Goal: Task Accomplishment & Management: Use online tool/utility

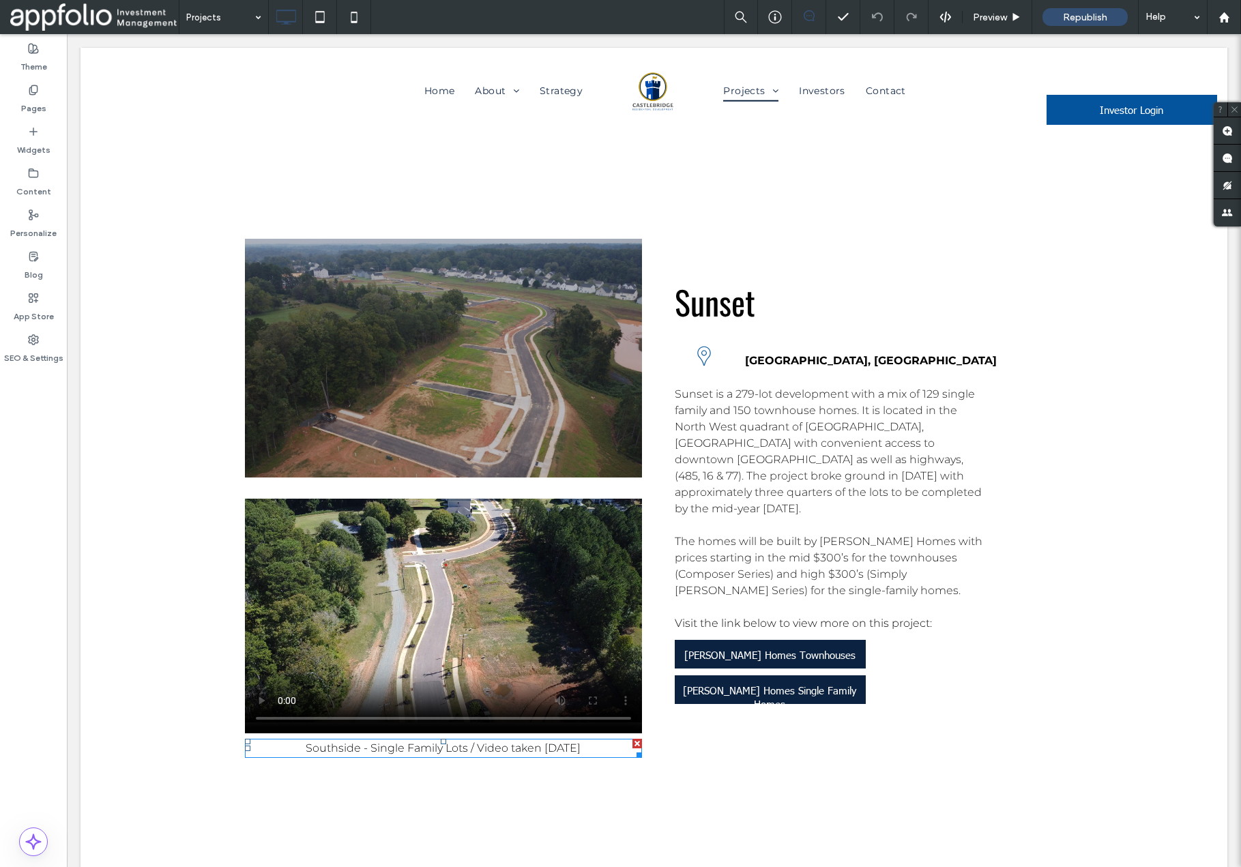
scroll to position [4343, 0]
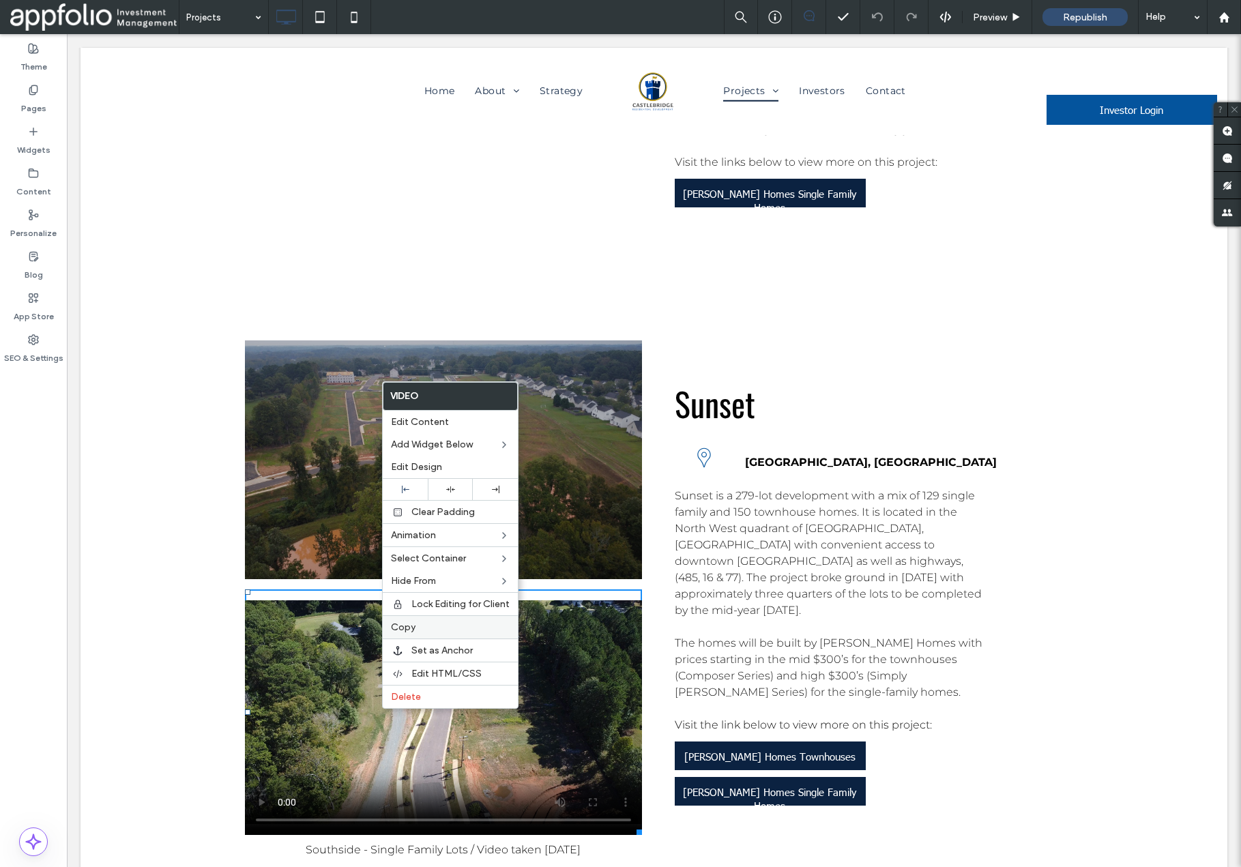
click at [427, 626] on label "Copy" at bounding box center [450, 628] width 119 height 12
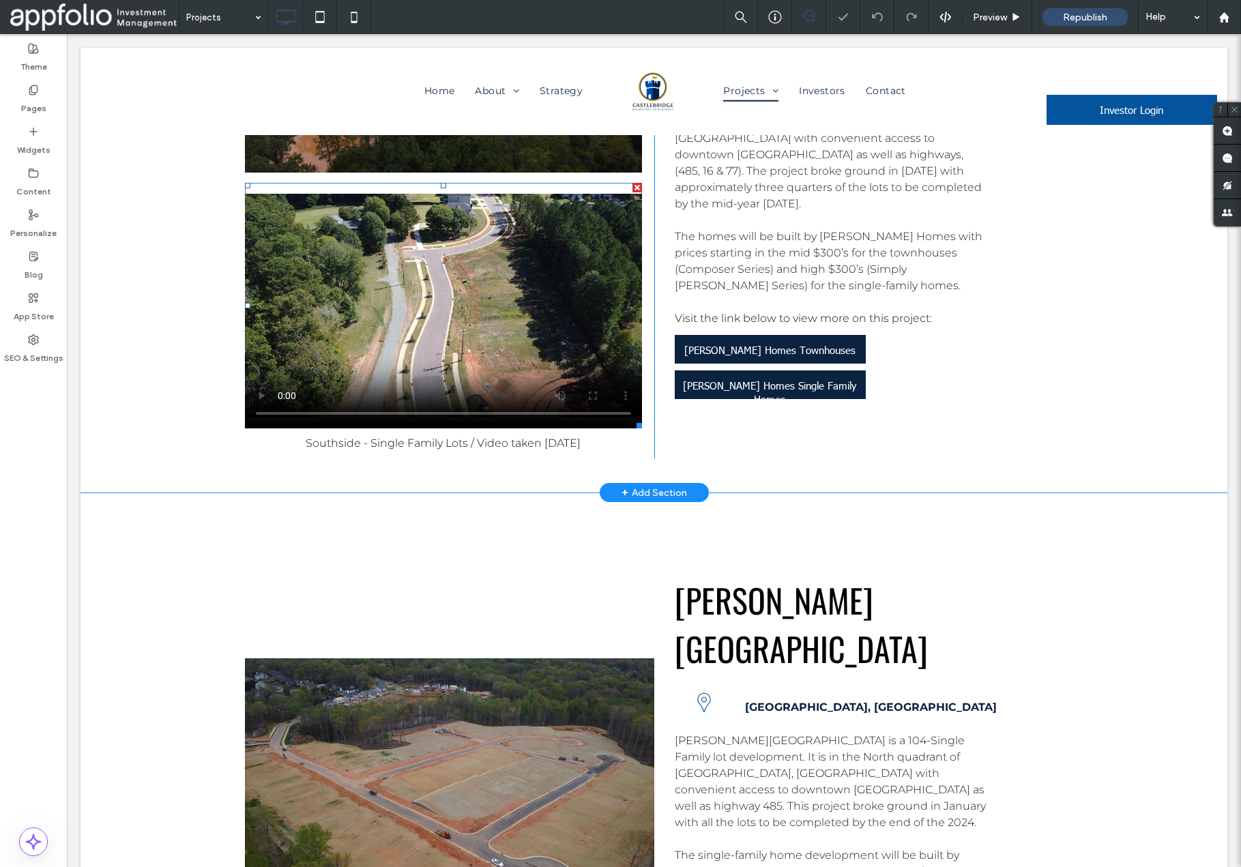
scroll to position [4789, 0]
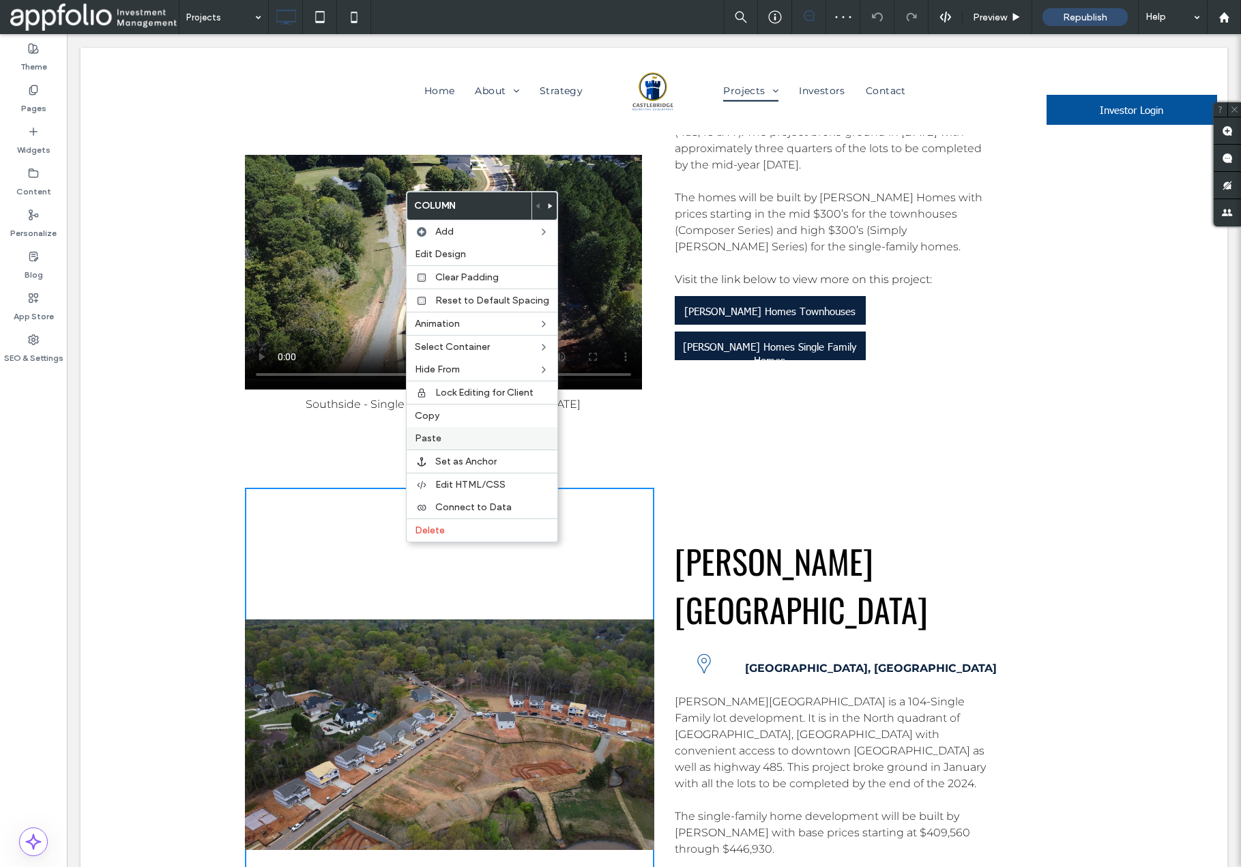
click at [448, 435] on label "Paste" at bounding box center [482, 439] width 134 height 12
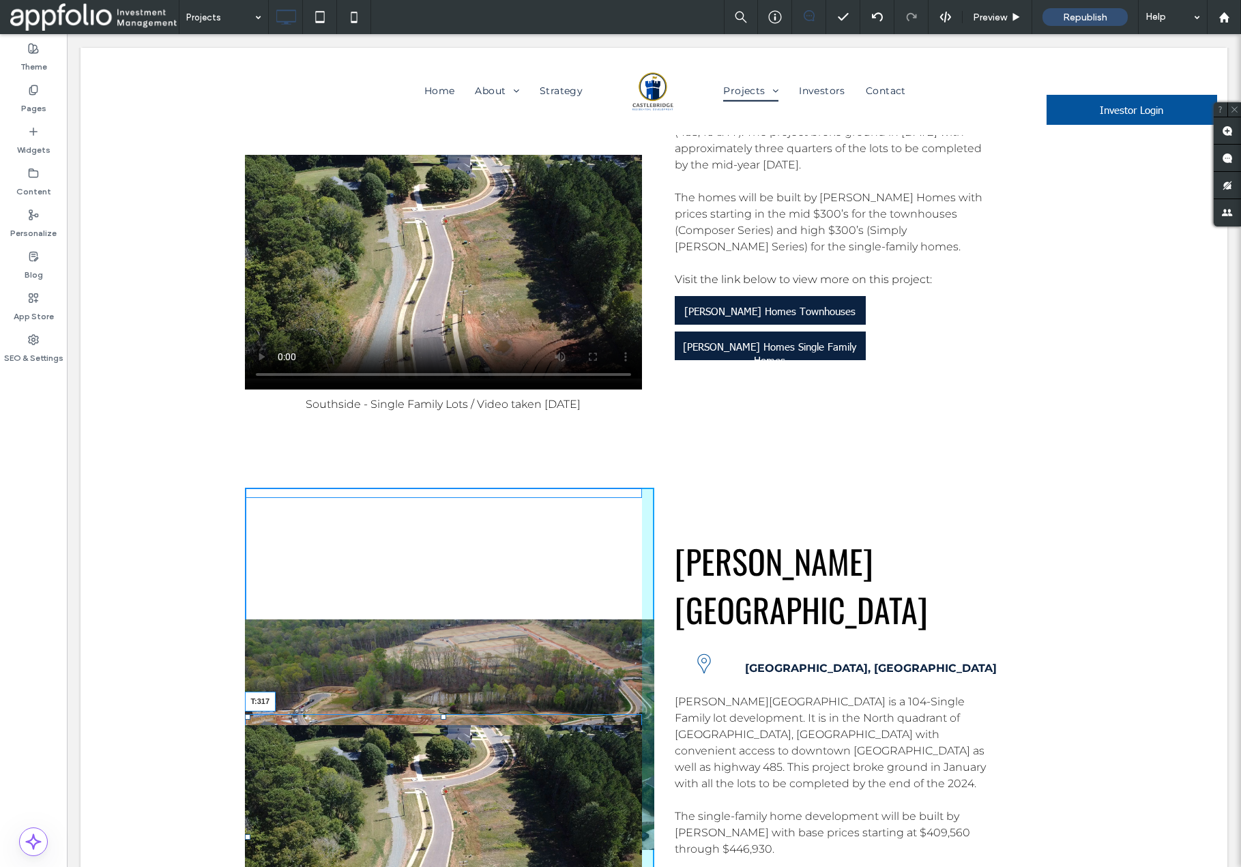
drag, startPoint x: 444, startPoint y: 182, endPoint x: 474, endPoint y: 392, distance: 211.7
click at [474, 715] on div "T:317" at bounding box center [443, 838] width 397 height 246
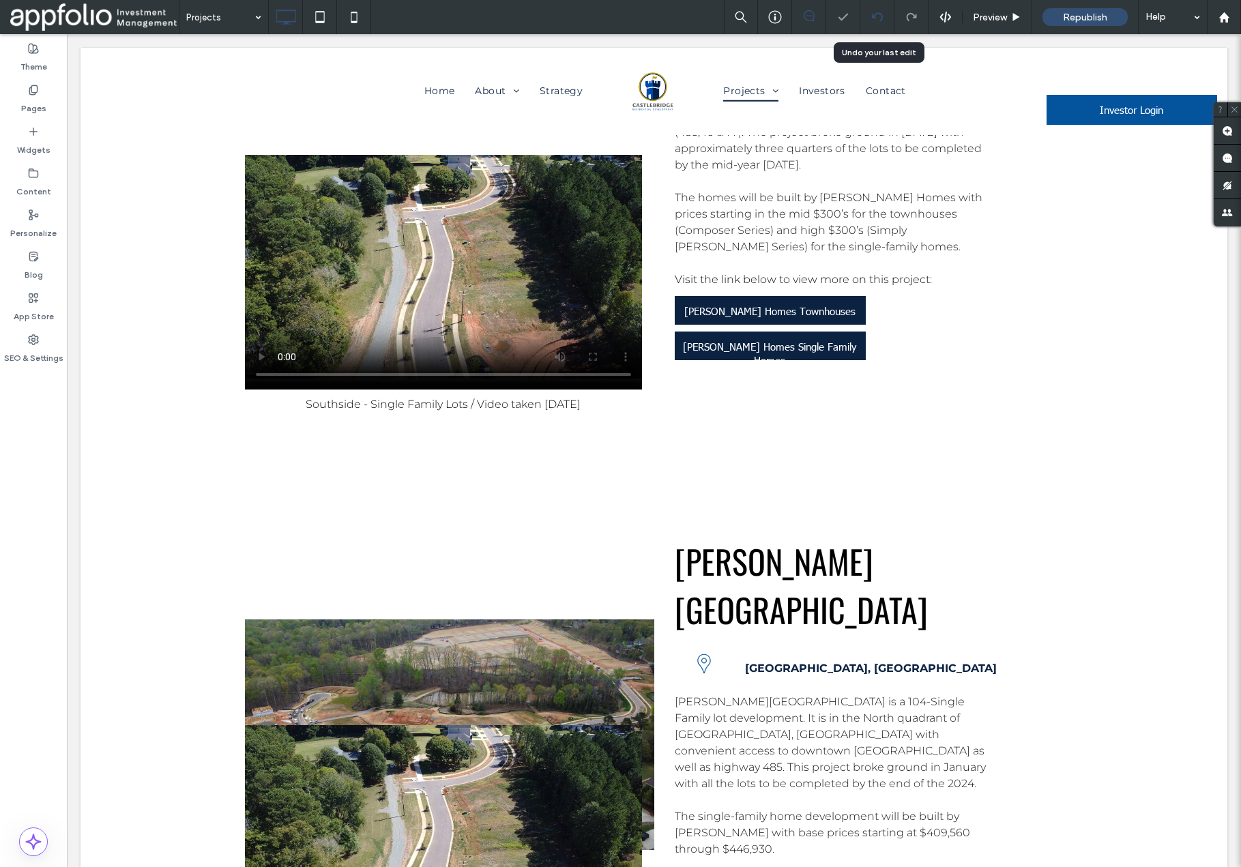
click at [877, 19] on icon at bounding box center [877, 17] width 11 height 11
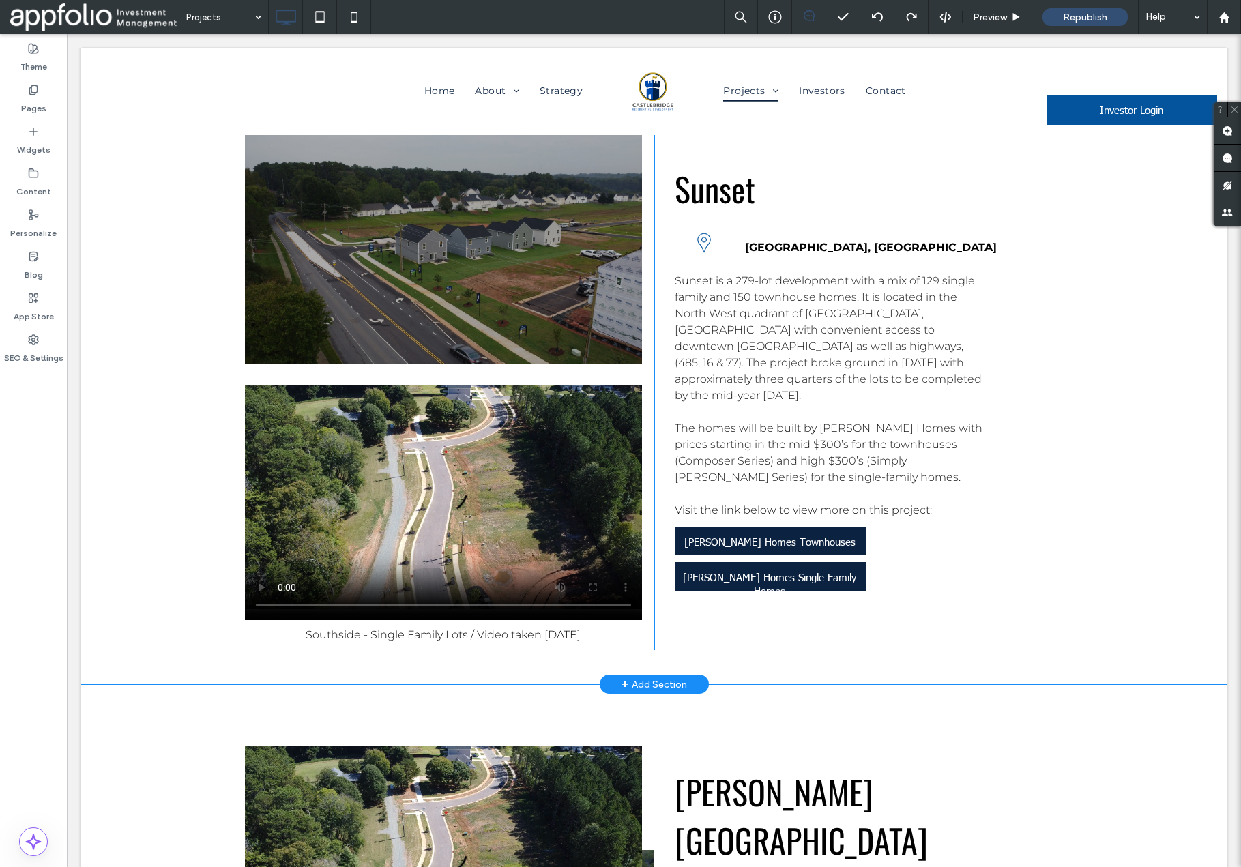
scroll to position [4574, 0]
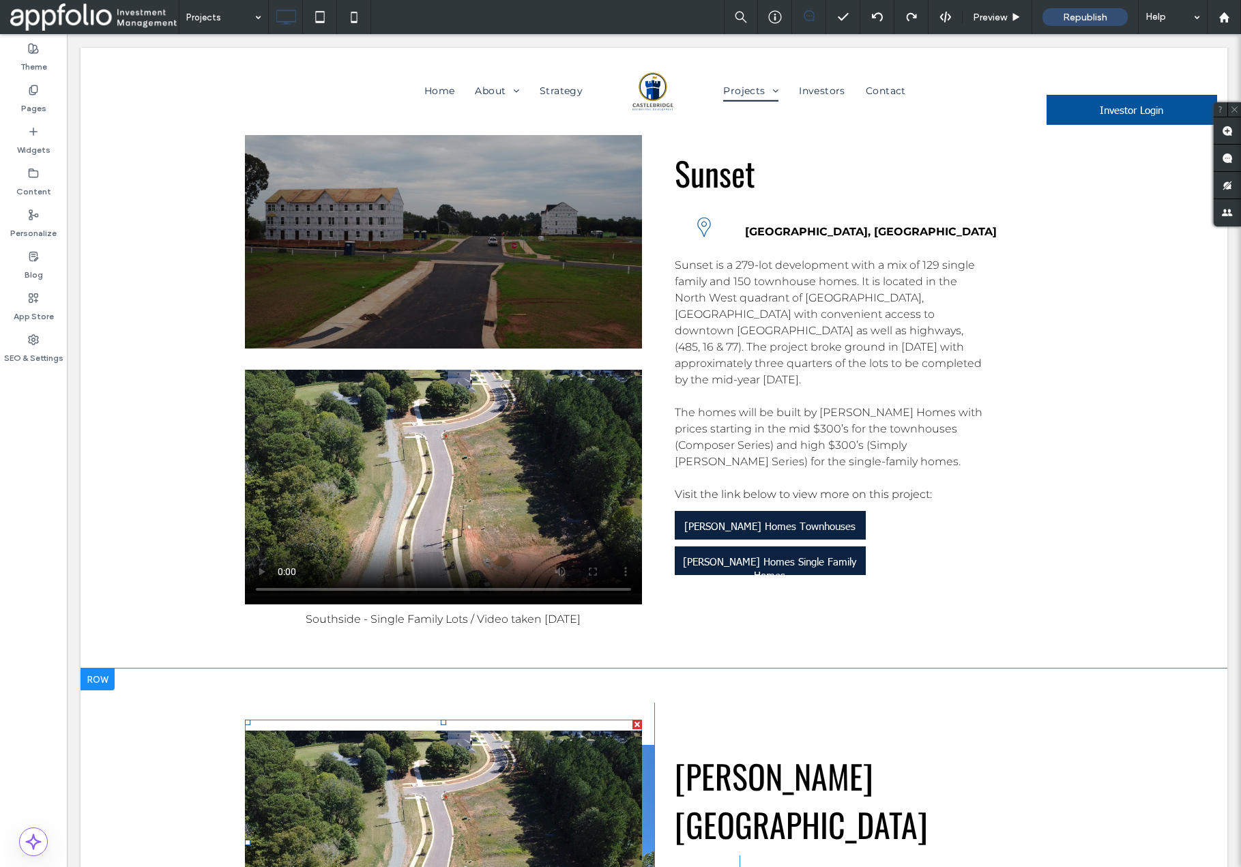
click at [637, 720] on div at bounding box center [638, 725] width 10 height 10
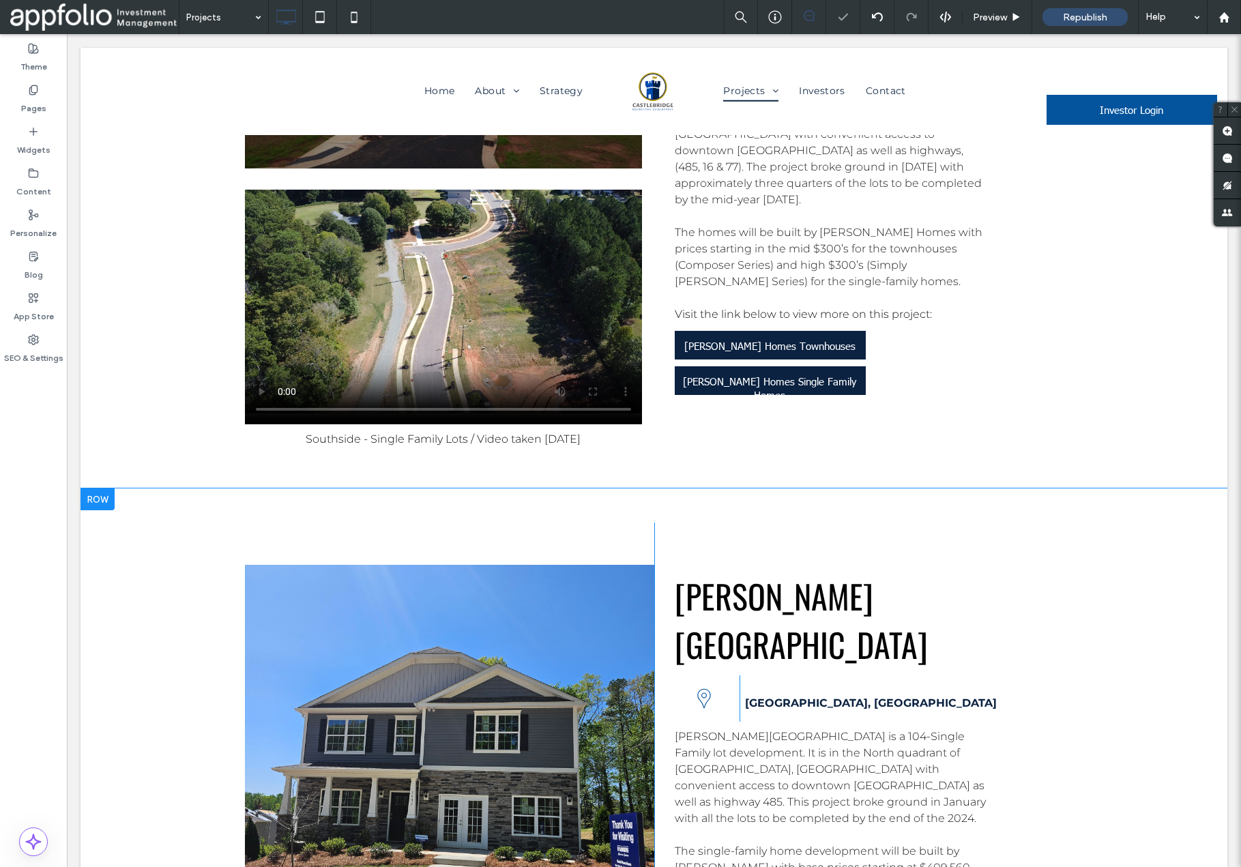
scroll to position [4771, 0]
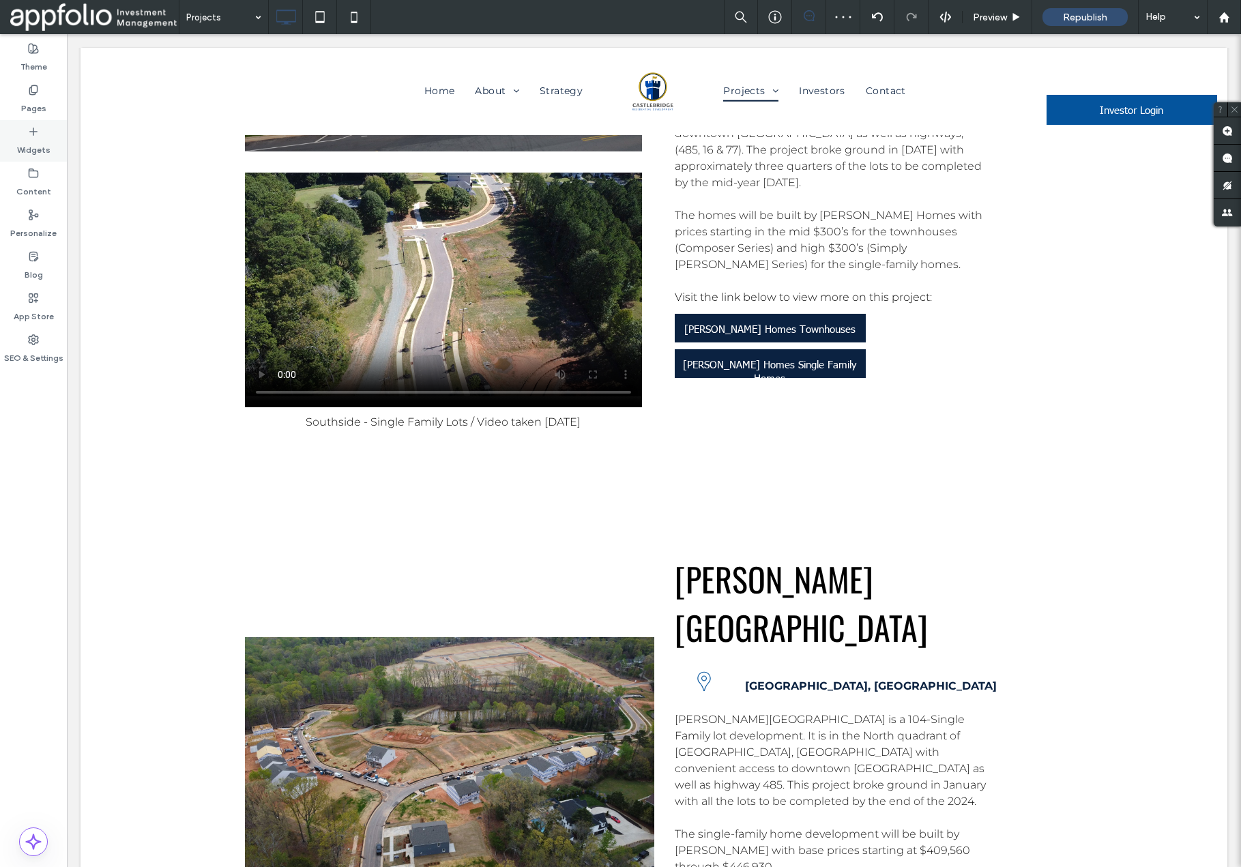
click at [31, 138] on label "Widgets" at bounding box center [33, 146] width 33 height 19
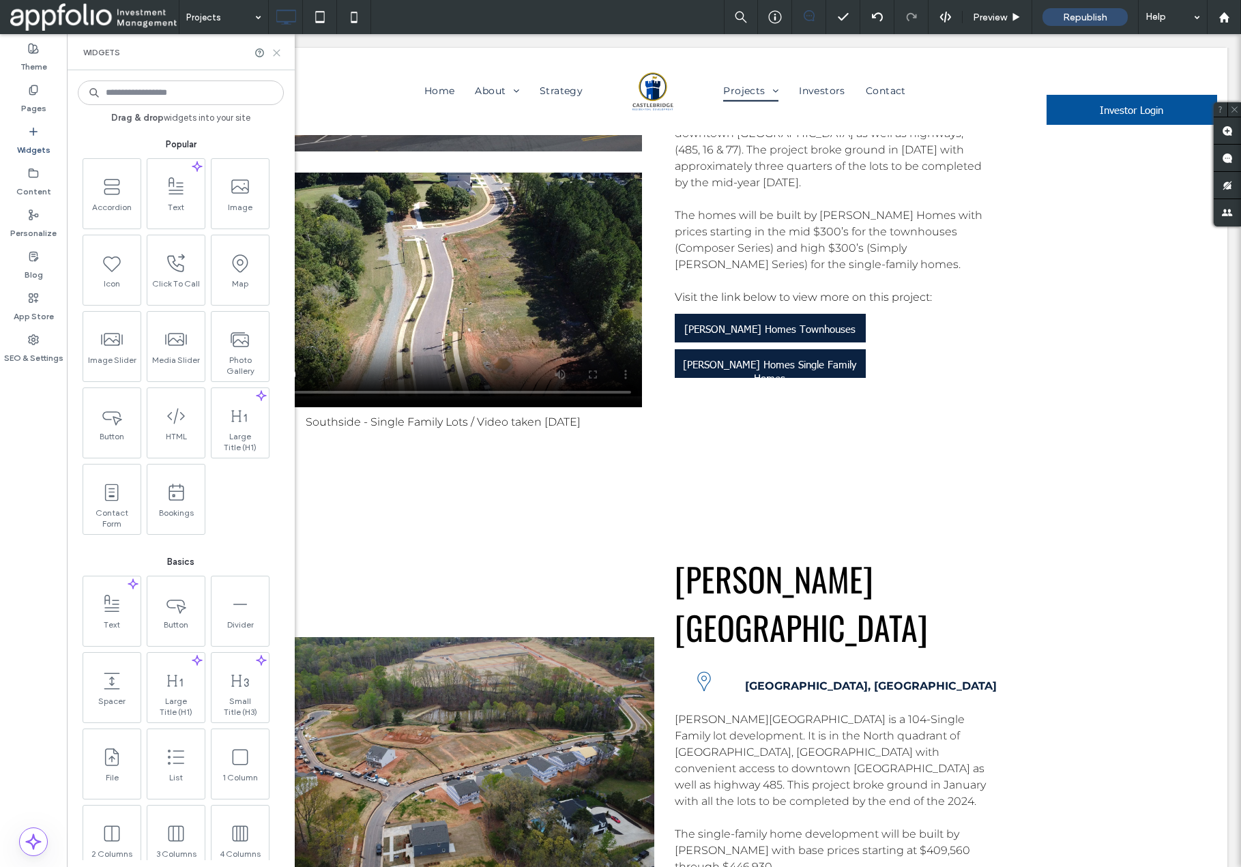
click at [273, 50] on icon at bounding box center [277, 53] width 10 height 10
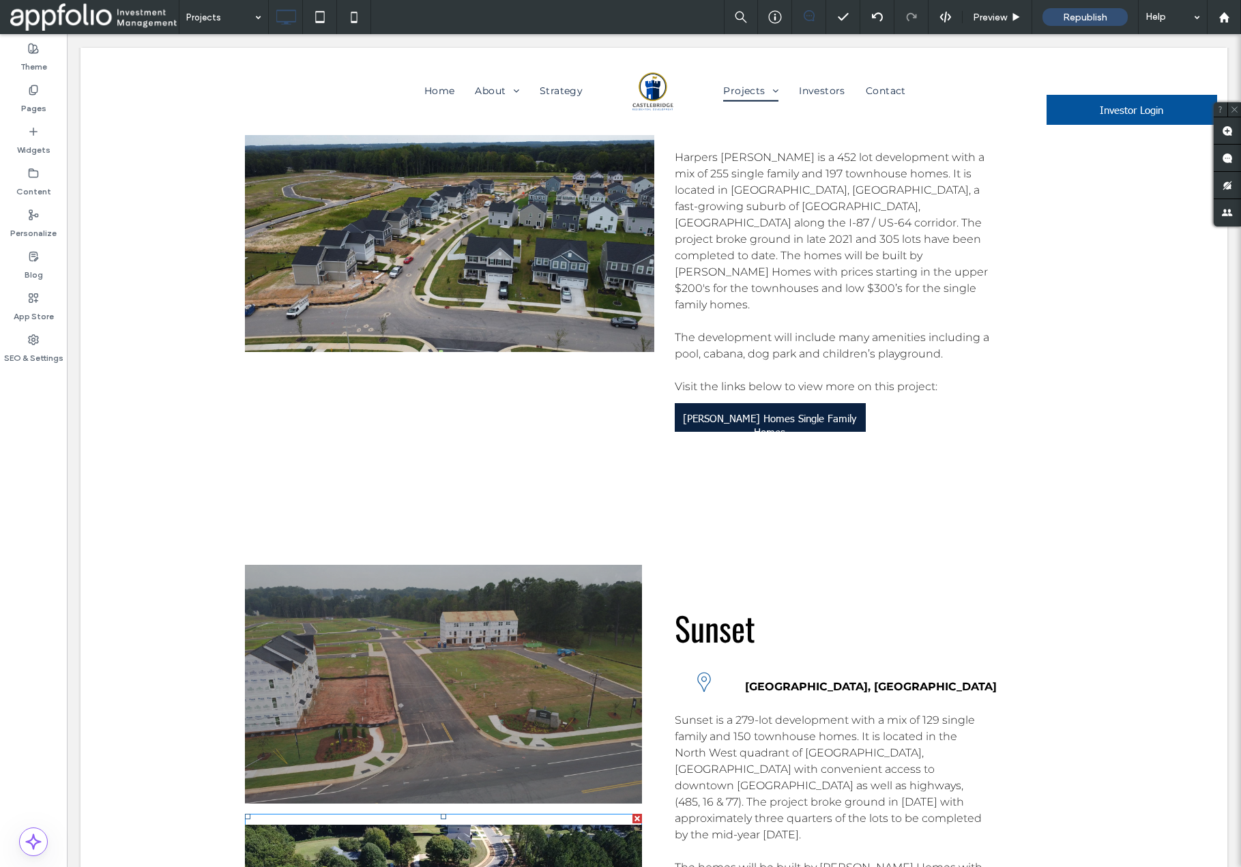
scroll to position [4101, 0]
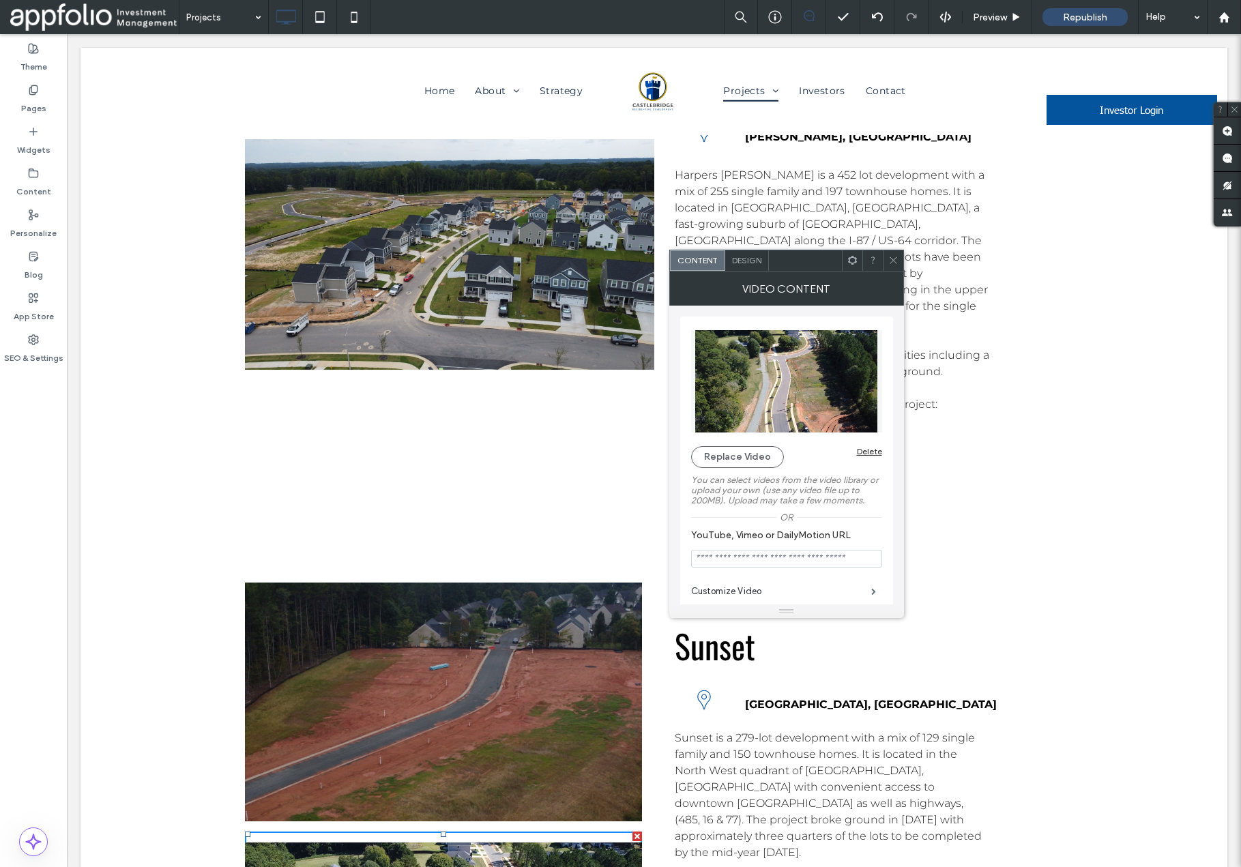
click at [749, 264] on span "Design" at bounding box center [746, 260] width 29 height 10
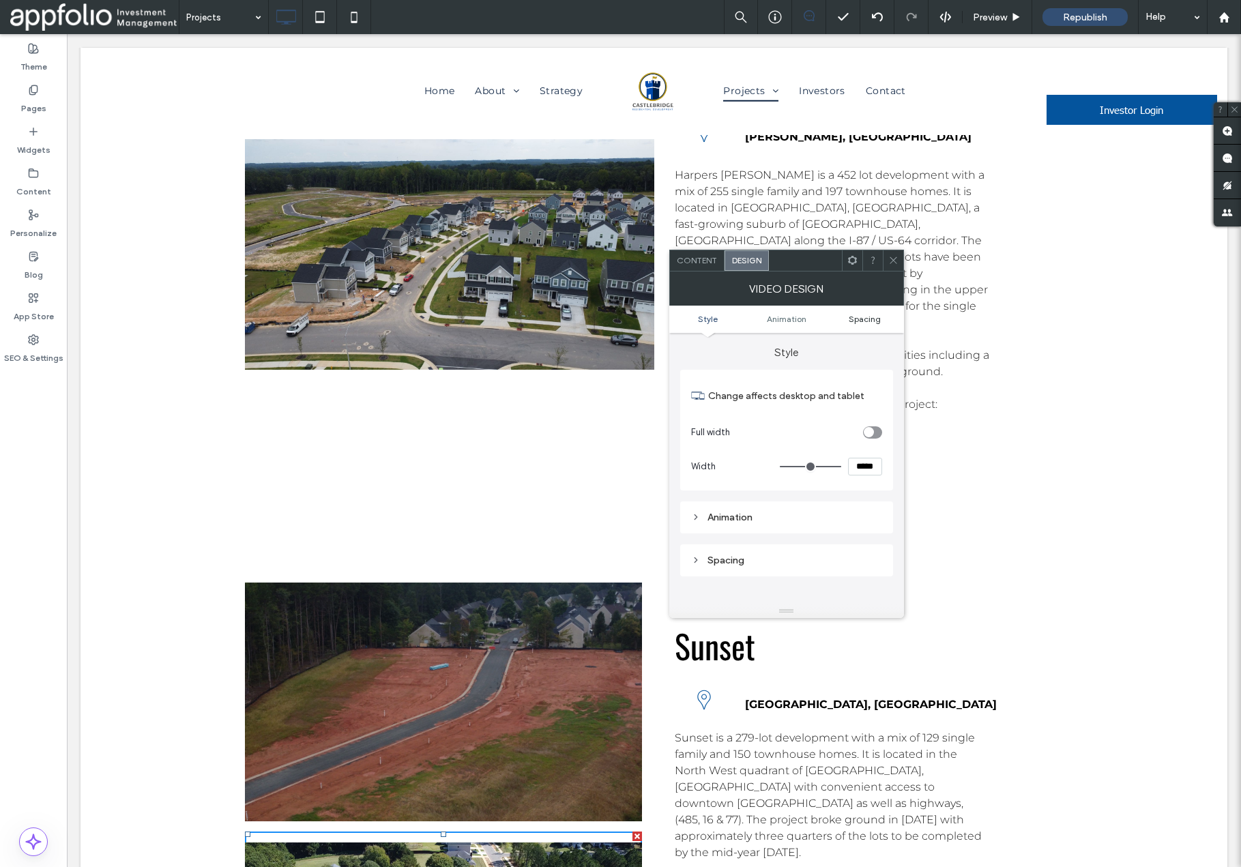
click at [868, 321] on span "Spacing" at bounding box center [865, 319] width 32 height 10
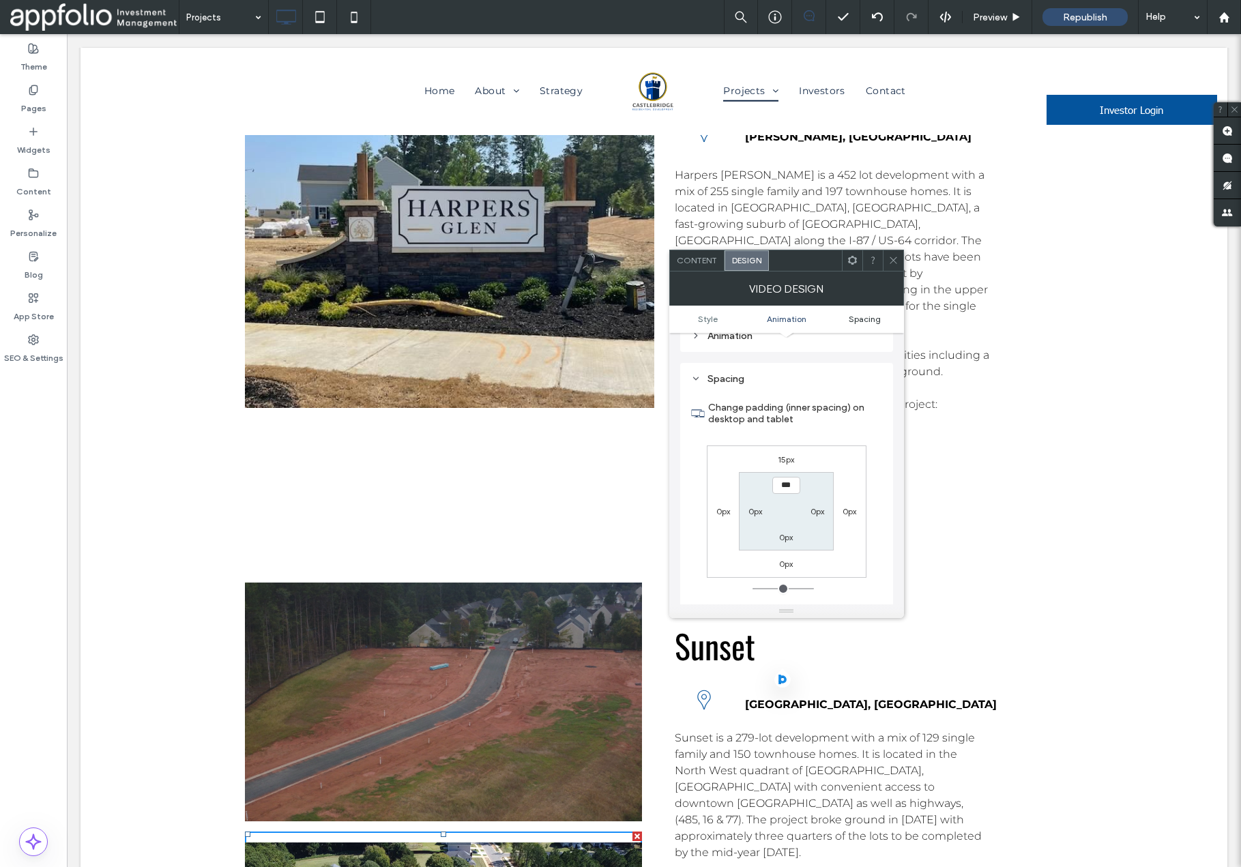
scroll to position [201, 0]
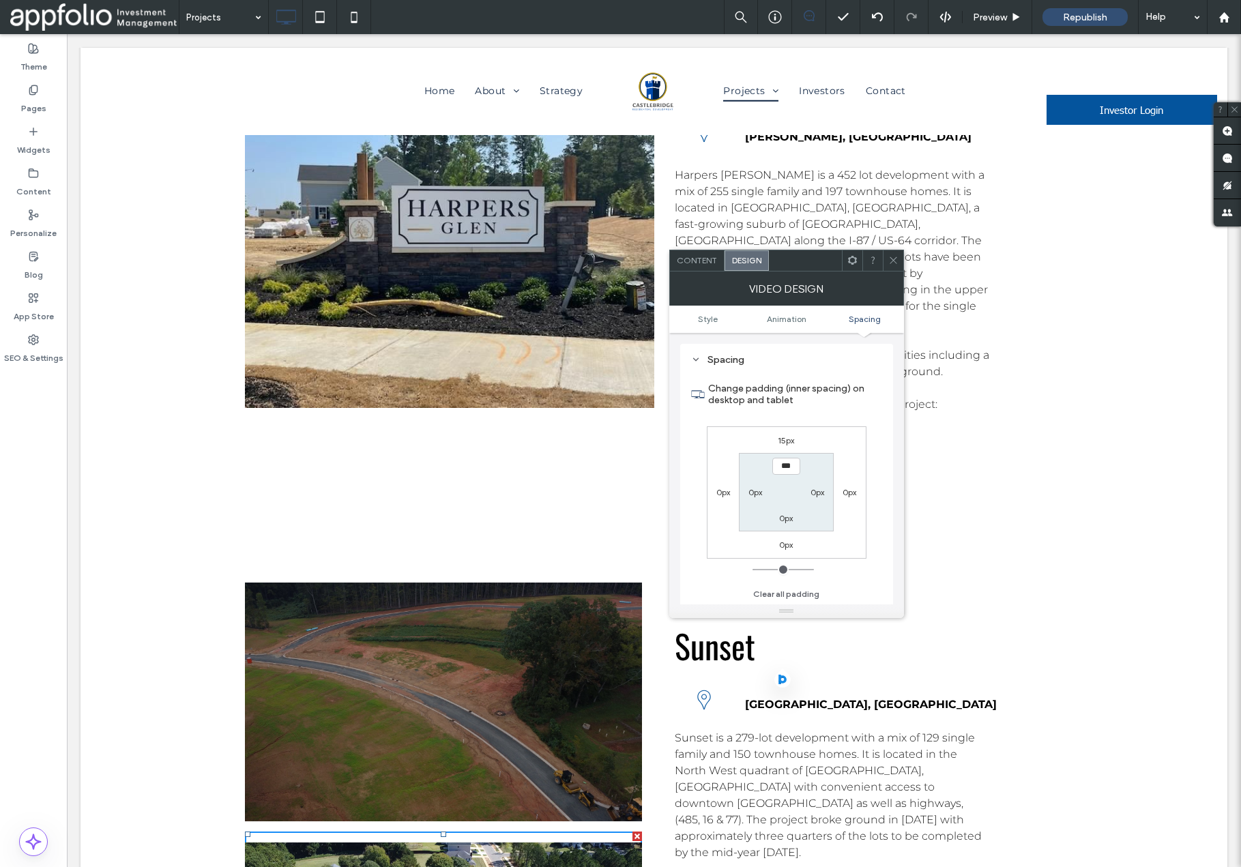
click at [895, 261] on icon at bounding box center [894, 260] width 10 height 10
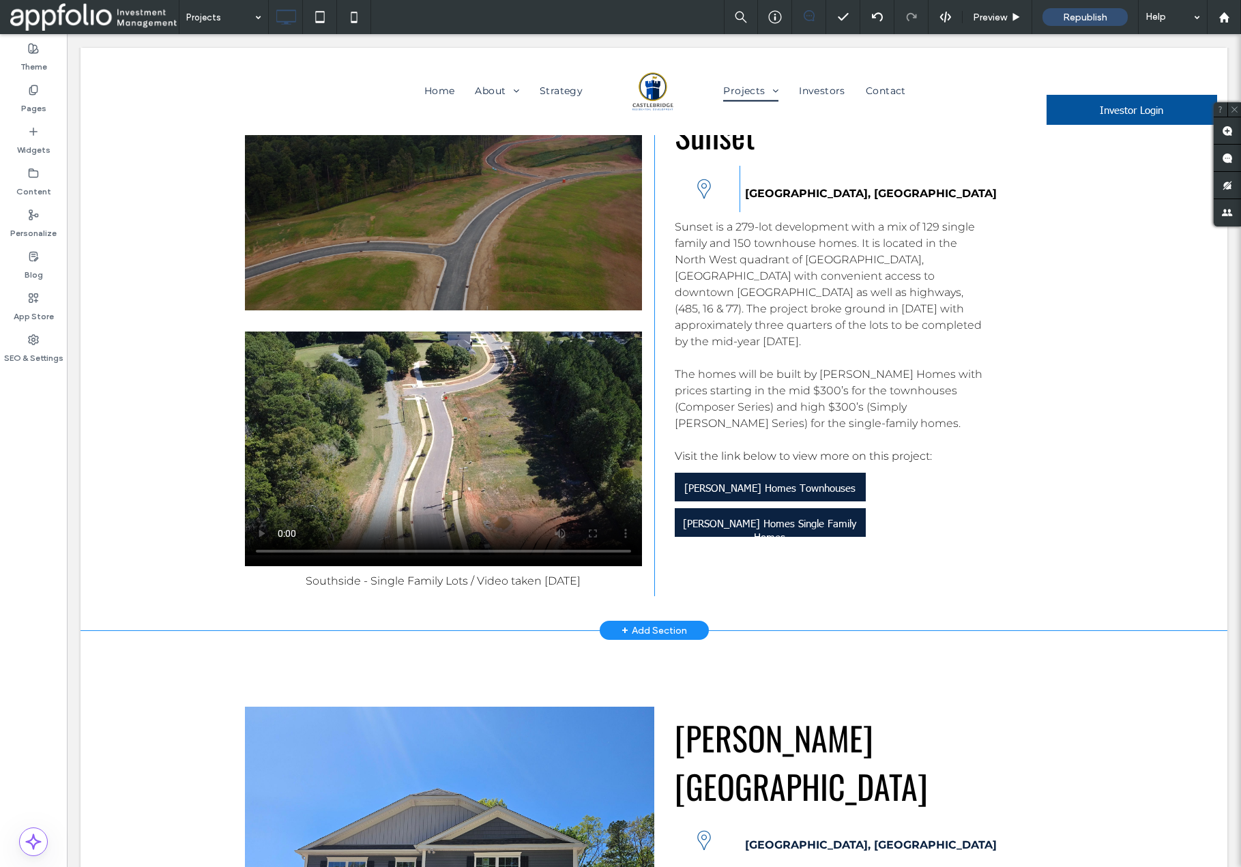
scroll to position [4623, 0]
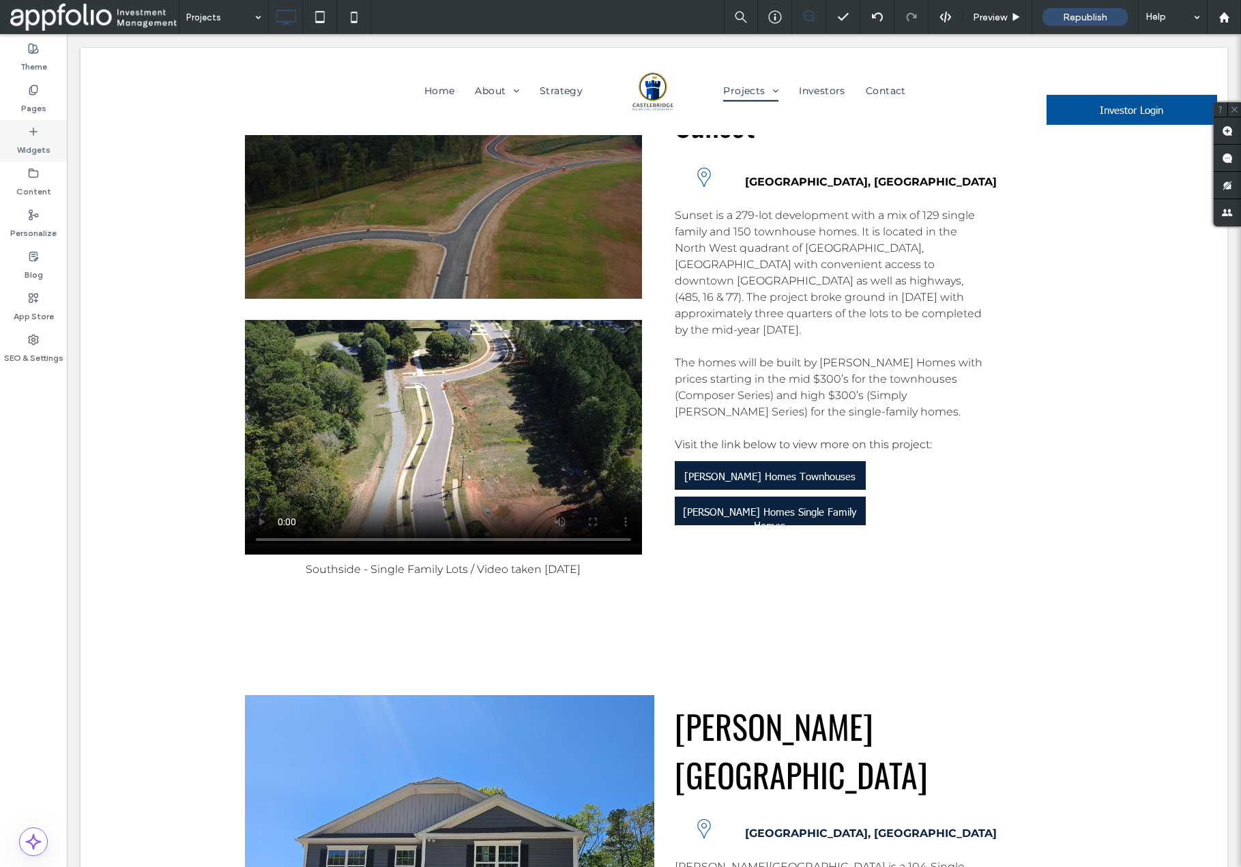
click at [34, 141] on label "Widgets" at bounding box center [33, 146] width 33 height 19
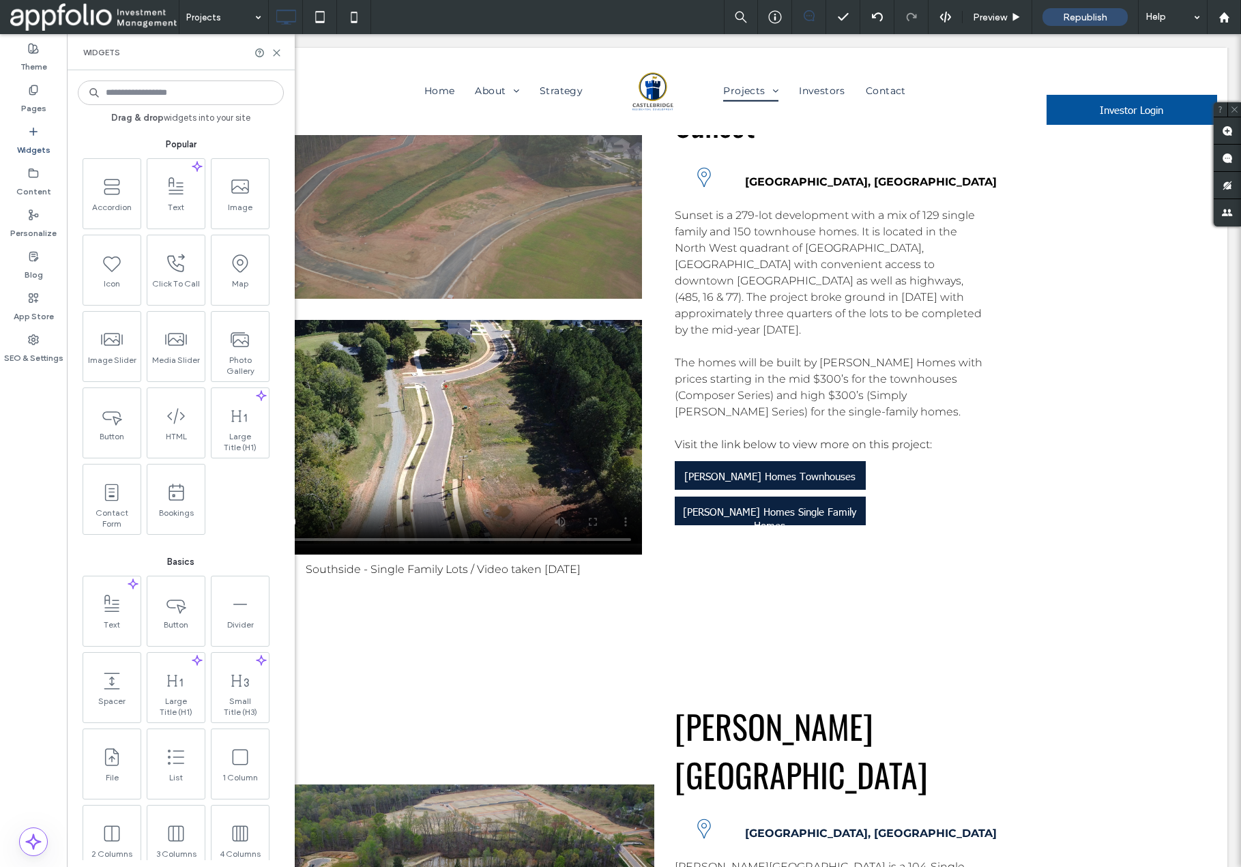
click at [178, 104] on input at bounding box center [181, 93] width 206 height 25
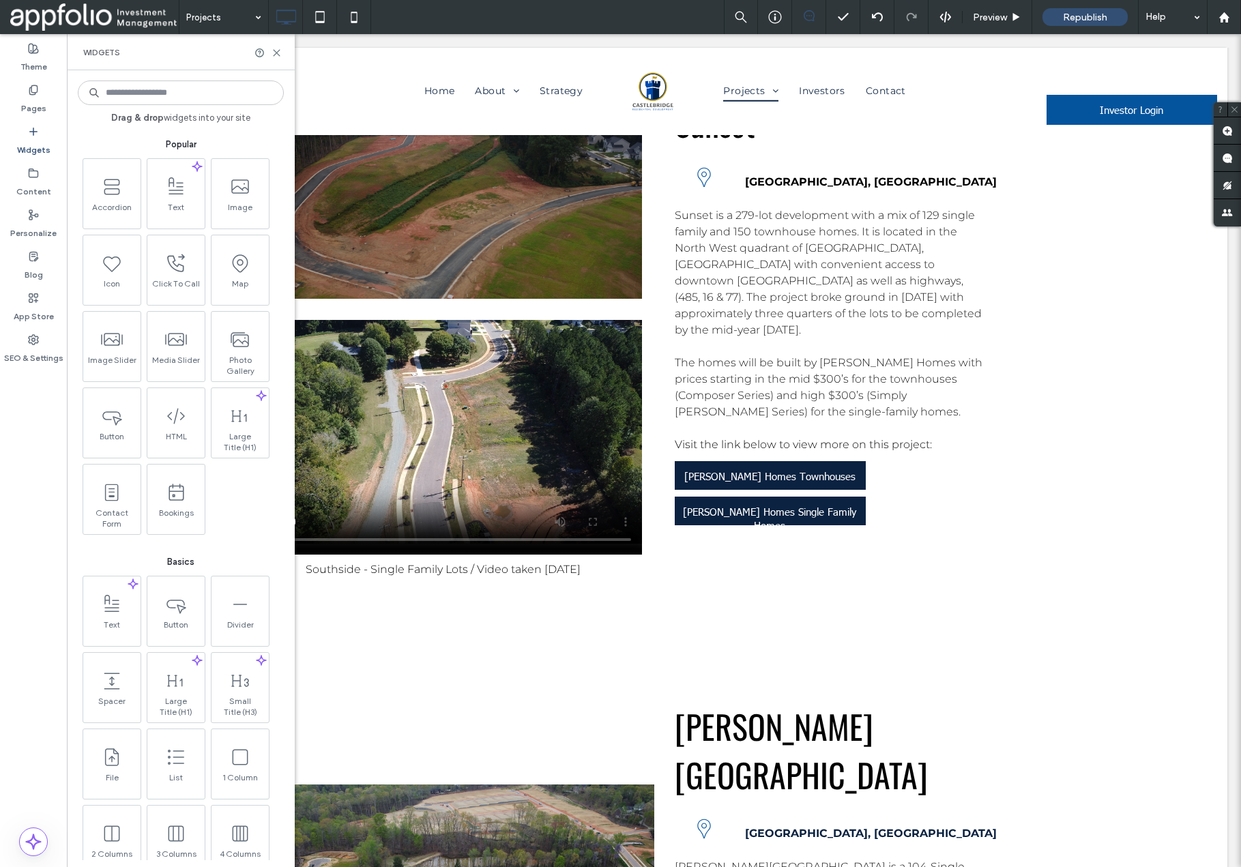
click at [180, 99] on input at bounding box center [181, 93] width 206 height 25
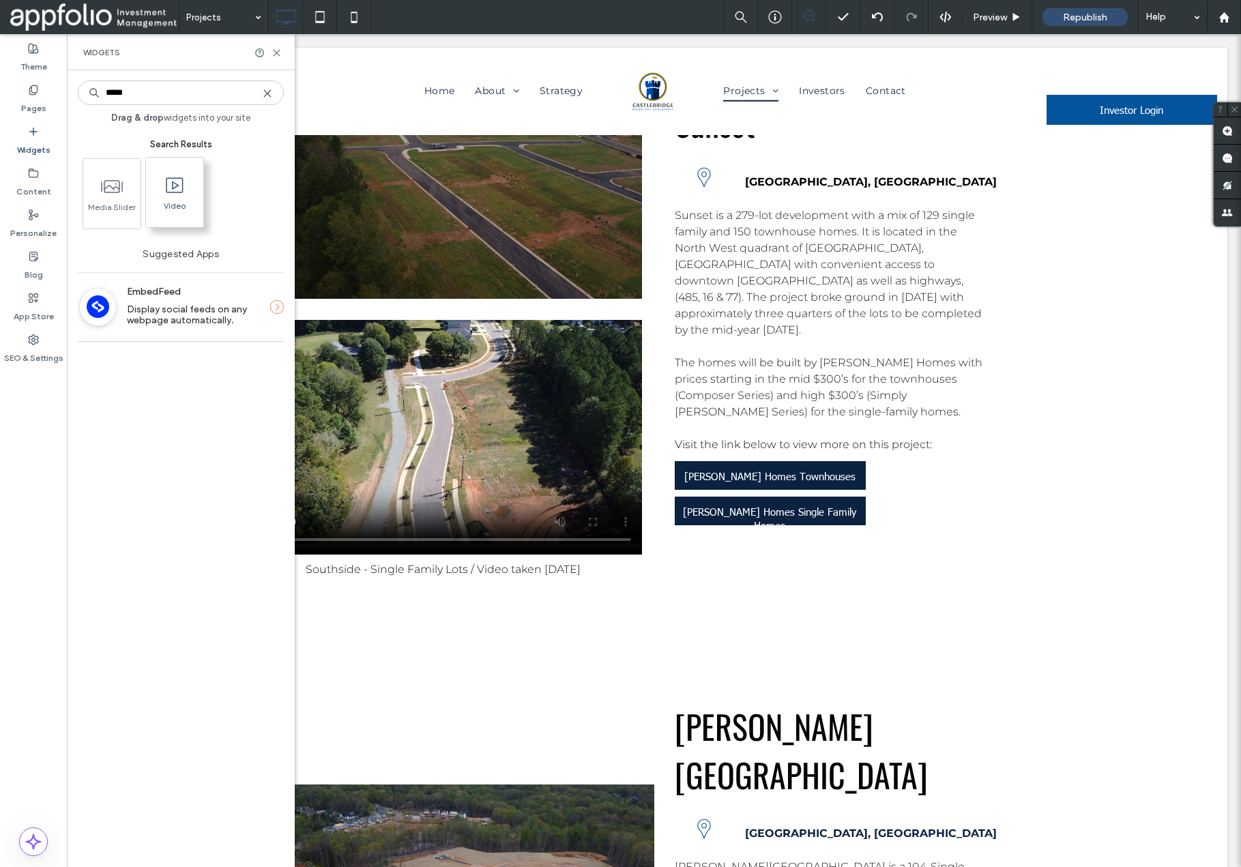
type input "*****"
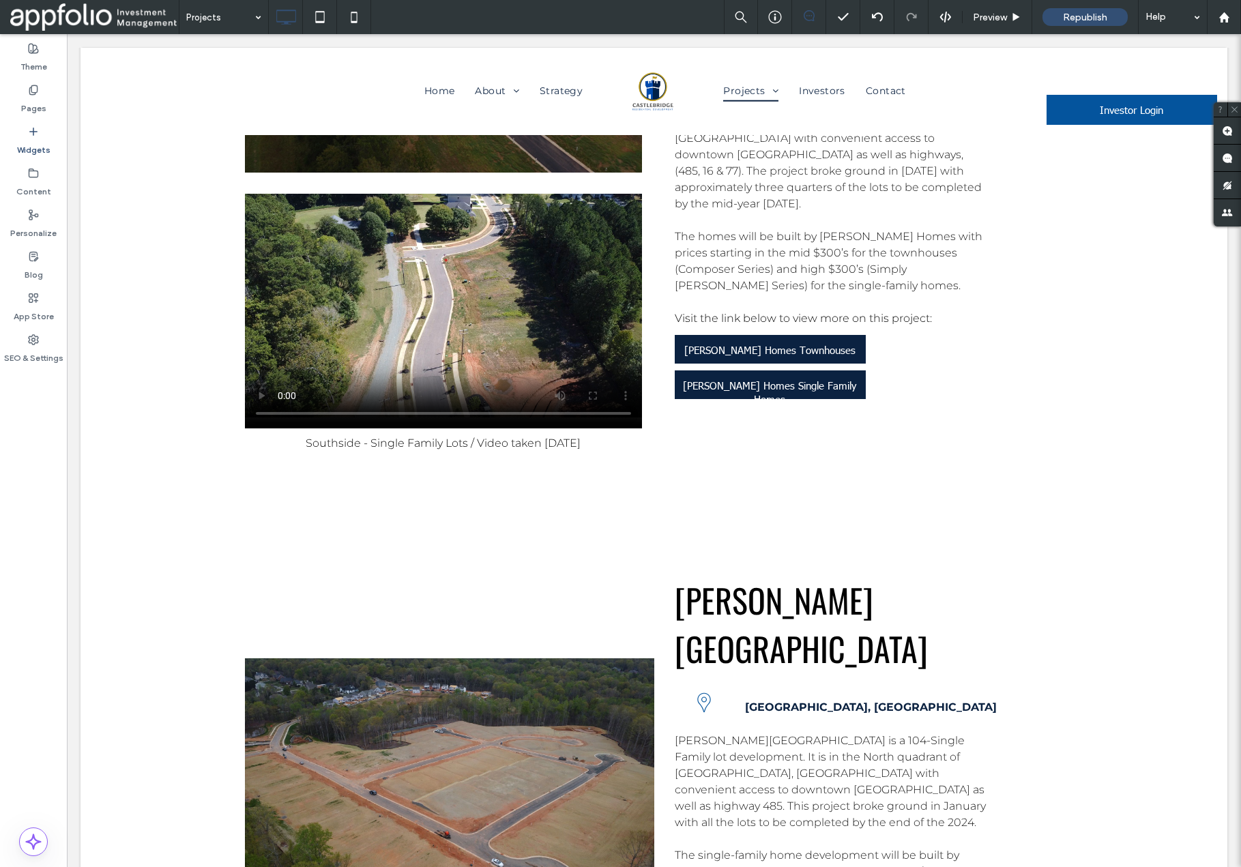
scroll to position [4753, 0]
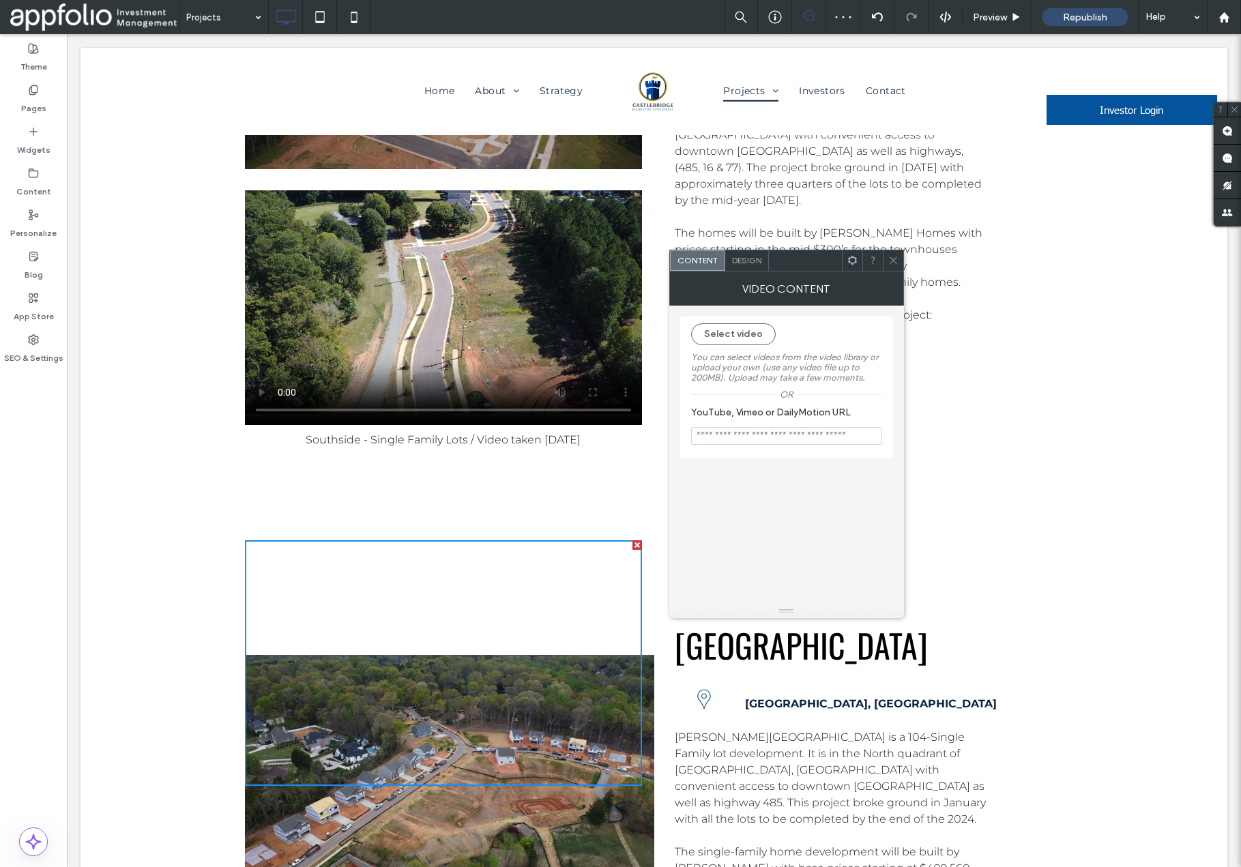
click at [895, 265] on icon at bounding box center [894, 260] width 10 height 10
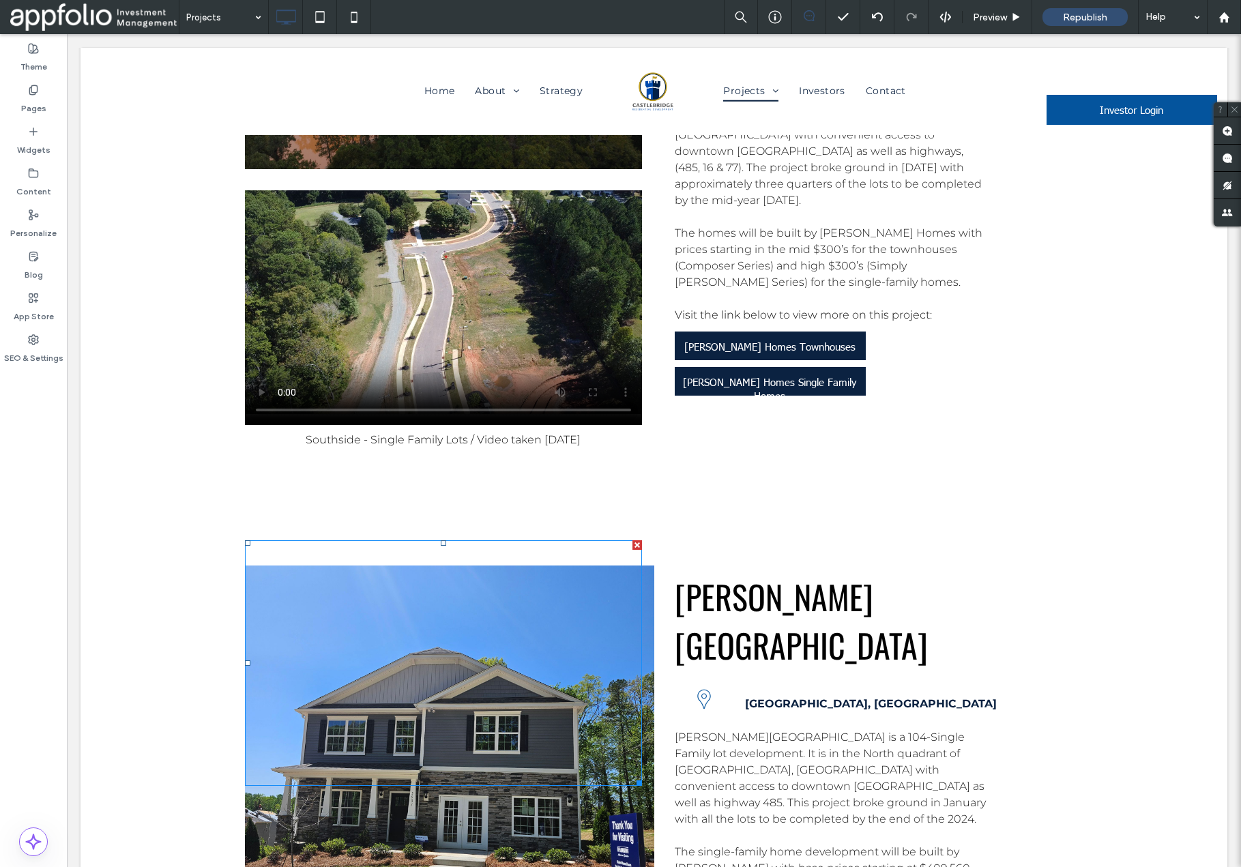
click at [637, 540] on div at bounding box center [638, 545] width 10 height 10
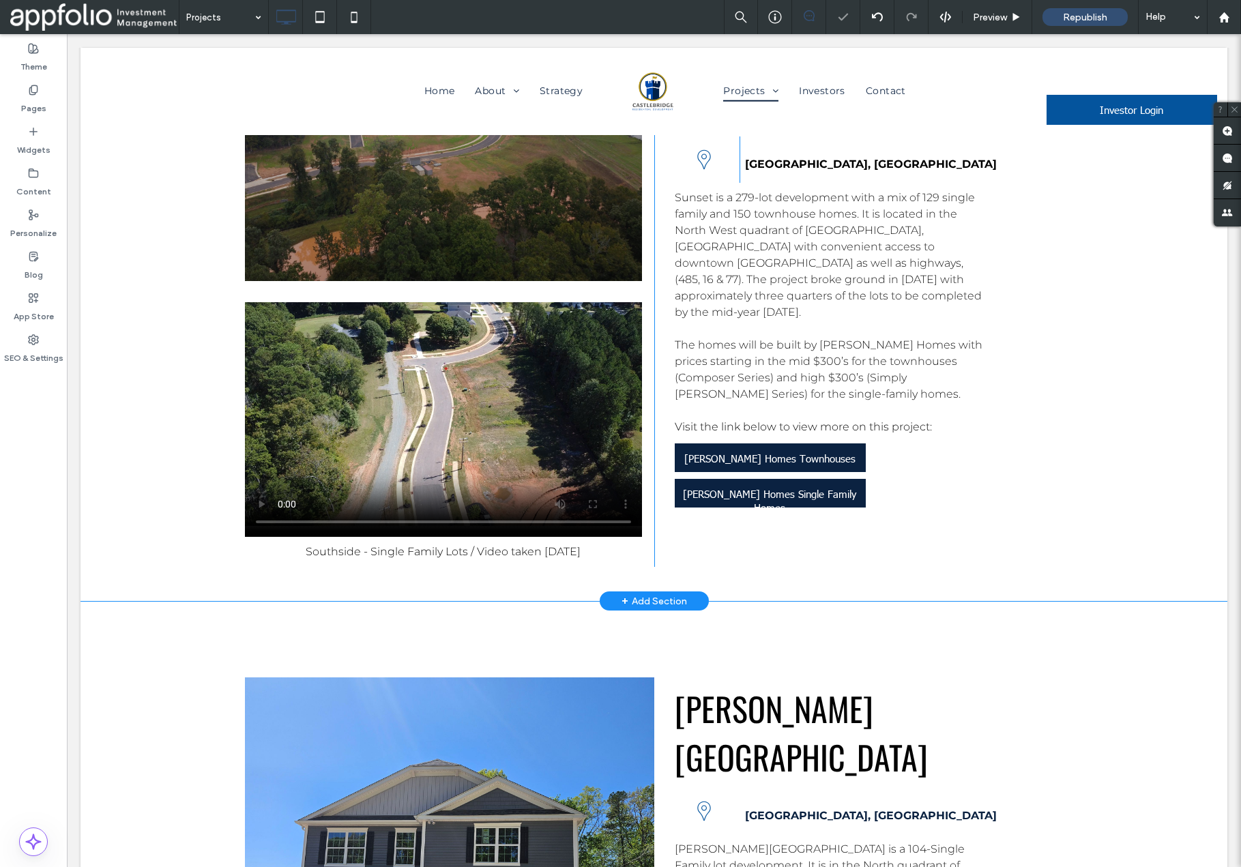
scroll to position [4627, 0]
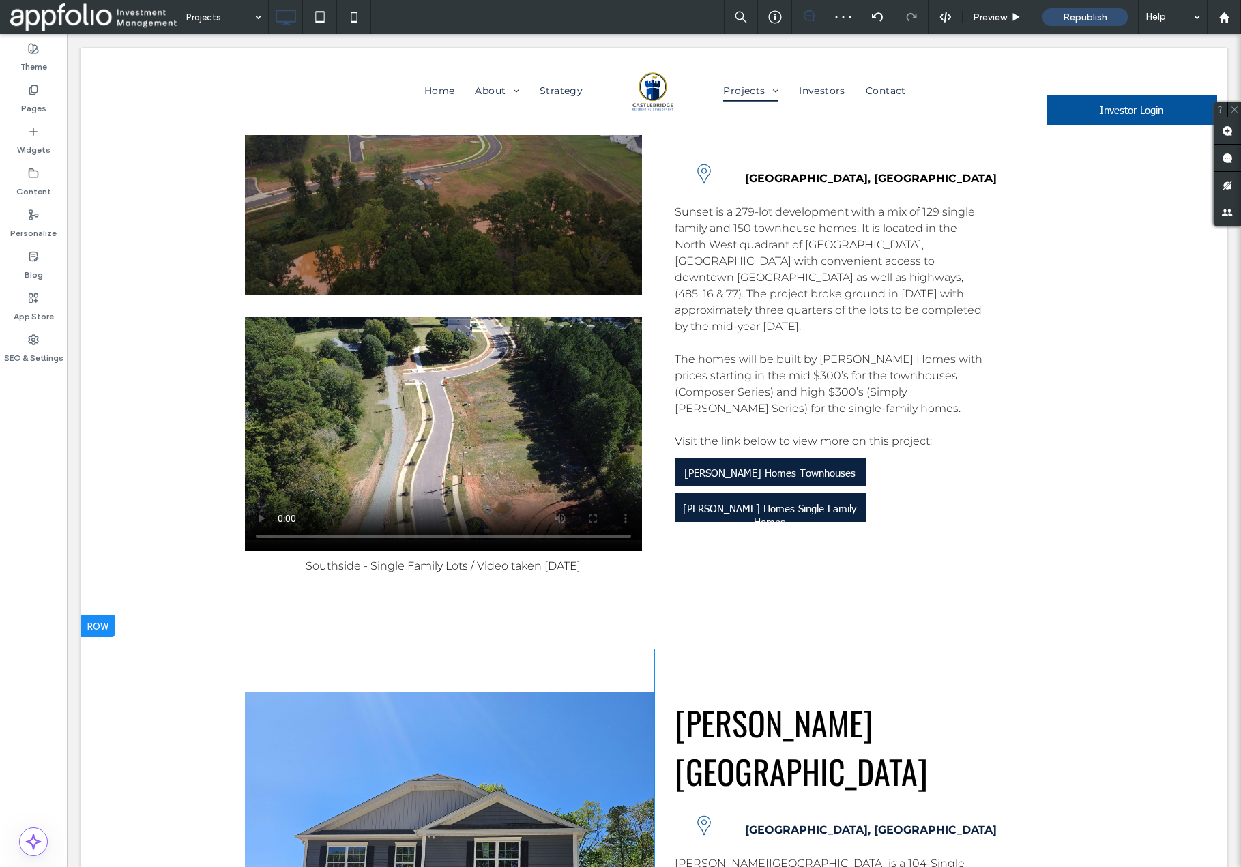
click at [104, 616] on div at bounding box center [98, 627] width 34 height 22
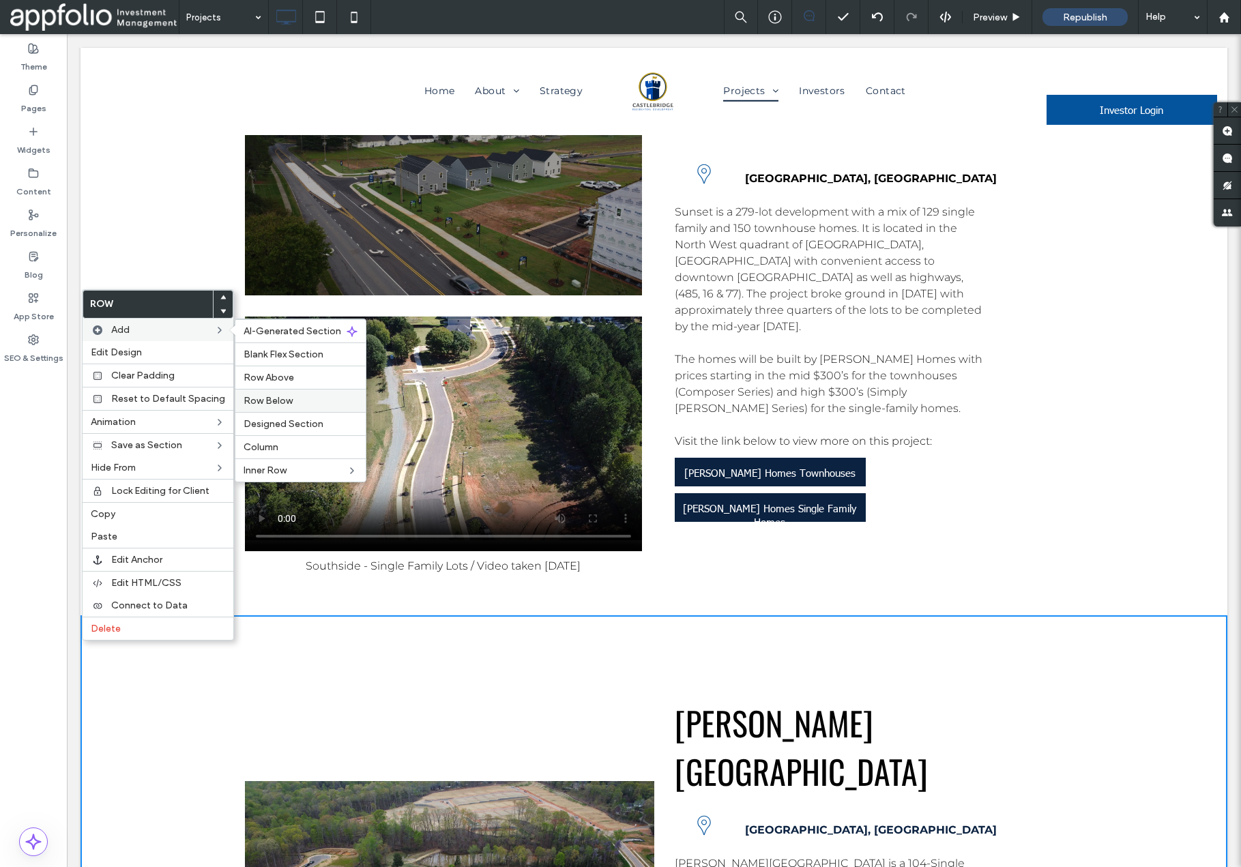
click at [283, 401] on span "Row Below" at bounding box center [268, 401] width 49 height 12
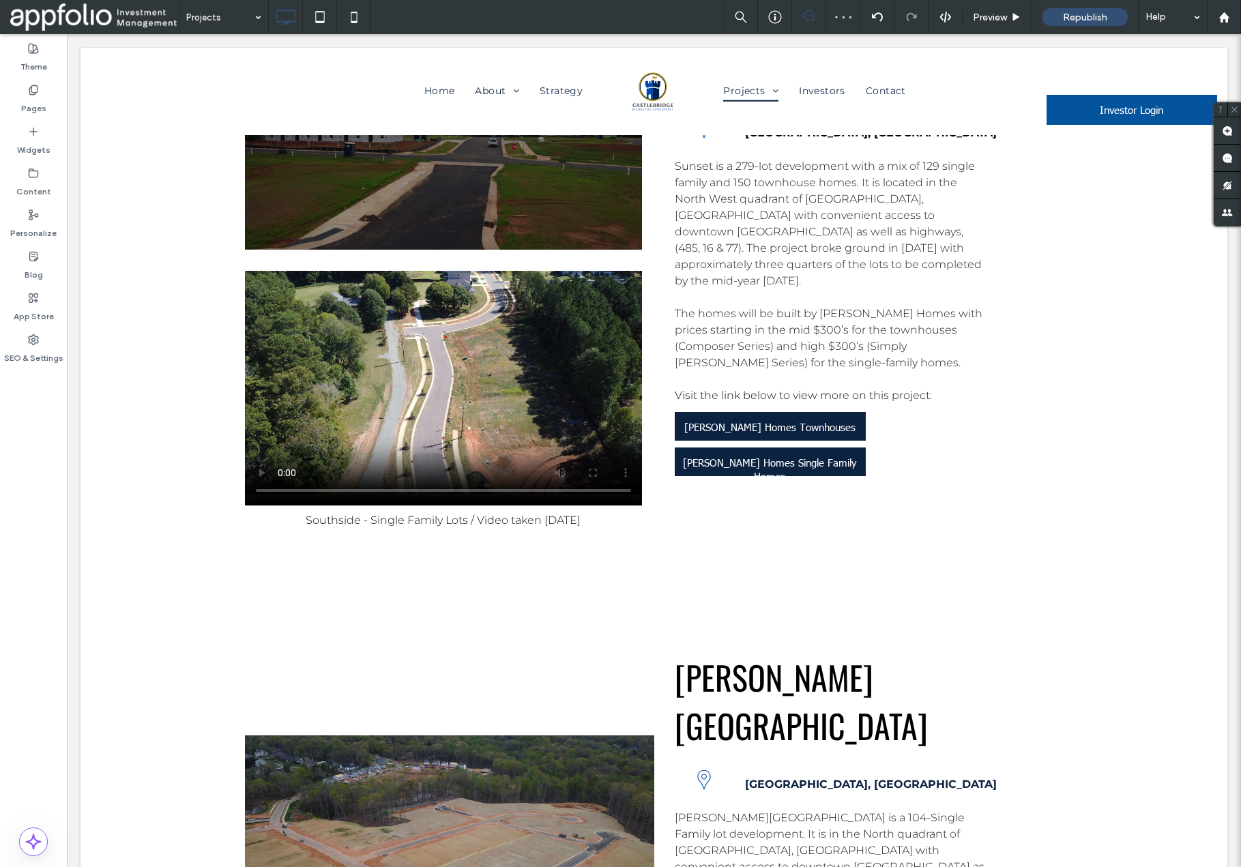
scroll to position [4674, 0]
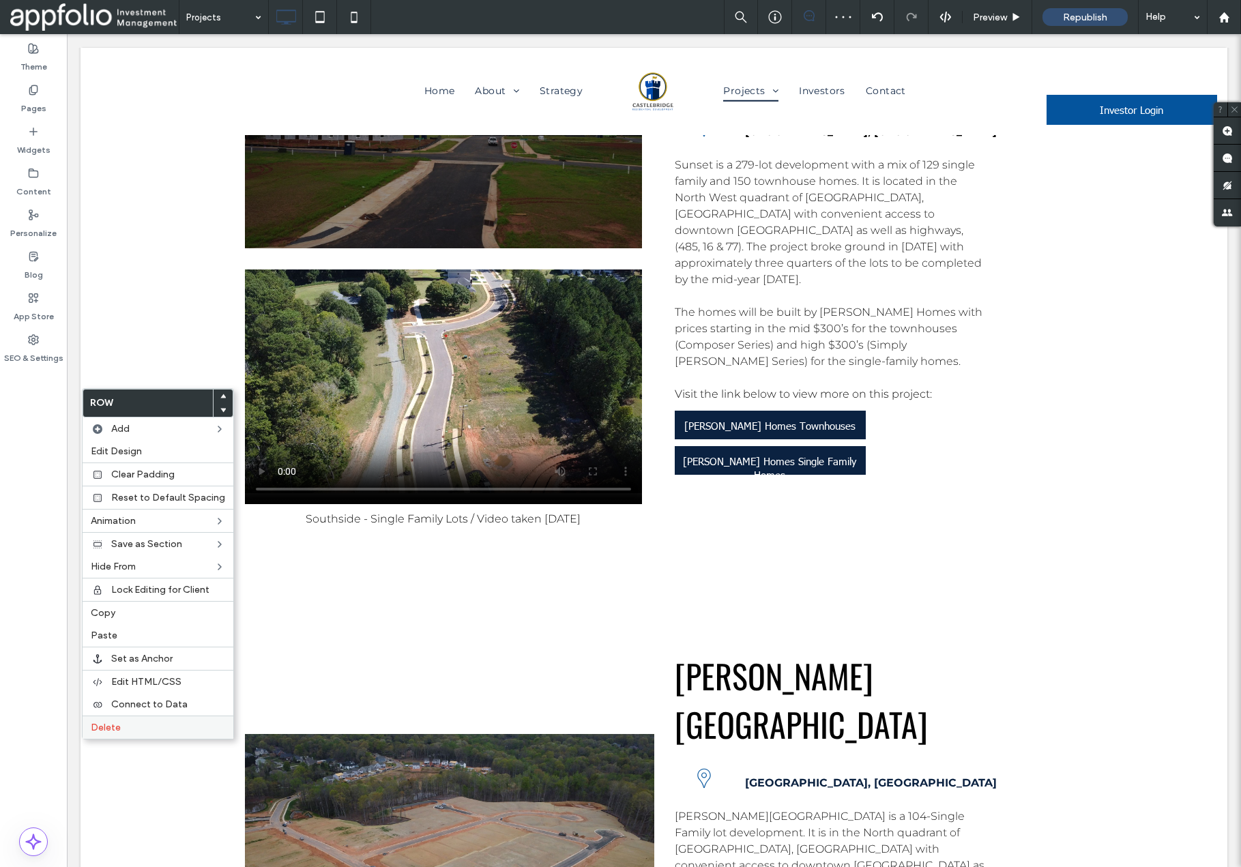
click at [121, 727] on label "Delete" at bounding box center [158, 728] width 134 height 12
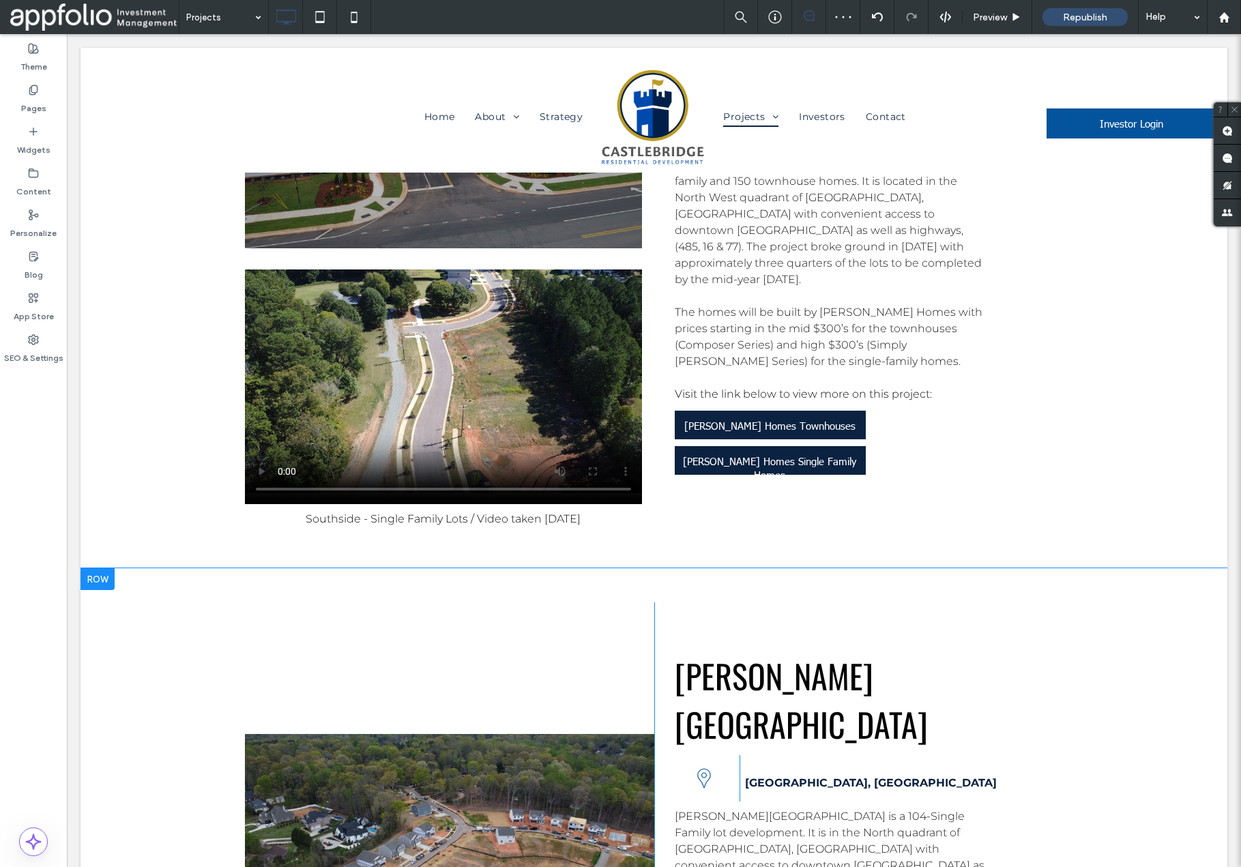
click at [110, 568] on div at bounding box center [98, 579] width 34 height 22
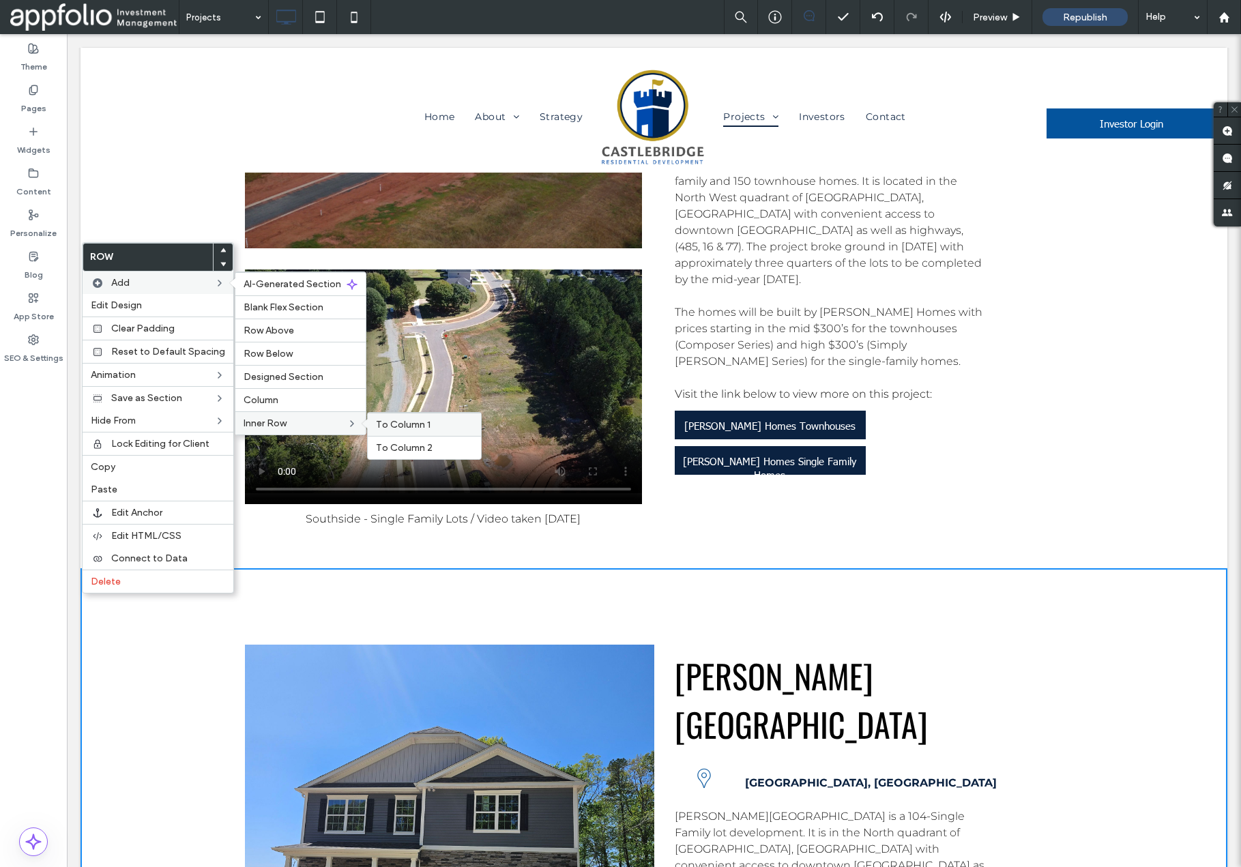
click at [377, 423] on span "To Column 1" at bounding box center [403, 425] width 55 height 12
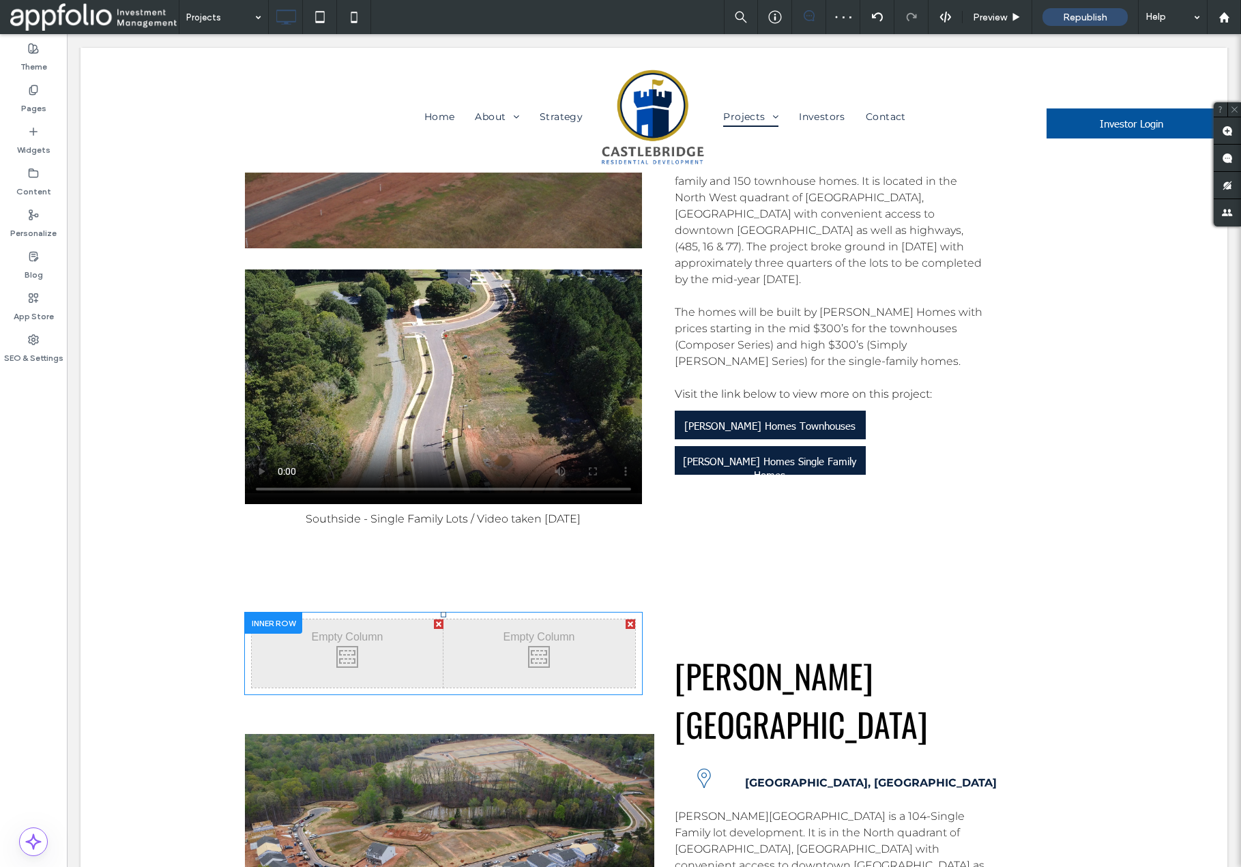
click at [630, 620] on div at bounding box center [631, 625] width 10 height 10
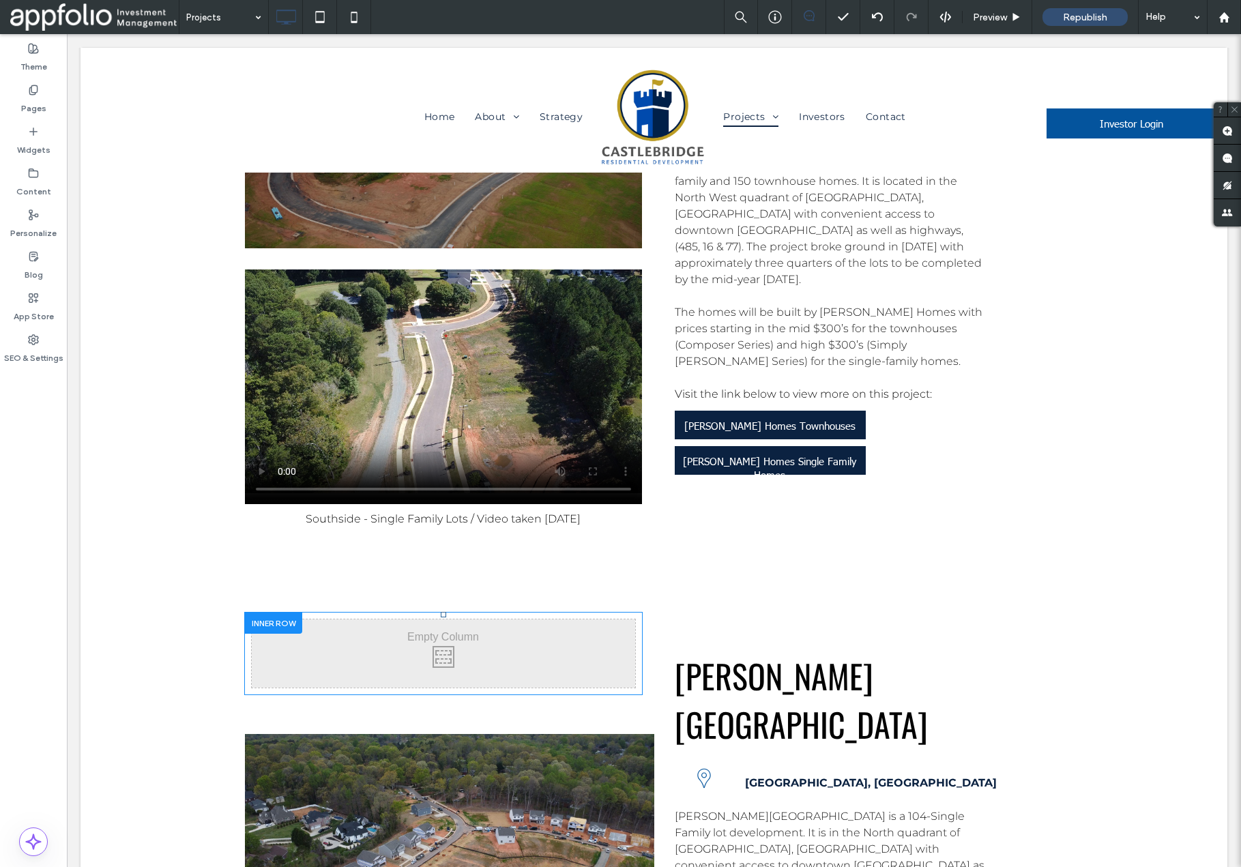
drag, startPoint x: 397, startPoint y: 333, endPoint x: 402, endPoint y: 615, distance: 281.9
click at [402, 615] on div "Click To Paste Click To Paste Click To Paste" at bounding box center [449, 850] width 409 height 494
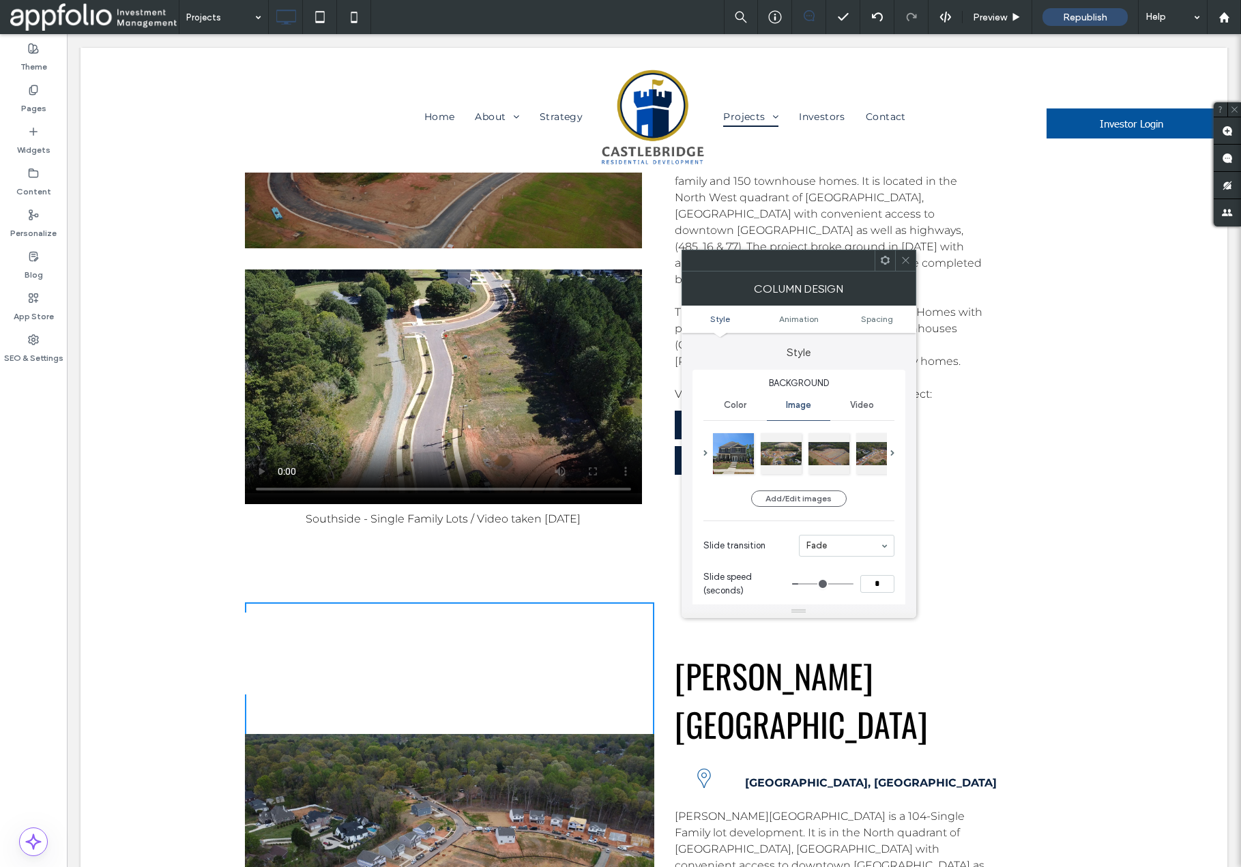
click at [908, 259] on icon at bounding box center [906, 260] width 10 height 10
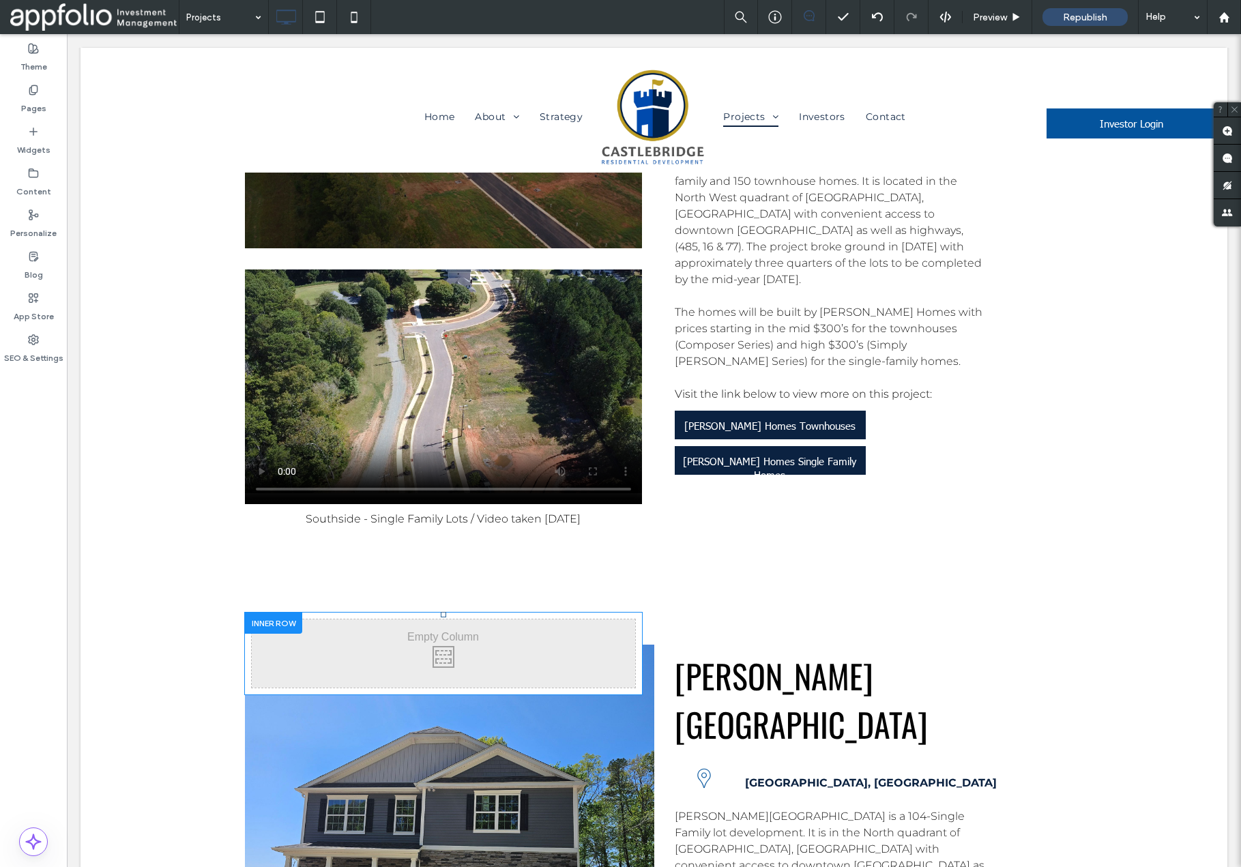
click at [287, 613] on div at bounding box center [273, 623] width 57 height 21
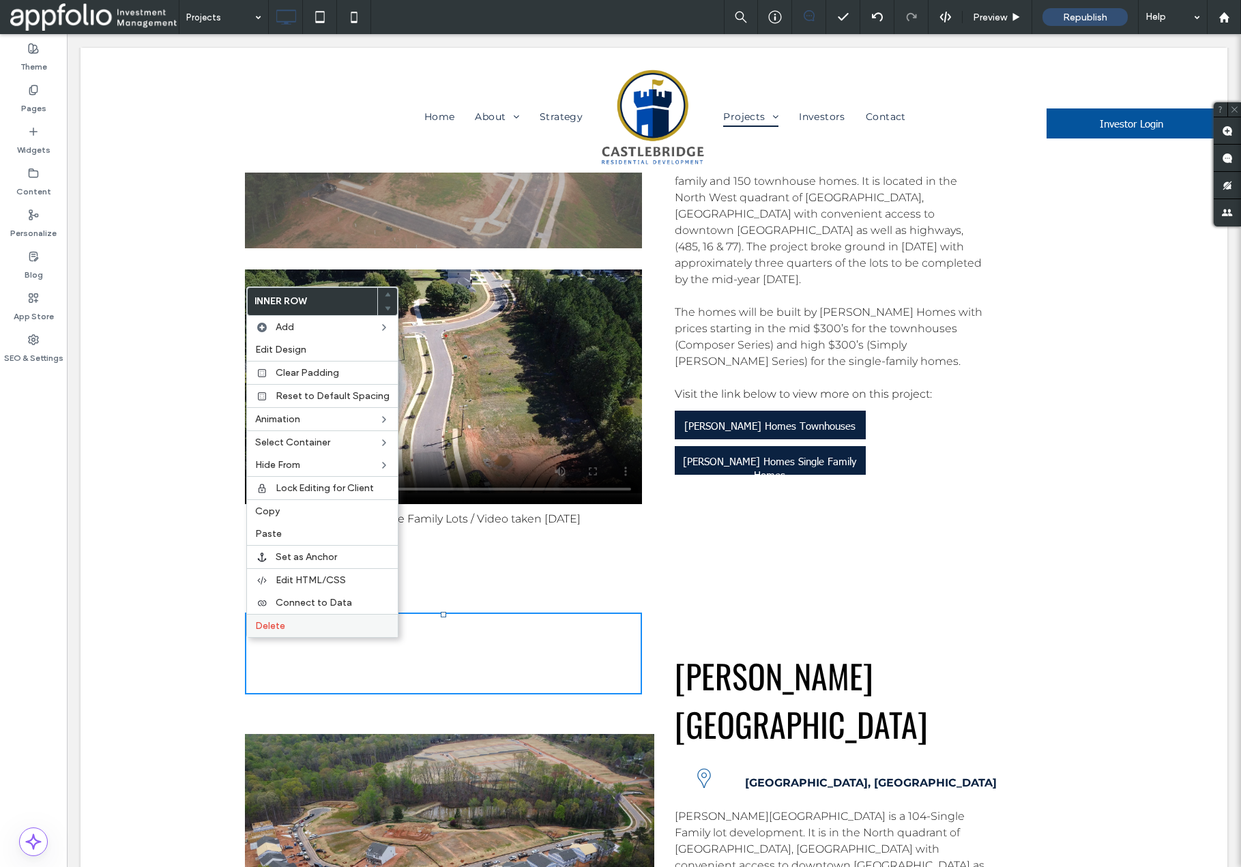
click at [300, 628] on label "Delete" at bounding box center [322, 626] width 134 height 12
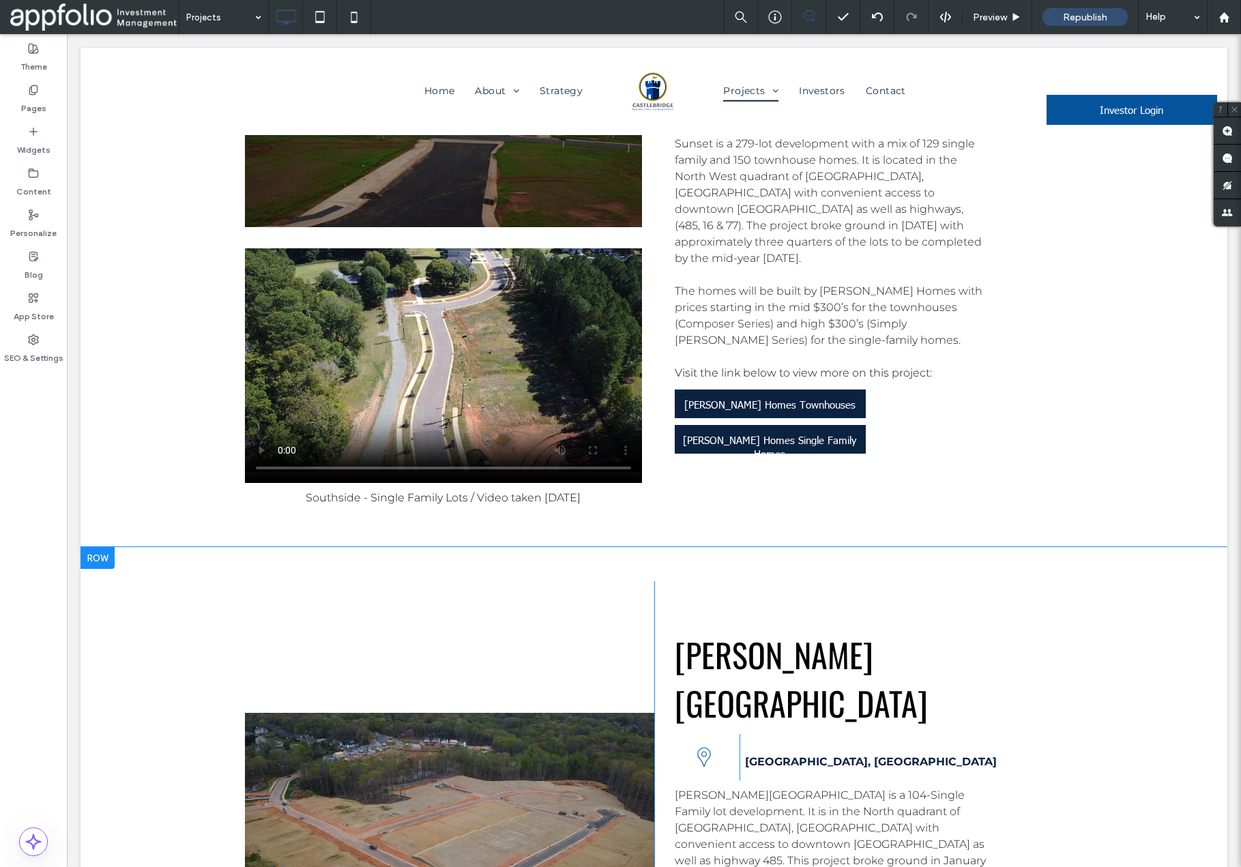
scroll to position [4698, 0]
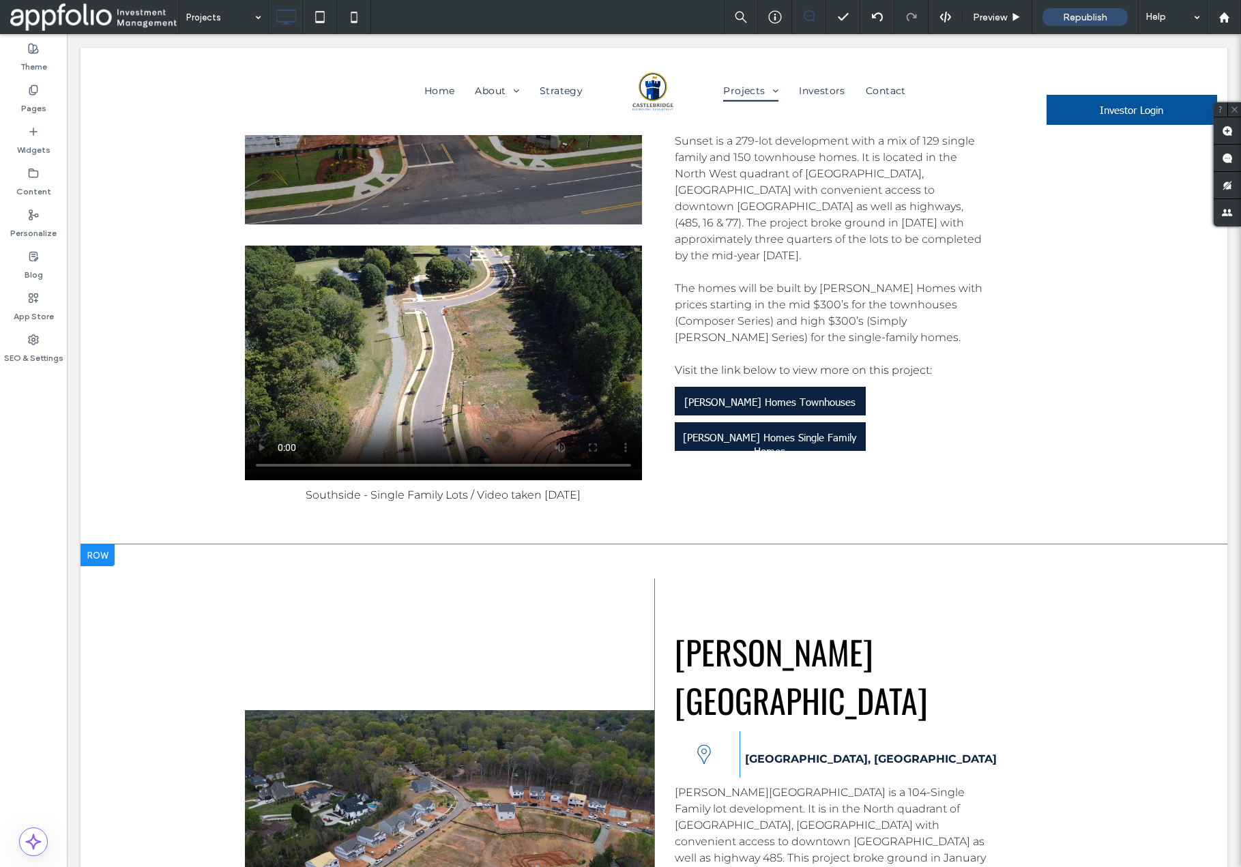
drag, startPoint x: 449, startPoint y: 384, endPoint x: 444, endPoint y: 339, distance: 45.4
click at [444, 579] on div at bounding box center [449, 826] width 409 height 494
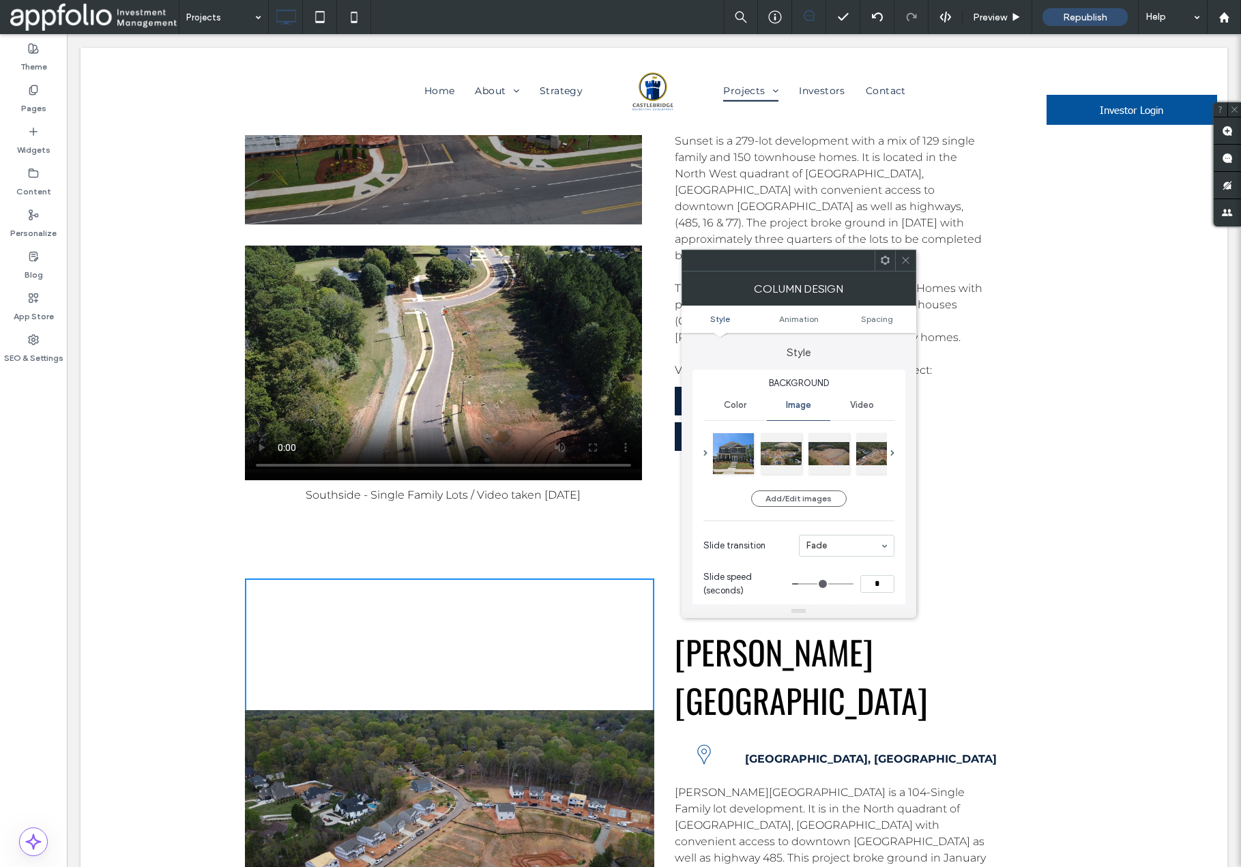
click at [910, 265] on icon at bounding box center [906, 260] width 10 height 10
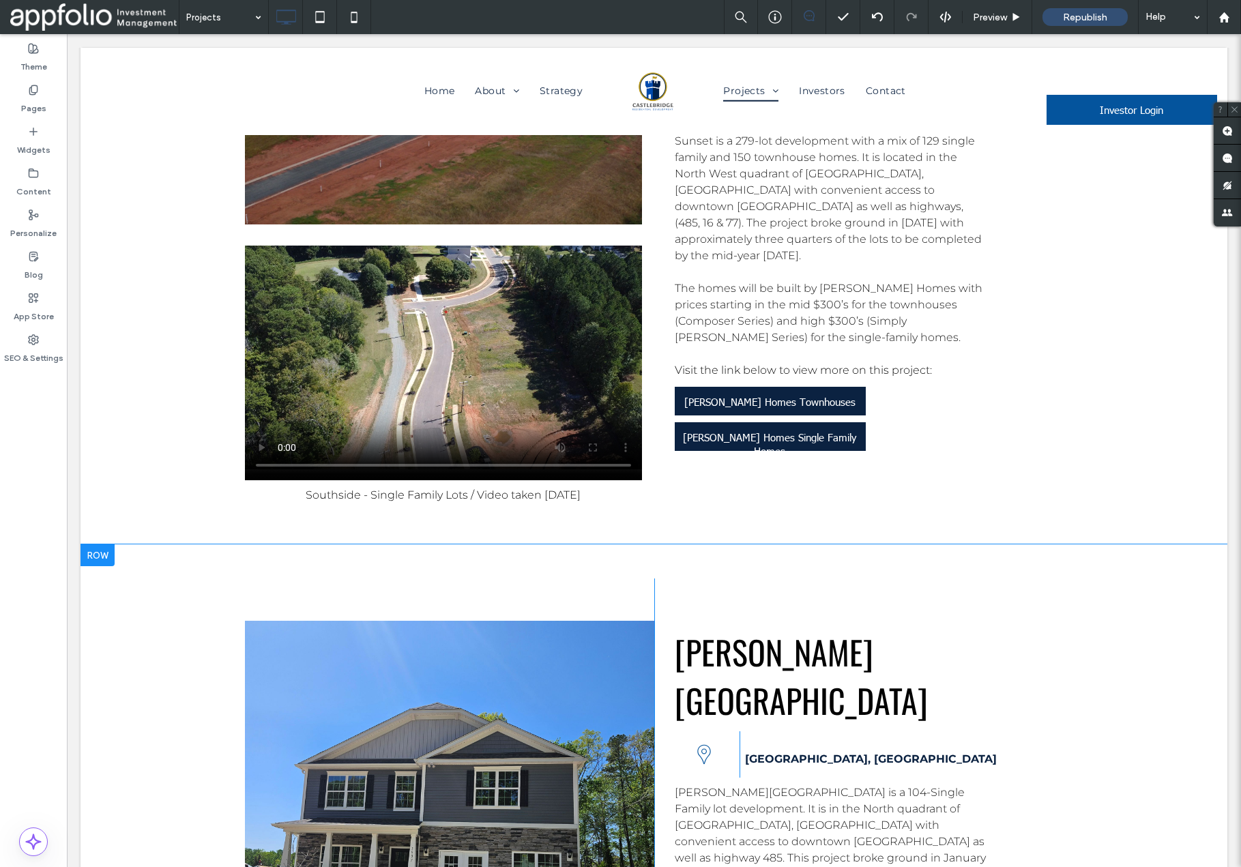
click at [96, 545] on div at bounding box center [98, 556] width 34 height 22
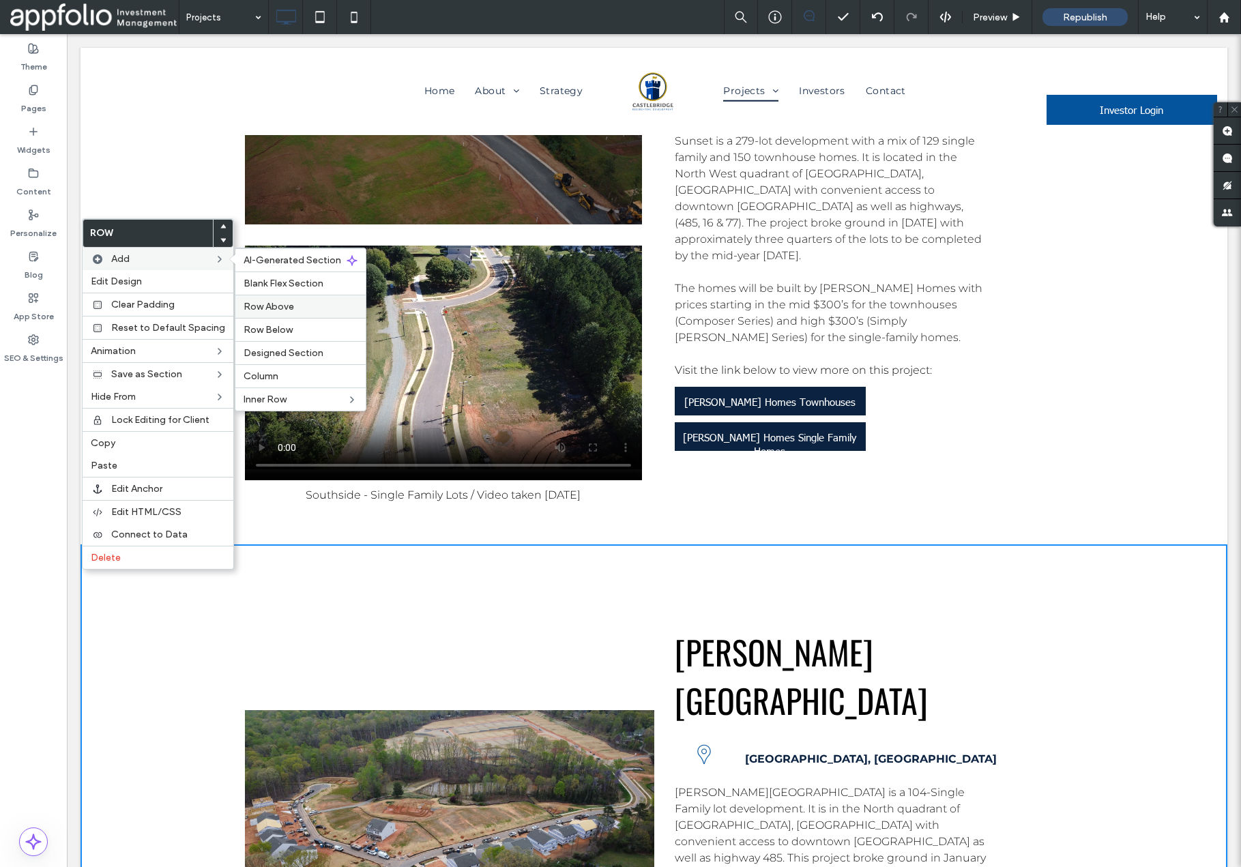
click at [317, 300] on div "Row Above" at bounding box center [300, 306] width 130 height 23
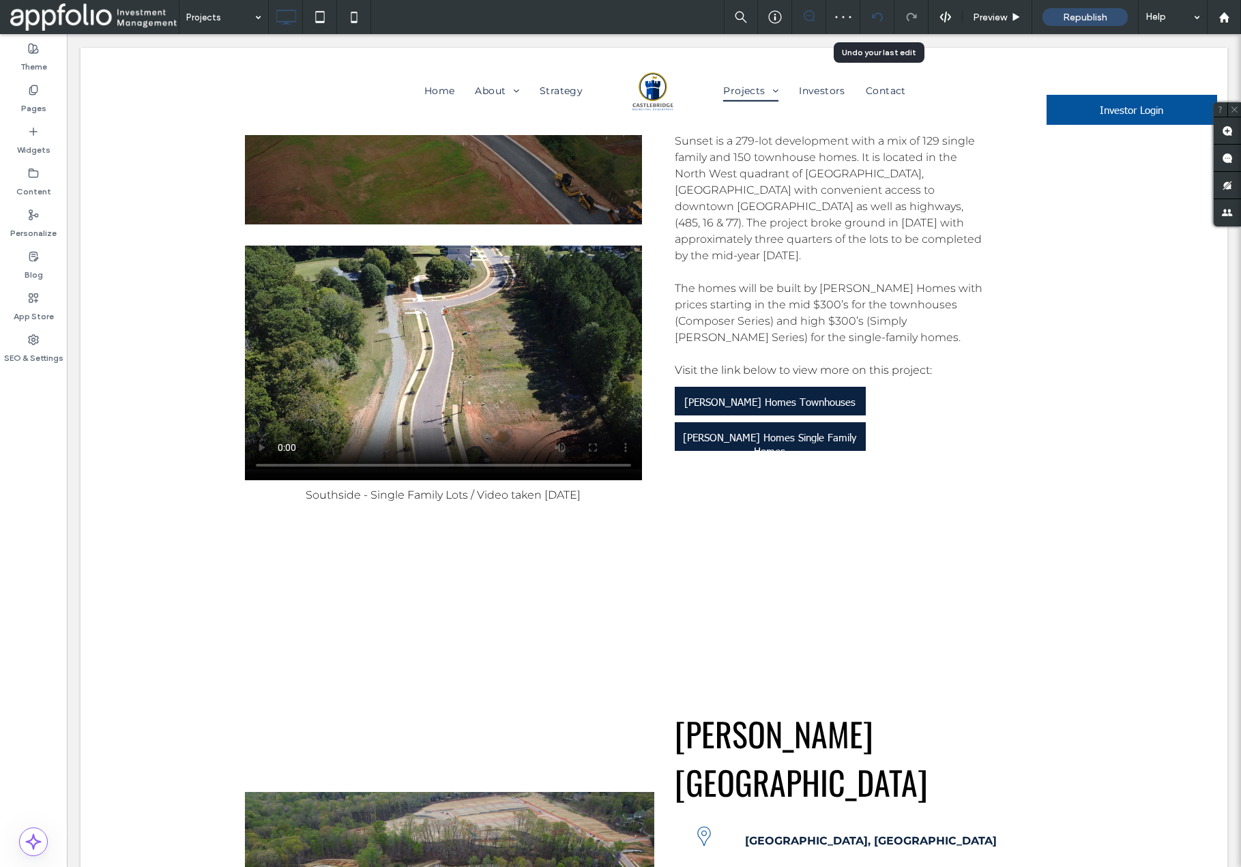
click at [882, 18] on use at bounding box center [876, 16] width 11 height 9
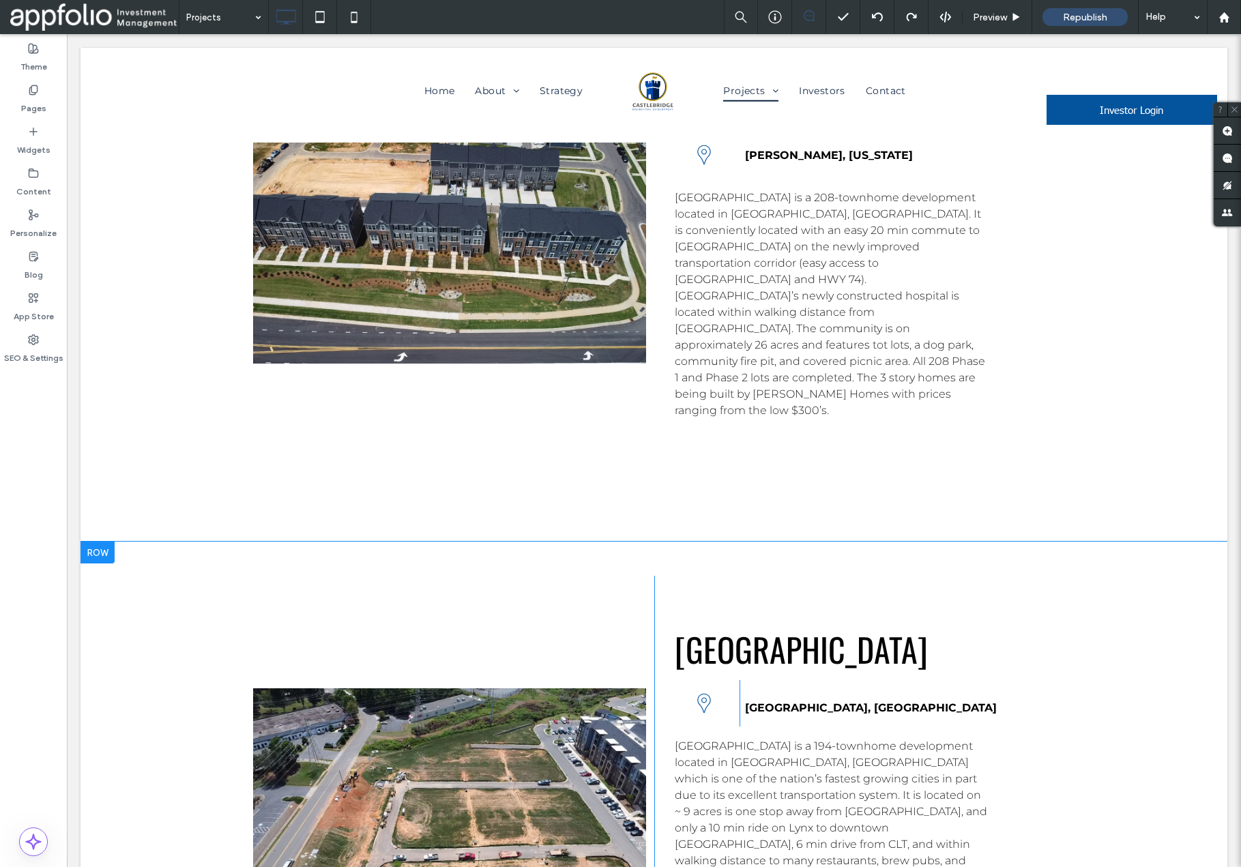
scroll to position [2921, 0]
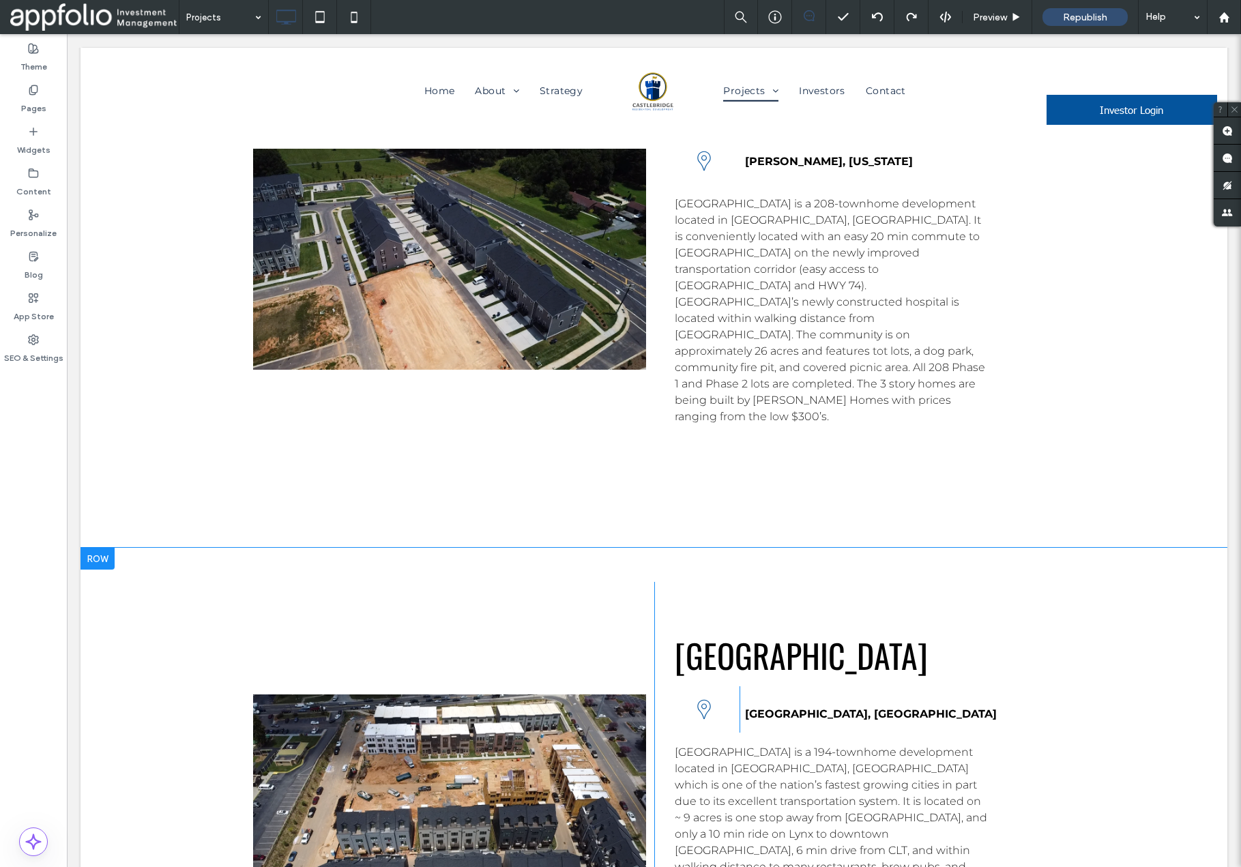
click at [423, 590] on div at bounding box center [449, 805] width 393 height 430
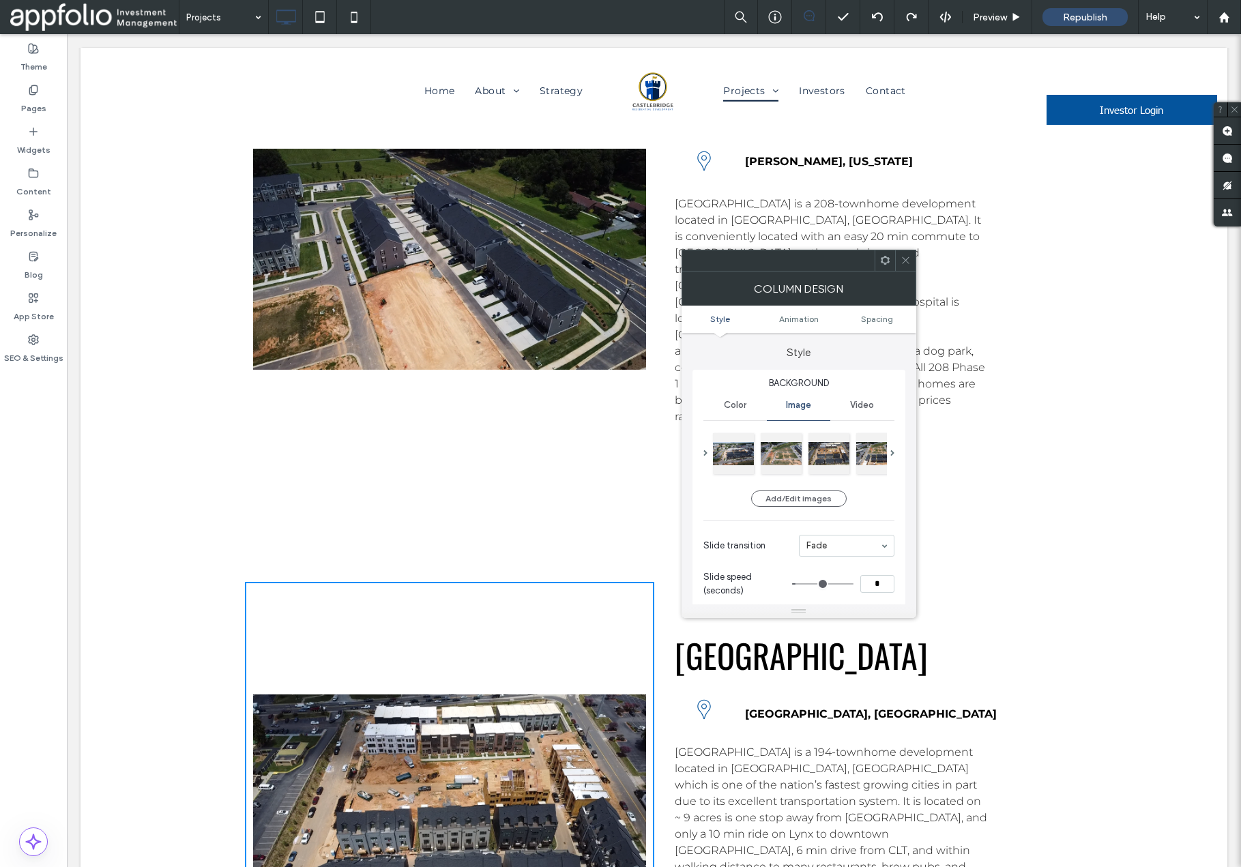
click at [910, 264] on icon at bounding box center [906, 260] width 10 height 10
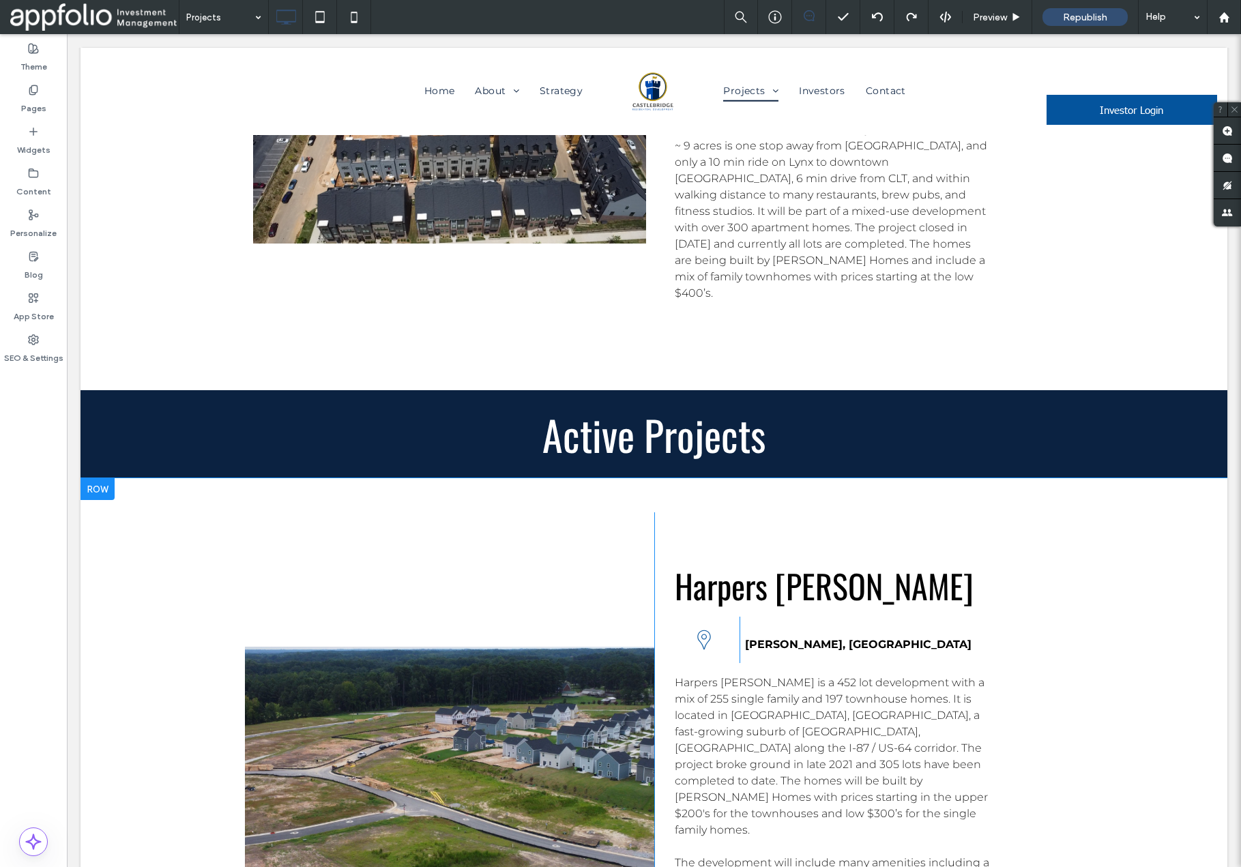
scroll to position [3469, 0]
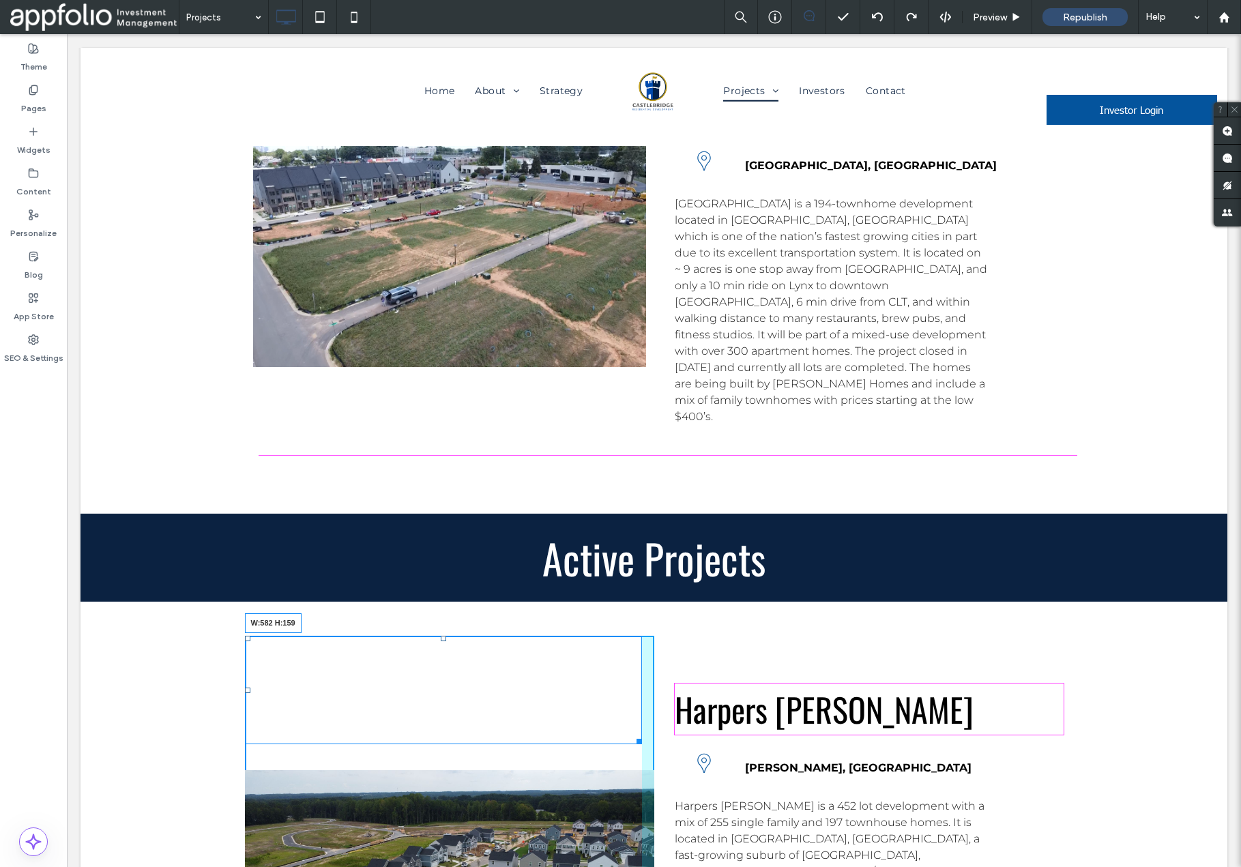
drag, startPoint x: 637, startPoint y: 350, endPoint x: 650, endPoint y: 448, distance: 99.0
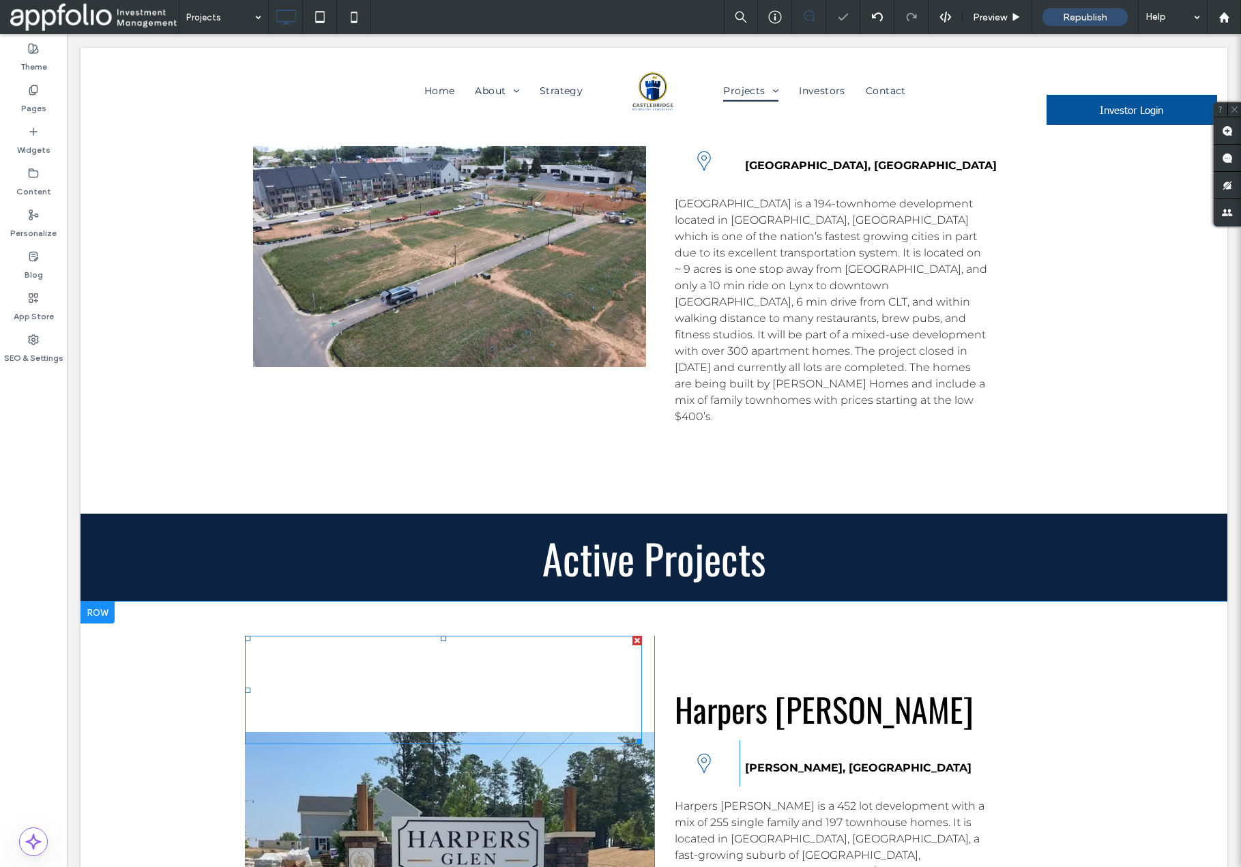
click at [637, 636] on div at bounding box center [638, 641] width 10 height 10
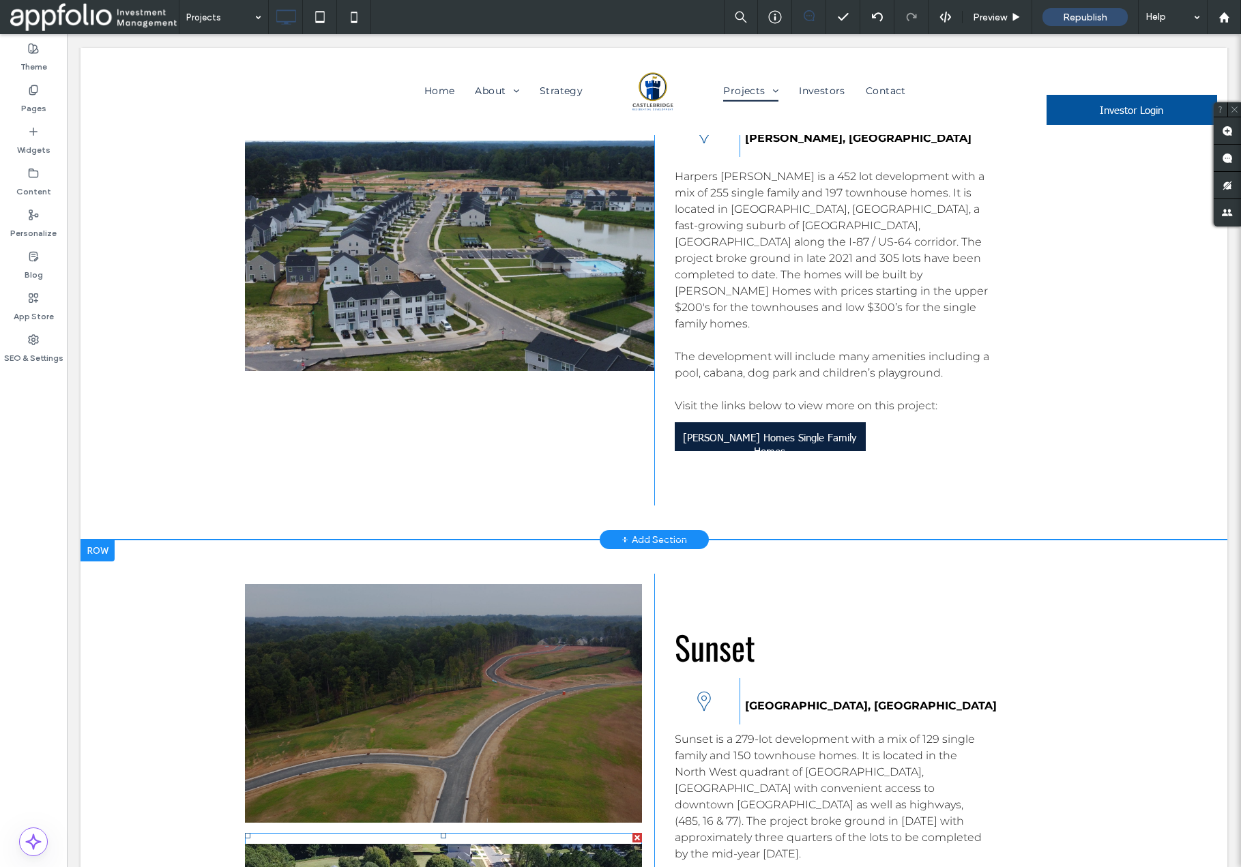
scroll to position [4112, 0]
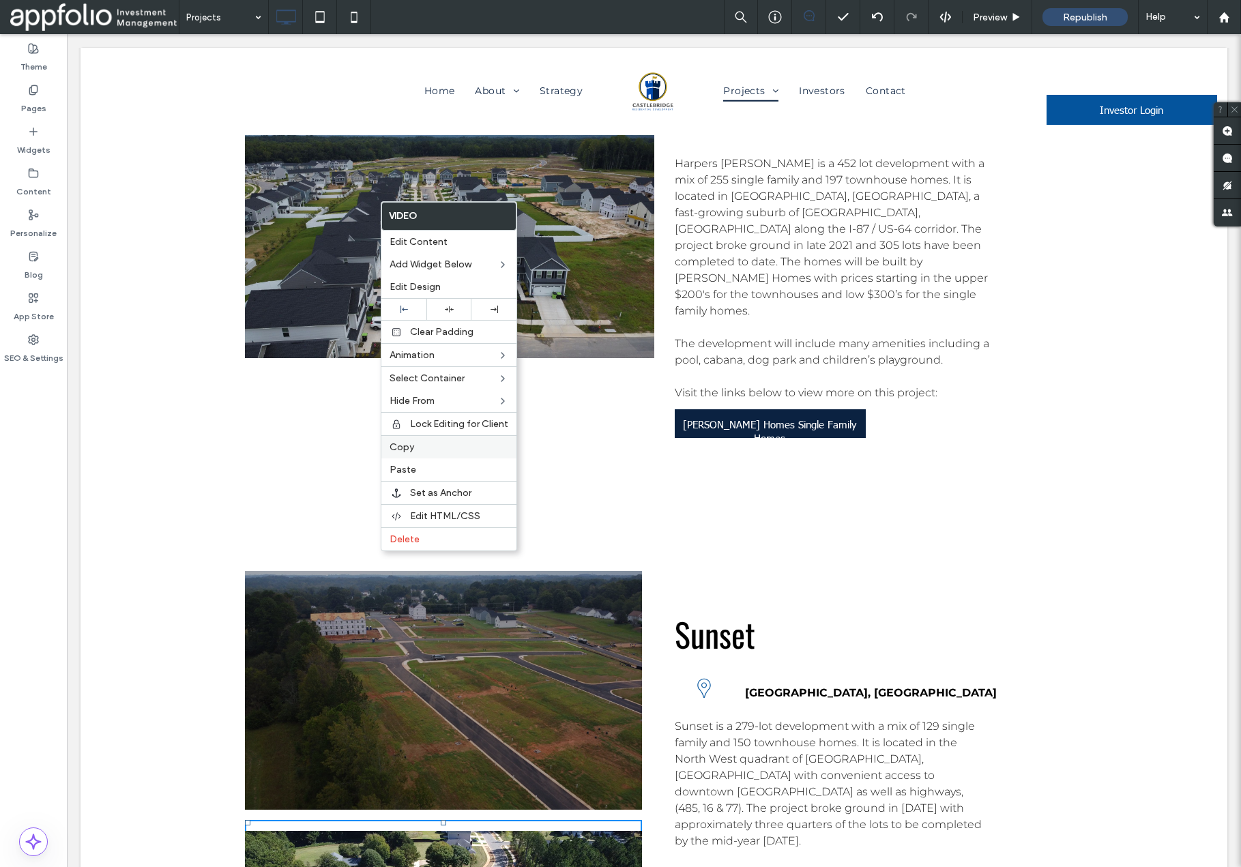
click at [427, 444] on label "Copy" at bounding box center [449, 448] width 119 height 12
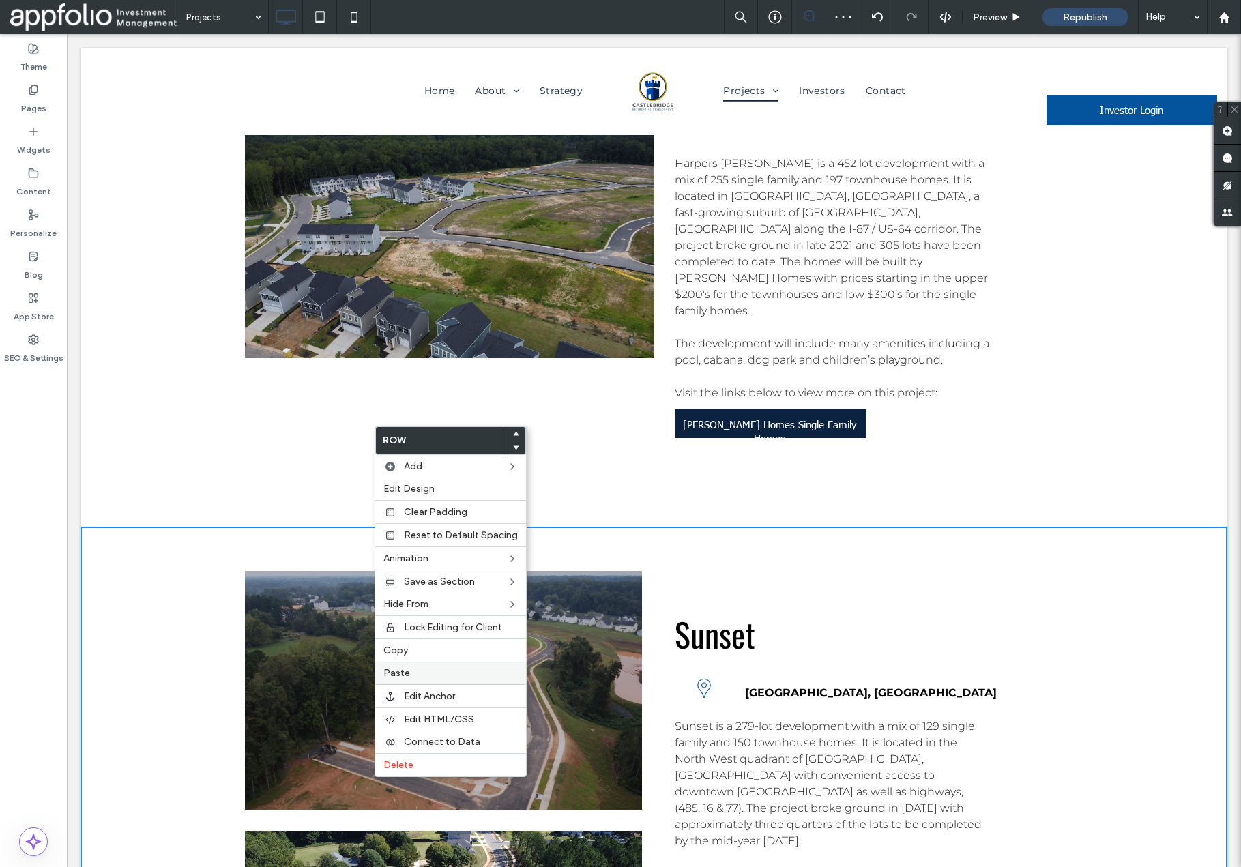
click at [421, 676] on label "Paste" at bounding box center [451, 673] width 134 height 12
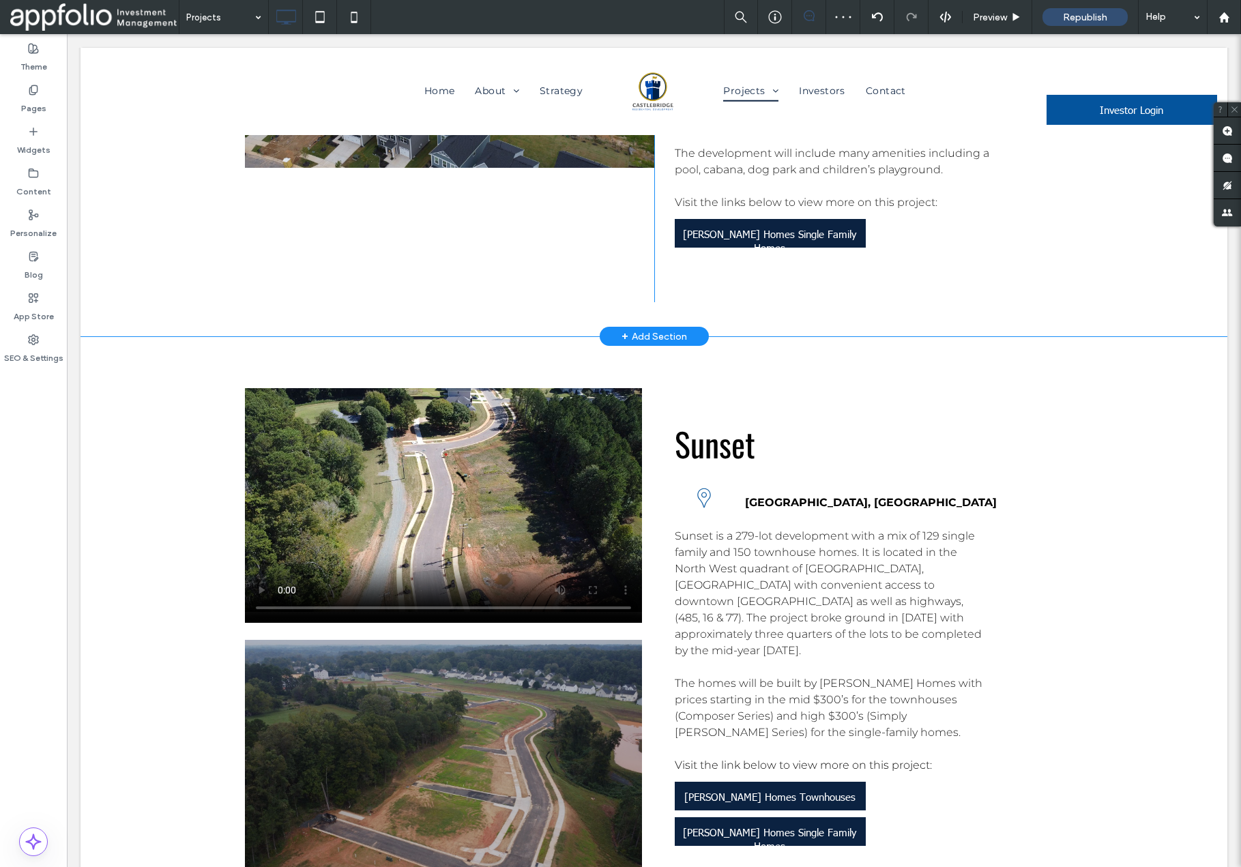
scroll to position [4304, 0]
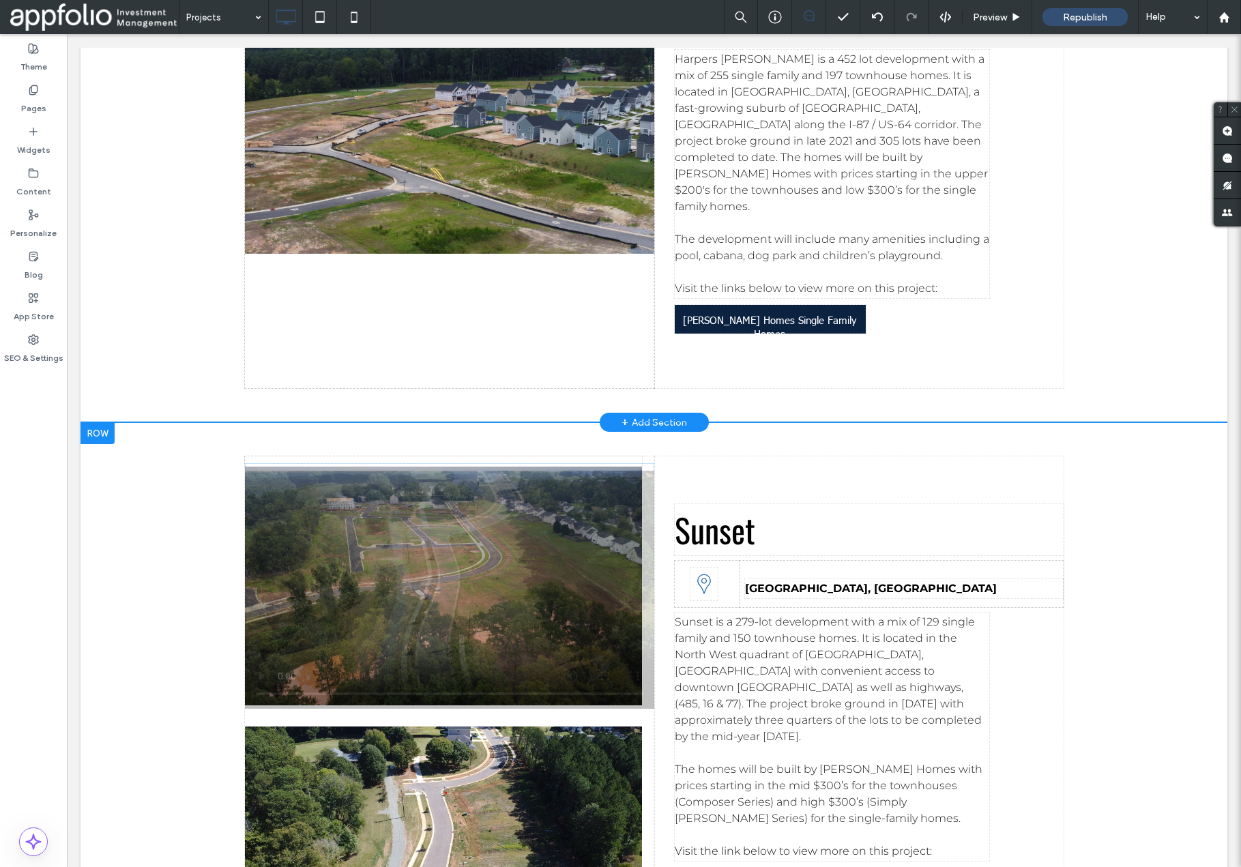
drag, startPoint x: 397, startPoint y: 229, endPoint x: 415, endPoint y: 693, distance: 463.7
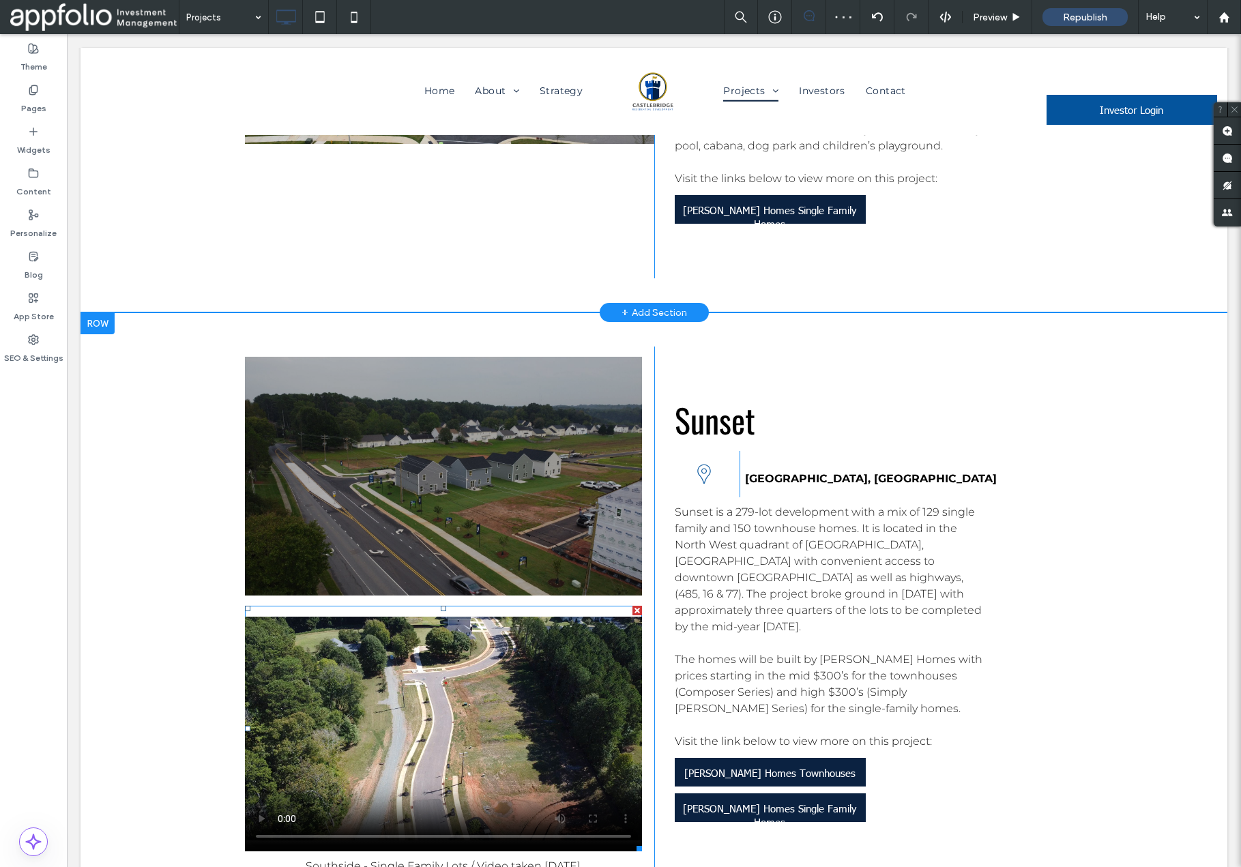
scroll to position [4378, 0]
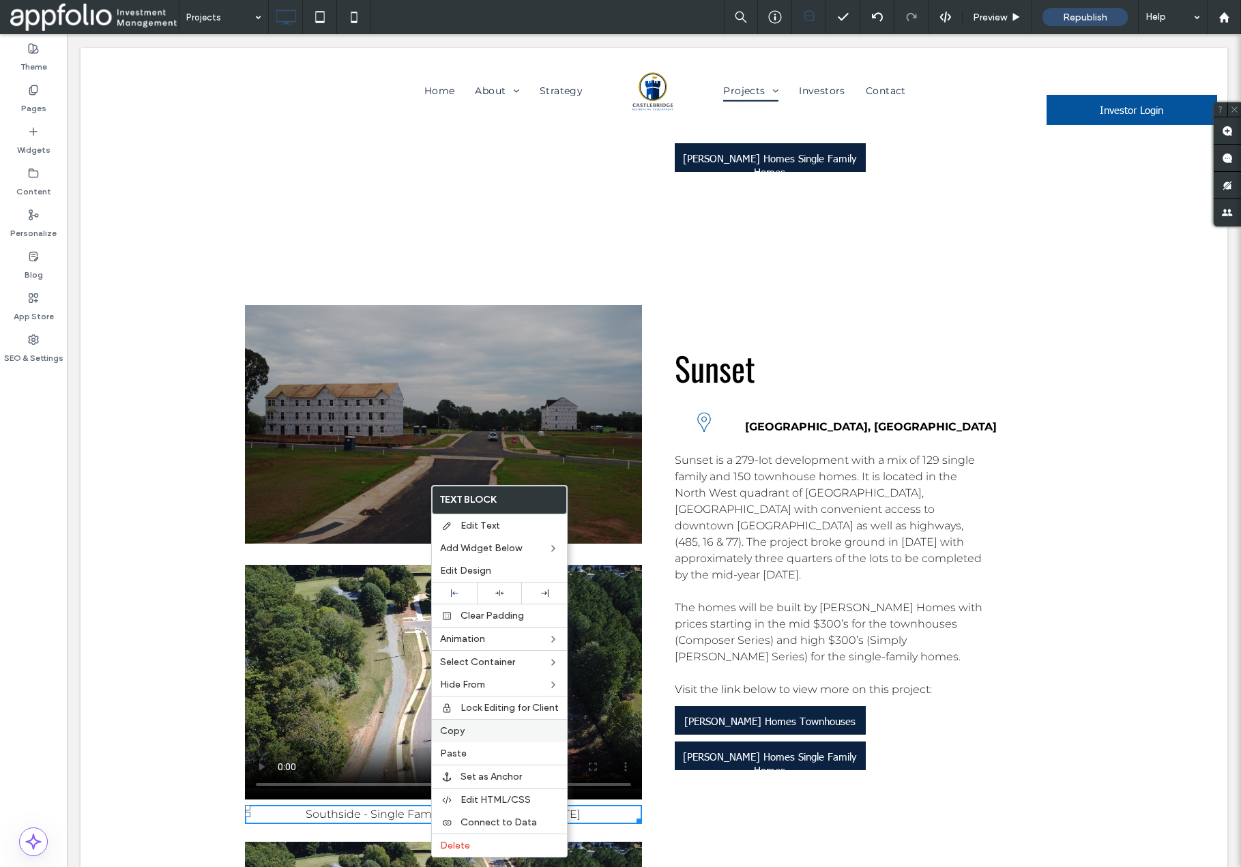
click at [466, 731] on label "Copy" at bounding box center [499, 731] width 119 height 12
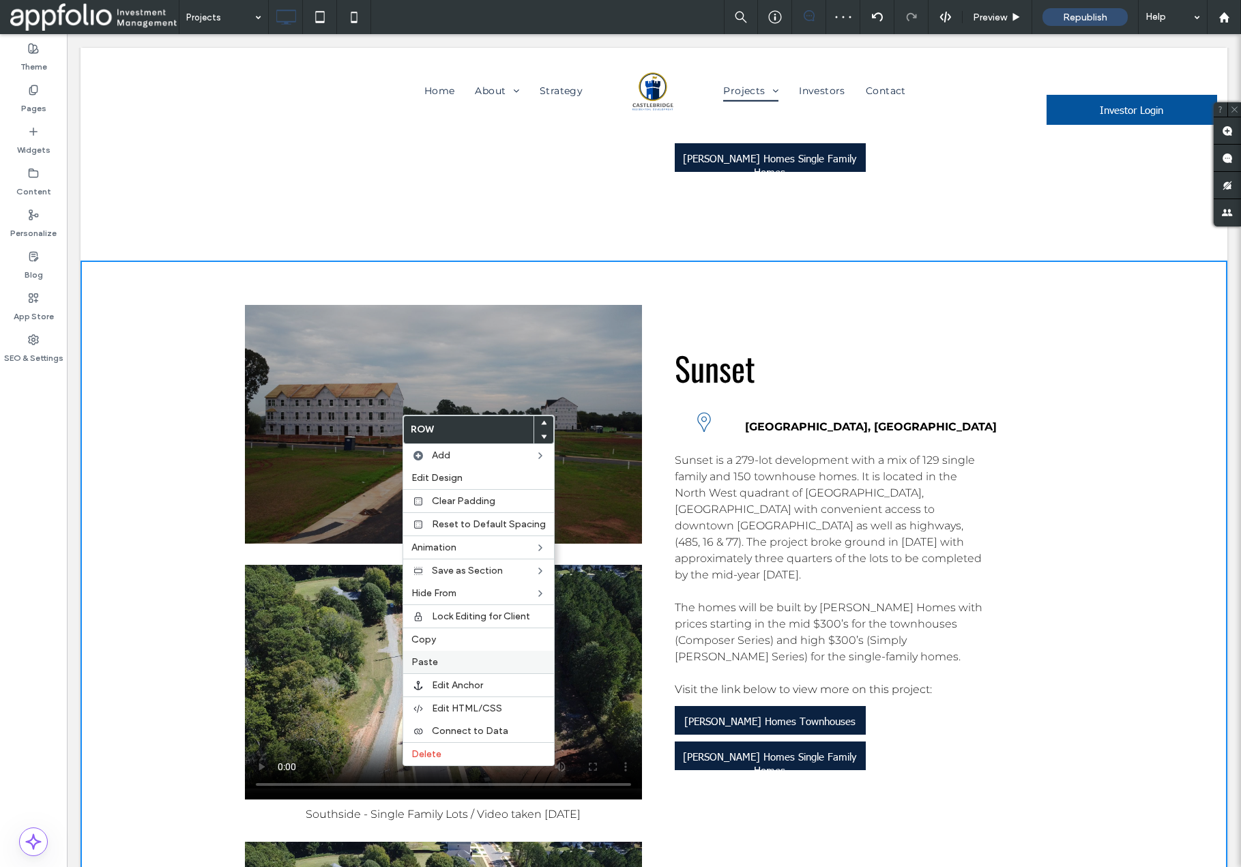
click at [435, 664] on span "Paste" at bounding box center [425, 662] width 27 height 12
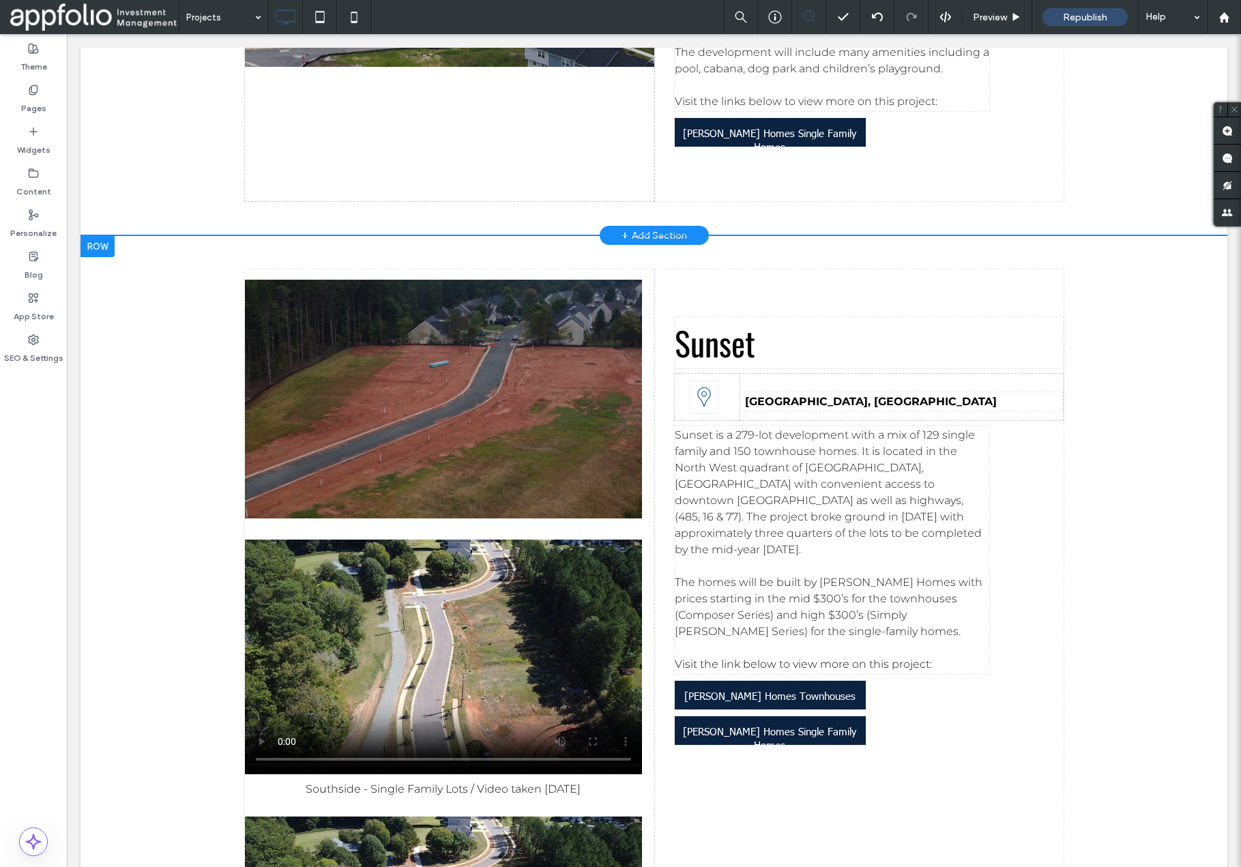
scroll to position [4498, 0]
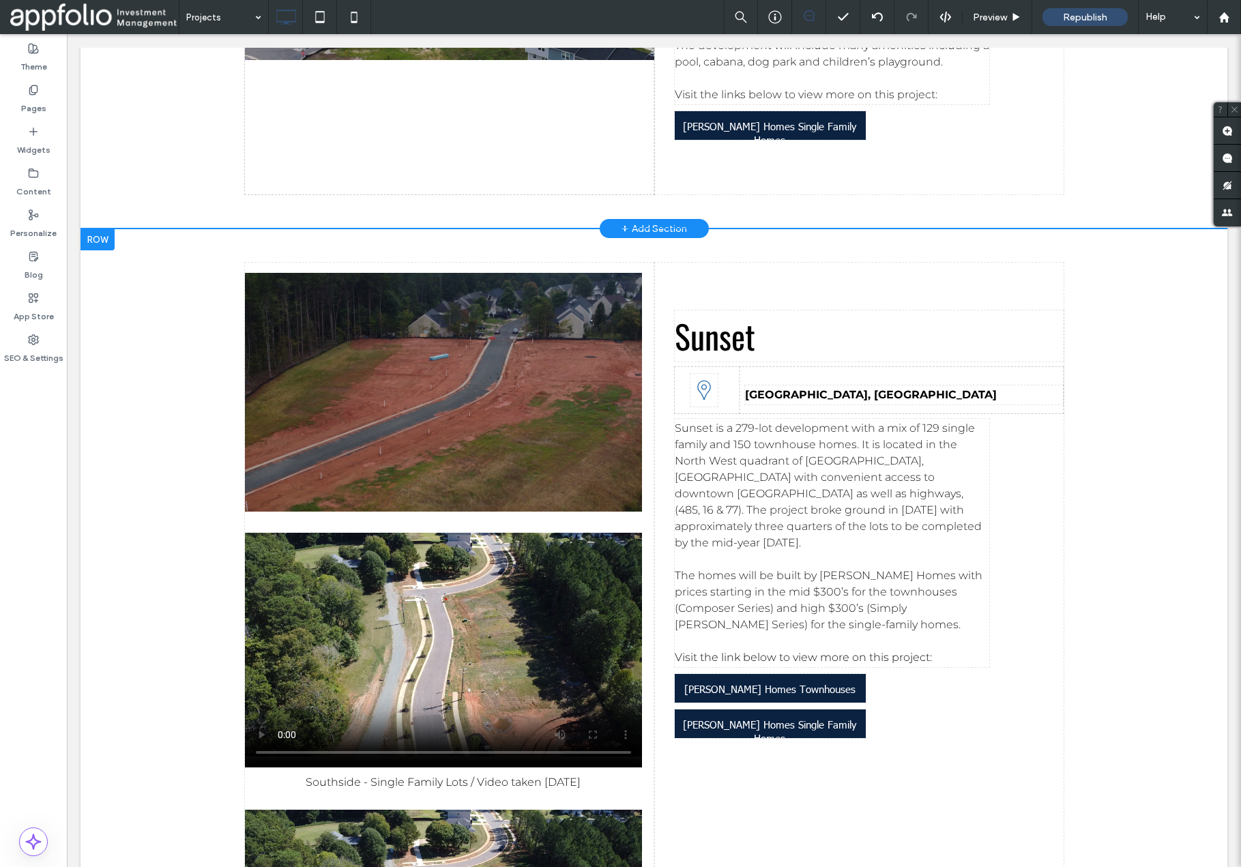
drag, startPoint x: 418, startPoint y: 253, endPoint x: 405, endPoint y: 752, distance: 499.0
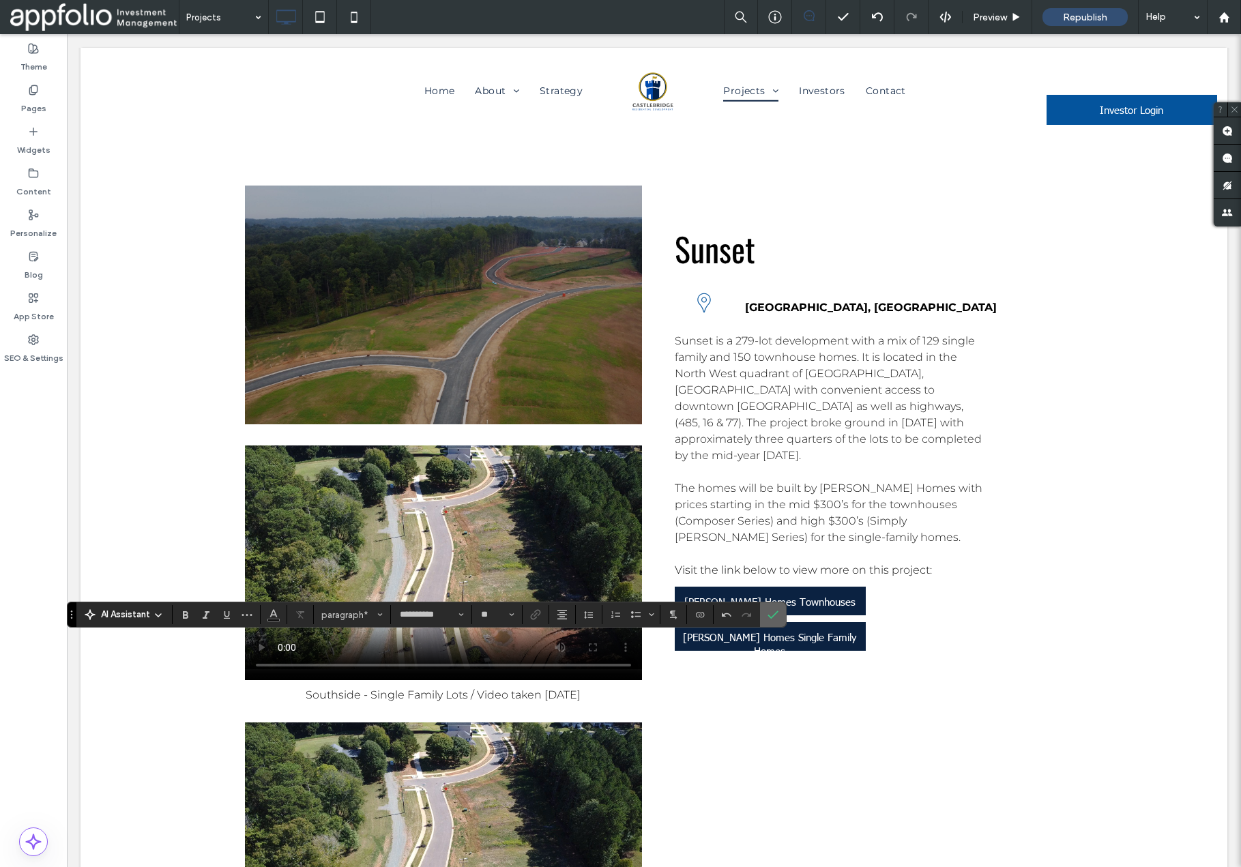
click at [771, 618] on use "Confirm" at bounding box center [773, 615] width 11 height 8
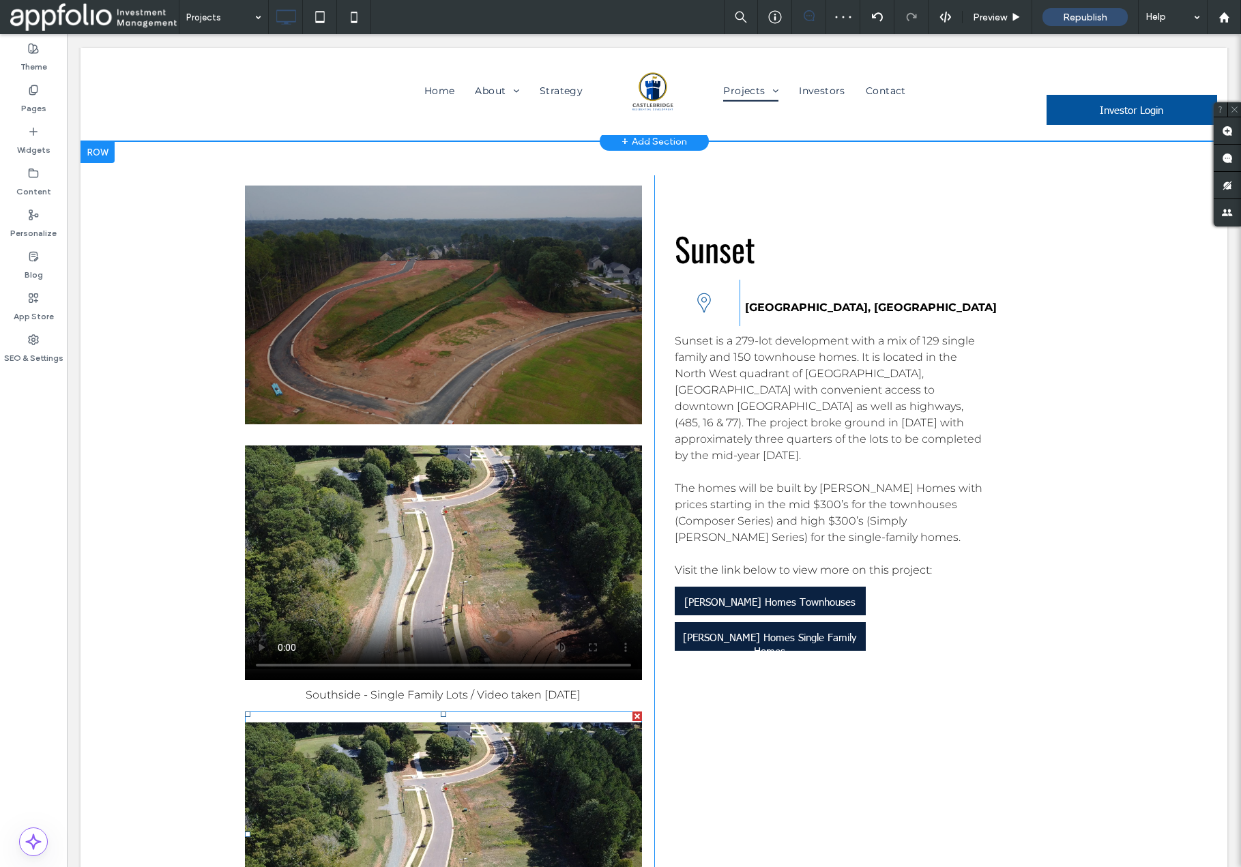
click at [478, 712] on span at bounding box center [443, 835] width 397 height 246
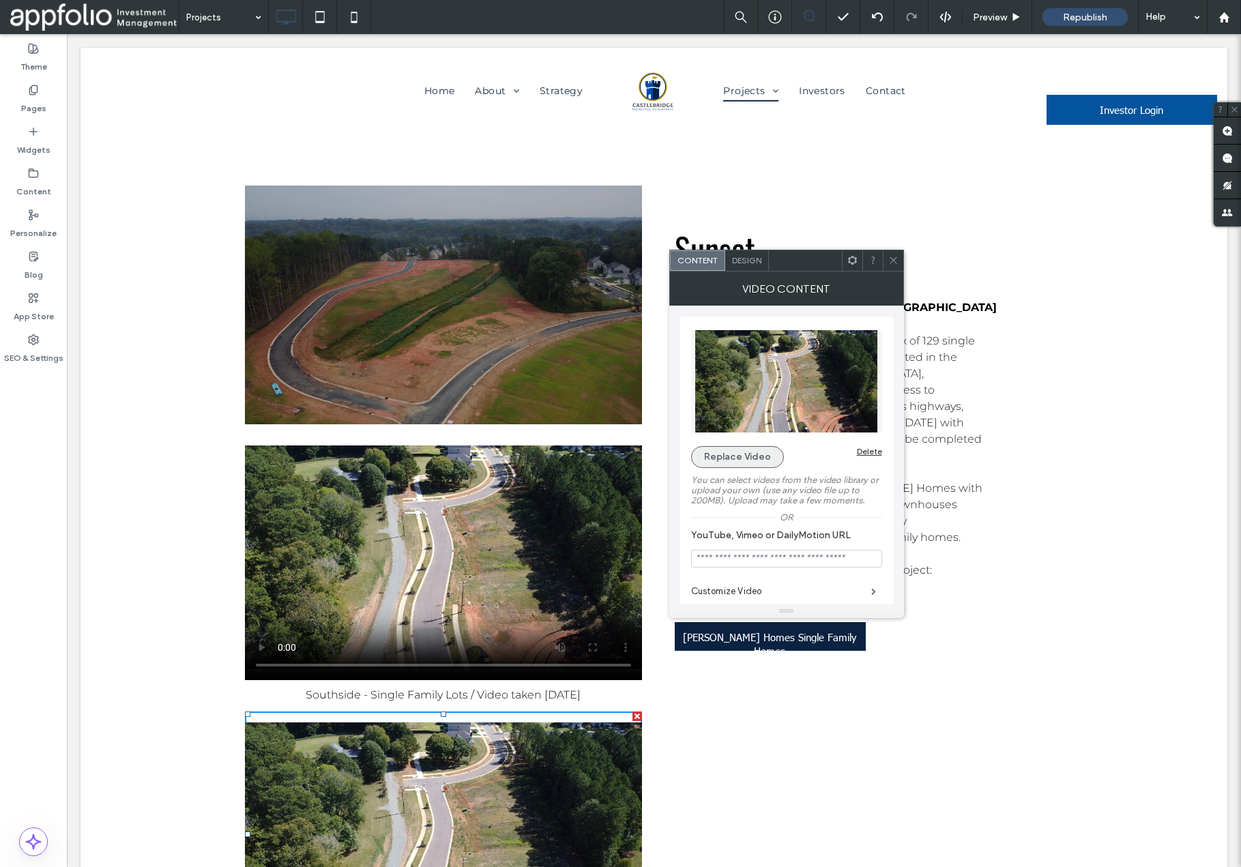
click at [745, 463] on button "Replace Video" at bounding box center [737, 457] width 93 height 22
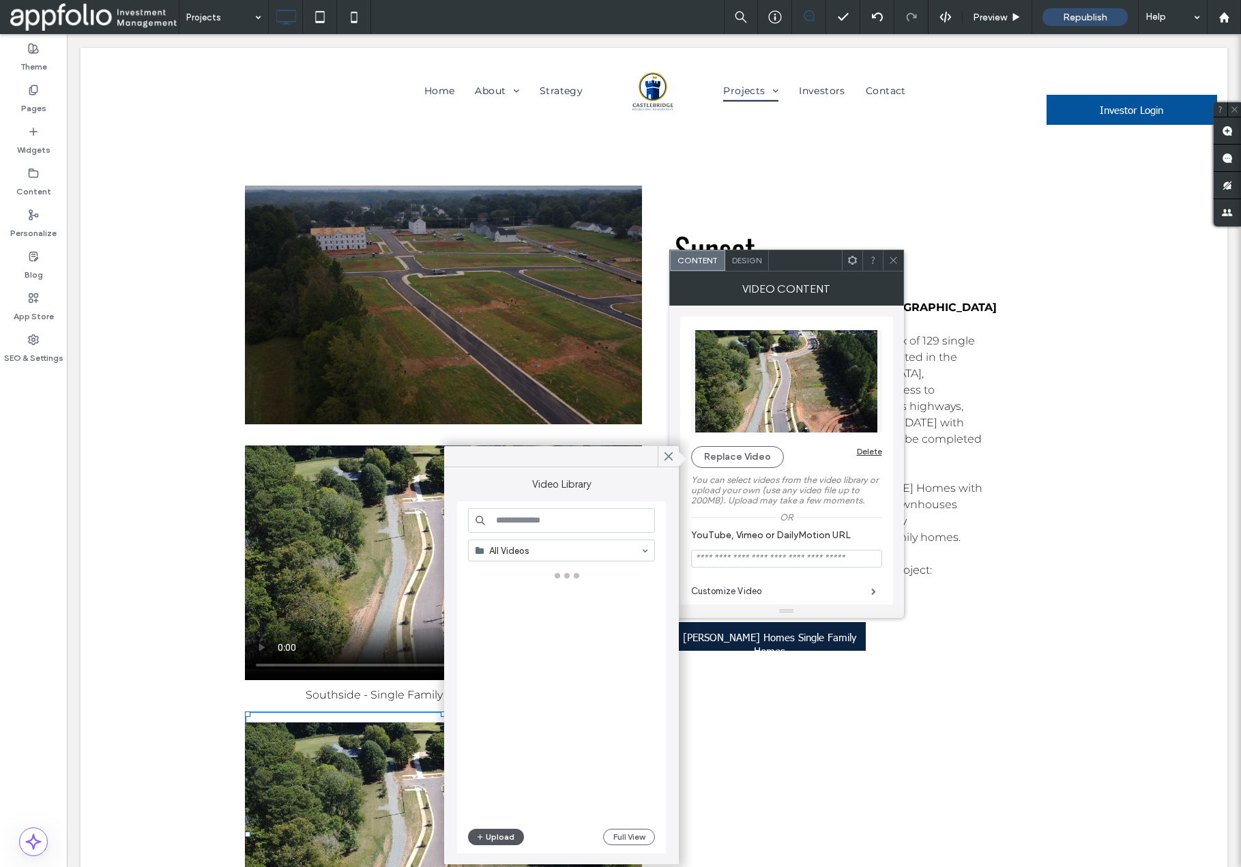
click at [496, 835] on button "Upload" at bounding box center [496, 837] width 56 height 16
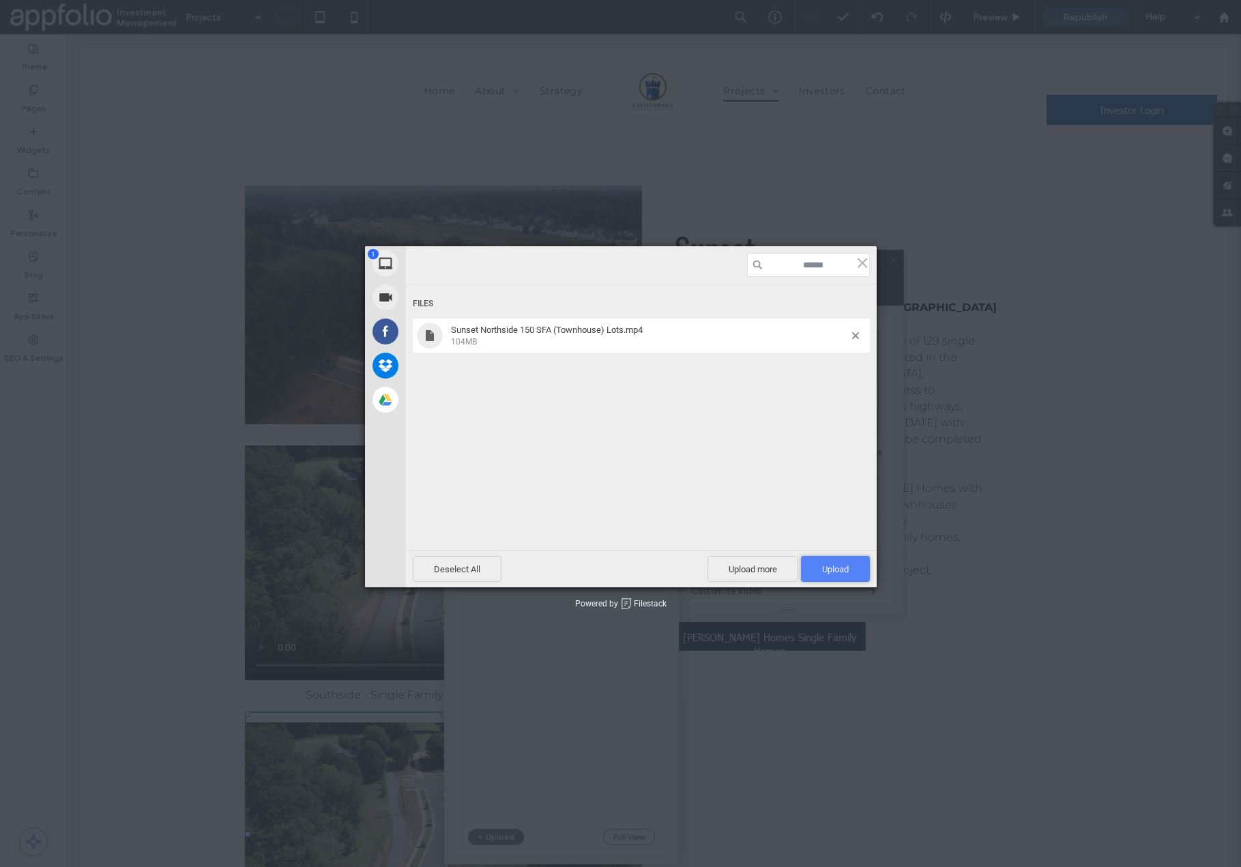
click at [826, 568] on span "Upload 1" at bounding box center [835, 569] width 27 height 10
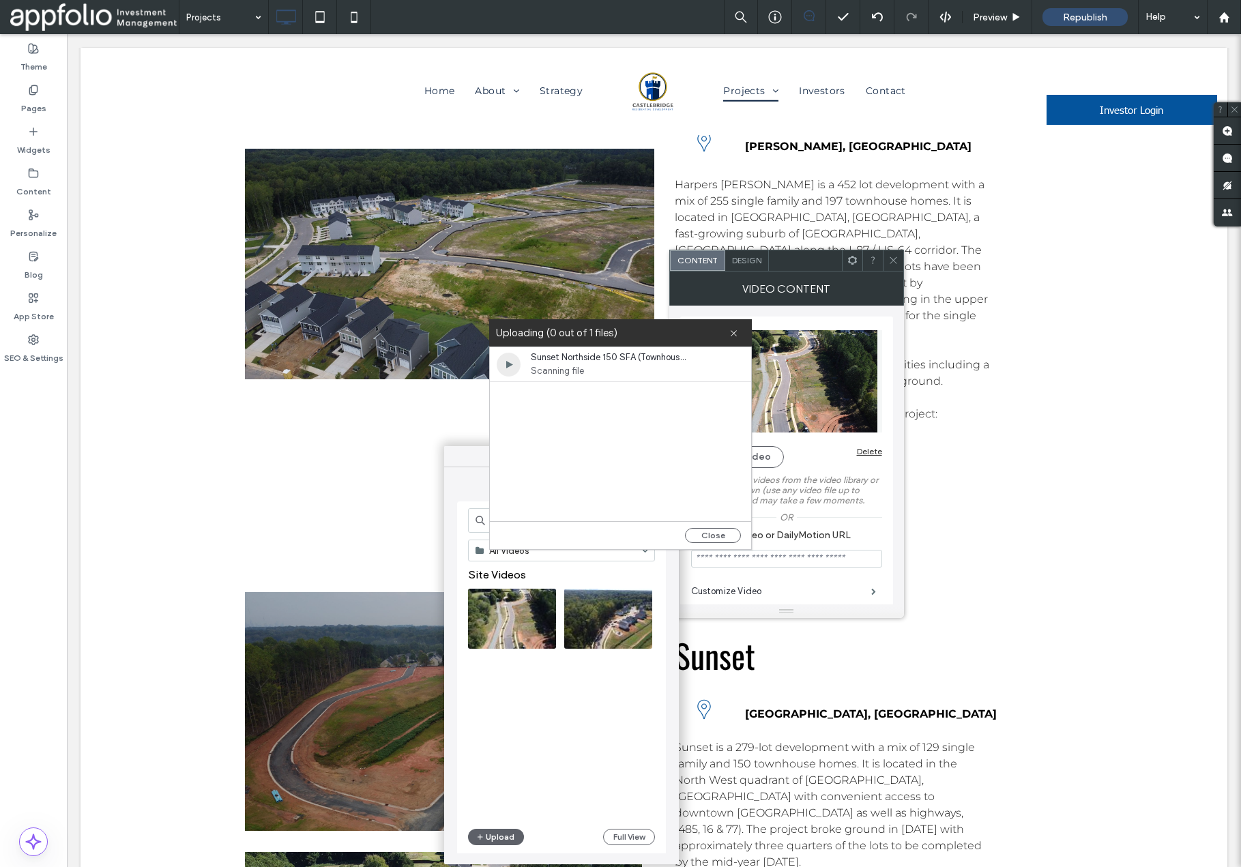
scroll to position [4095, 0]
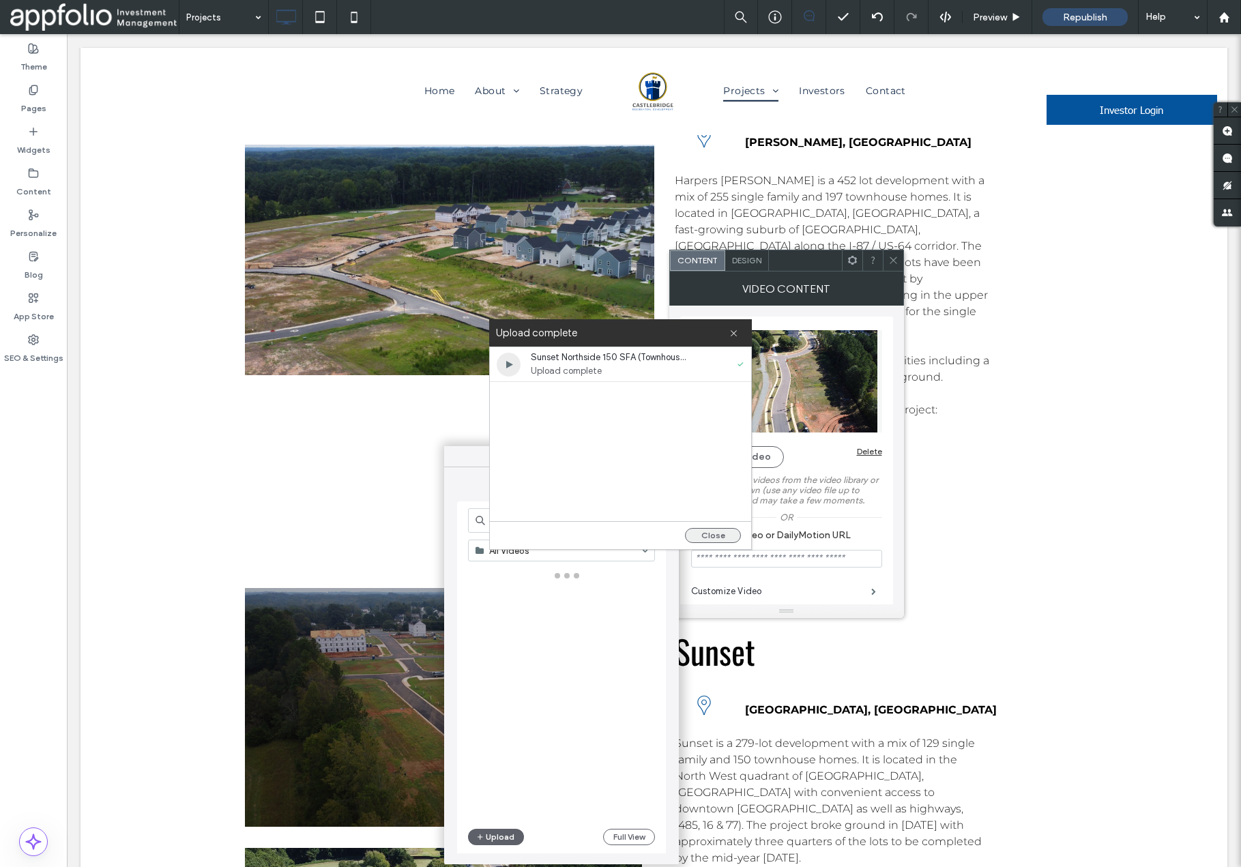
click at [701, 537] on button "Close" at bounding box center [713, 535] width 56 height 15
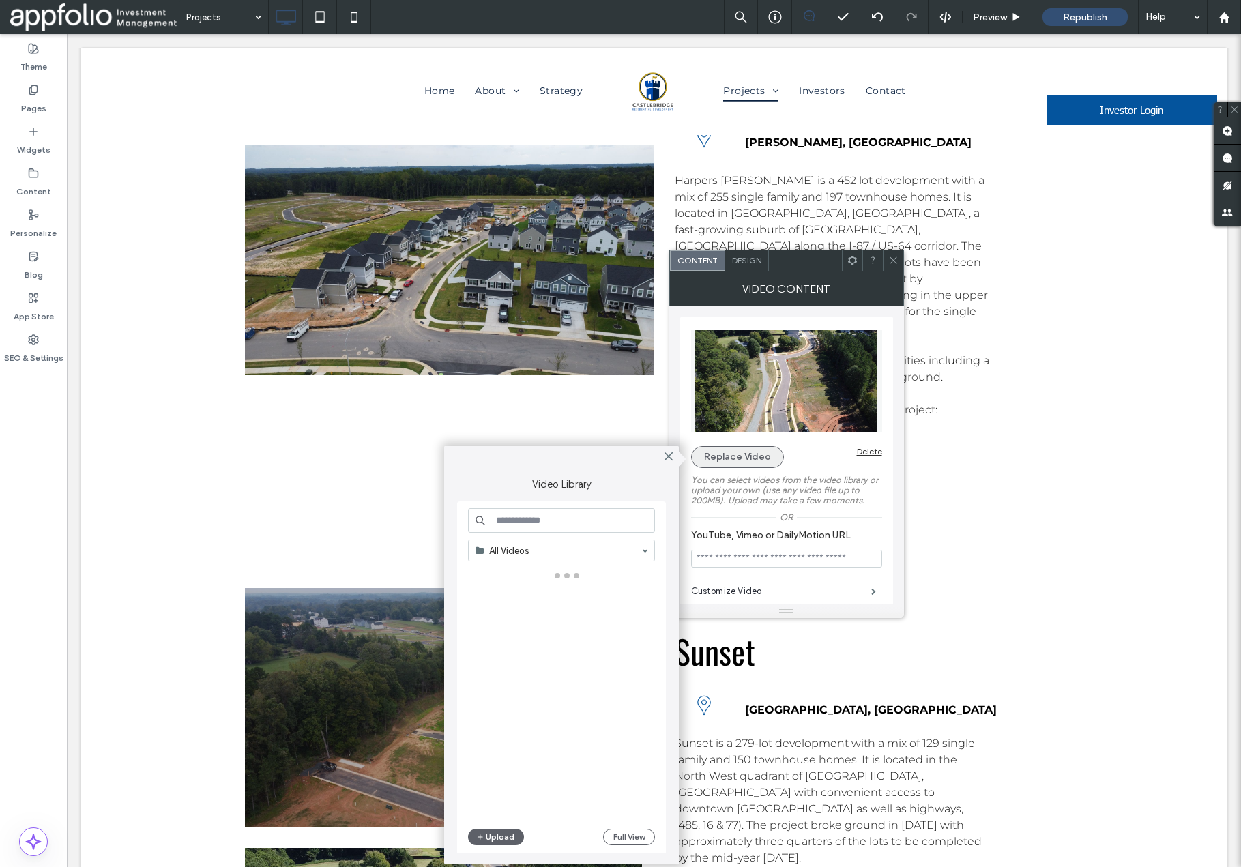
click at [732, 459] on button "Replace Video" at bounding box center [737, 457] width 93 height 22
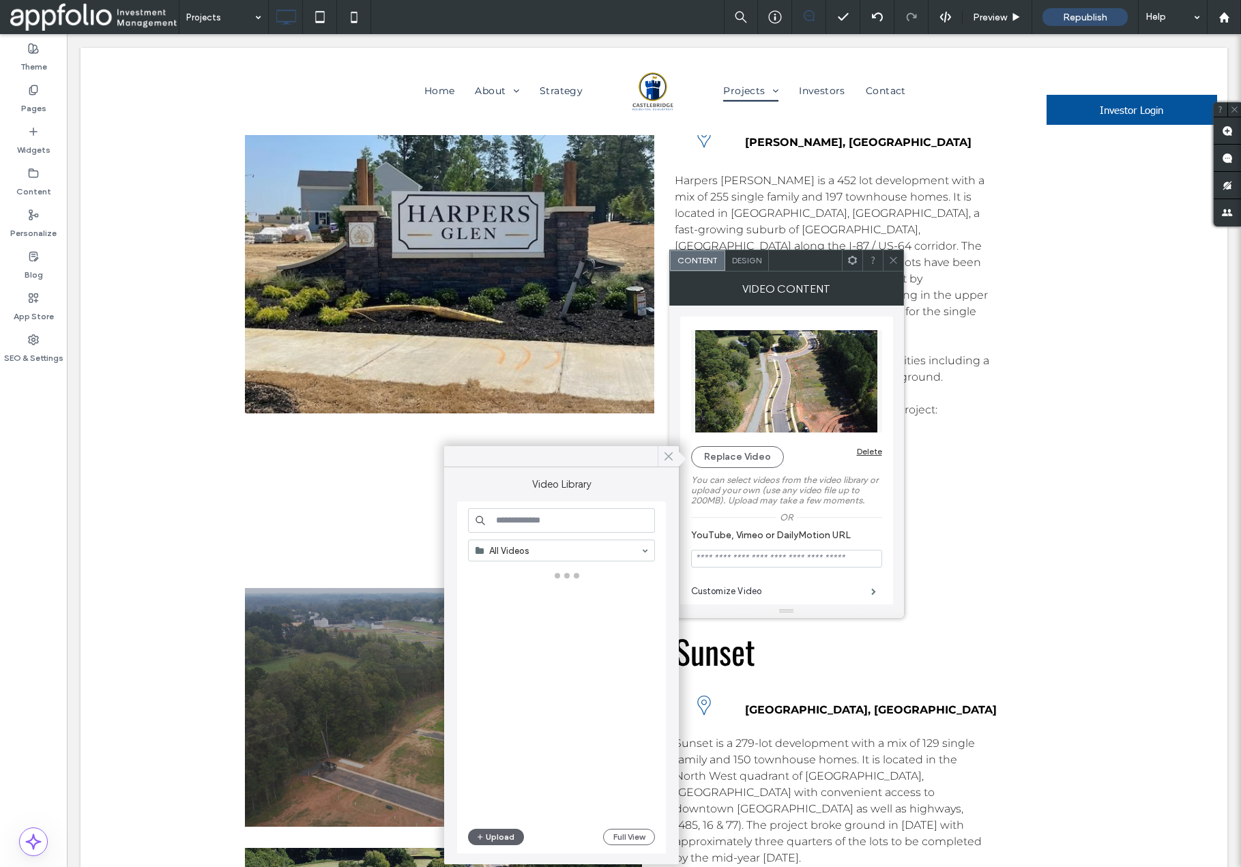
click at [672, 456] on icon at bounding box center [669, 456] width 12 height 12
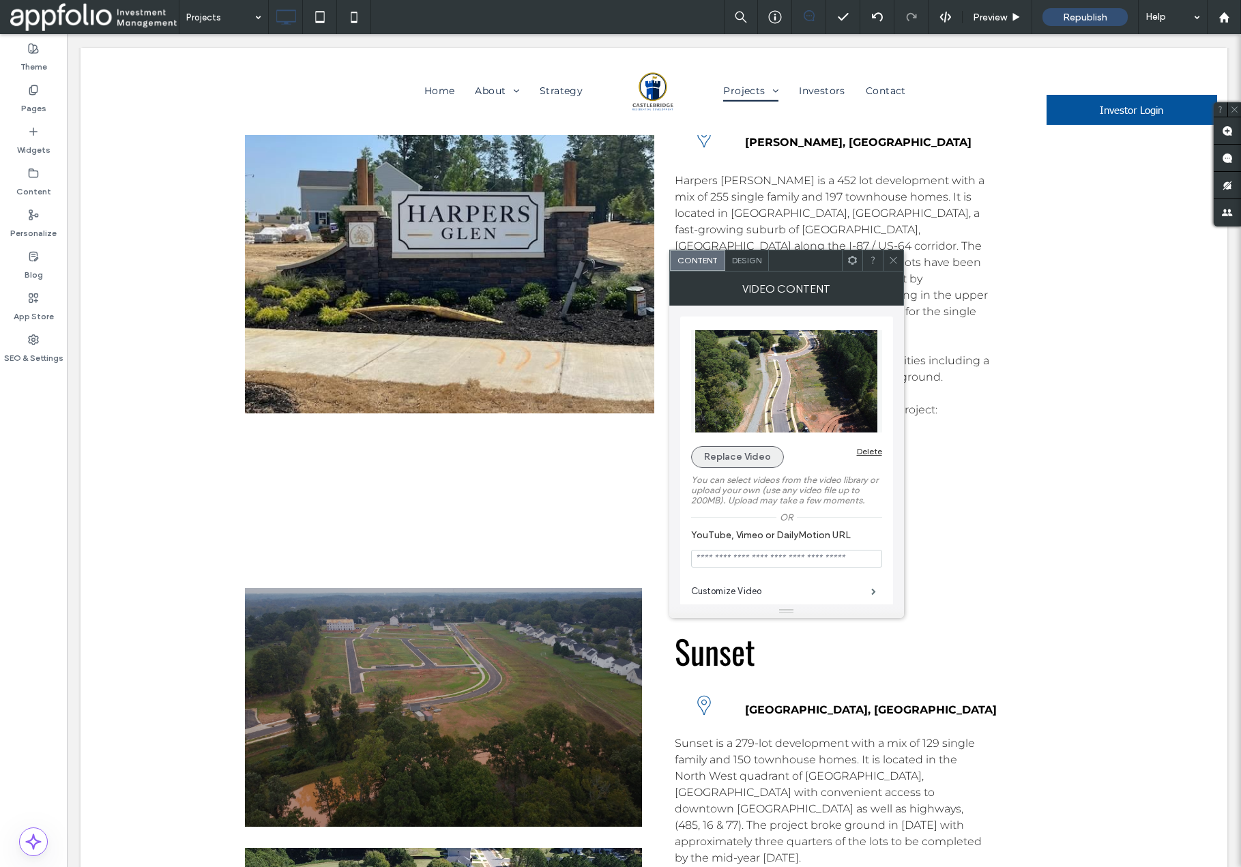
click at [717, 459] on button "Replace Video" at bounding box center [737, 457] width 93 height 22
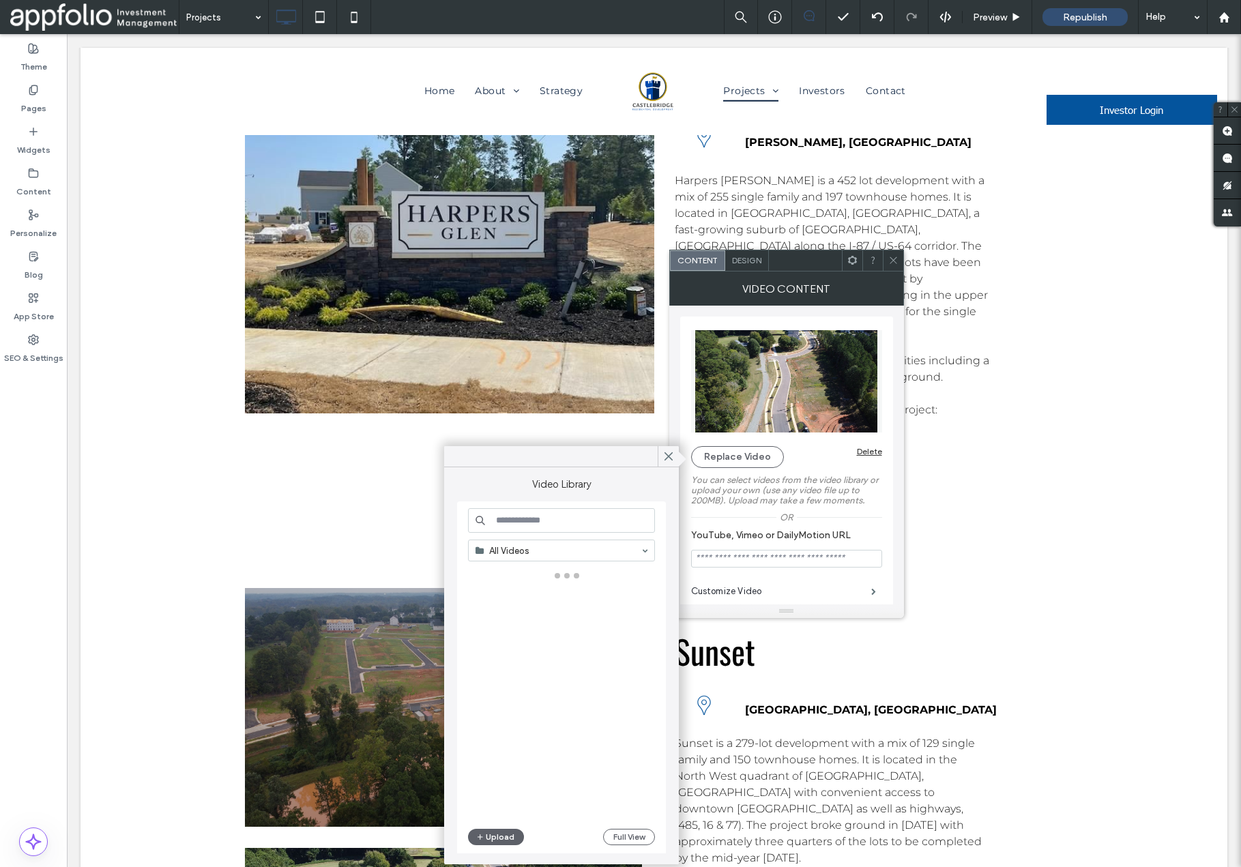
scroll to position [1, 0]
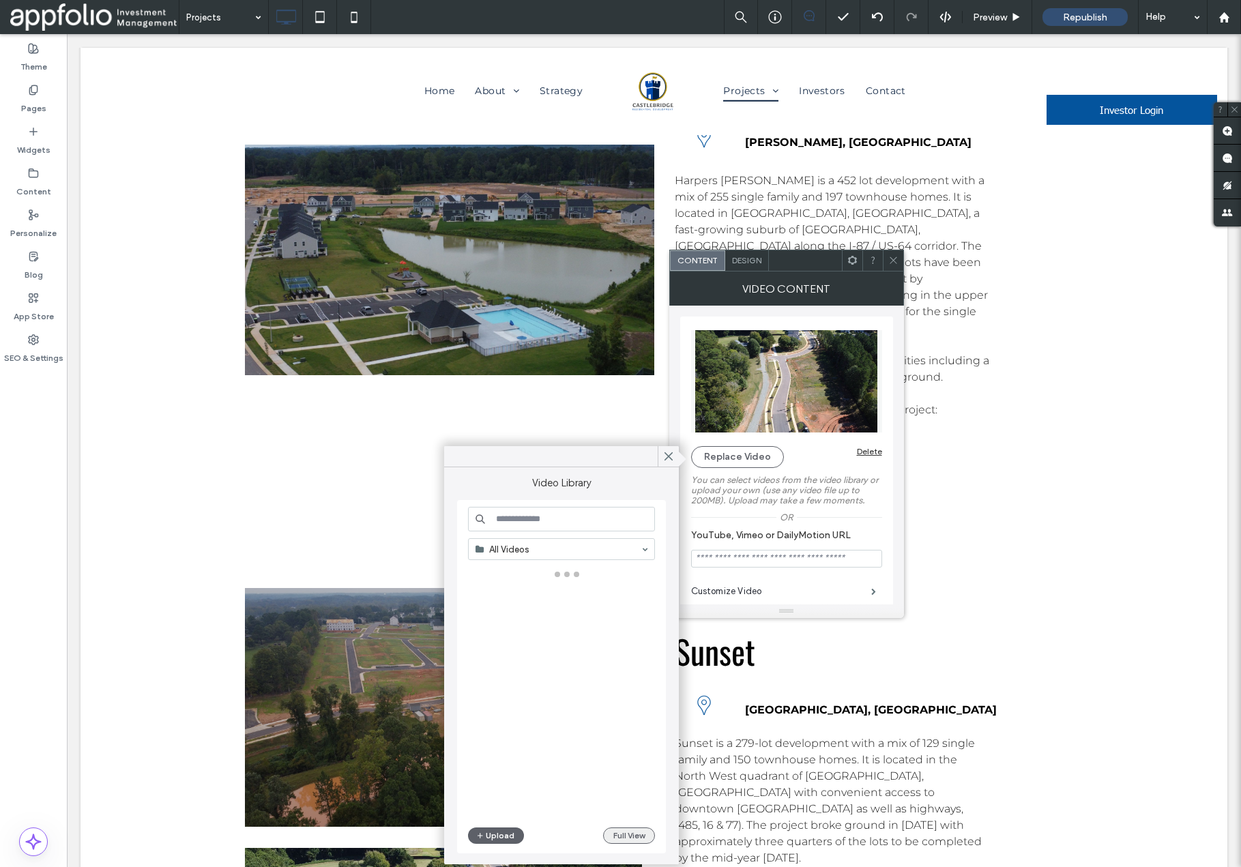
click at [622, 839] on button "Full View" at bounding box center [629, 836] width 52 height 16
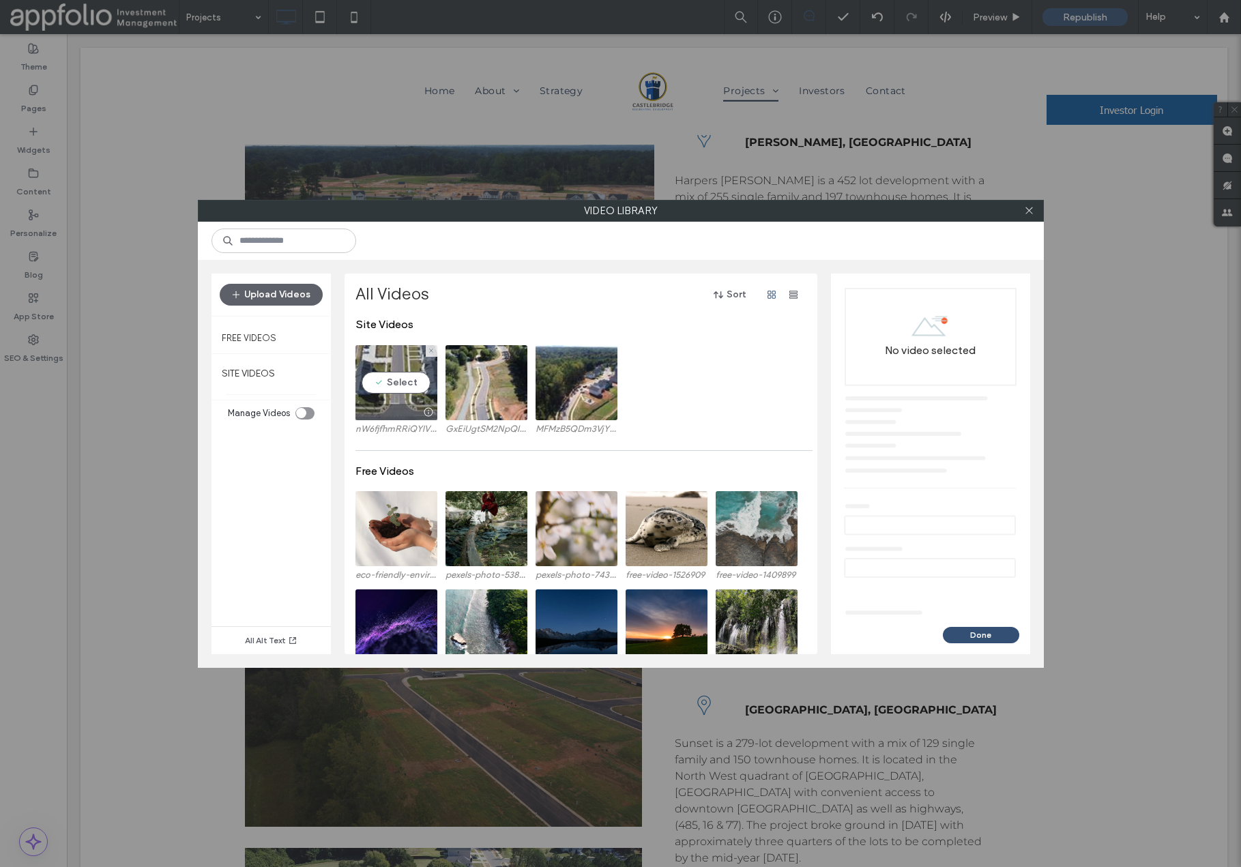
click at [397, 384] on video at bounding box center [397, 382] width 82 height 75
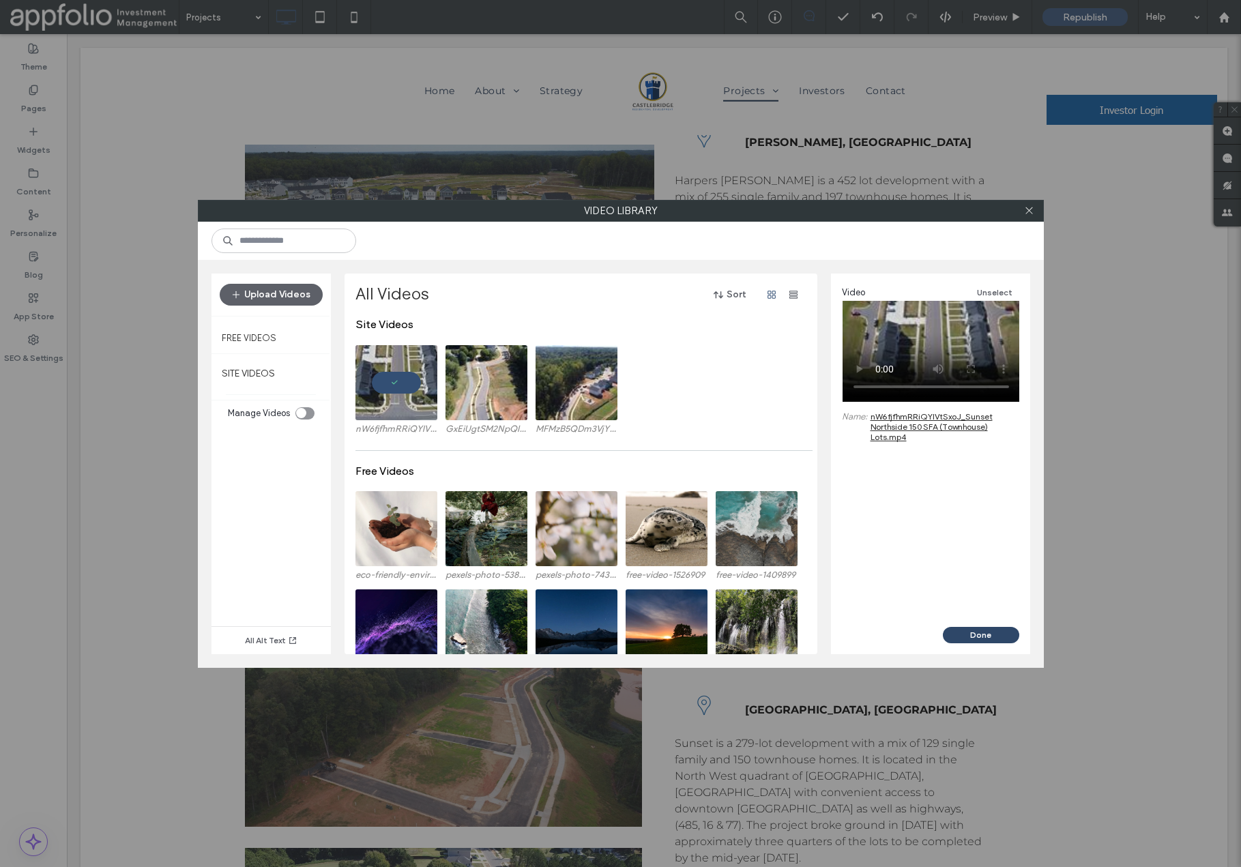
click at [970, 638] on button "Done" at bounding box center [981, 635] width 76 height 16
type input "**********"
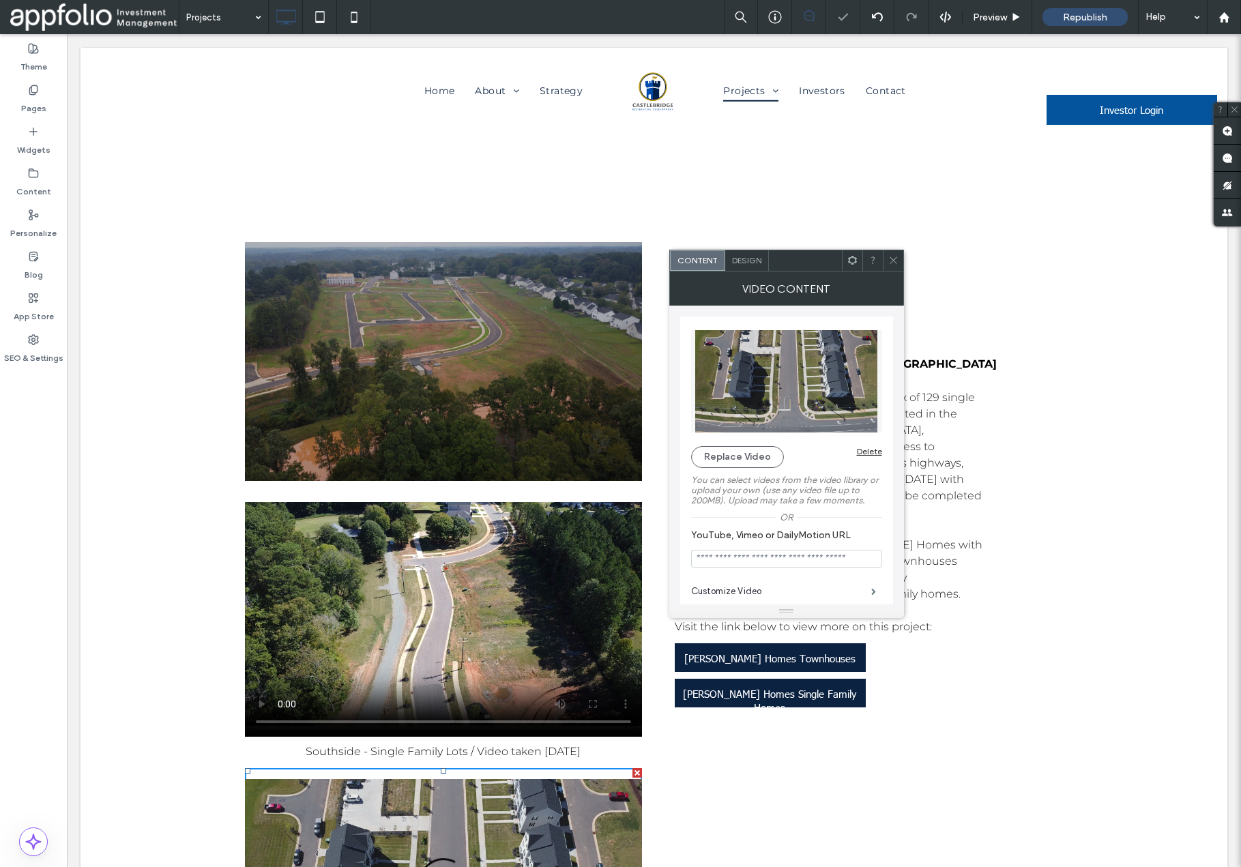
scroll to position [4443, 0]
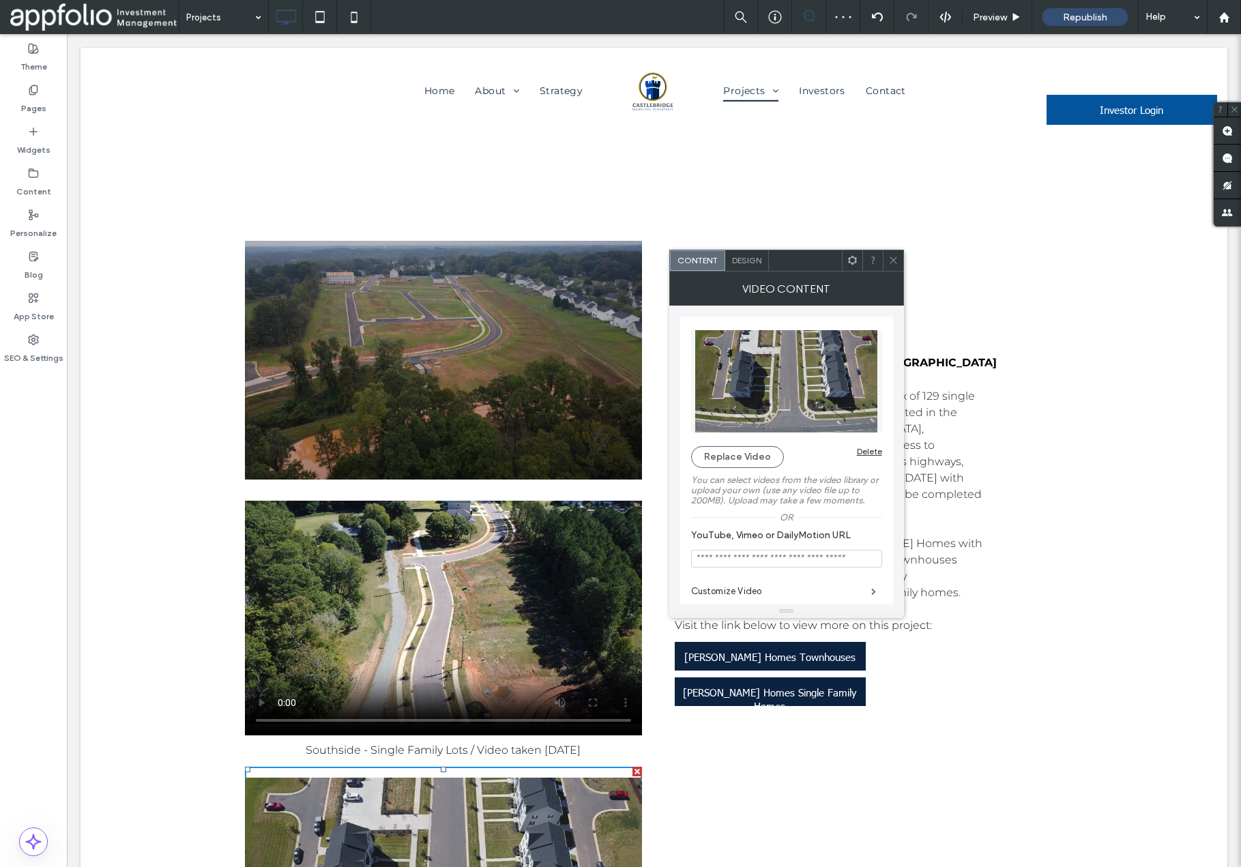
click at [896, 263] on use at bounding box center [893, 260] width 7 height 7
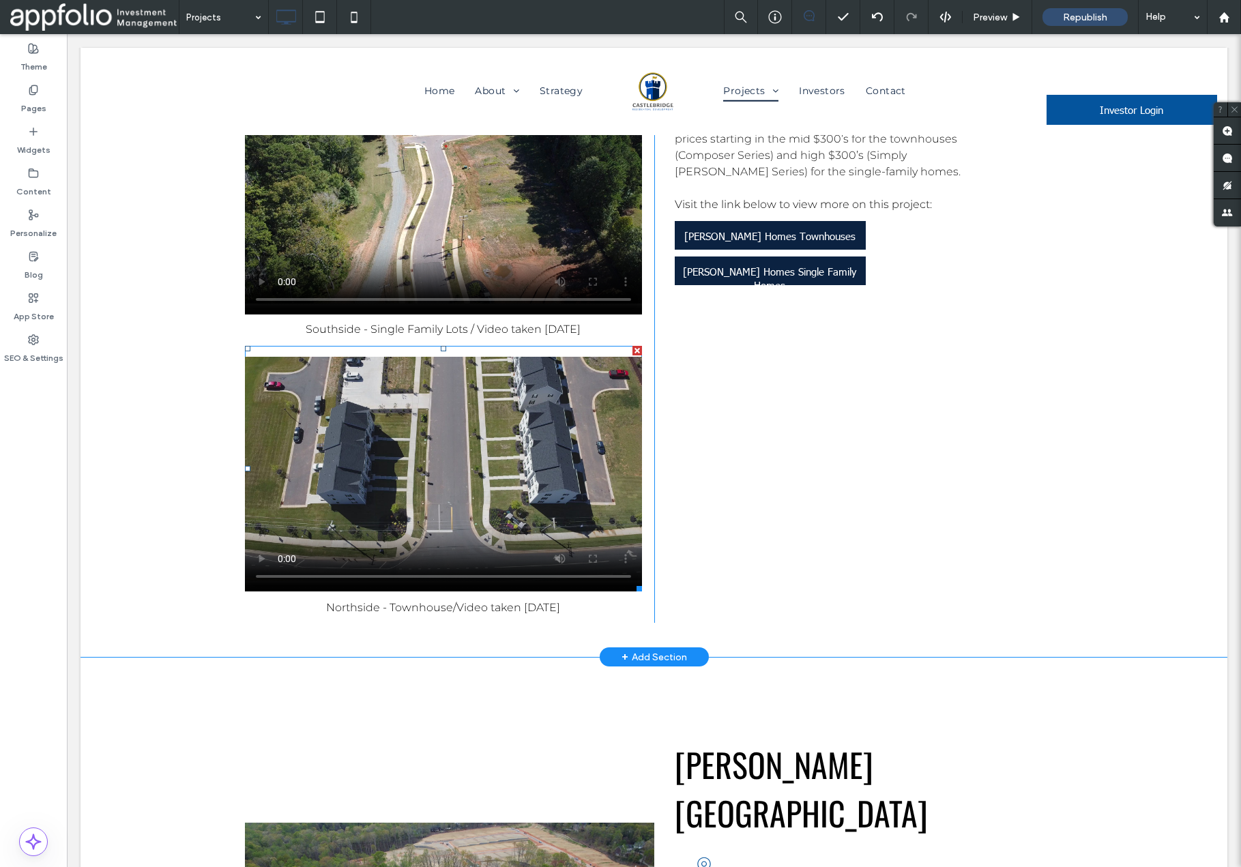
scroll to position [4922, 0]
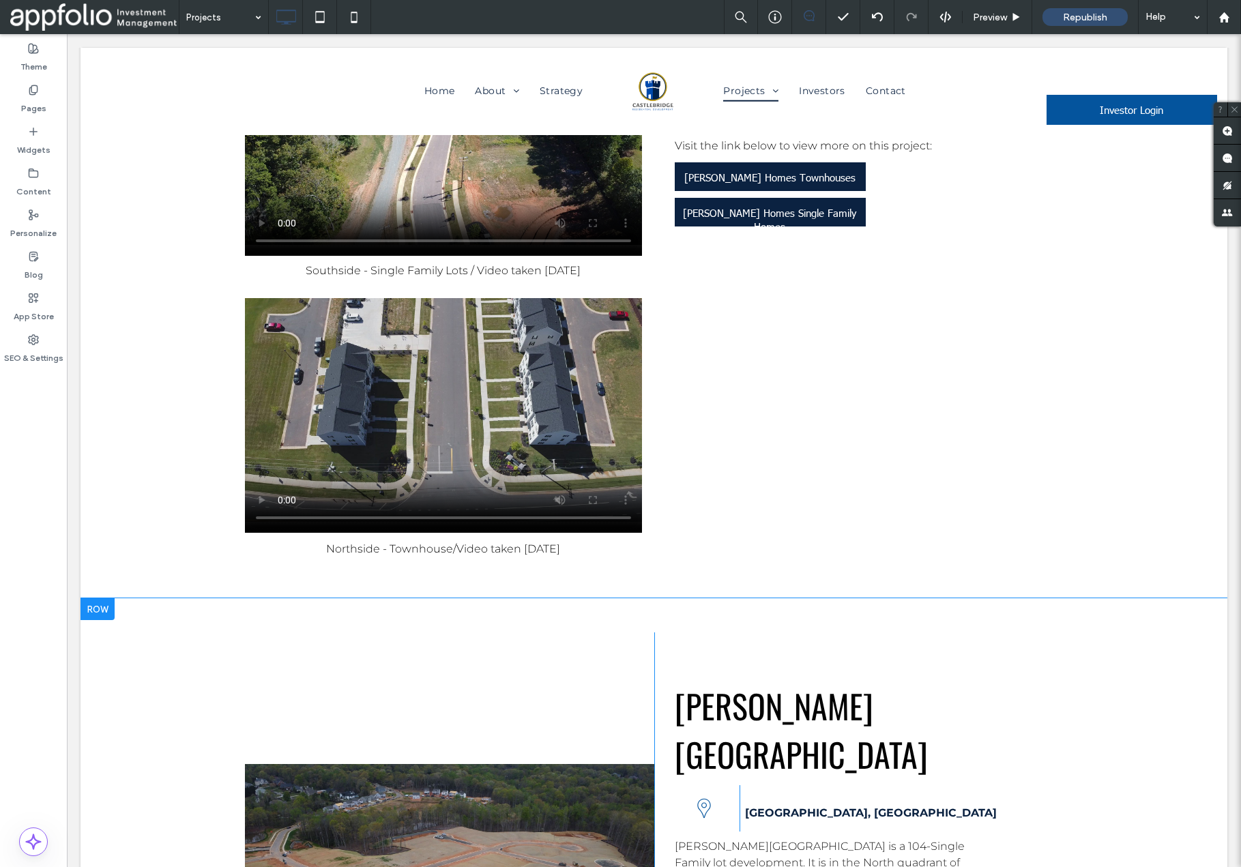
click at [110, 598] on div at bounding box center [98, 609] width 34 height 22
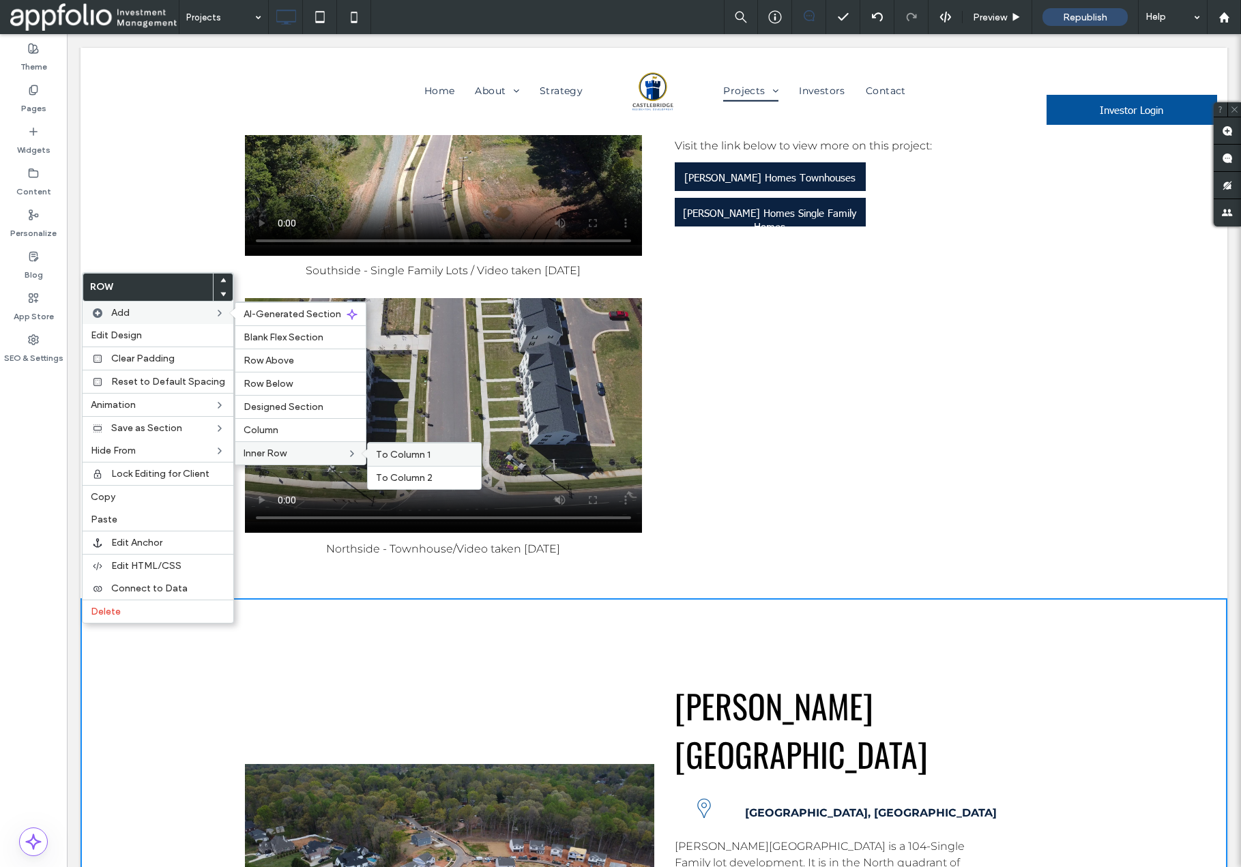
click at [388, 452] on span "To Column 1" at bounding box center [403, 455] width 55 height 12
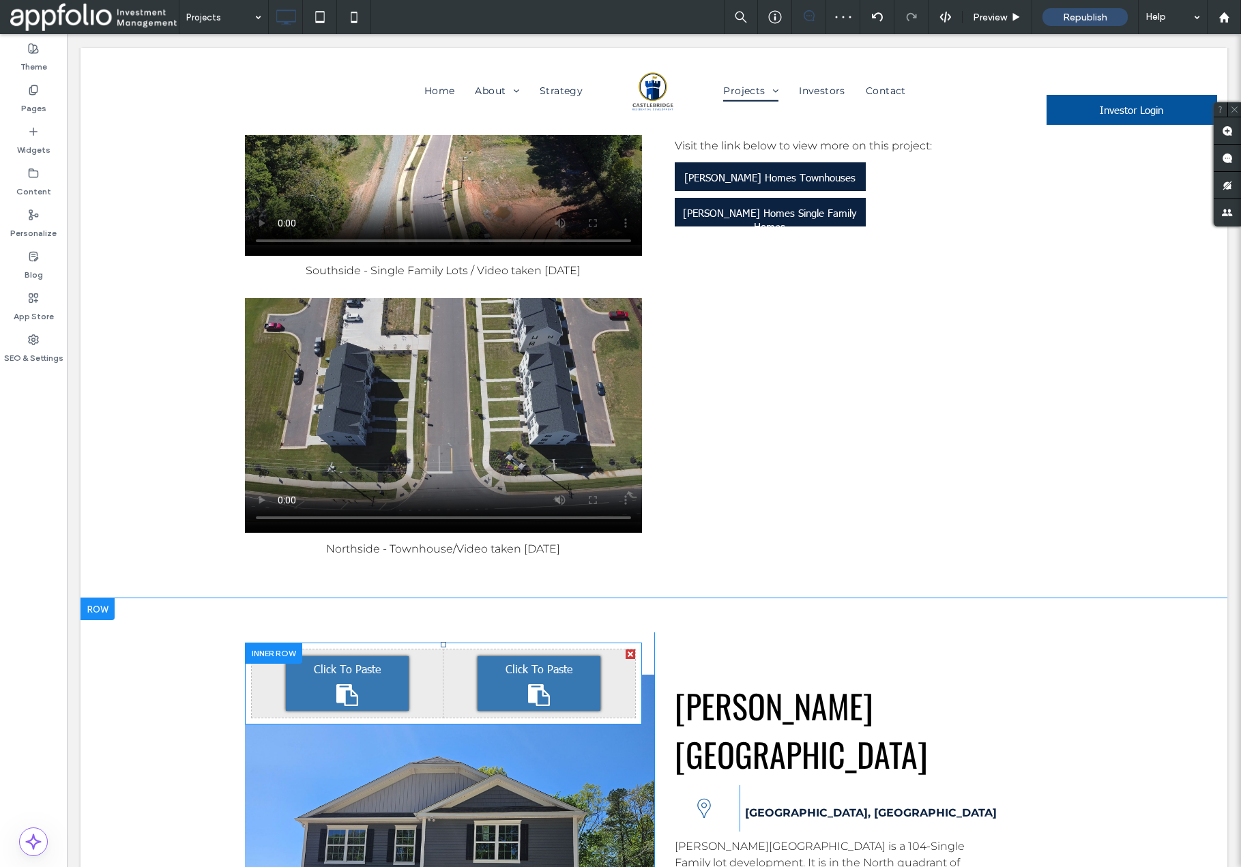
click at [631, 650] on div at bounding box center [631, 655] width 10 height 10
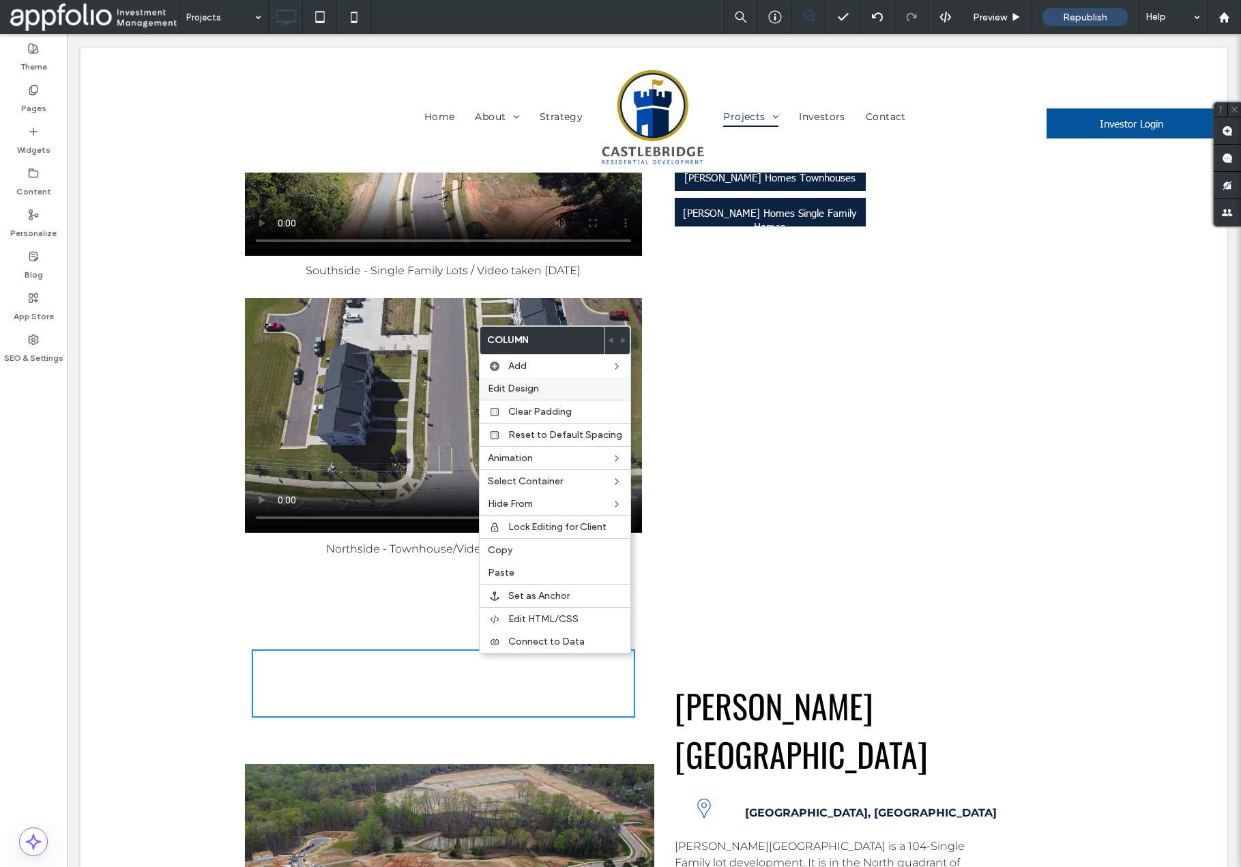
click at [525, 388] on span "Edit Design" at bounding box center [513, 389] width 51 height 12
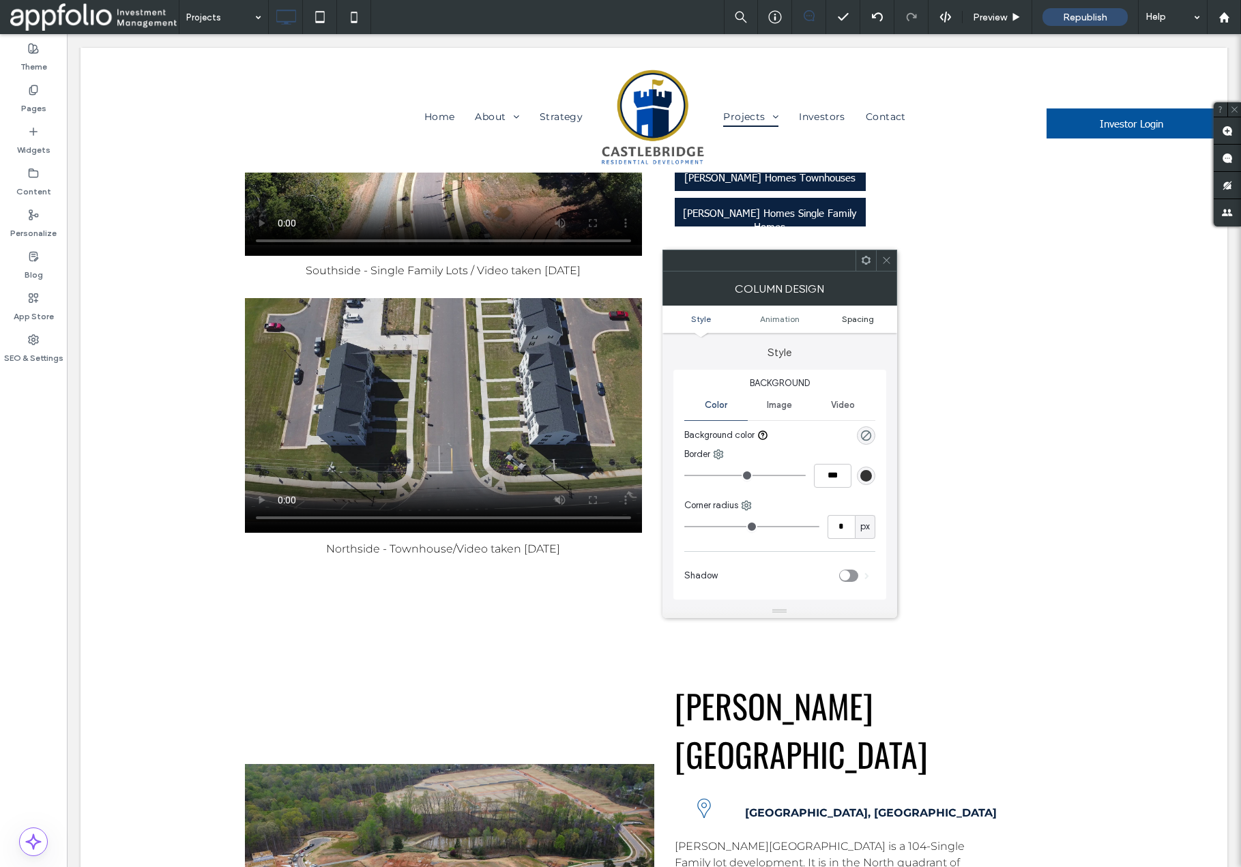
click at [858, 318] on span "Spacing" at bounding box center [858, 319] width 32 height 10
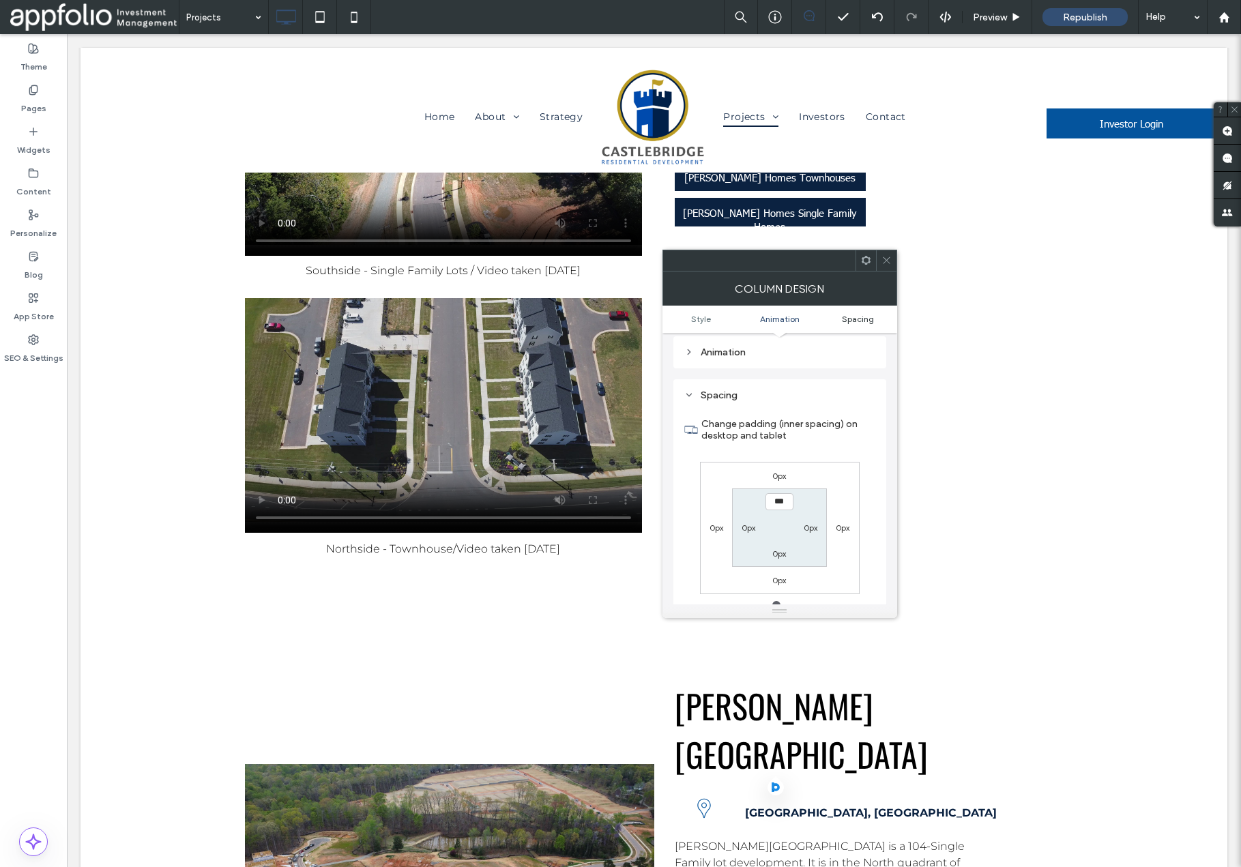
scroll to position [310, 0]
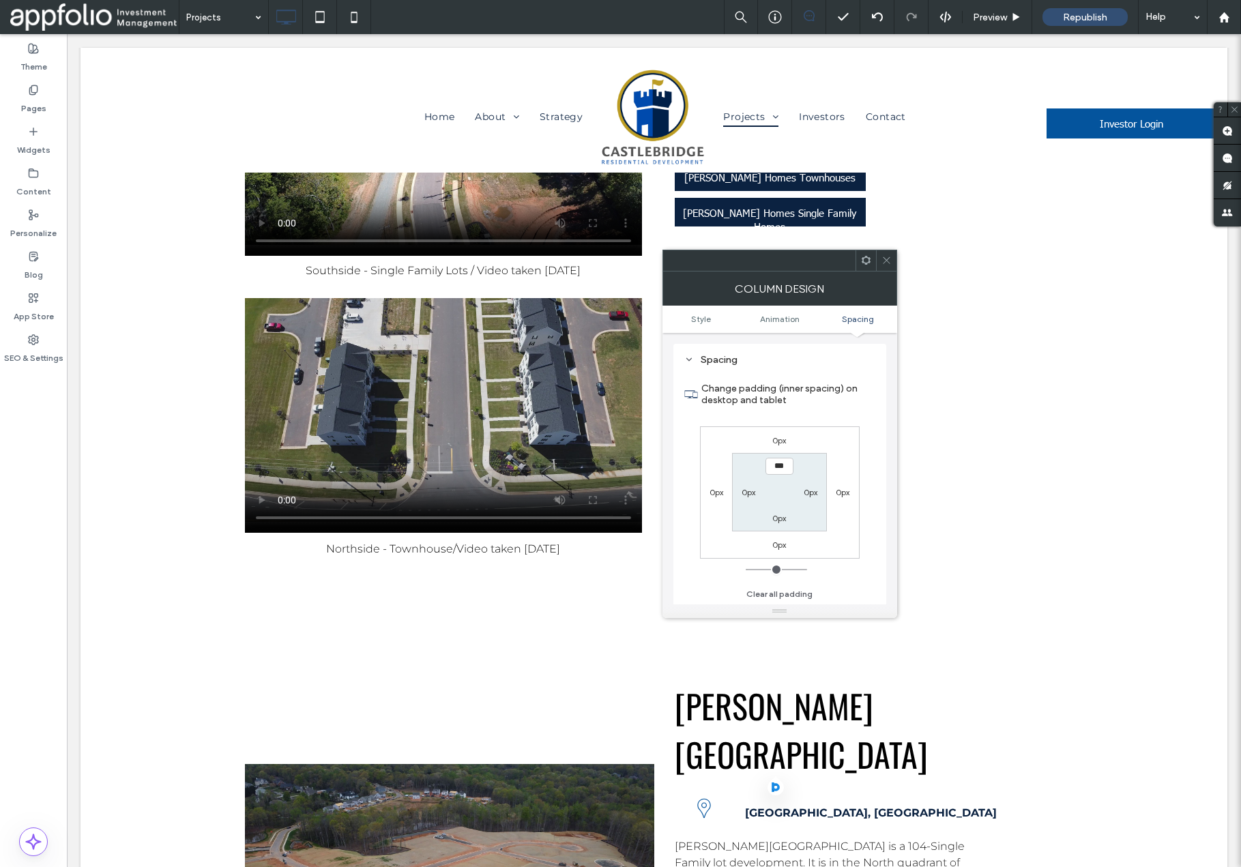
click at [776, 437] on label "0px" at bounding box center [780, 440] width 14 height 10
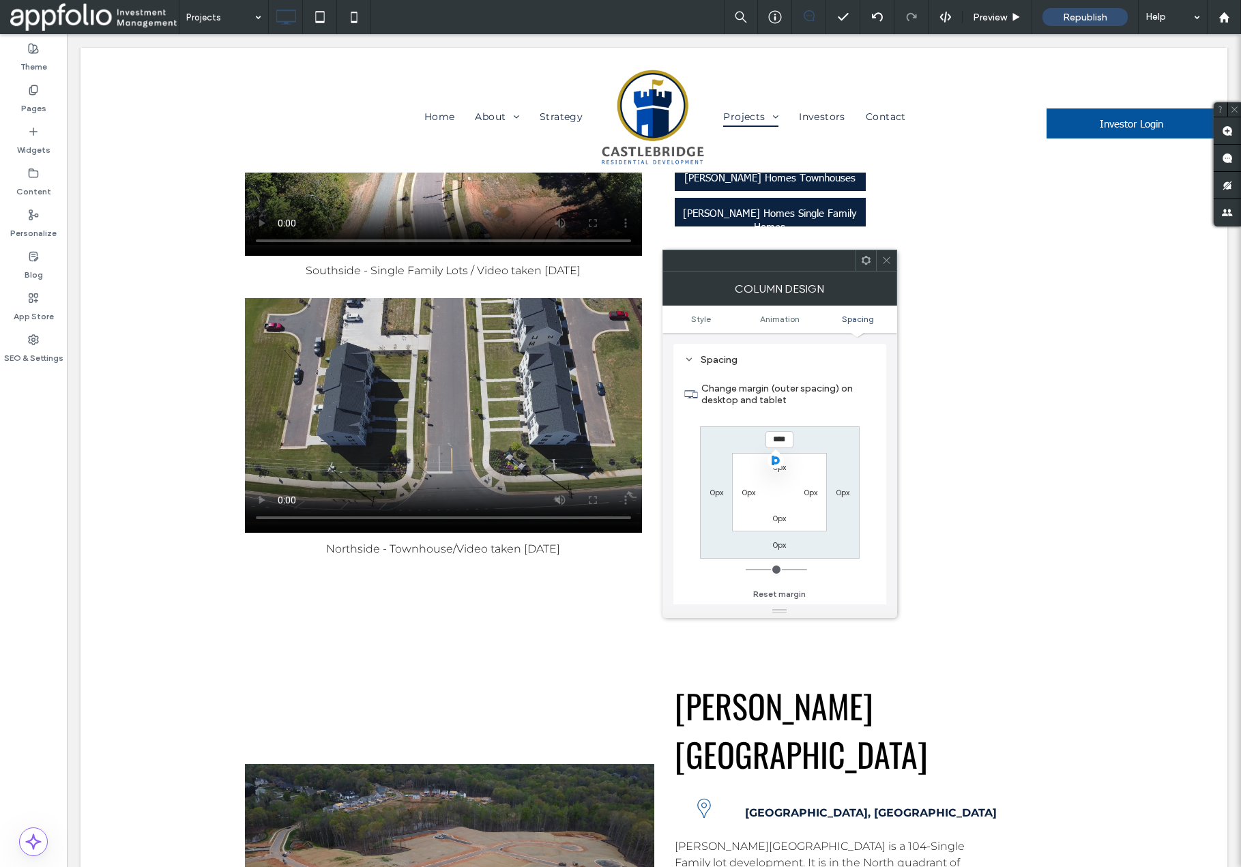
type input "****"
type input "*"
type input "******"
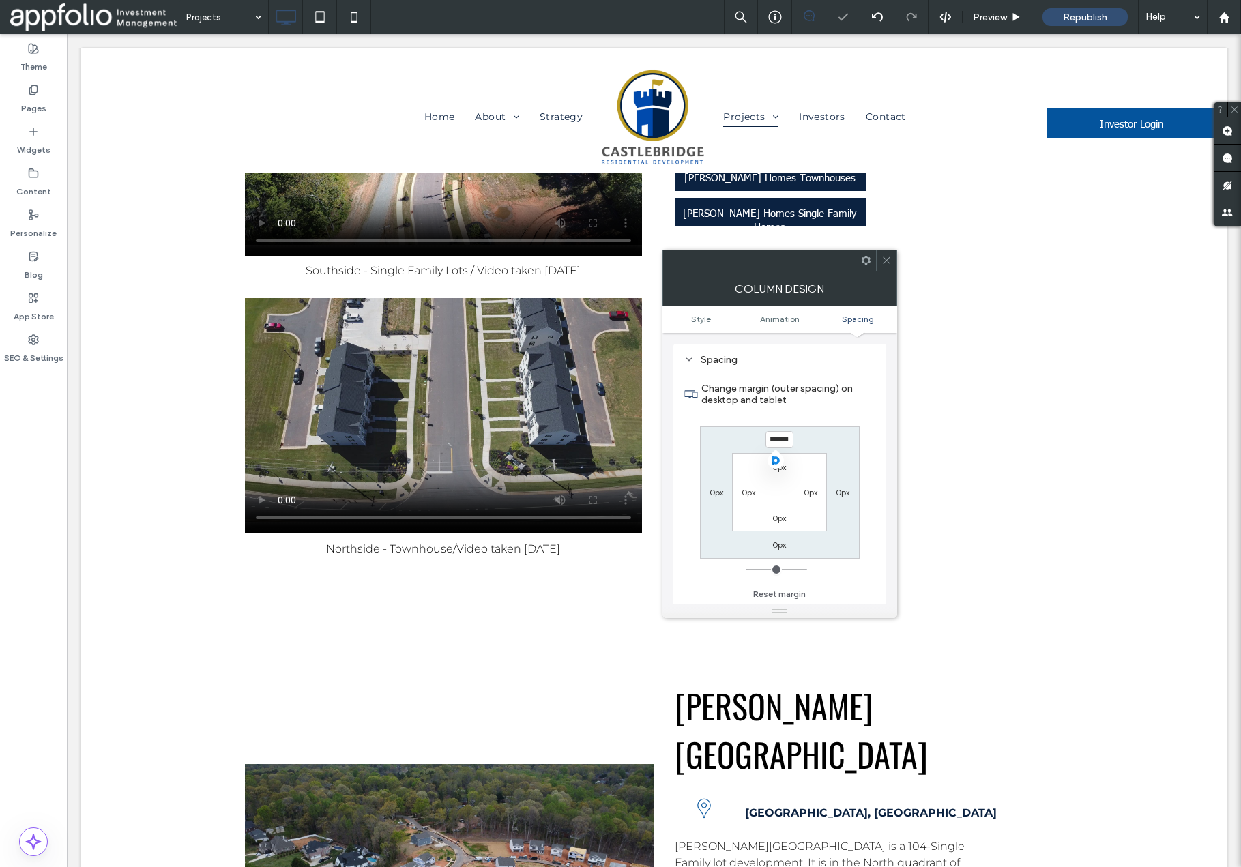
click at [886, 263] on icon at bounding box center [887, 260] width 10 height 10
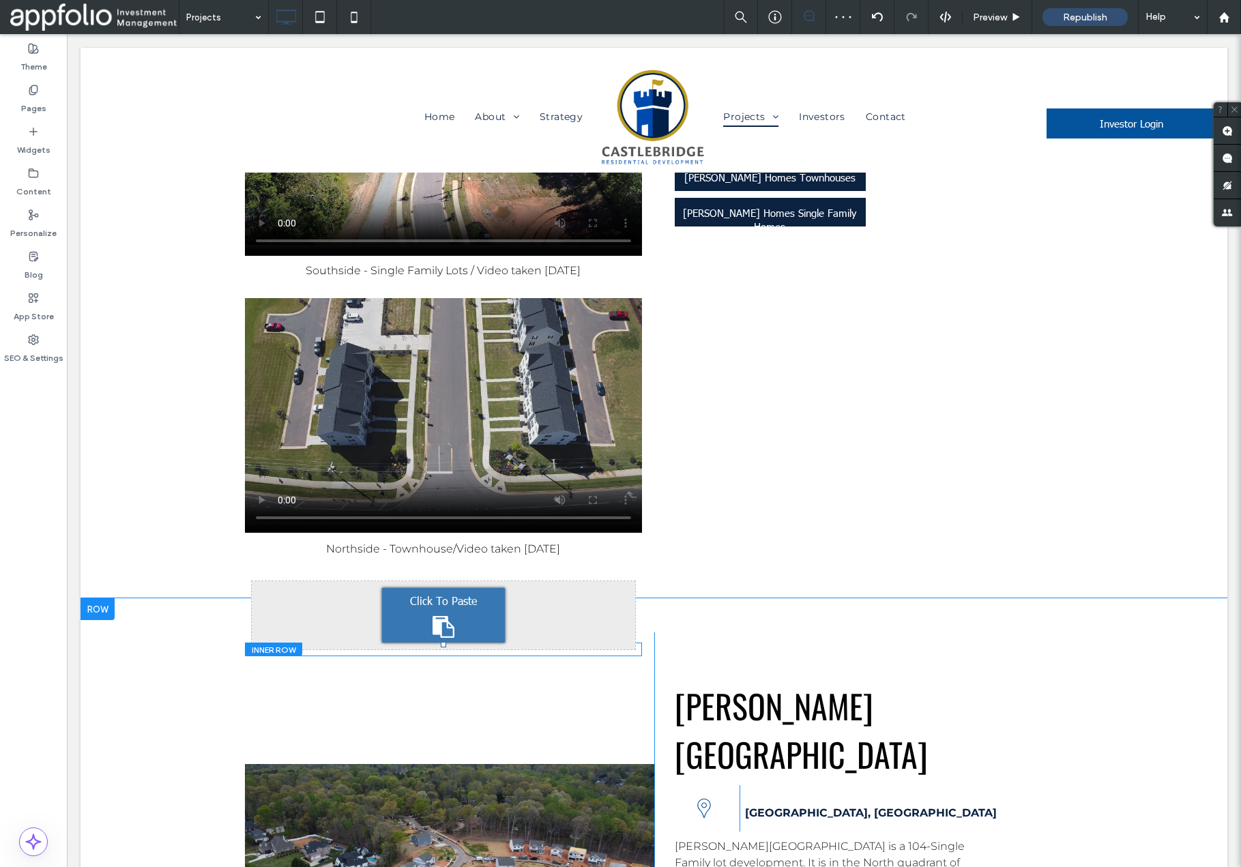
click at [543, 581] on div "Click To Paste Click To Paste" at bounding box center [444, 615] width 384 height 68
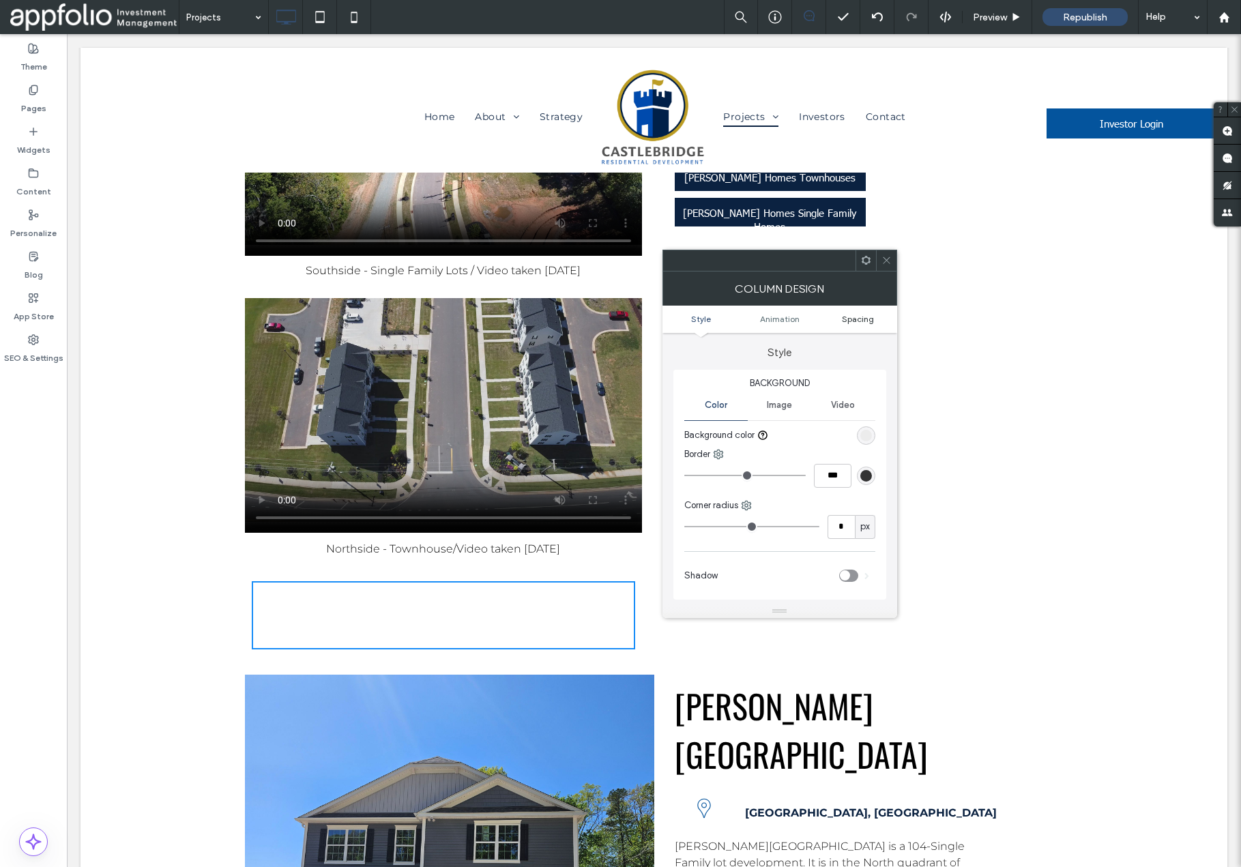
click at [865, 319] on span "Spacing" at bounding box center [858, 319] width 32 height 10
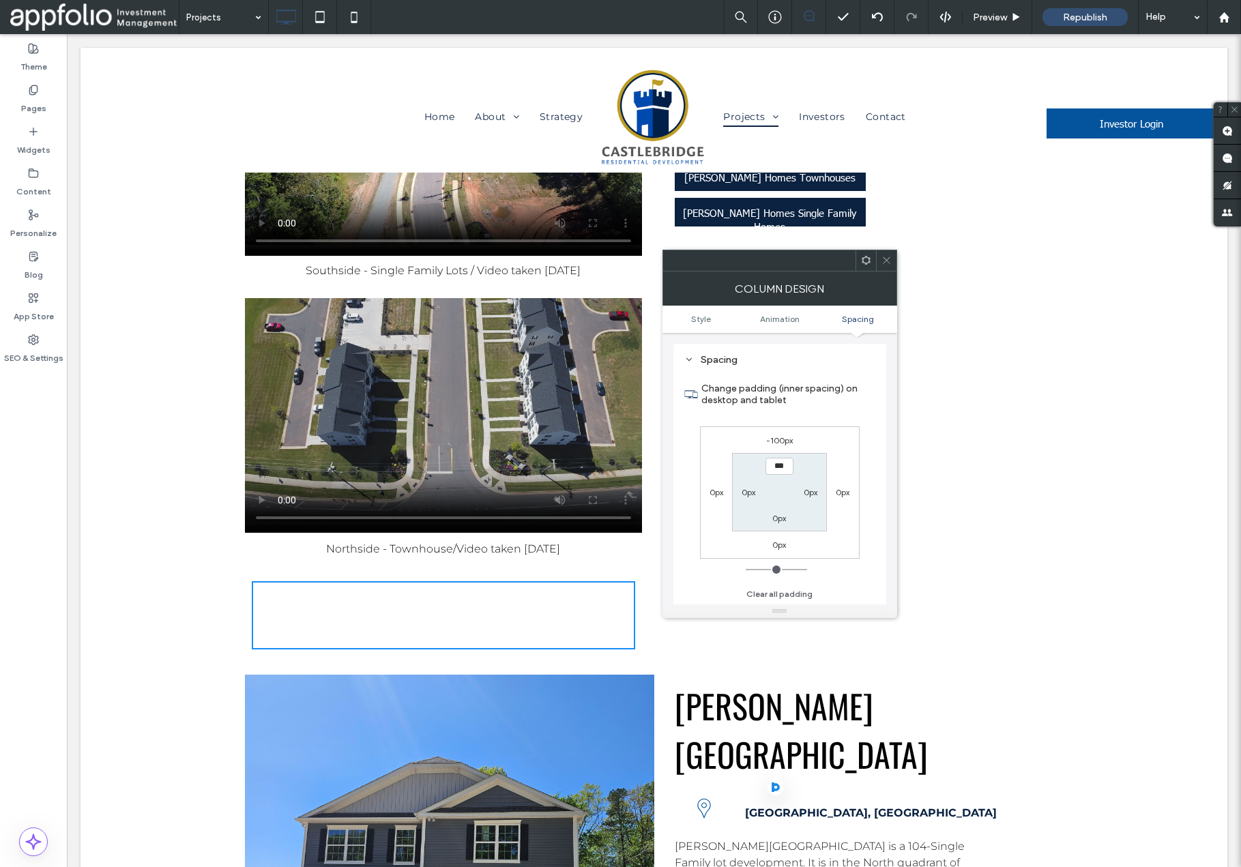
click at [779, 442] on label "-100px" at bounding box center [779, 440] width 27 height 10
type input "*"
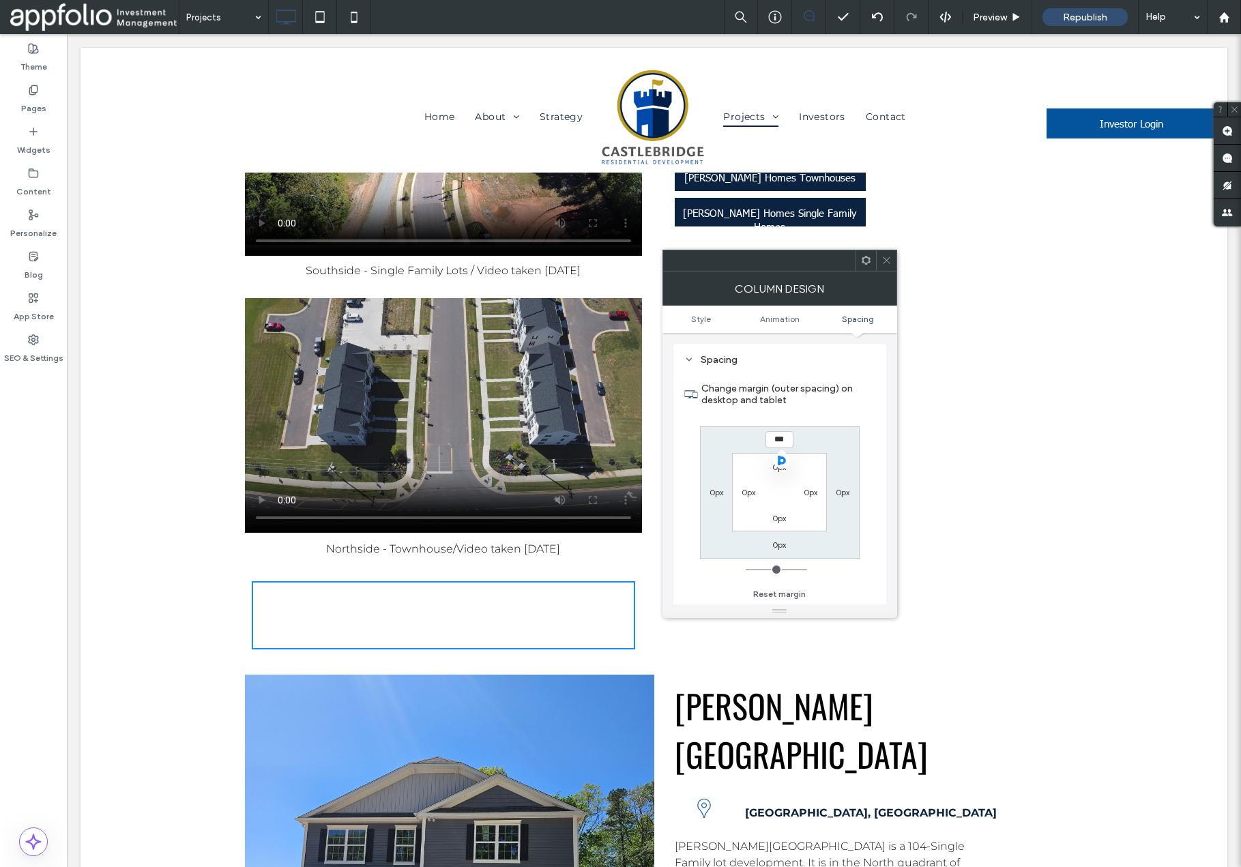
type input "***"
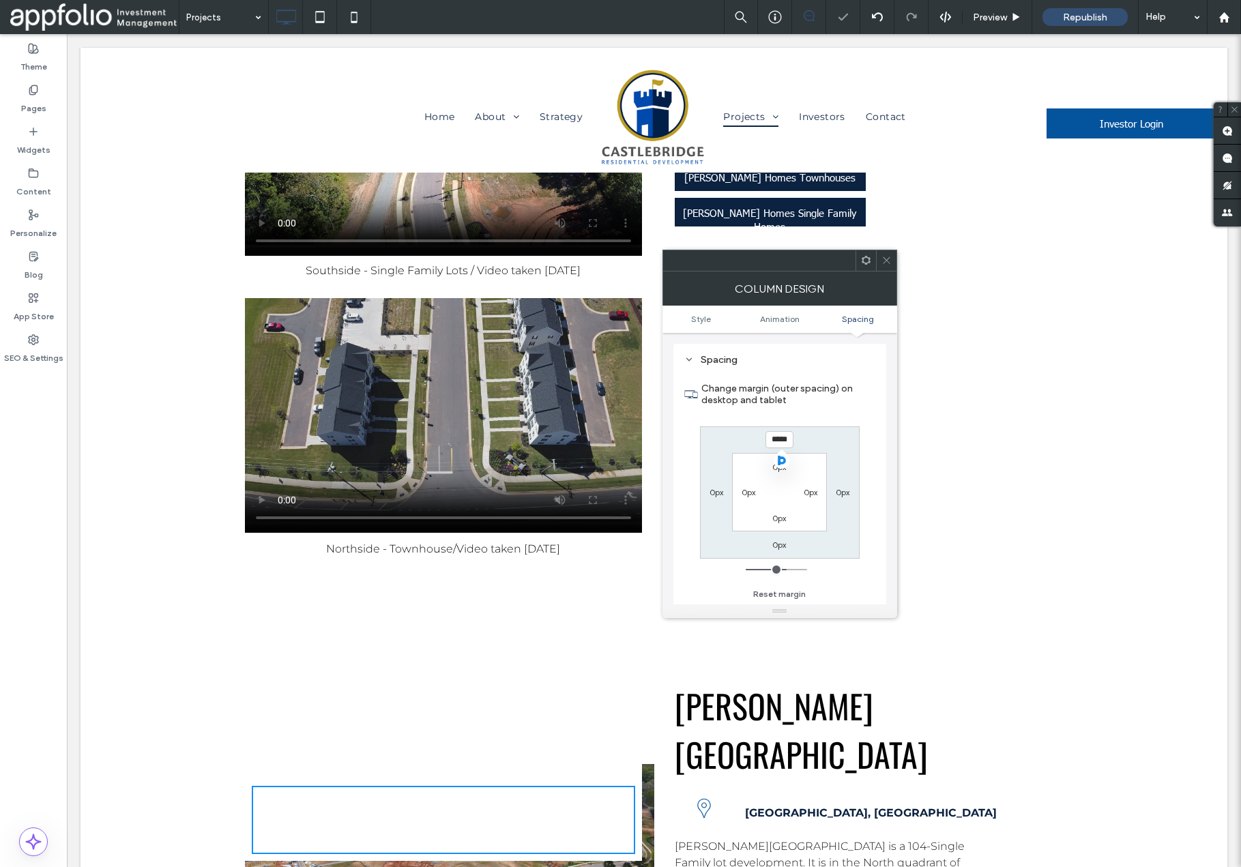
click at [783, 440] on input "*****" at bounding box center [780, 439] width 28 height 17
type input "***"
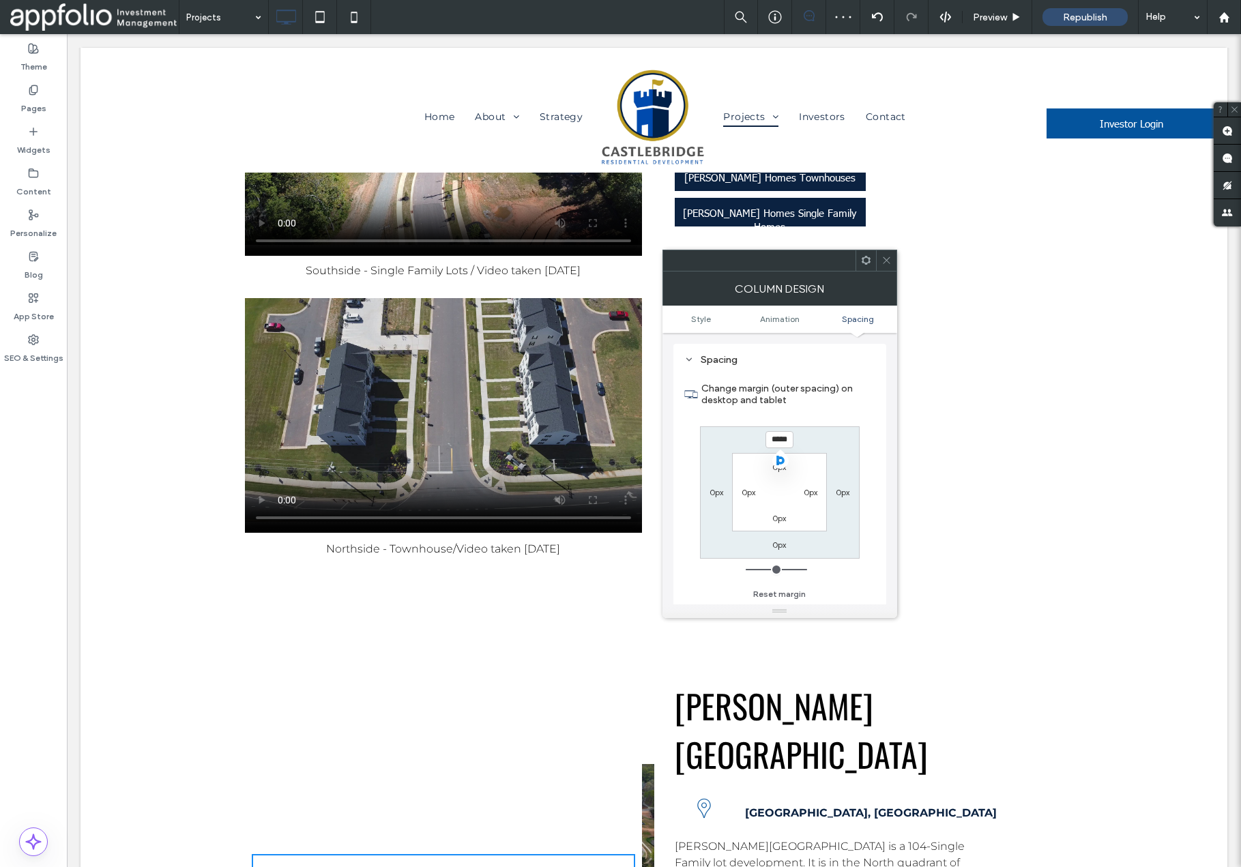
click at [783, 440] on input "*****" at bounding box center [780, 439] width 28 height 17
type input "*"
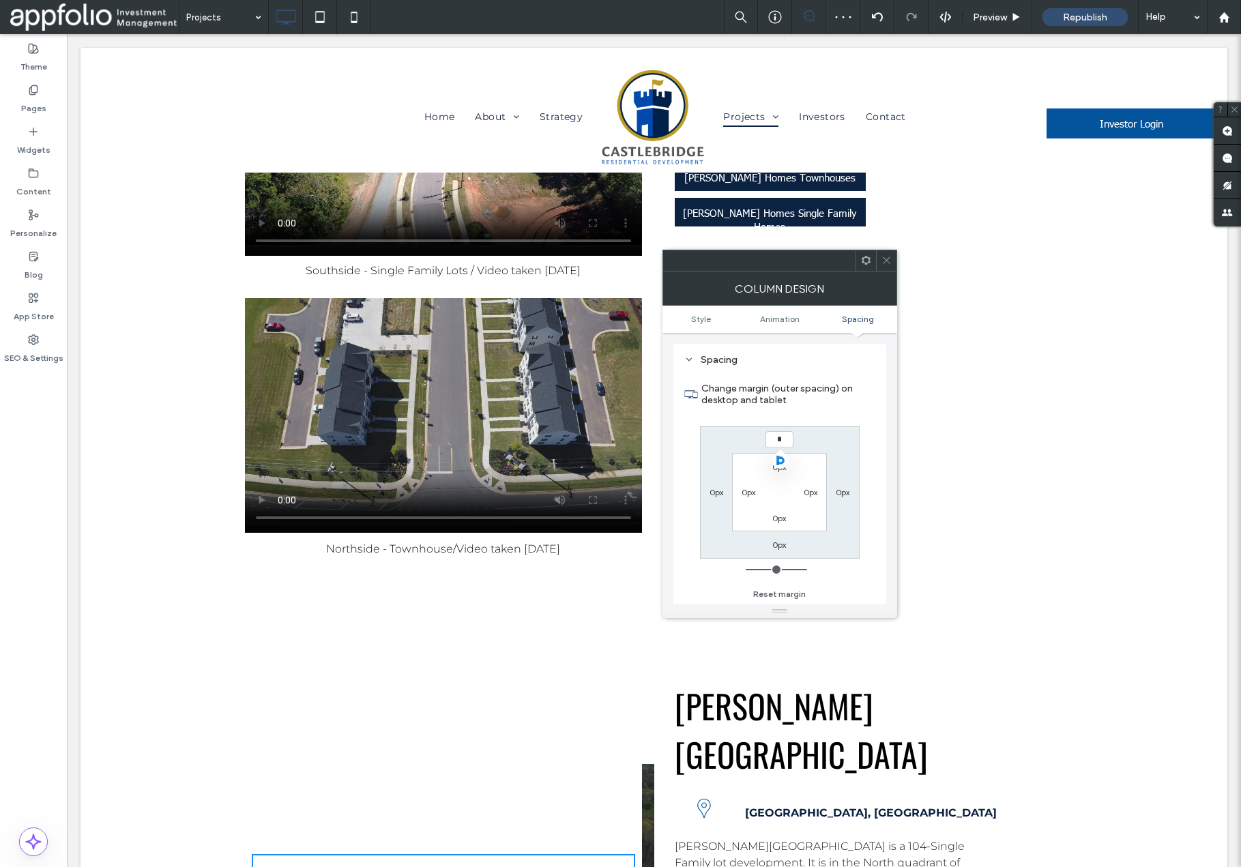
type input "***"
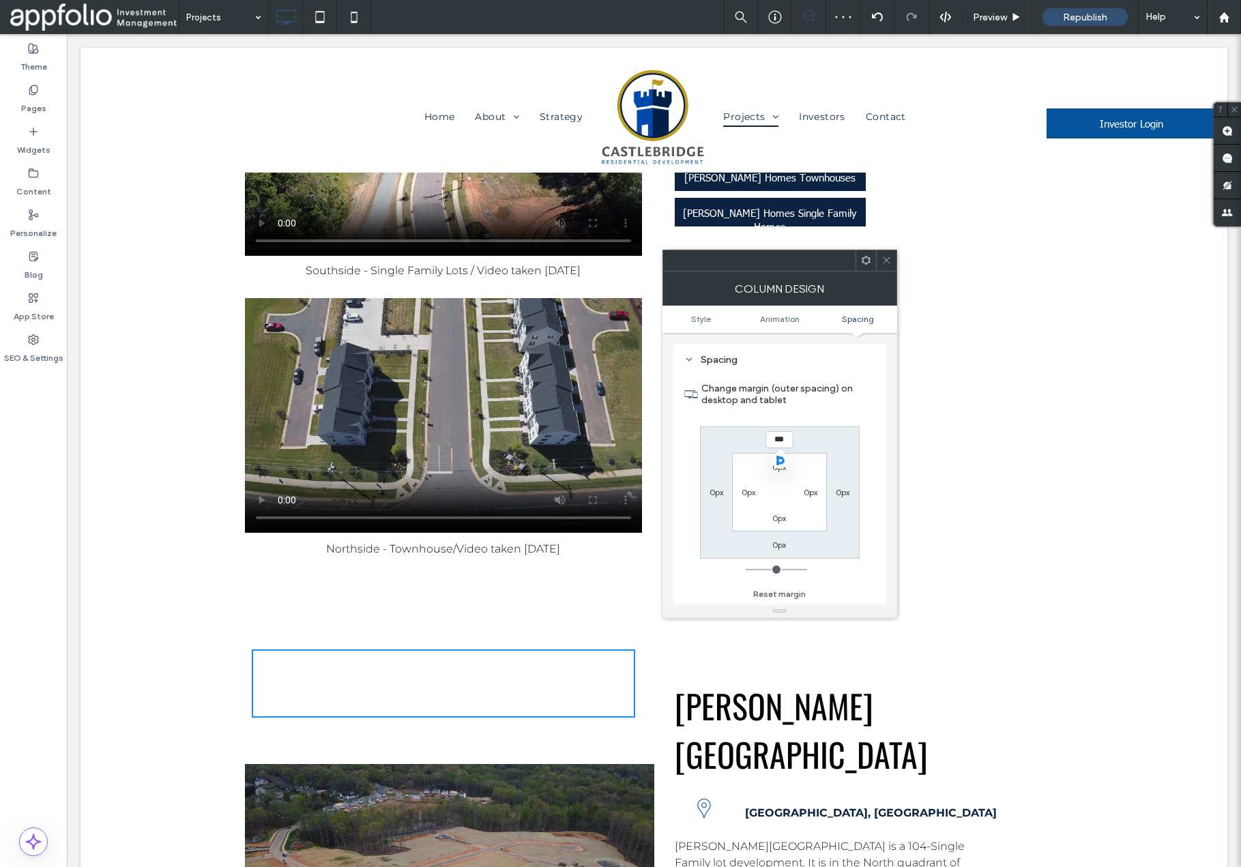
click at [882, 263] on icon at bounding box center [887, 260] width 10 height 10
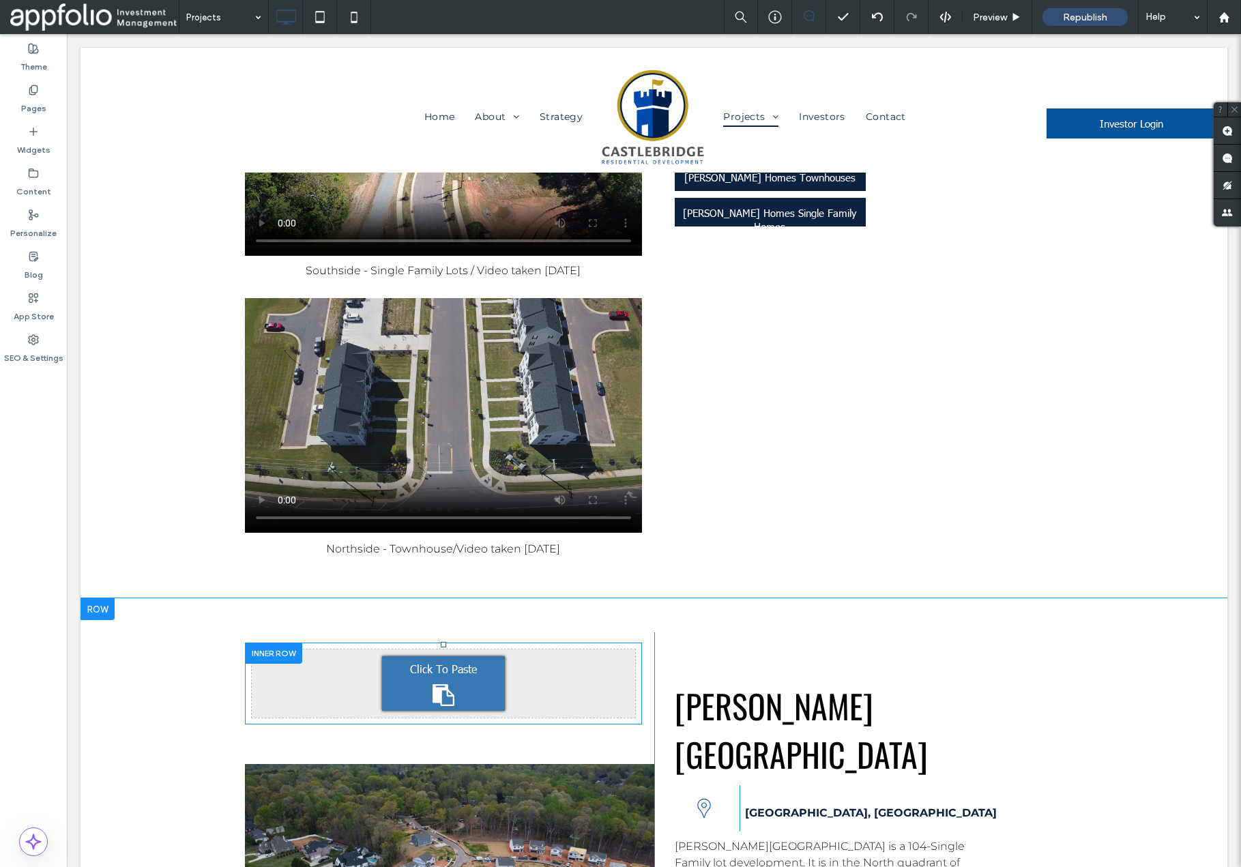
drag, startPoint x: 455, startPoint y: 502, endPoint x: 449, endPoint y: 390, distance: 112.1
drag, startPoint x: 427, startPoint y: 480, endPoint x: 444, endPoint y: 352, distance: 129.4
click at [444, 633] on div "Click To Paste Click To Paste Click To Paste" at bounding box center [449, 880] width 409 height 494
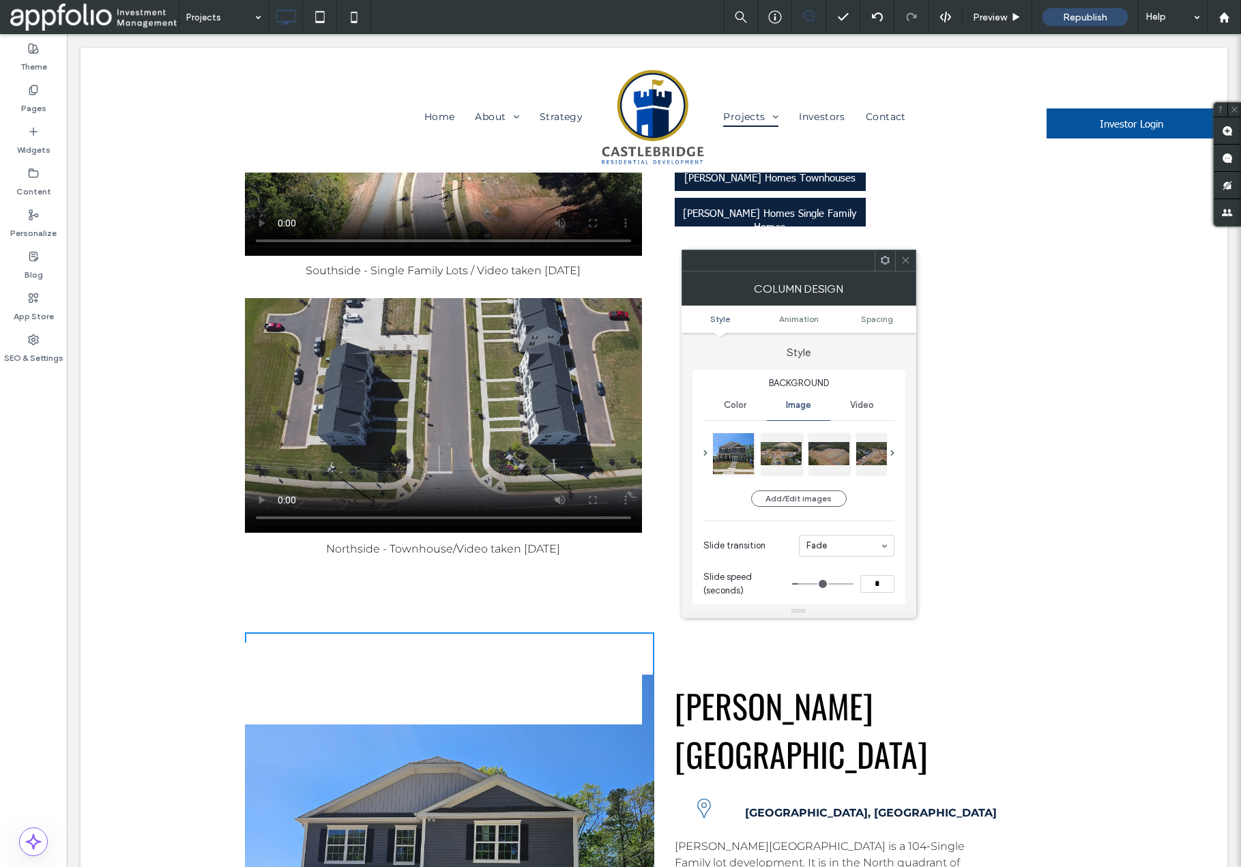
click at [908, 255] on icon at bounding box center [906, 260] width 10 height 10
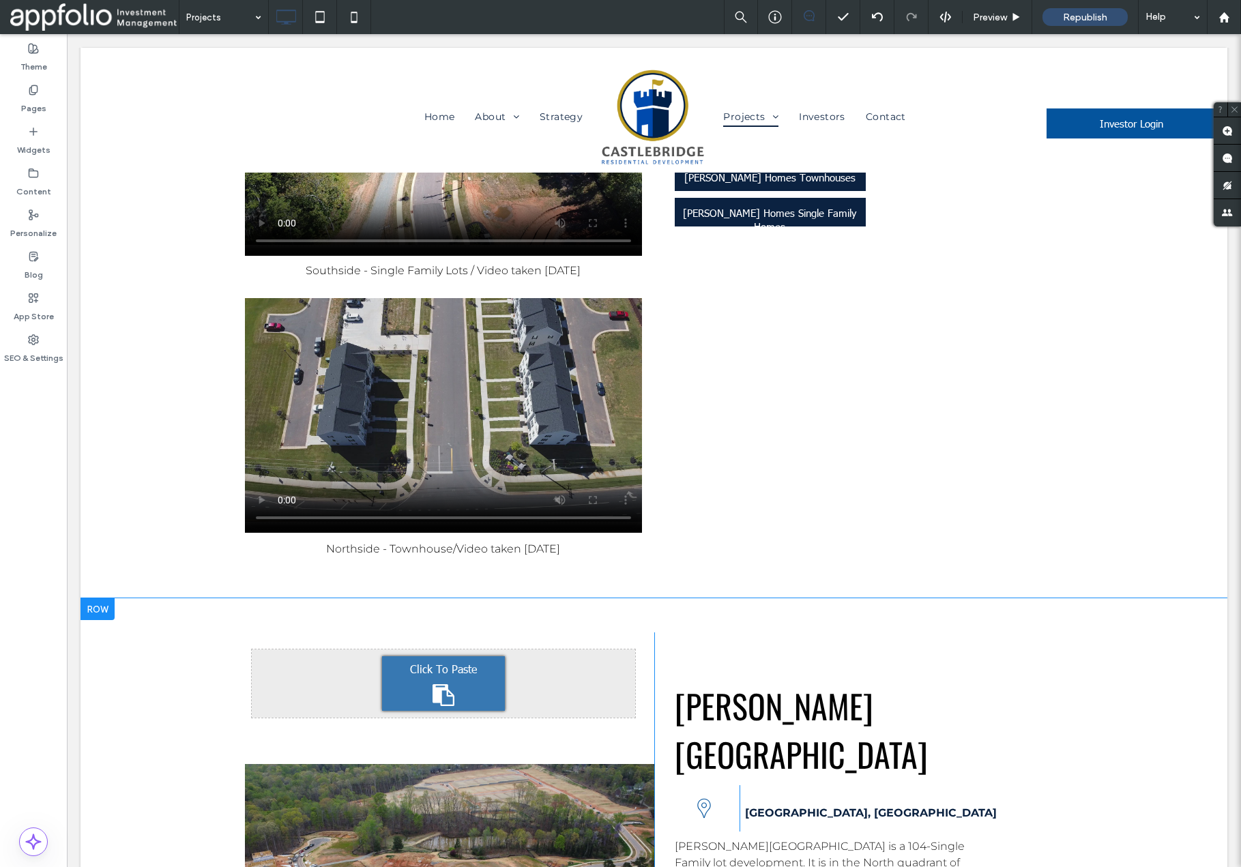
click at [109, 598] on div at bounding box center [98, 609] width 34 height 22
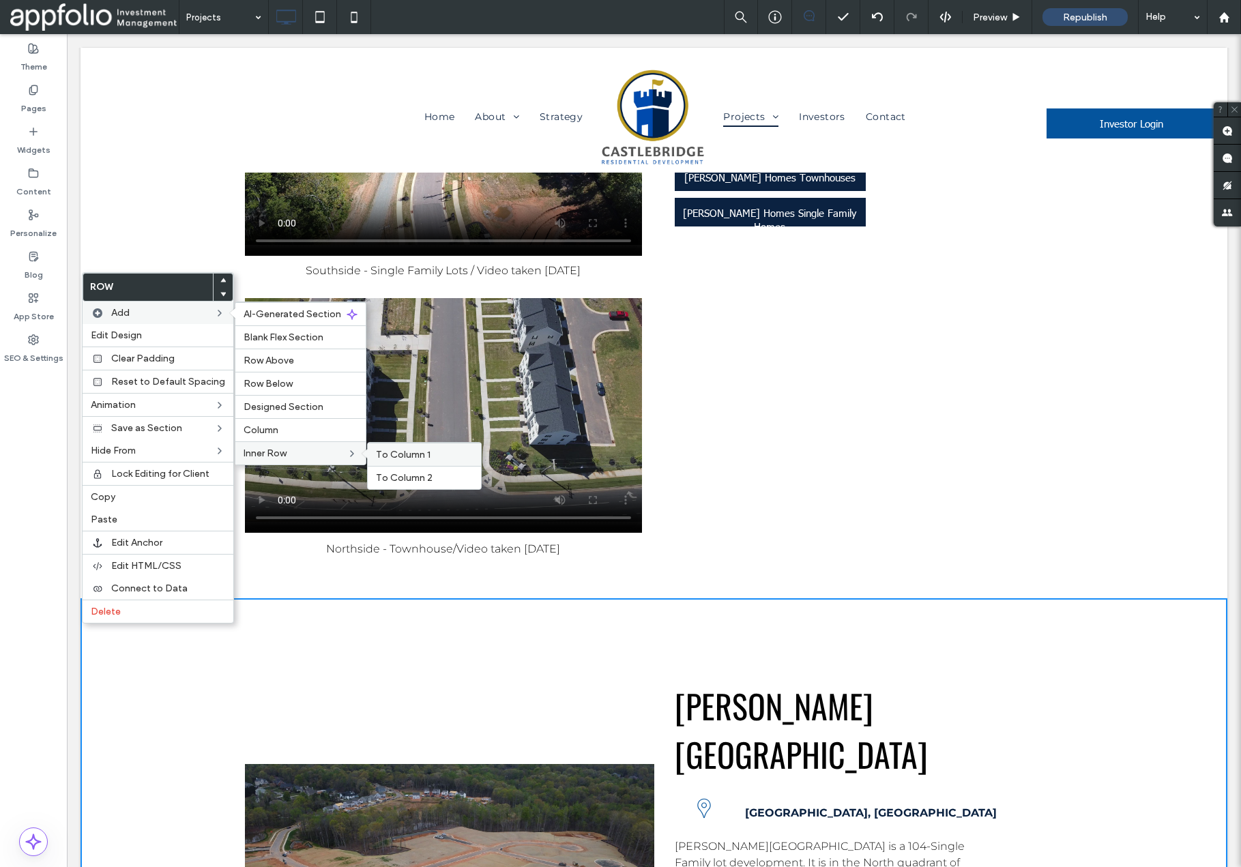
click at [379, 457] on span "To Column 1" at bounding box center [403, 455] width 55 height 12
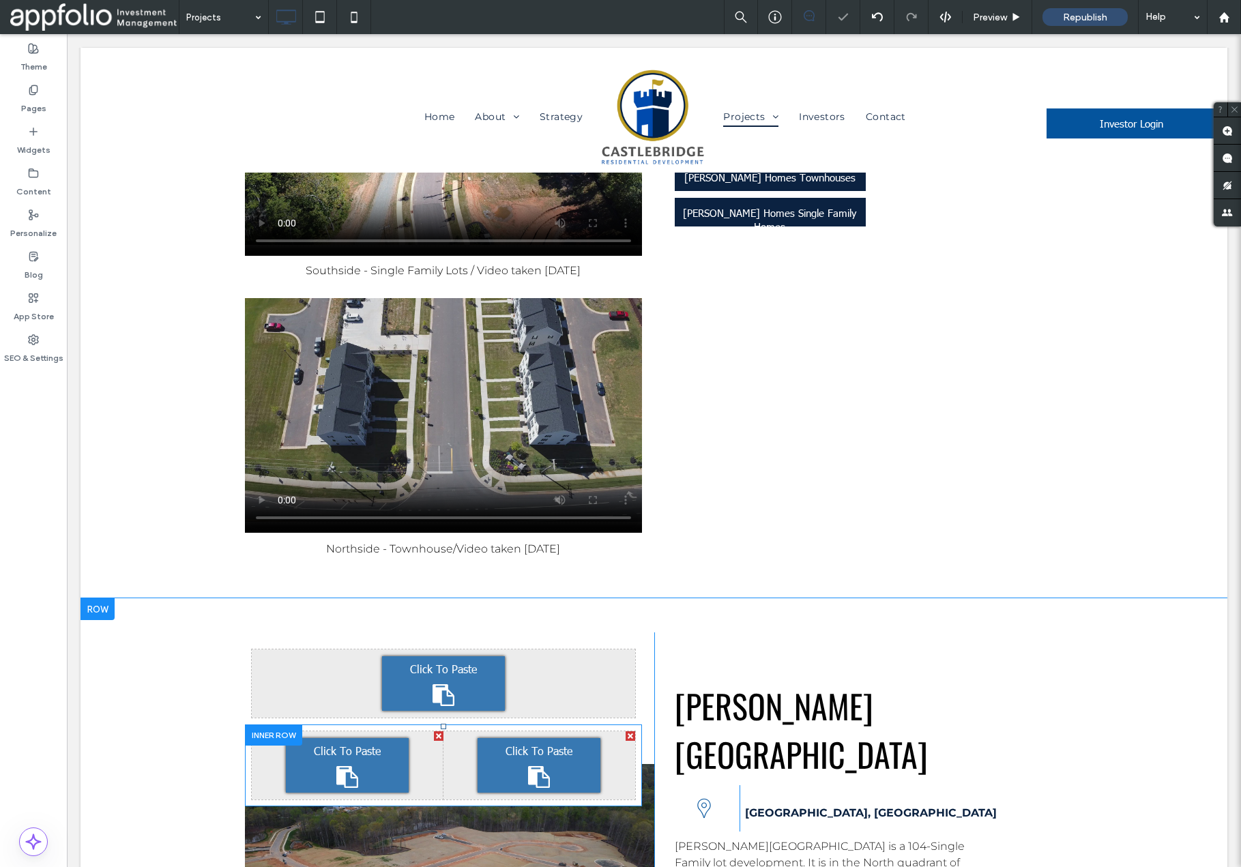
click at [632, 732] on div at bounding box center [631, 737] width 10 height 10
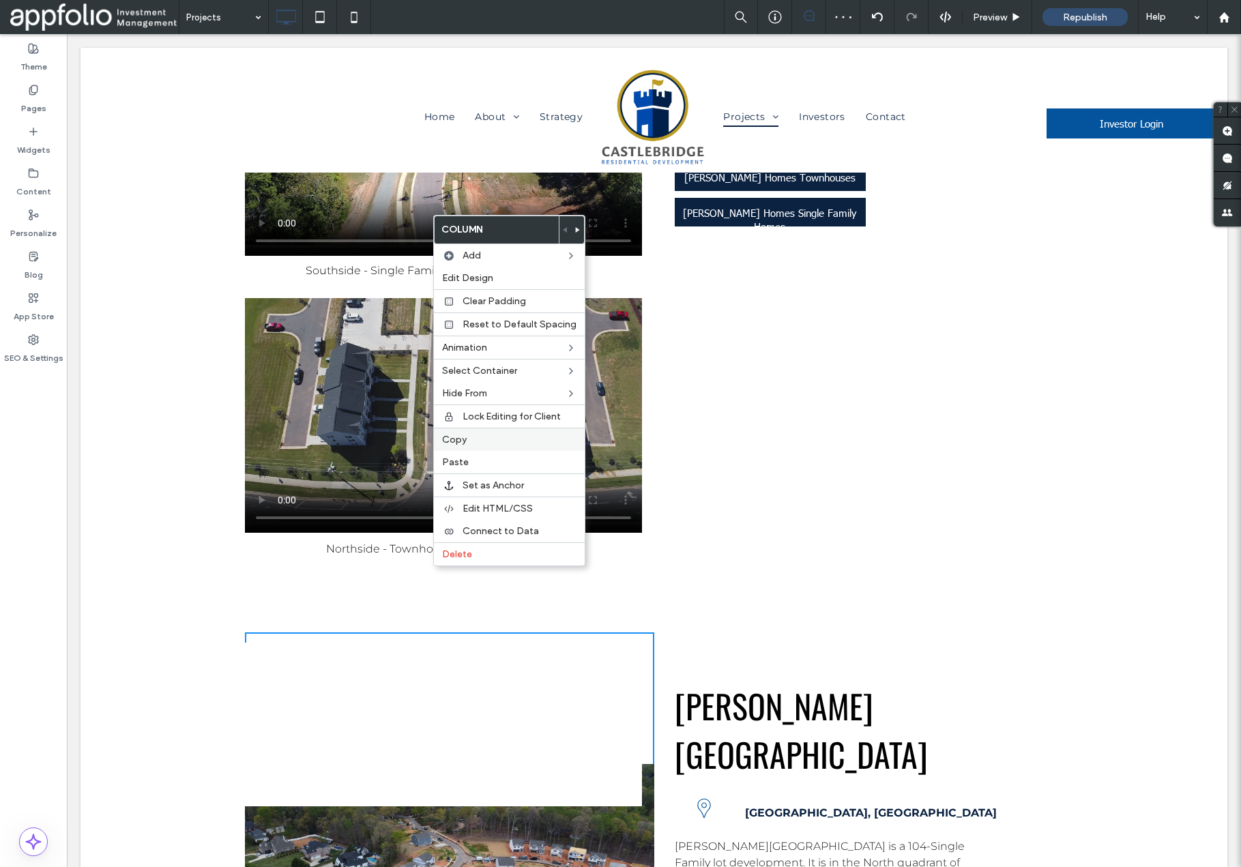
click at [462, 437] on span "Copy" at bounding box center [454, 440] width 25 height 12
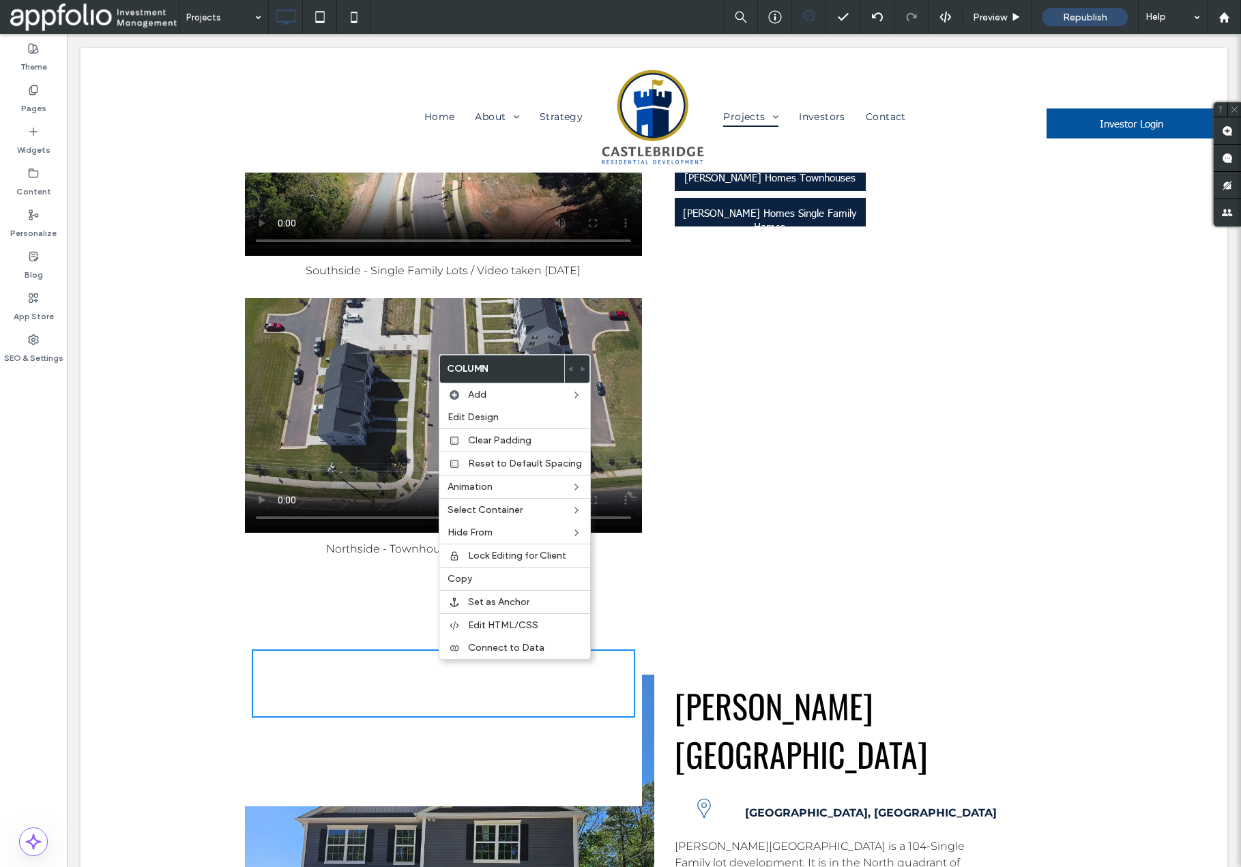
click at [355, 633] on div at bounding box center [449, 880] width 409 height 494
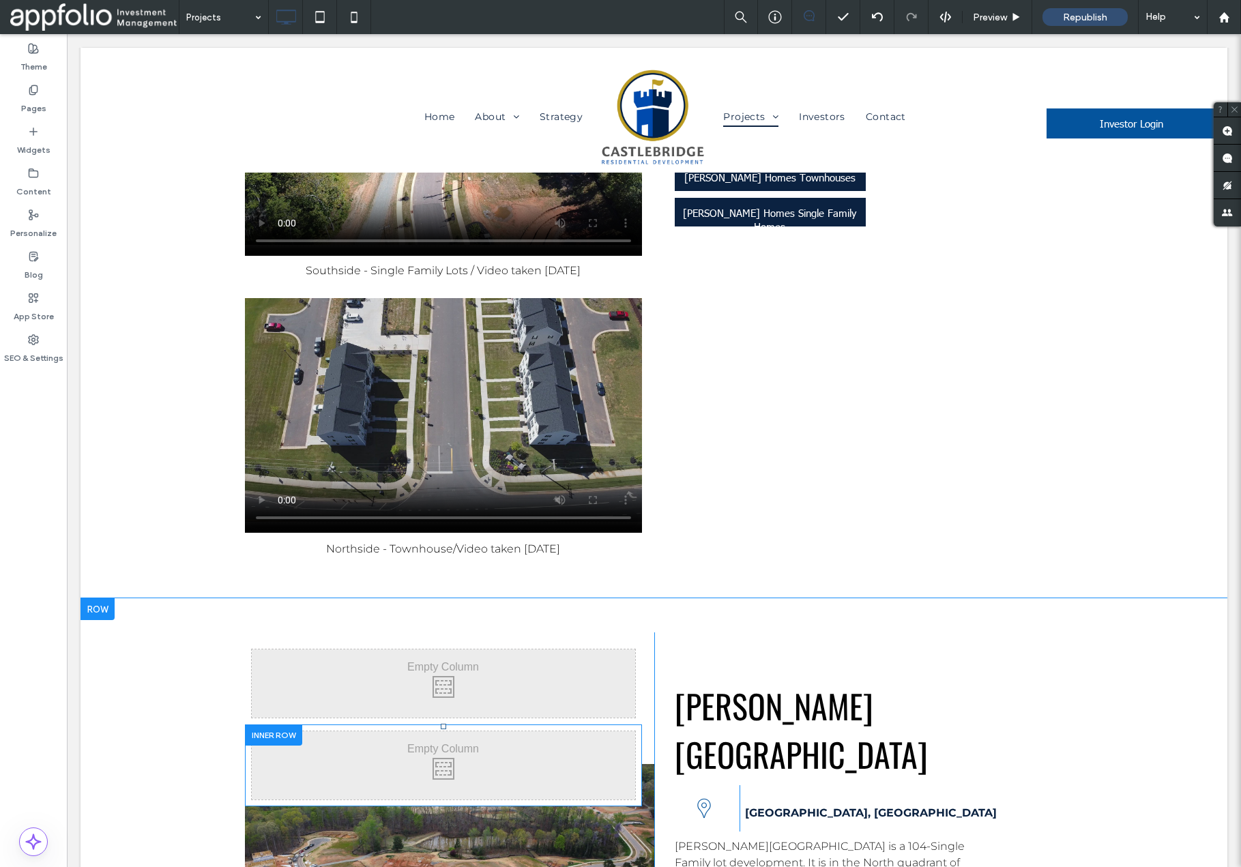
drag, startPoint x: 461, startPoint y: 562, endPoint x: 533, endPoint y: 539, distance: 75.8
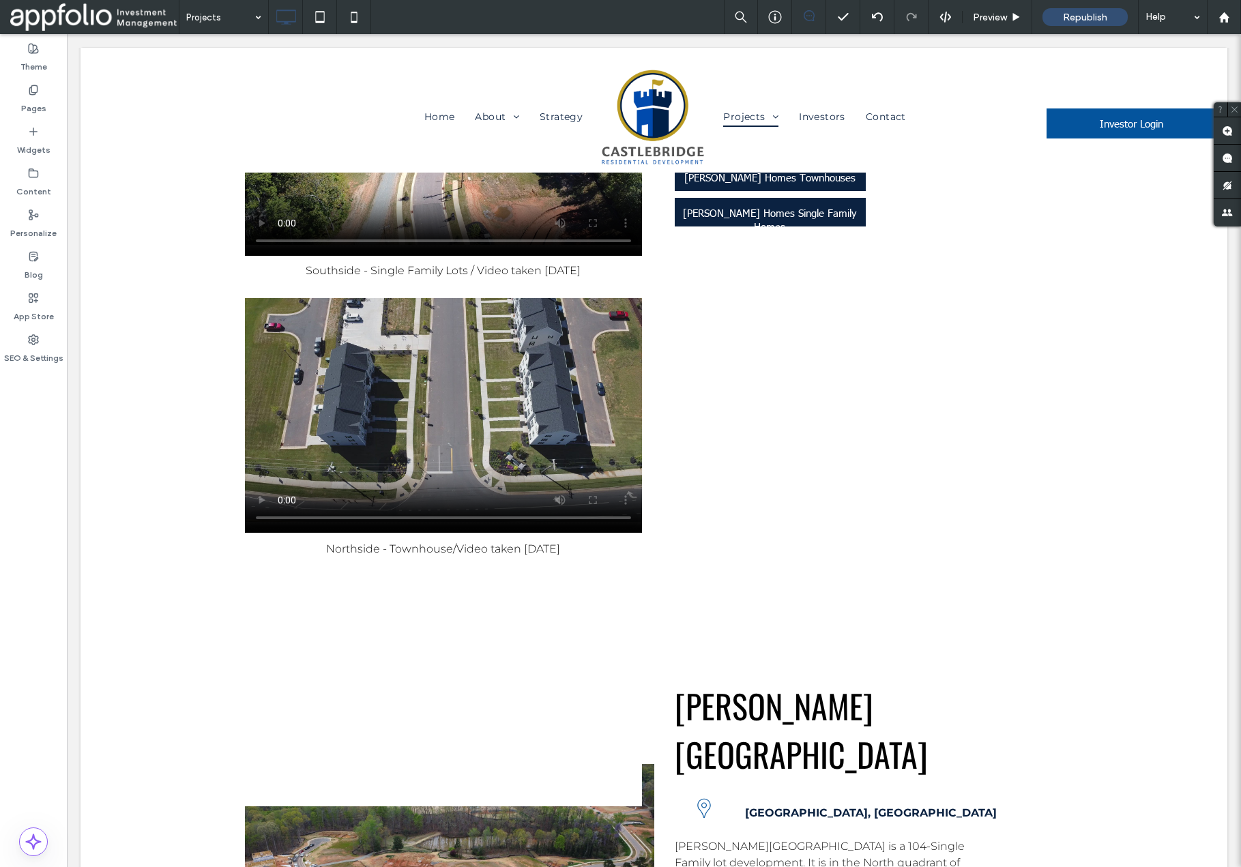
click at [534, 633] on div "Click To Paste Click To Paste Click To Paste Click To Paste Click To Paste" at bounding box center [449, 880] width 409 height 494
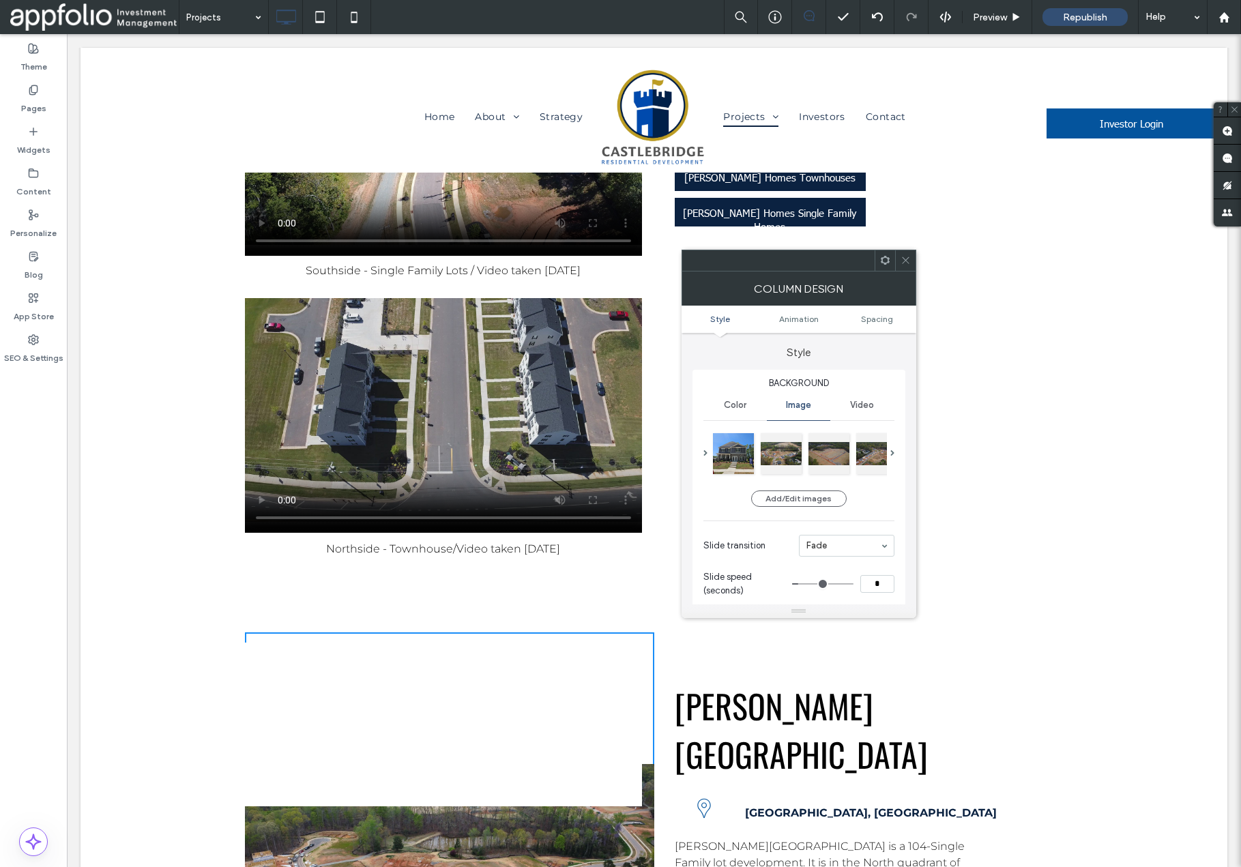
click at [904, 259] on icon at bounding box center [906, 260] width 10 height 10
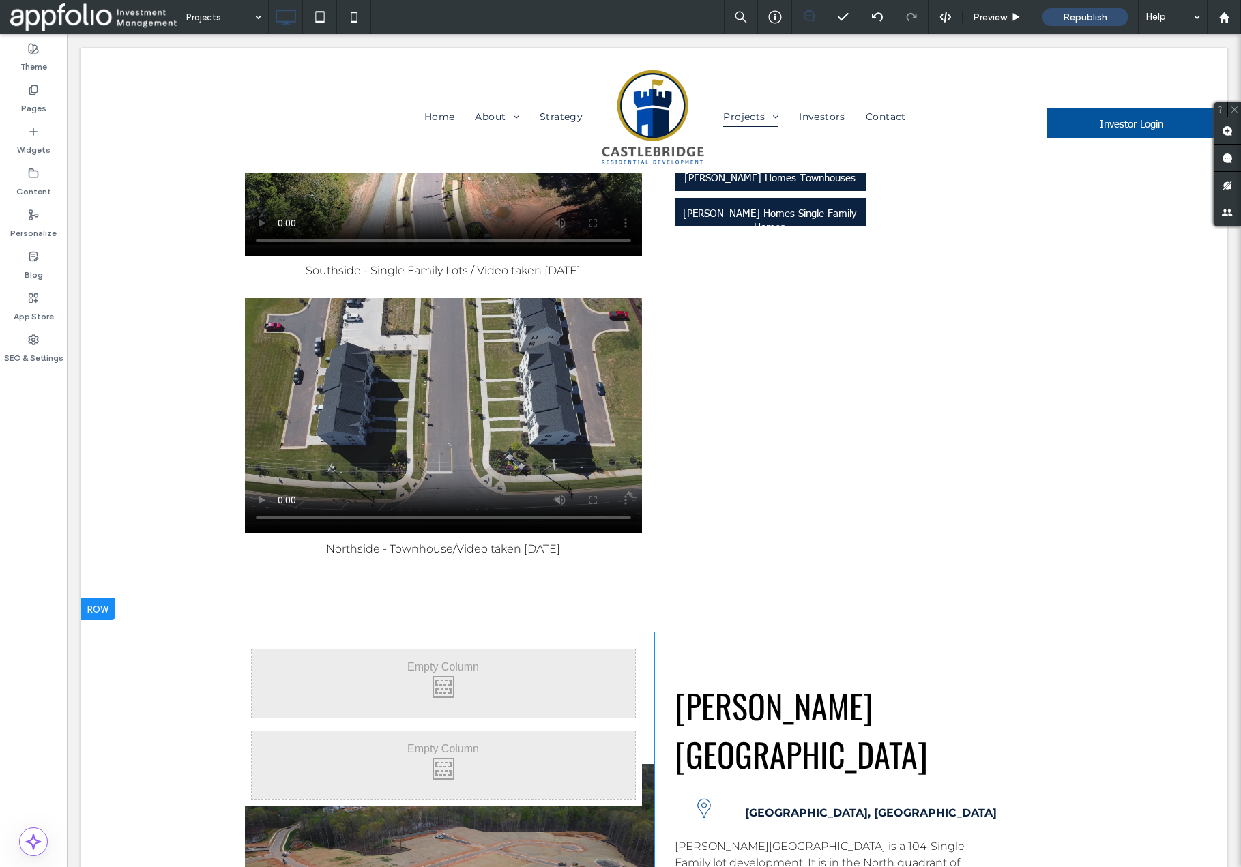
click at [531, 633] on div at bounding box center [449, 880] width 409 height 494
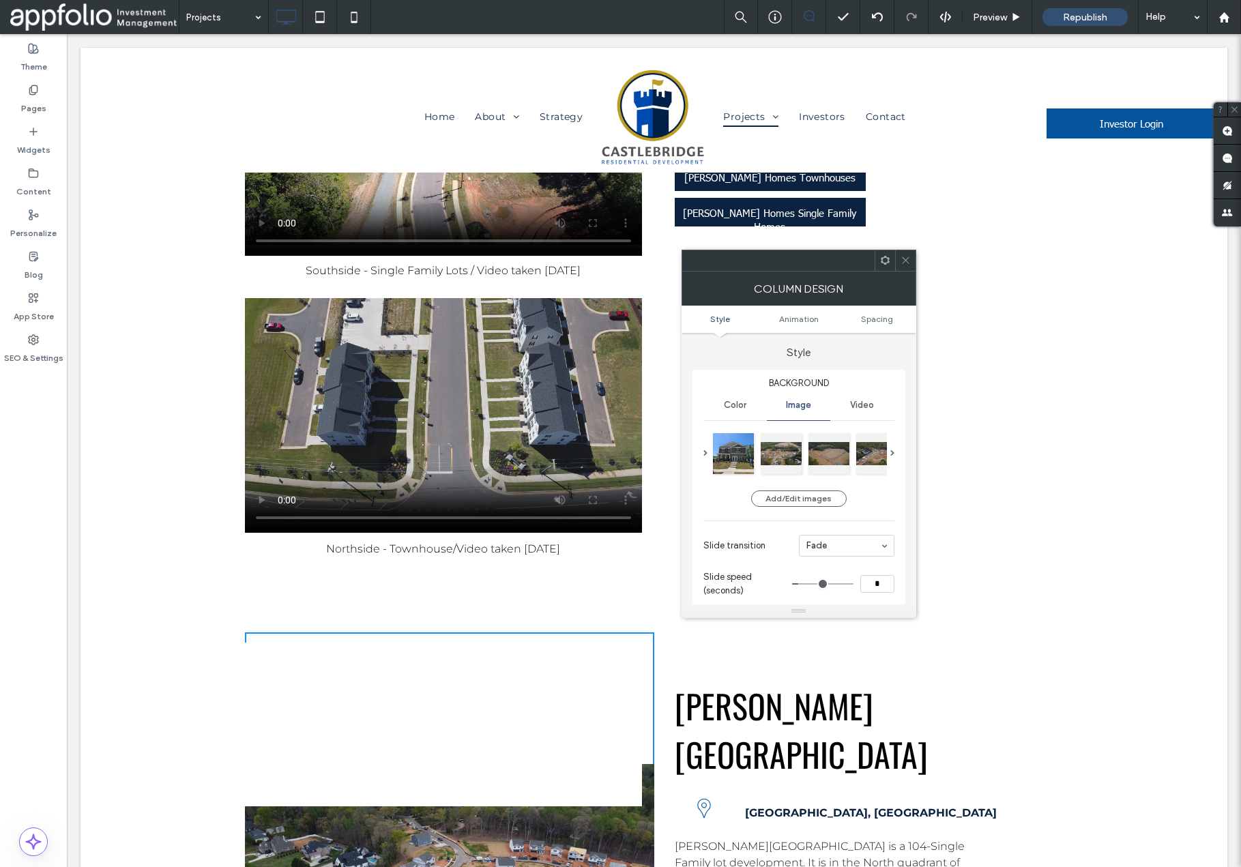
click at [908, 259] on icon at bounding box center [906, 260] width 10 height 10
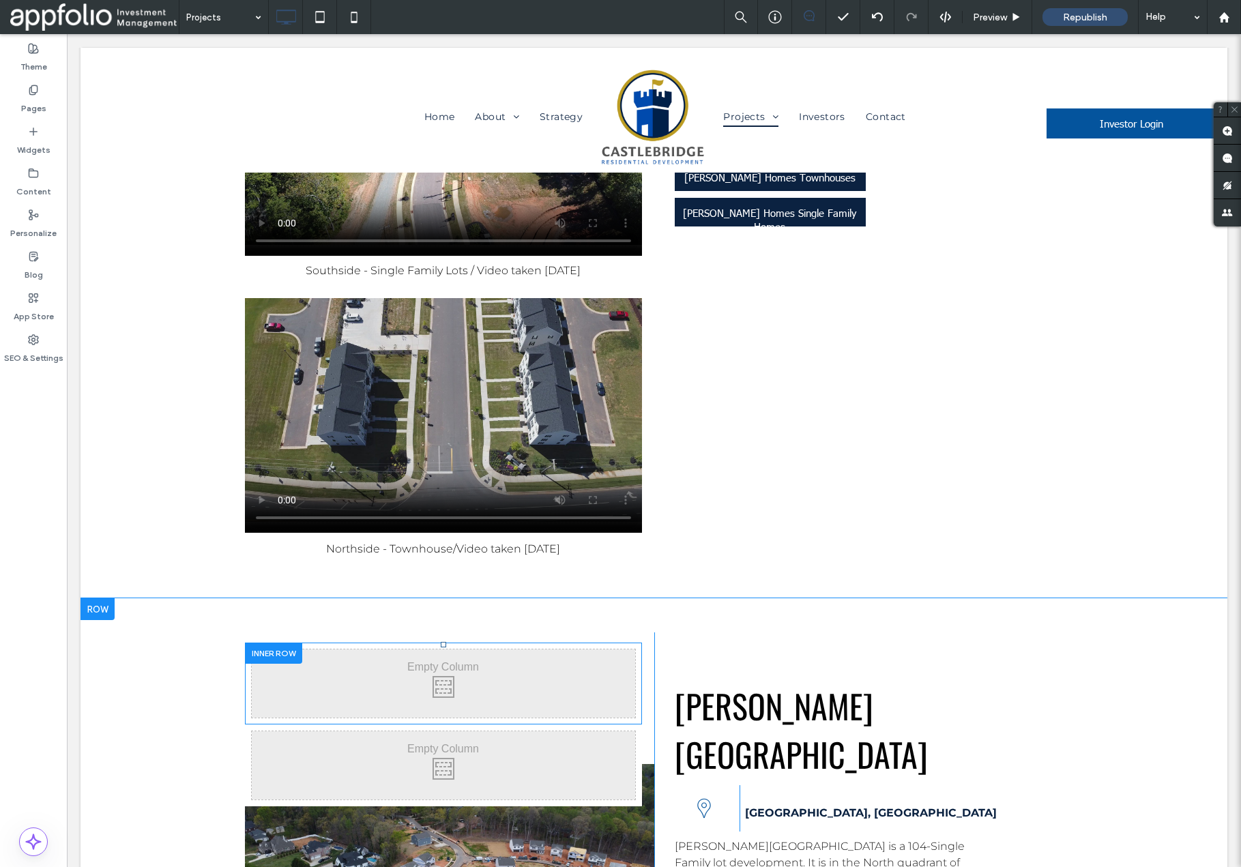
drag, startPoint x: 562, startPoint y: 586, endPoint x: 510, endPoint y: 355, distance: 236.4
click at [510, 633] on div "Click To Paste Click To Paste Click To Paste Click To Paste Click To Paste" at bounding box center [449, 880] width 409 height 494
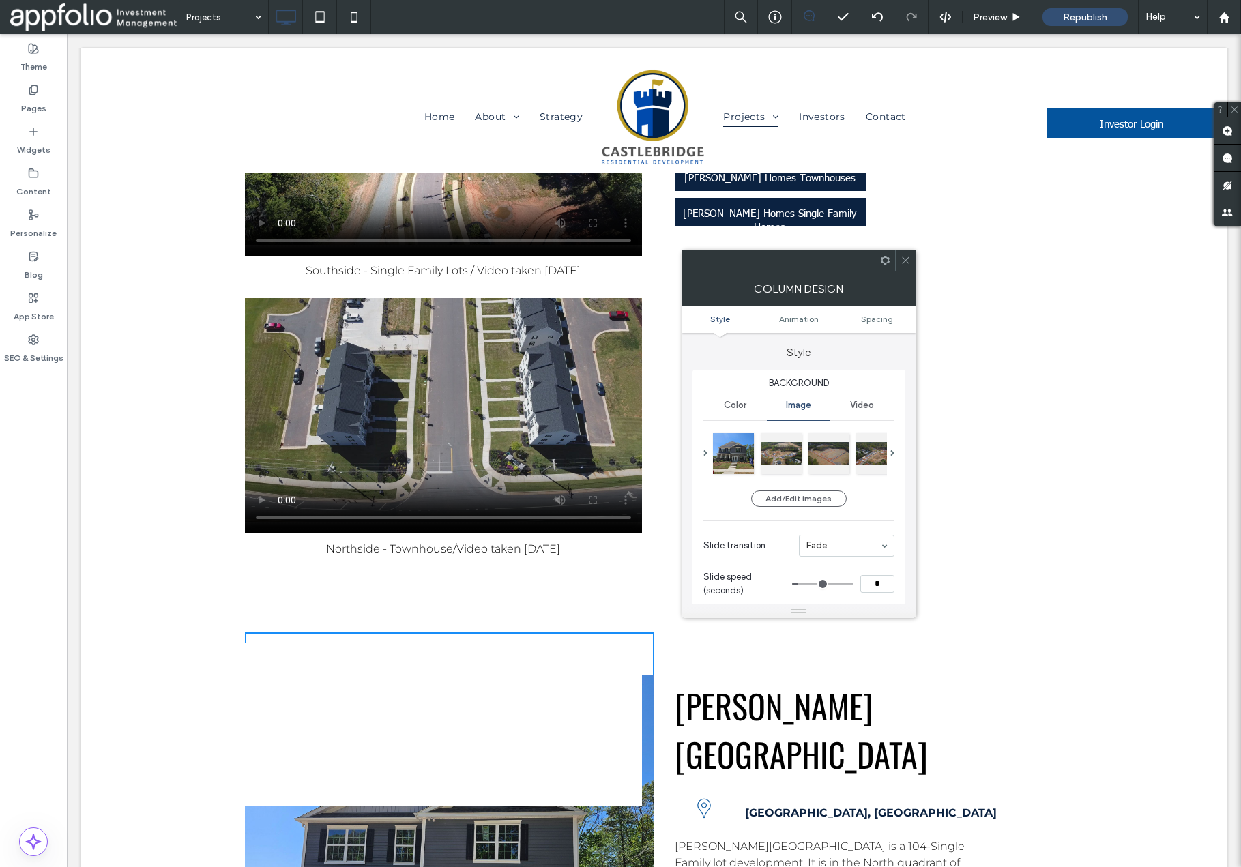
click at [912, 259] on div at bounding box center [905, 260] width 20 height 20
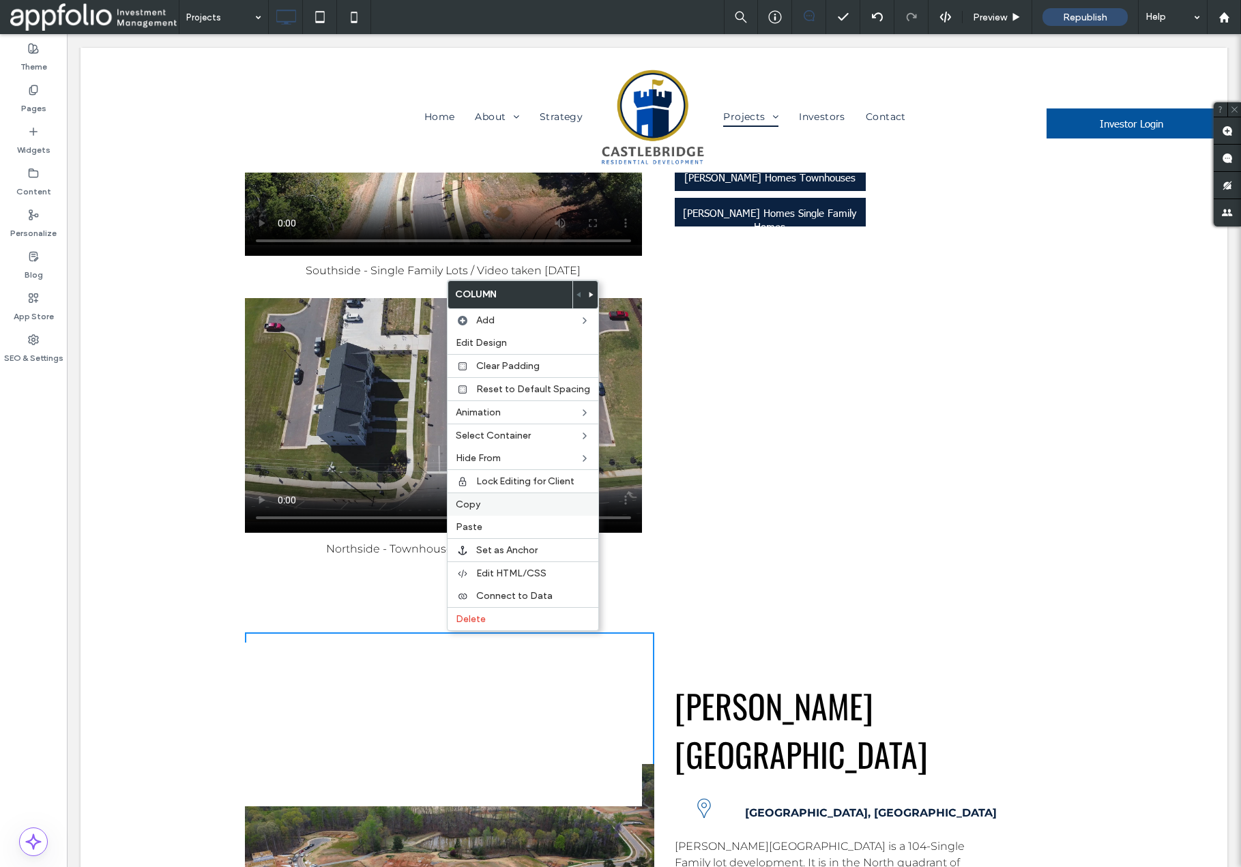
click at [478, 505] on span "Copy" at bounding box center [468, 505] width 25 height 12
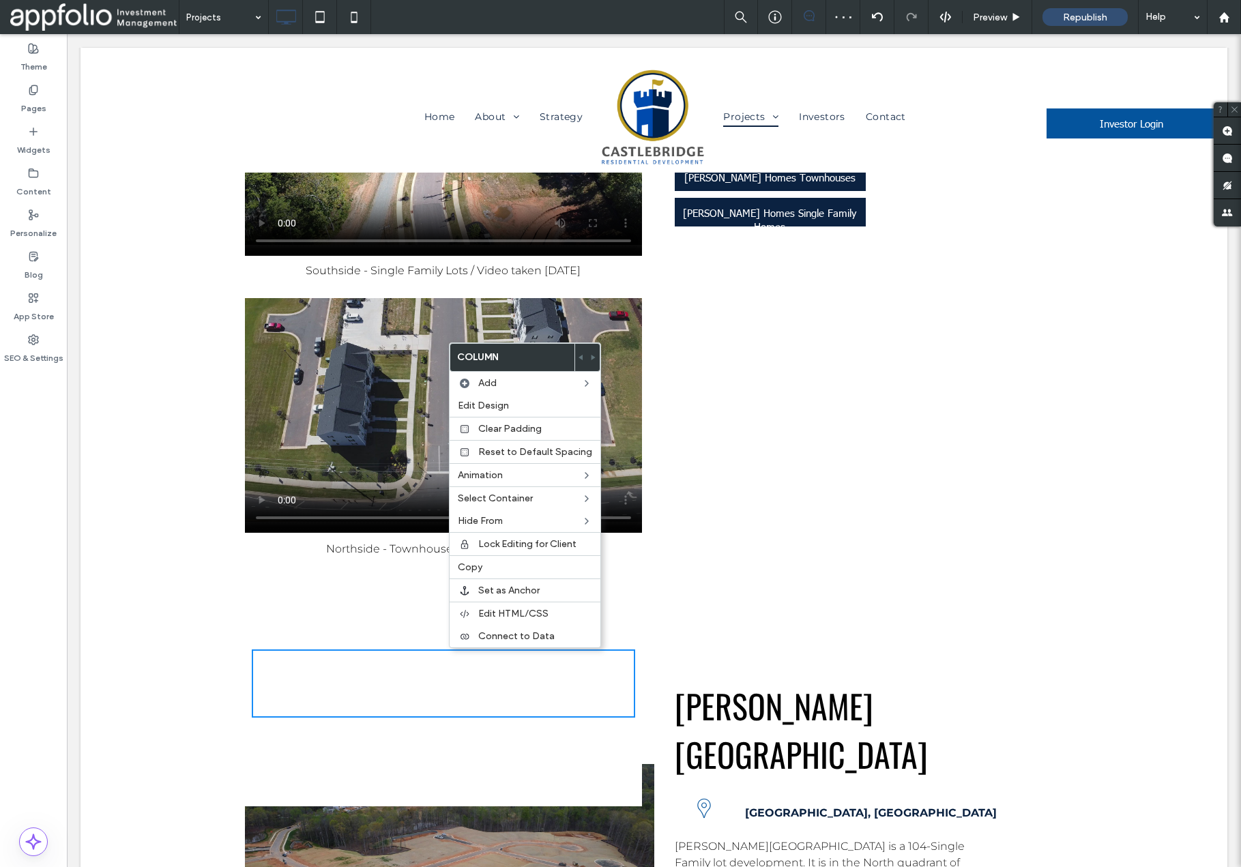
click at [386, 633] on div at bounding box center [449, 880] width 409 height 494
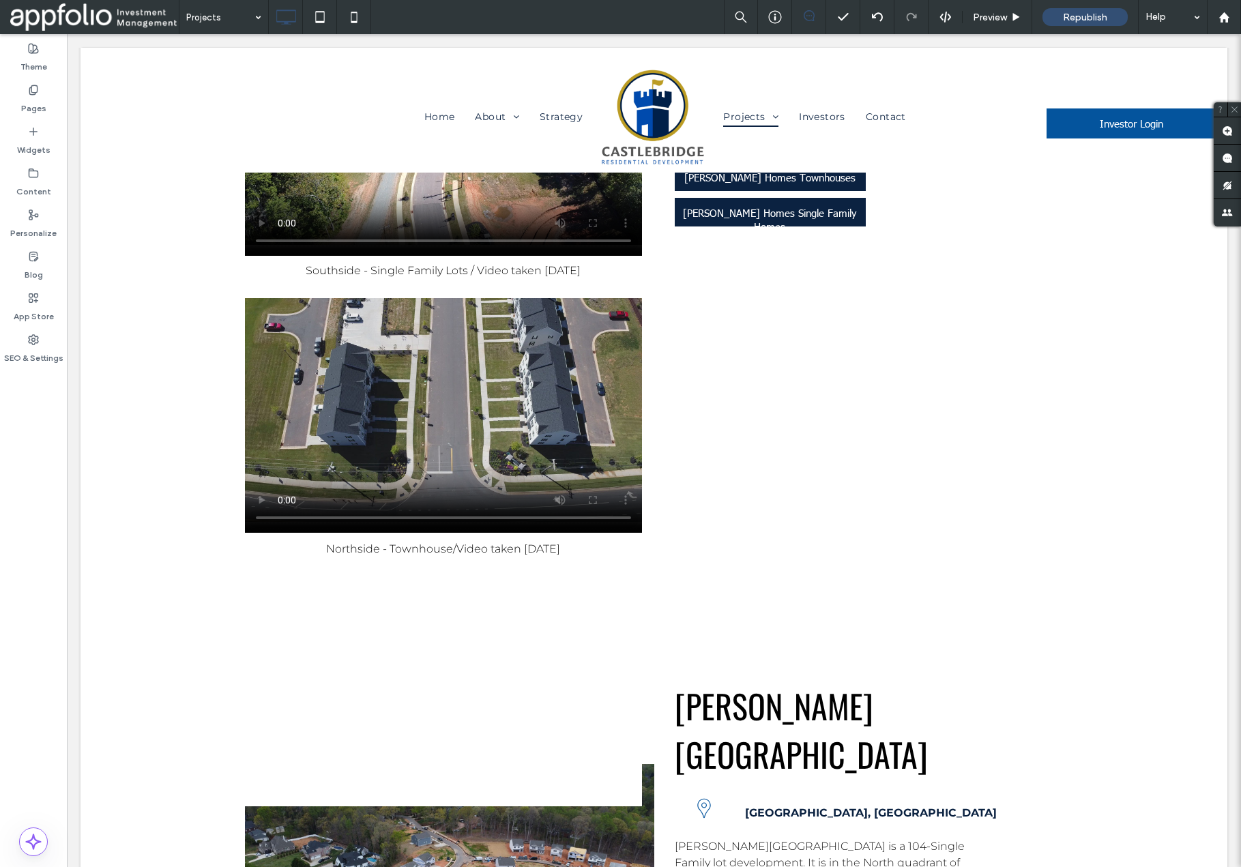
drag, startPoint x: 478, startPoint y: 519, endPoint x: 482, endPoint y: 600, distance: 81.3
click at [491, 667] on div at bounding box center [449, 880] width 409 height 494
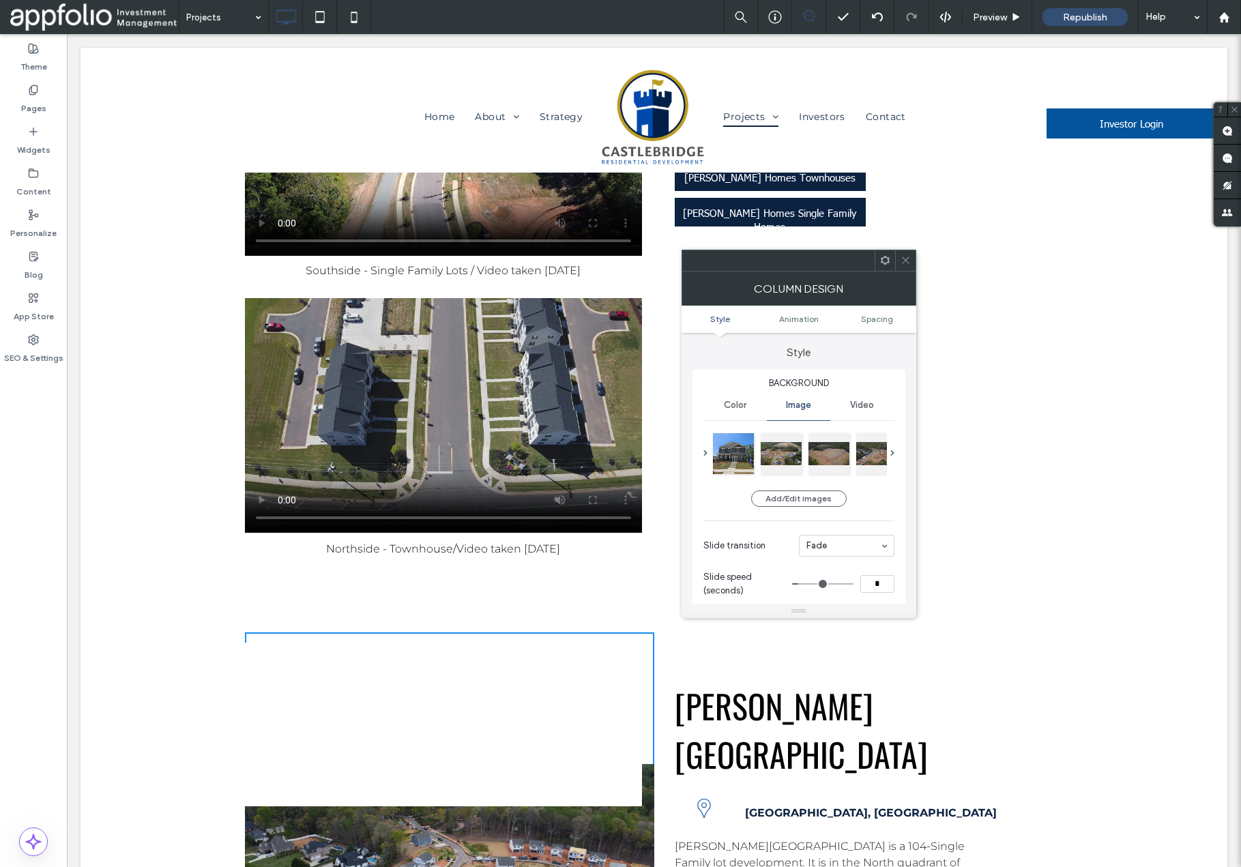
click at [907, 257] on icon at bounding box center [906, 260] width 10 height 10
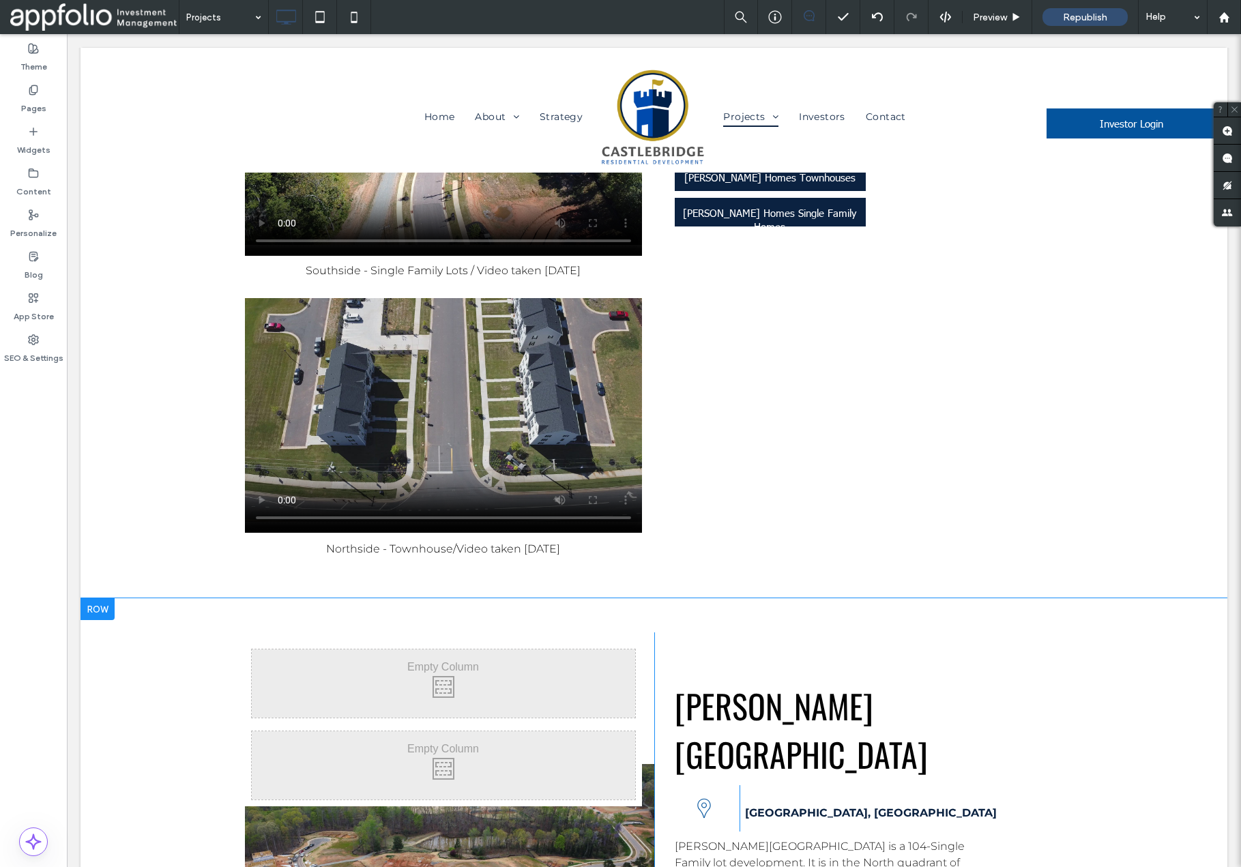
drag, startPoint x: 352, startPoint y: 344, endPoint x: 387, endPoint y: 673, distance: 330.8
click at [387, 673] on div "Click To Paste Click To Paste Click To Paste Click To Paste Click To Paste" at bounding box center [449, 880] width 409 height 494
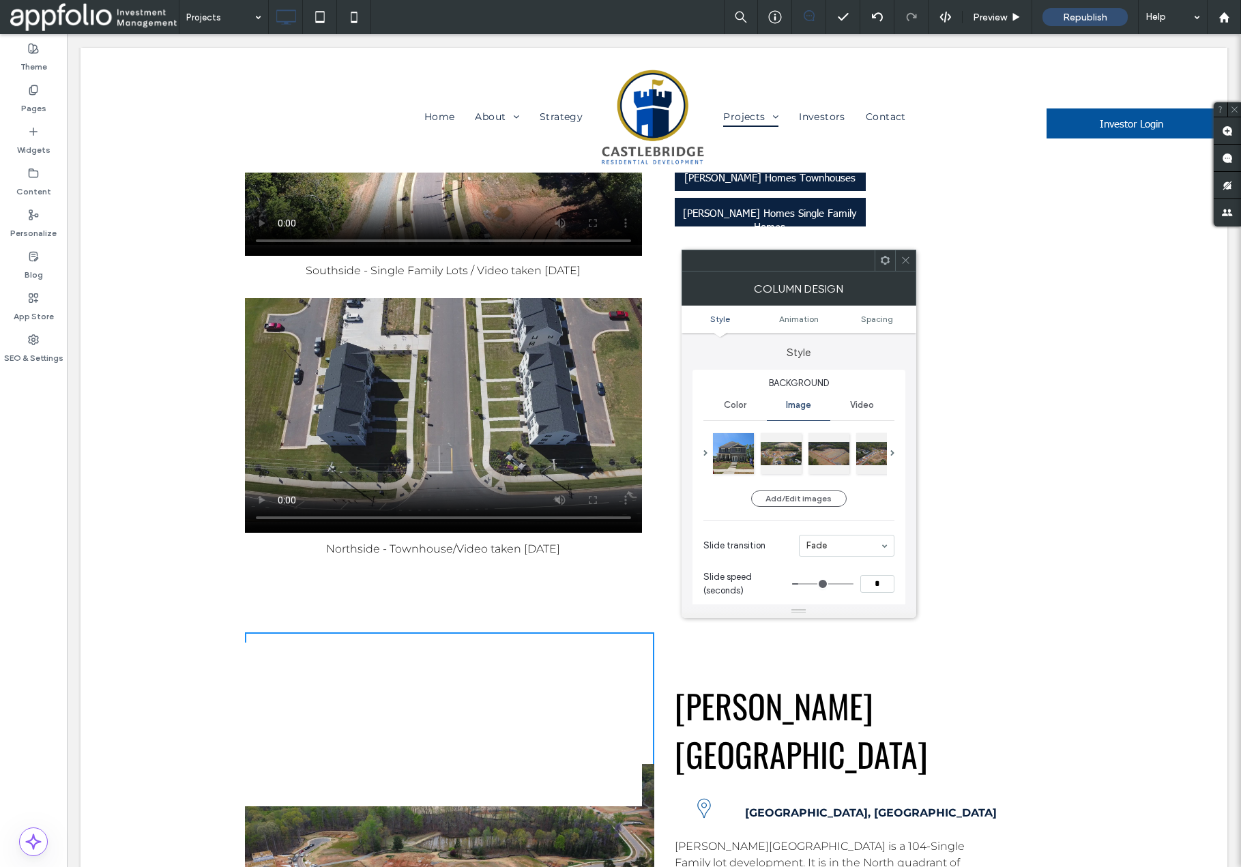
click at [904, 260] on icon at bounding box center [906, 260] width 10 height 10
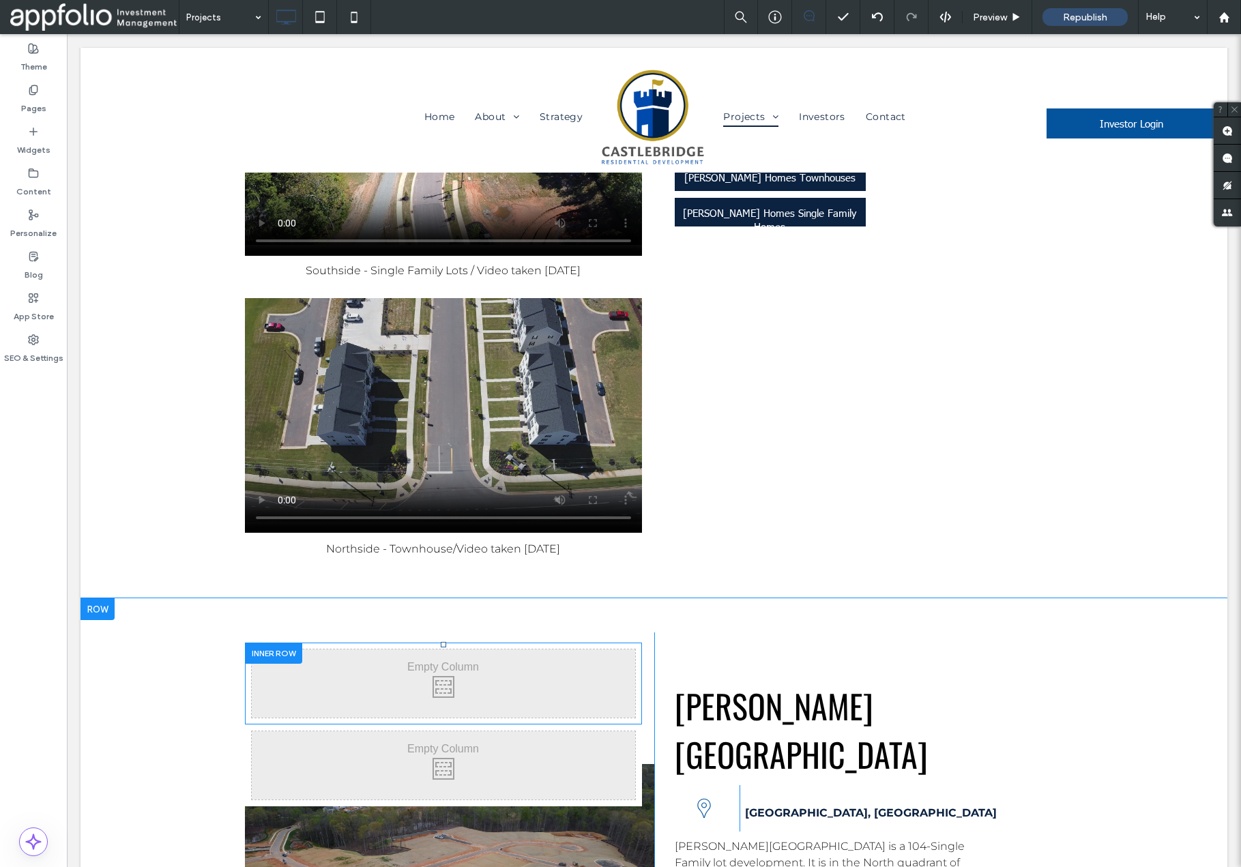
click at [284, 643] on div at bounding box center [273, 653] width 57 height 21
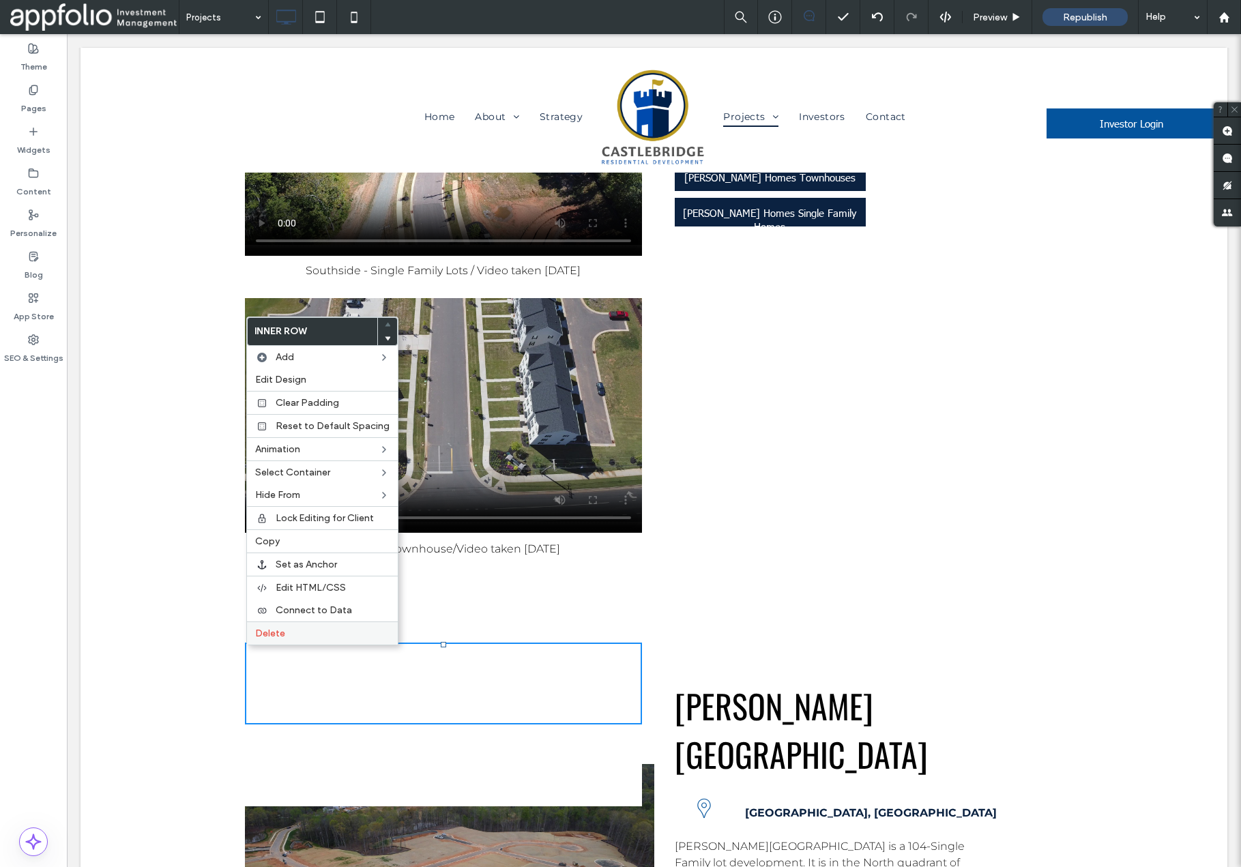
click at [289, 636] on label "Delete" at bounding box center [322, 634] width 134 height 12
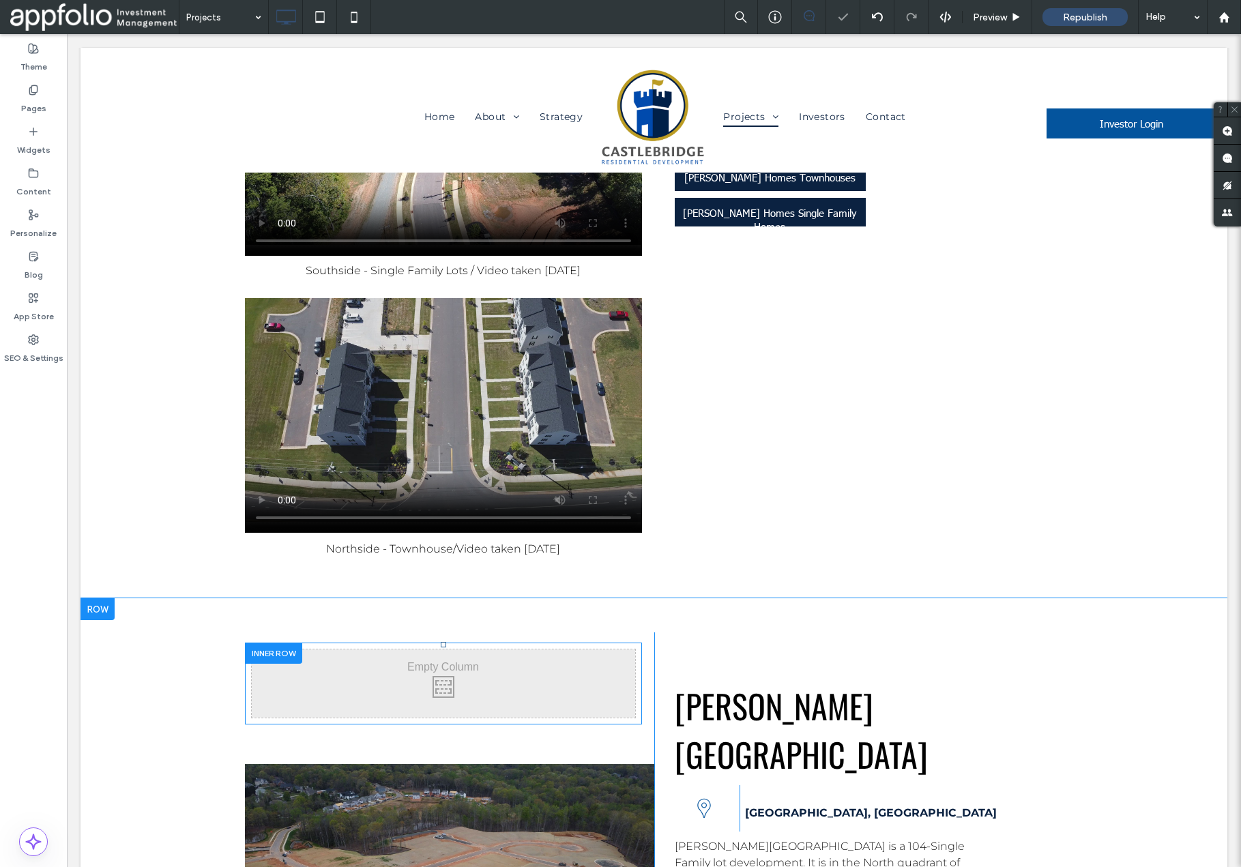
click at [280, 643] on div at bounding box center [273, 653] width 57 height 21
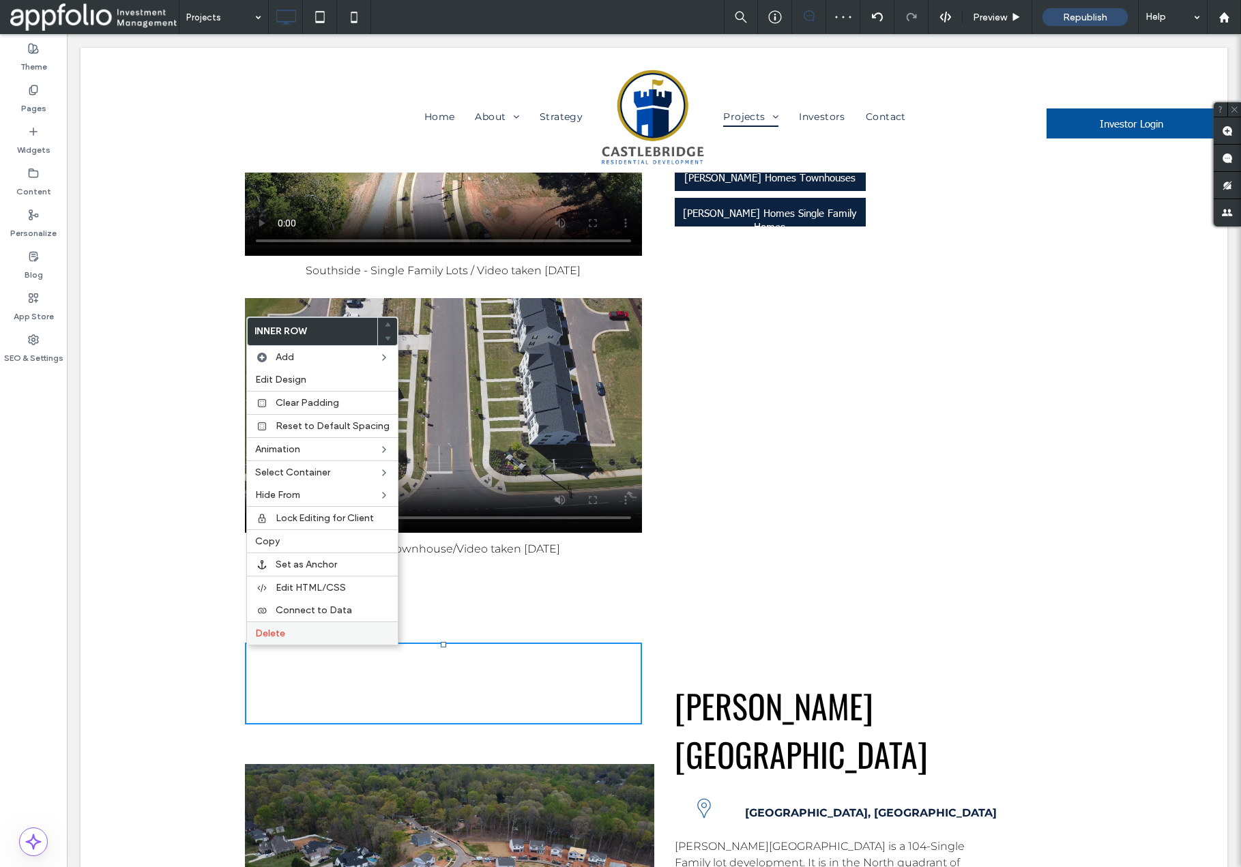
click at [307, 633] on label "Delete" at bounding box center [322, 634] width 134 height 12
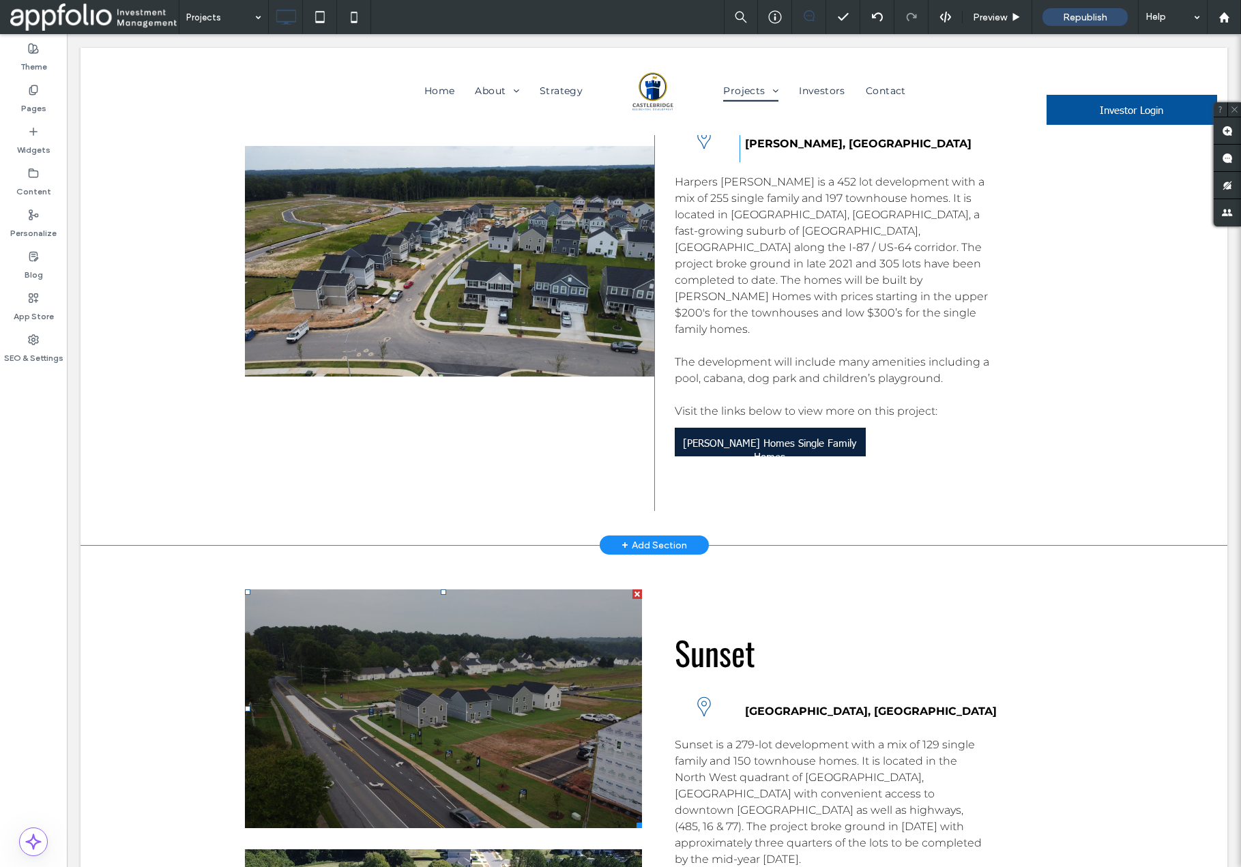
scroll to position [4041, 0]
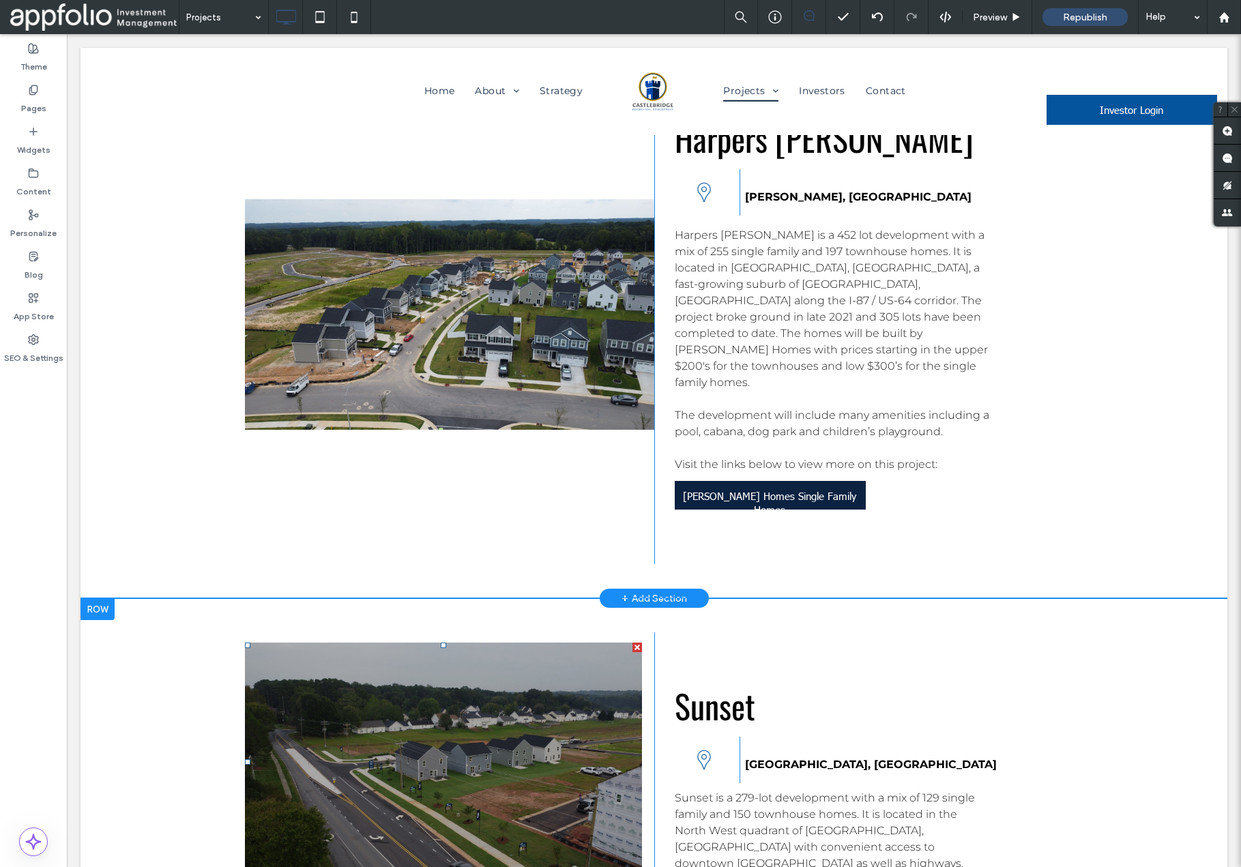
click at [473, 643] on li "Slide title Write your caption here Button" at bounding box center [443, 762] width 397 height 239
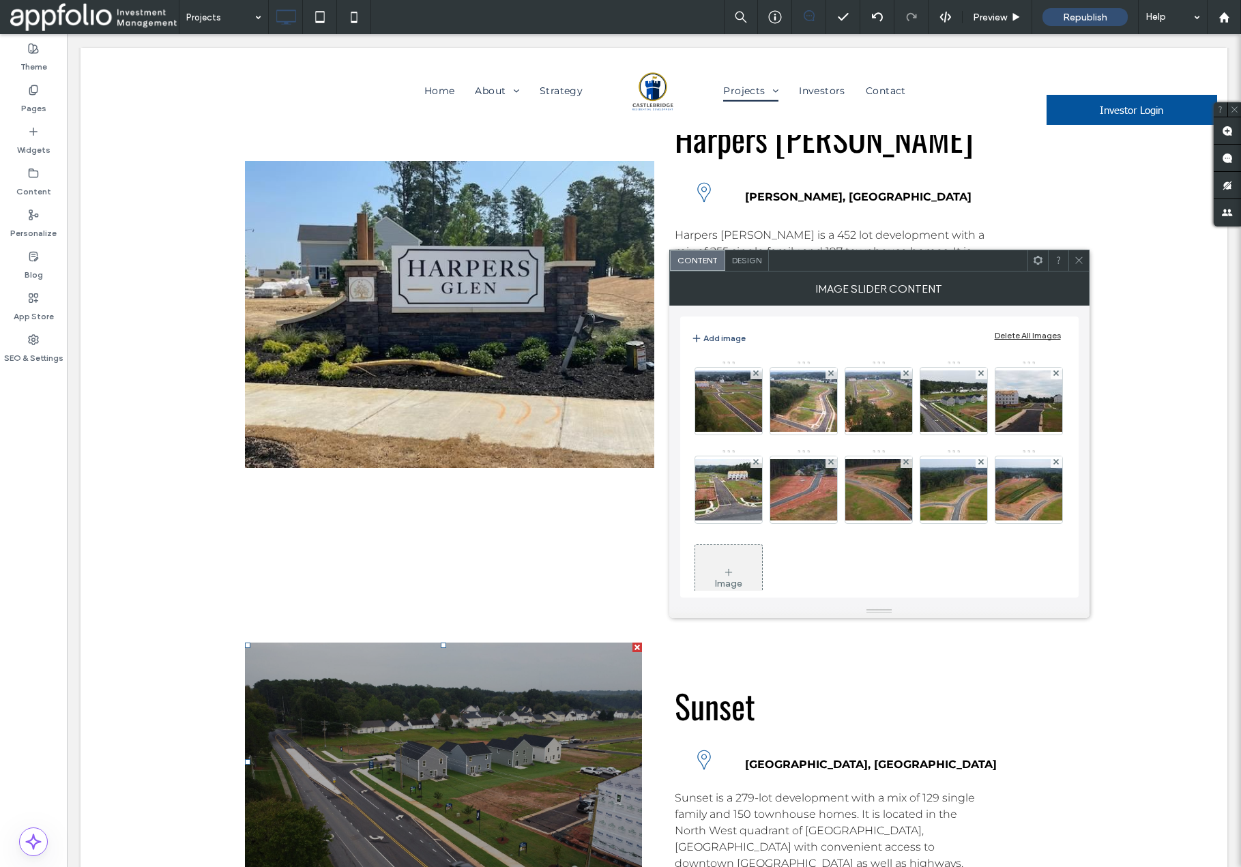
click at [1082, 258] on icon at bounding box center [1079, 260] width 10 height 10
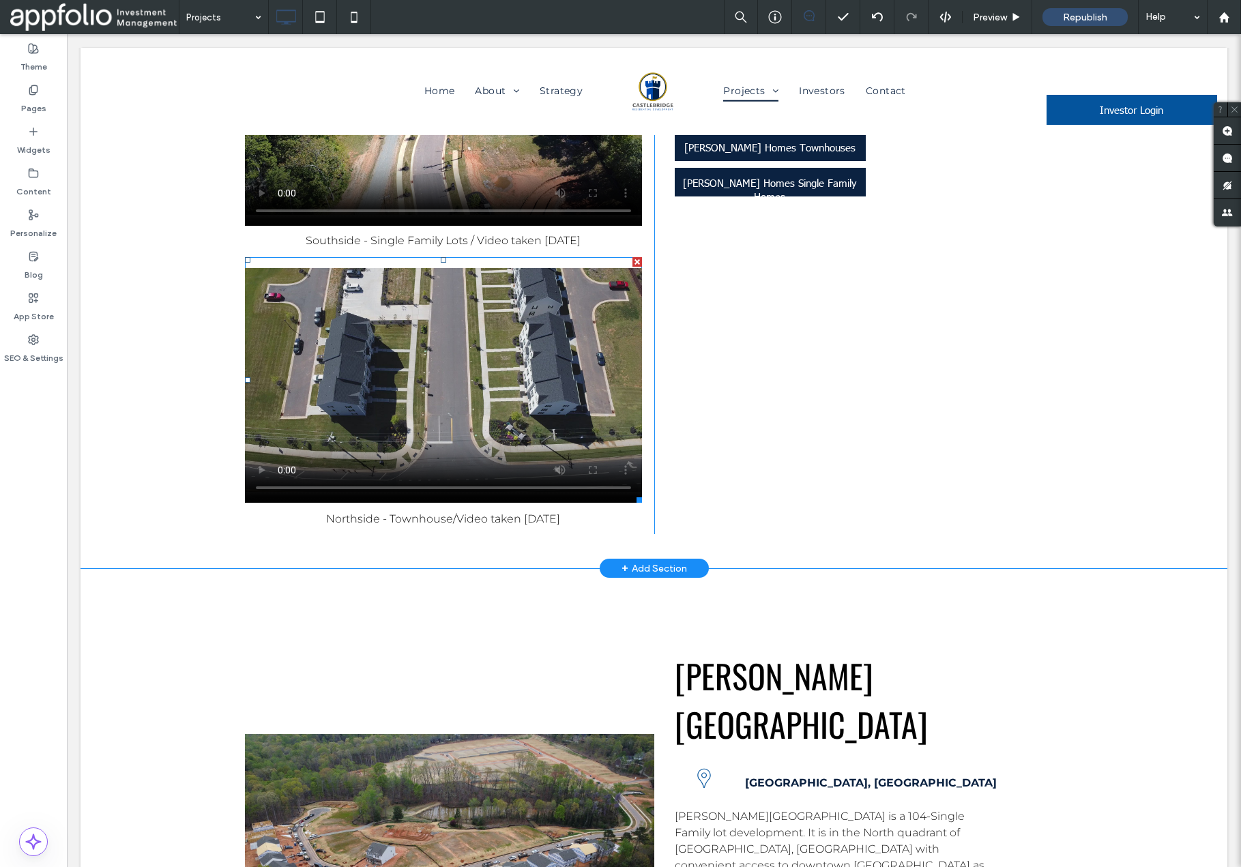
scroll to position [4959, 0]
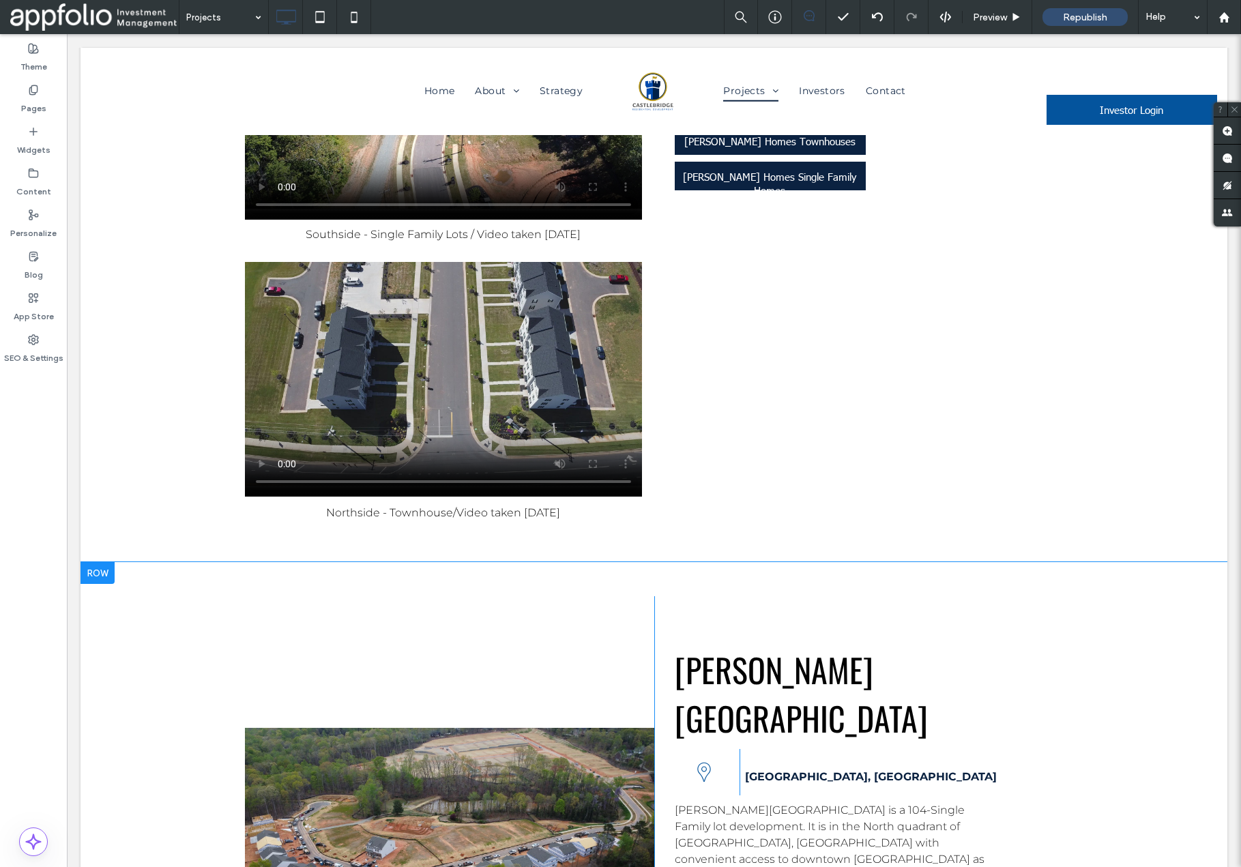
click at [109, 562] on div at bounding box center [98, 573] width 34 height 22
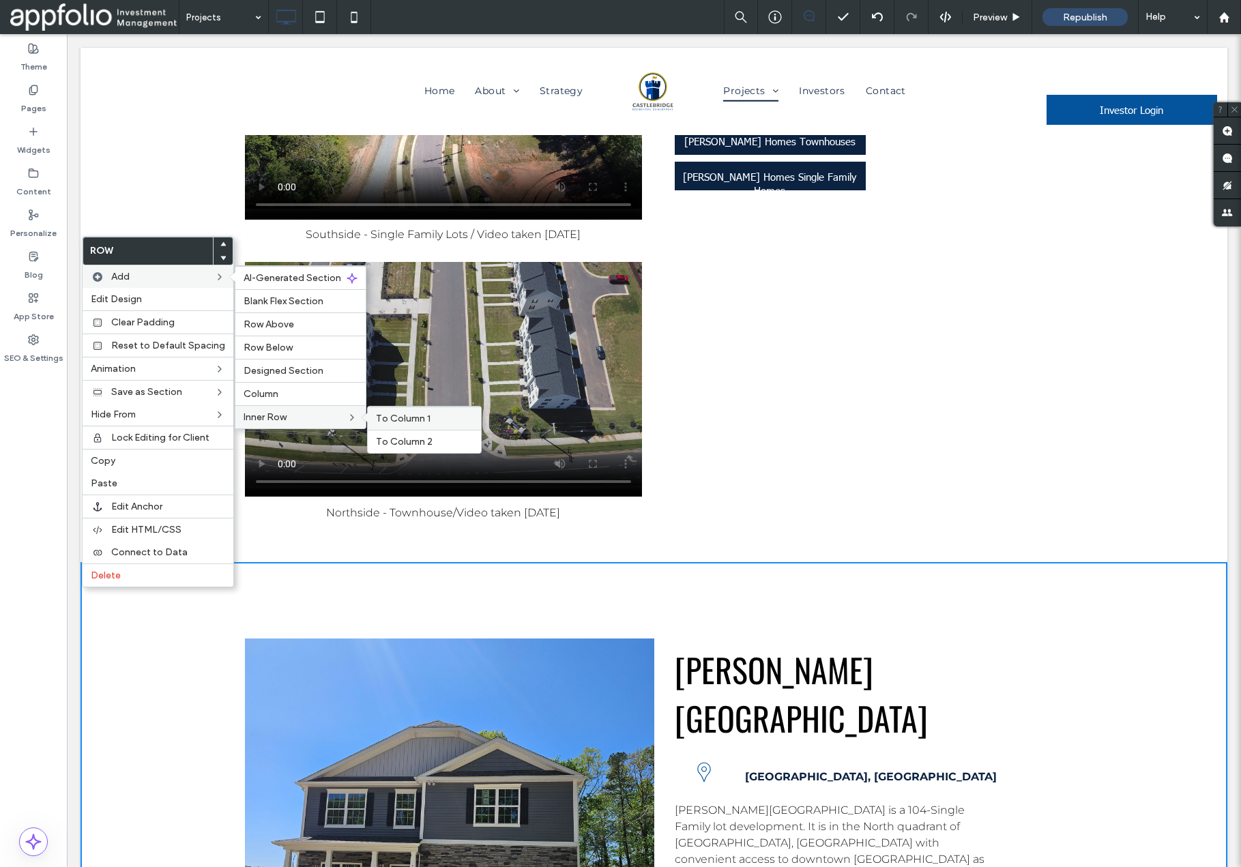
click at [385, 419] on span "To Column 1" at bounding box center [403, 419] width 55 height 12
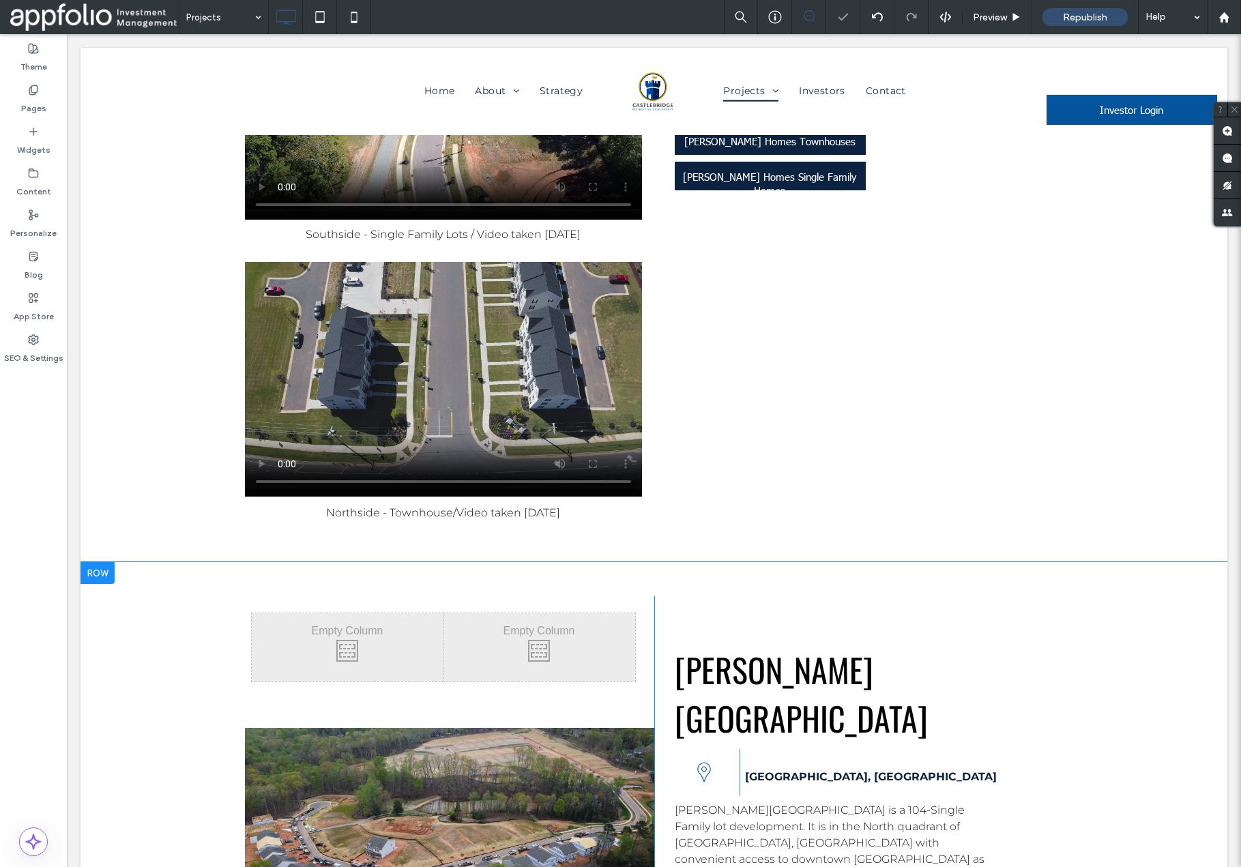
click at [110, 562] on div at bounding box center [98, 573] width 34 height 22
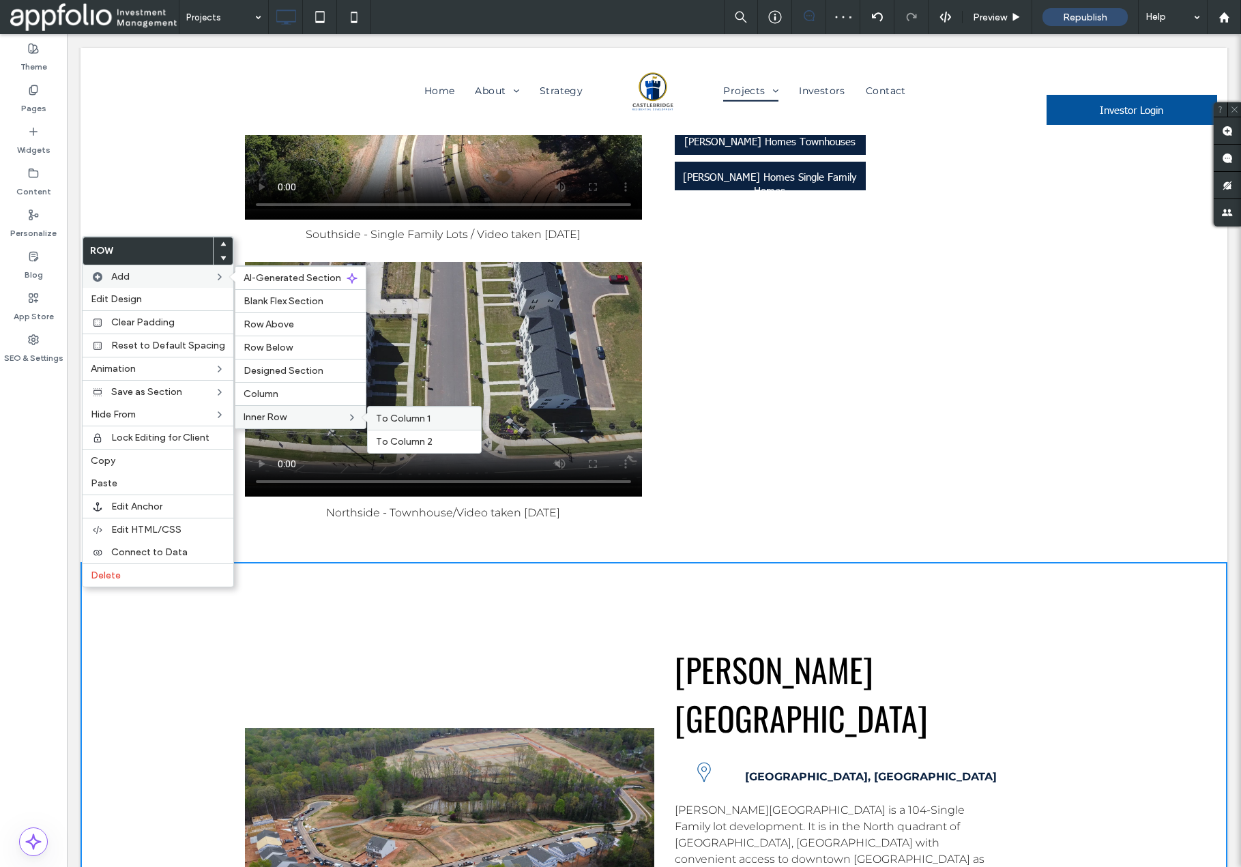
click at [391, 418] on span "To Column 1" at bounding box center [403, 419] width 55 height 12
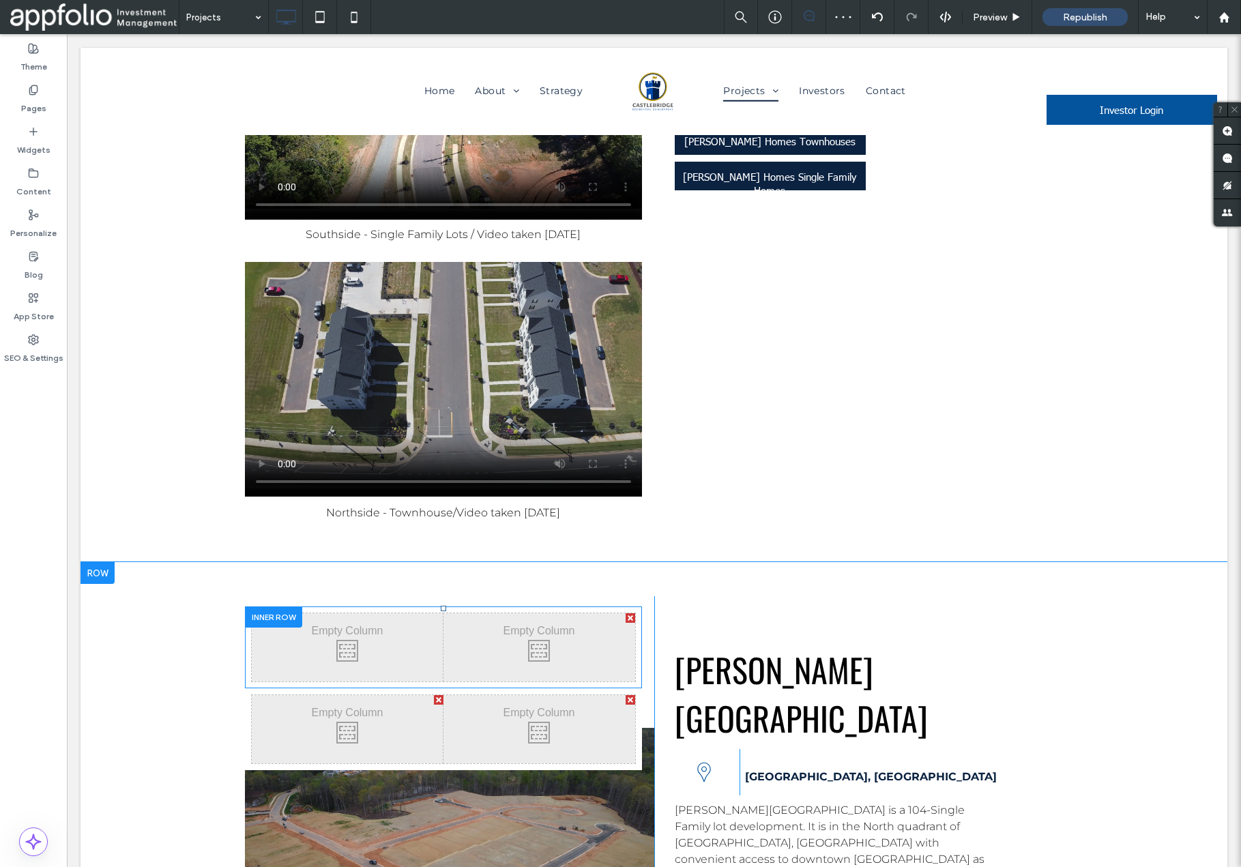
click at [629, 614] on div at bounding box center [631, 619] width 10 height 10
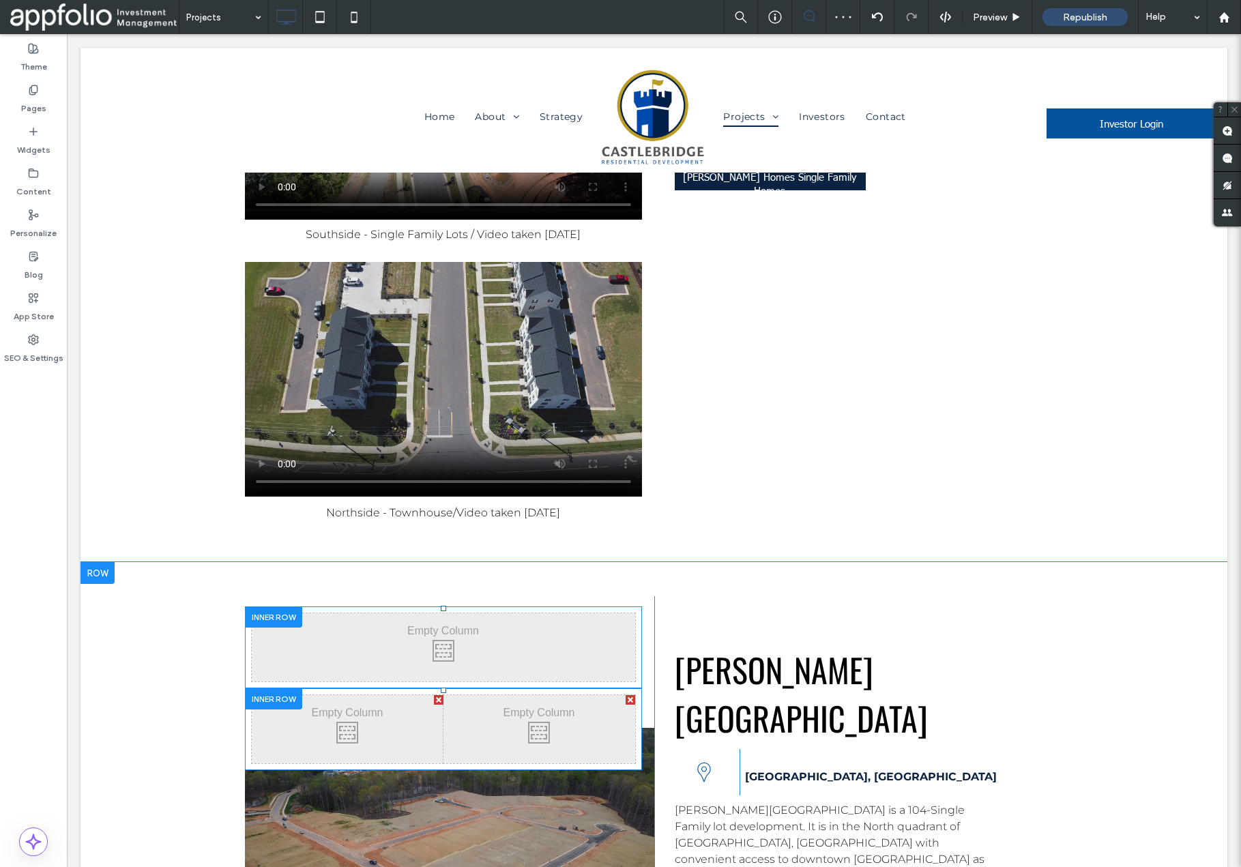
click at [629, 695] on div at bounding box center [631, 700] width 10 height 10
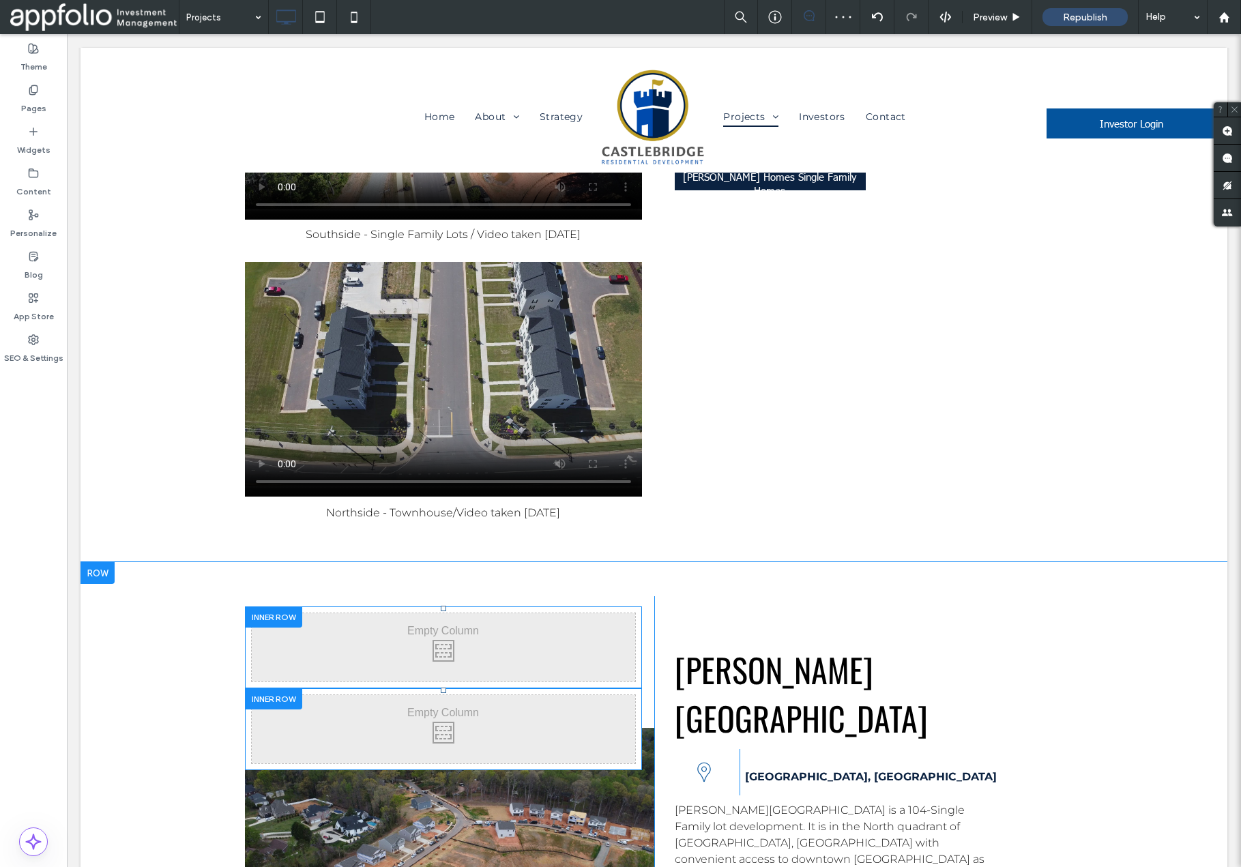
click at [531, 596] on div at bounding box center [449, 843] width 409 height 494
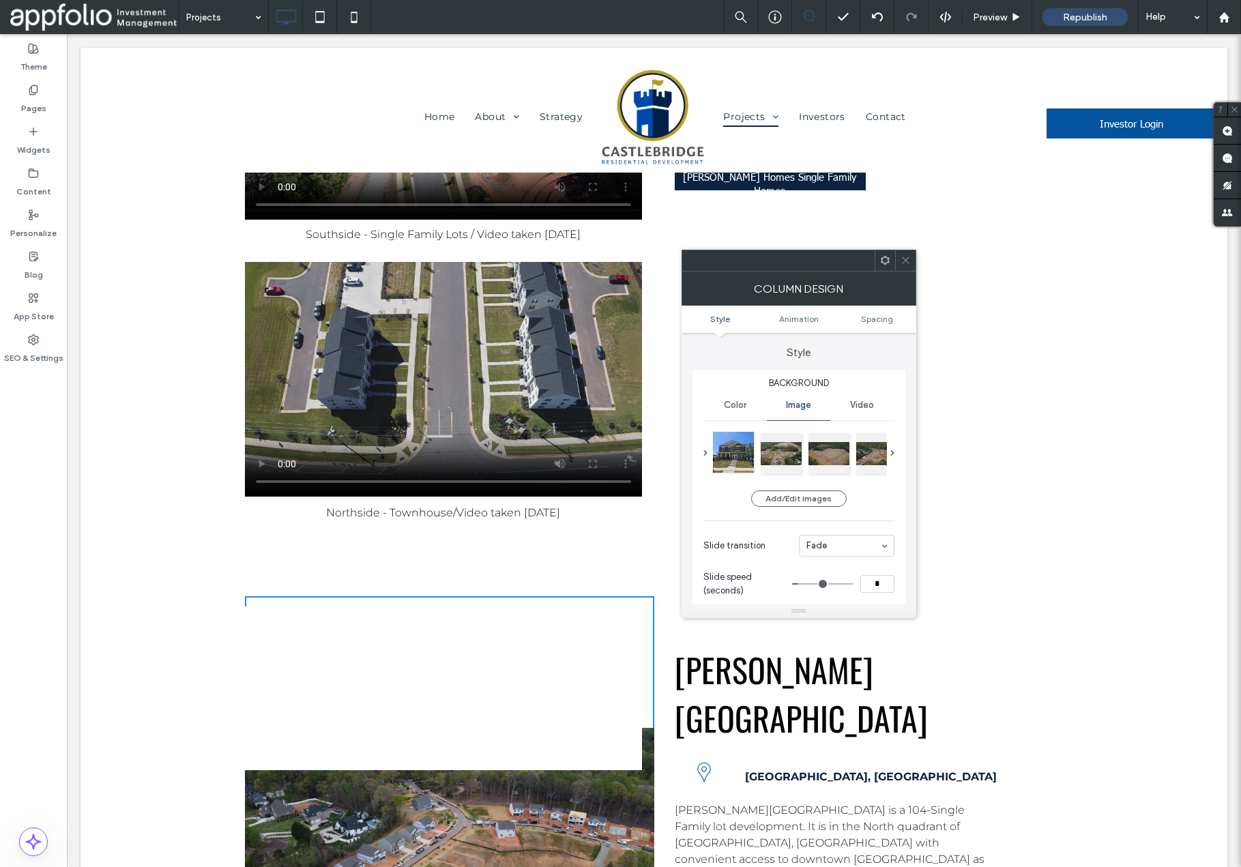
click at [742, 453] on div at bounding box center [733, 452] width 41 height 41
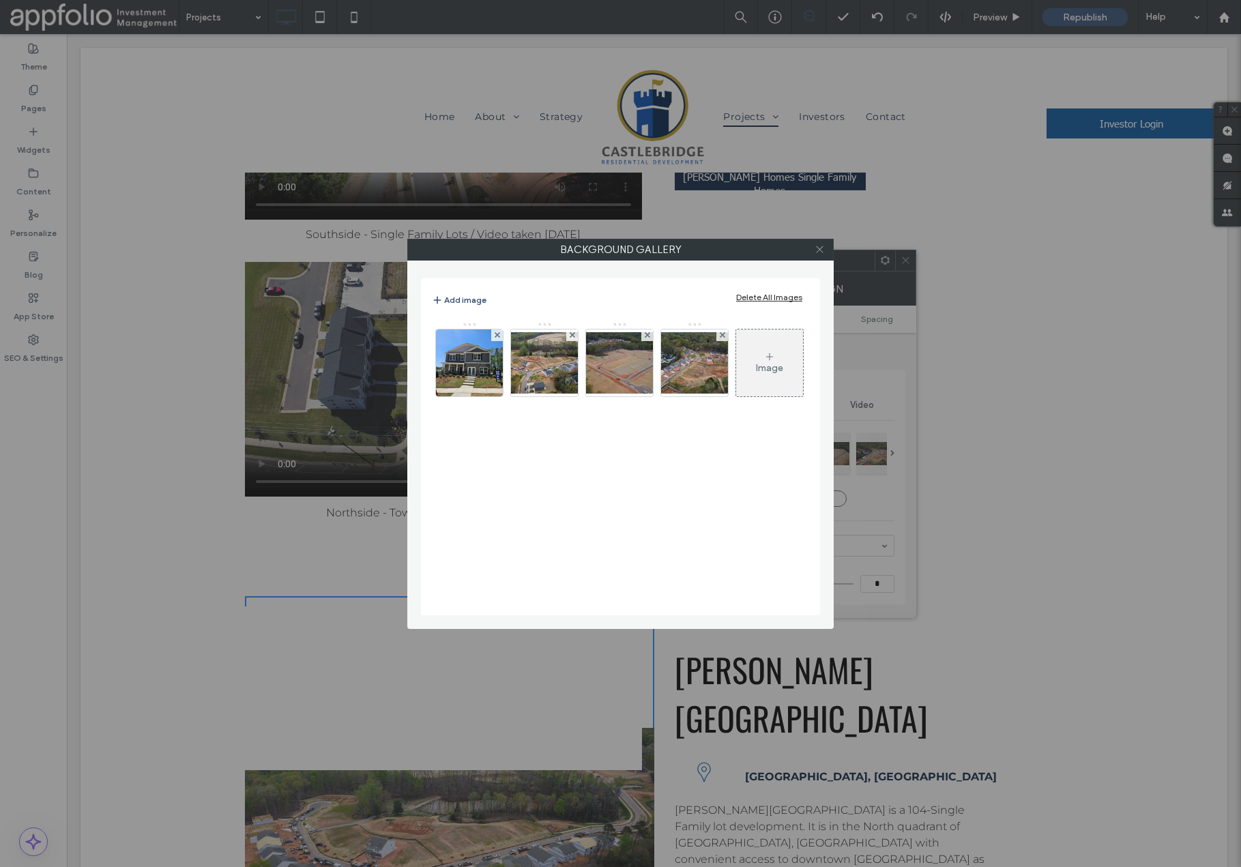
click at [820, 248] on icon at bounding box center [820, 249] width 10 height 10
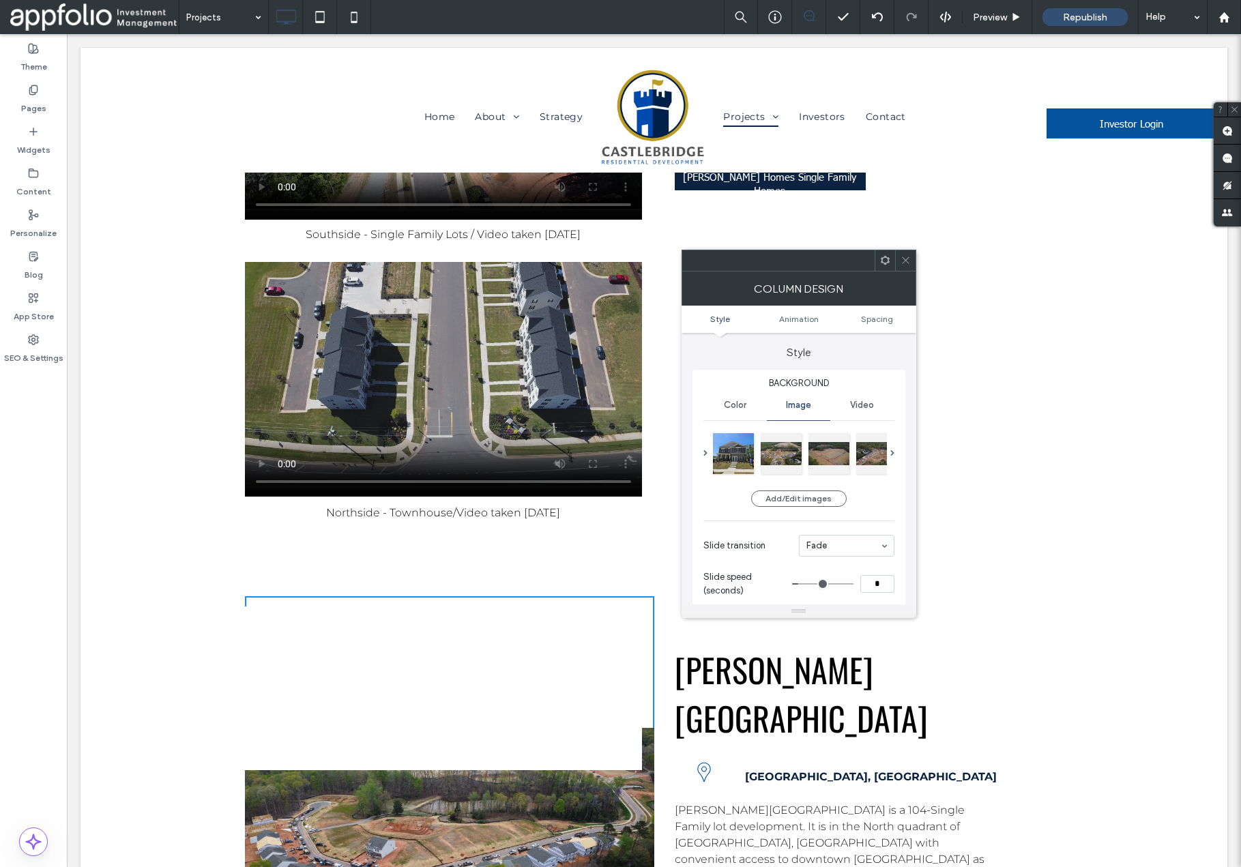
click at [906, 262] on icon at bounding box center [906, 260] width 10 height 10
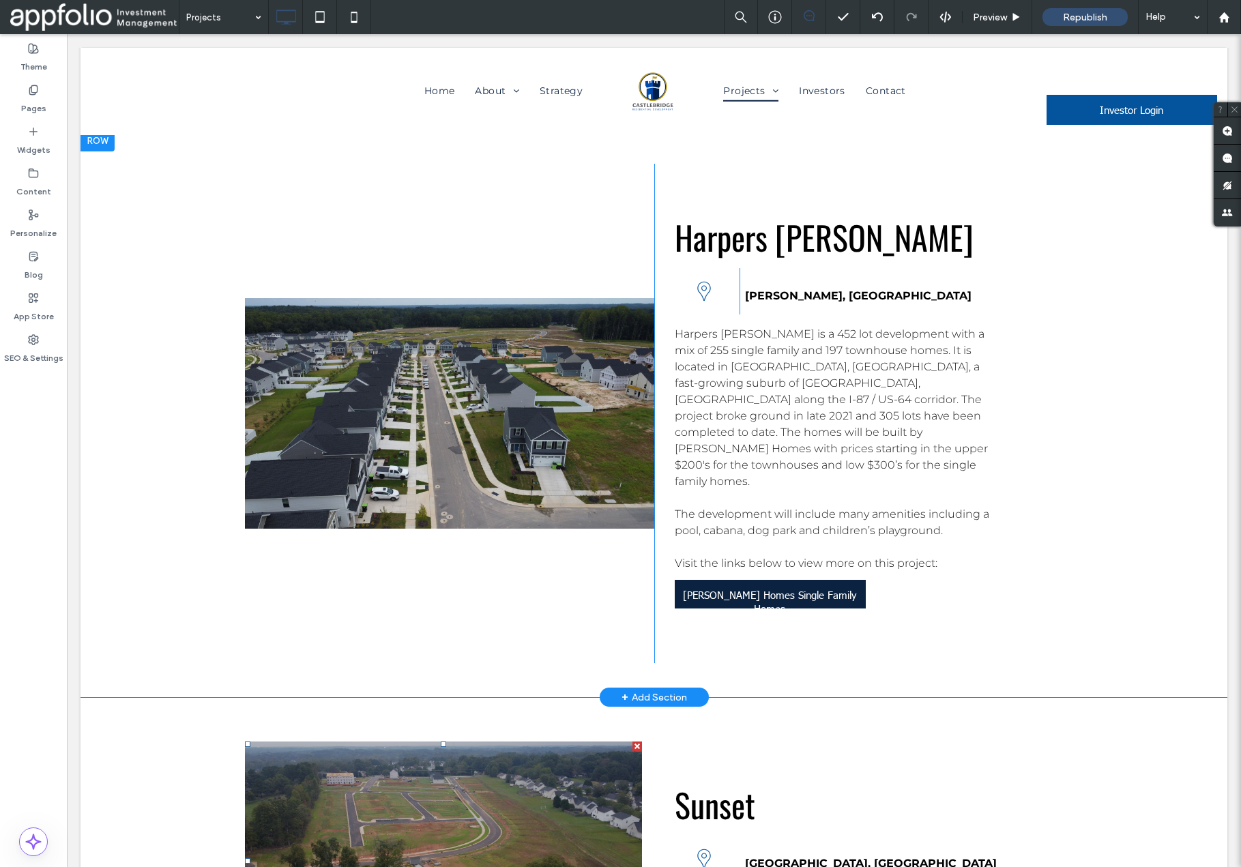
scroll to position [3938, 0]
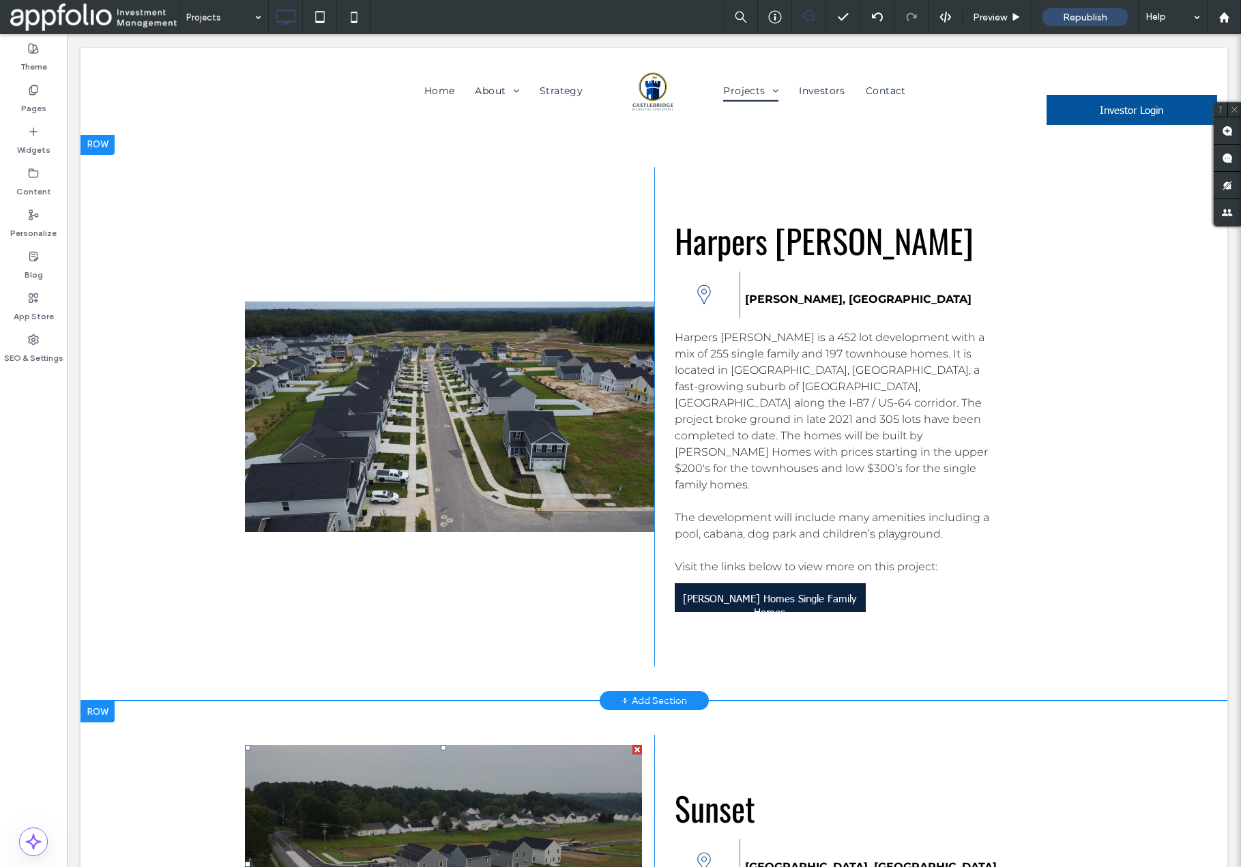
click at [482, 745] on li "Slide title Write your caption here Button" at bounding box center [443, 864] width 397 height 239
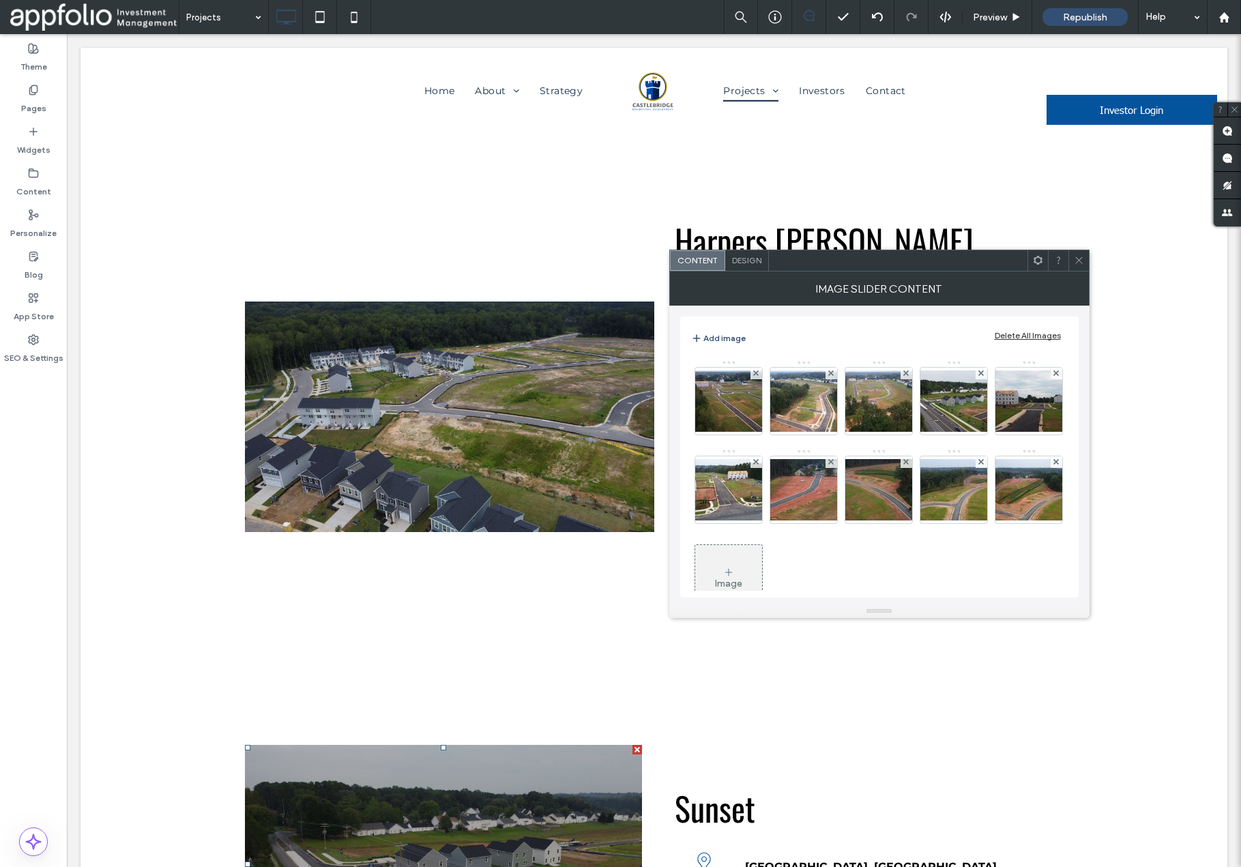
click at [1085, 259] on div at bounding box center [1079, 260] width 20 height 20
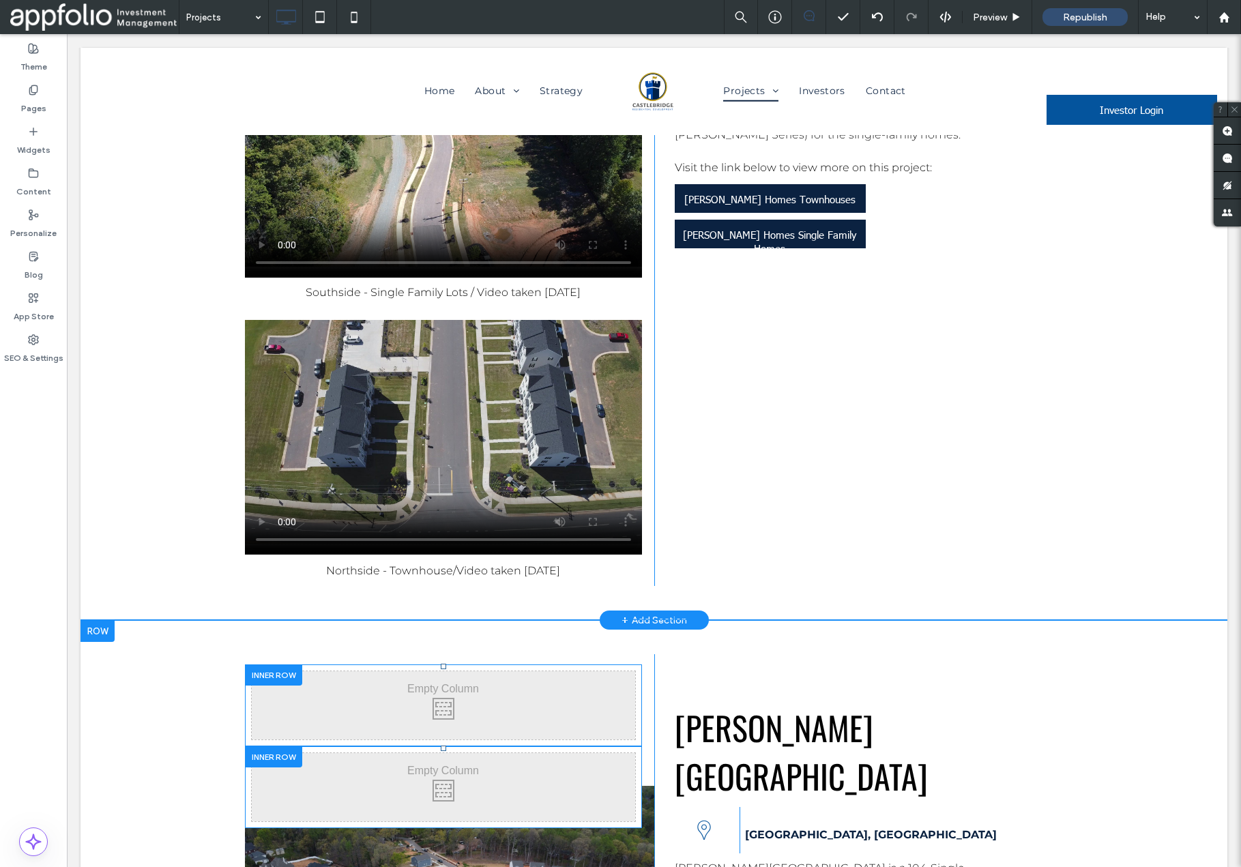
scroll to position [5083, 0]
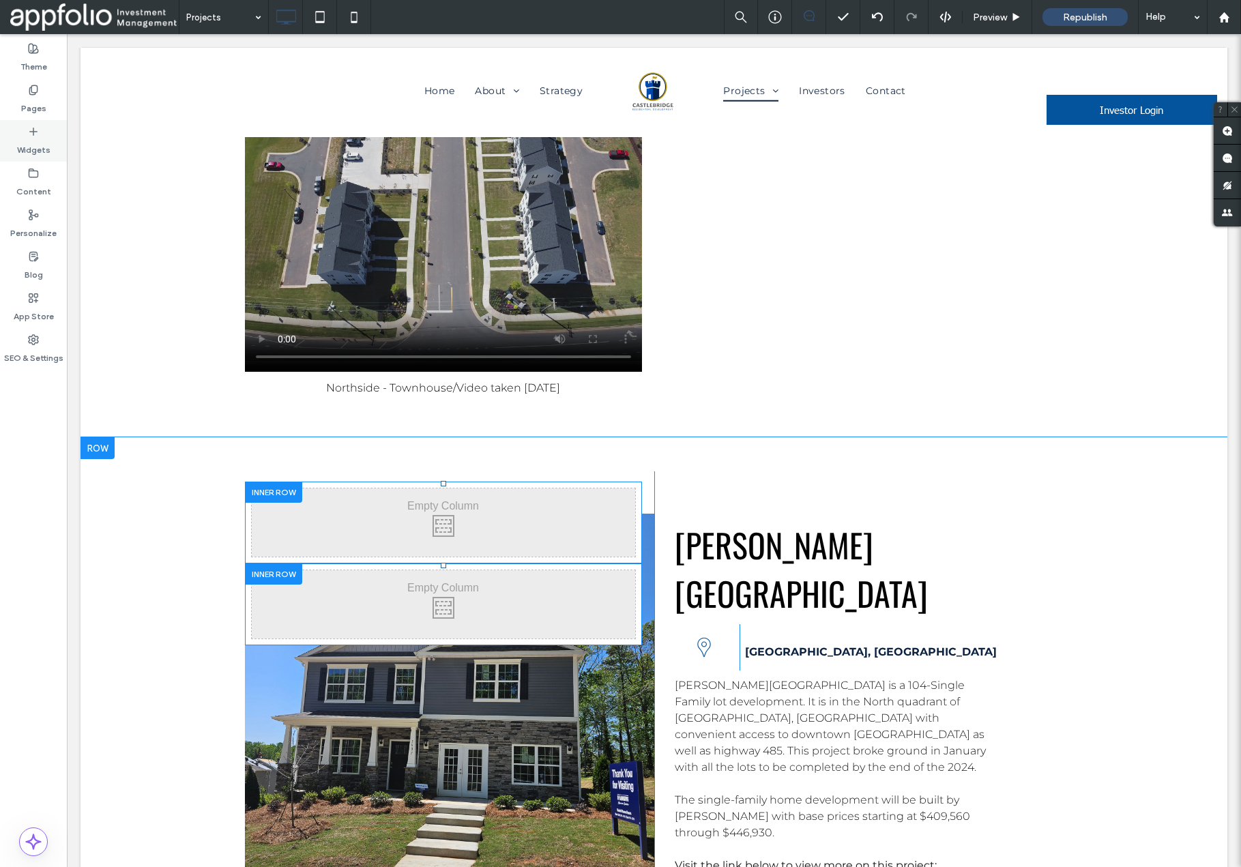
click at [28, 139] on label "Widgets" at bounding box center [33, 146] width 33 height 19
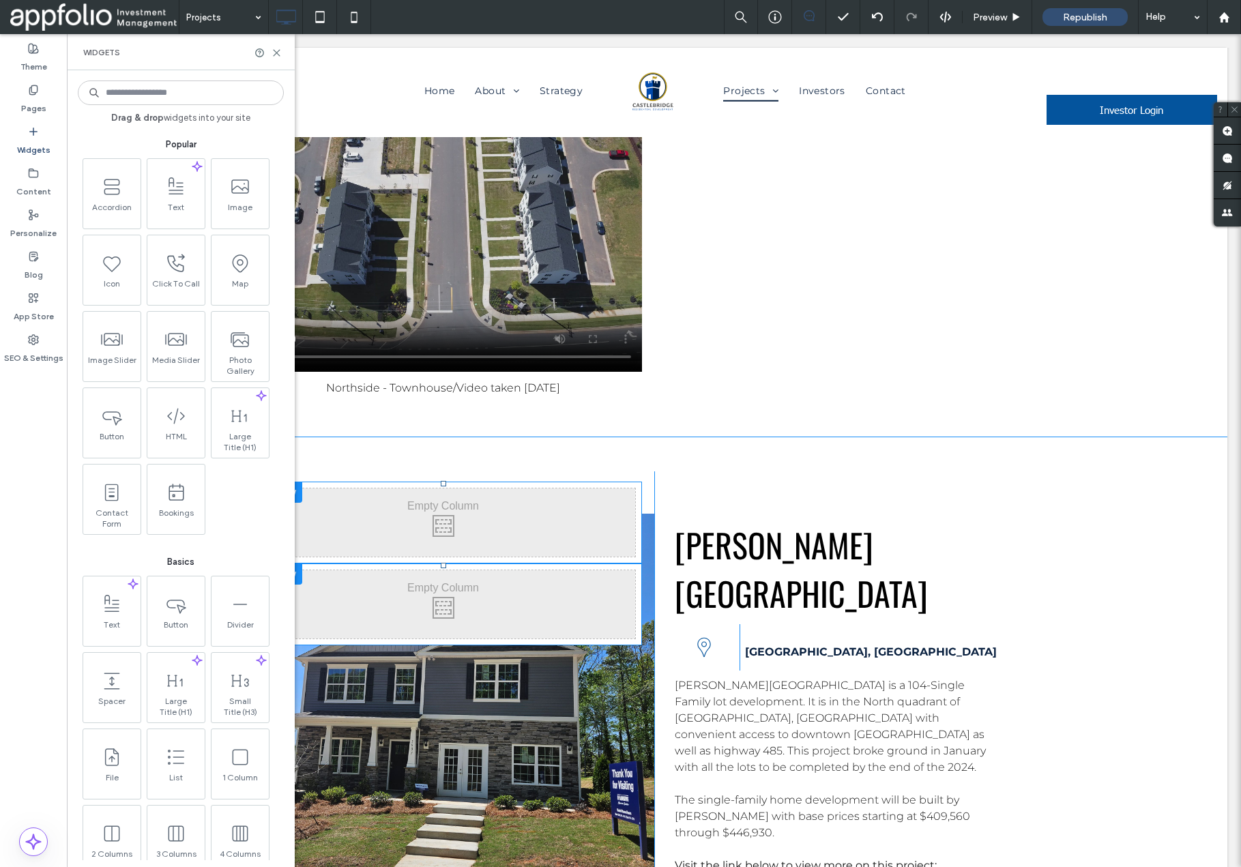
click at [186, 91] on input at bounding box center [181, 93] width 206 height 25
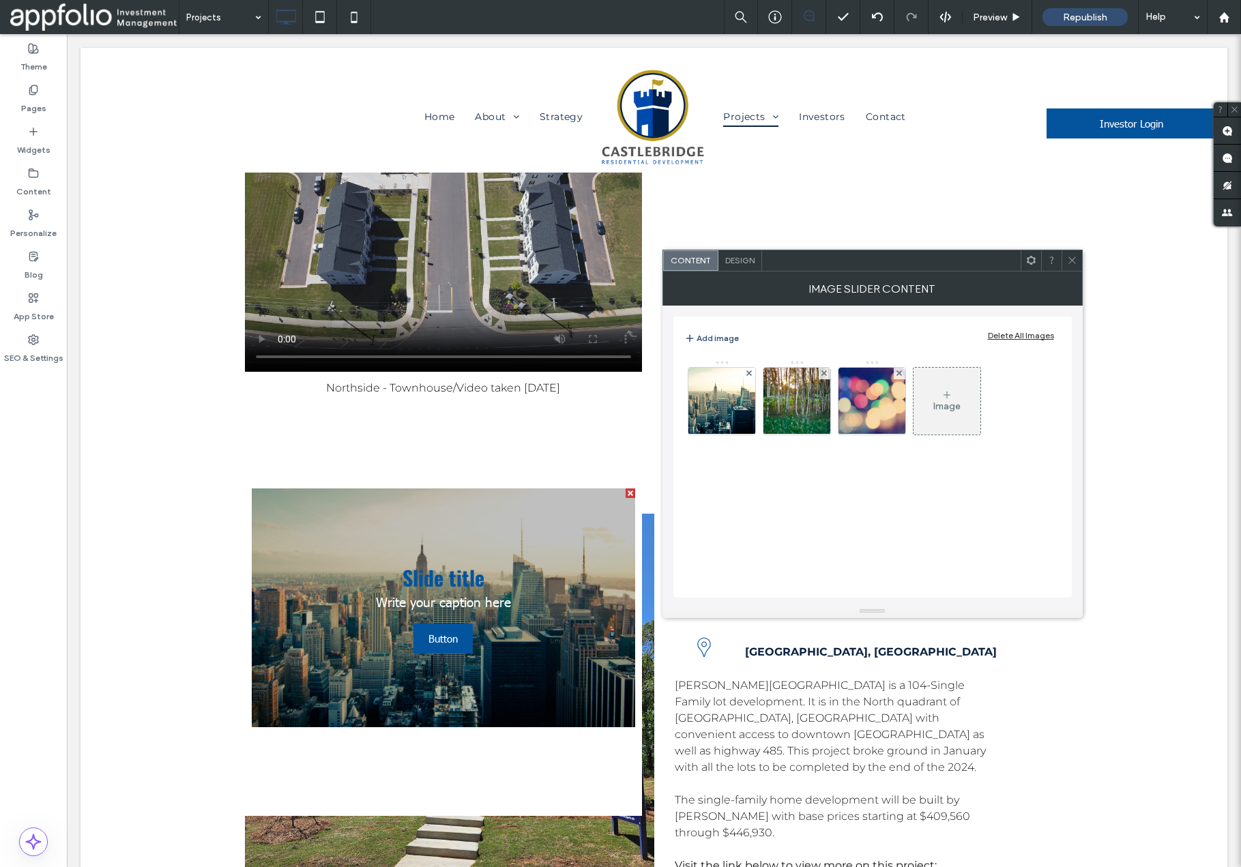
click at [1009, 338] on div "Delete All Images" at bounding box center [1021, 335] width 66 height 10
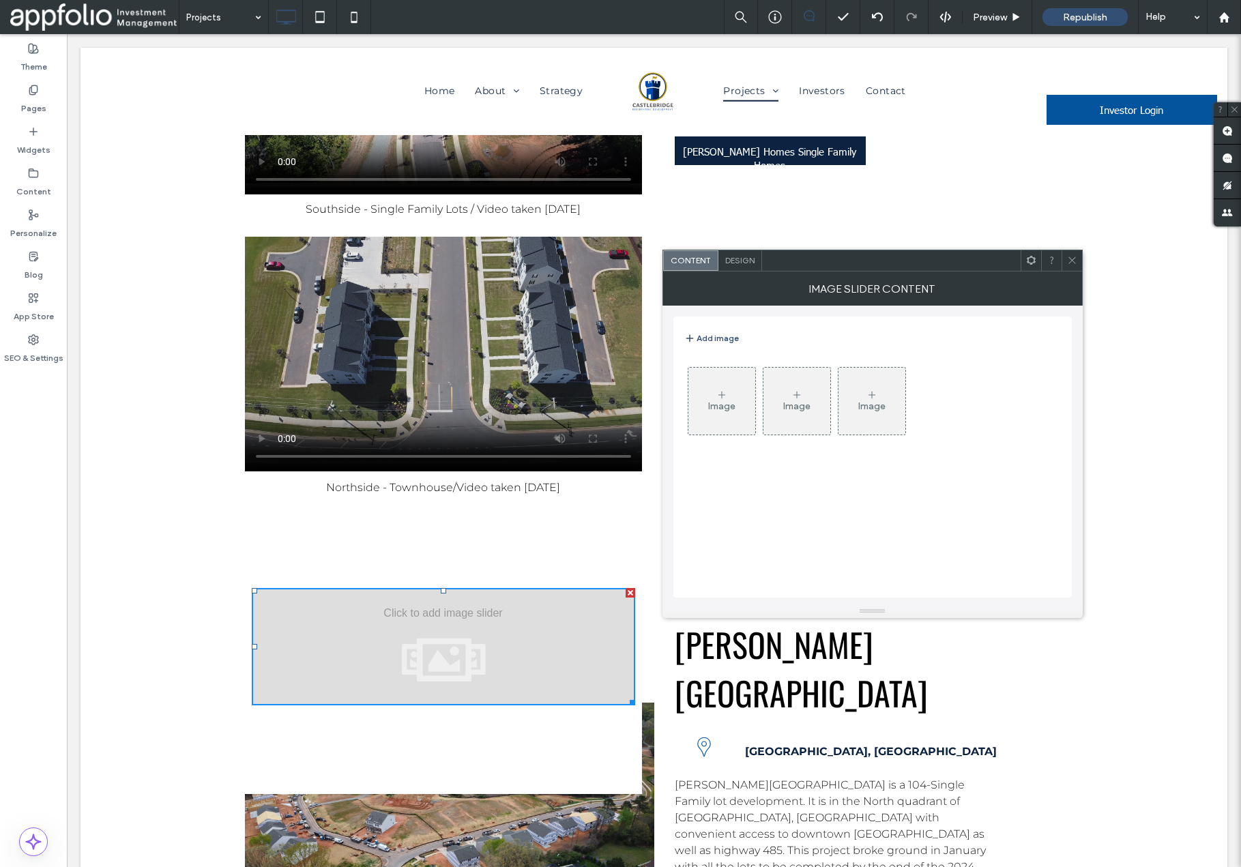
scroll to position [4987, 0]
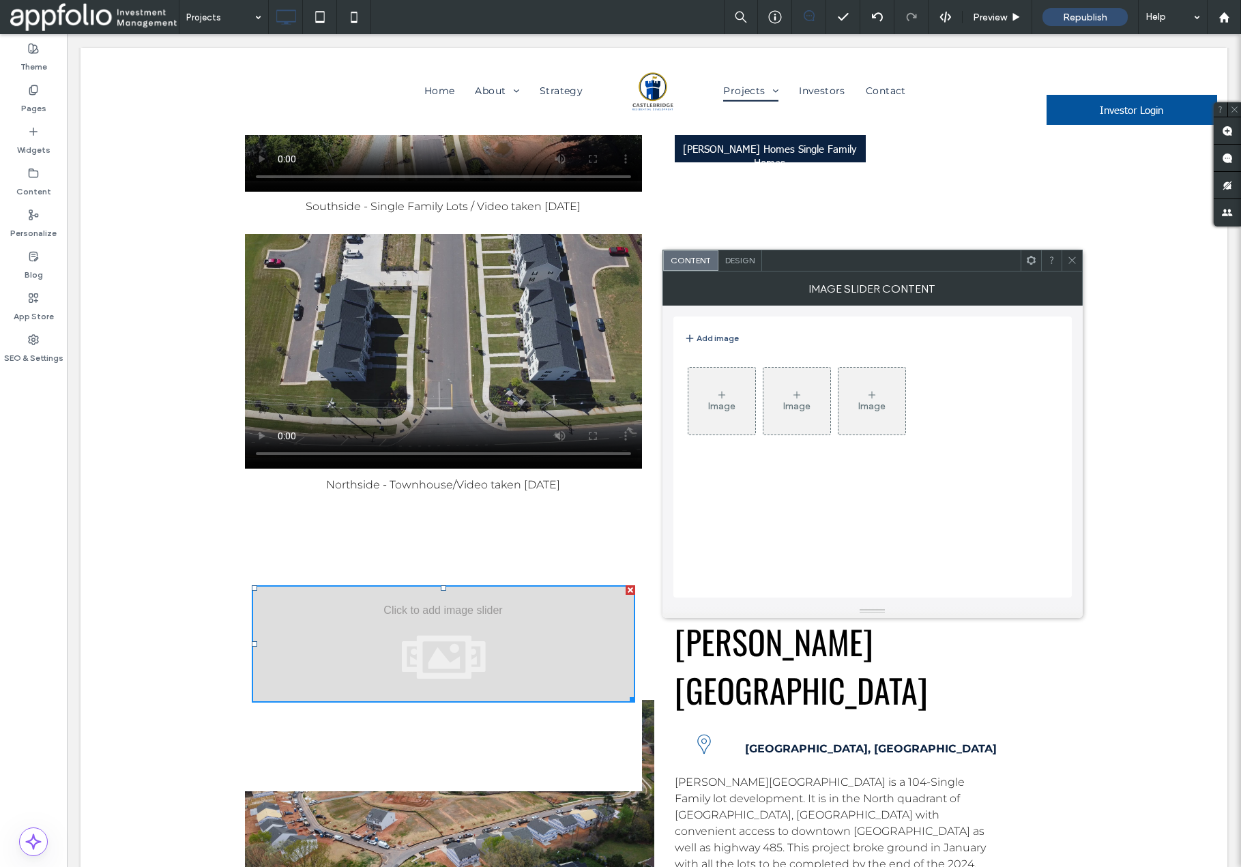
click at [715, 407] on div "Image" at bounding box center [721, 407] width 27 height 12
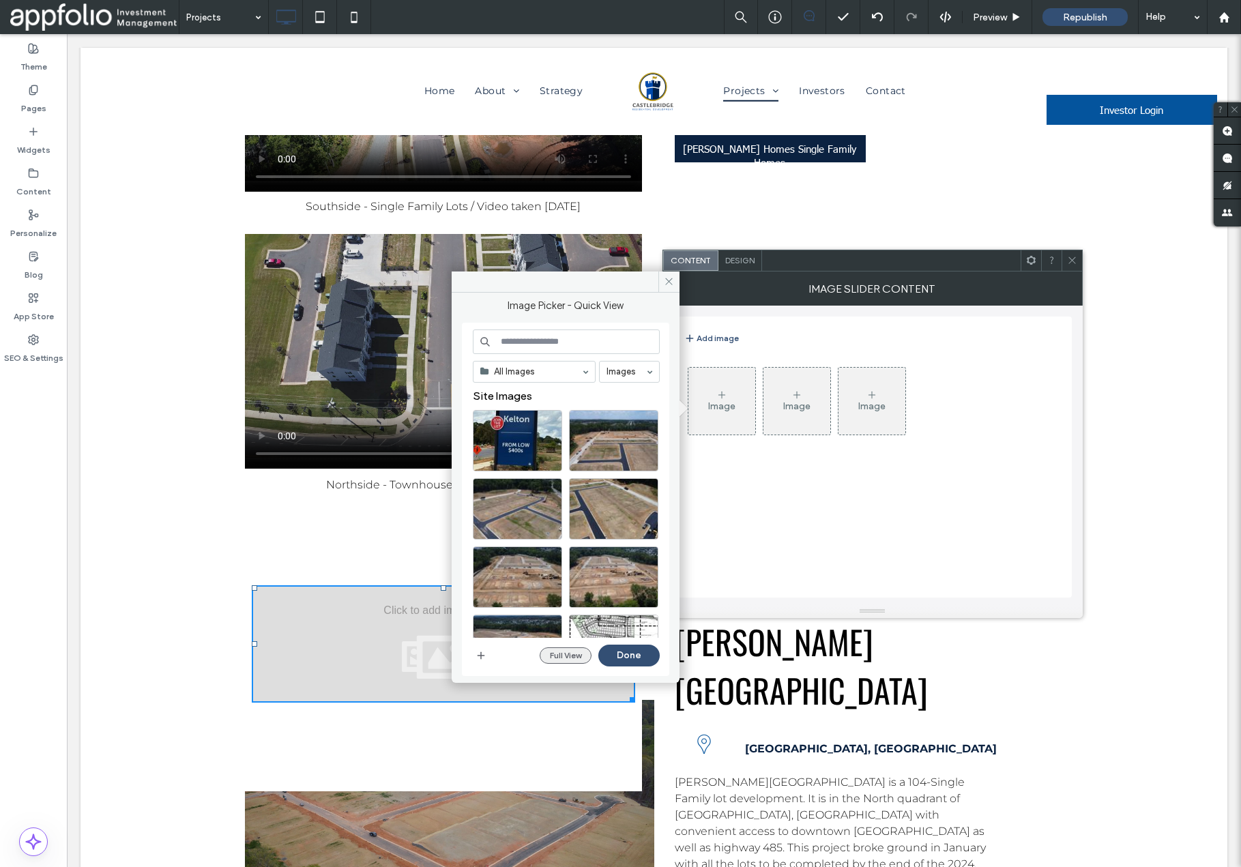
click at [560, 658] on button "Full View" at bounding box center [566, 656] width 52 height 16
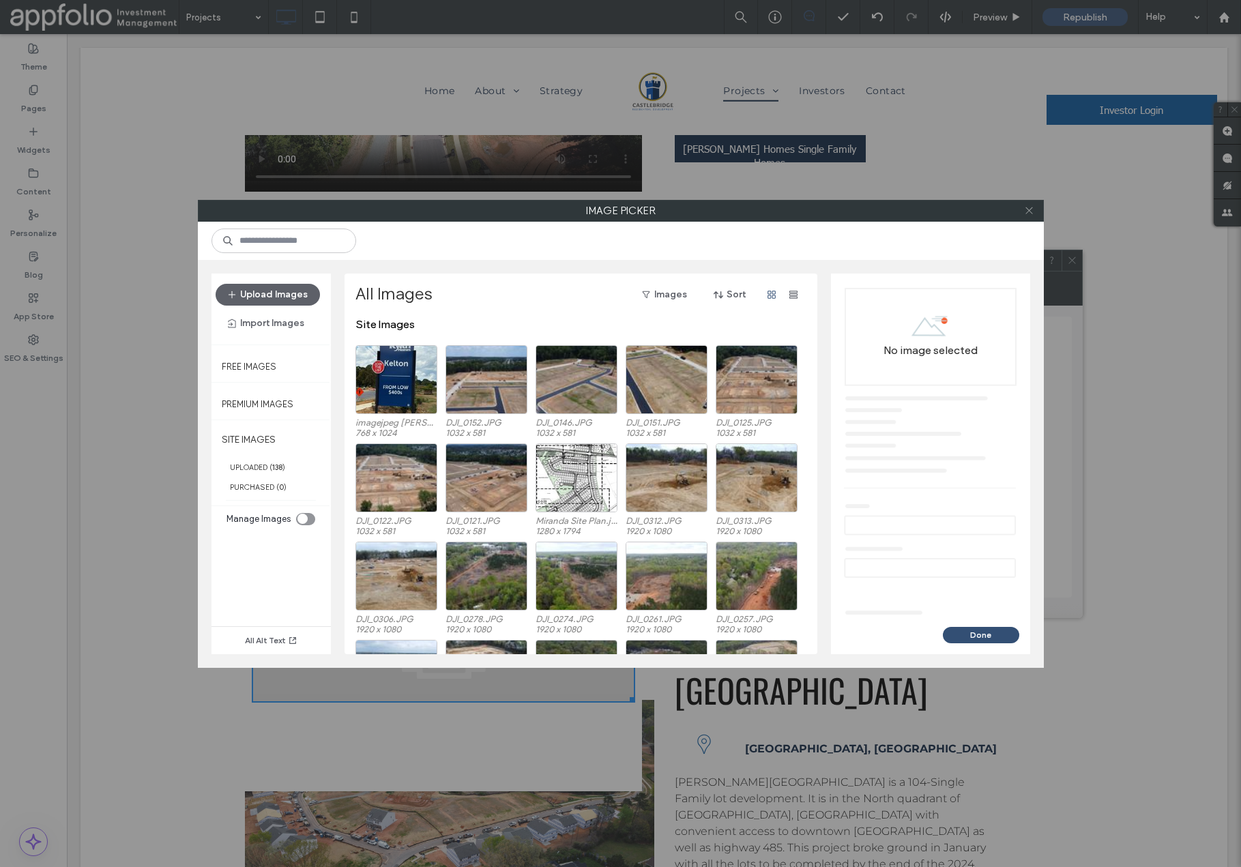
click at [1026, 216] on span at bounding box center [1029, 211] width 10 height 20
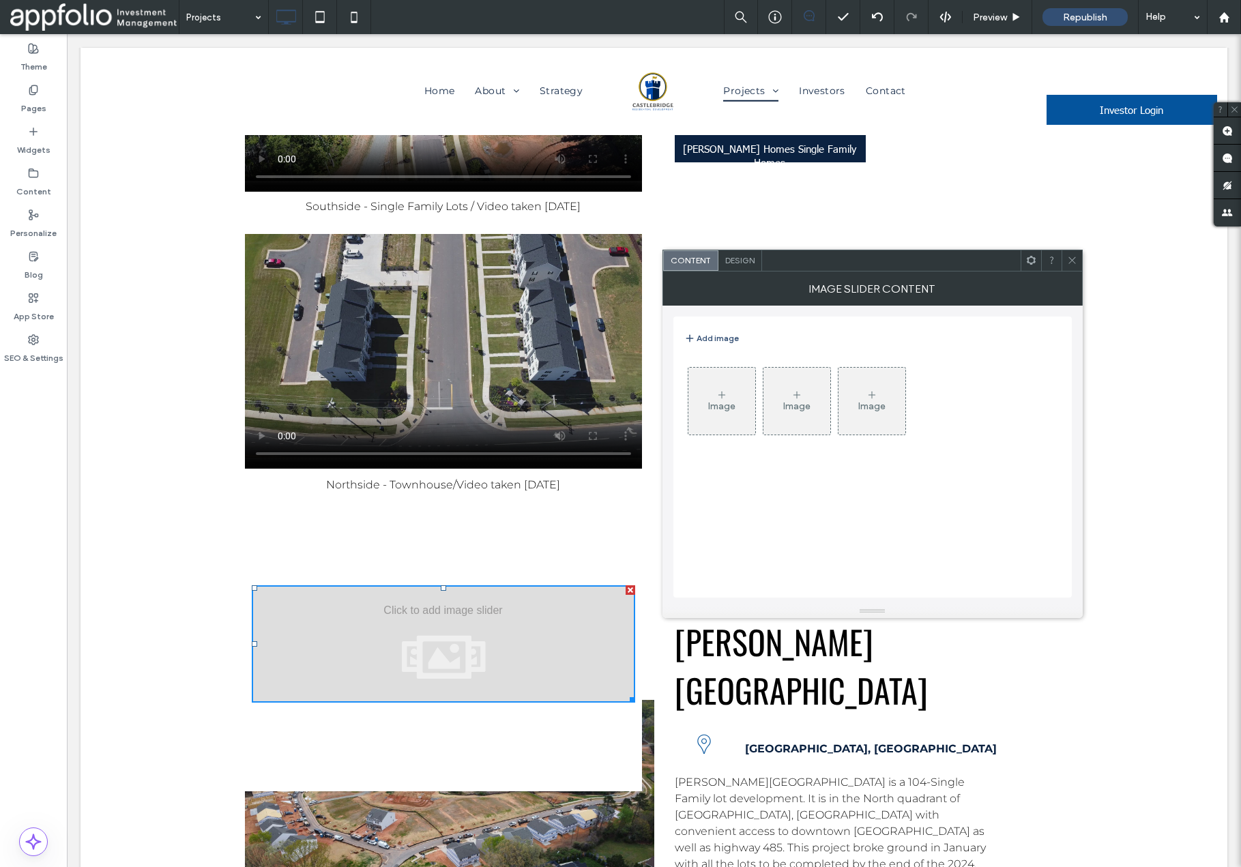
click at [488, 568] on div at bounding box center [449, 815] width 409 height 494
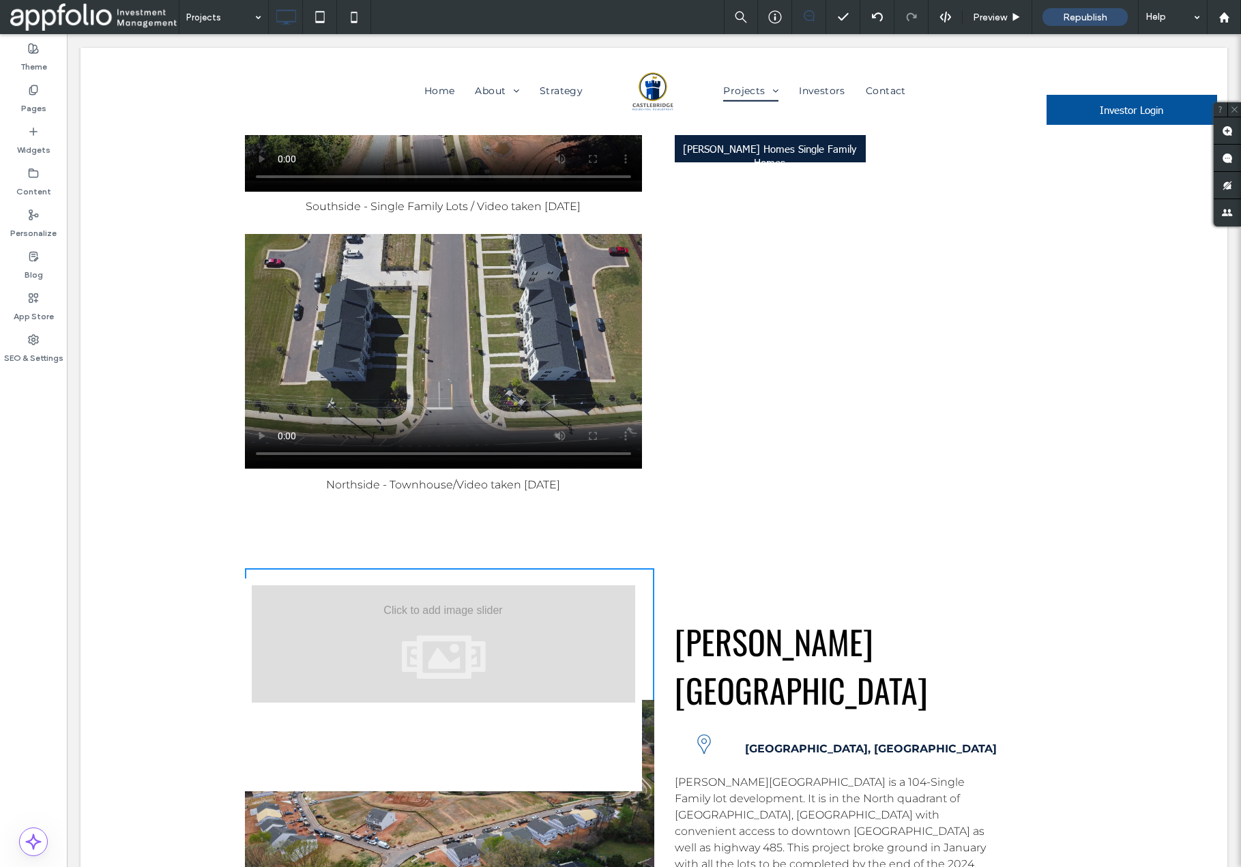
click at [548, 568] on div at bounding box center [449, 815] width 409 height 494
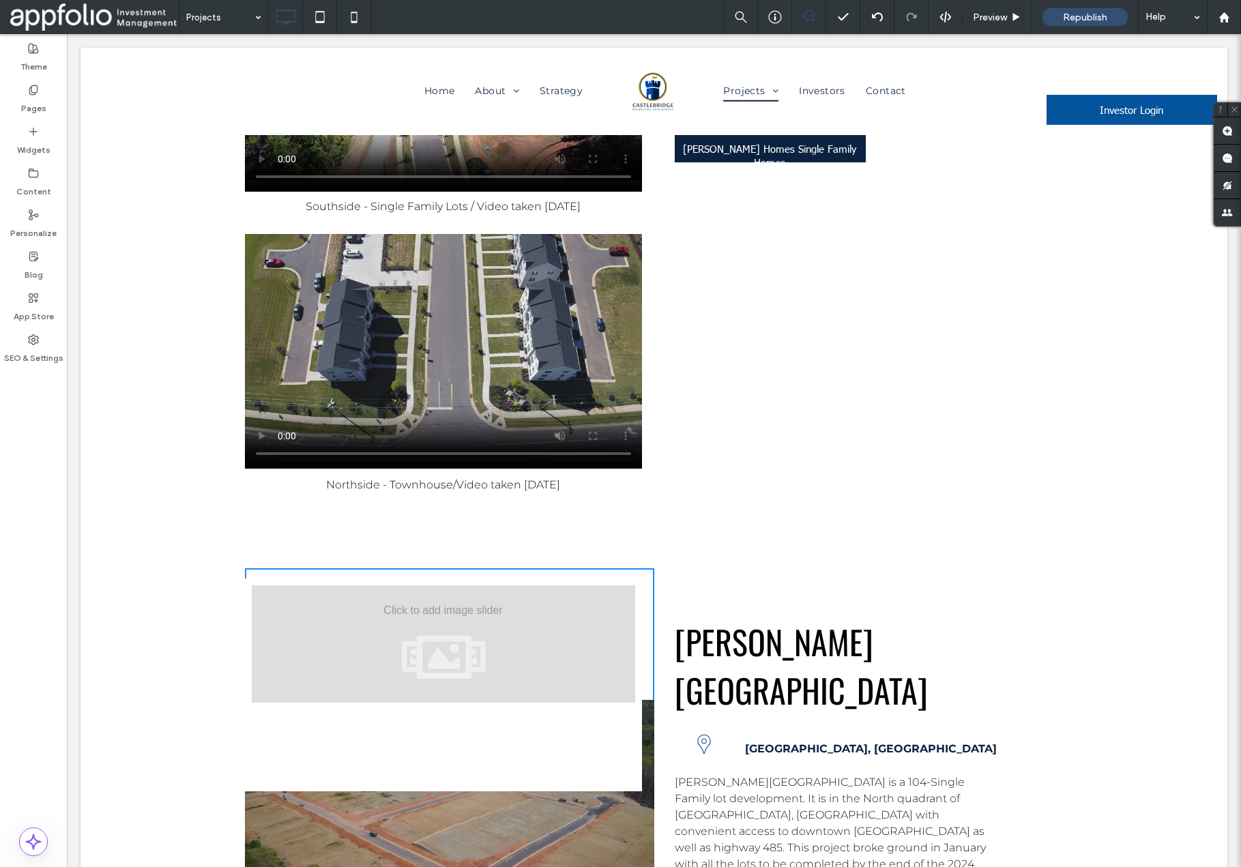
click at [511, 568] on div at bounding box center [449, 815] width 409 height 494
click at [515, 568] on div at bounding box center [449, 815] width 409 height 494
click at [567, 626] on div at bounding box center [449, 815] width 409 height 494
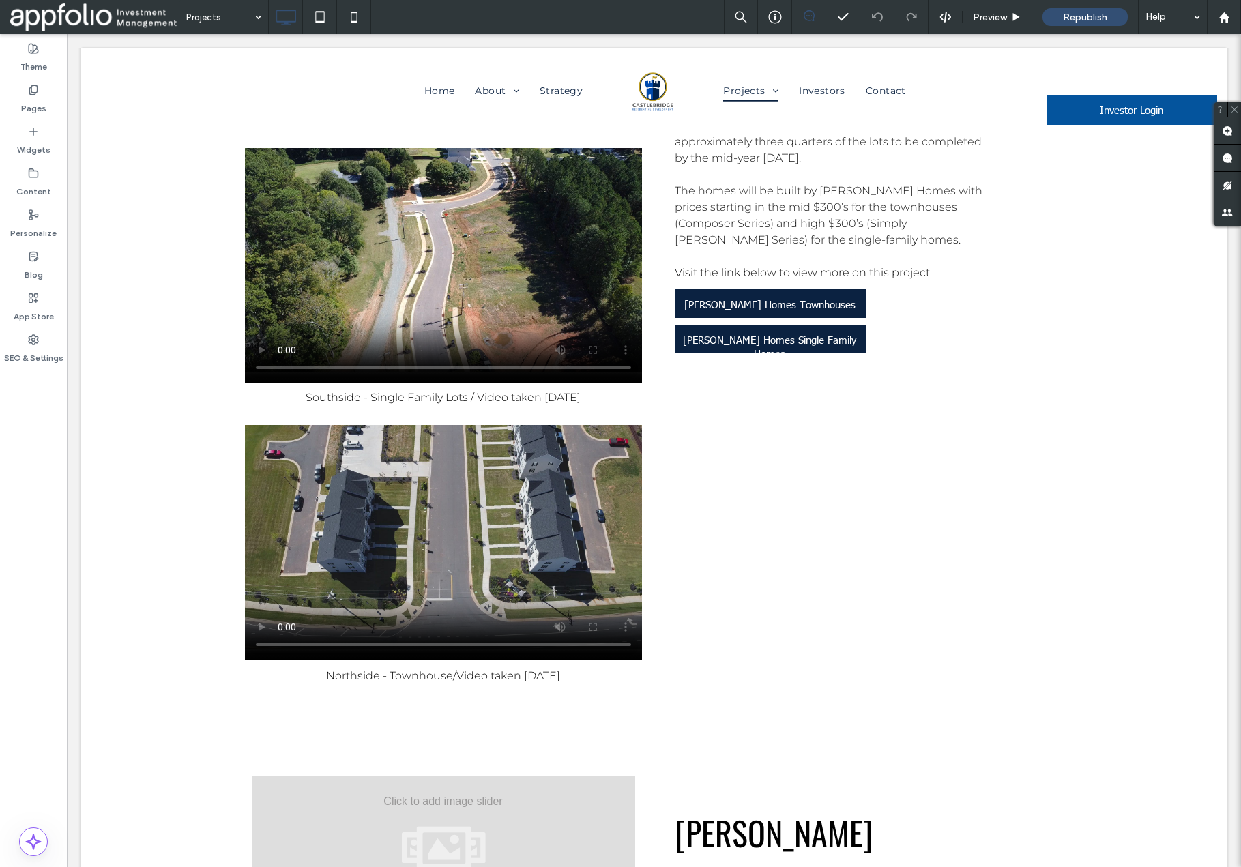
scroll to position [4805, 0]
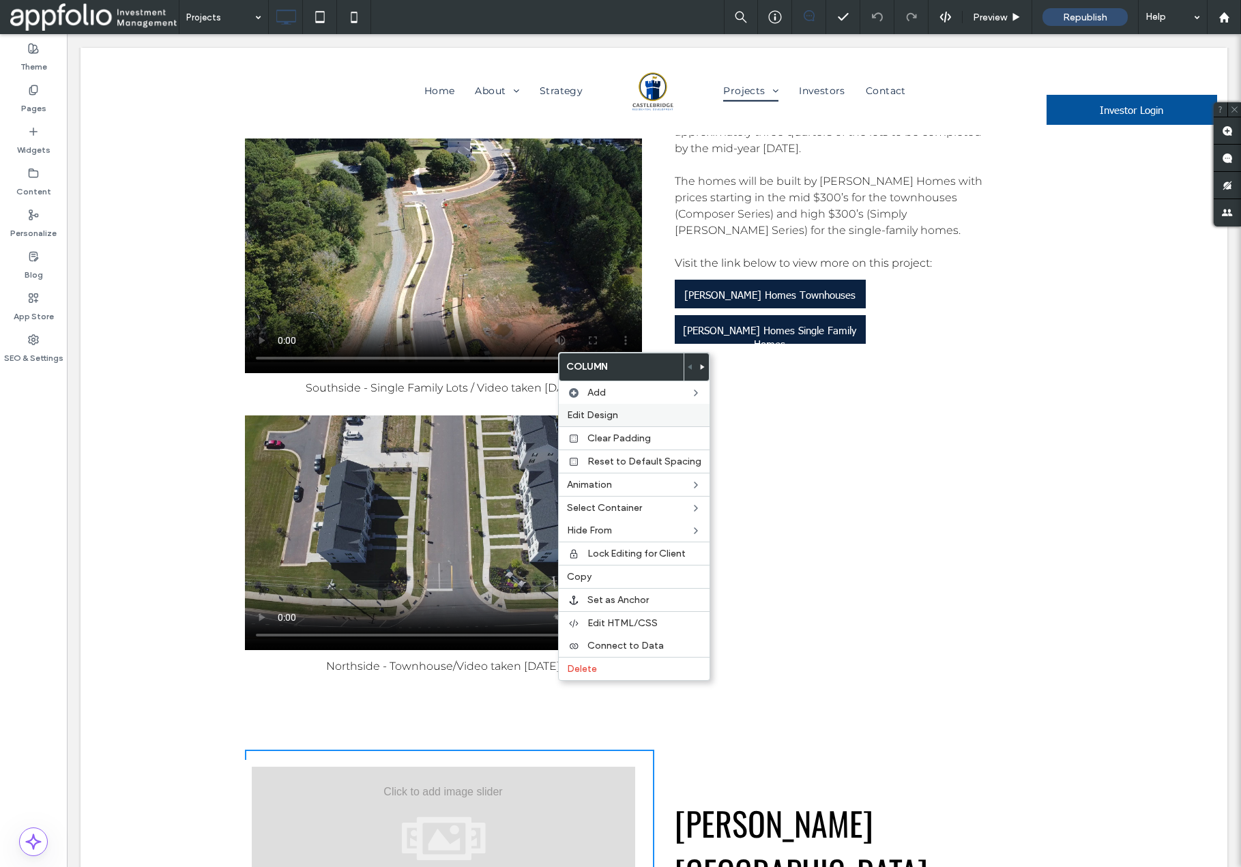
click at [619, 414] on label "Edit Design" at bounding box center [634, 415] width 134 height 12
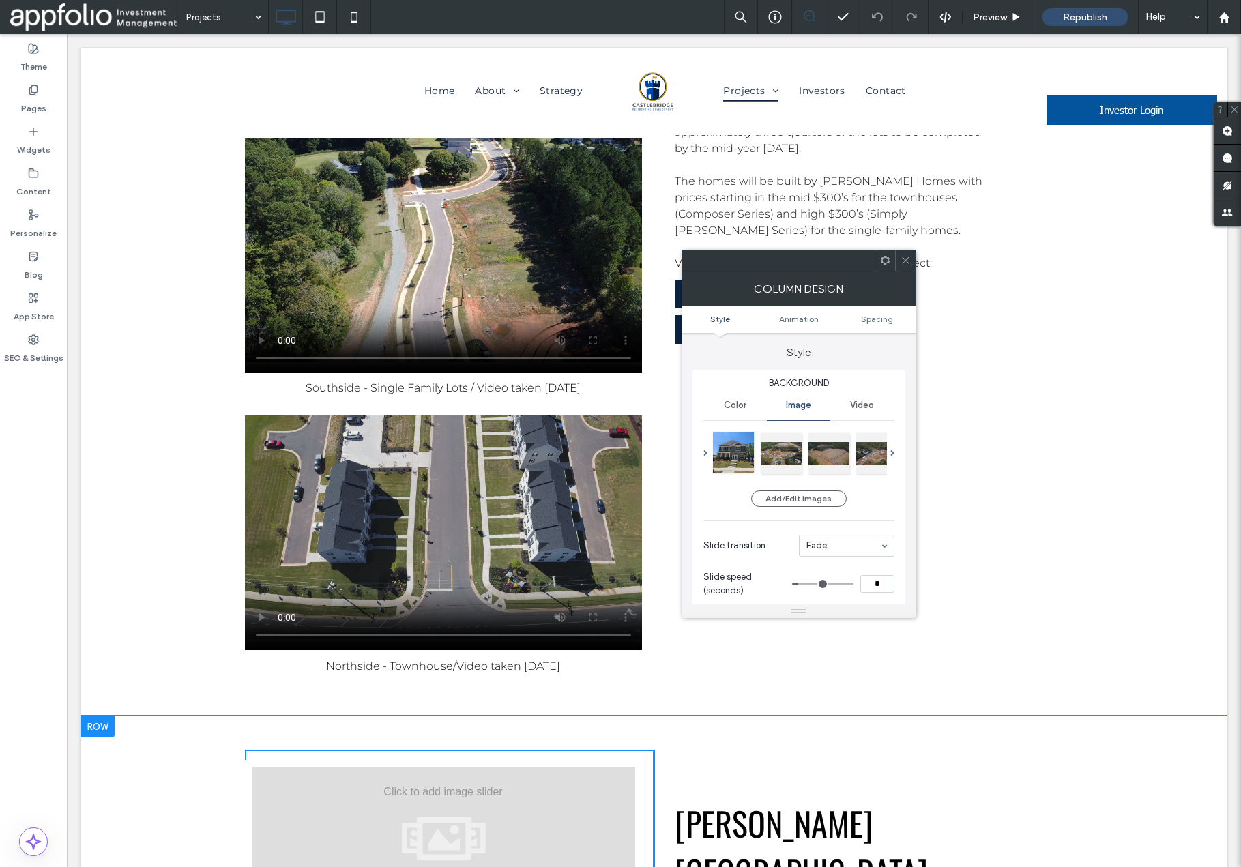
click at [736, 454] on div at bounding box center [733, 452] width 41 height 41
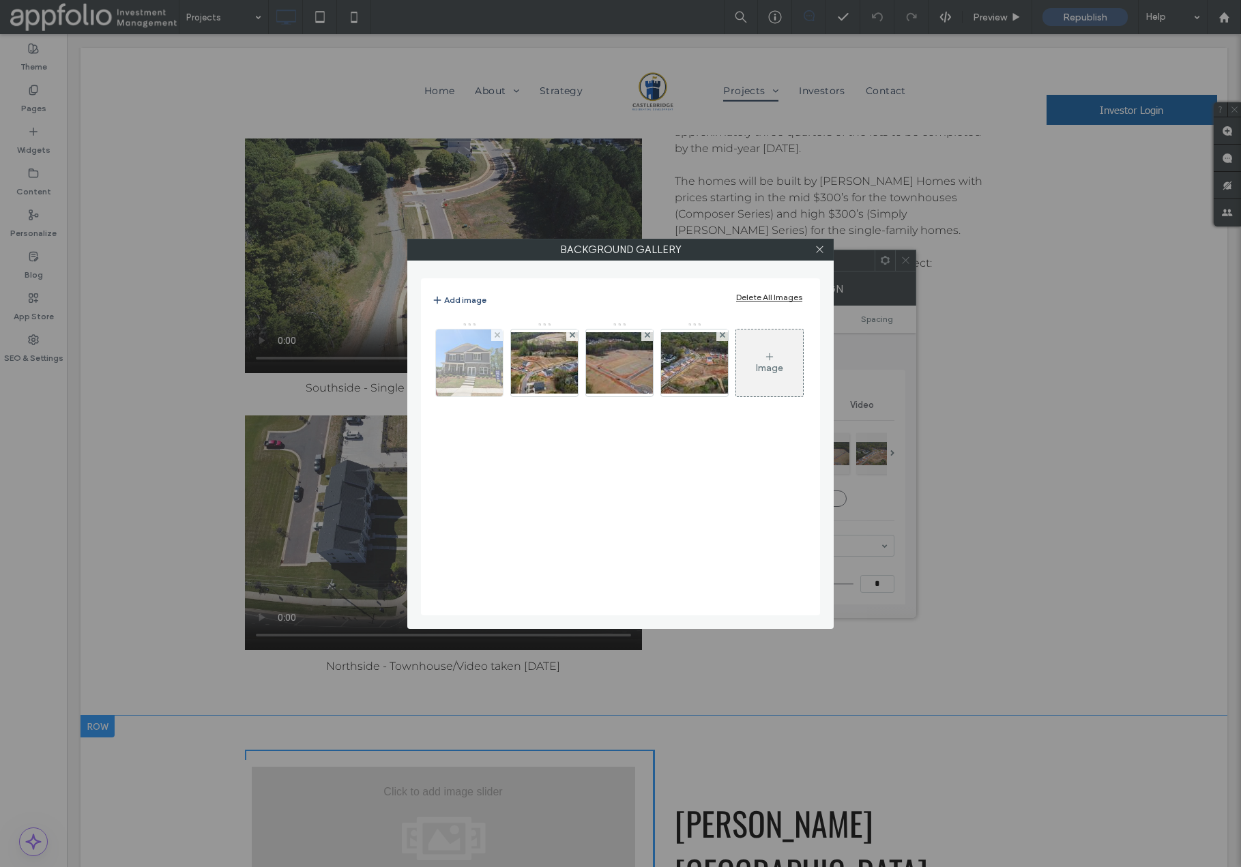
click at [477, 373] on img at bounding box center [469, 363] width 67 height 67
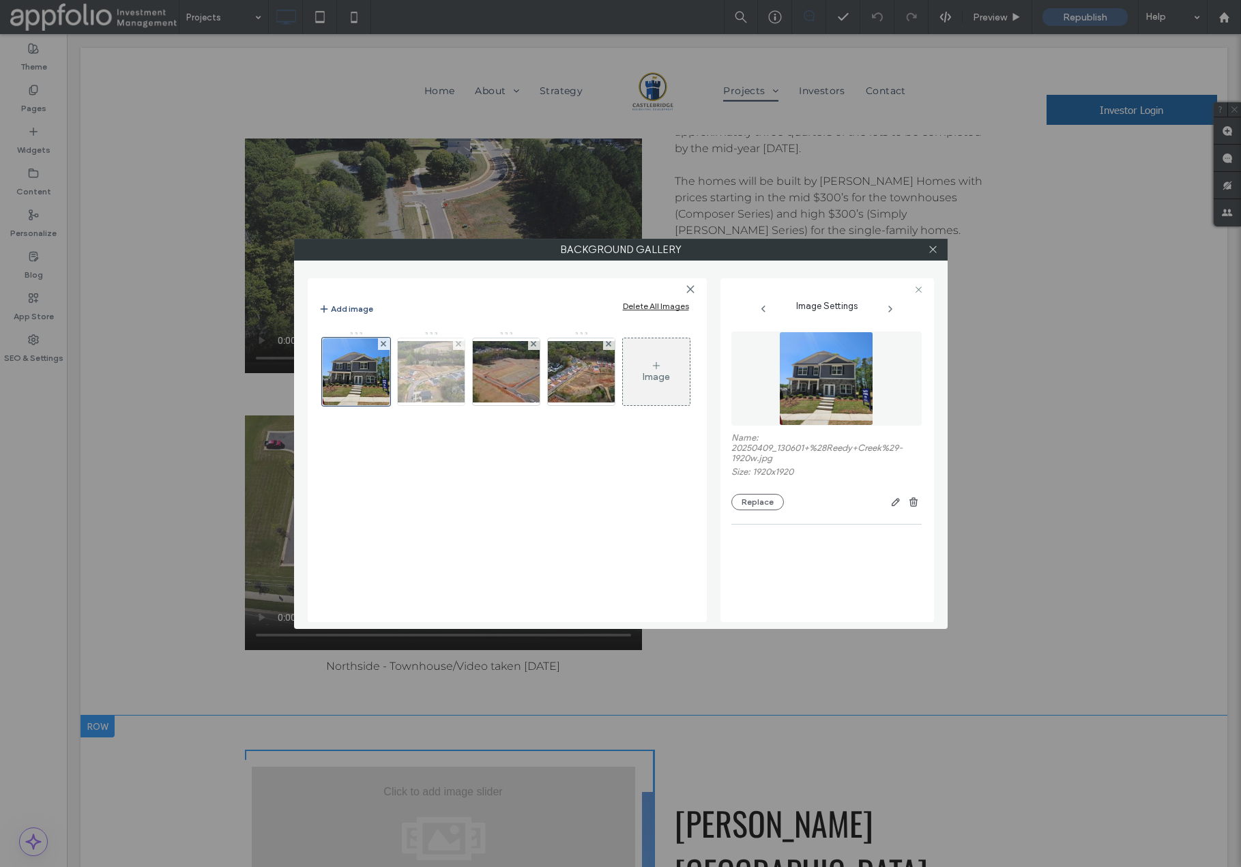
click at [450, 368] on img at bounding box center [431, 371] width 109 height 61
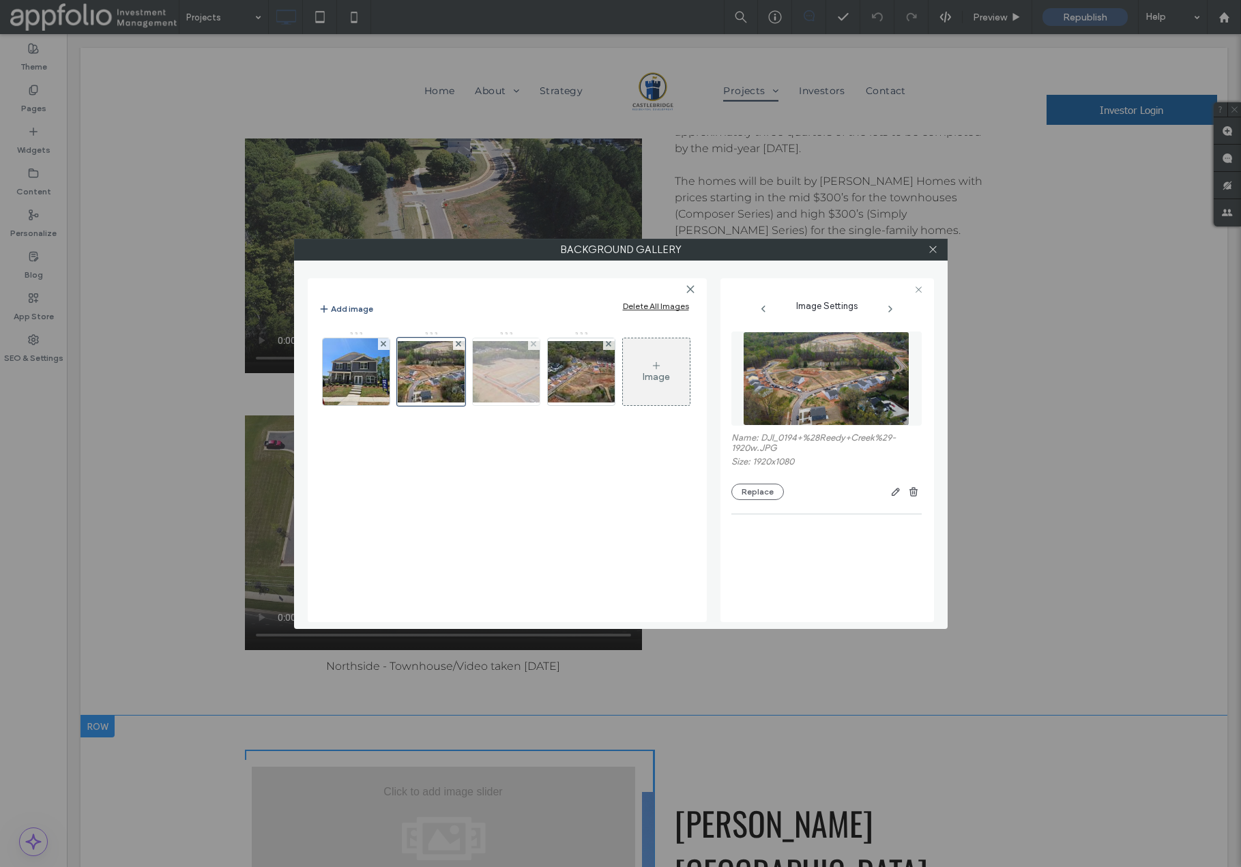
click at [504, 374] on img at bounding box center [506, 371] width 109 height 61
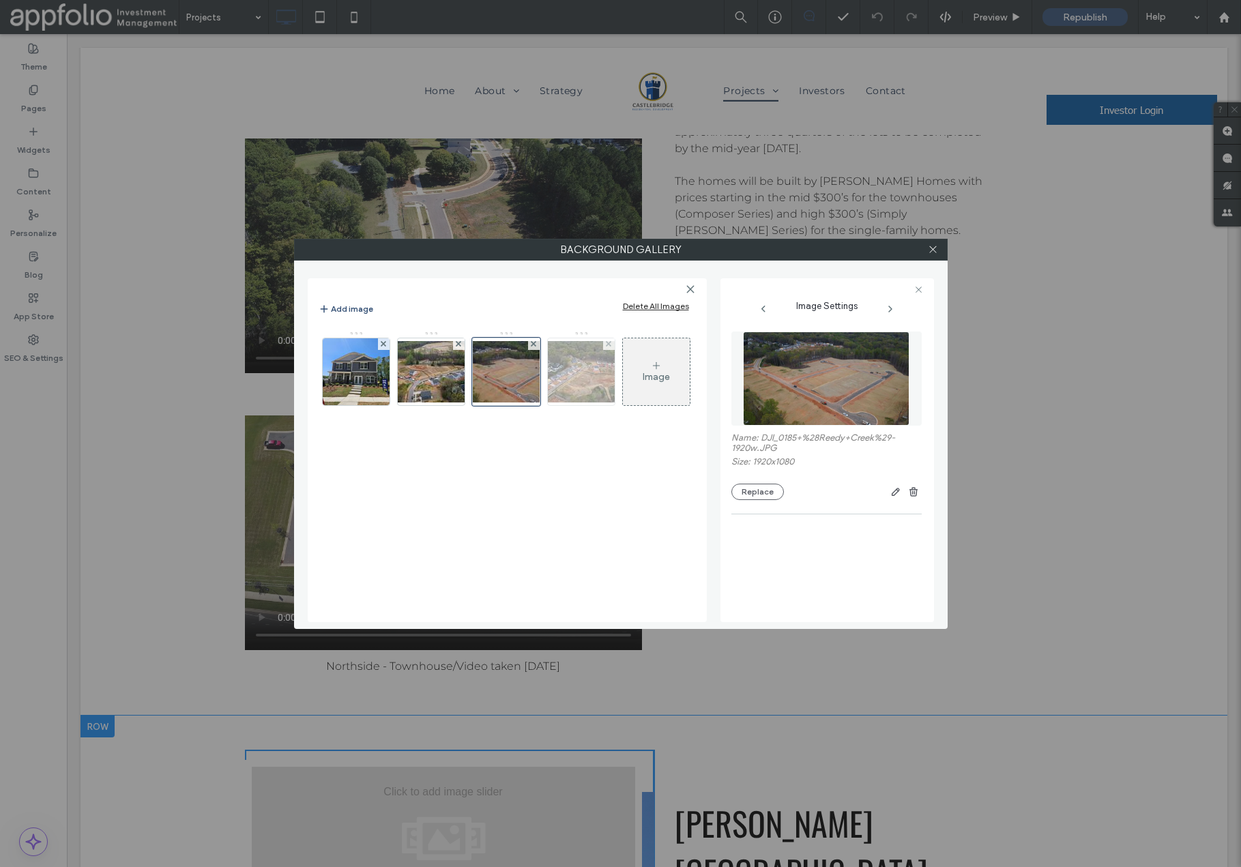
click at [579, 378] on img at bounding box center [581, 371] width 109 height 61
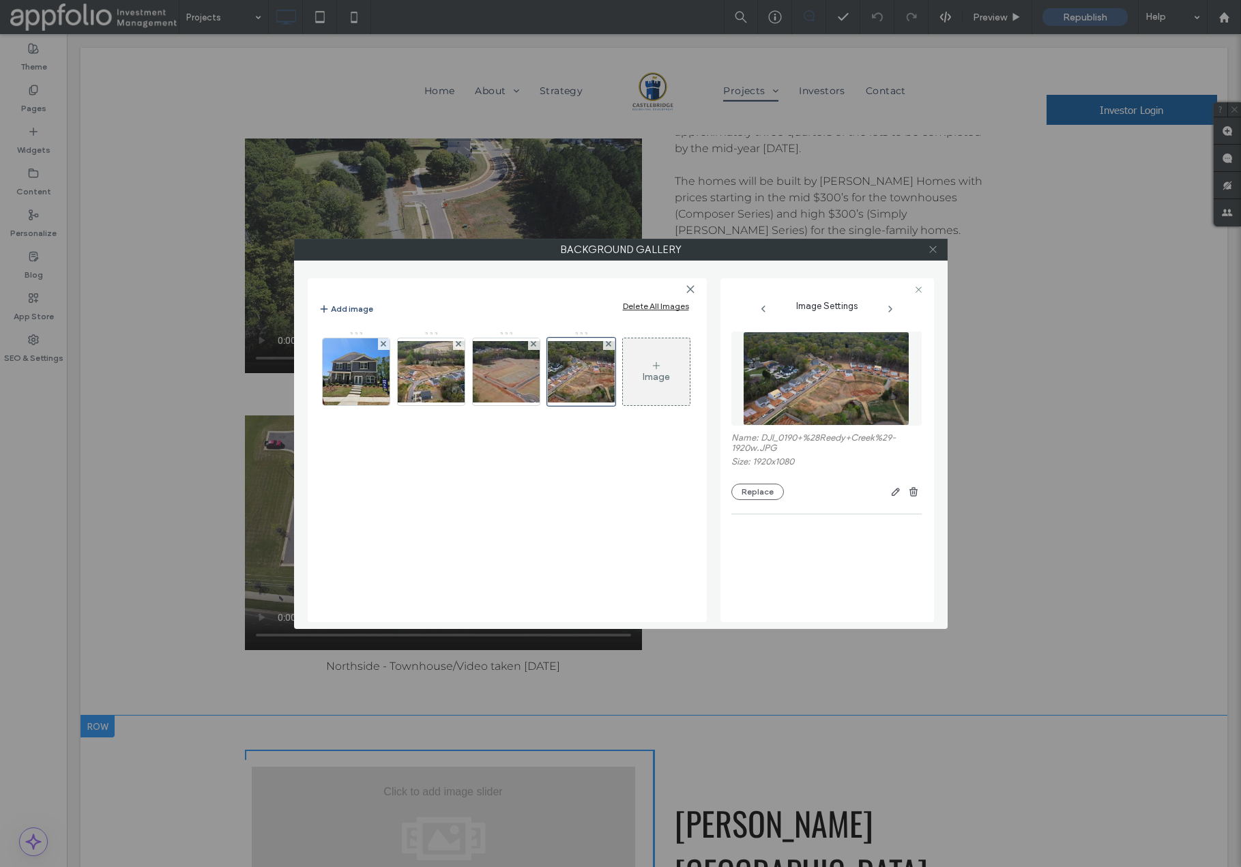
click at [929, 249] on icon at bounding box center [933, 249] width 10 height 10
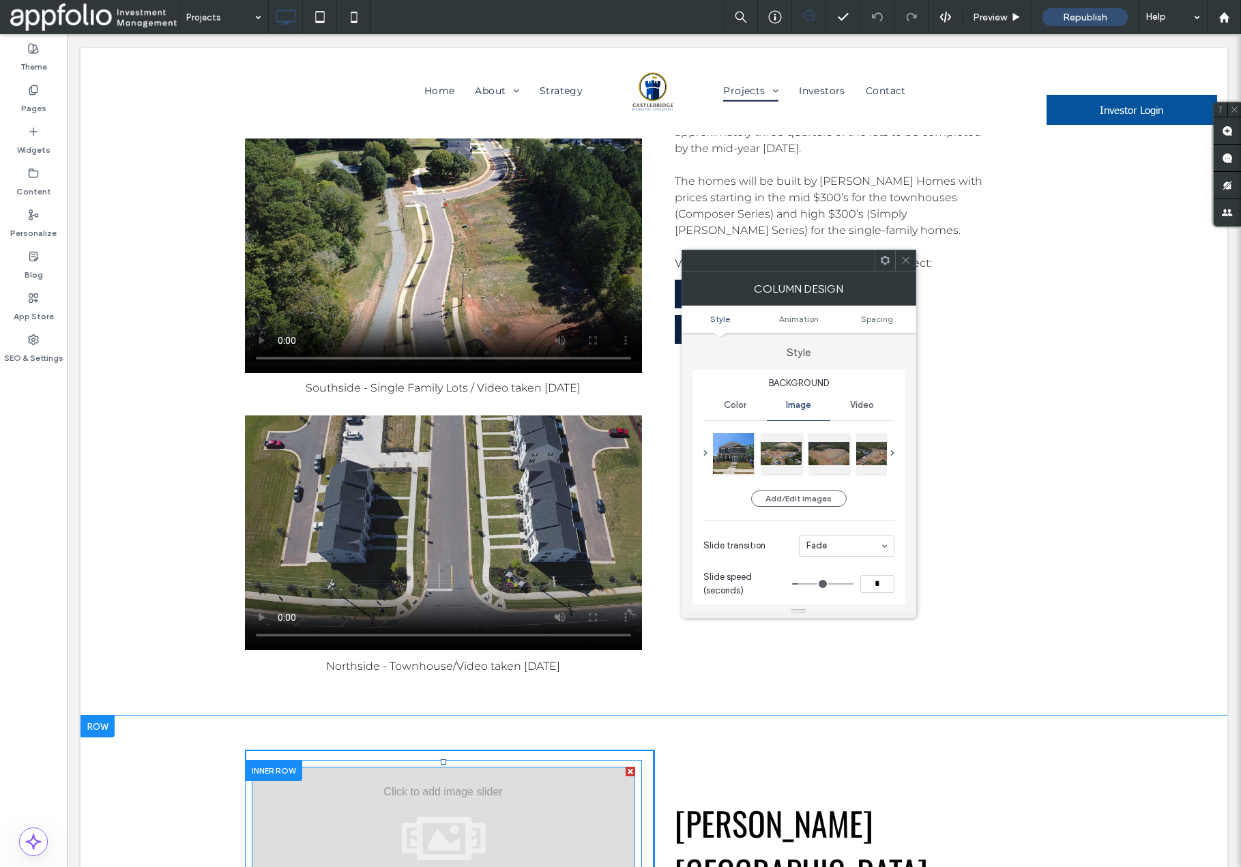
click at [406, 767] on div at bounding box center [444, 825] width 384 height 117
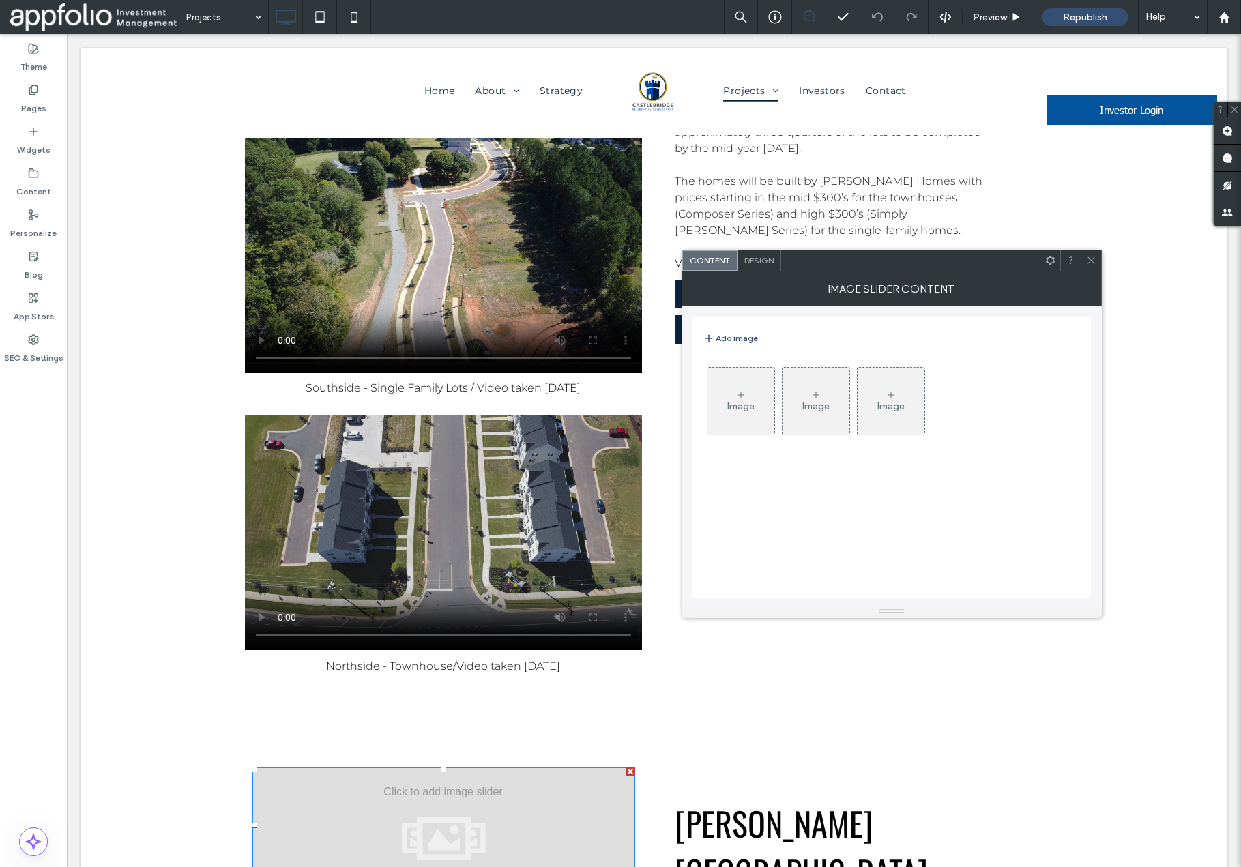
click at [742, 399] on icon at bounding box center [741, 395] width 11 height 11
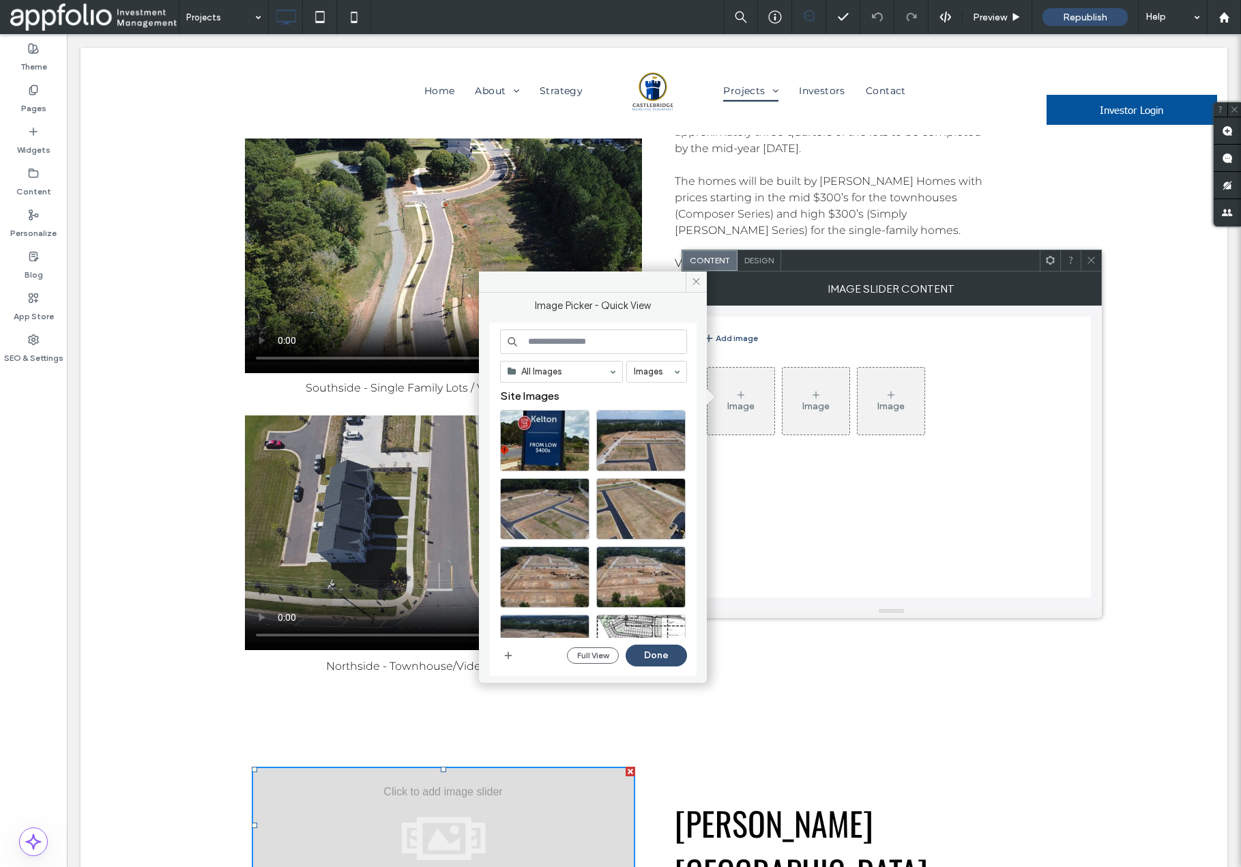
click at [588, 333] on input at bounding box center [593, 342] width 187 height 25
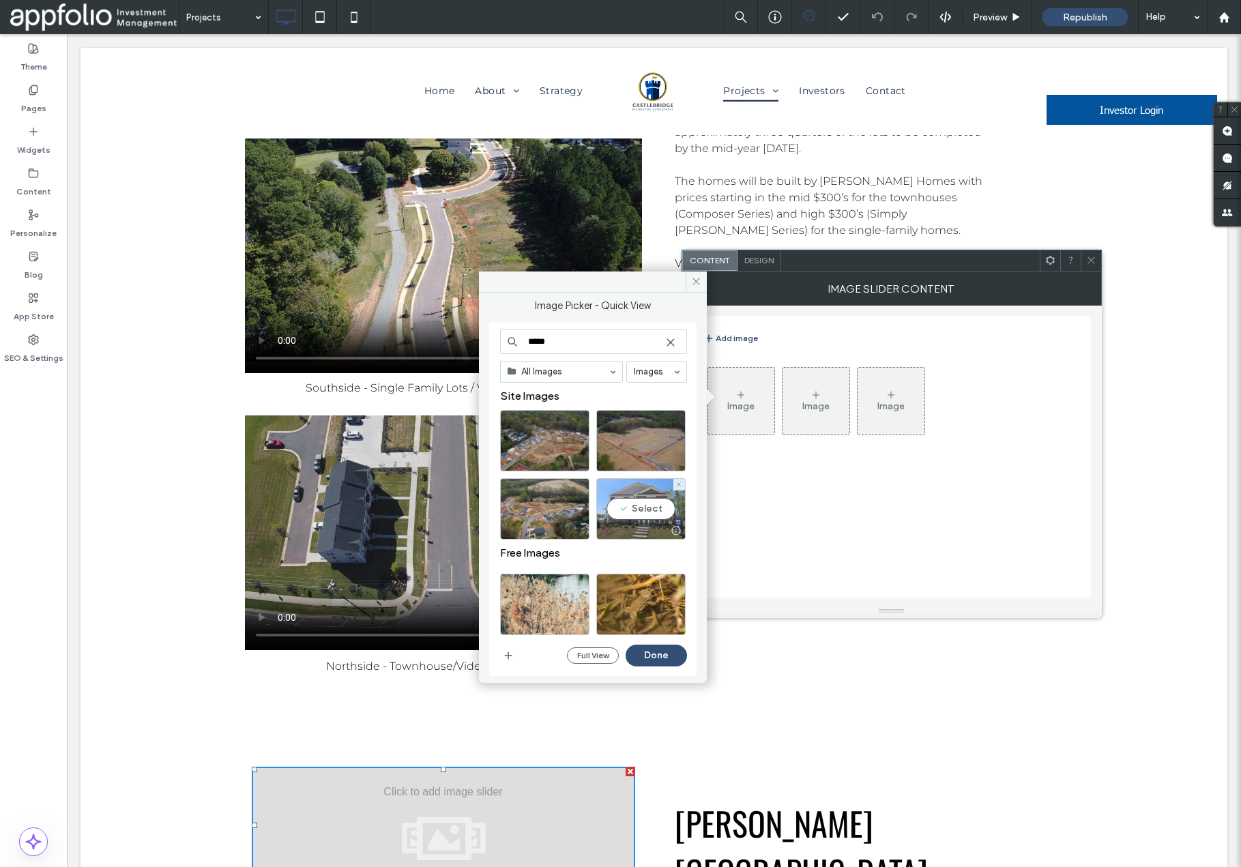
type input "*****"
click at [652, 503] on div "Select" at bounding box center [640, 508] width 89 height 61
click at [566, 435] on div "Select" at bounding box center [544, 440] width 89 height 61
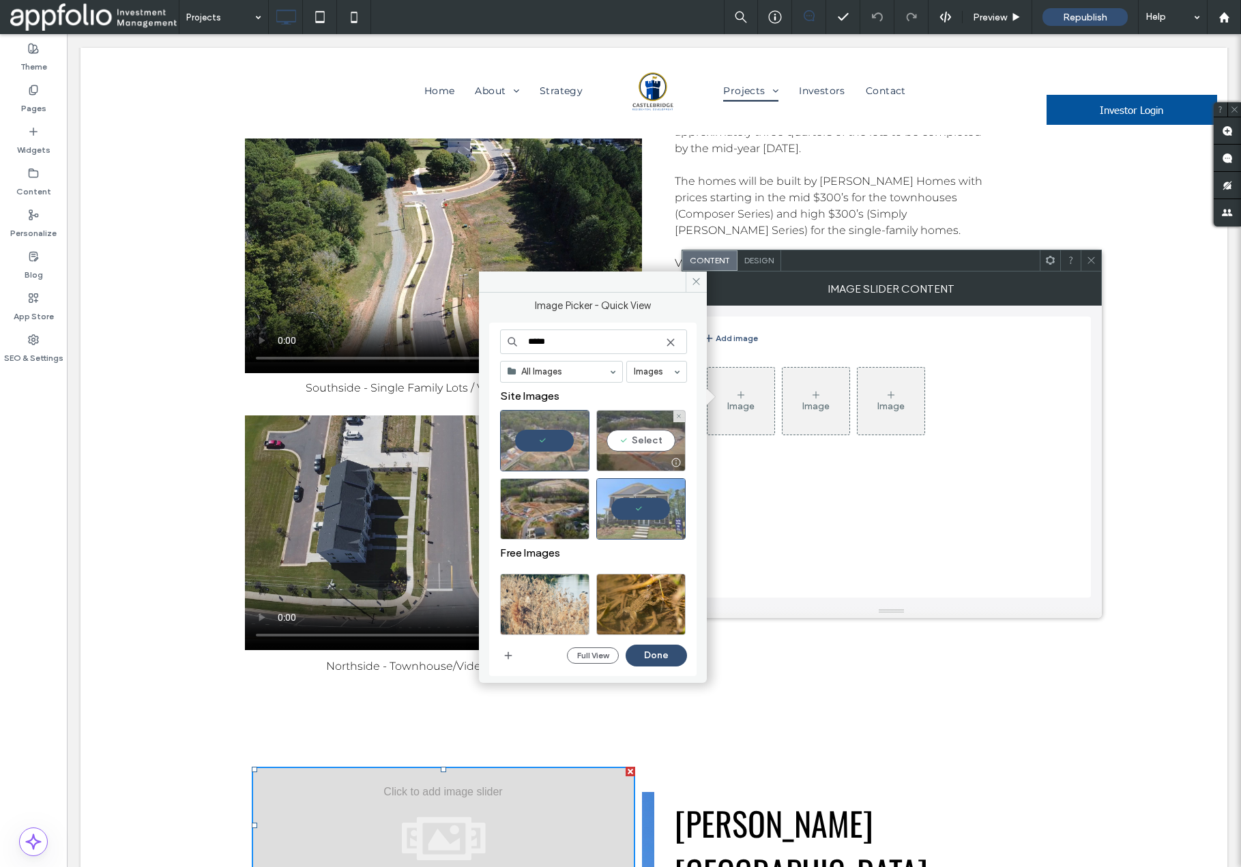
click at [630, 436] on div "Select" at bounding box center [640, 440] width 89 height 61
click at [546, 505] on div "Select" at bounding box center [544, 508] width 89 height 61
click at [656, 656] on button "Done" at bounding box center [656, 656] width 61 height 22
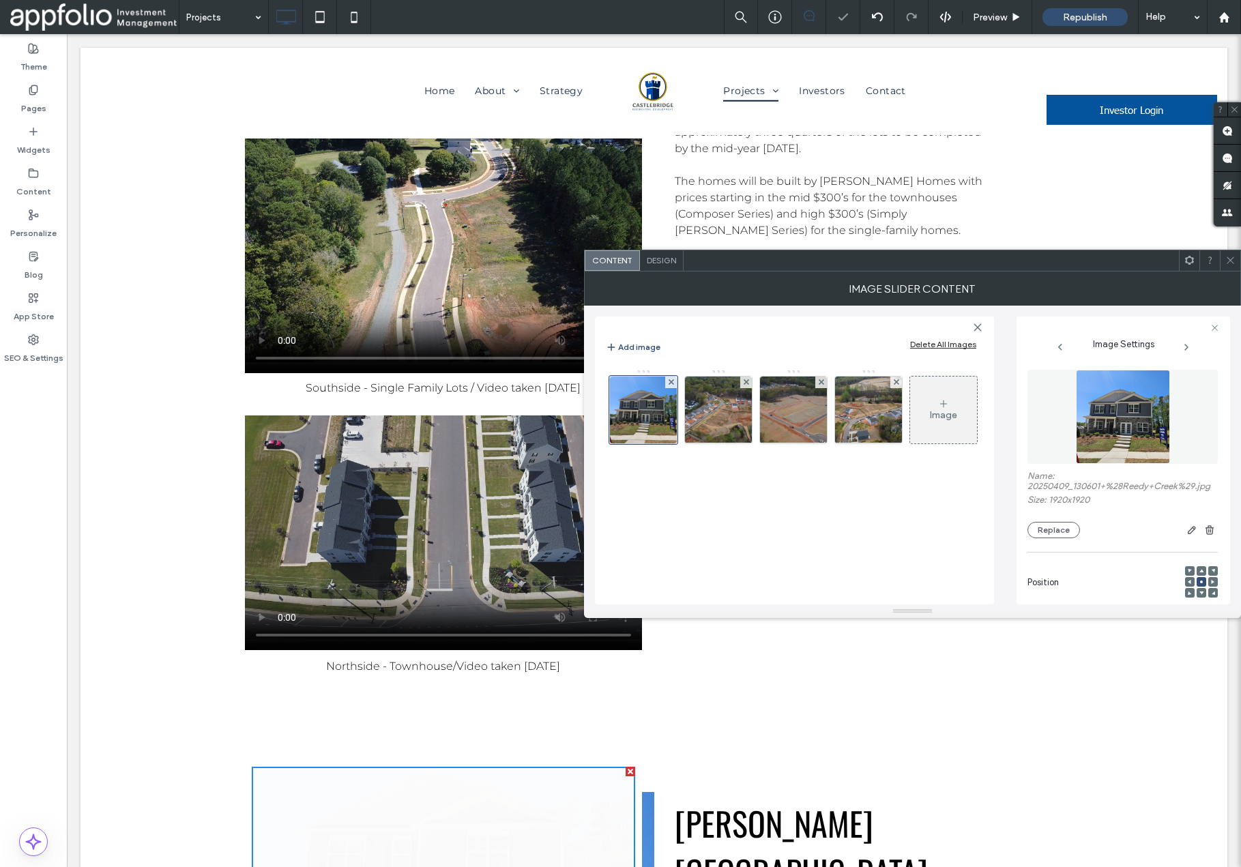
scroll to position [0, 0]
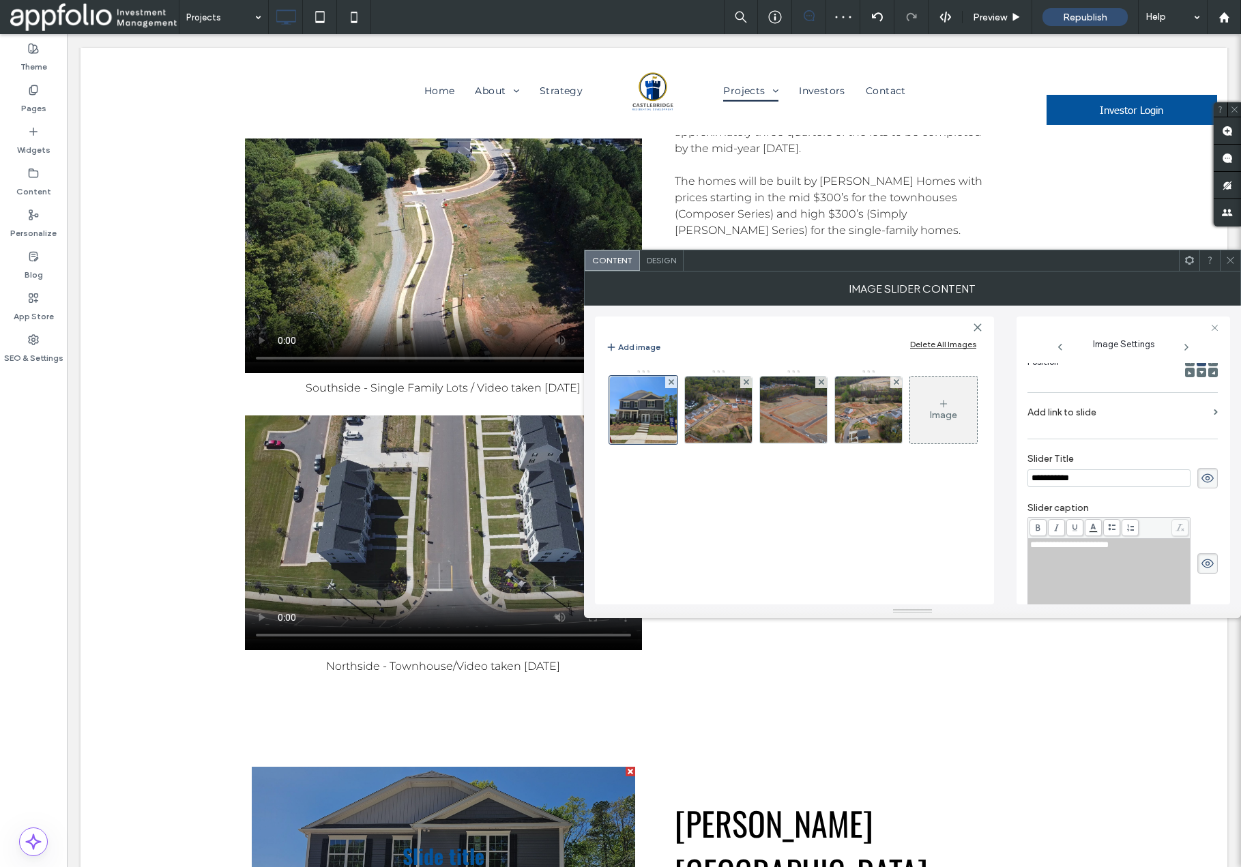
click at [1201, 486] on icon at bounding box center [1208, 478] width 14 height 15
click at [1201, 569] on icon at bounding box center [1208, 563] width 14 height 15
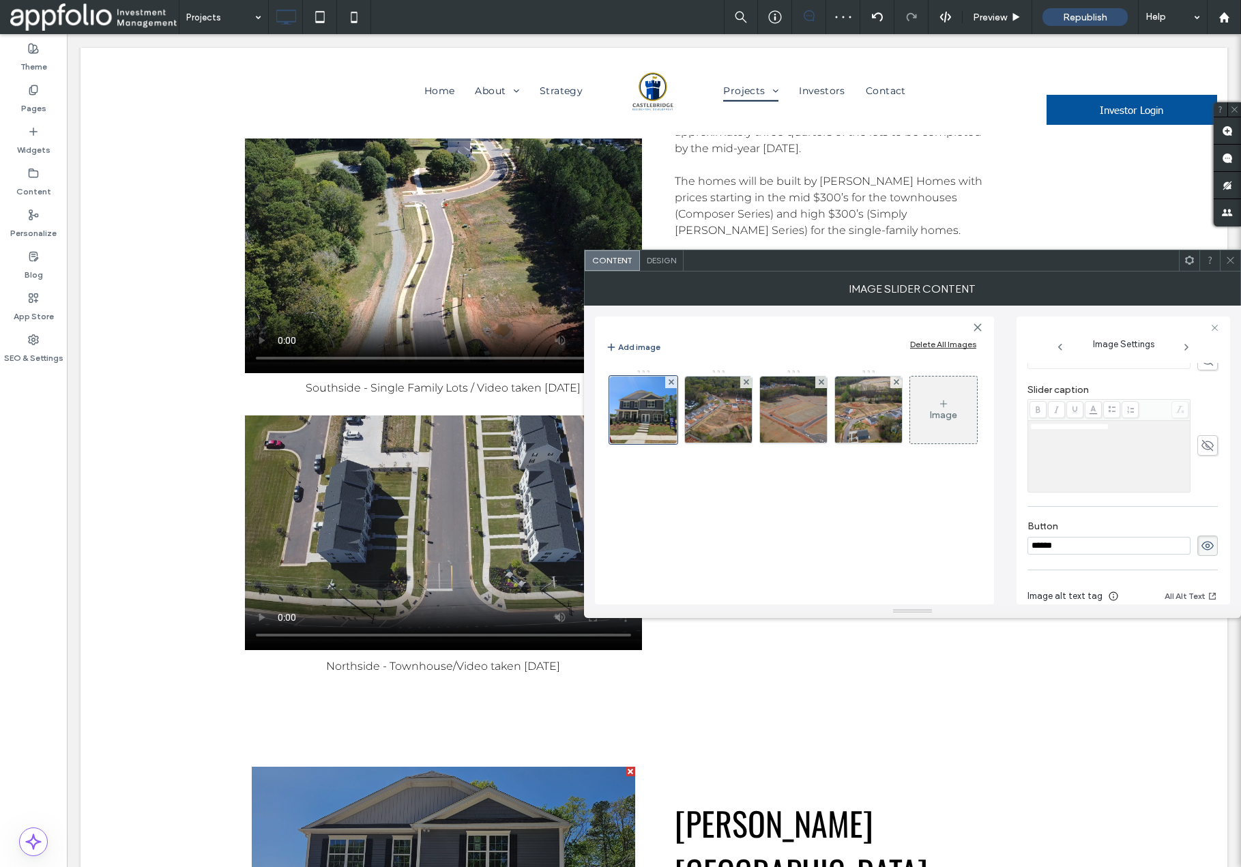
scroll to position [410, 0]
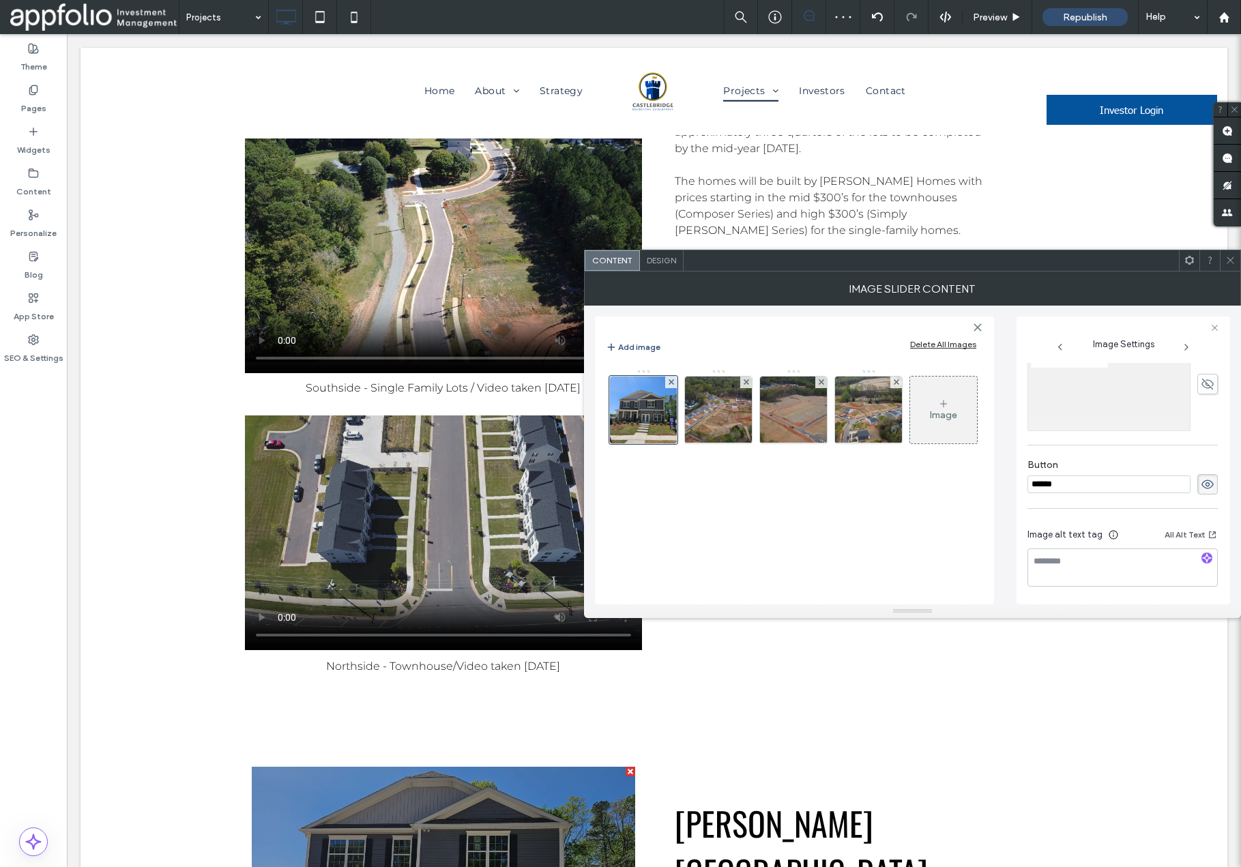
click at [1201, 489] on icon at bounding box center [1208, 484] width 14 height 15
click at [726, 409] on img at bounding box center [718, 410] width 119 height 67
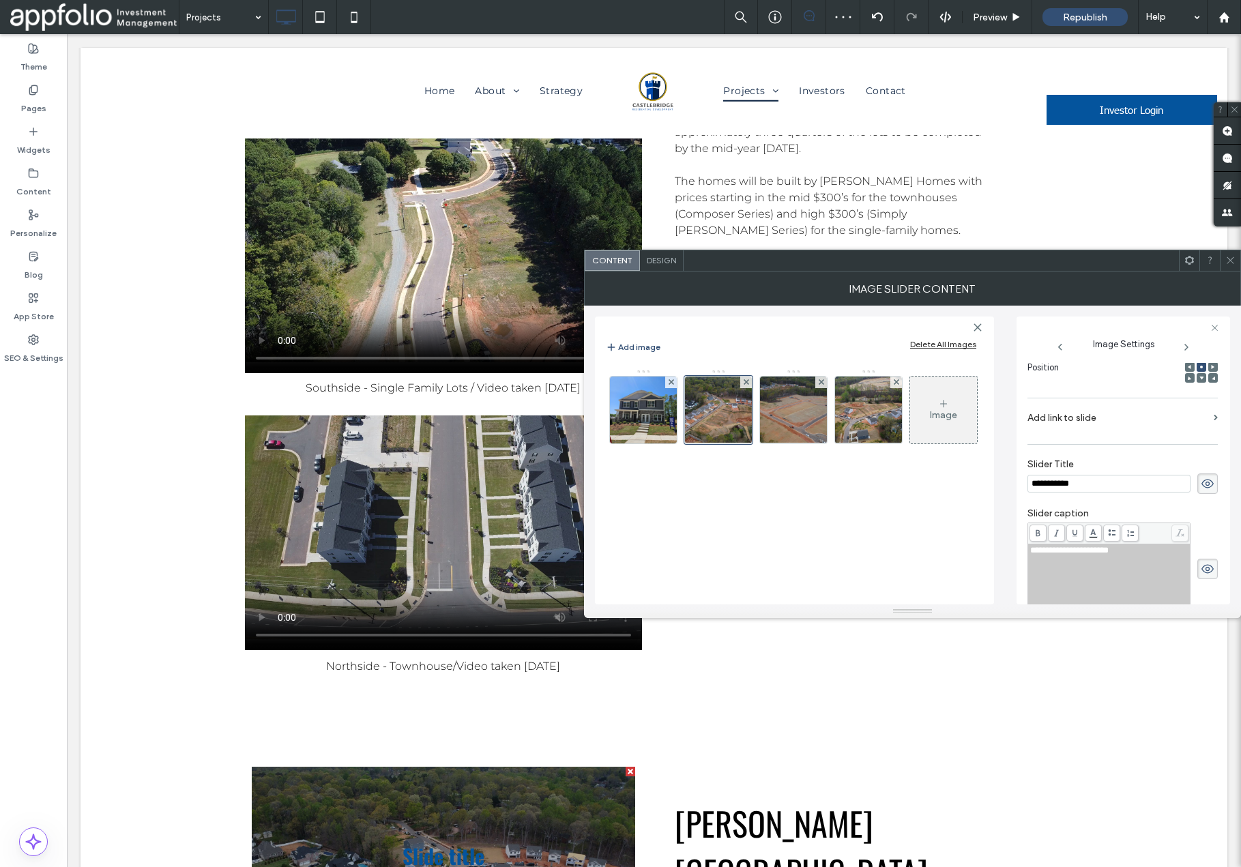
click at [1202, 484] on icon at bounding box center [1208, 483] width 14 height 15
click at [1204, 570] on use at bounding box center [1208, 569] width 12 height 9
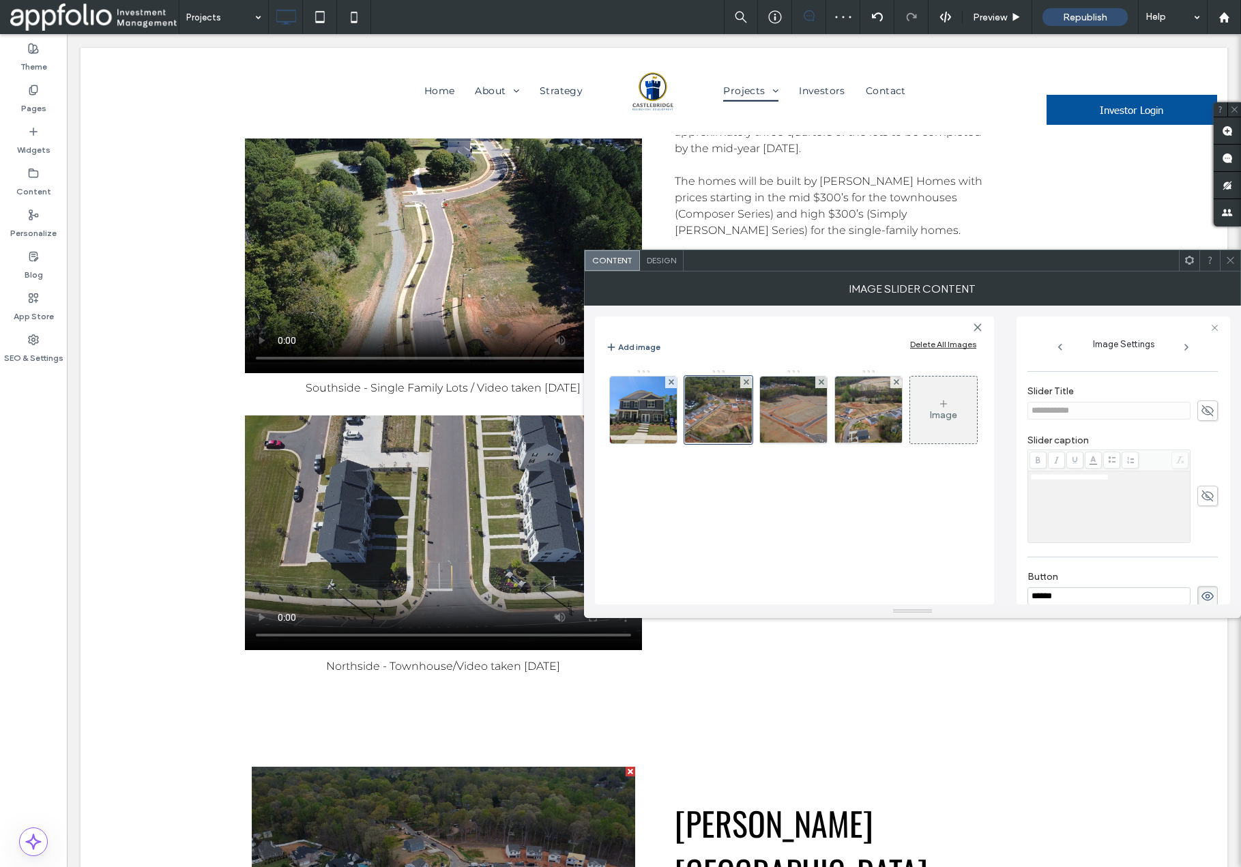
scroll to position [341, 0]
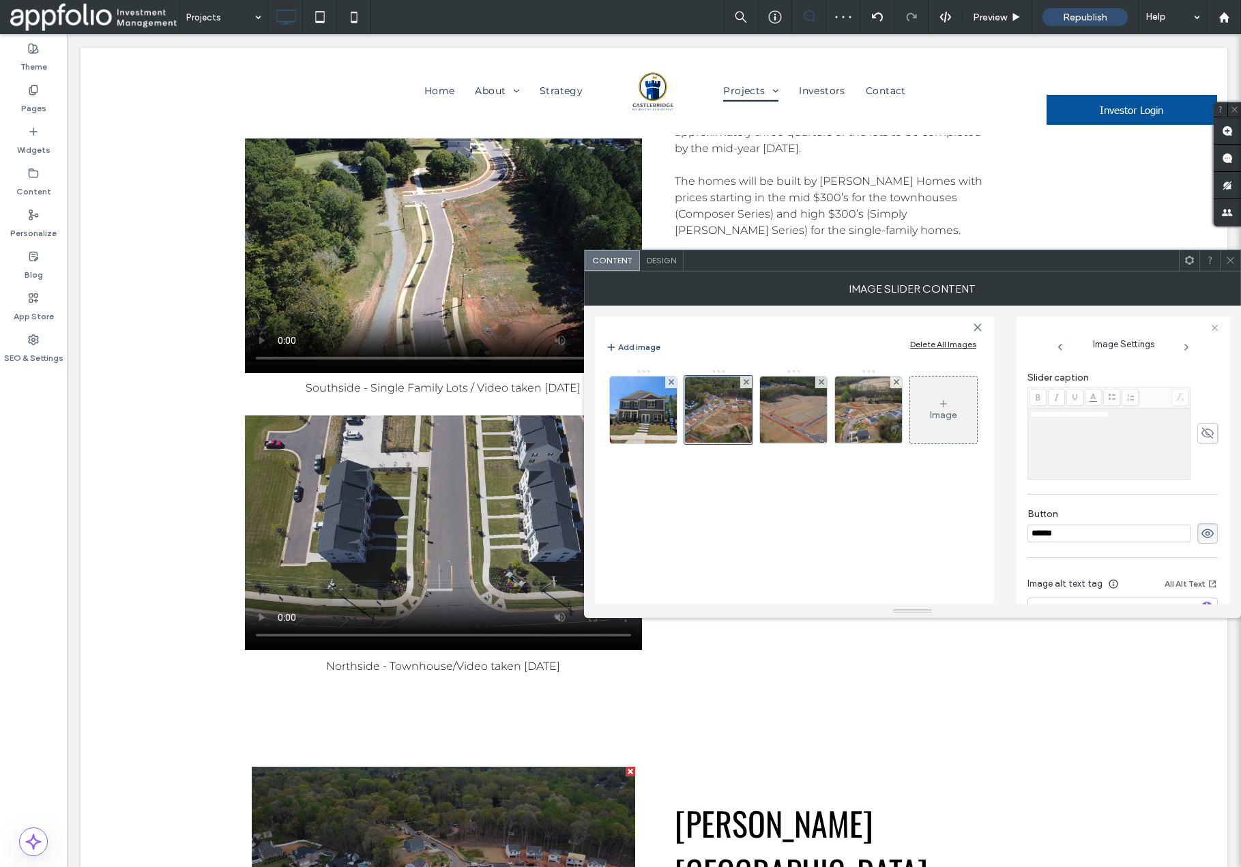
click at [1206, 531] on use at bounding box center [1208, 533] width 12 height 9
click at [802, 413] on img at bounding box center [793, 410] width 119 height 67
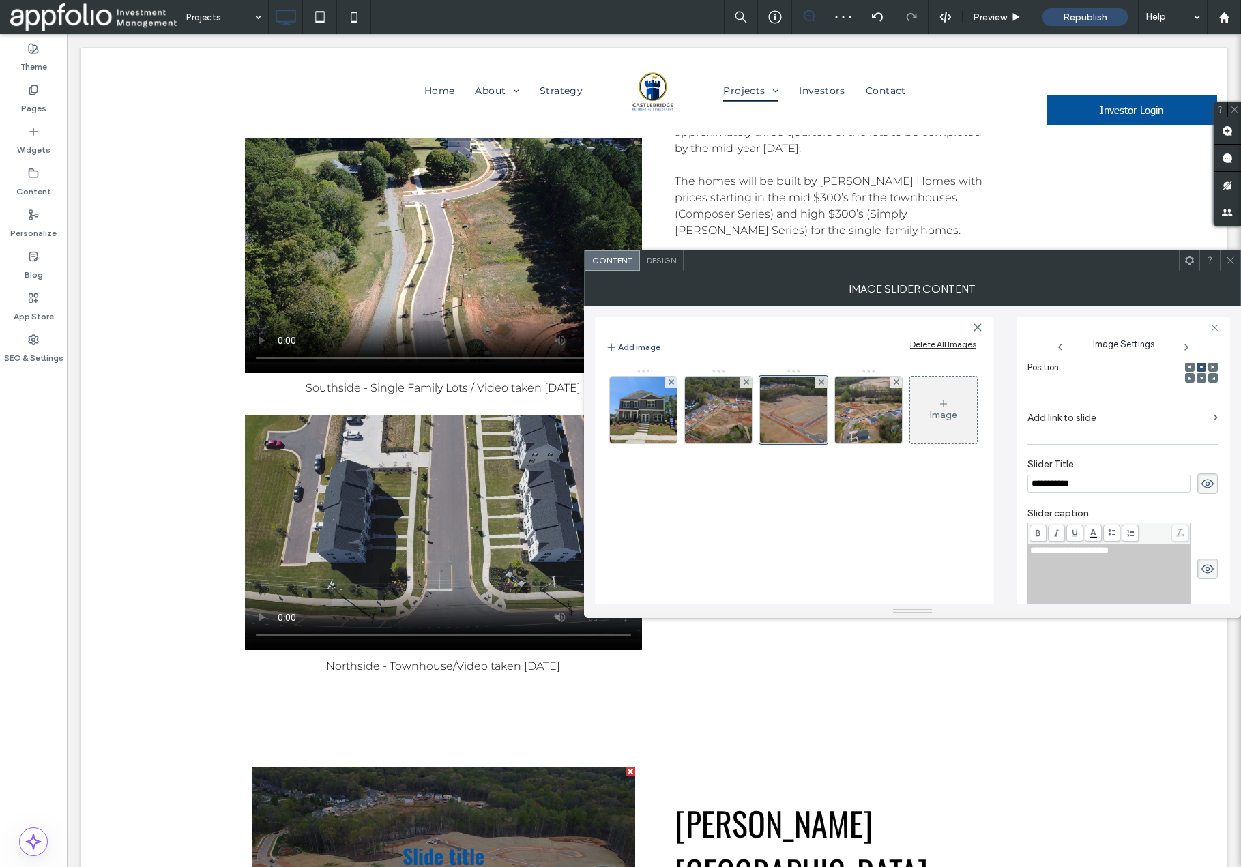
click at [1205, 485] on icon at bounding box center [1208, 483] width 14 height 15
click at [1205, 567] on icon at bounding box center [1208, 569] width 14 height 15
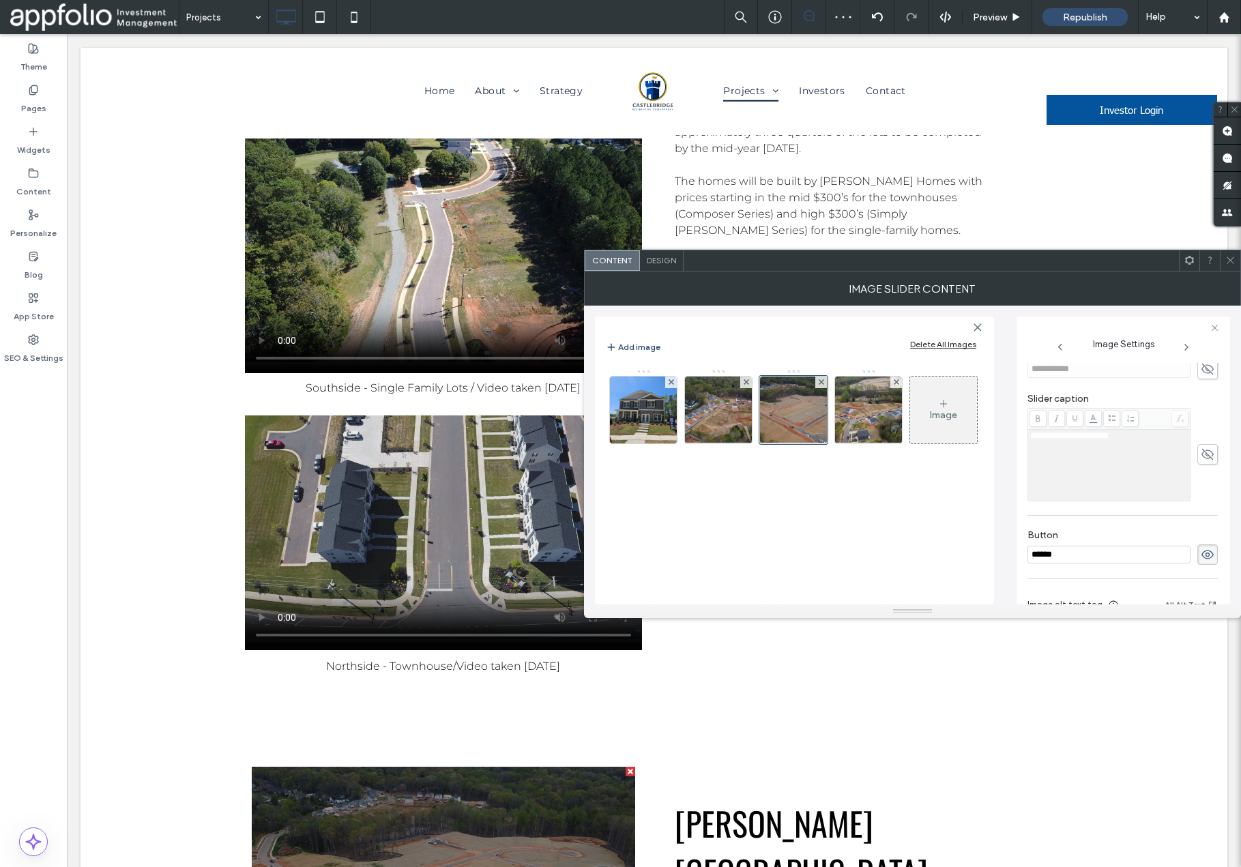
scroll to position [350, 0]
click at [1204, 527] on icon at bounding box center [1208, 524] width 14 height 15
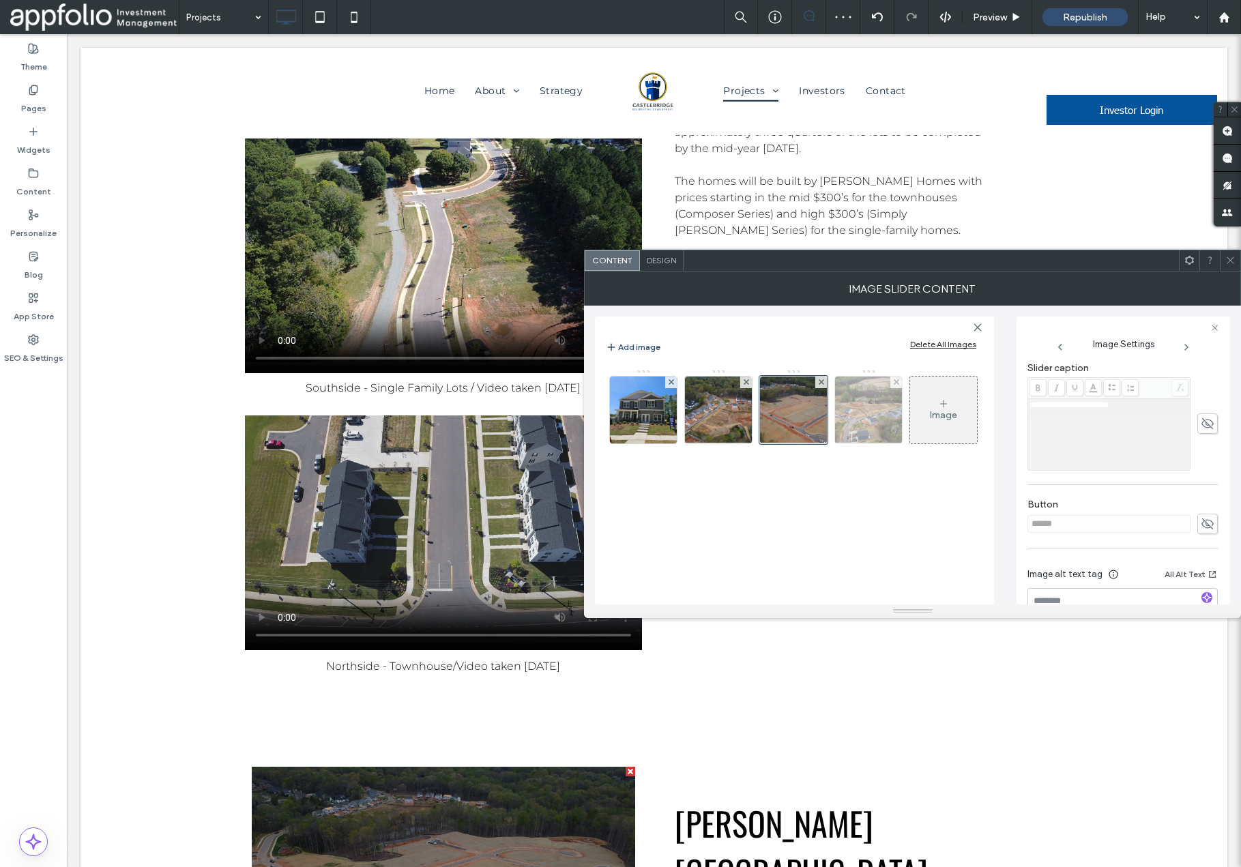
click at [869, 418] on img at bounding box center [868, 410] width 119 height 67
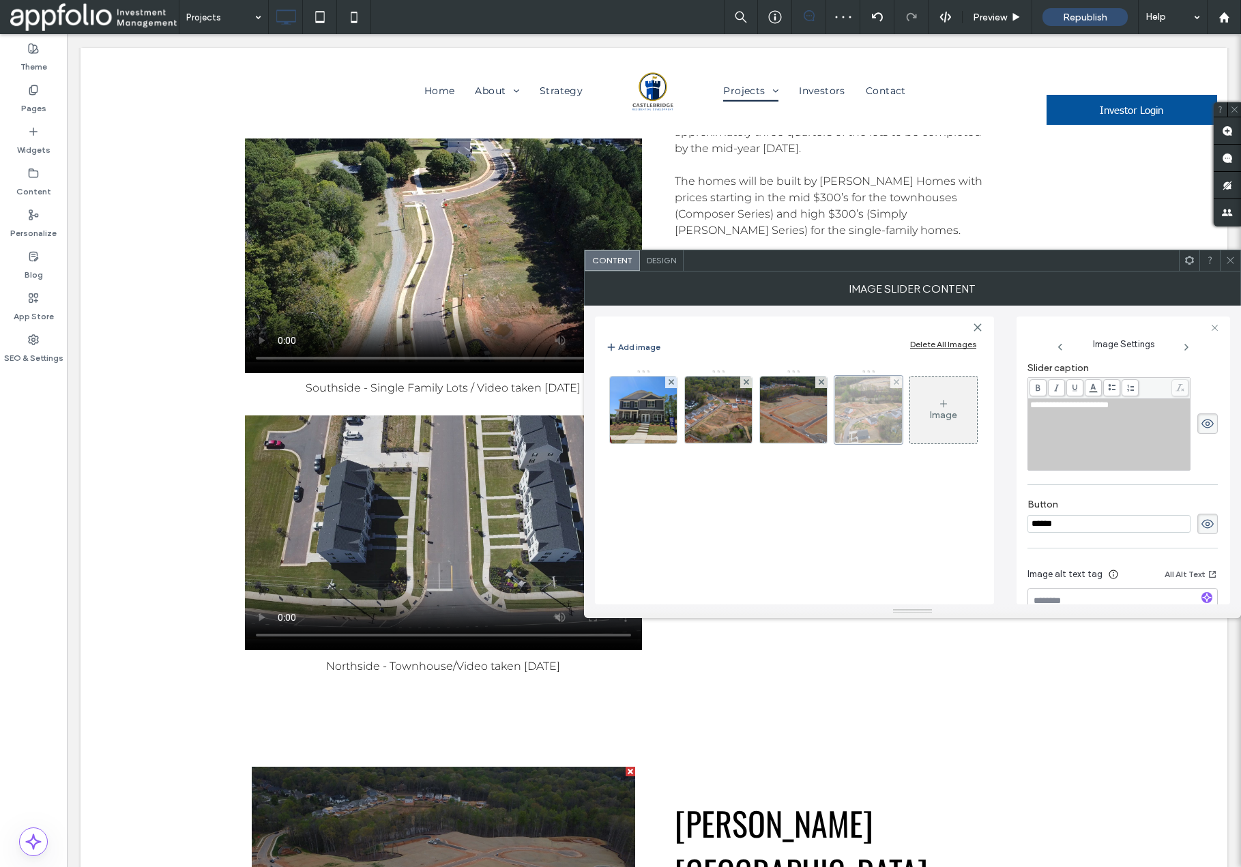
scroll to position [205, 0]
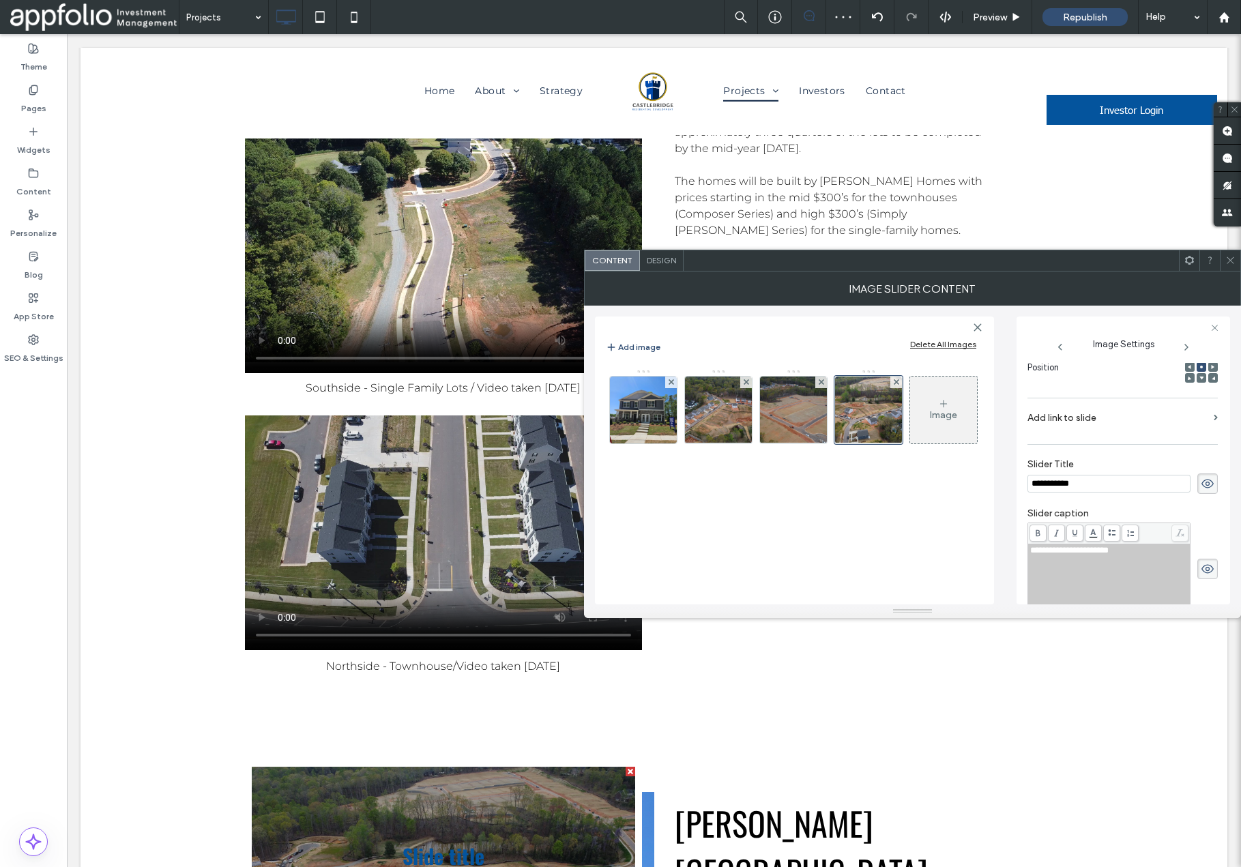
click at [1201, 489] on icon at bounding box center [1208, 483] width 14 height 15
click at [1205, 567] on icon at bounding box center [1208, 569] width 14 height 15
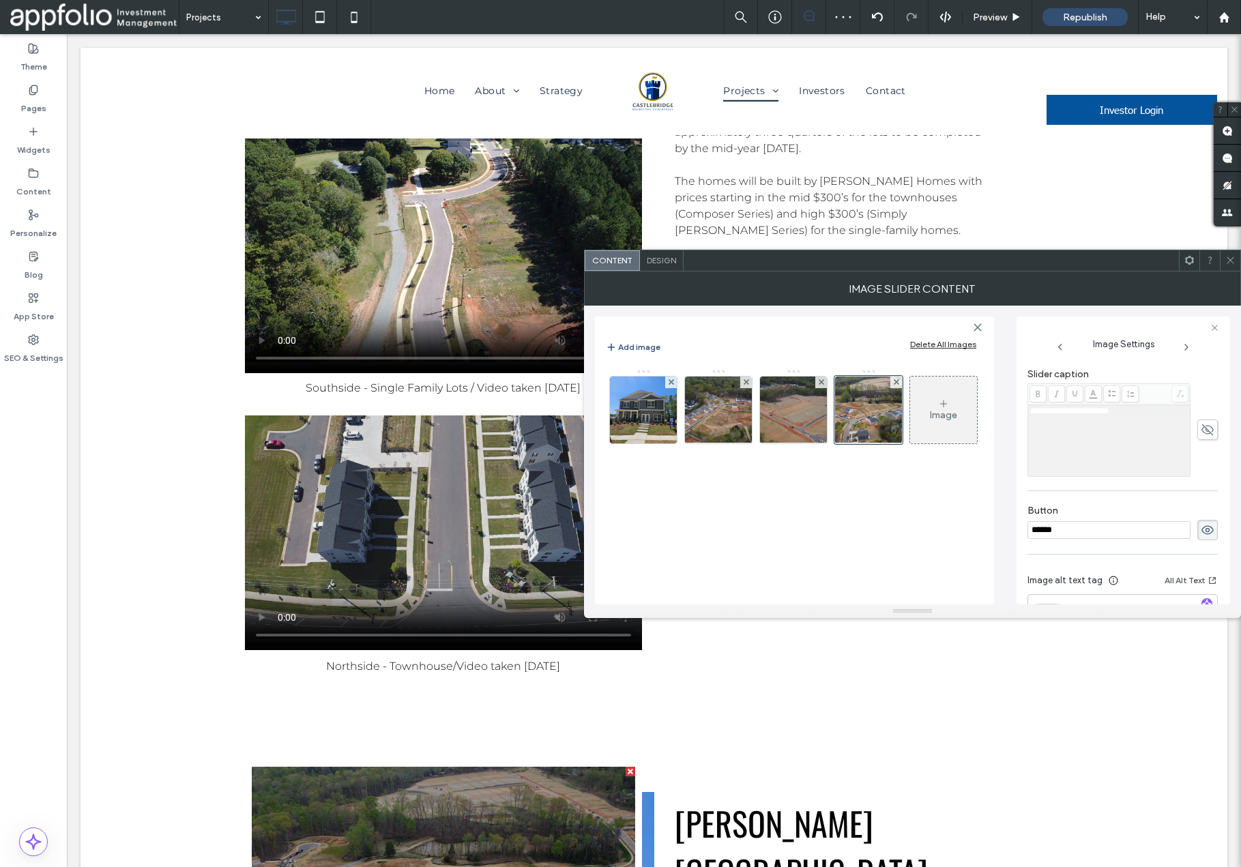
click at [1202, 527] on icon at bounding box center [1208, 530] width 14 height 15
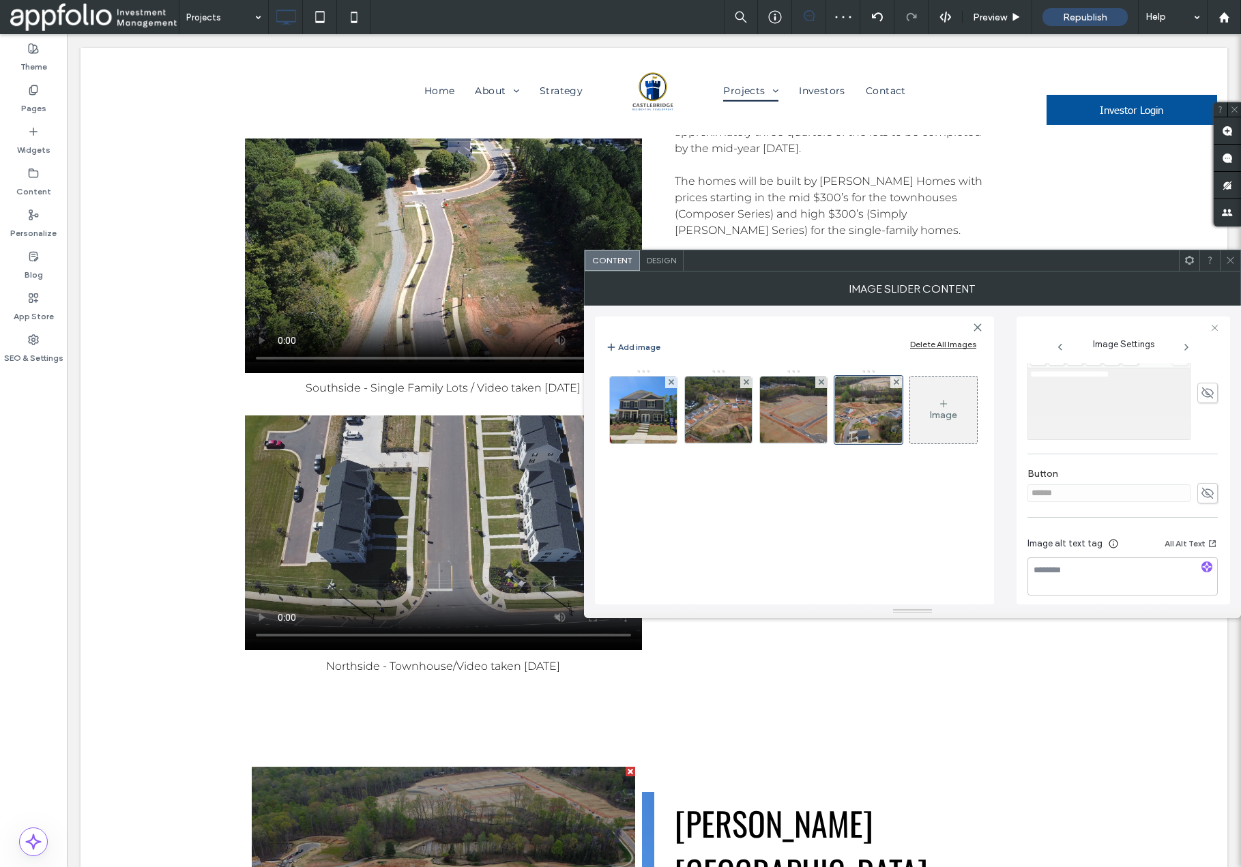
scroll to position [390, 0]
click at [658, 422] on img at bounding box center [643, 410] width 67 height 67
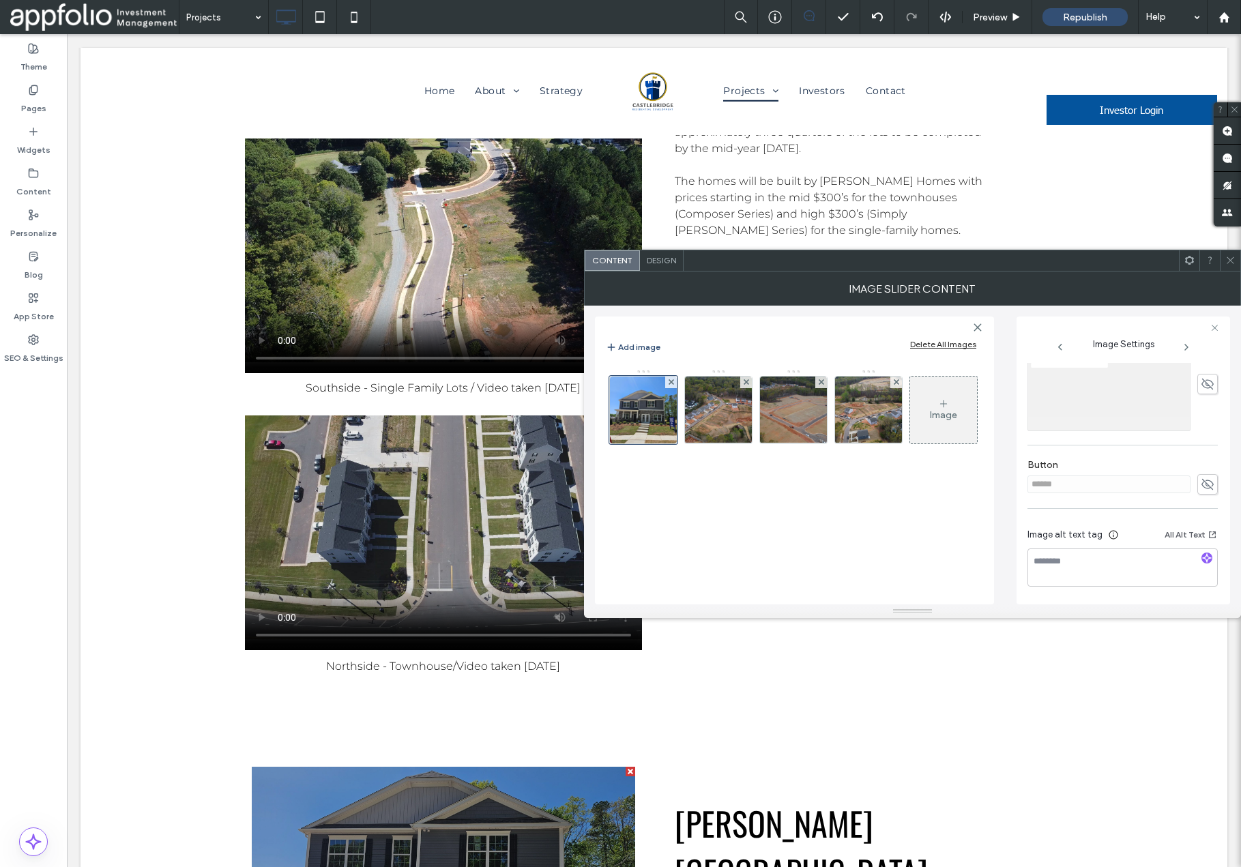
click at [1228, 265] on icon at bounding box center [1231, 260] width 10 height 10
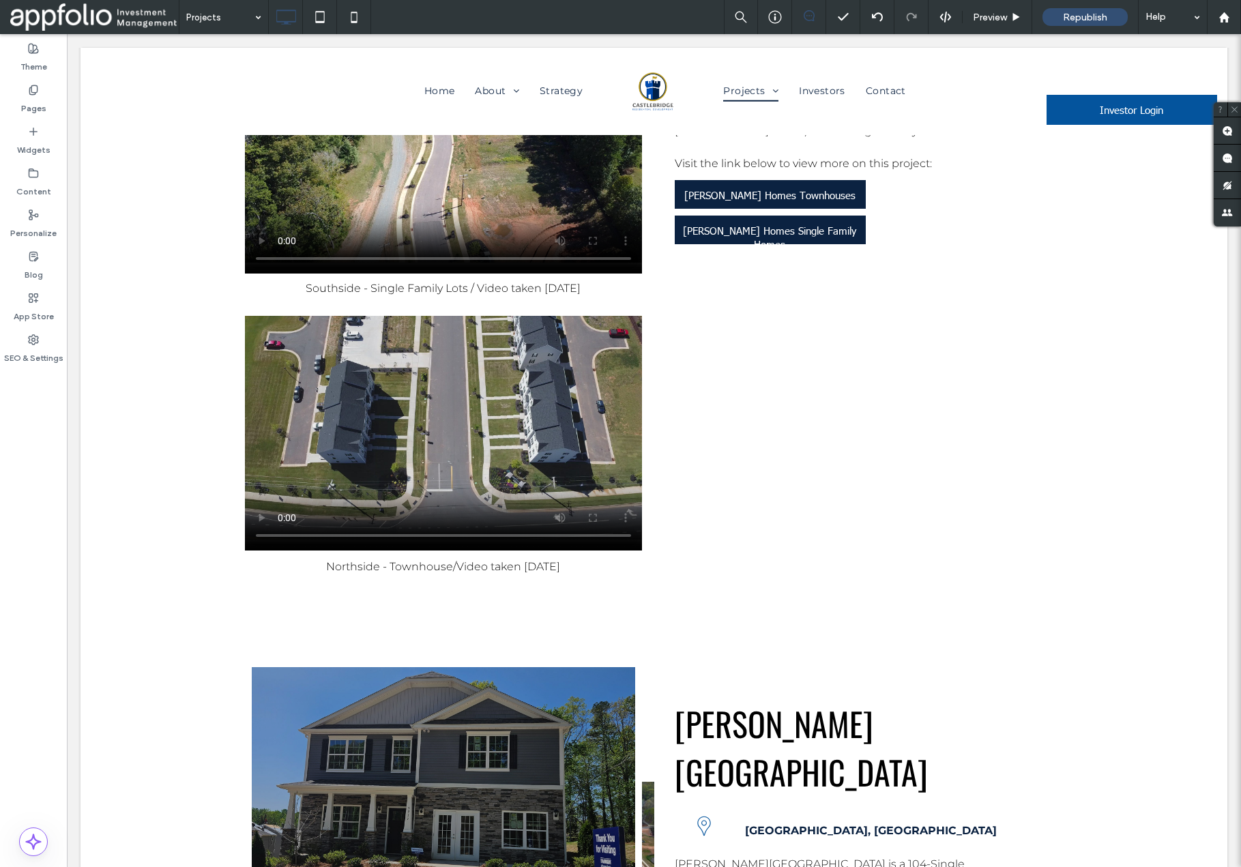
scroll to position [4923, 0]
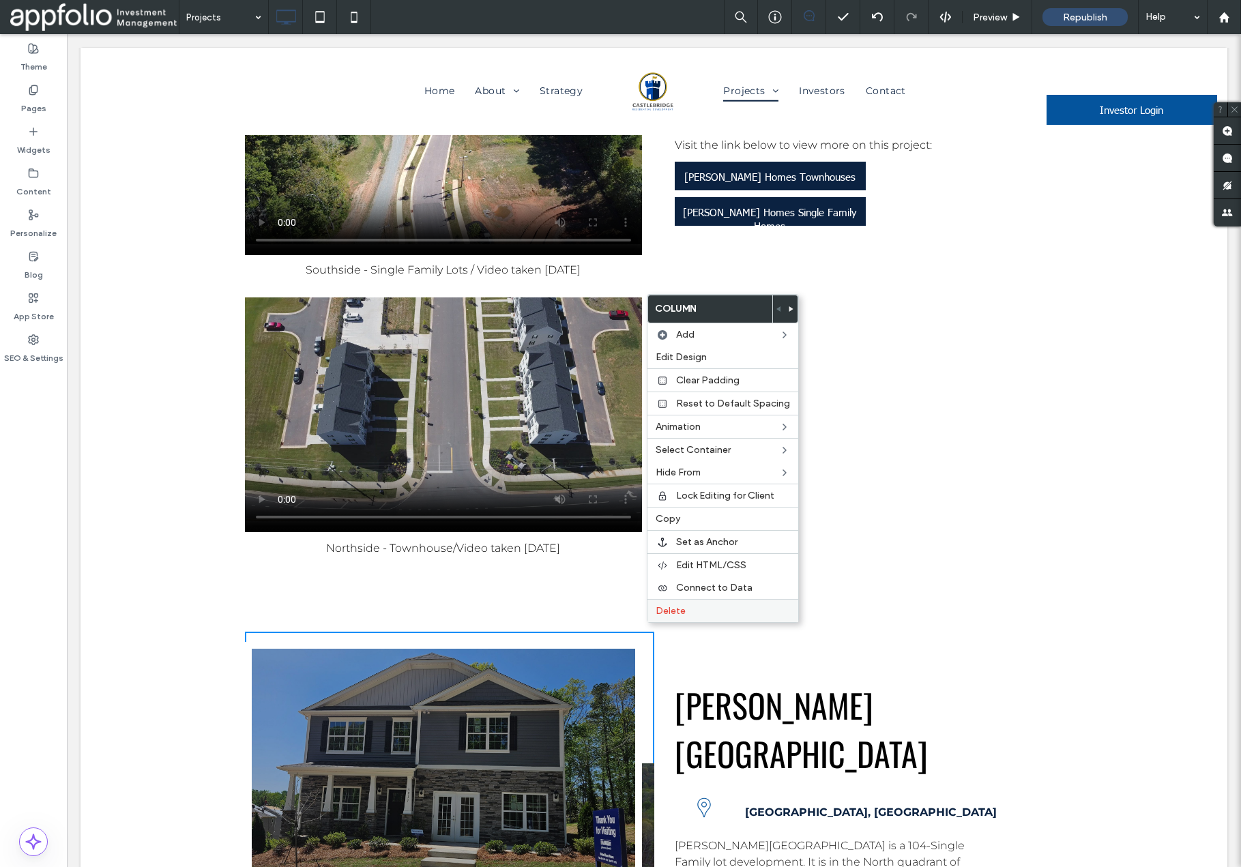
click at [661, 614] on span "Delete" at bounding box center [671, 611] width 30 height 12
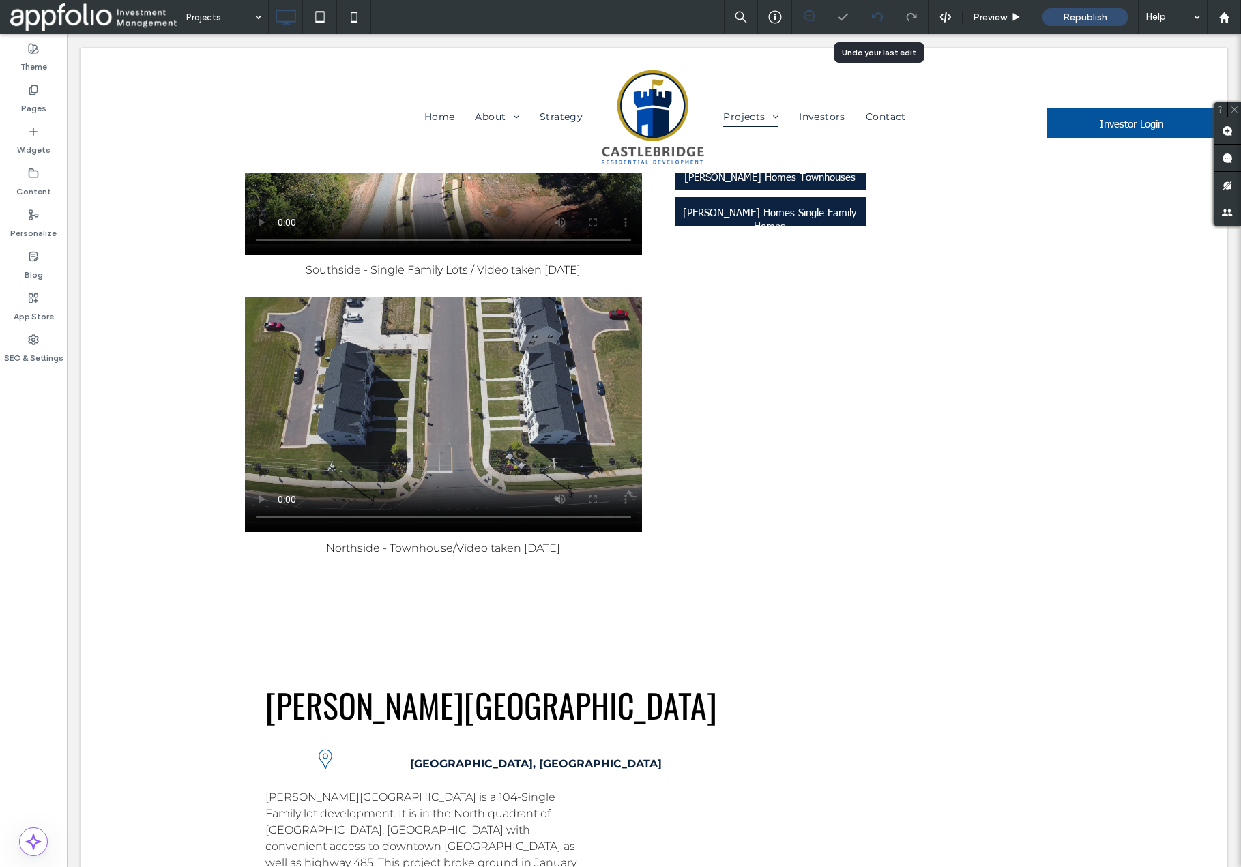
click at [882, 15] on use at bounding box center [876, 16] width 11 height 9
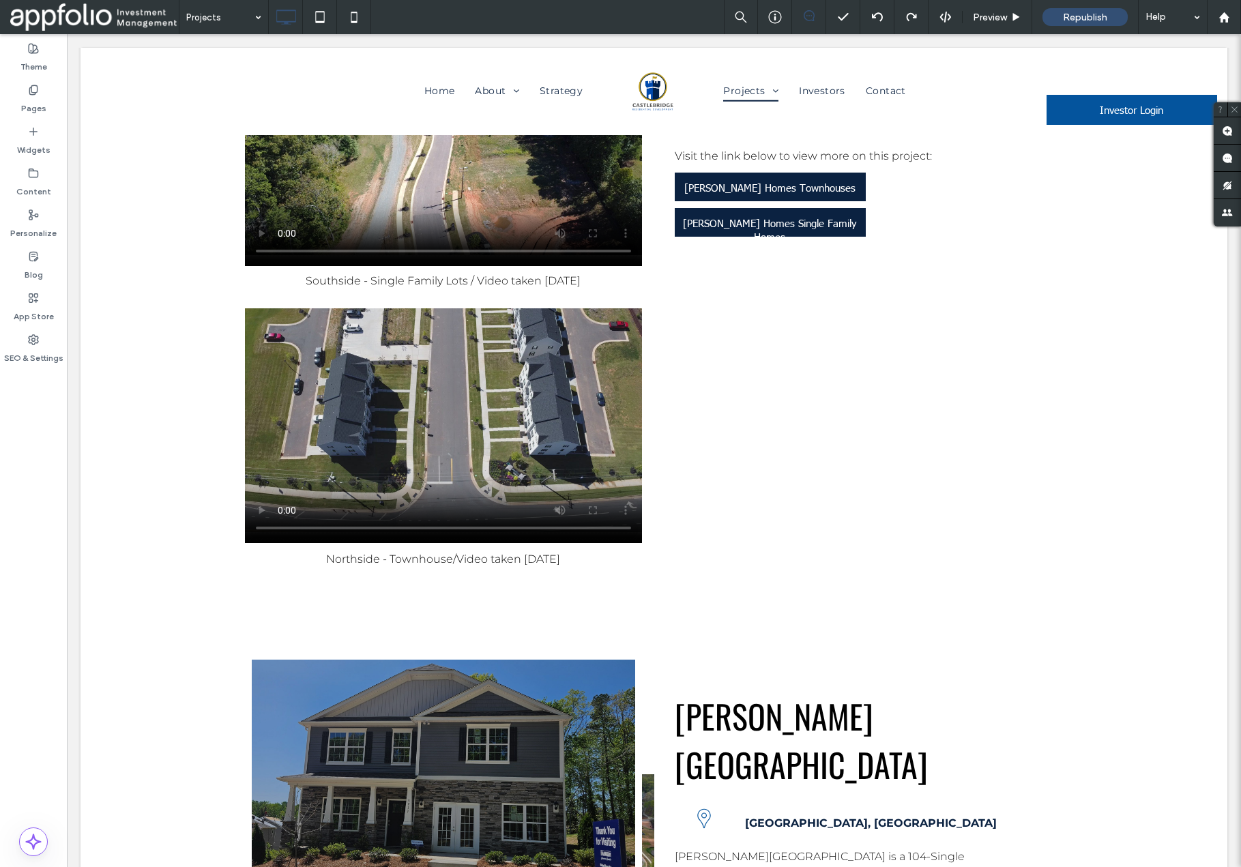
scroll to position [4931, 0]
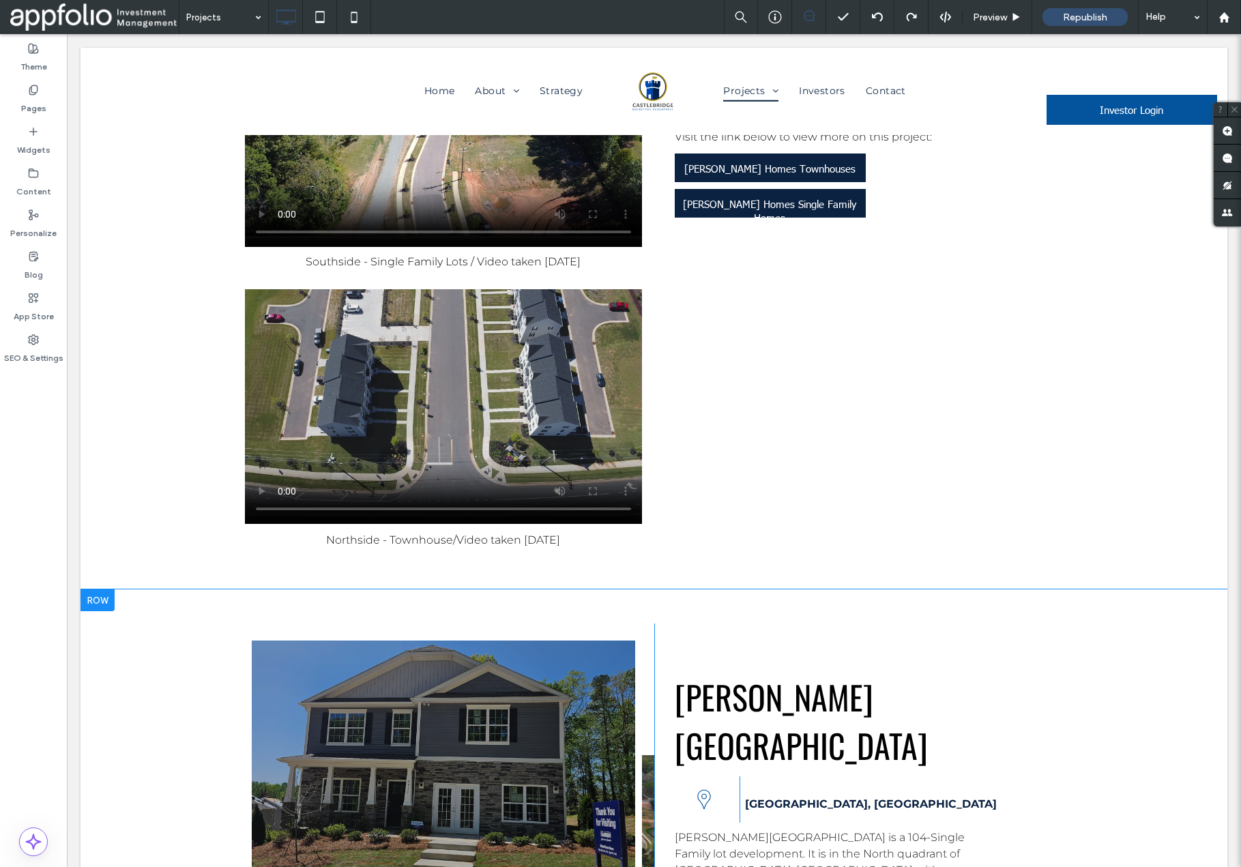
click at [646, 624] on div at bounding box center [449, 871] width 409 height 494
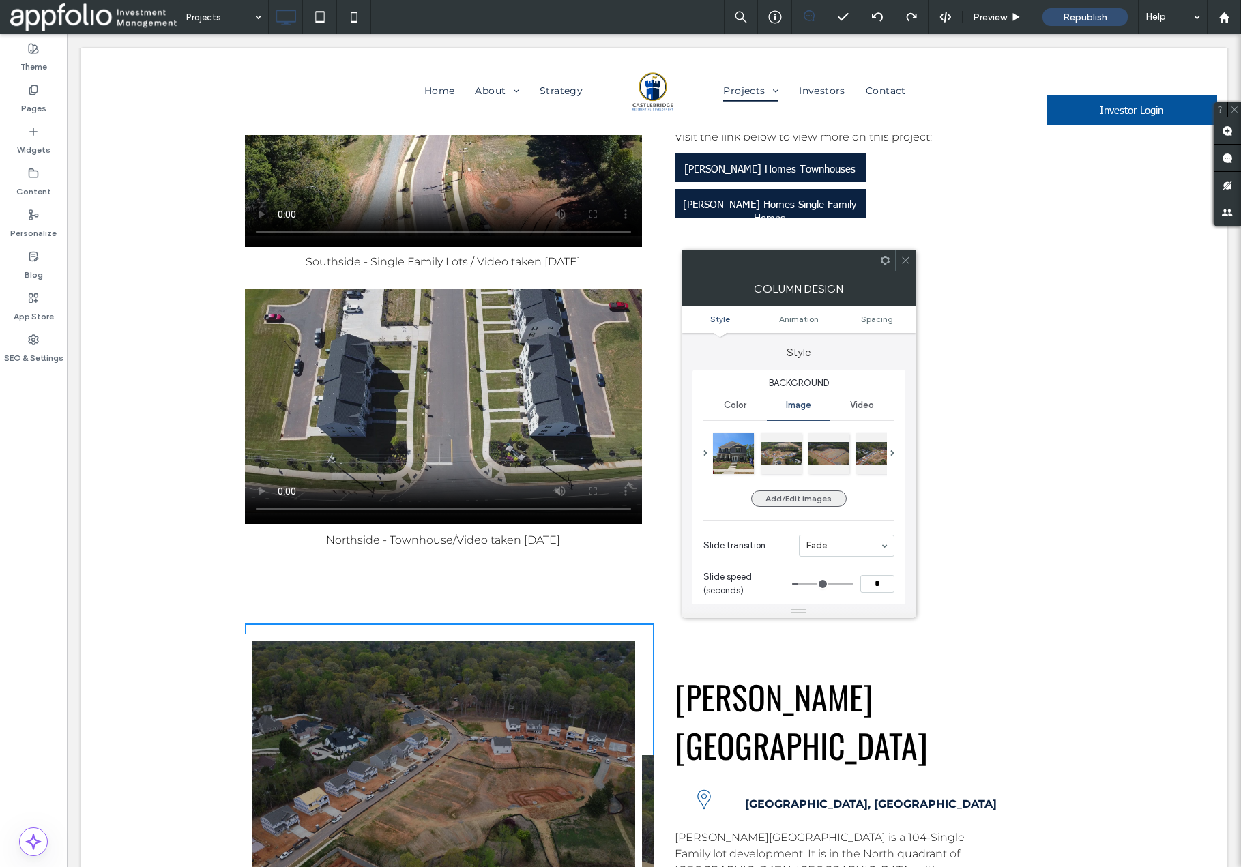
click at [798, 506] on button "Add/Edit images" at bounding box center [799, 499] width 96 height 16
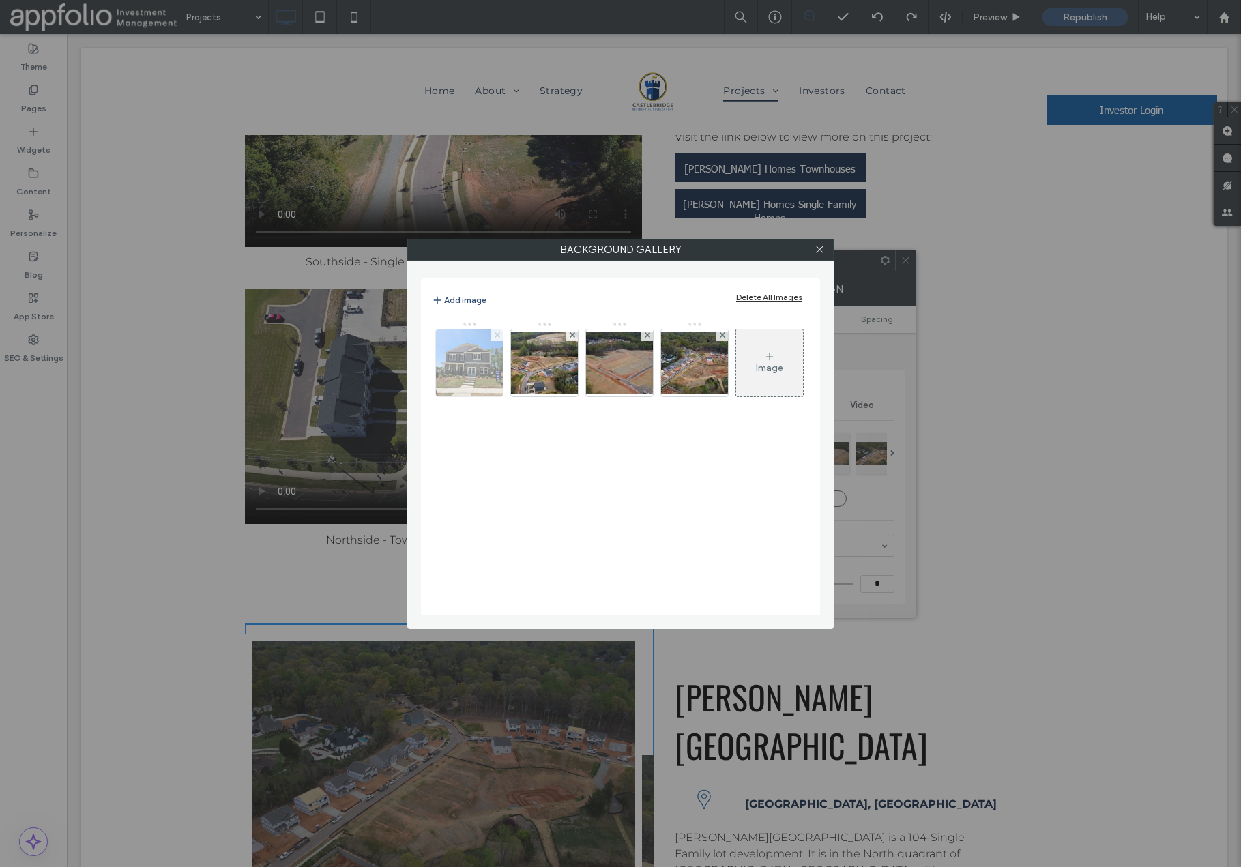
click at [496, 334] on icon at bounding box center [497, 334] width 5 height 5
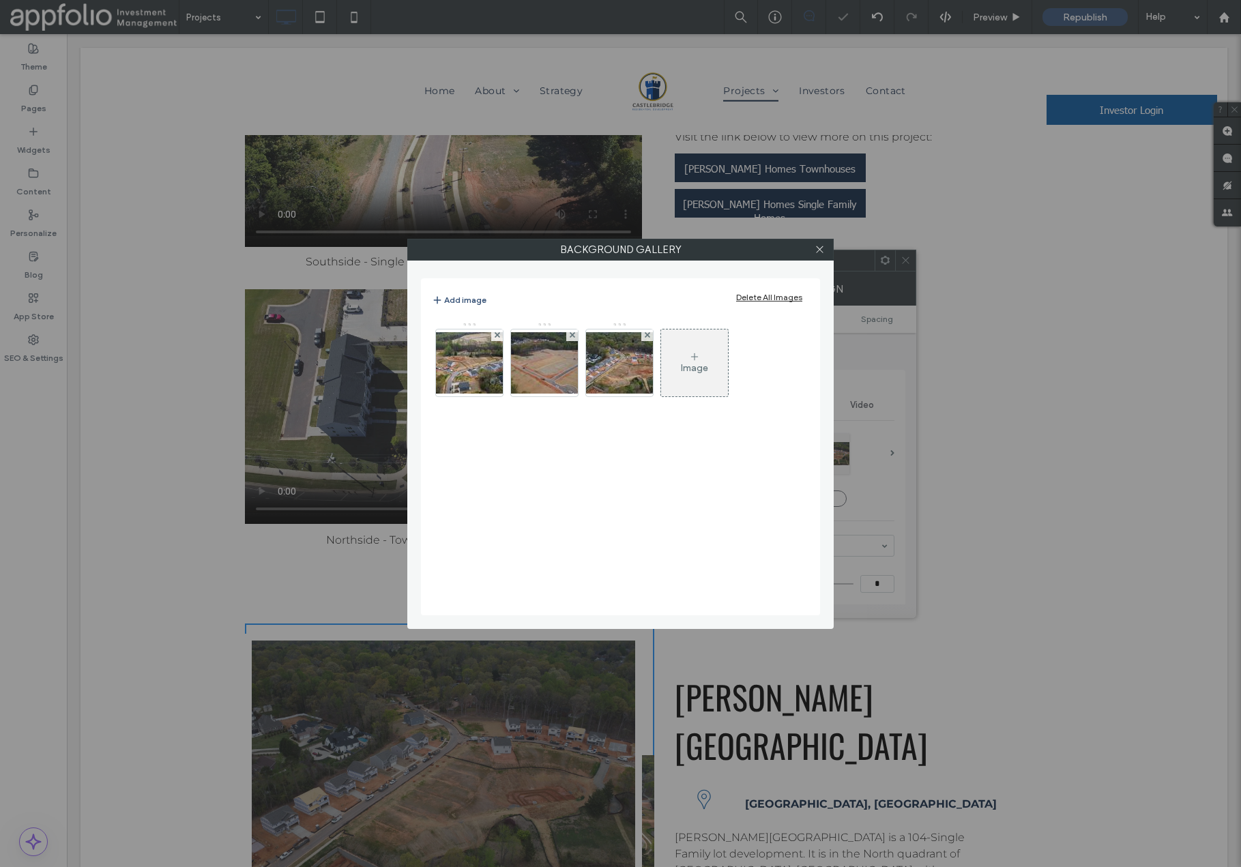
click at [496, 334] on icon at bounding box center [497, 334] width 5 height 5
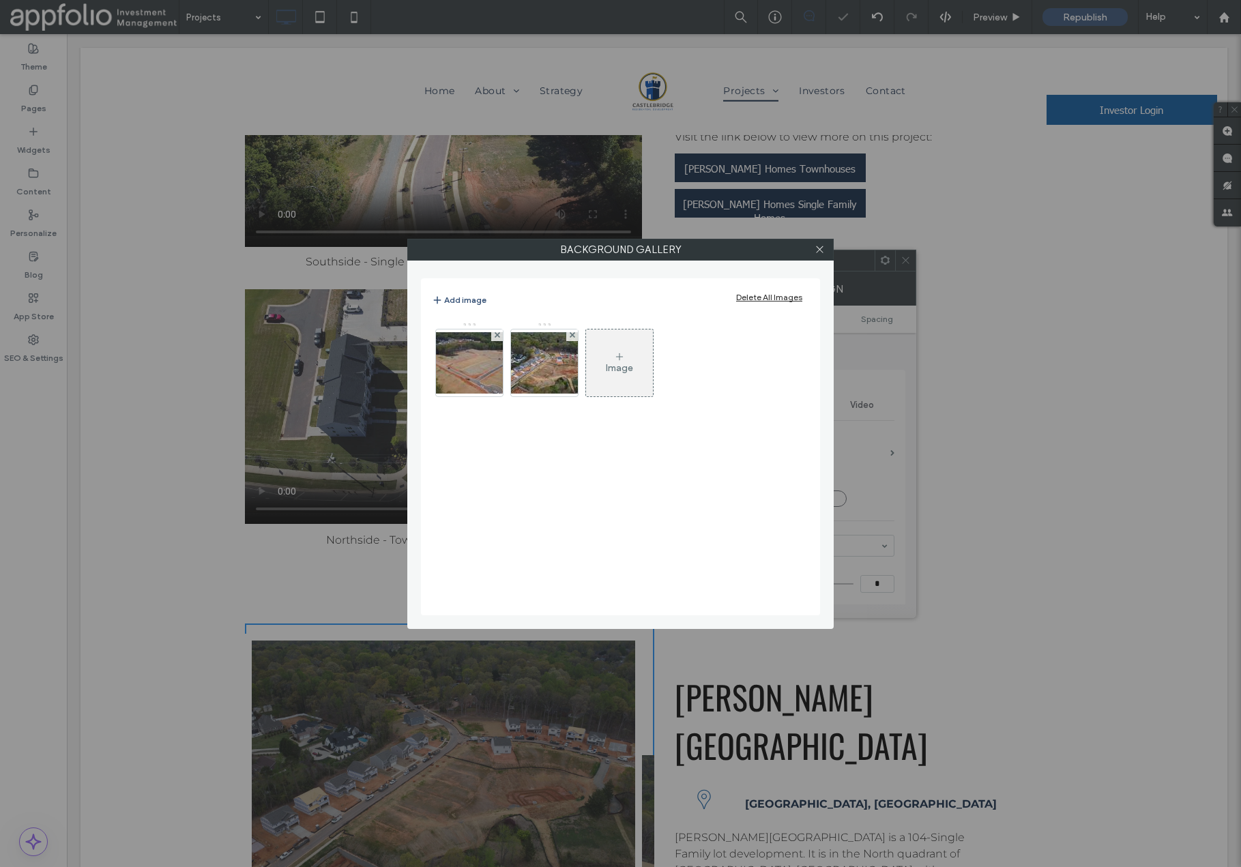
click at [496, 334] on icon at bounding box center [497, 334] width 5 height 5
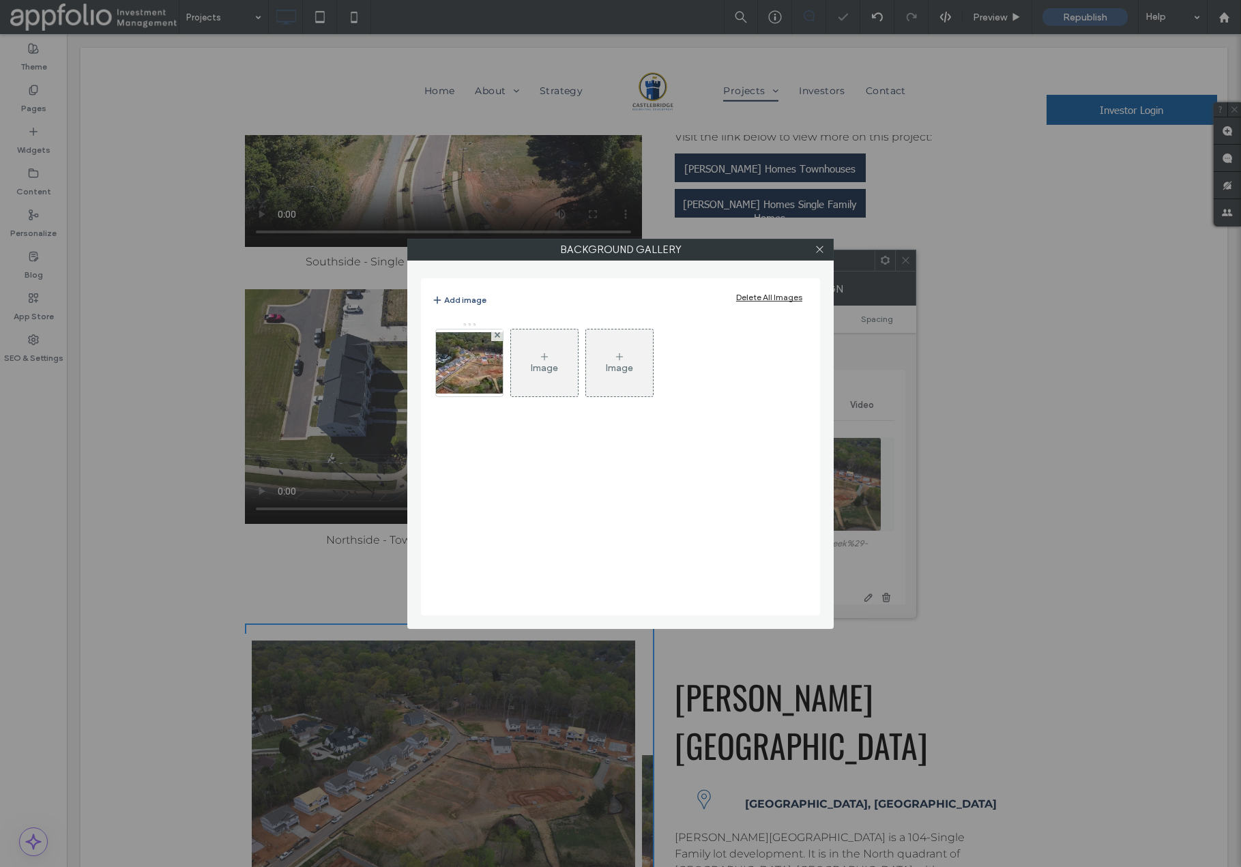
click at [496, 334] on icon at bounding box center [497, 334] width 5 height 5
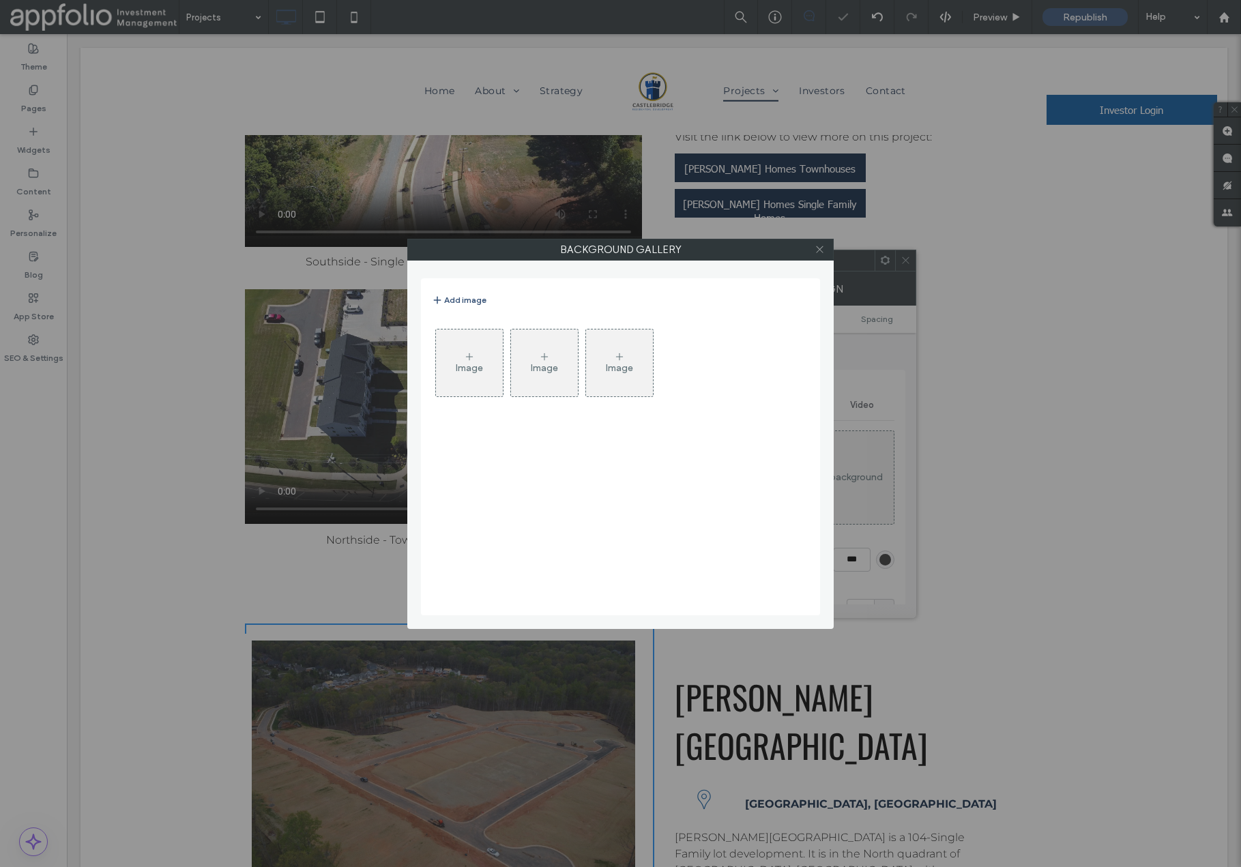
click at [818, 247] on icon at bounding box center [820, 249] width 10 height 10
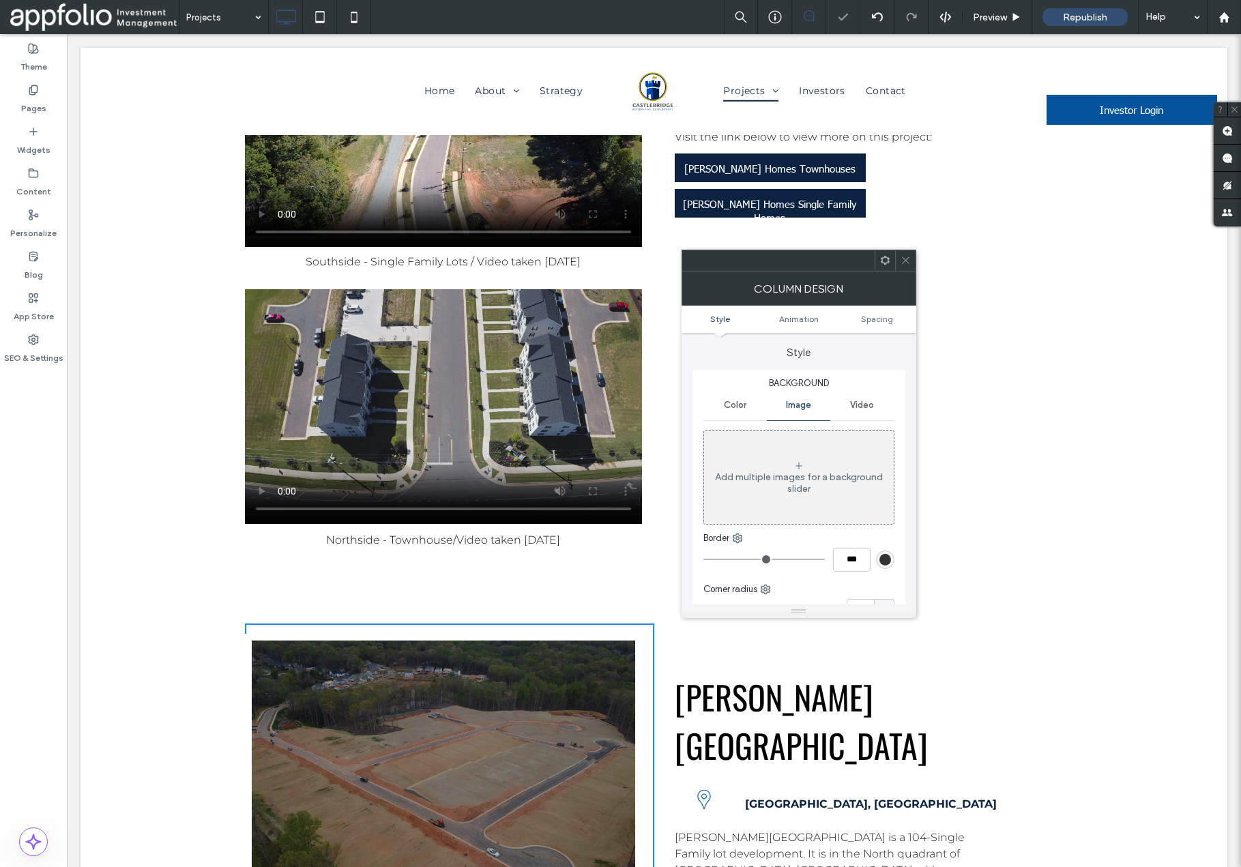
click at [904, 259] on icon at bounding box center [906, 260] width 10 height 10
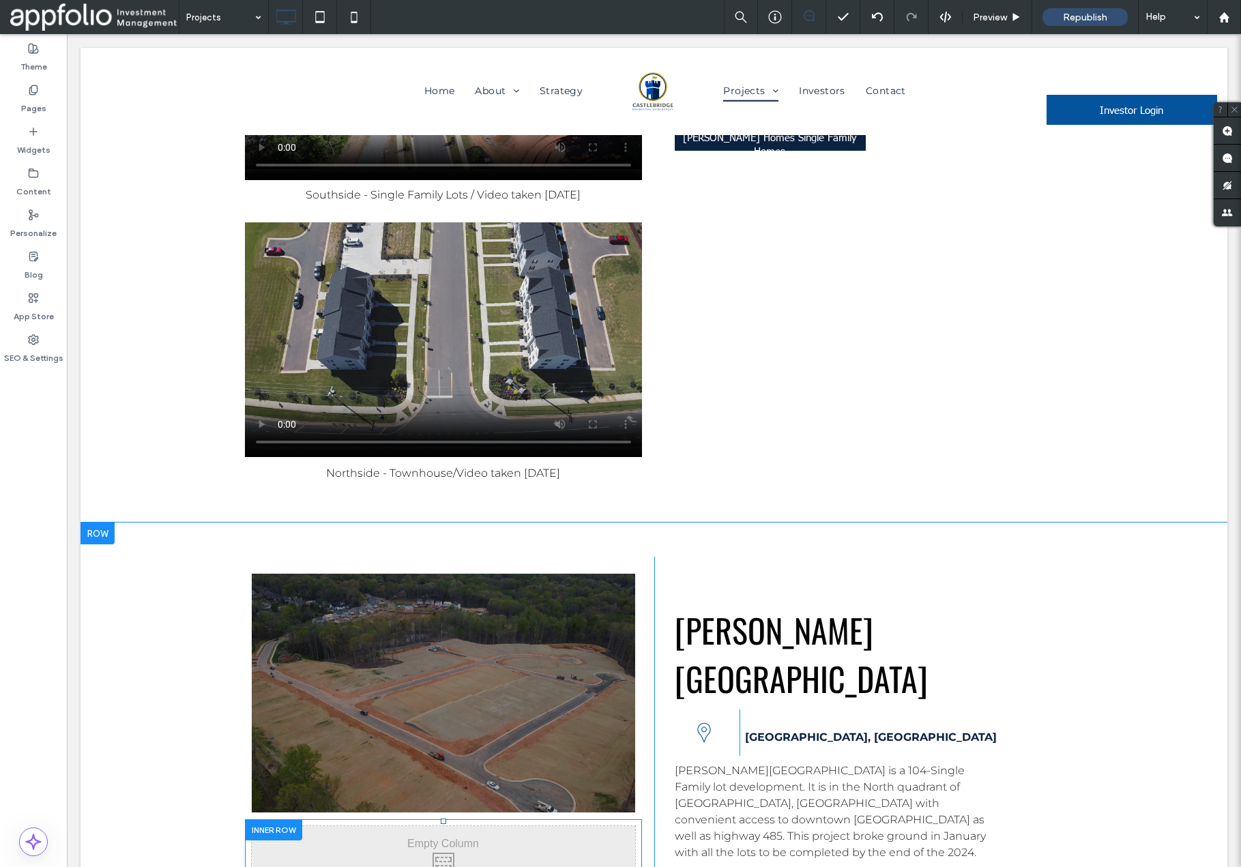
scroll to position [5002, 0]
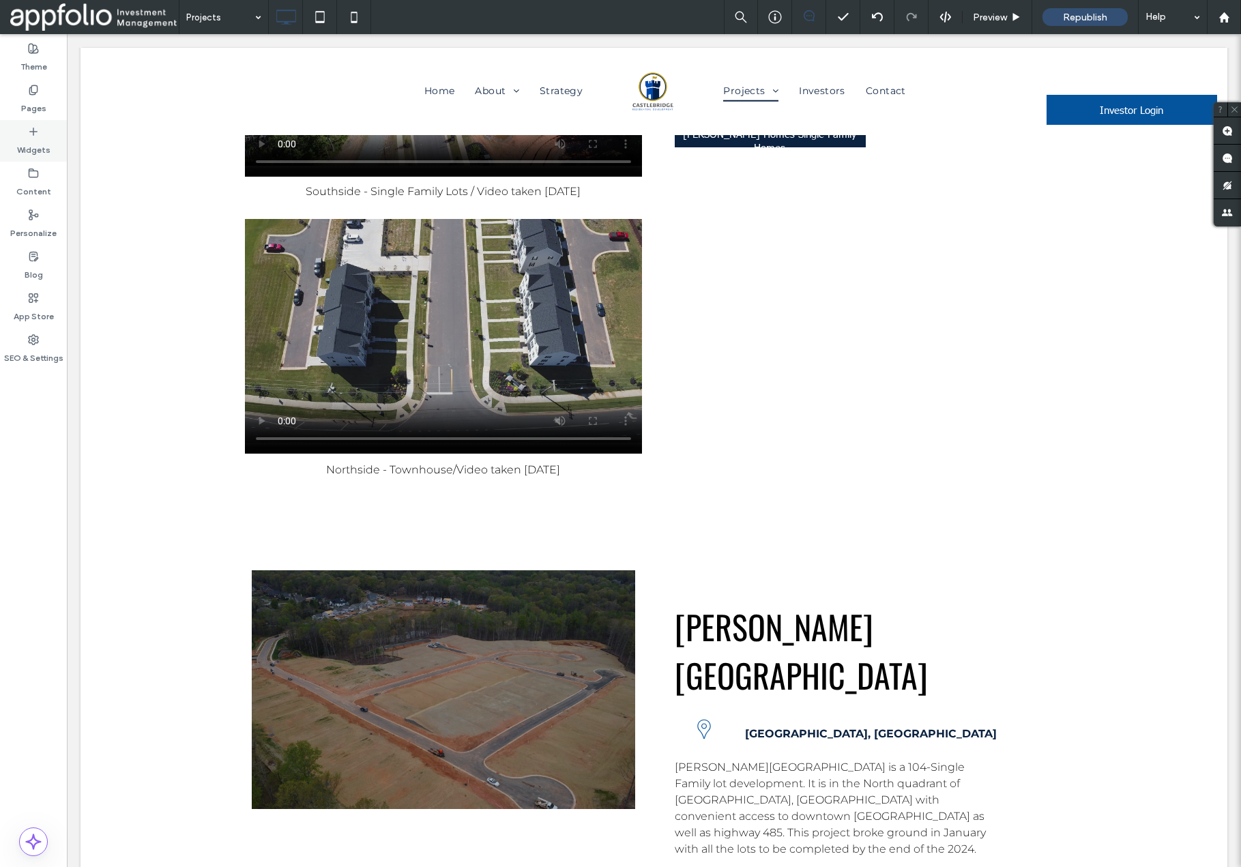
click at [31, 139] on label "Widgets" at bounding box center [33, 146] width 33 height 19
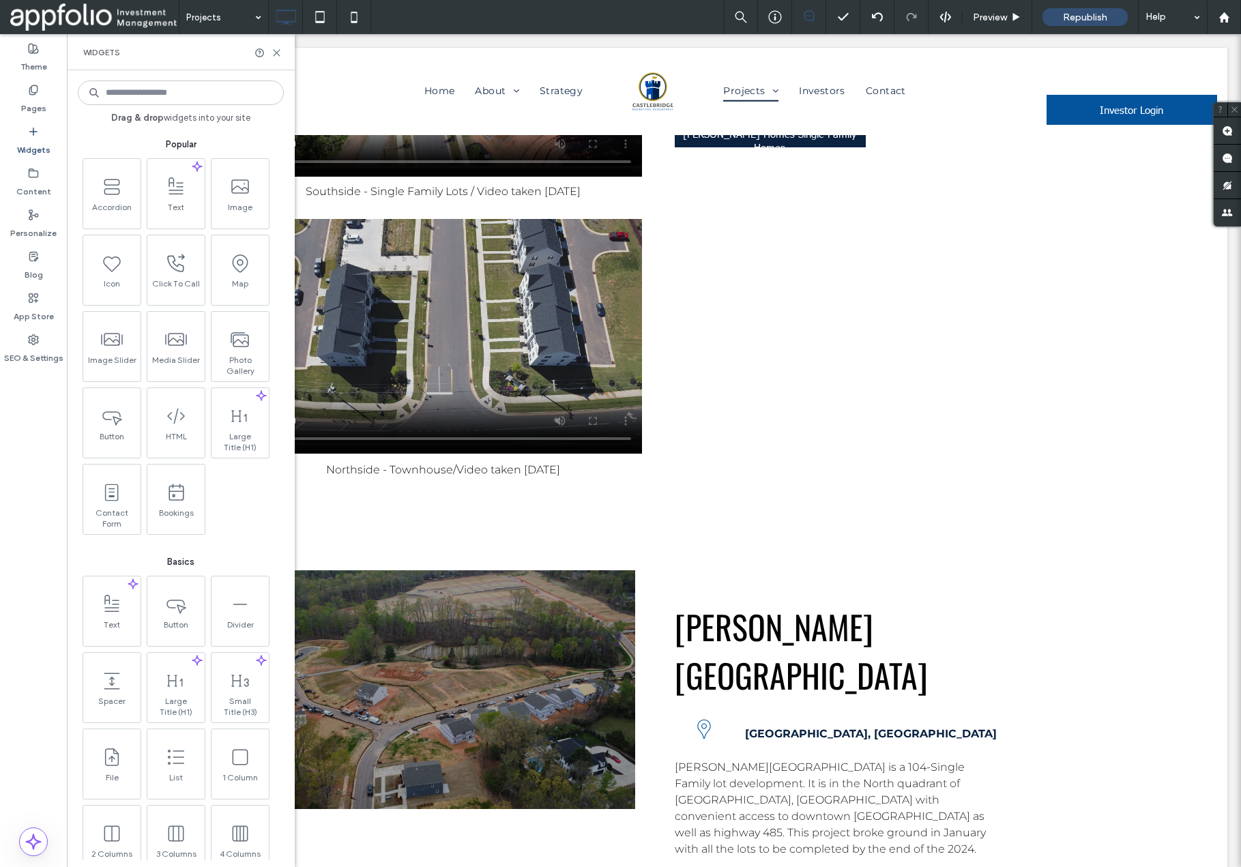
click at [175, 94] on input at bounding box center [181, 93] width 206 height 25
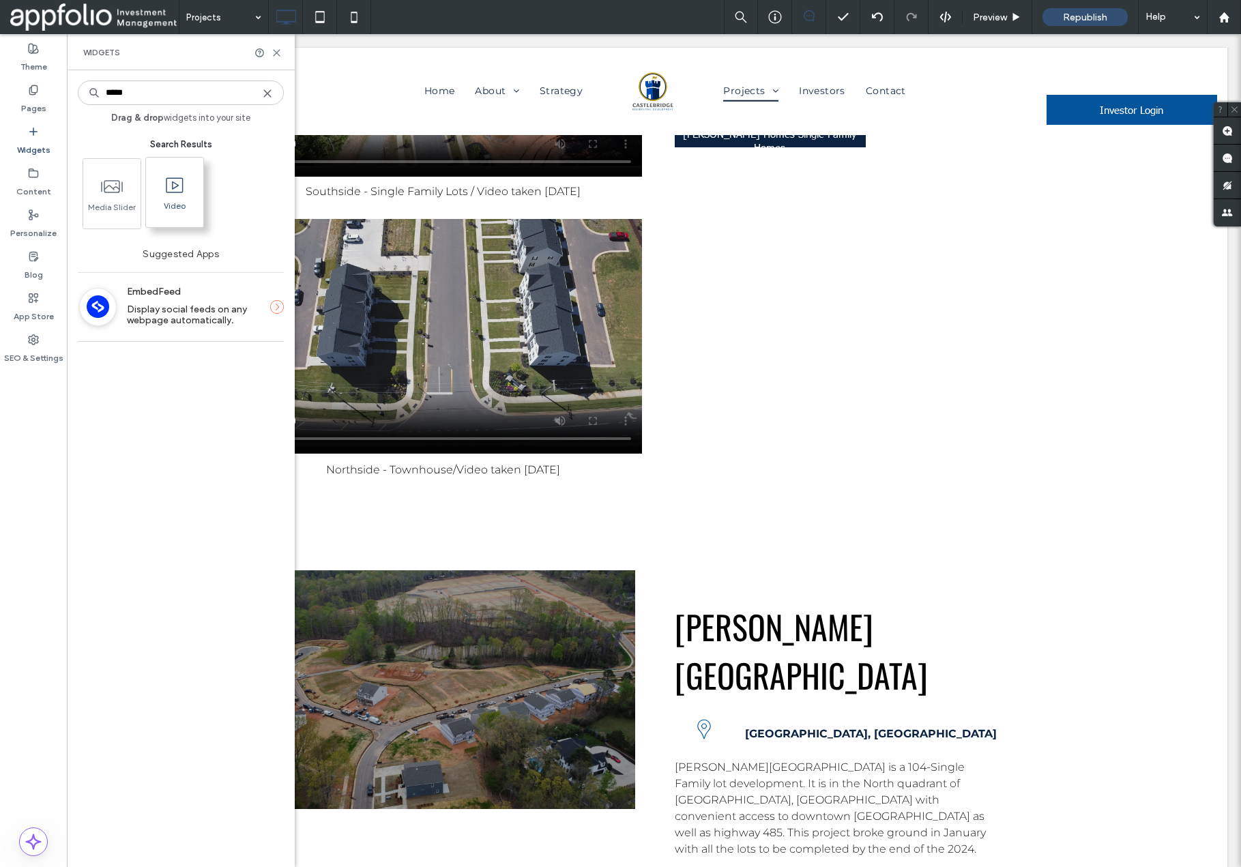
type input "*****"
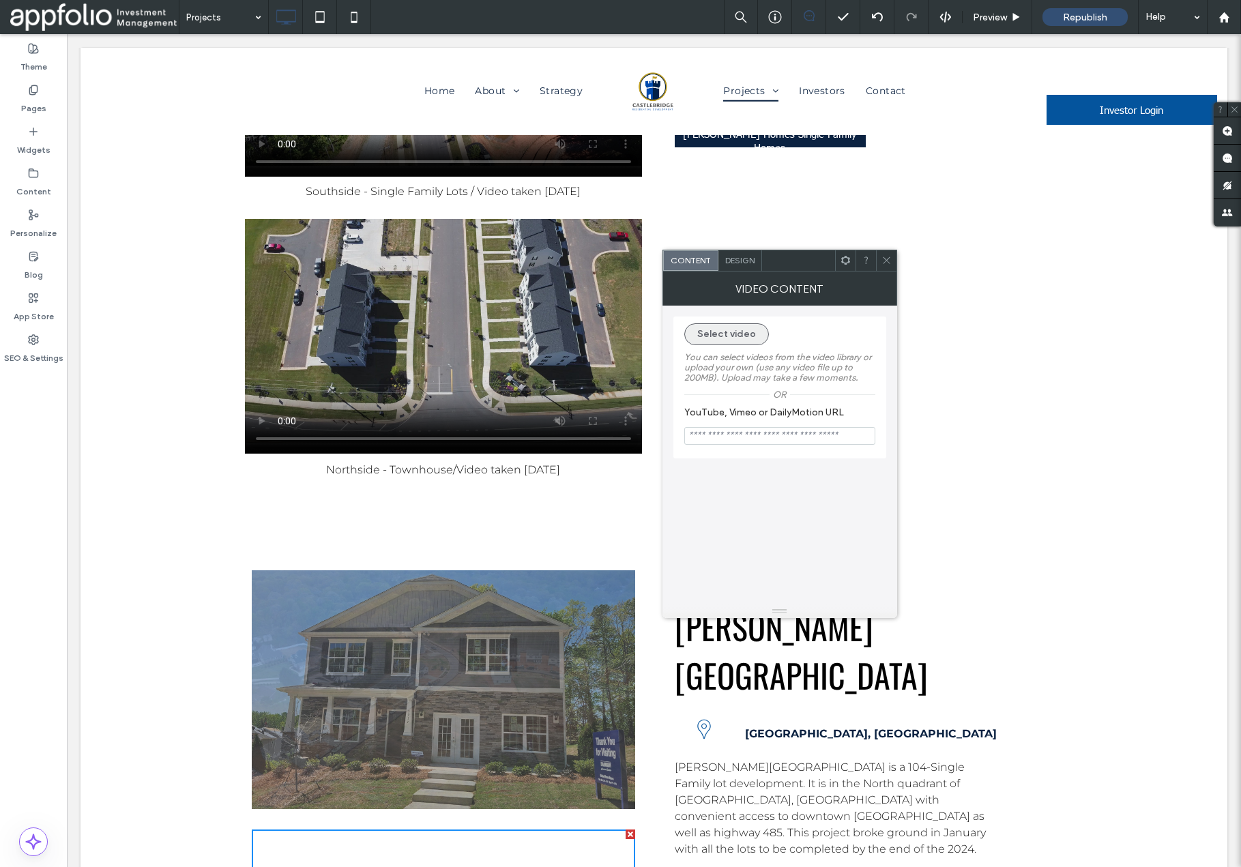
click at [741, 334] on button "Select video" at bounding box center [726, 334] width 85 height 22
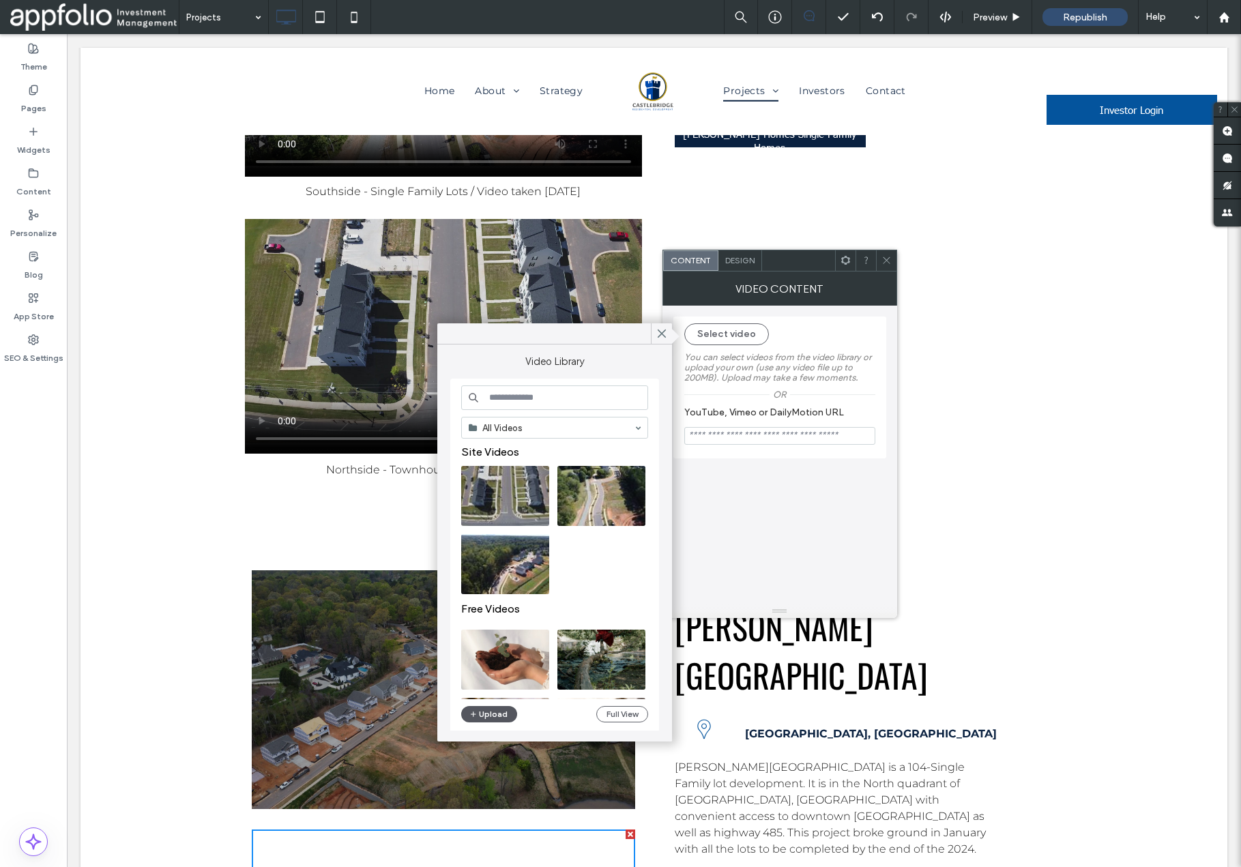
click at [486, 717] on button "Upload" at bounding box center [489, 714] width 56 height 16
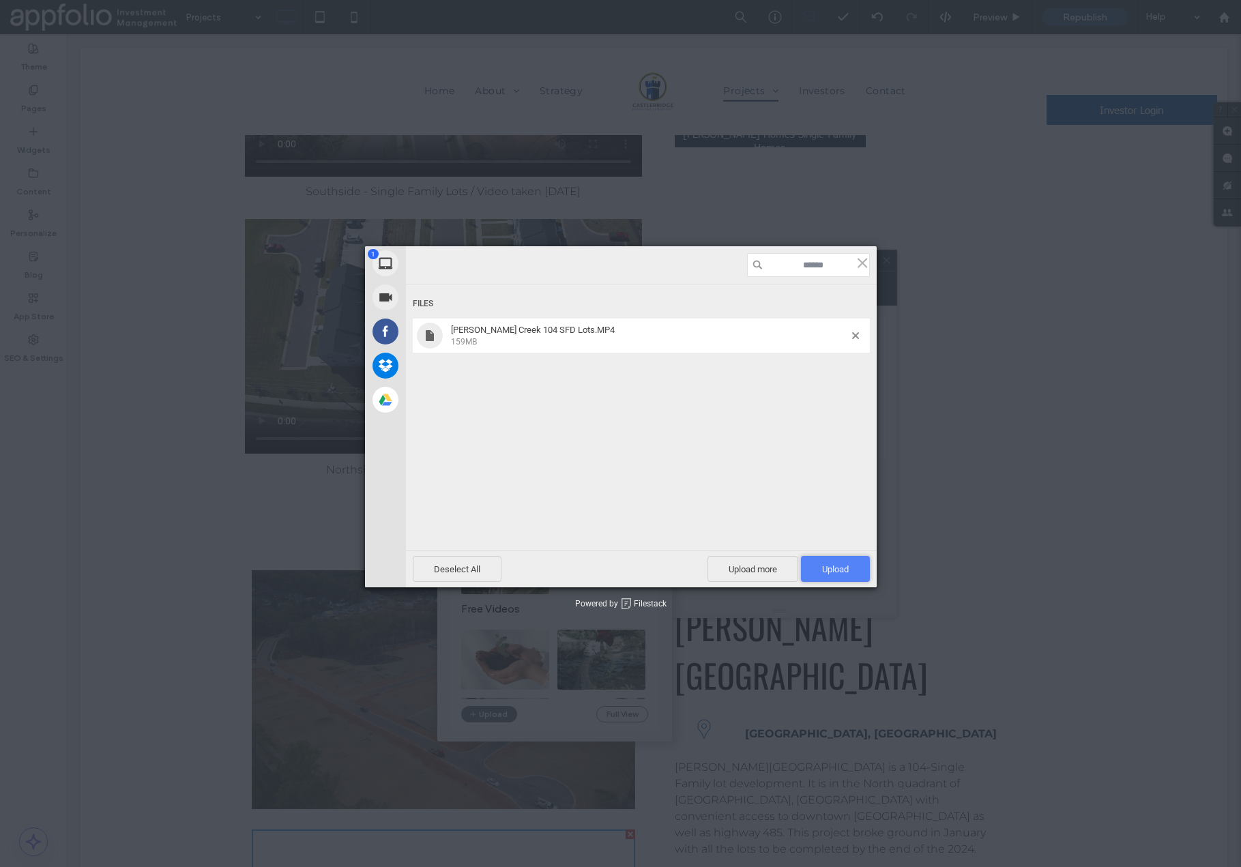
click at [828, 573] on span "Upload 1" at bounding box center [835, 569] width 27 height 10
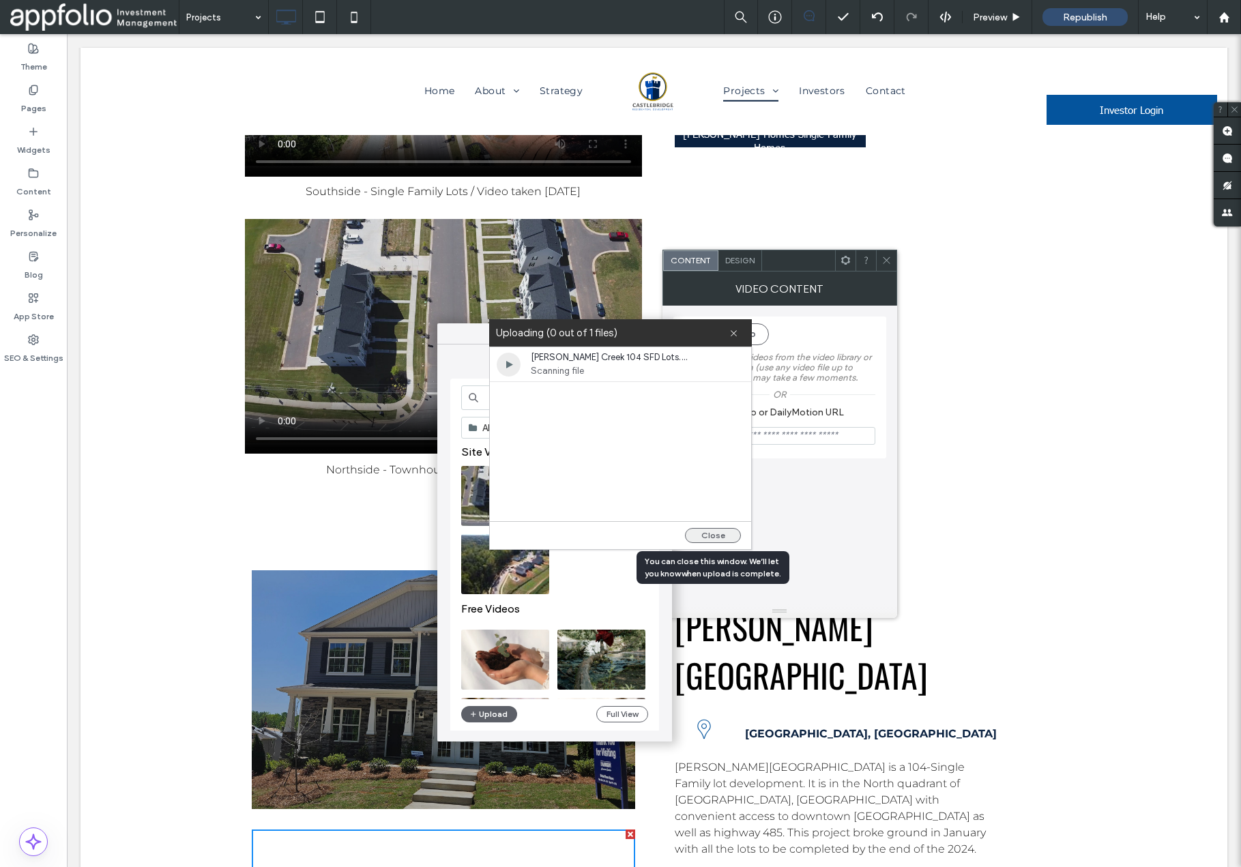
click at [691, 533] on button "Close" at bounding box center [713, 535] width 56 height 15
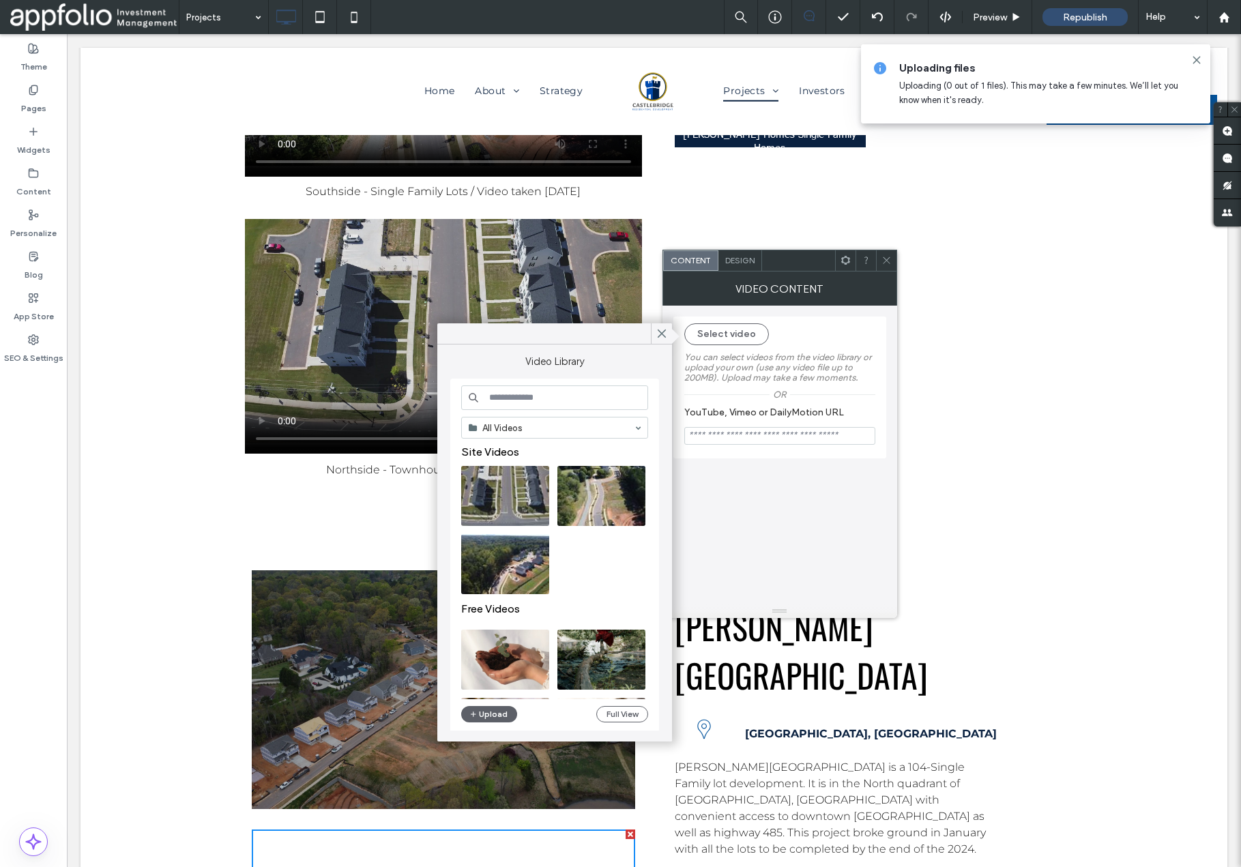
click at [585, 401] on input at bounding box center [554, 398] width 187 height 25
type input "**********"
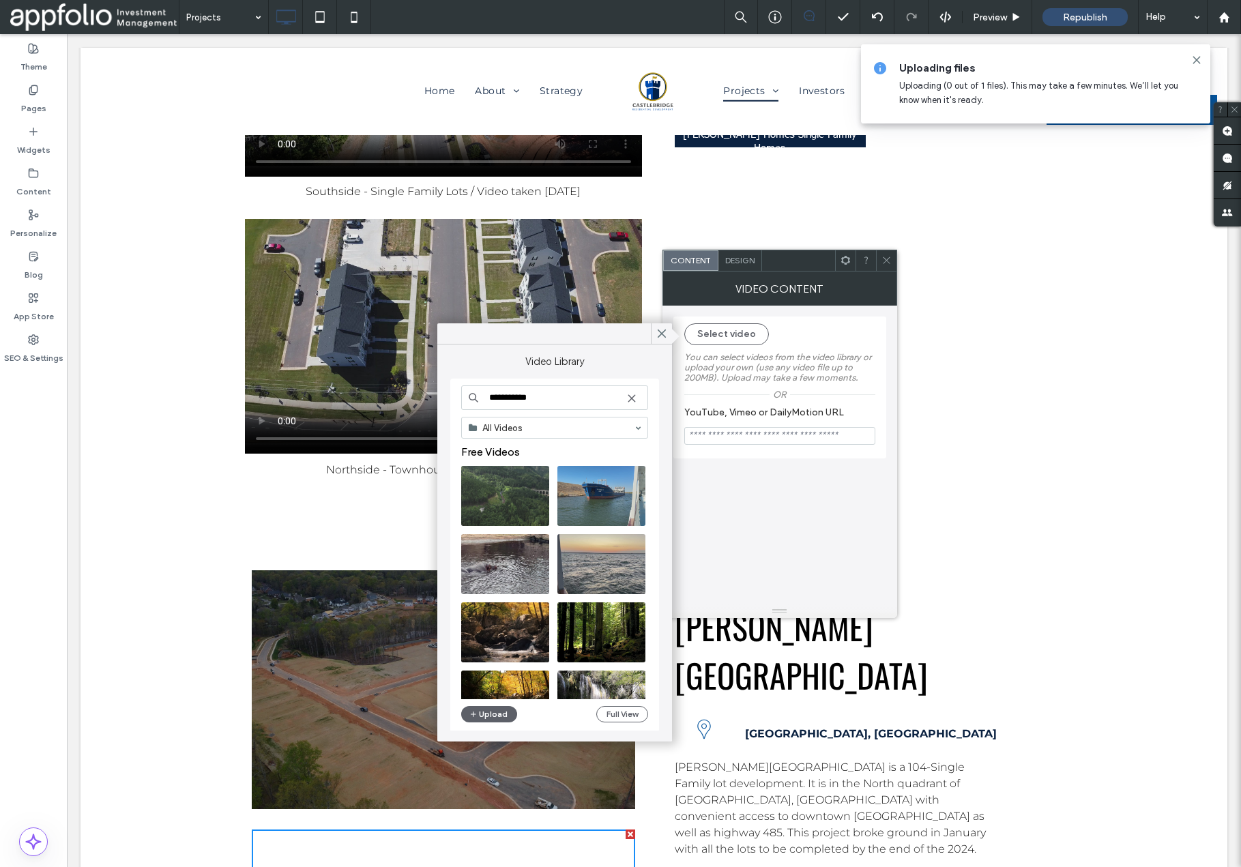
click at [632, 401] on icon at bounding box center [631, 398] width 11 height 11
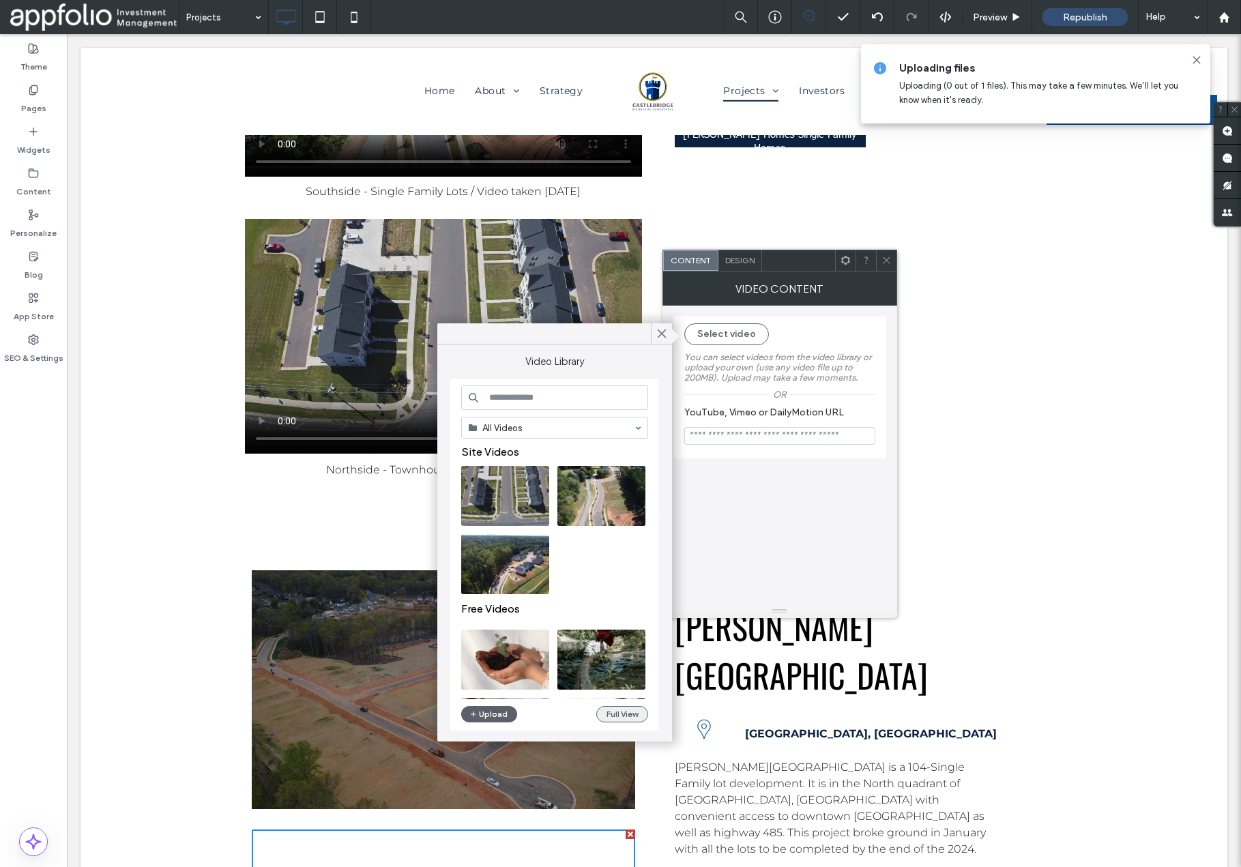
click at [615, 715] on button "Full View" at bounding box center [622, 714] width 52 height 16
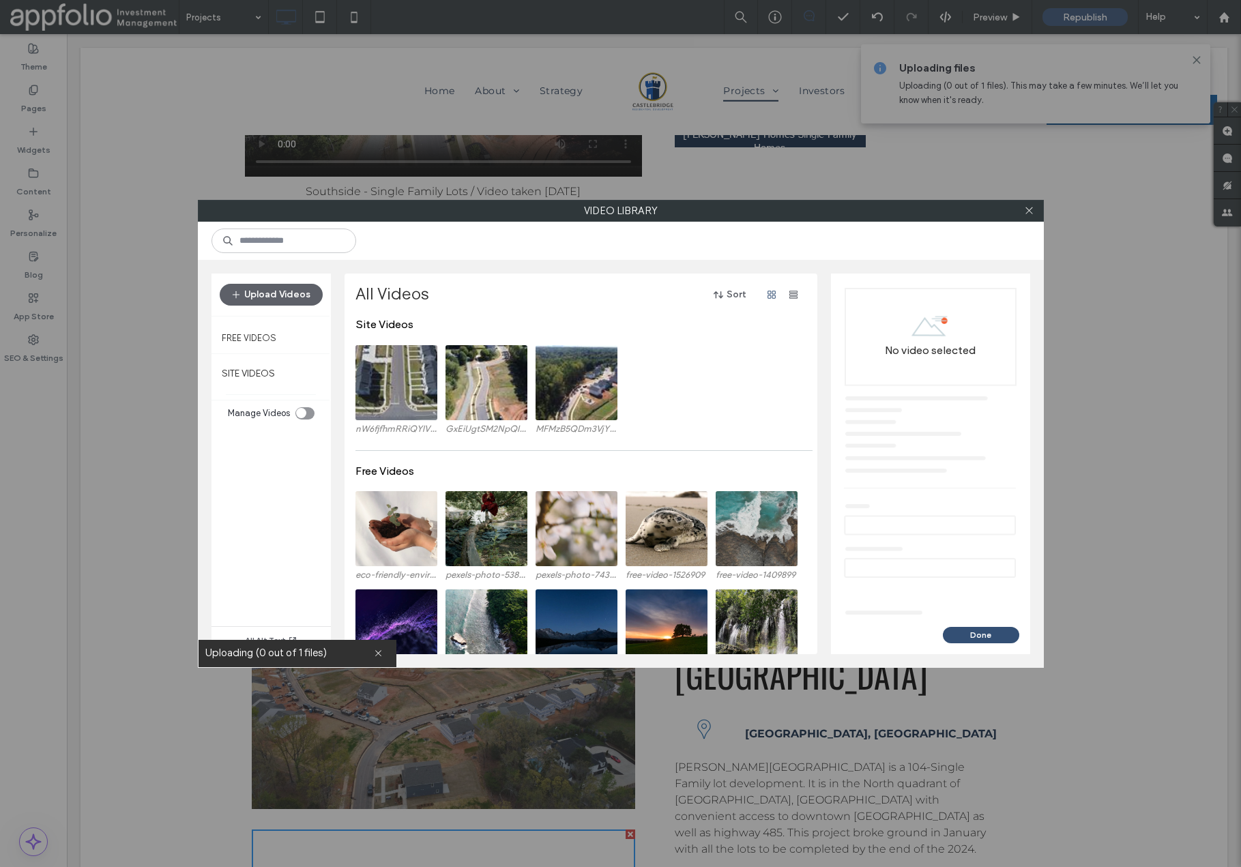
click at [723, 402] on div "nW6fjfhmRRiQYIVtSxoJ_Sunset Northside 150 SFA (Townhouse) Lots.mp4 GxEiUgtSM2Np…" at bounding box center [585, 394] width 459 height 98
click at [252, 373] on label "SITE VIDEOS" at bounding box center [271, 374] width 119 height 34
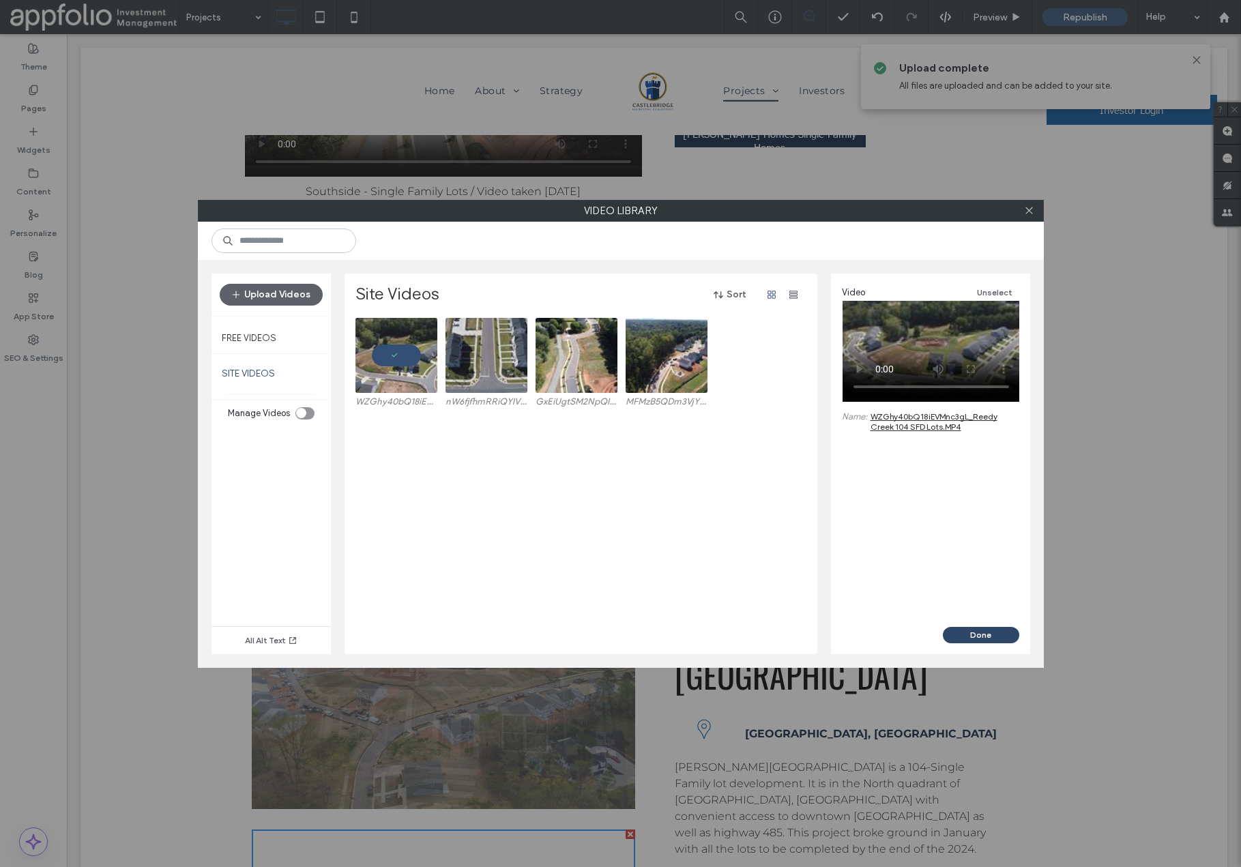
click at [968, 635] on button "Done" at bounding box center [981, 635] width 76 height 16
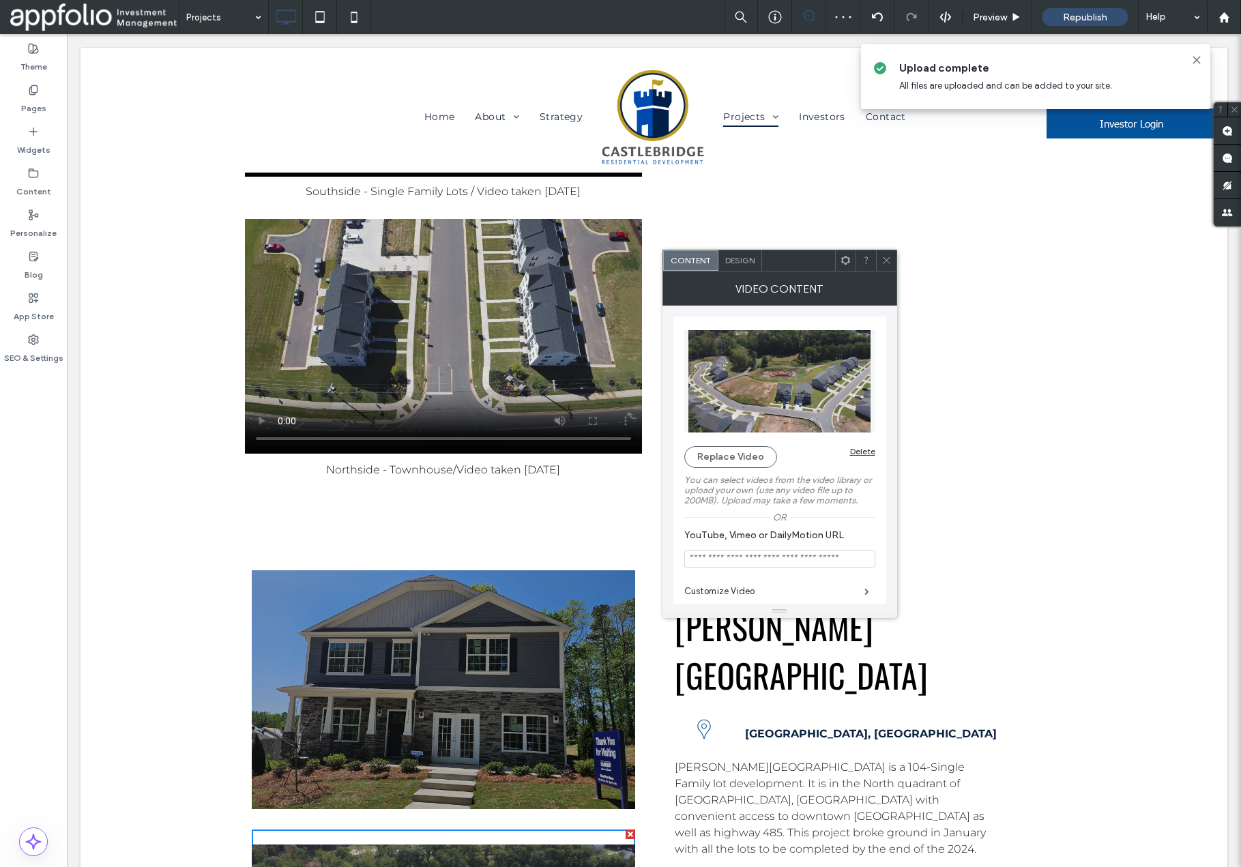
click at [889, 265] on icon at bounding box center [887, 260] width 10 height 10
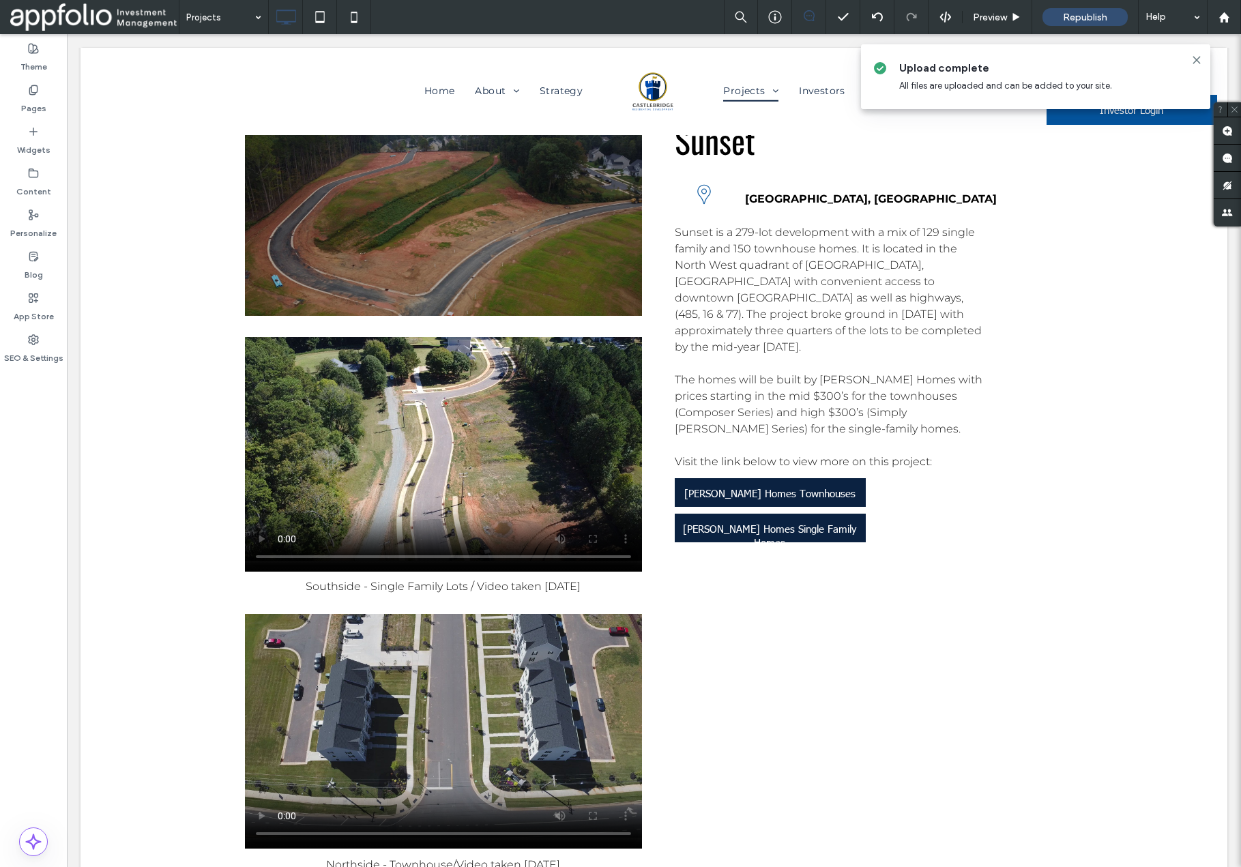
scroll to position [4599, 0]
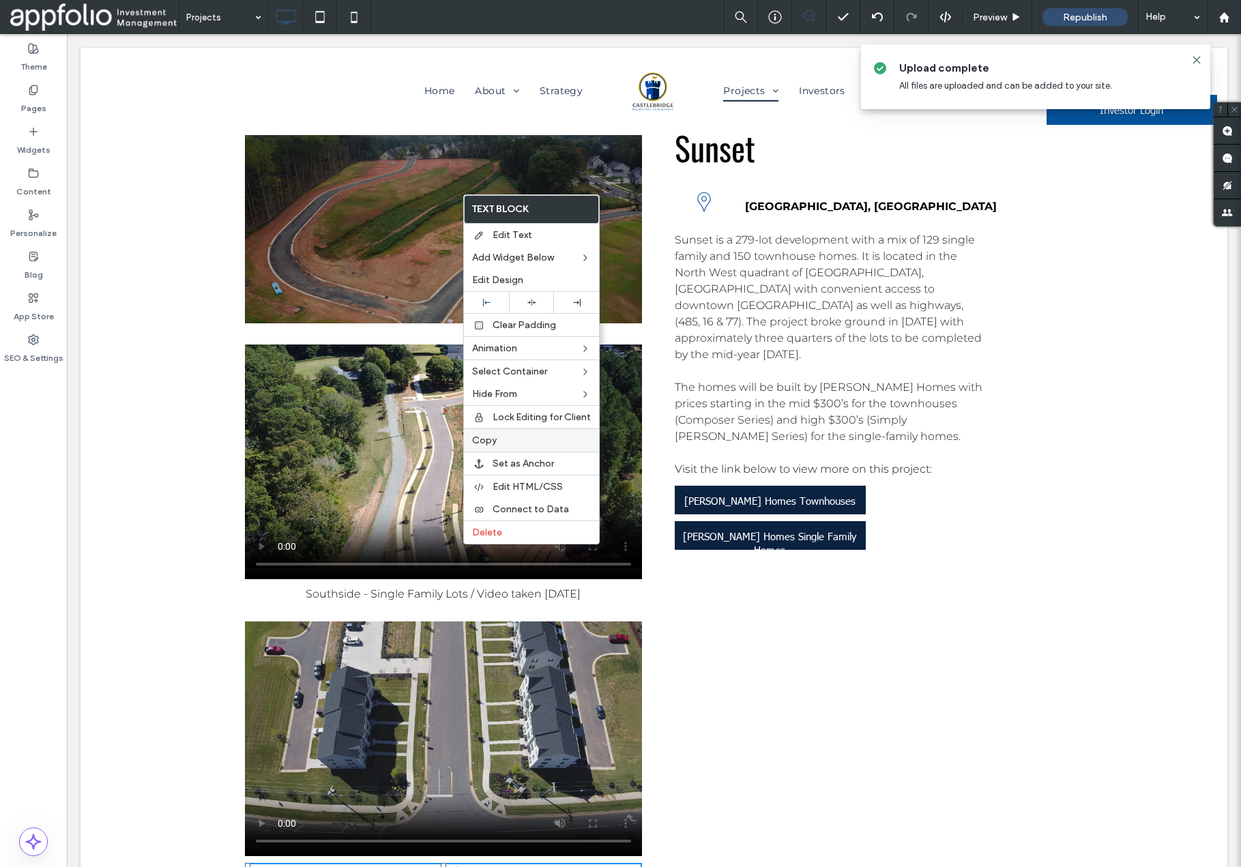
click at [499, 438] on label "Copy" at bounding box center [531, 441] width 119 height 12
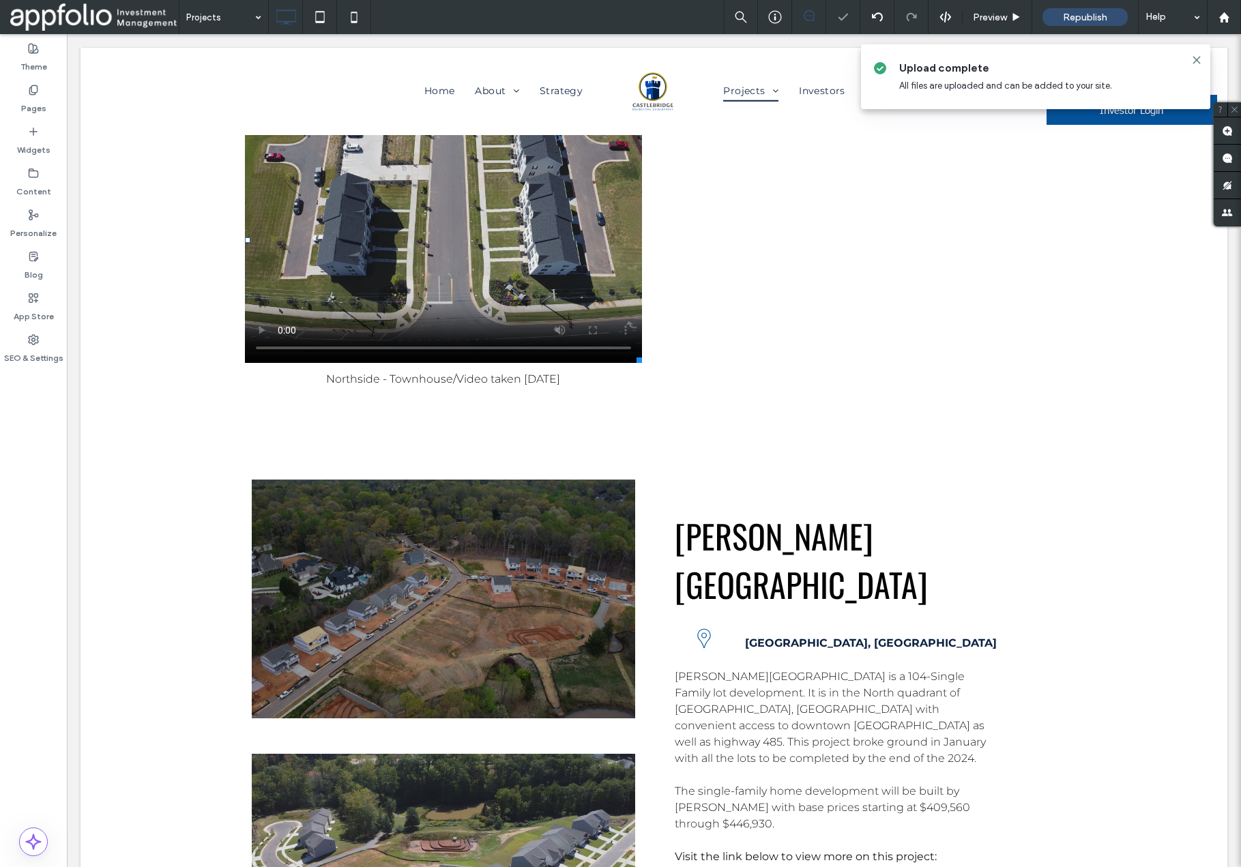
scroll to position [5101, 0]
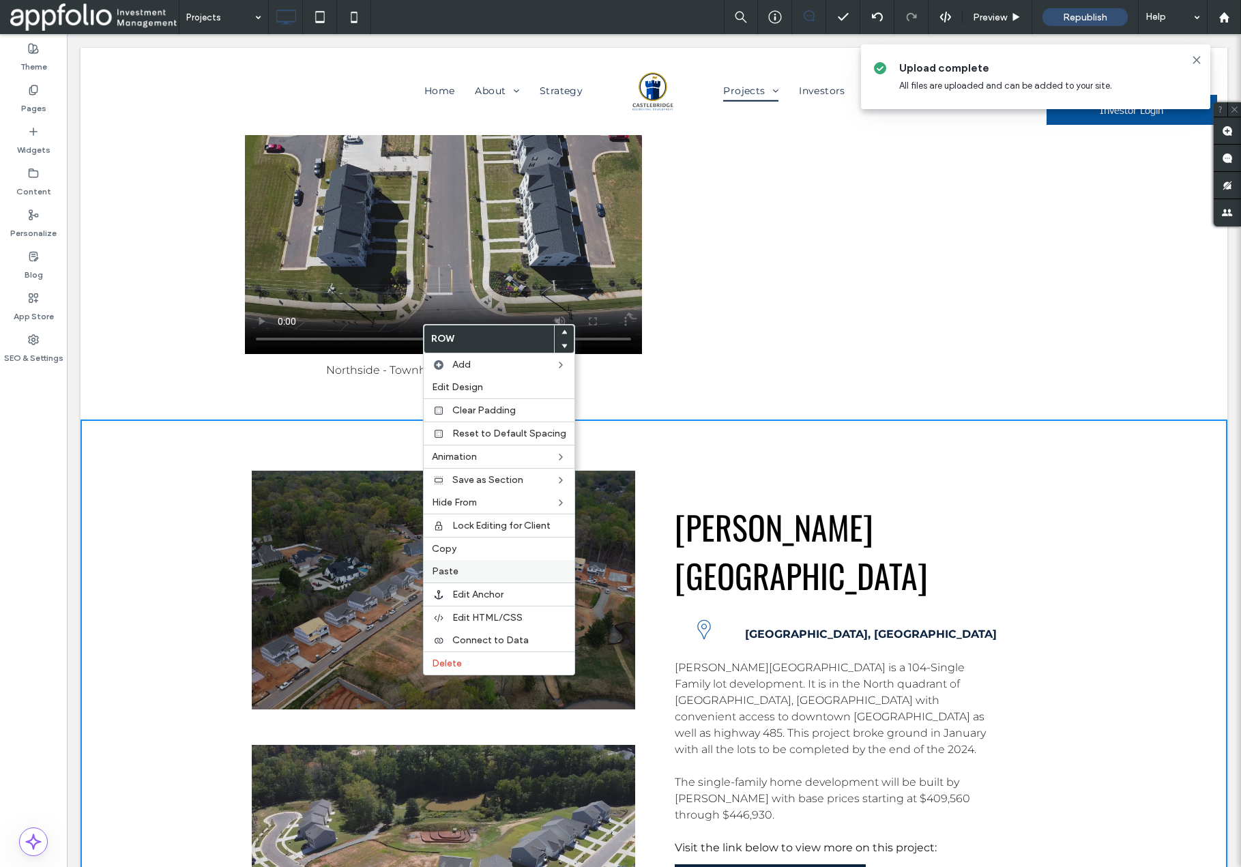
click at [464, 569] on label "Paste" at bounding box center [499, 572] width 134 height 12
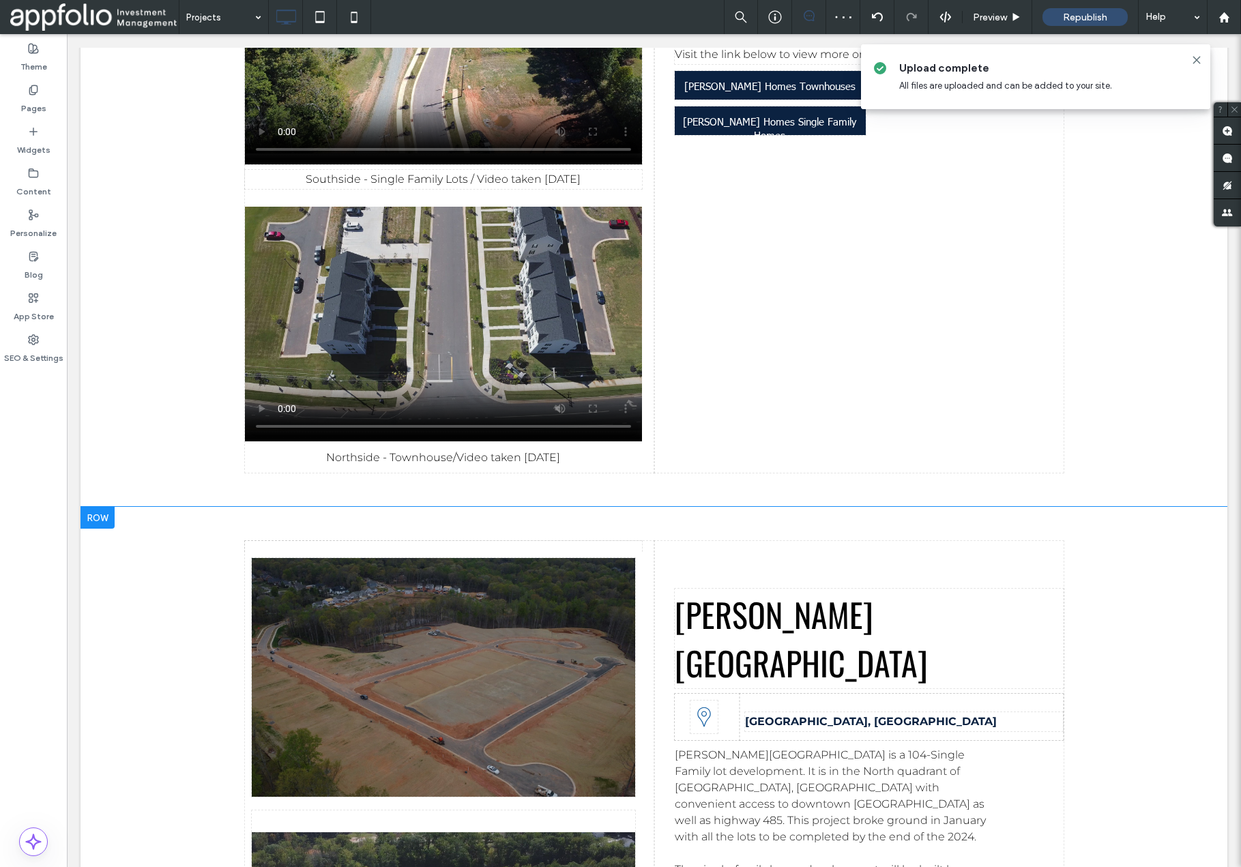
drag, startPoint x: 433, startPoint y: 141, endPoint x: 421, endPoint y: 761, distance: 620.4
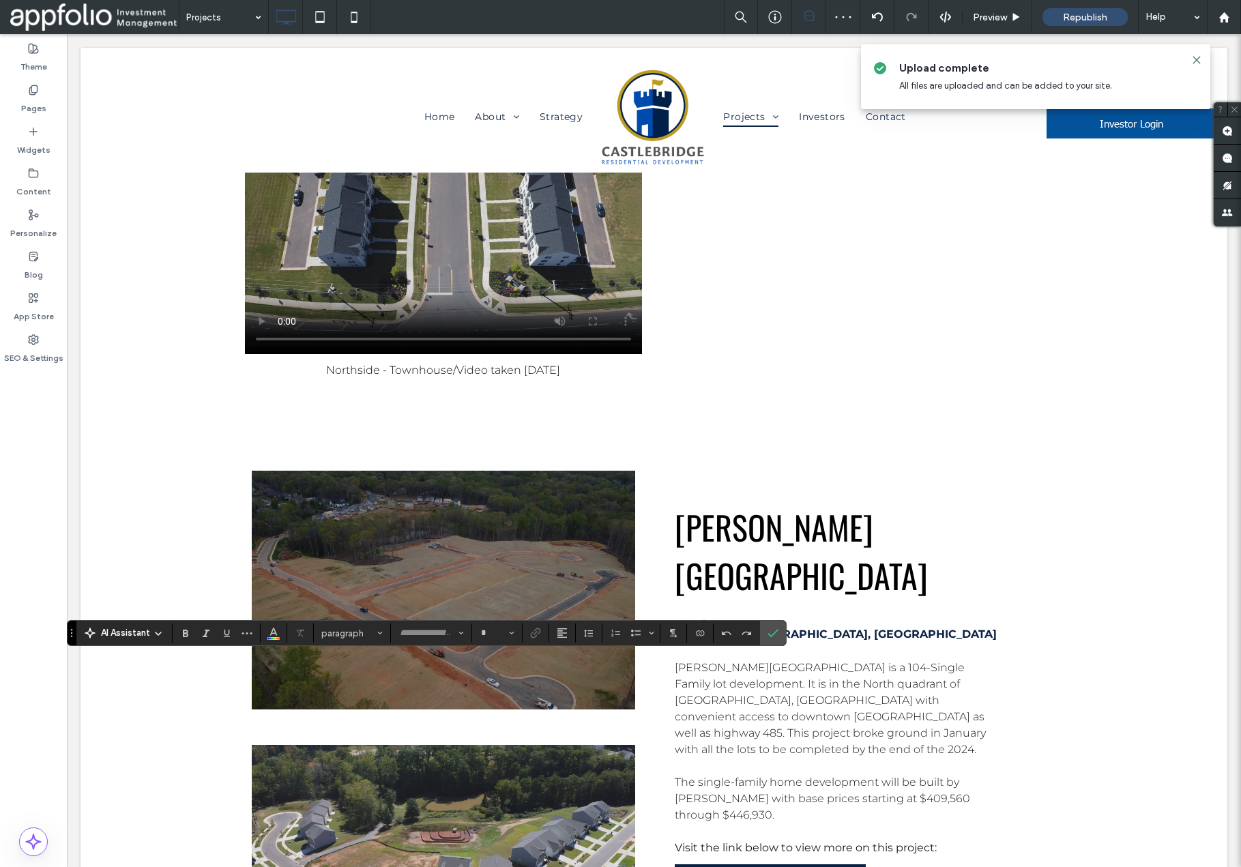
type input "**********"
type input "**"
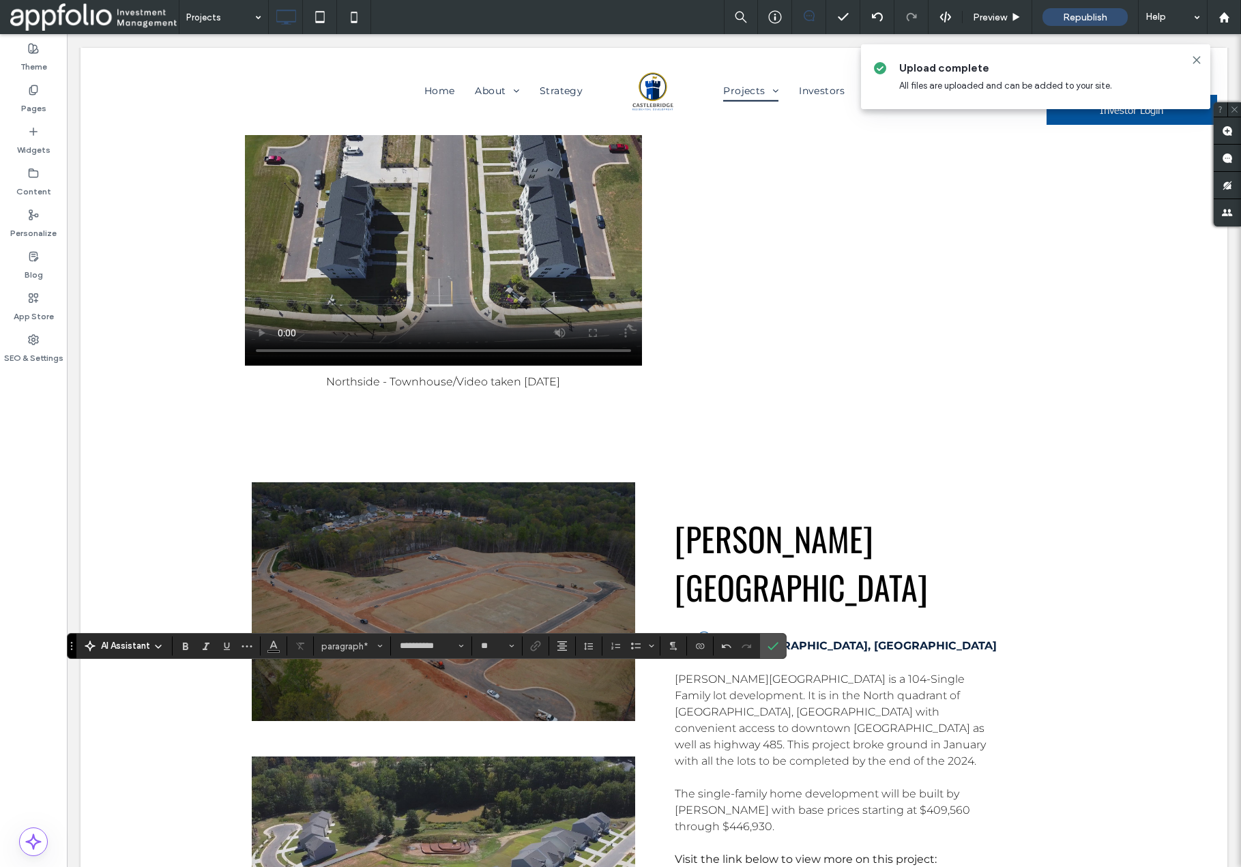
scroll to position [5091, 0]
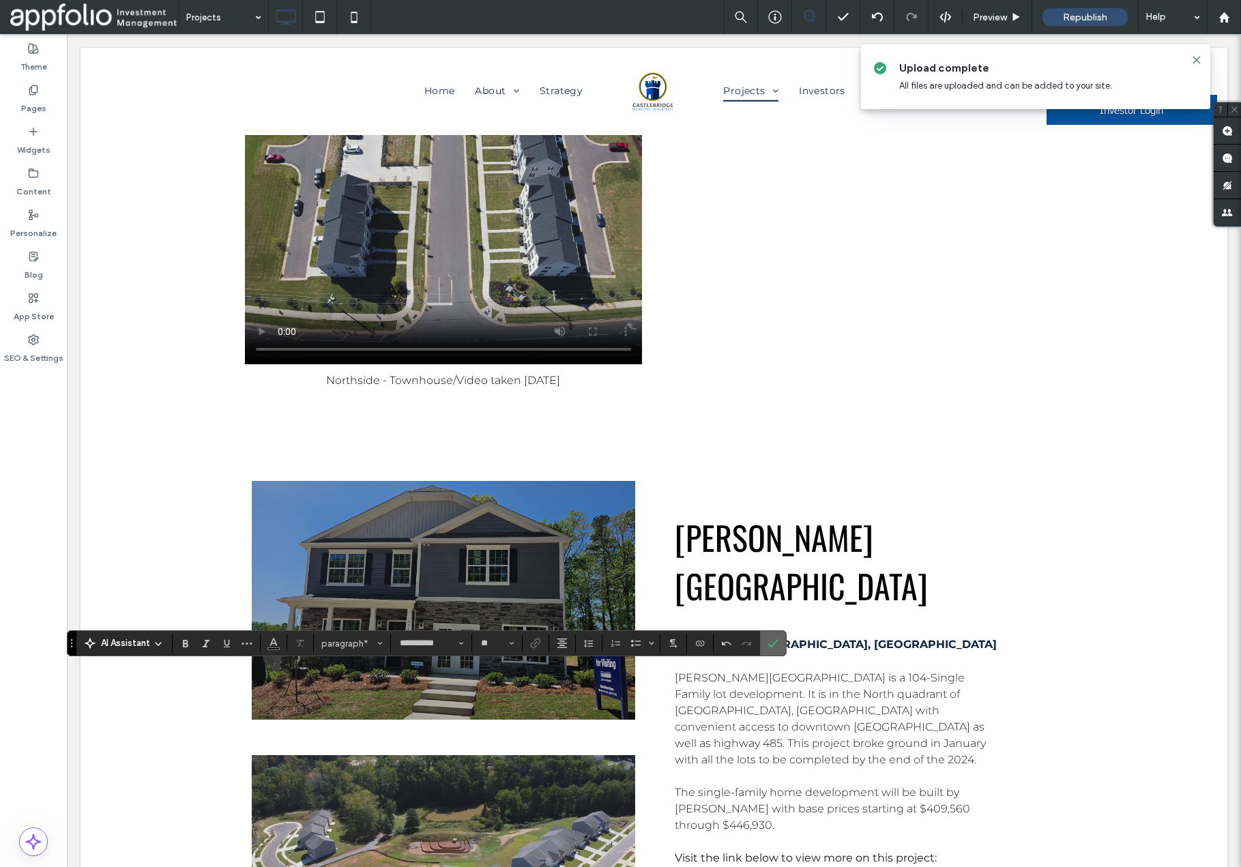
click at [768, 645] on icon "Confirm" at bounding box center [773, 643] width 11 height 11
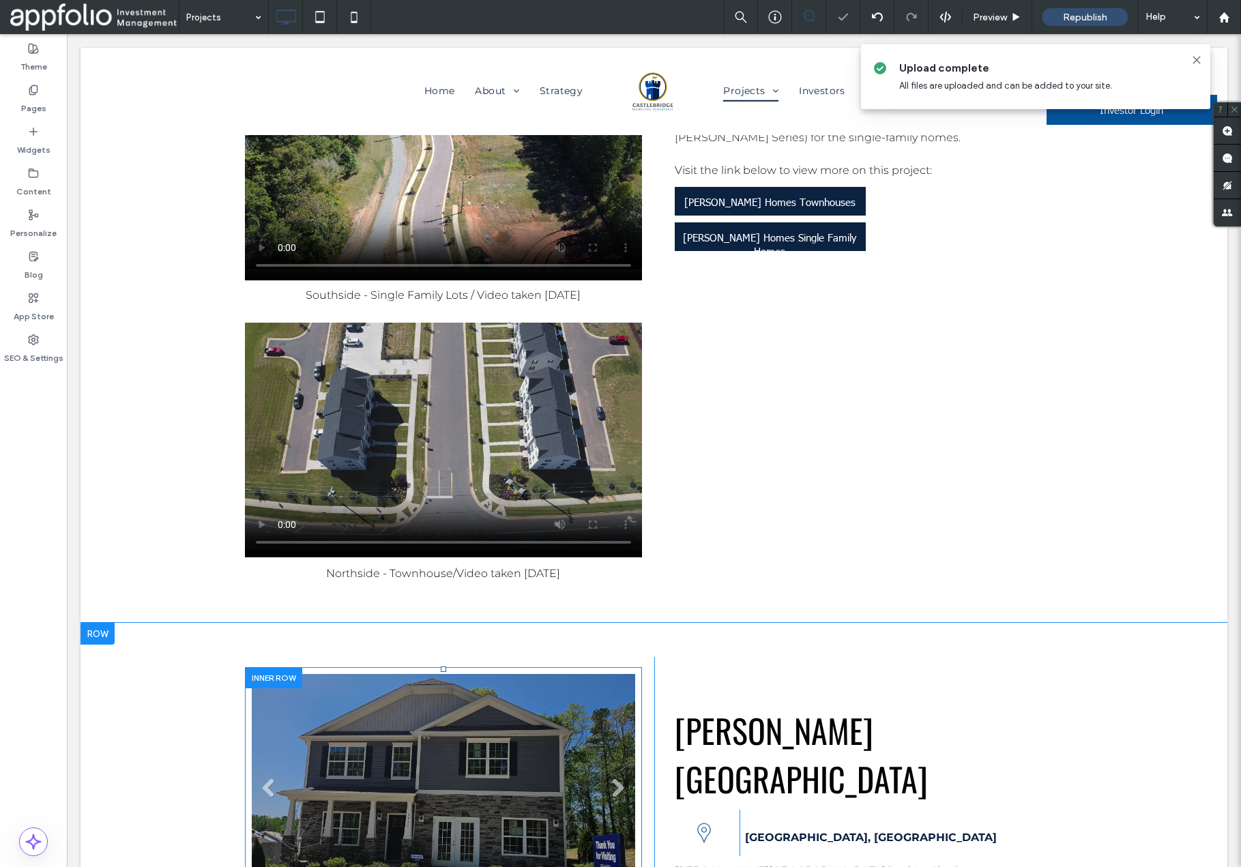
scroll to position [4880, 0]
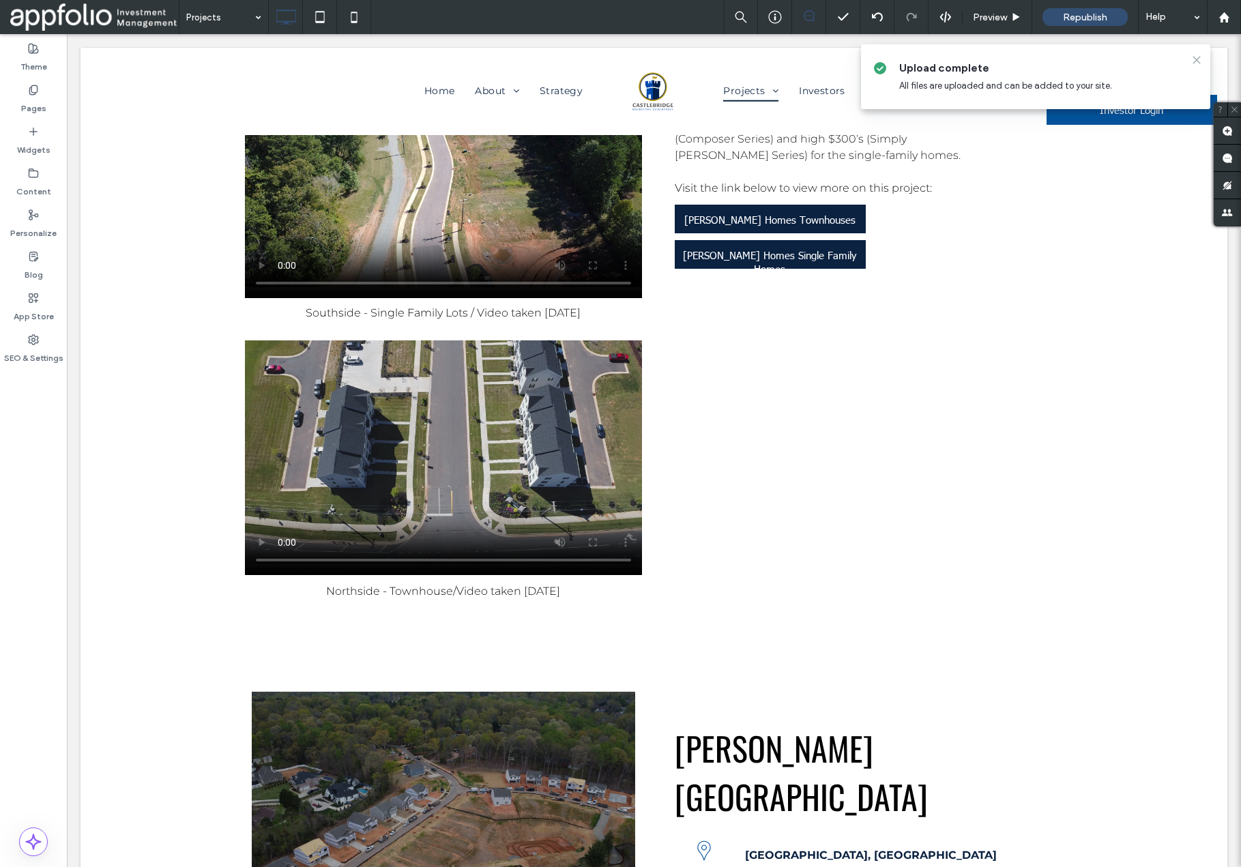
click at [1195, 59] on icon at bounding box center [1197, 60] width 11 height 11
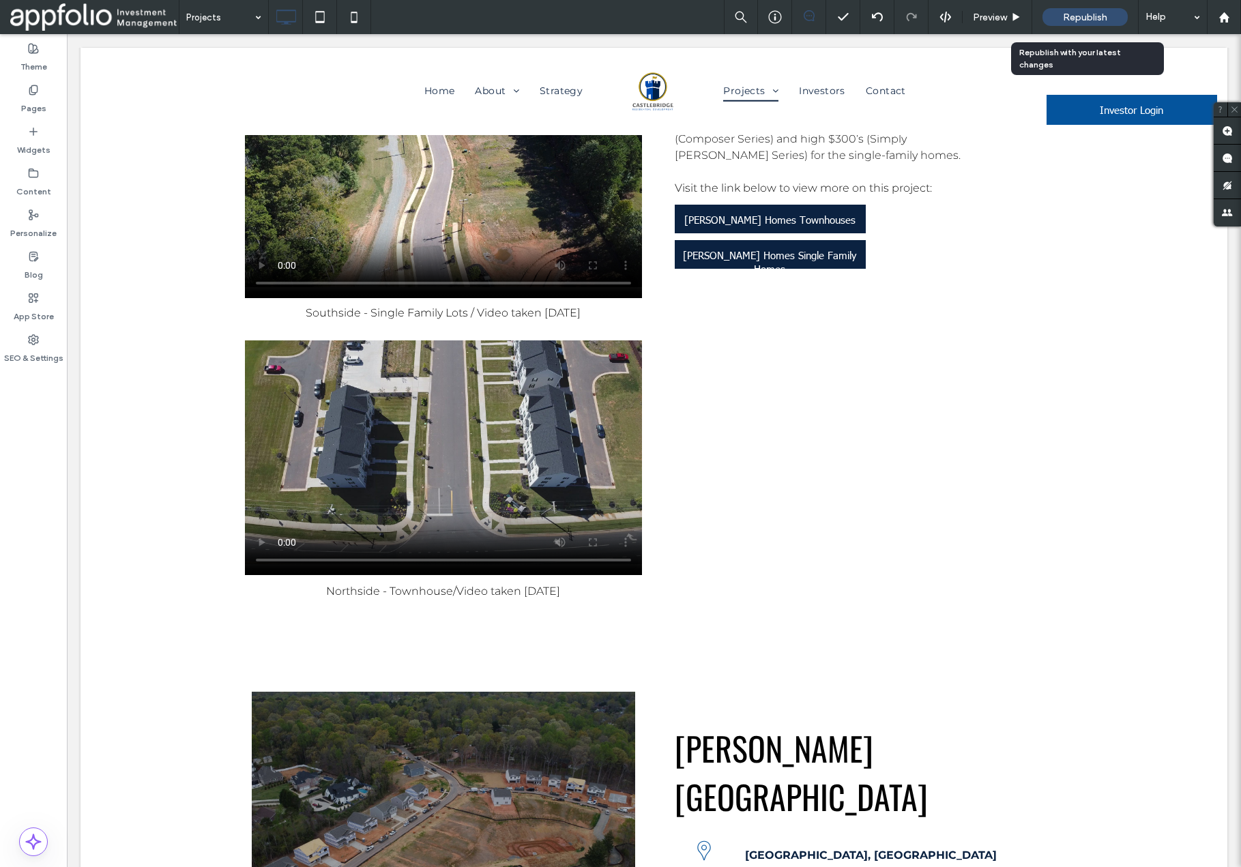
click at [1091, 18] on span "Republish" at bounding box center [1085, 18] width 44 height 12
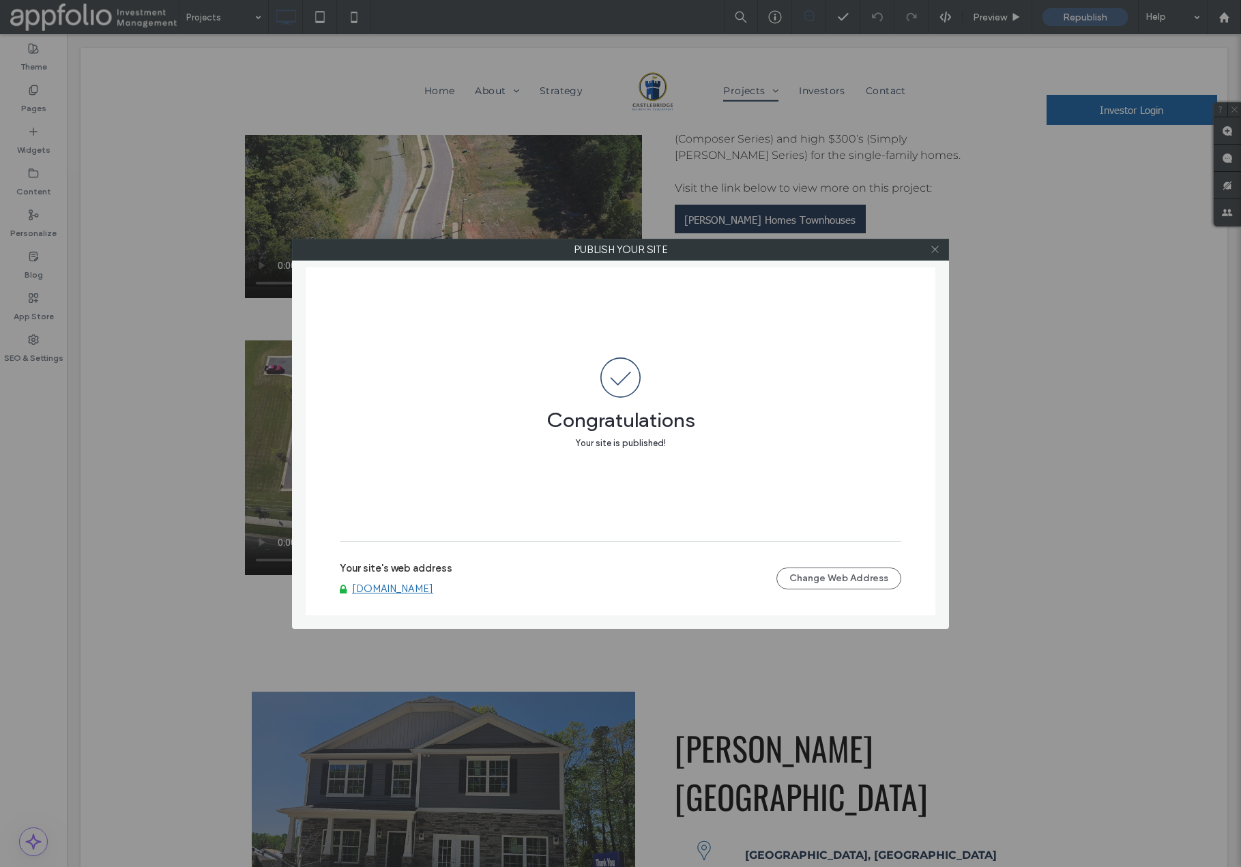
click at [938, 248] on icon at bounding box center [935, 249] width 10 height 10
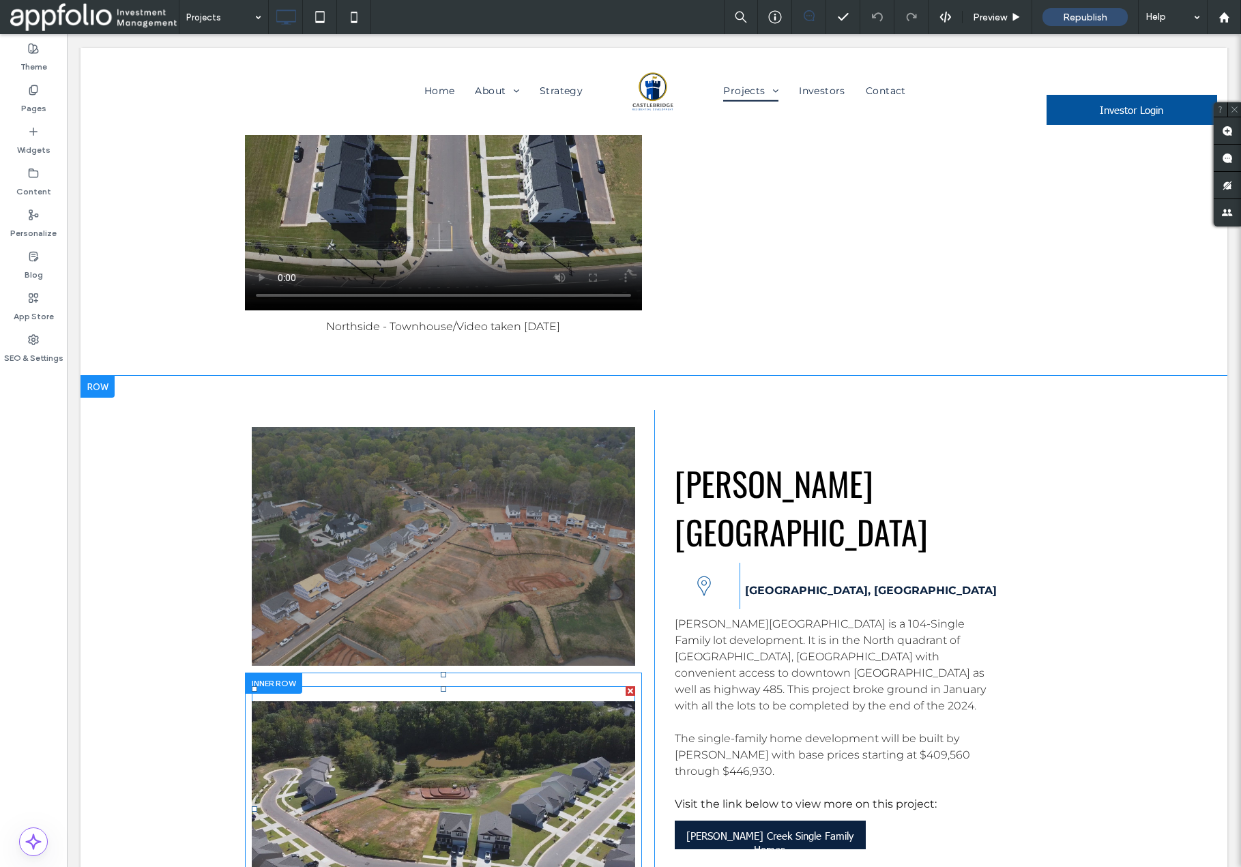
scroll to position [5149, 0]
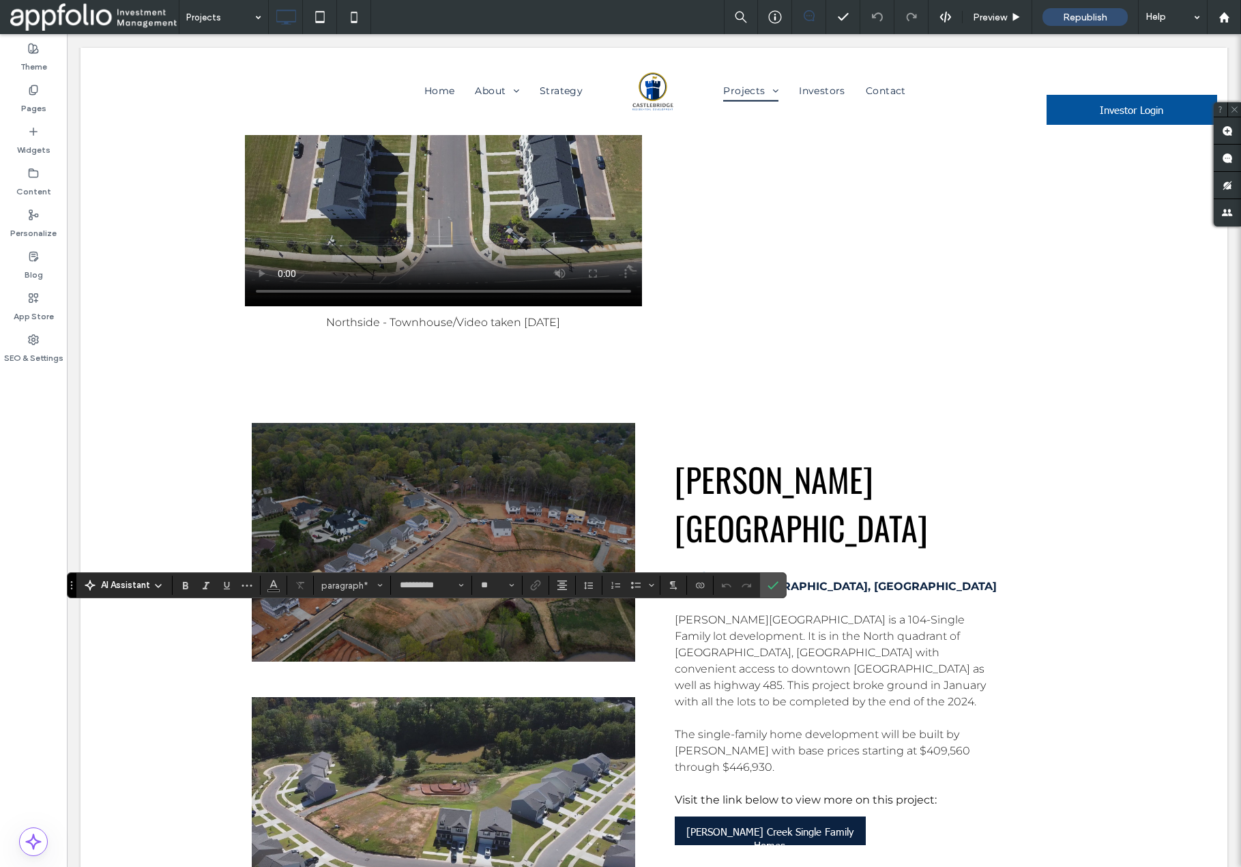
click at [773, 590] on icon "Confirm" at bounding box center [773, 585] width 11 height 11
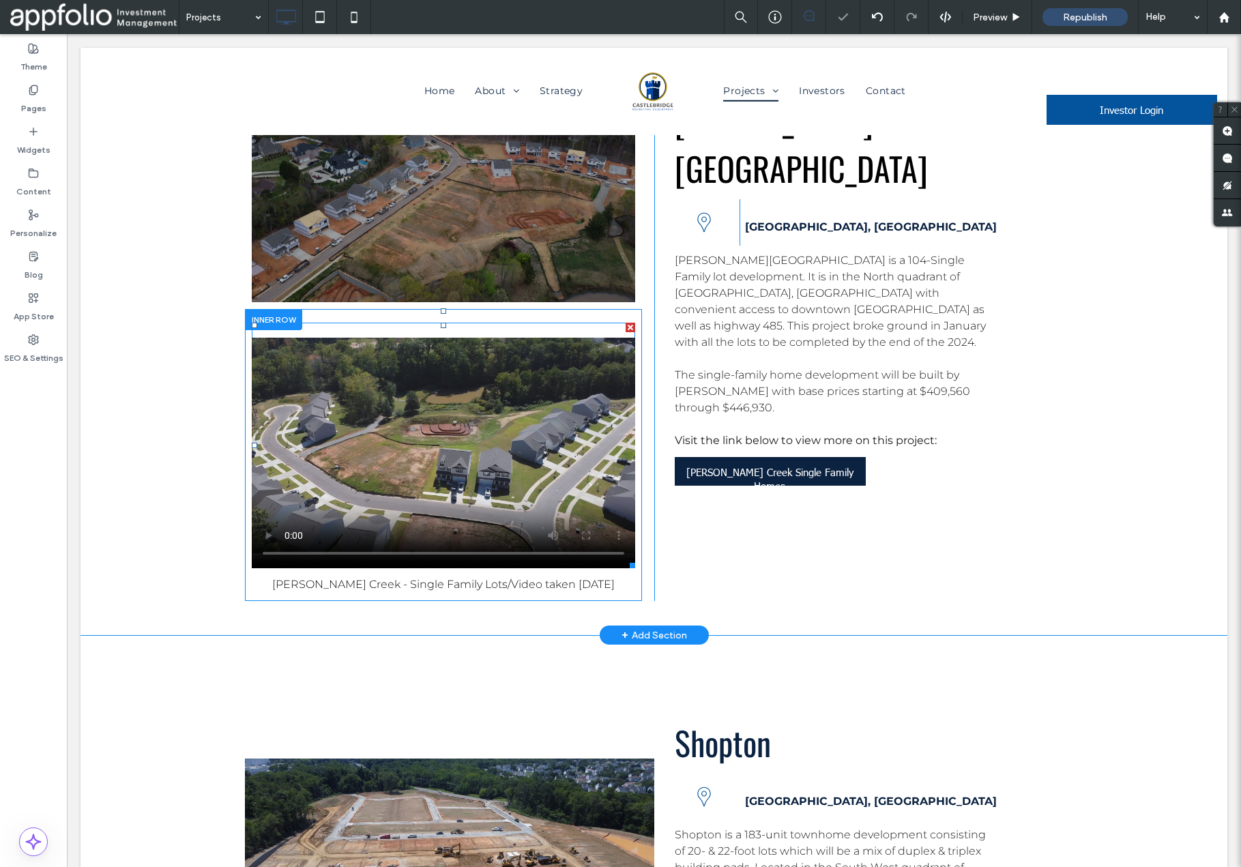
scroll to position [5517, 0]
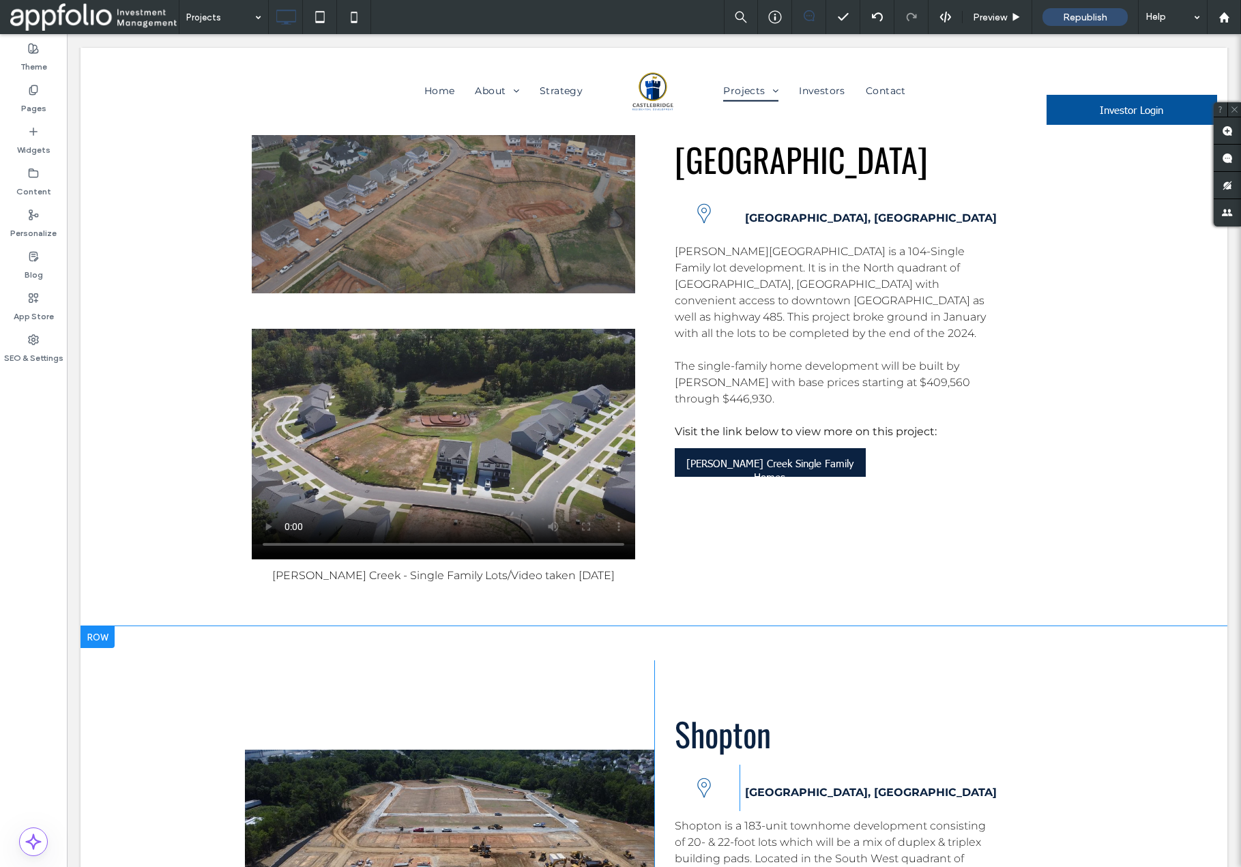
click at [536, 661] on div at bounding box center [449, 865] width 409 height 409
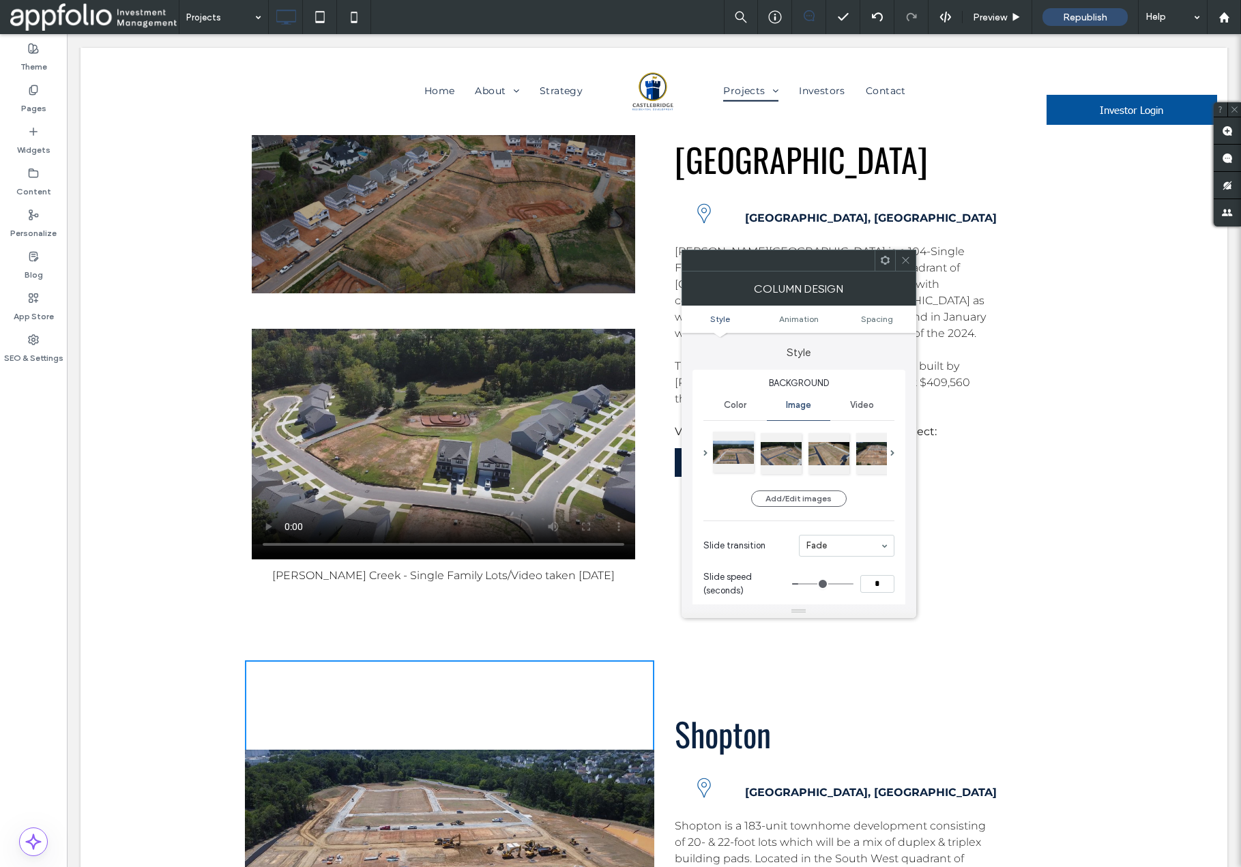
click at [731, 456] on div at bounding box center [733, 452] width 41 height 41
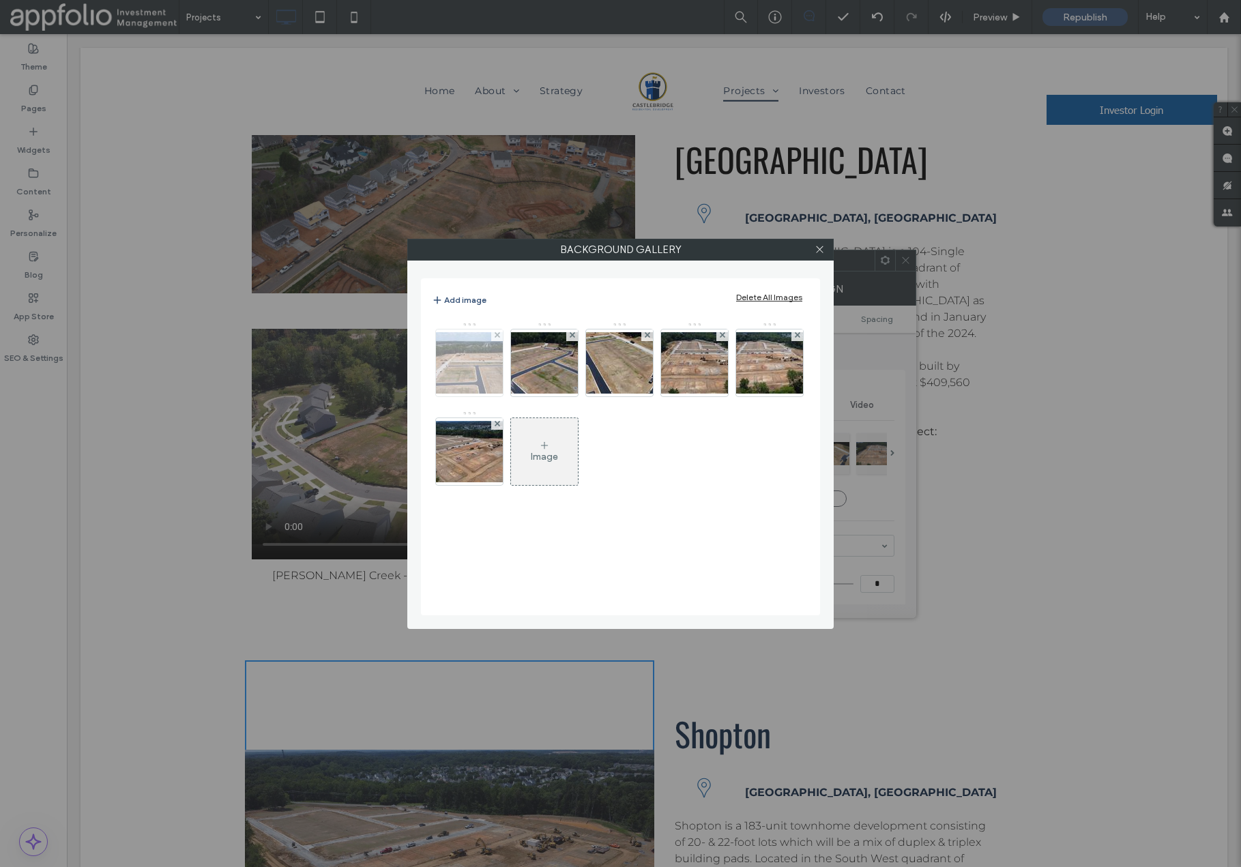
click at [480, 369] on img at bounding box center [469, 362] width 109 height 61
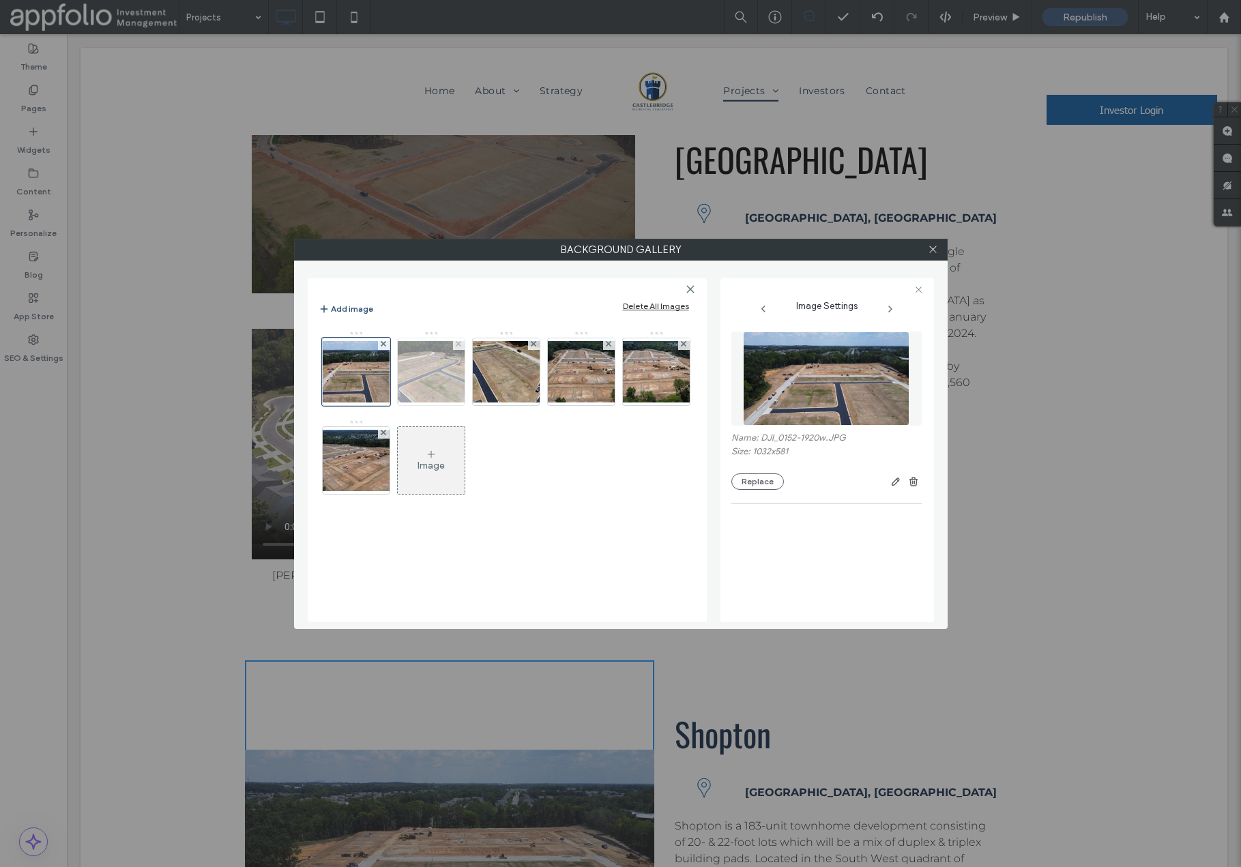
click at [449, 373] on img at bounding box center [431, 371] width 109 height 61
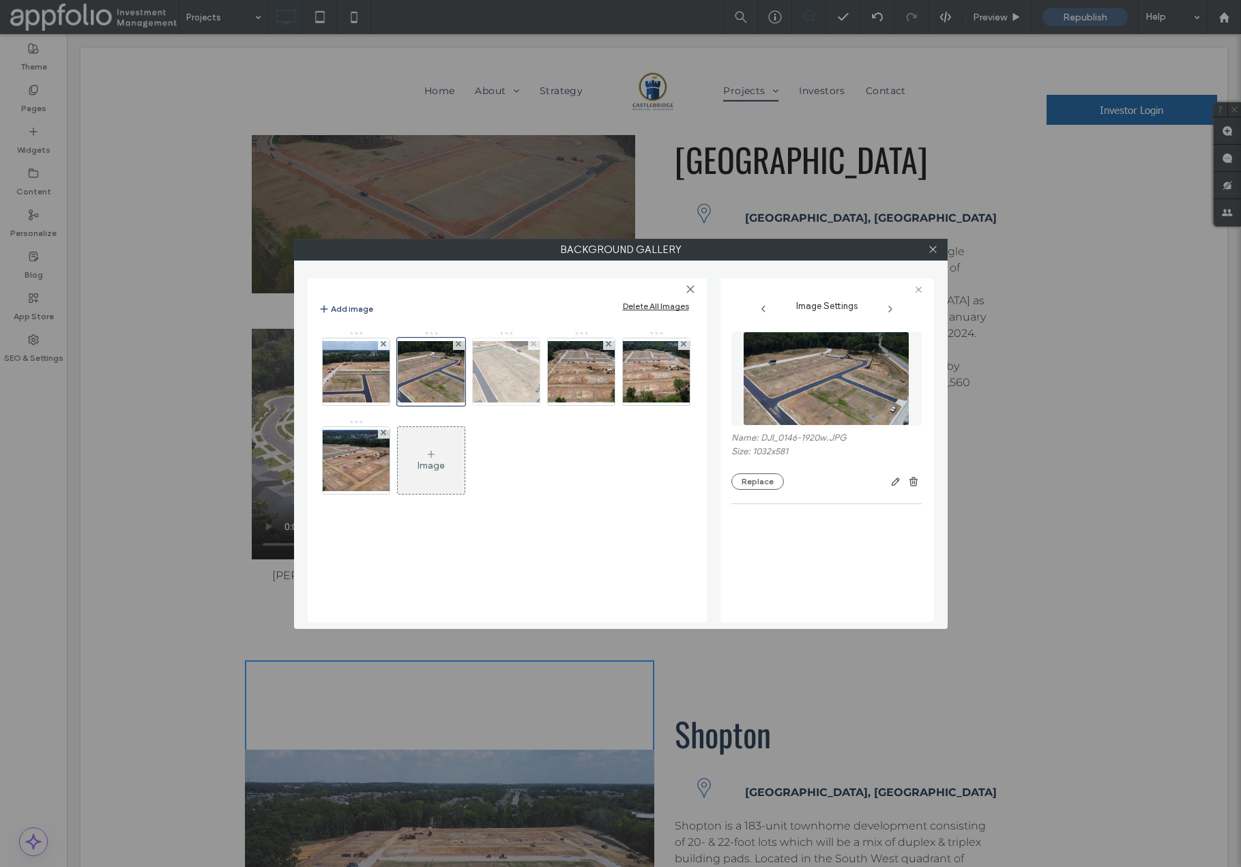
click at [510, 380] on img at bounding box center [506, 371] width 109 height 61
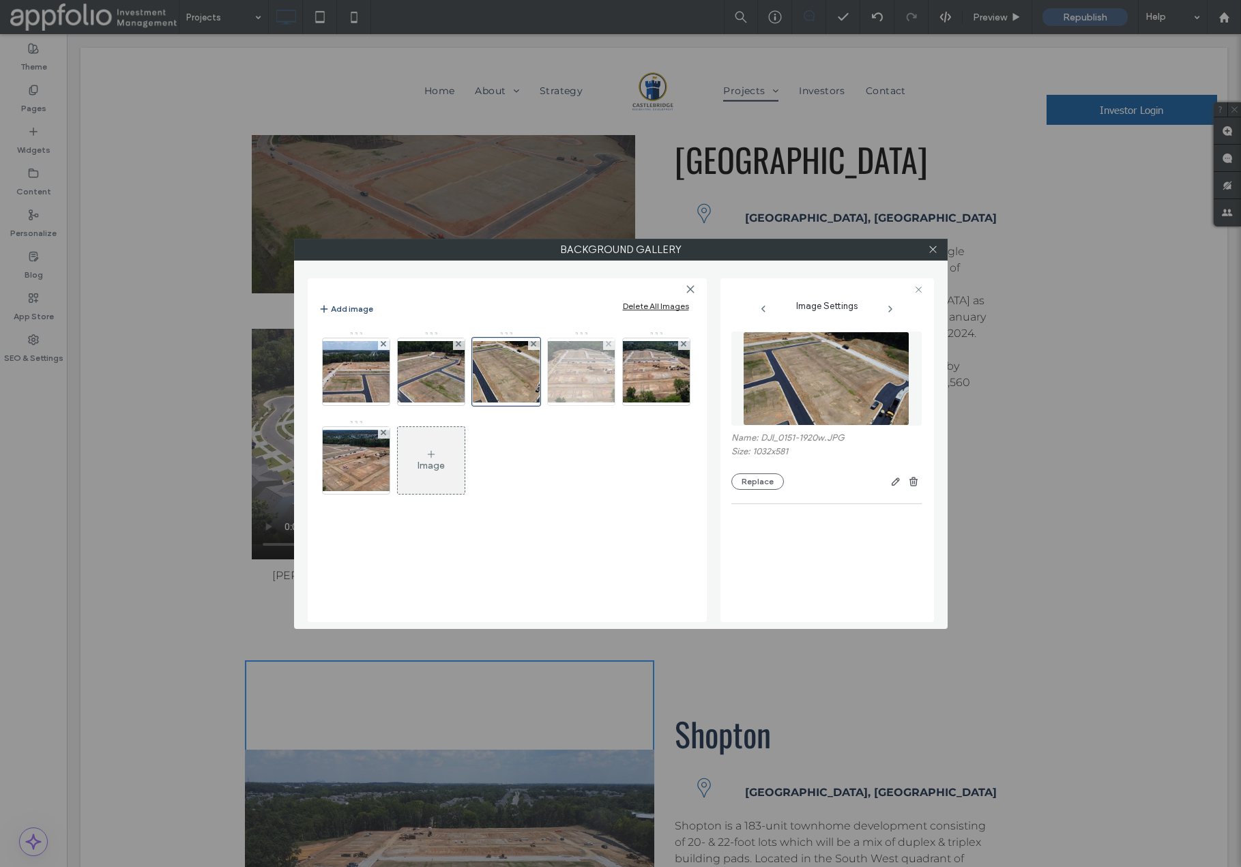
click at [583, 379] on img at bounding box center [581, 371] width 109 height 61
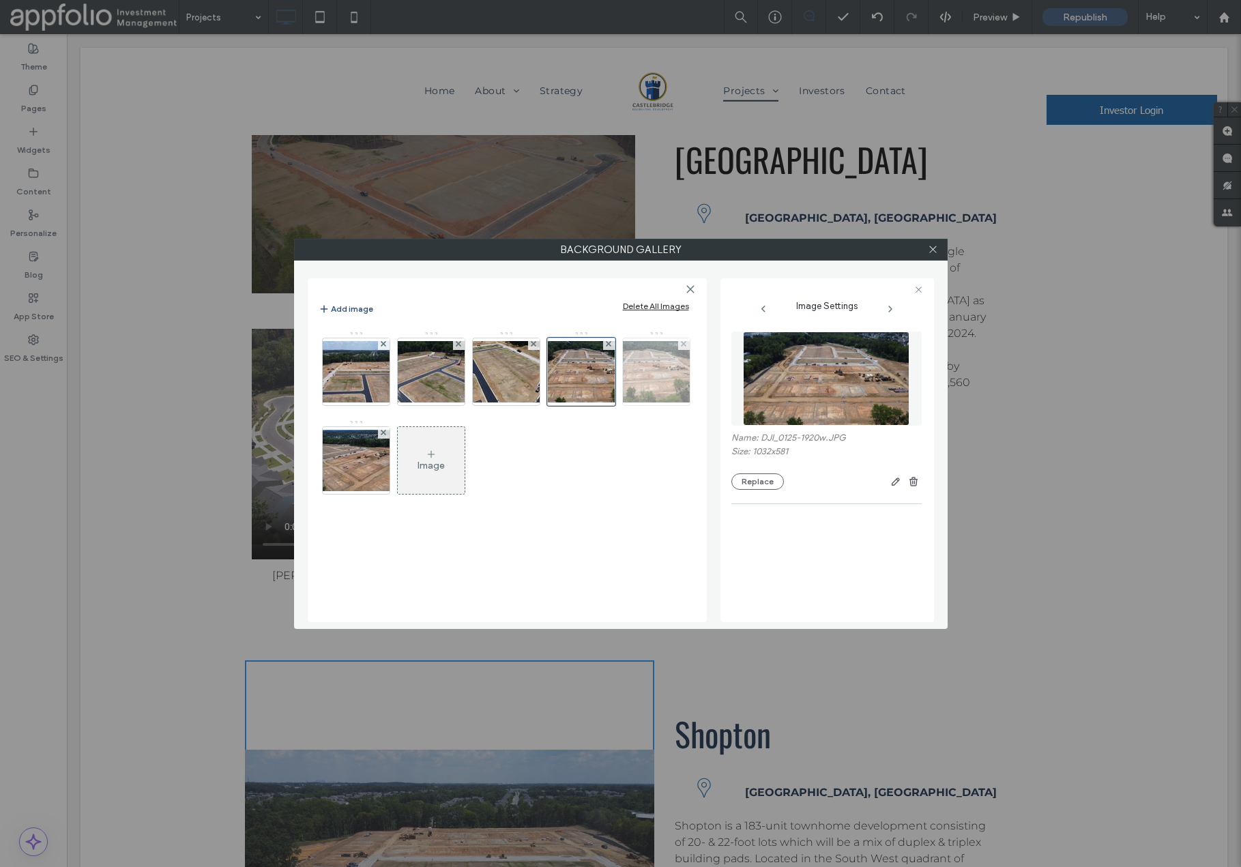
click at [658, 379] on img at bounding box center [656, 371] width 109 height 61
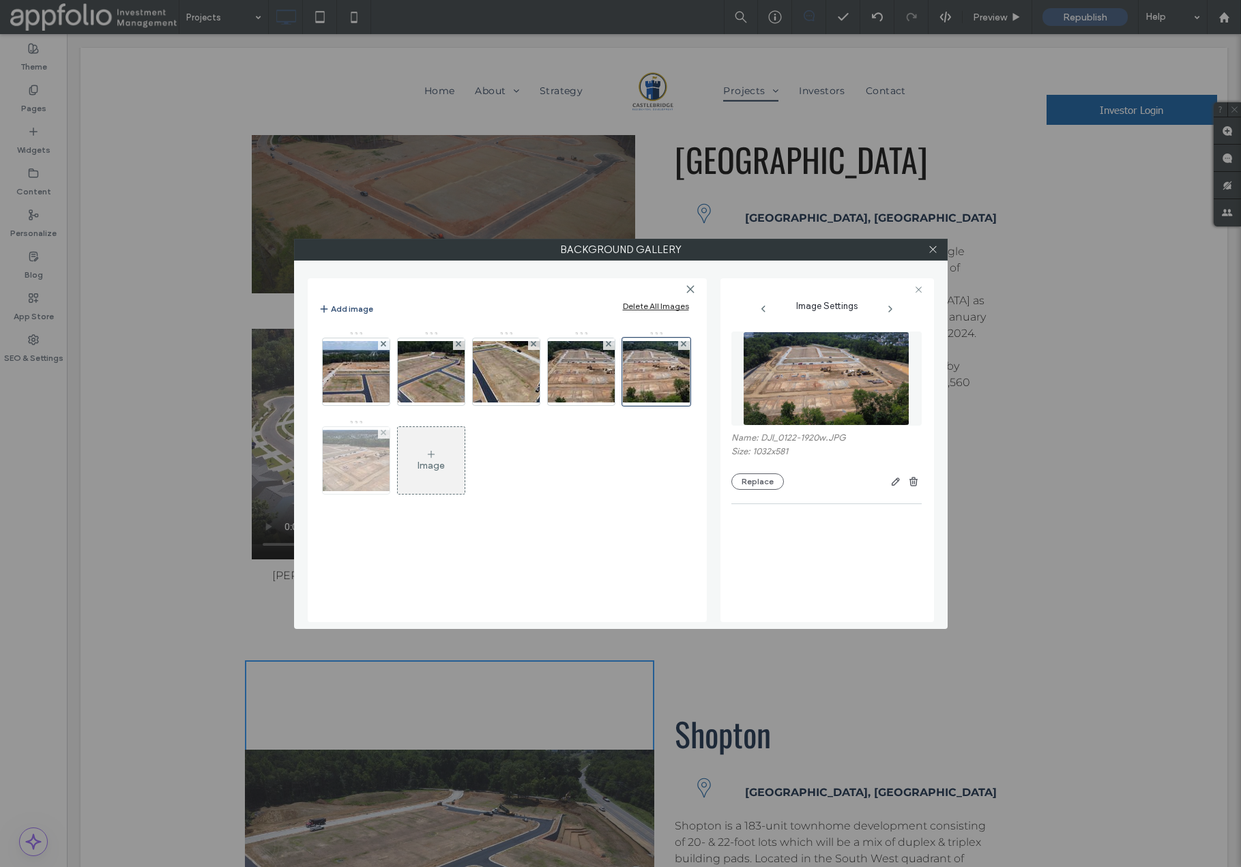
click at [366, 461] on img at bounding box center [356, 460] width 109 height 61
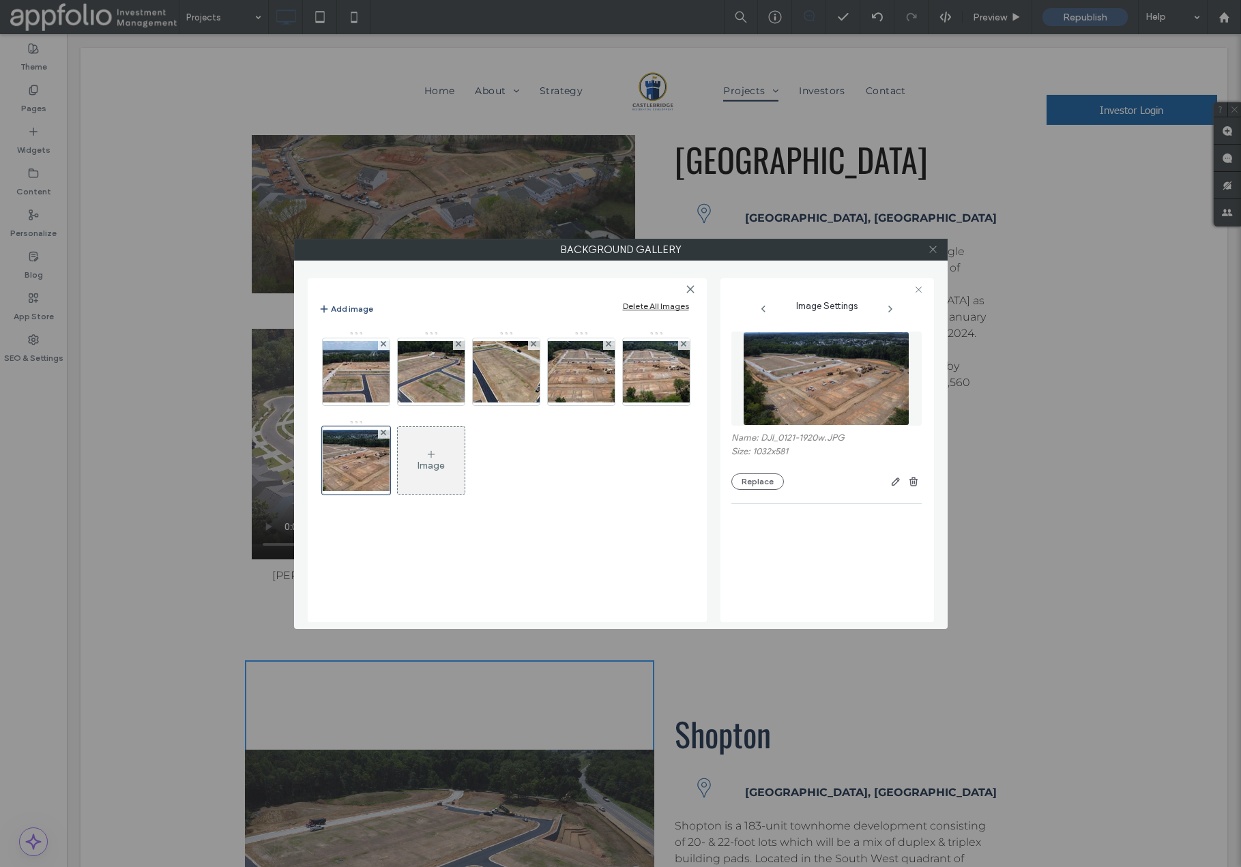
click at [934, 246] on icon at bounding box center [933, 249] width 10 height 10
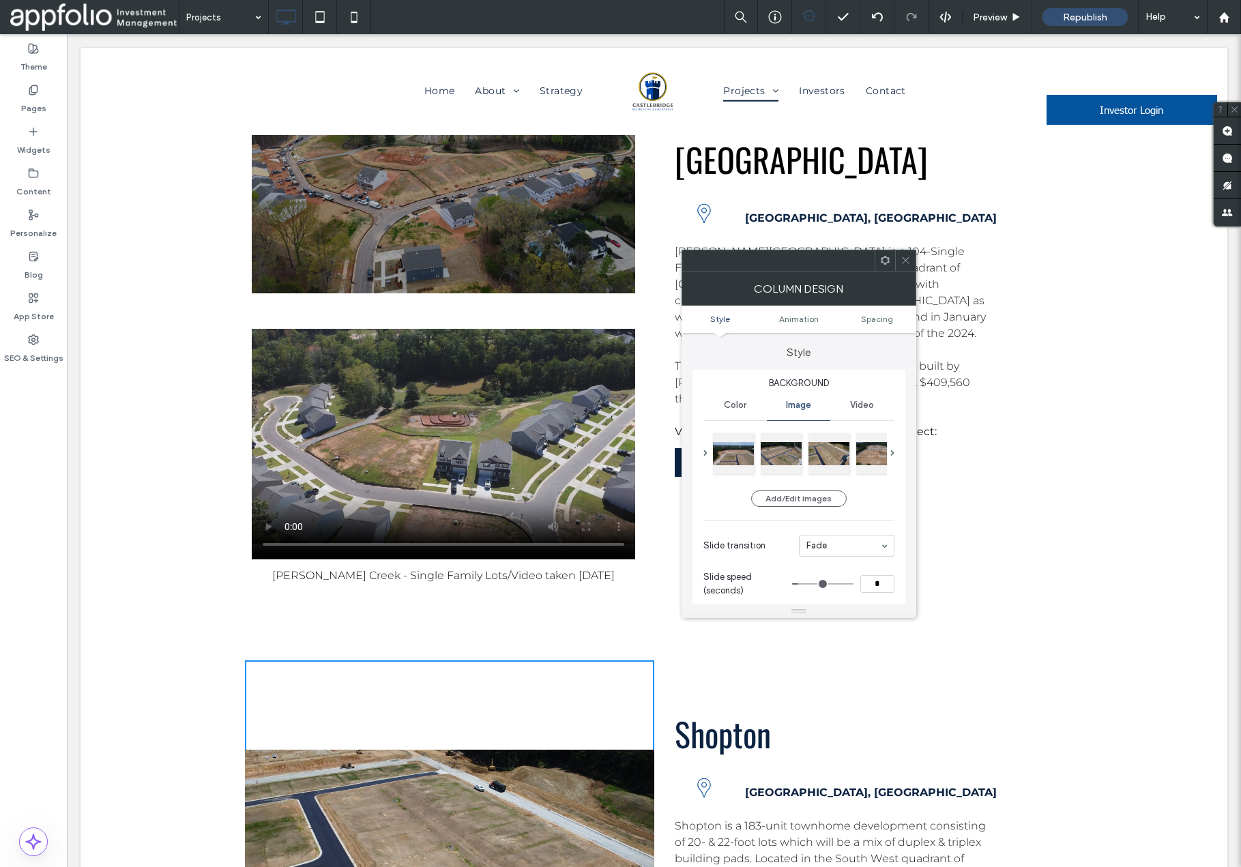
click at [906, 263] on icon at bounding box center [906, 260] width 10 height 10
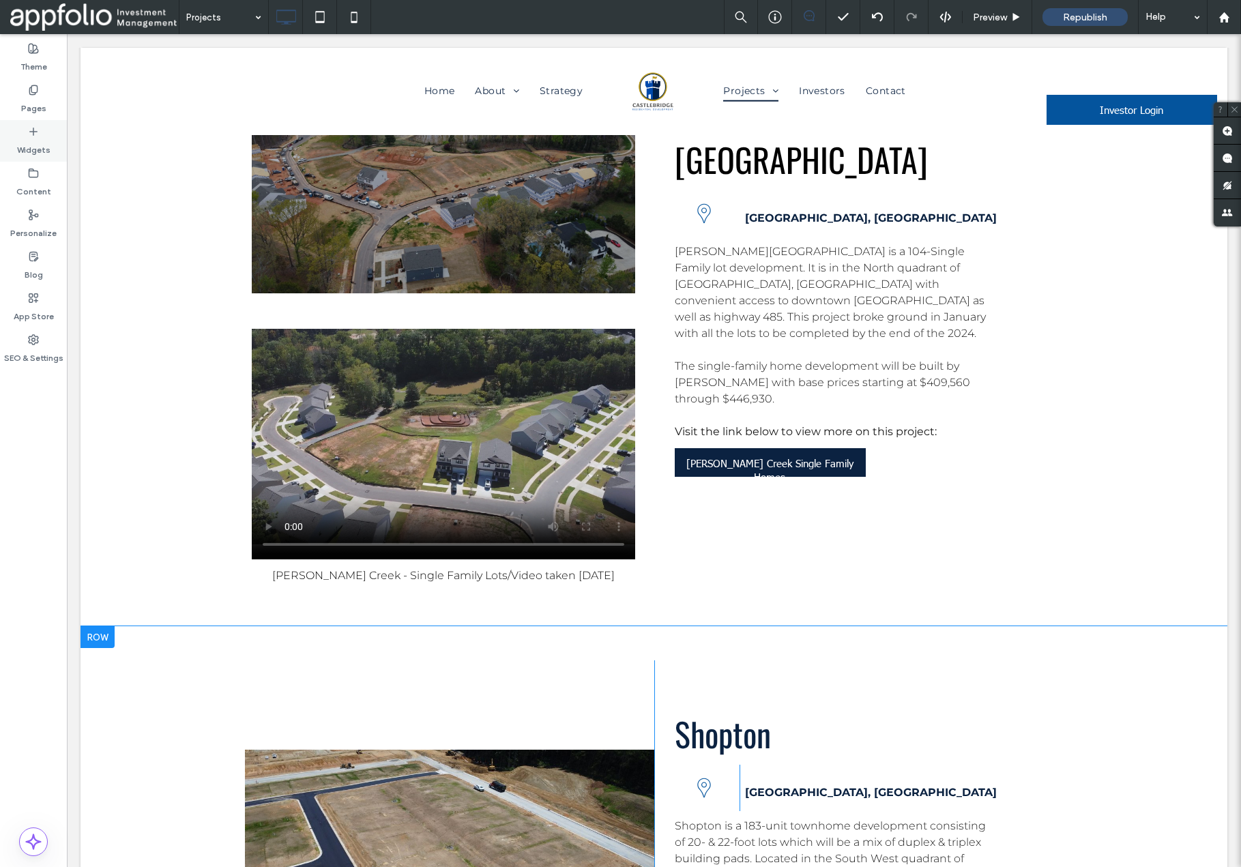
click at [33, 132] on use at bounding box center [33, 131] width 7 height 7
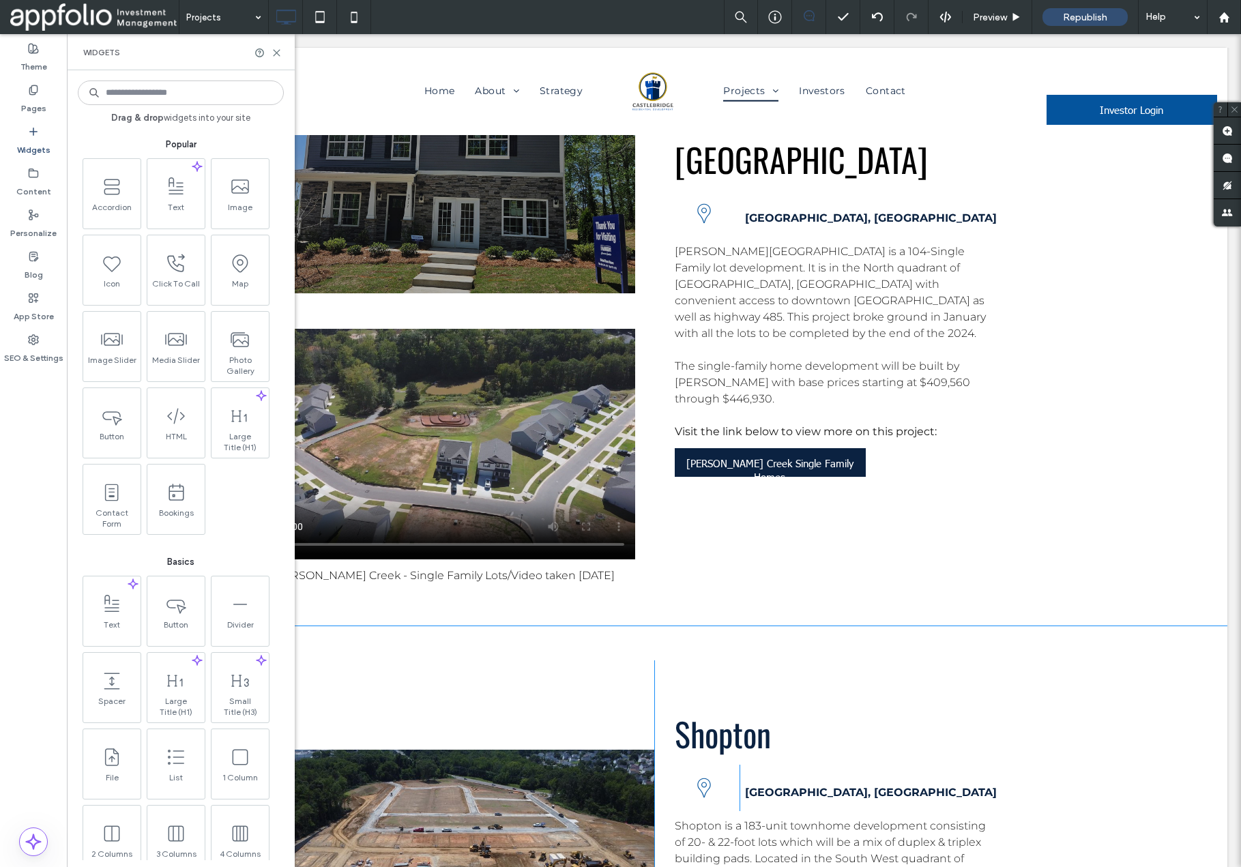
click at [453, 661] on div at bounding box center [449, 865] width 409 height 409
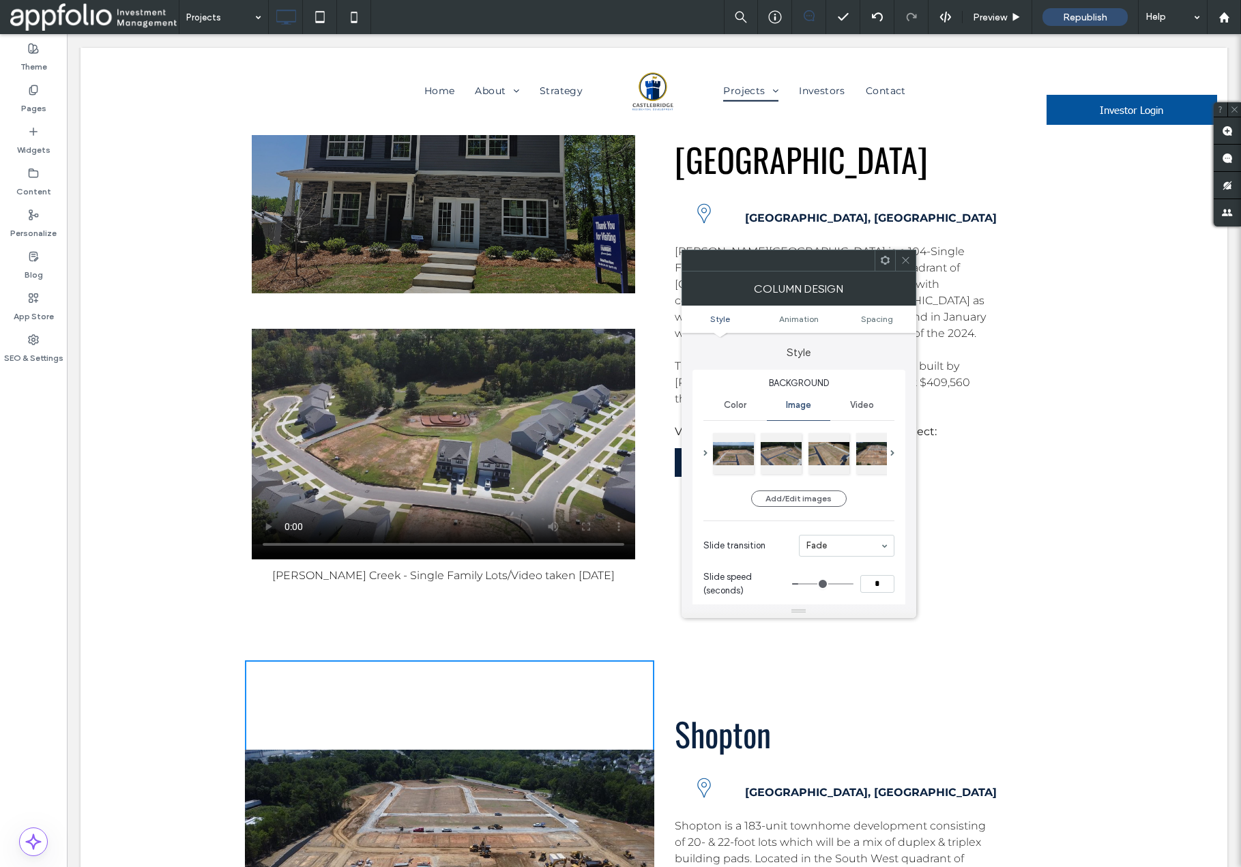
click at [907, 261] on icon at bounding box center [906, 260] width 10 height 10
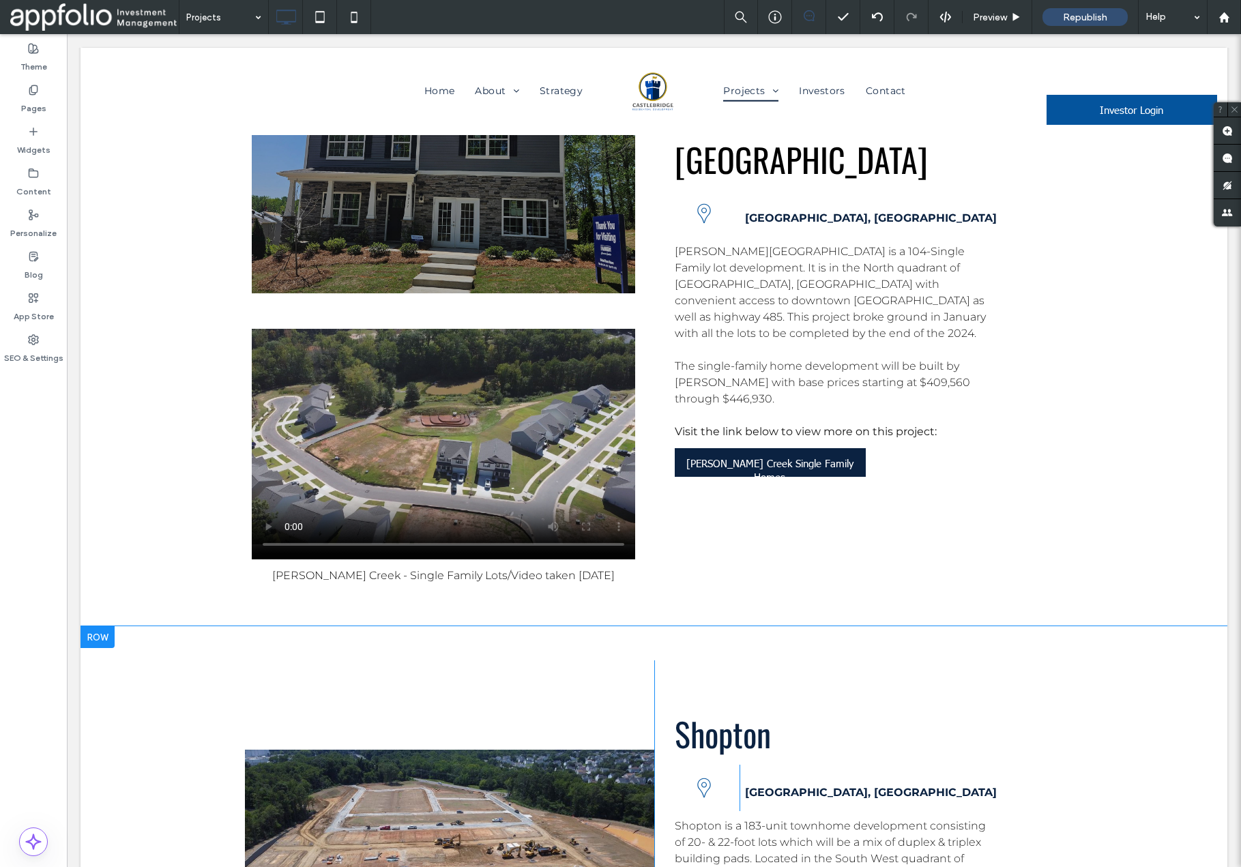
click at [341, 661] on div at bounding box center [449, 865] width 409 height 409
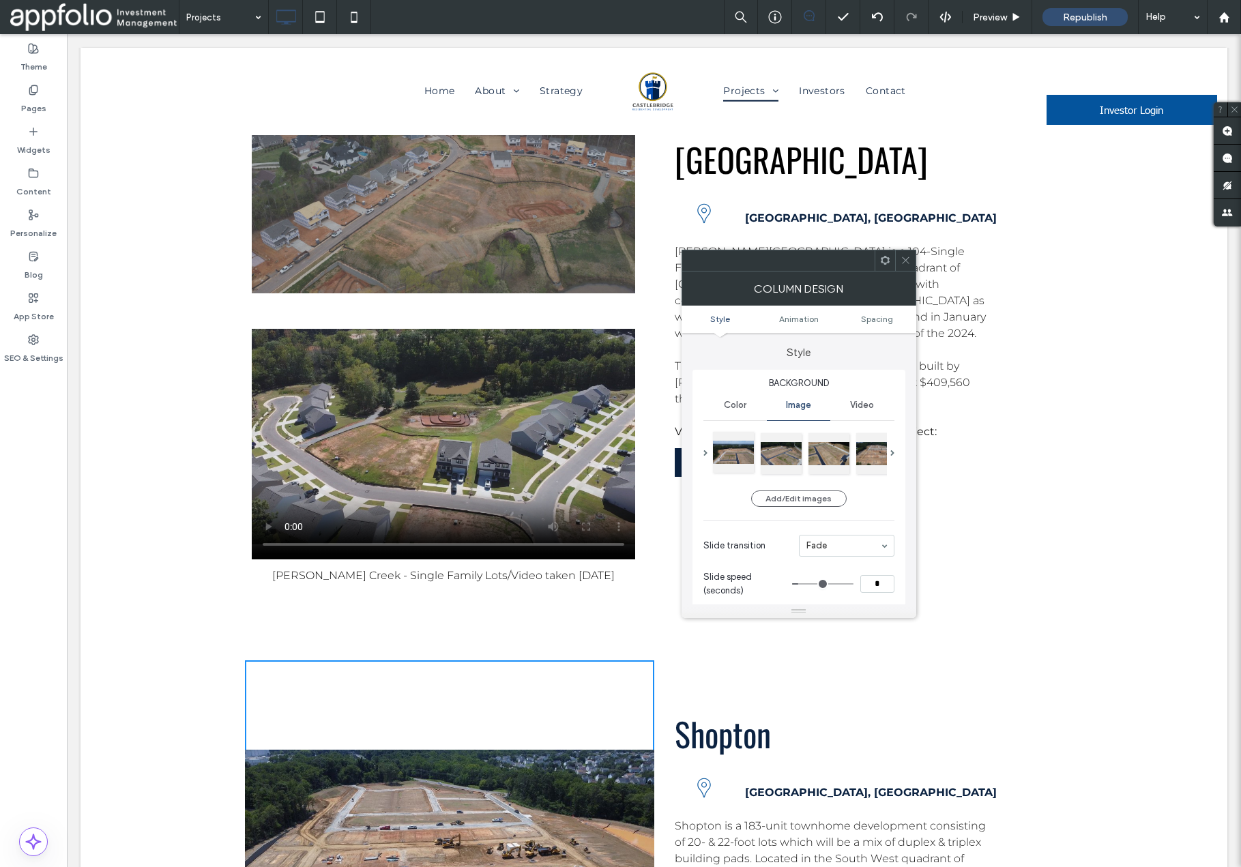
click at [734, 458] on div at bounding box center [733, 452] width 41 height 41
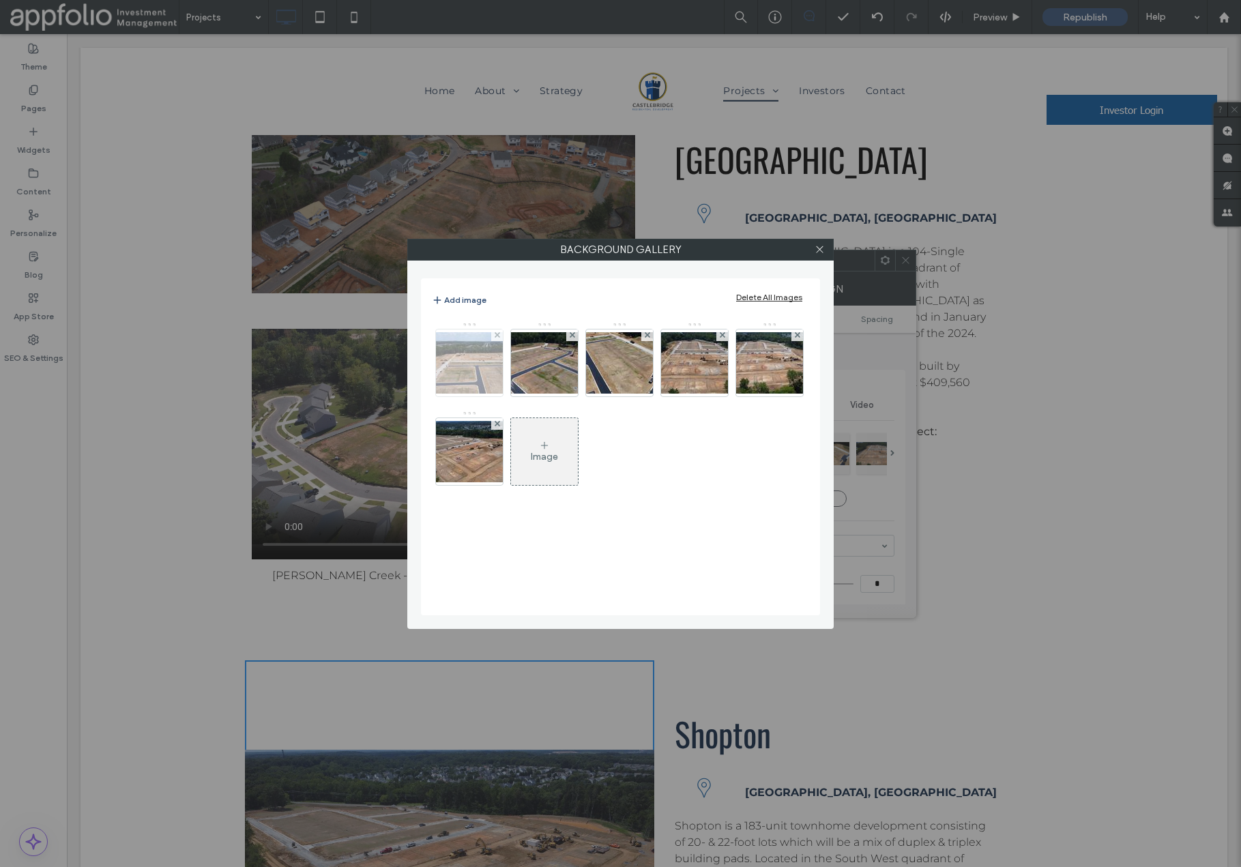
click at [478, 375] on img at bounding box center [469, 362] width 109 height 61
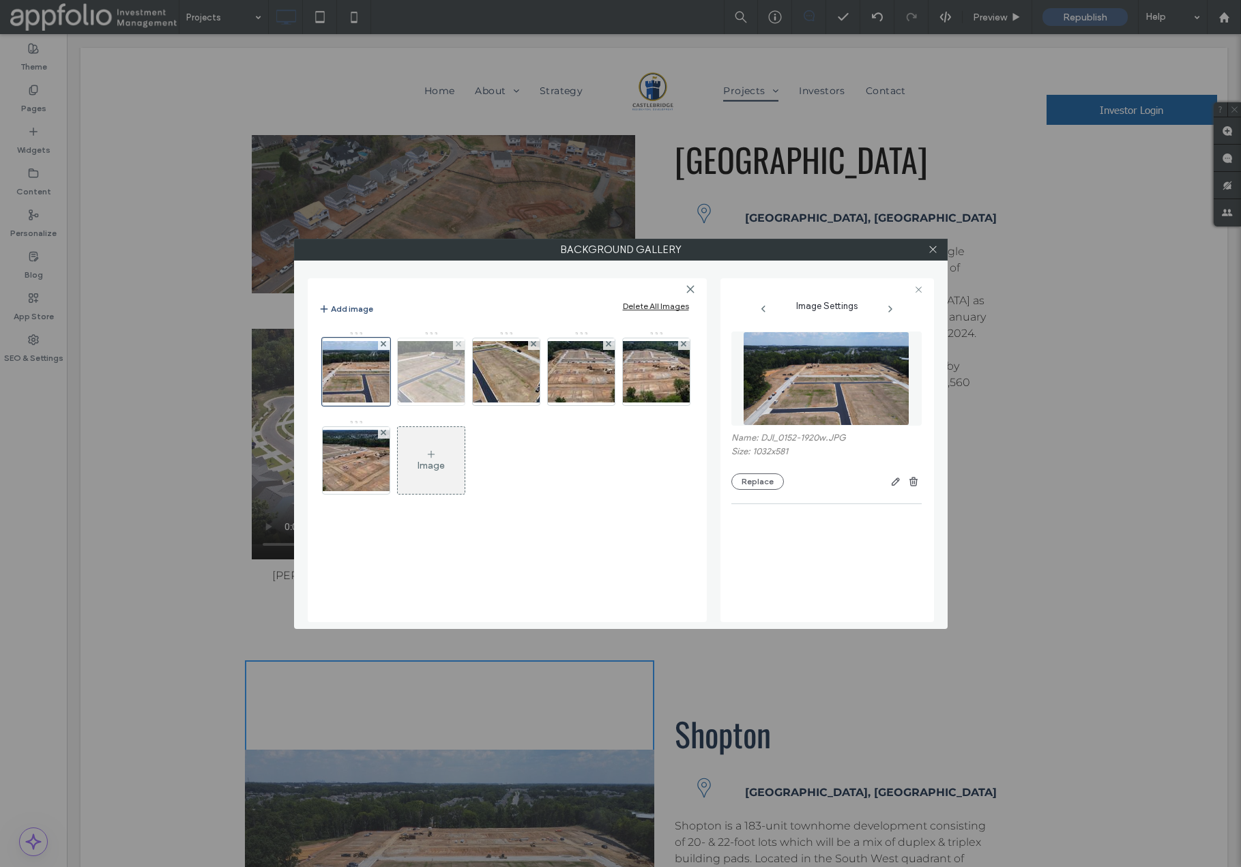
click at [433, 373] on img at bounding box center [431, 371] width 109 height 61
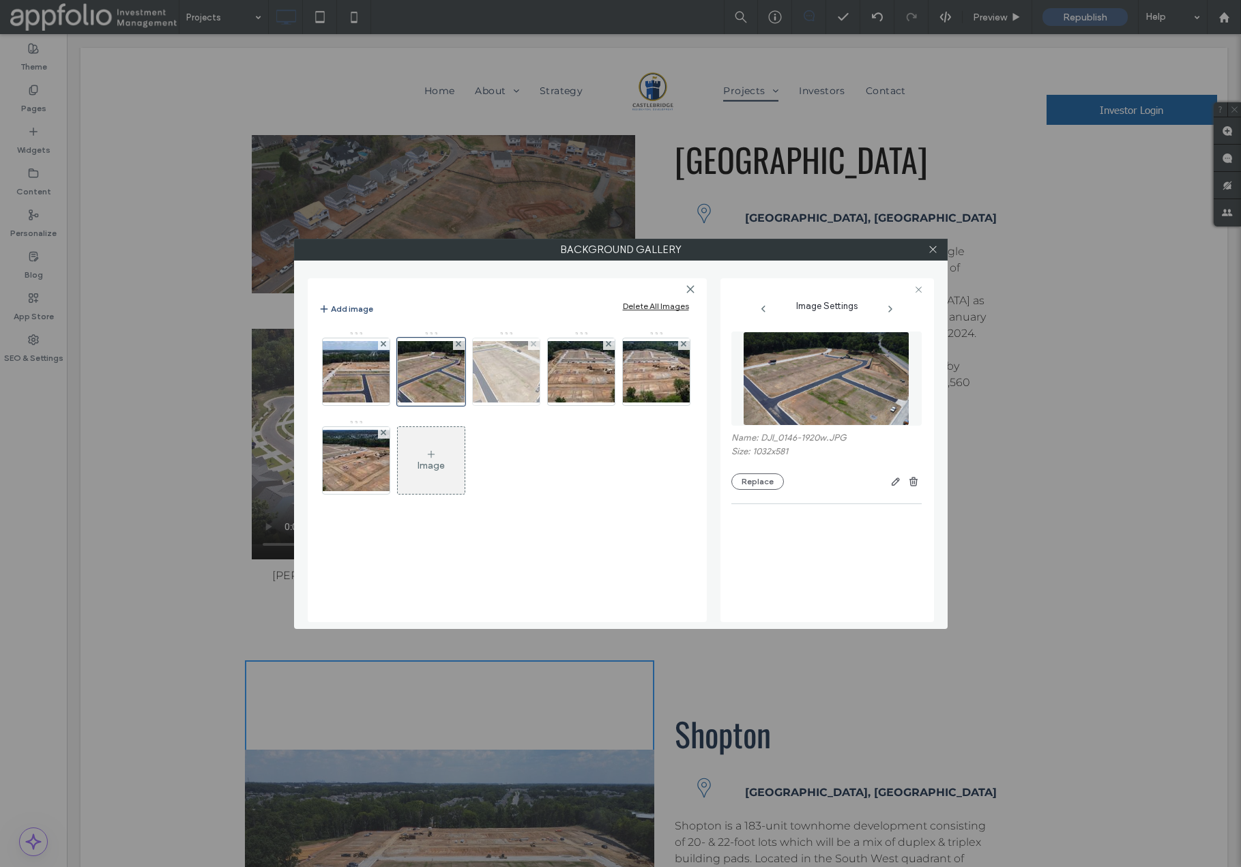
click at [508, 379] on img at bounding box center [506, 371] width 109 height 61
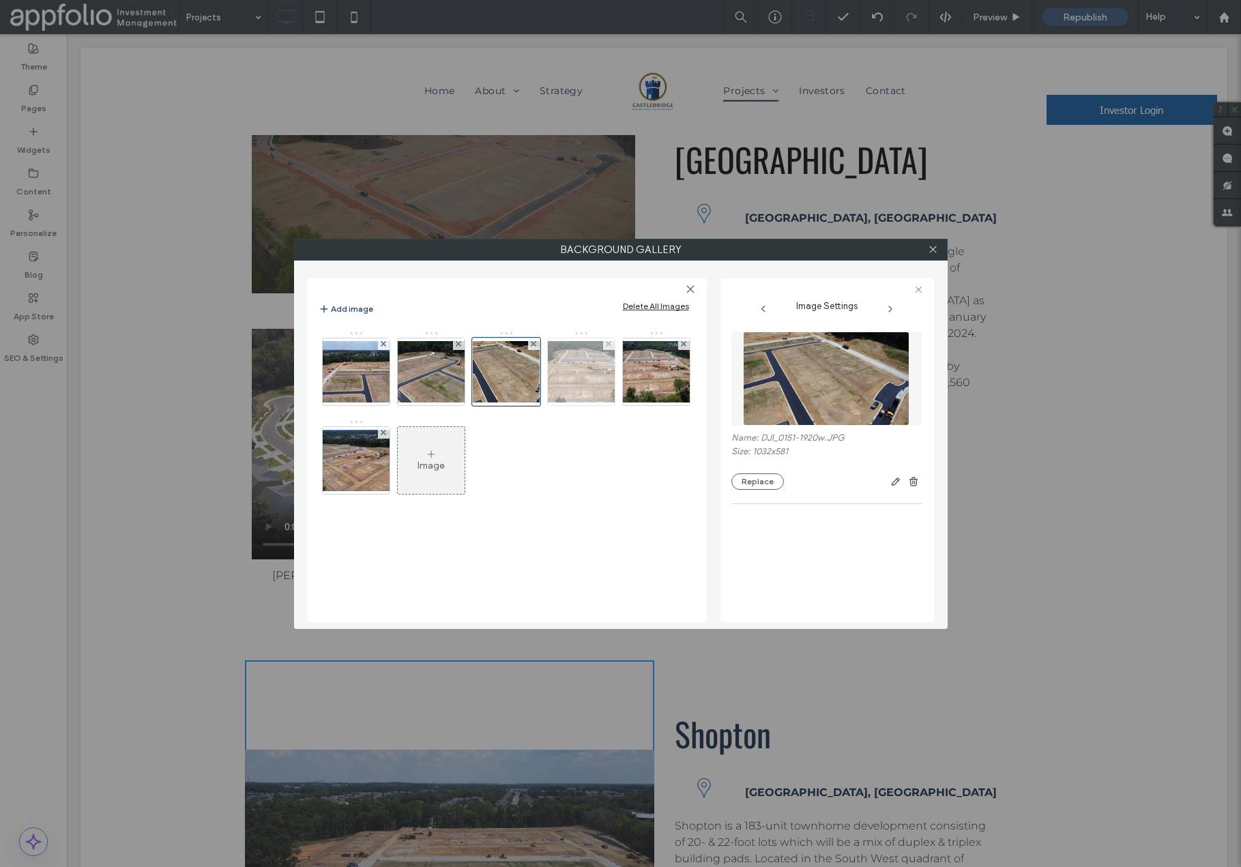
click at [588, 383] on img at bounding box center [581, 371] width 109 height 61
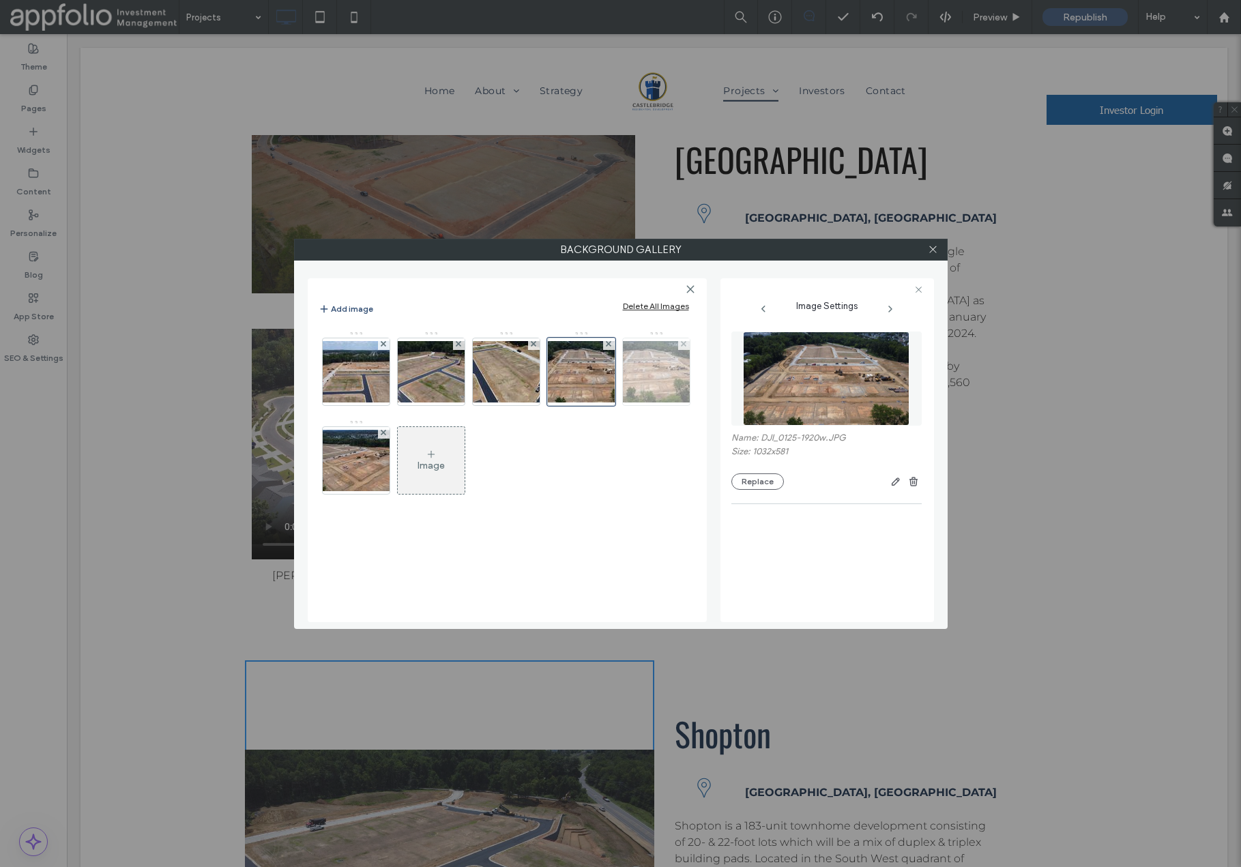
click at [650, 388] on img at bounding box center [656, 371] width 109 height 61
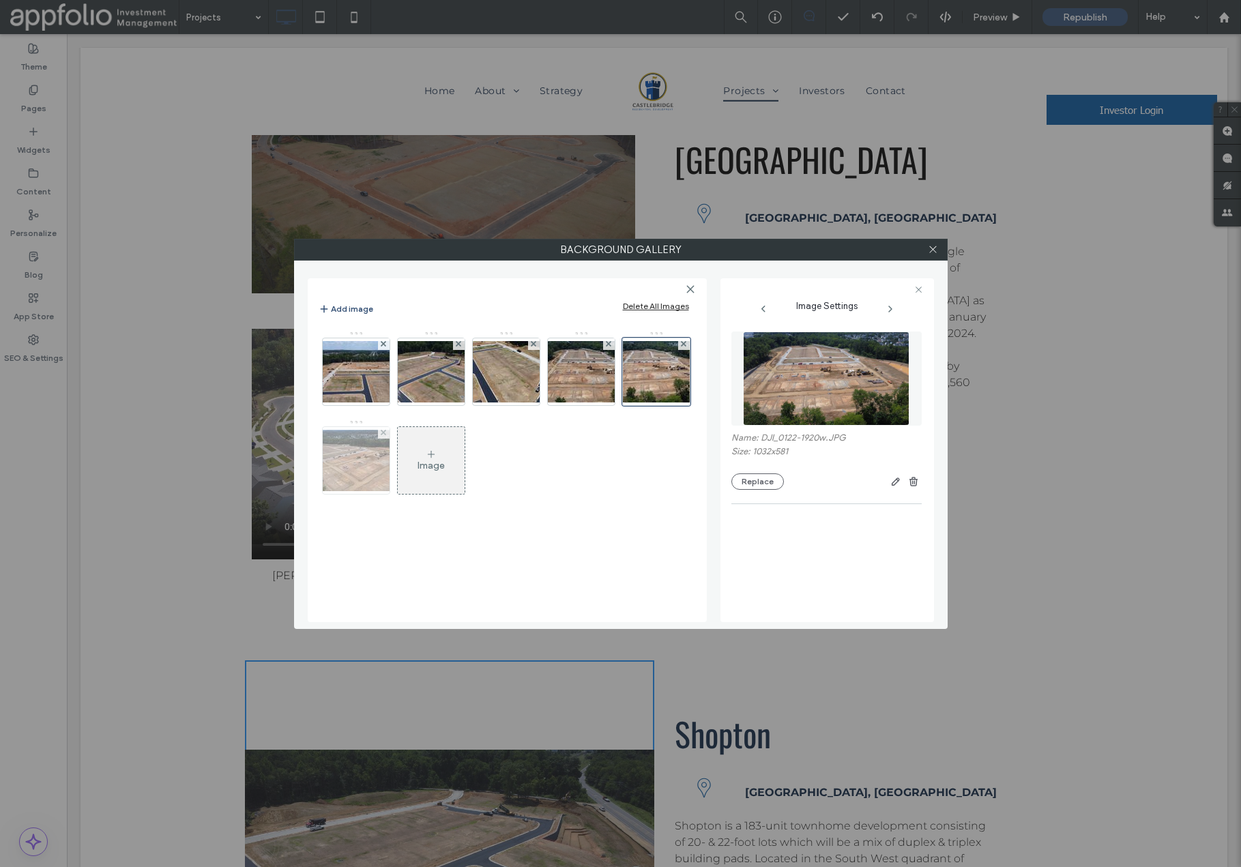
click at [362, 465] on img at bounding box center [356, 460] width 109 height 61
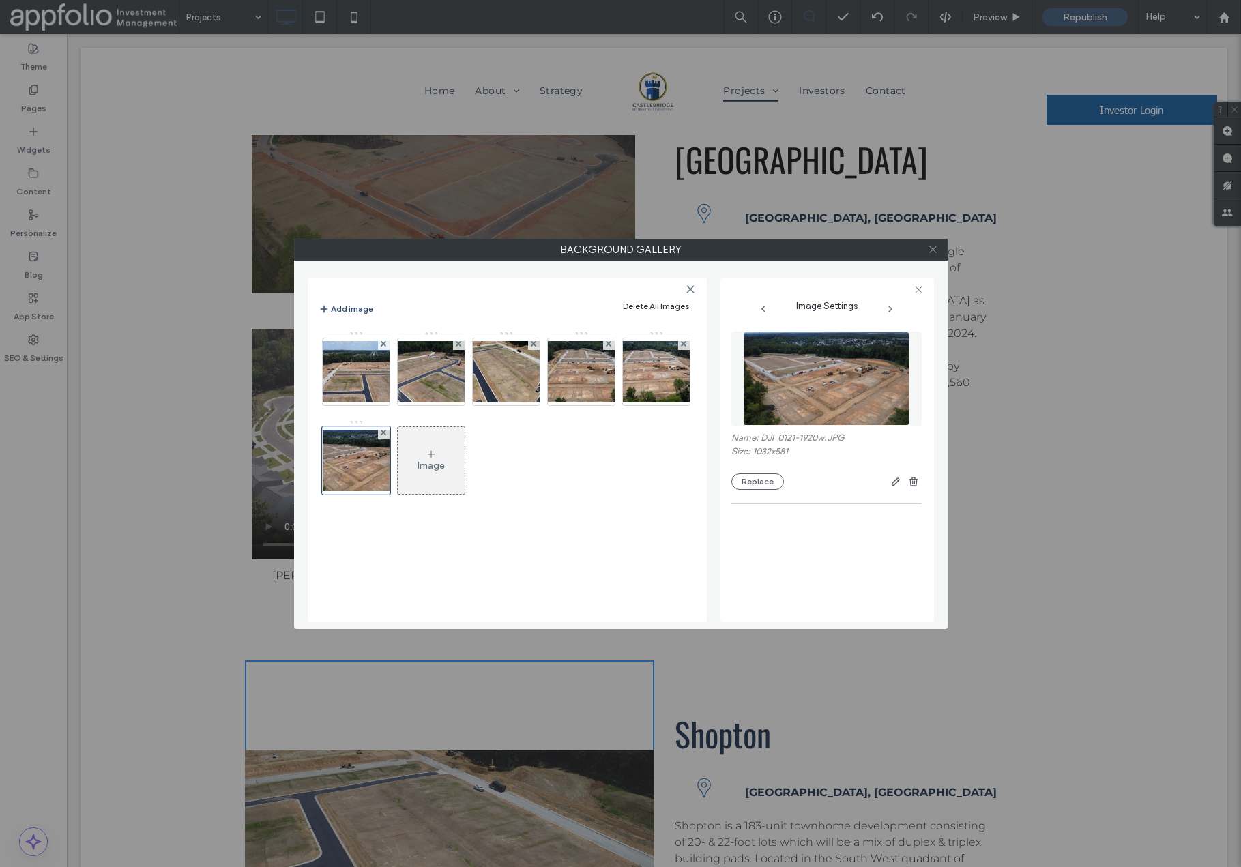
click at [933, 251] on icon at bounding box center [933, 249] width 10 height 10
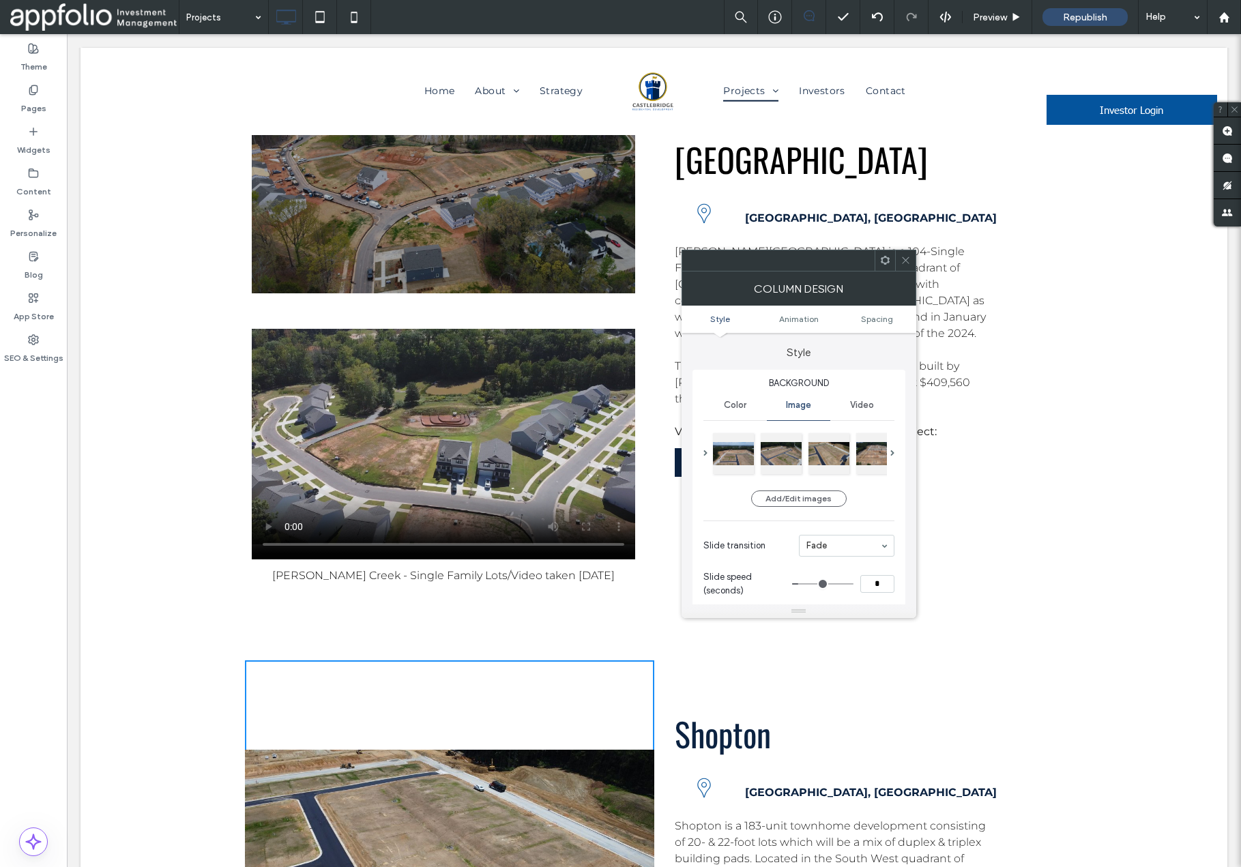
click at [904, 261] on use at bounding box center [905, 260] width 7 height 7
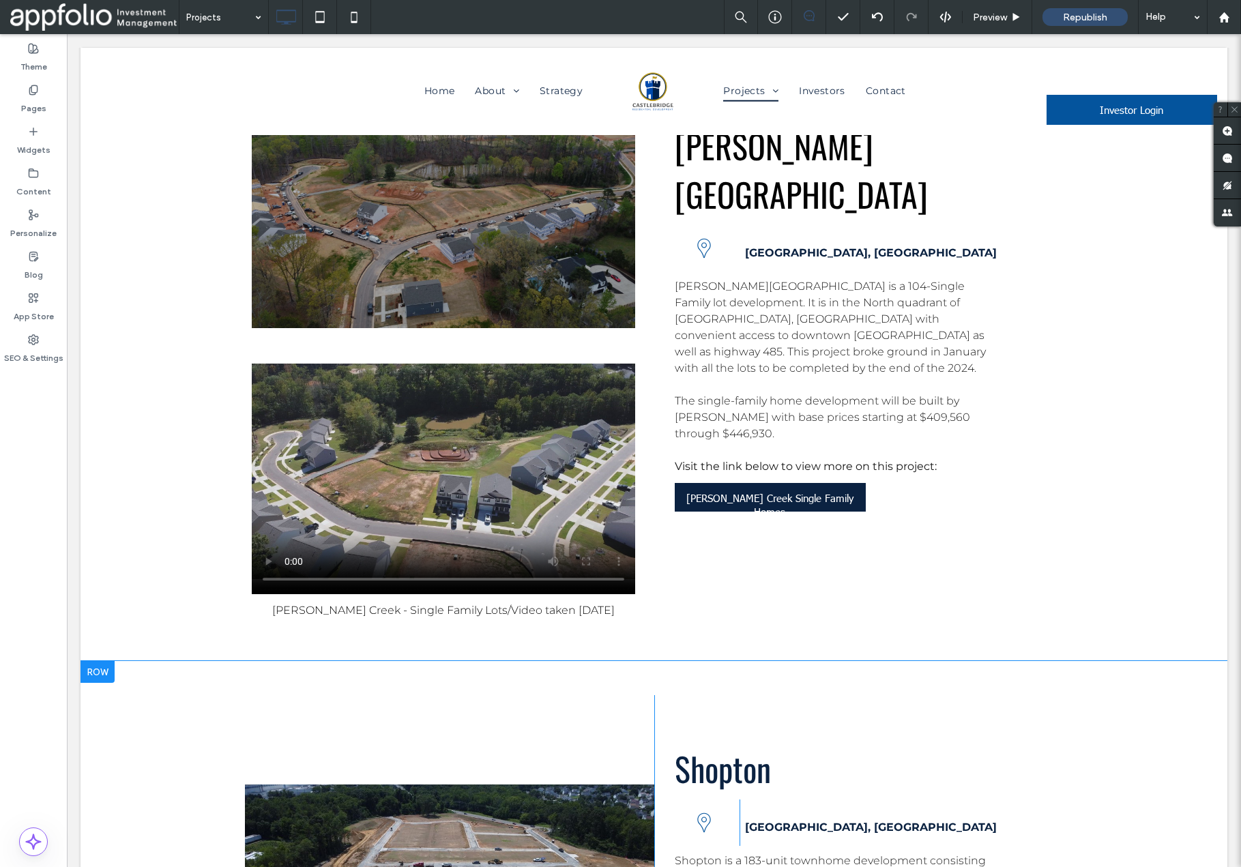
scroll to position [5482, 0]
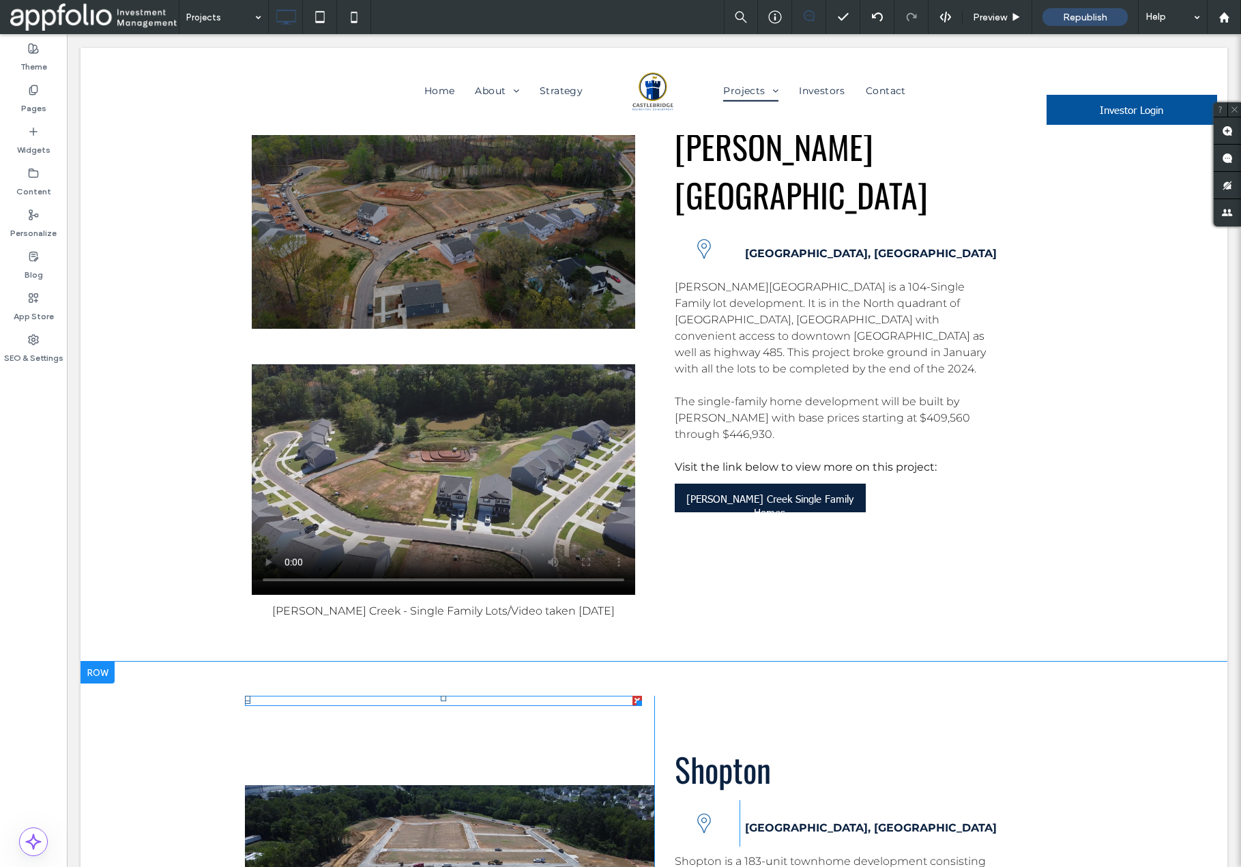
click at [377, 696] on div at bounding box center [443, 701] width 397 height 10
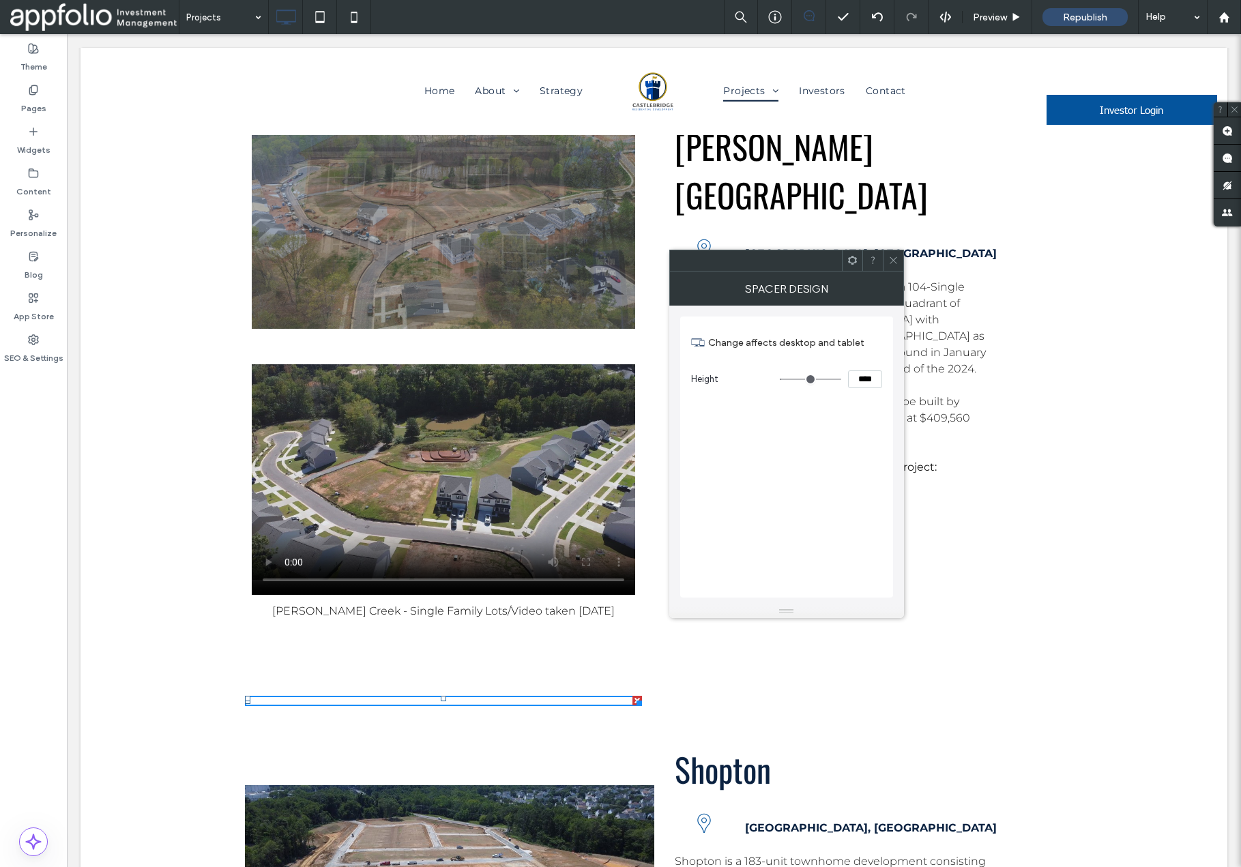
click at [898, 259] on div at bounding box center [893, 260] width 20 height 20
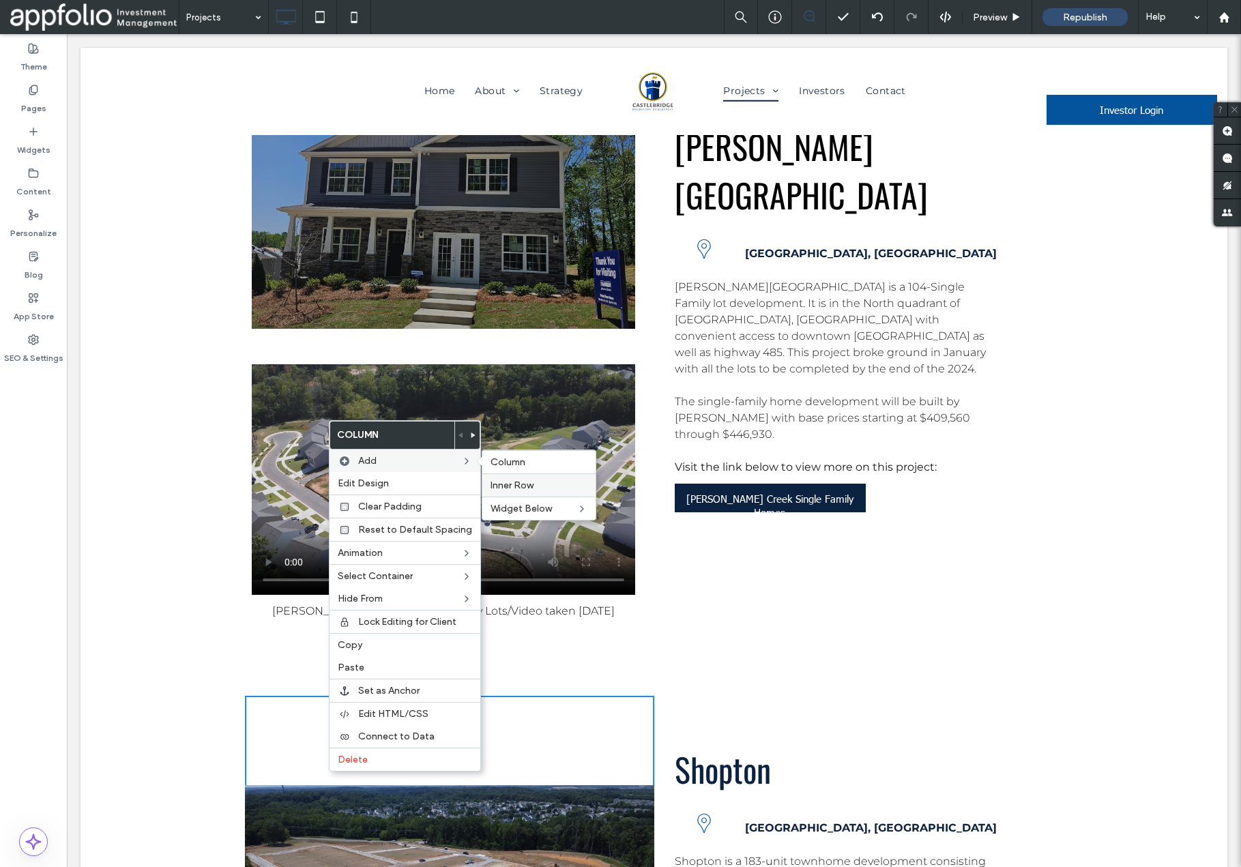
click at [545, 487] on label "Inner Row" at bounding box center [539, 486] width 97 height 12
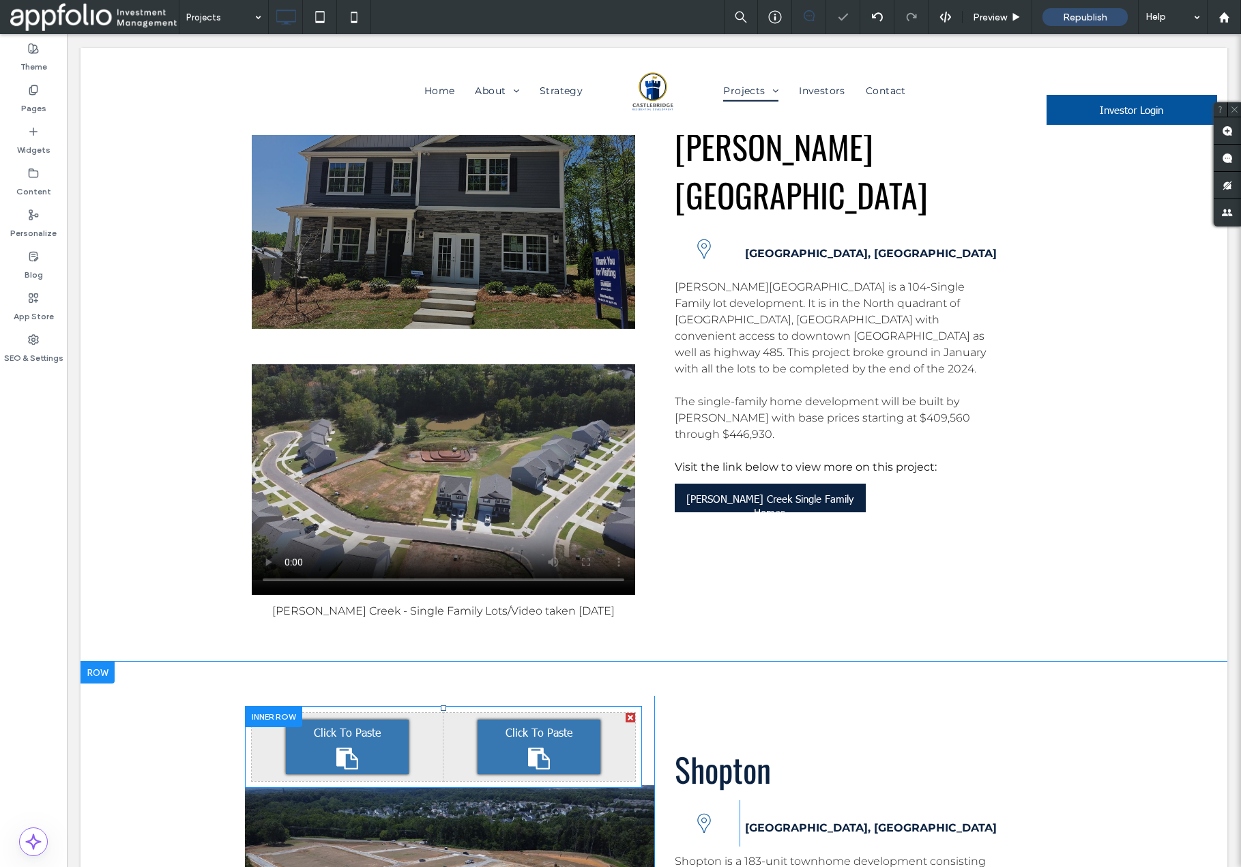
click at [631, 713] on div at bounding box center [631, 718] width 10 height 10
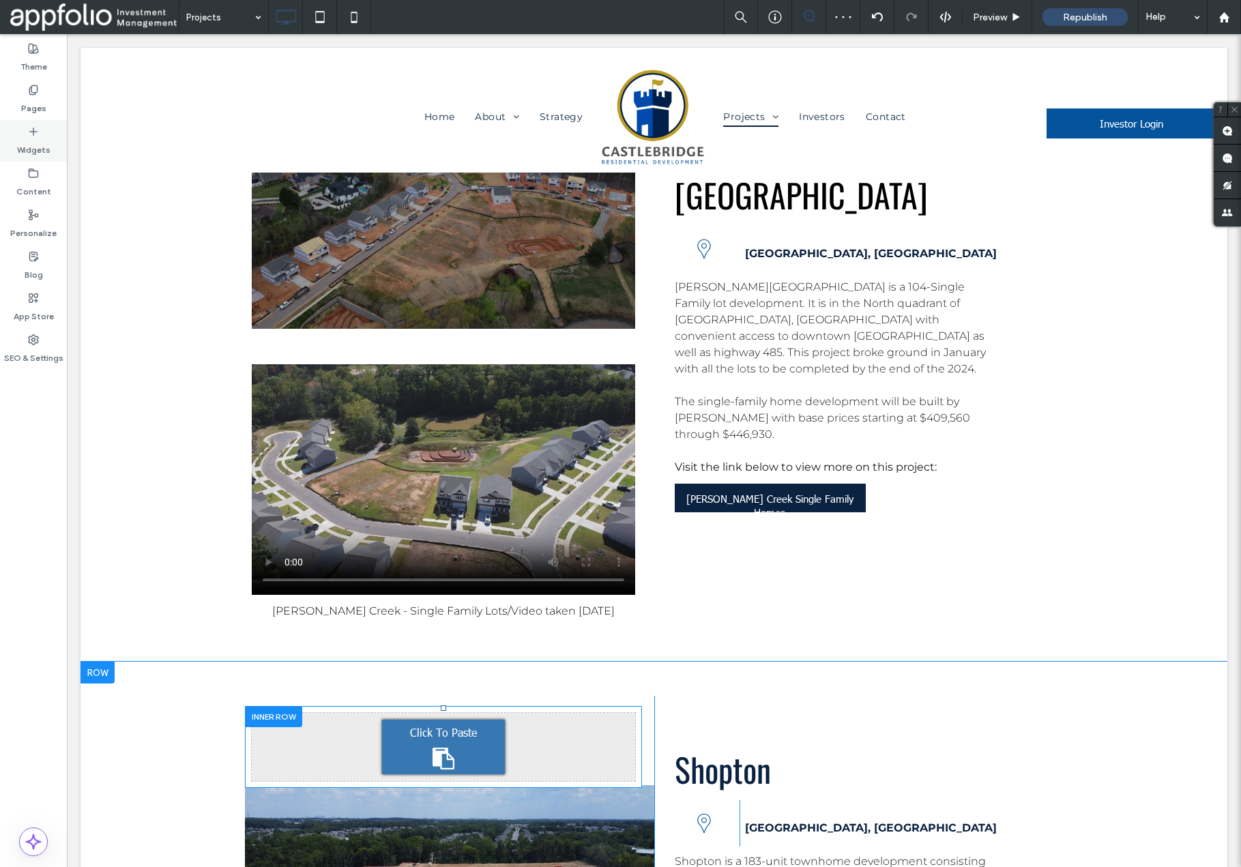
click at [29, 140] on label "Widgets" at bounding box center [33, 146] width 33 height 19
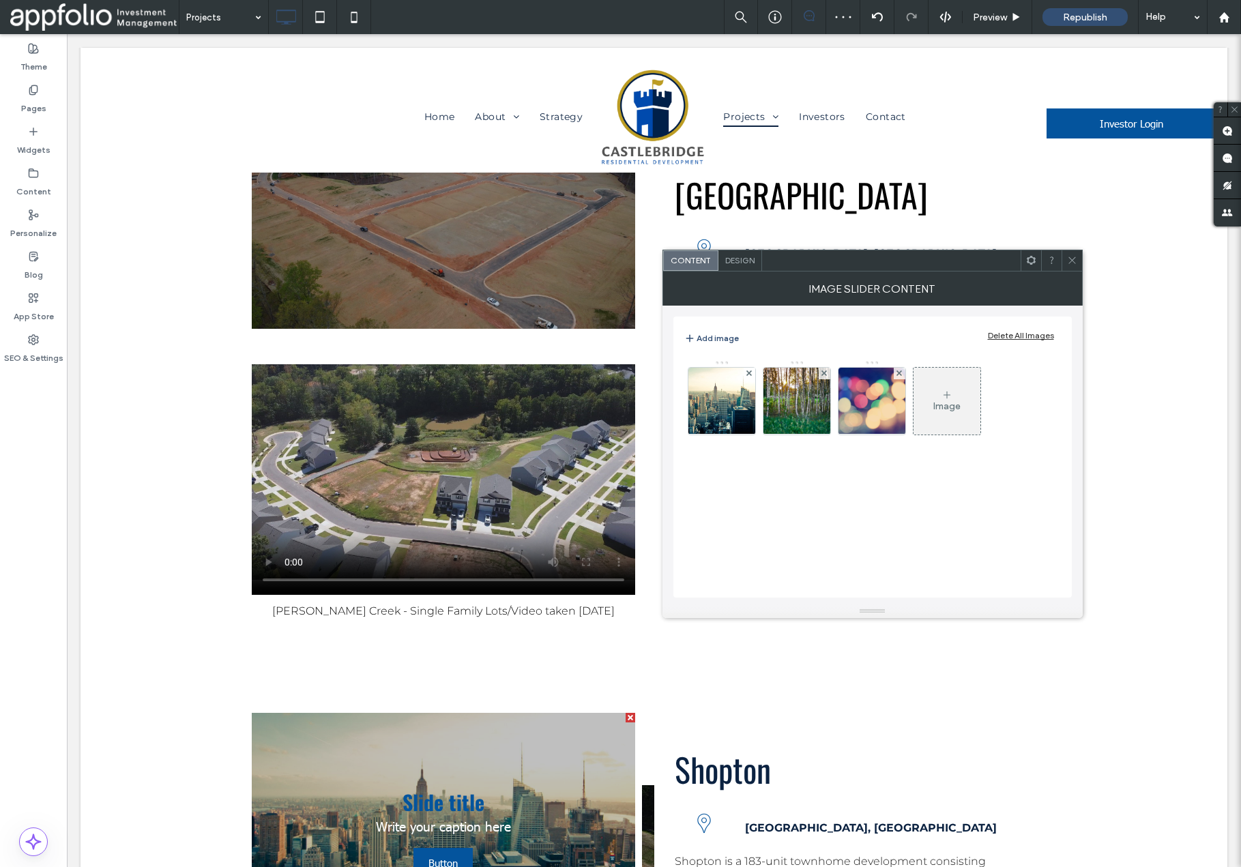
click at [1030, 332] on div "Delete All Images" at bounding box center [1021, 335] width 66 height 10
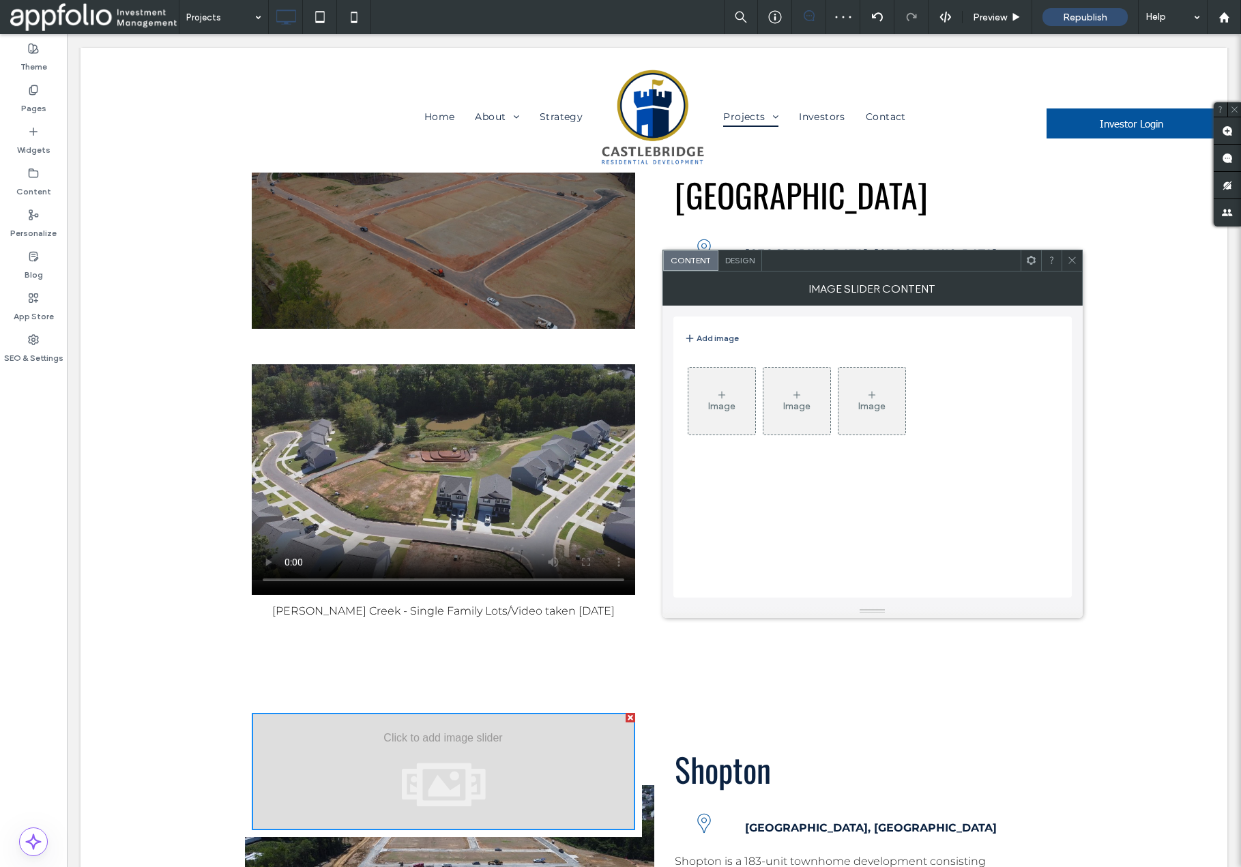
click at [723, 409] on div "Image" at bounding box center [721, 407] width 27 height 12
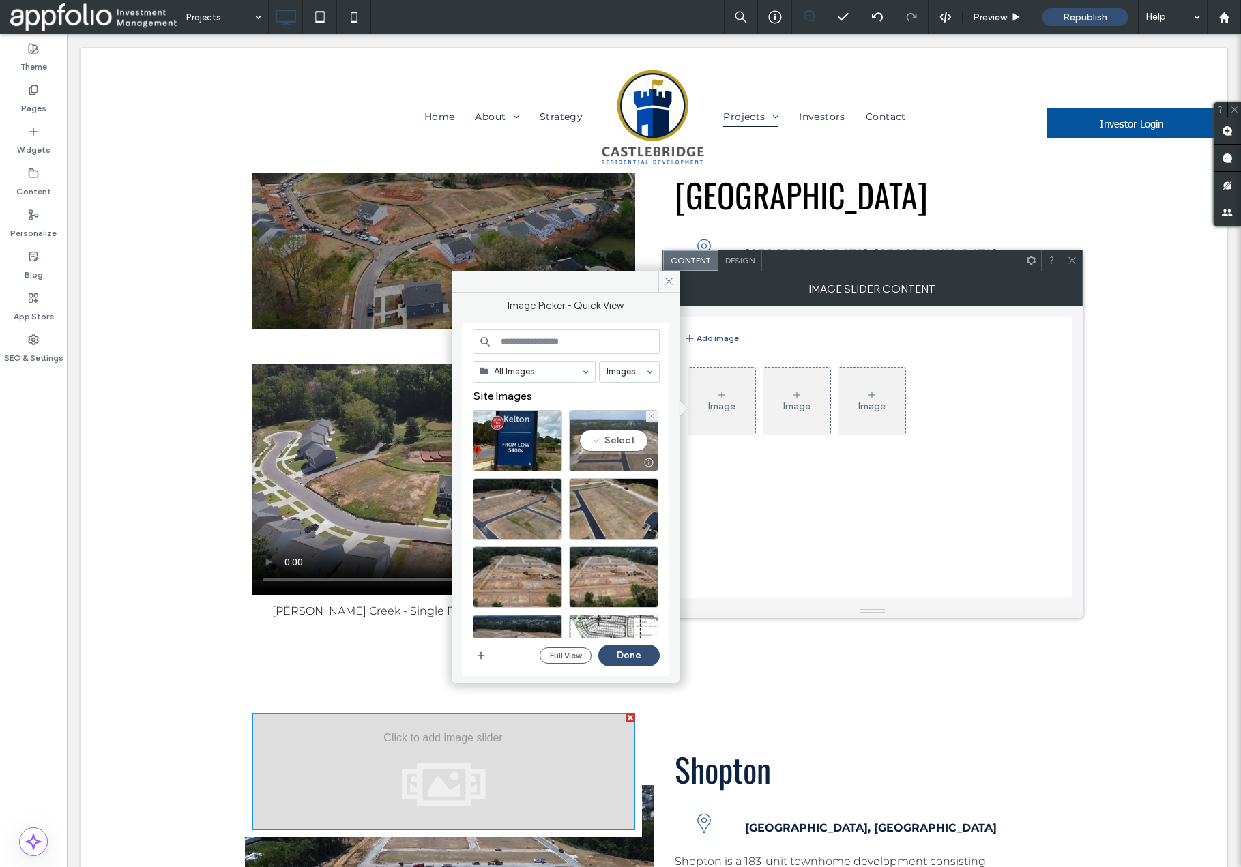
click at [619, 442] on div "Select" at bounding box center [613, 440] width 89 height 61
click at [522, 500] on div "Select" at bounding box center [517, 508] width 89 height 61
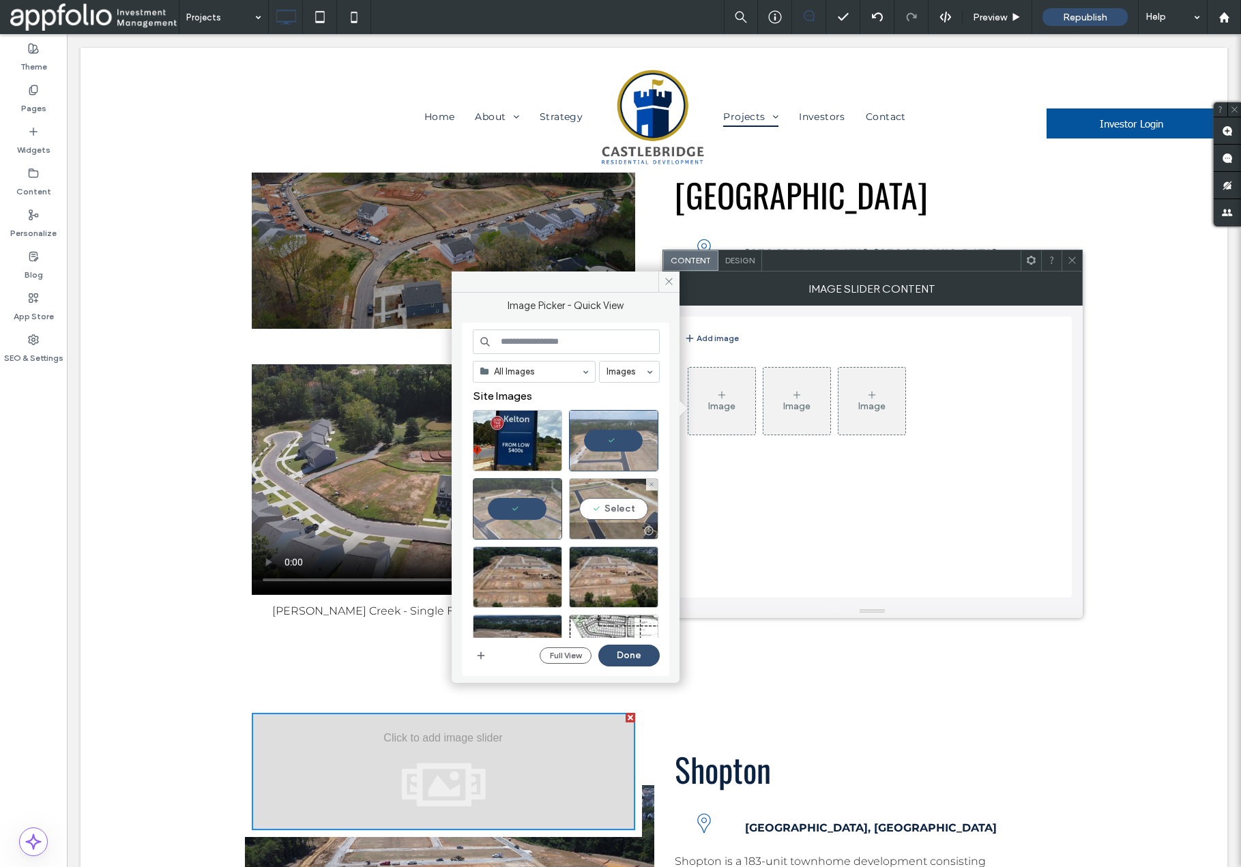
click at [606, 504] on div "Select" at bounding box center [613, 508] width 89 height 61
click at [520, 571] on div "Select" at bounding box center [517, 577] width 89 height 61
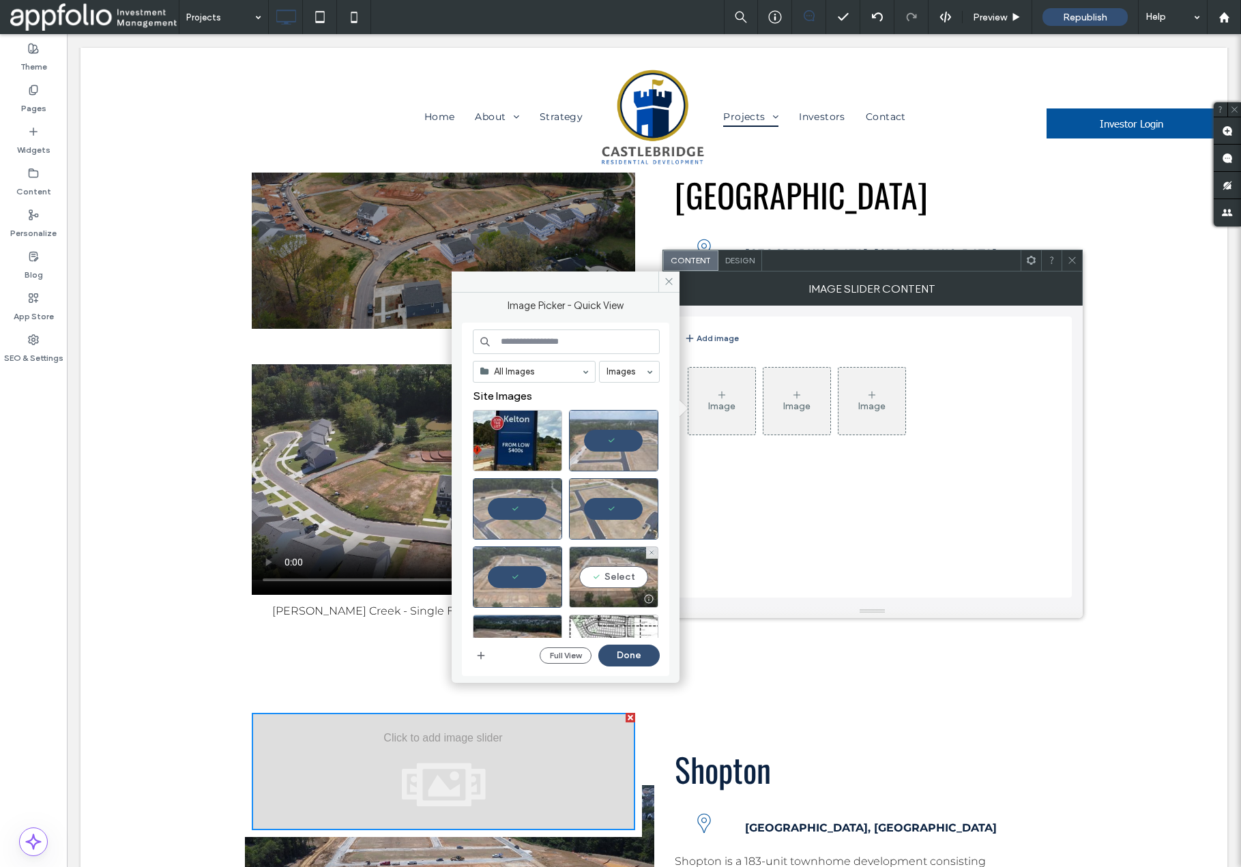
click at [610, 571] on div "Select" at bounding box center [613, 577] width 89 height 61
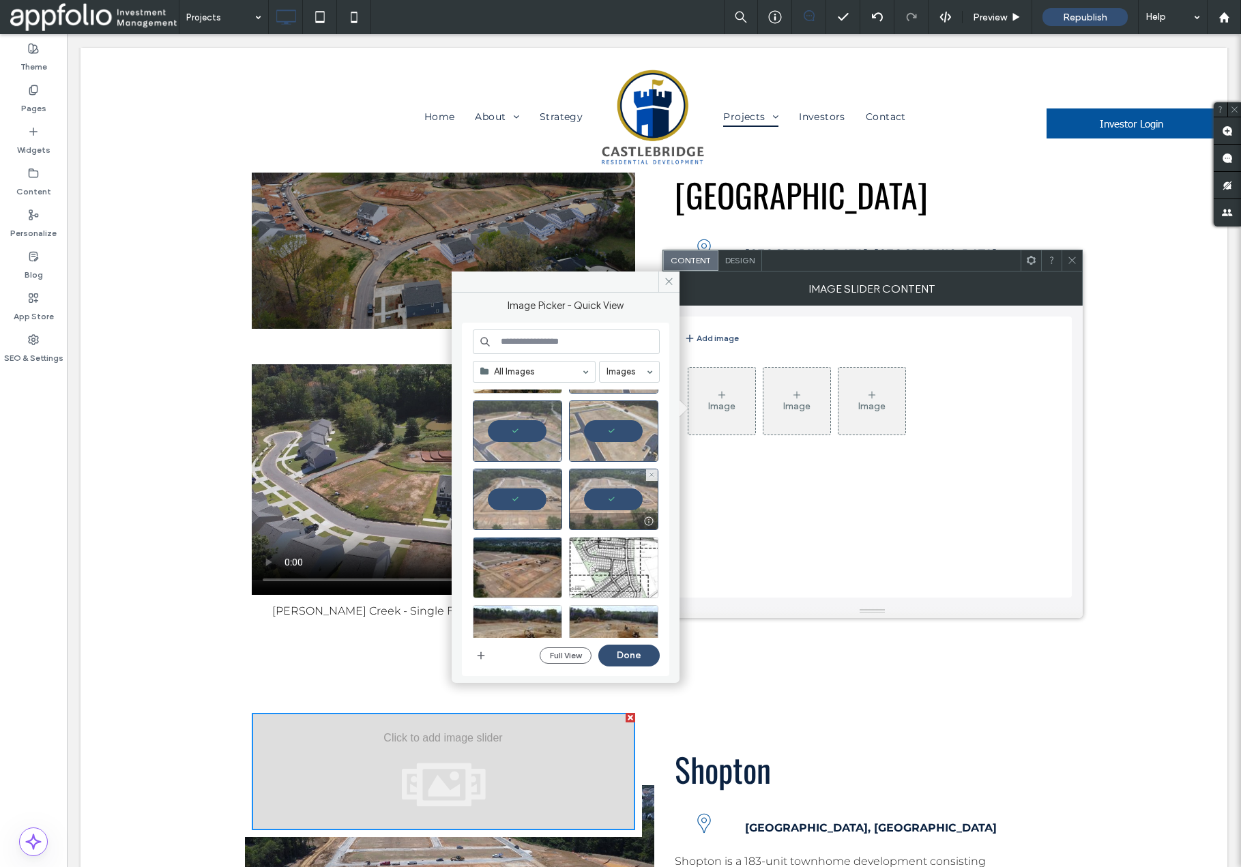
scroll to position [109, 0]
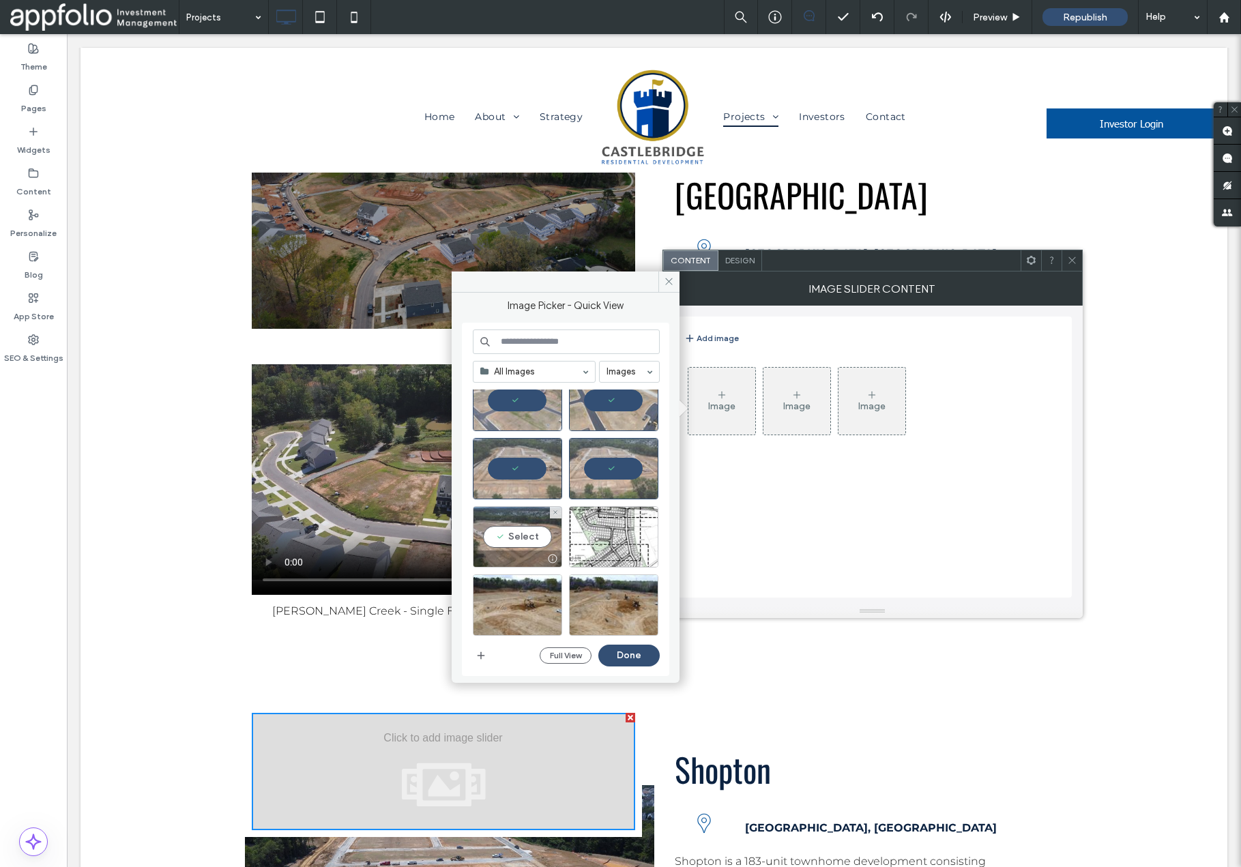
click at [514, 541] on div "Select" at bounding box center [517, 536] width 89 height 61
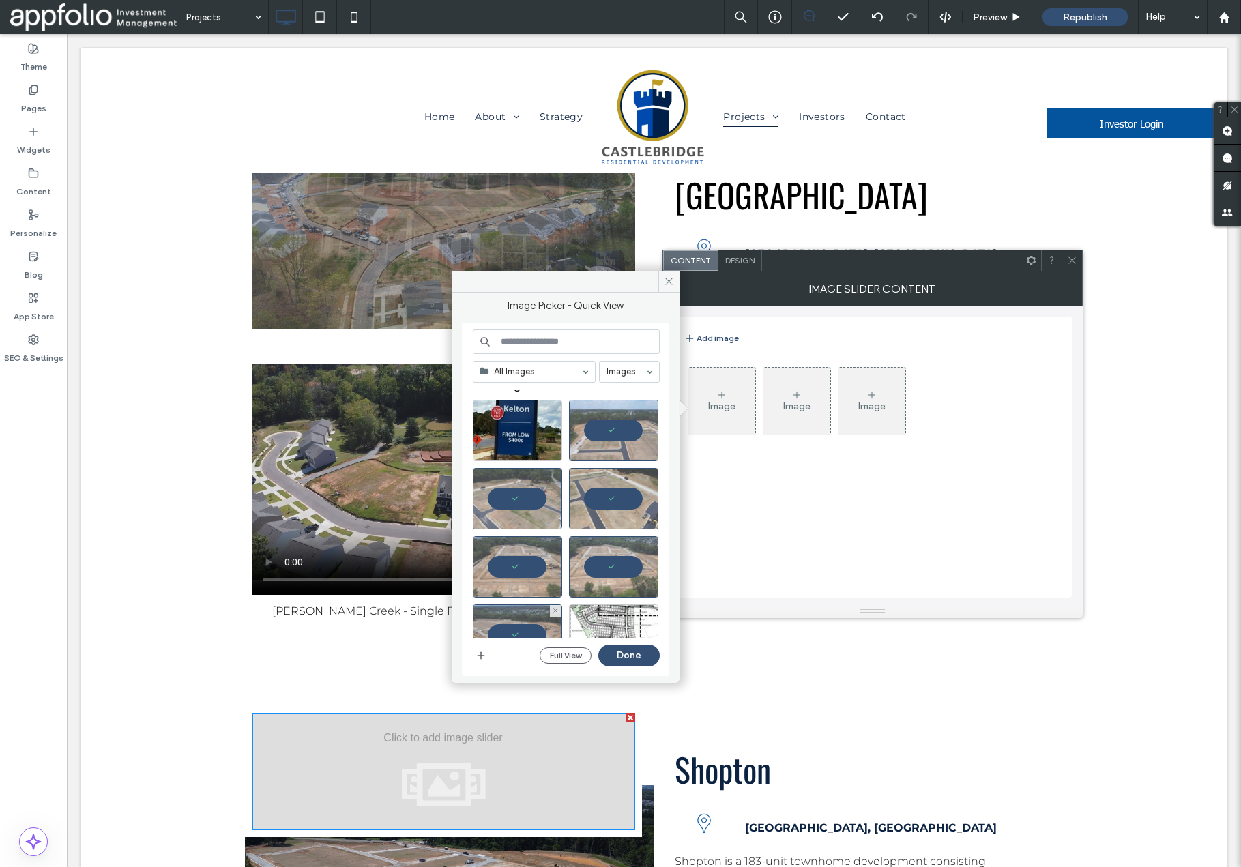
scroll to position [0, 0]
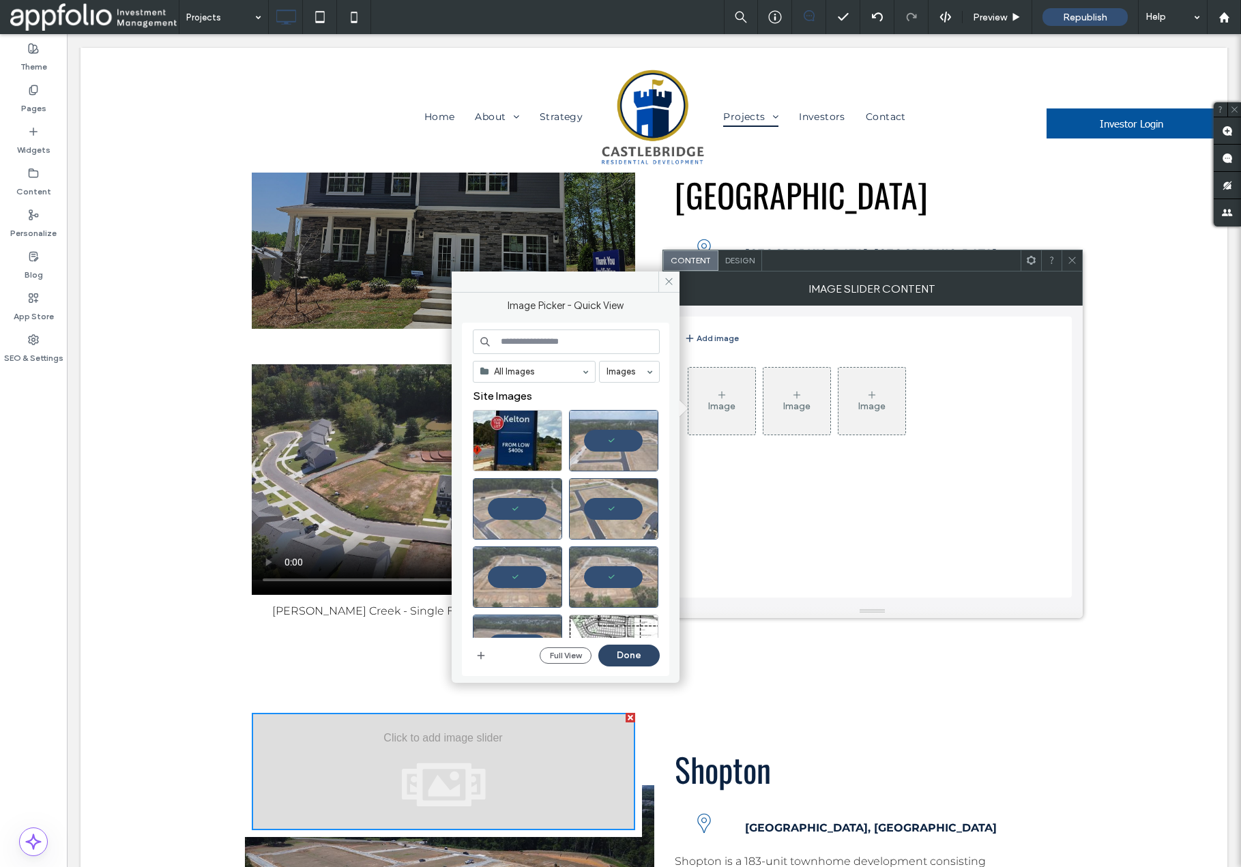
click at [625, 658] on button "Done" at bounding box center [628, 656] width 61 height 22
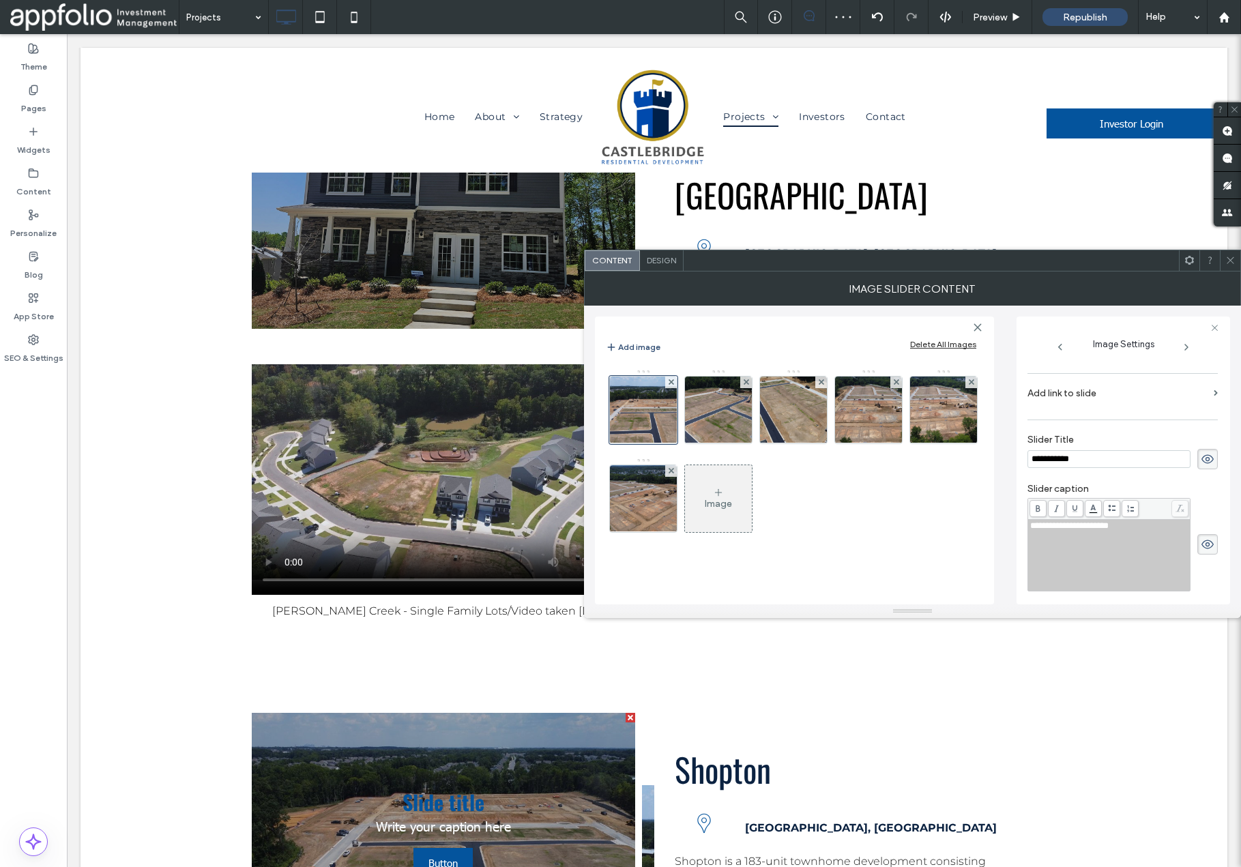
scroll to position [208, 0]
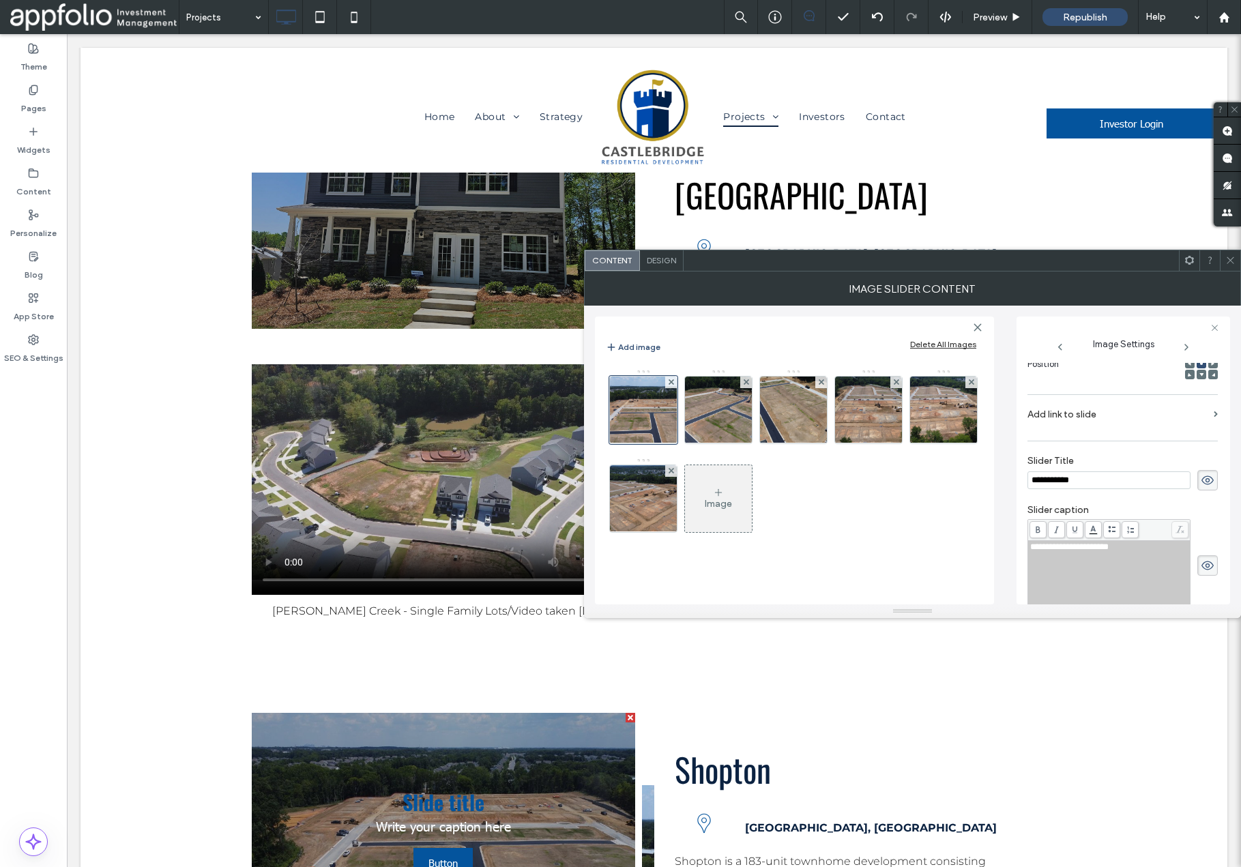
click at [1201, 478] on icon at bounding box center [1208, 480] width 14 height 15
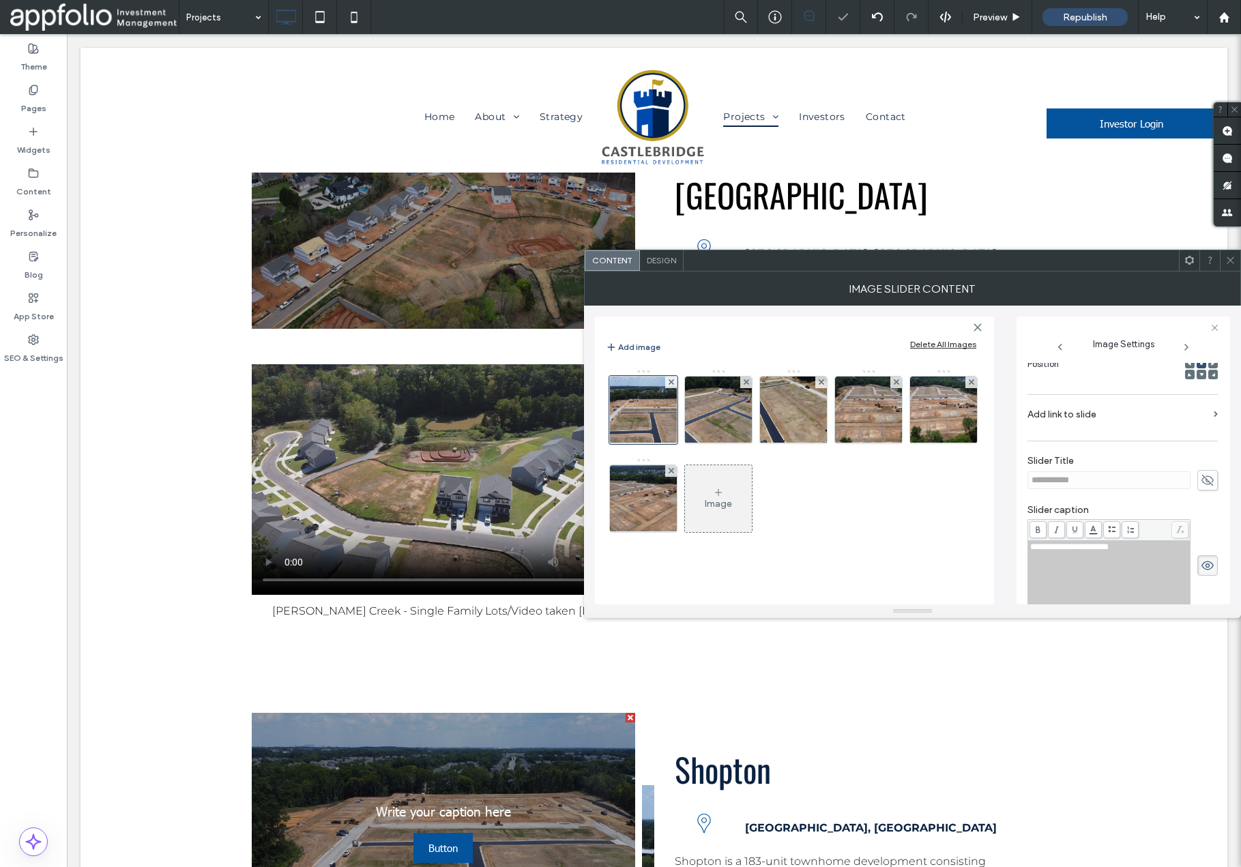
click at [1201, 565] on icon at bounding box center [1208, 565] width 14 height 15
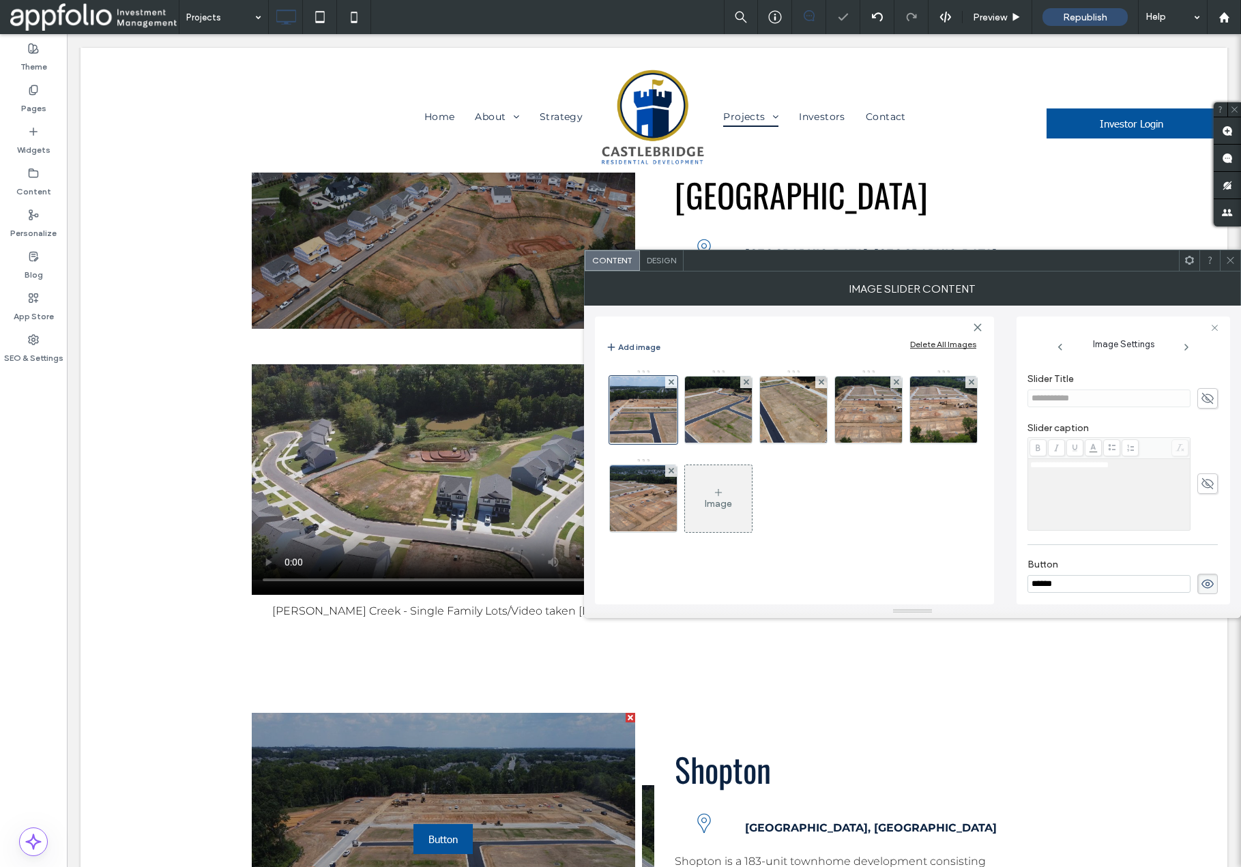
scroll to position [364, 0]
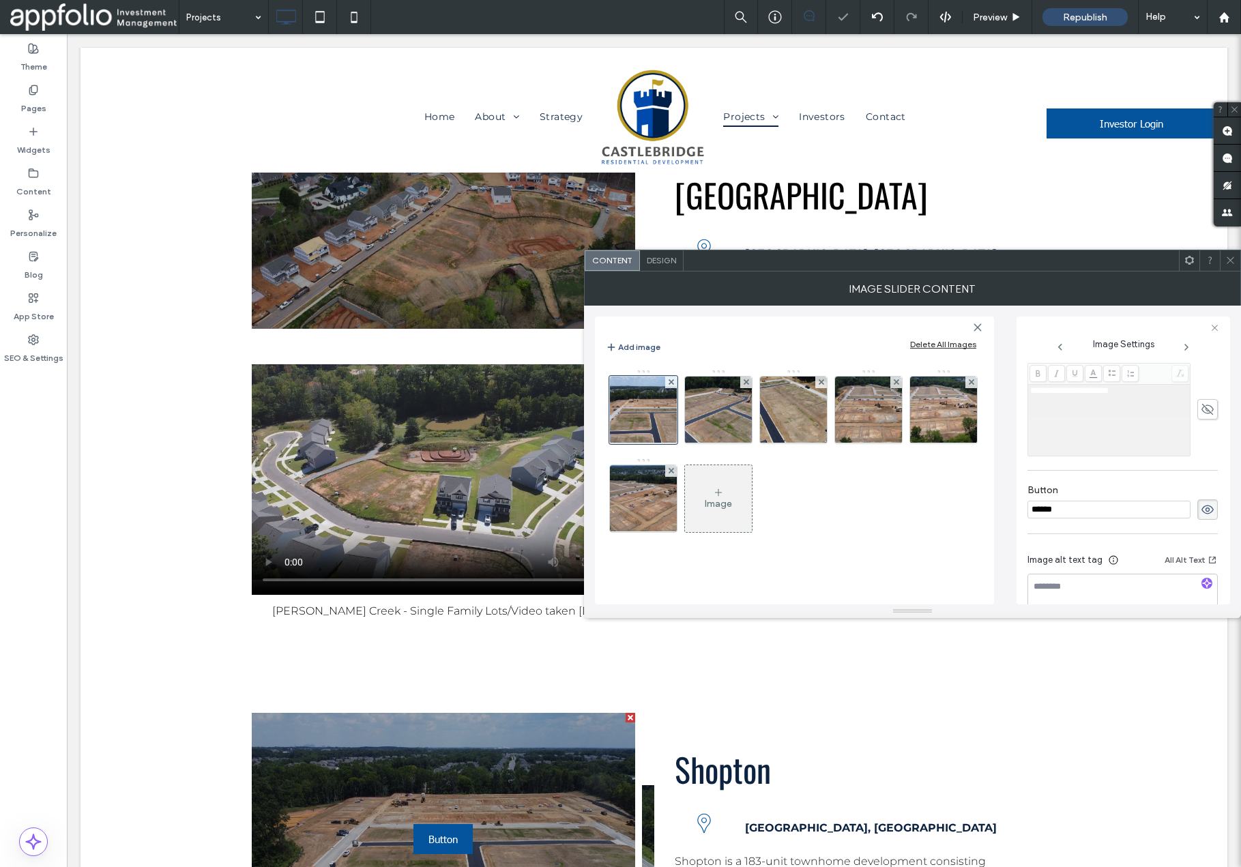
click at [1204, 508] on icon at bounding box center [1208, 509] width 14 height 15
click at [711, 413] on img at bounding box center [718, 410] width 119 height 67
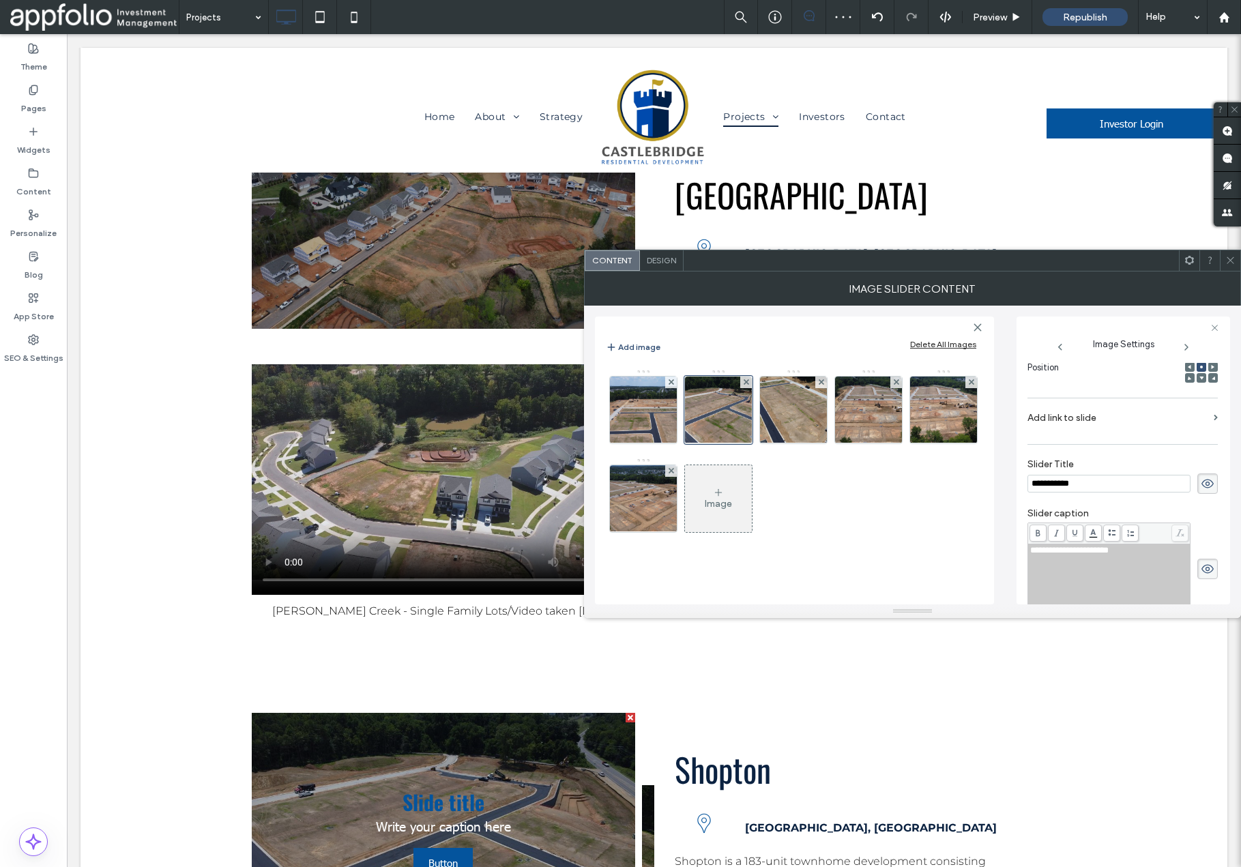
click at [1204, 483] on icon at bounding box center [1208, 483] width 14 height 15
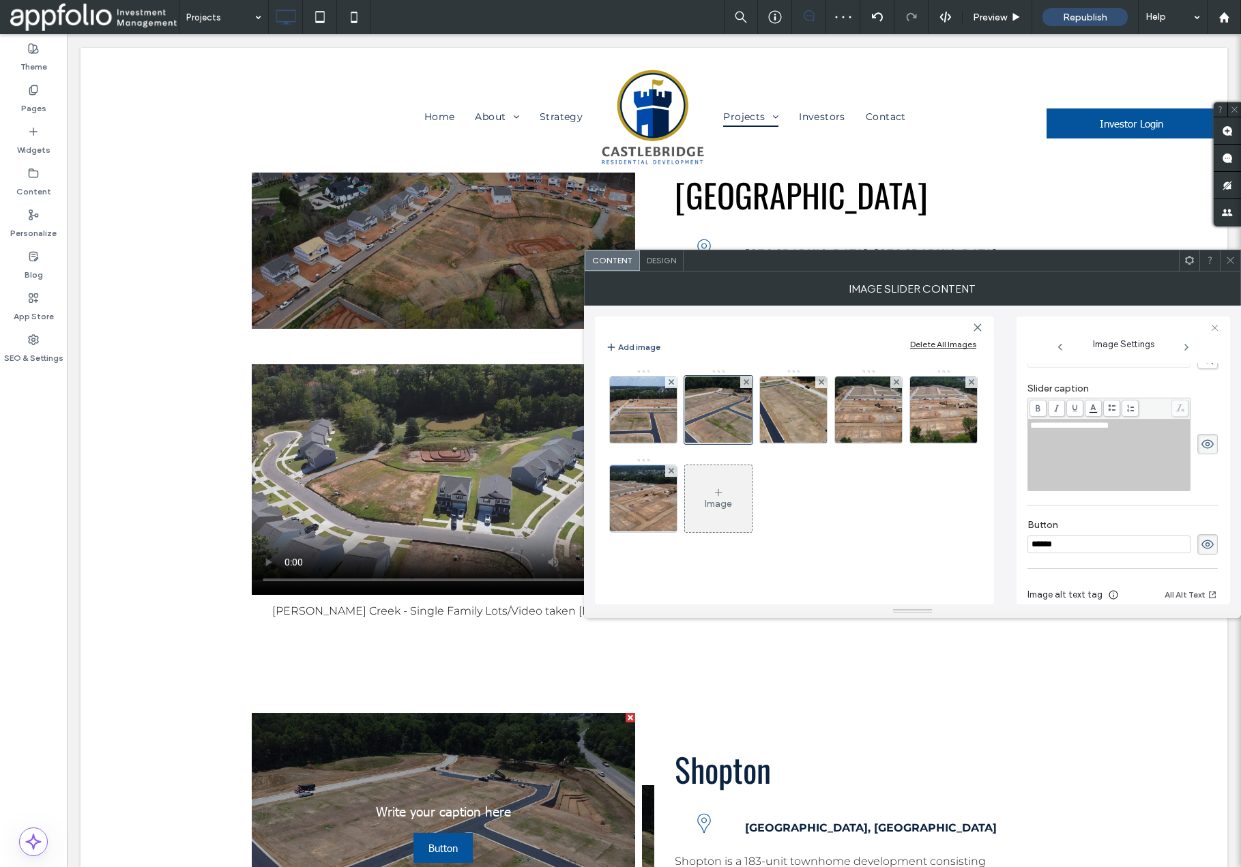
scroll to position [331, 0]
click at [1202, 439] on use at bounding box center [1208, 443] width 12 height 9
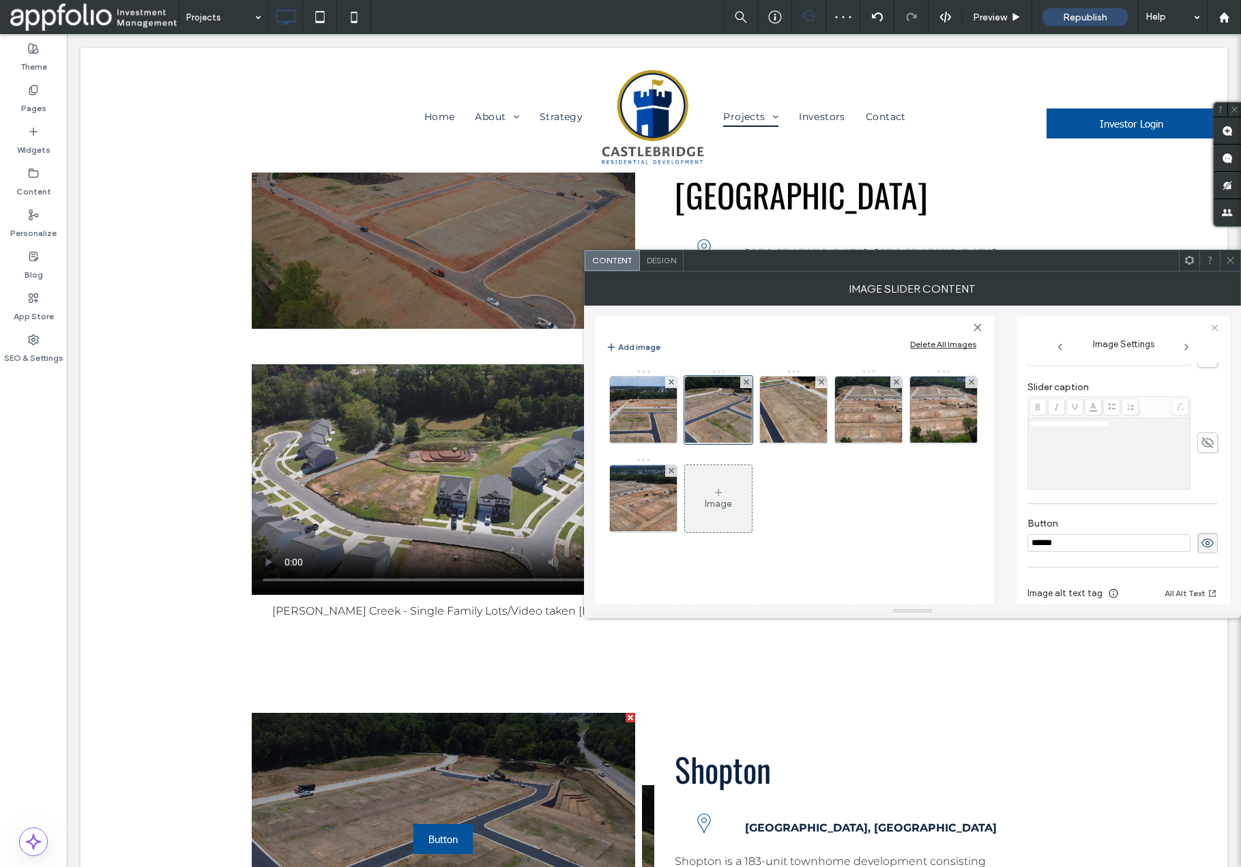
click at [1202, 549] on icon at bounding box center [1208, 543] width 14 height 15
click at [789, 407] on img at bounding box center [793, 410] width 119 height 67
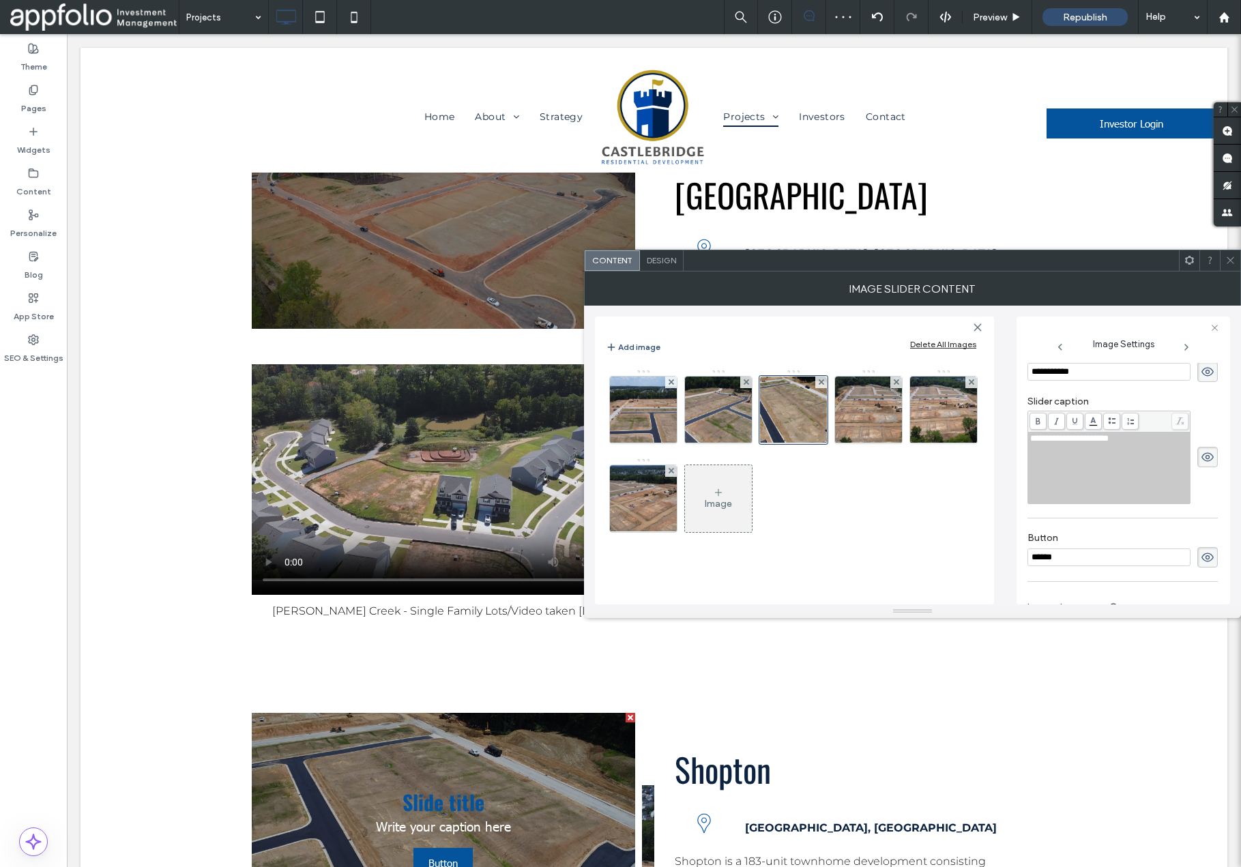
click at [1204, 369] on use at bounding box center [1208, 371] width 12 height 9
click at [1202, 461] on icon at bounding box center [1208, 457] width 14 height 15
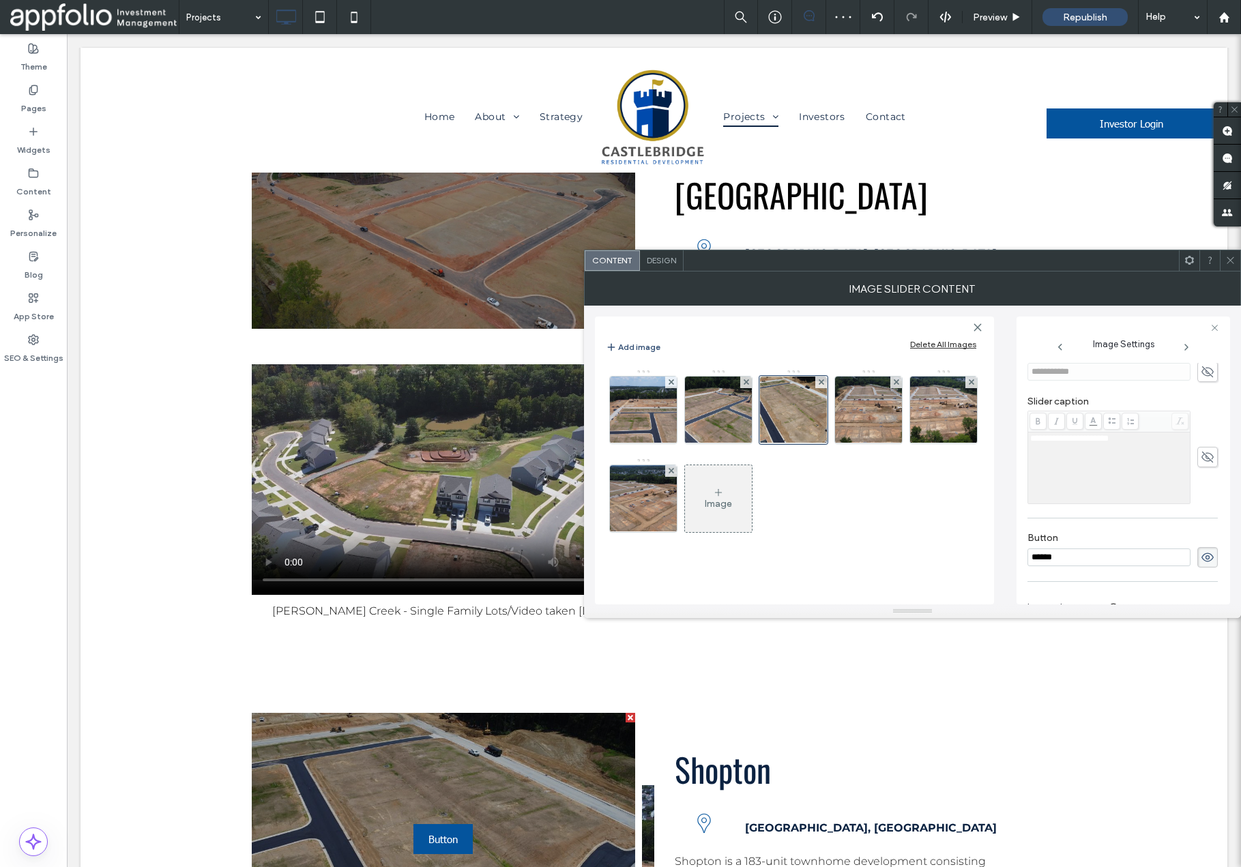
click at [1202, 558] on icon at bounding box center [1208, 557] width 14 height 15
click at [878, 424] on img at bounding box center [868, 410] width 119 height 67
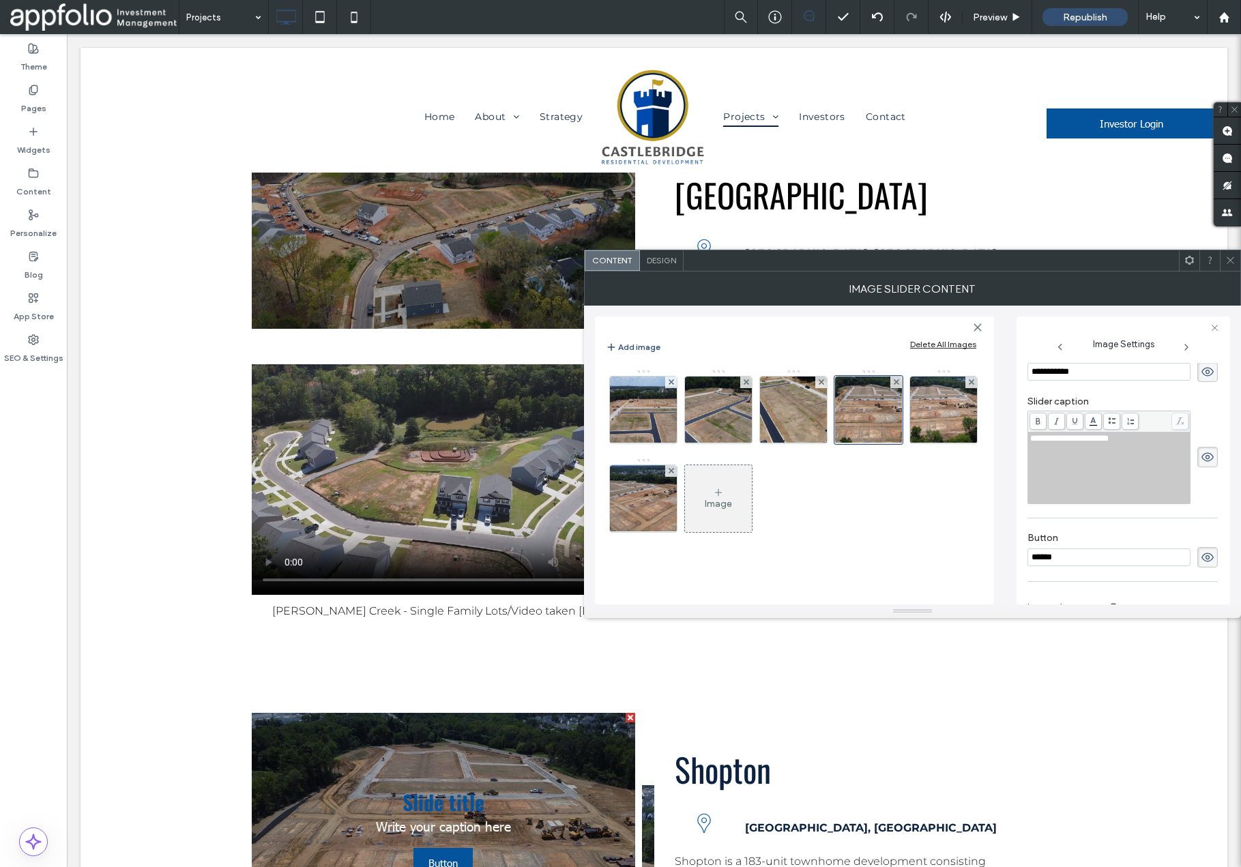
click at [1204, 369] on icon at bounding box center [1208, 371] width 14 height 15
click at [1202, 452] on icon at bounding box center [1208, 457] width 14 height 15
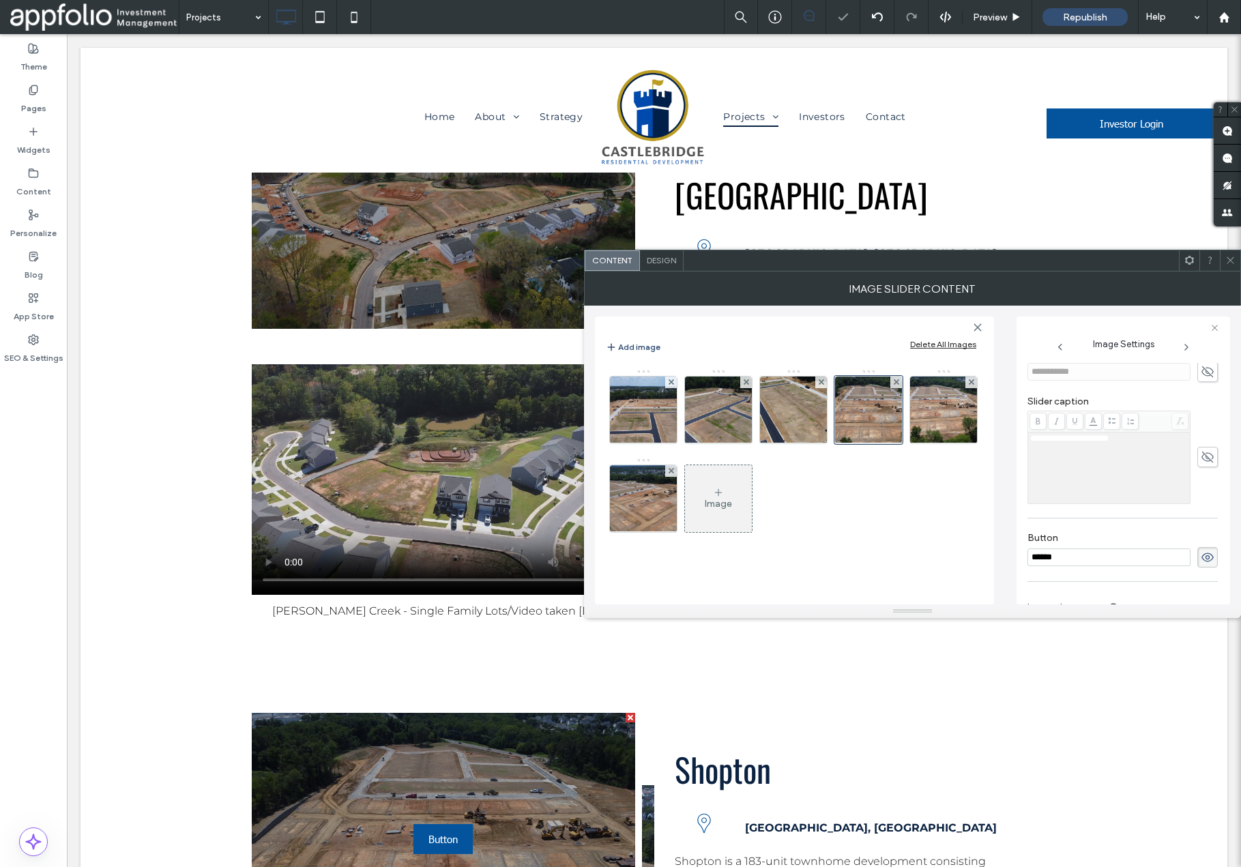
click at [1204, 553] on use at bounding box center [1208, 557] width 12 height 9
click at [936, 410] on img at bounding box center [943, 410] width 119 height 67
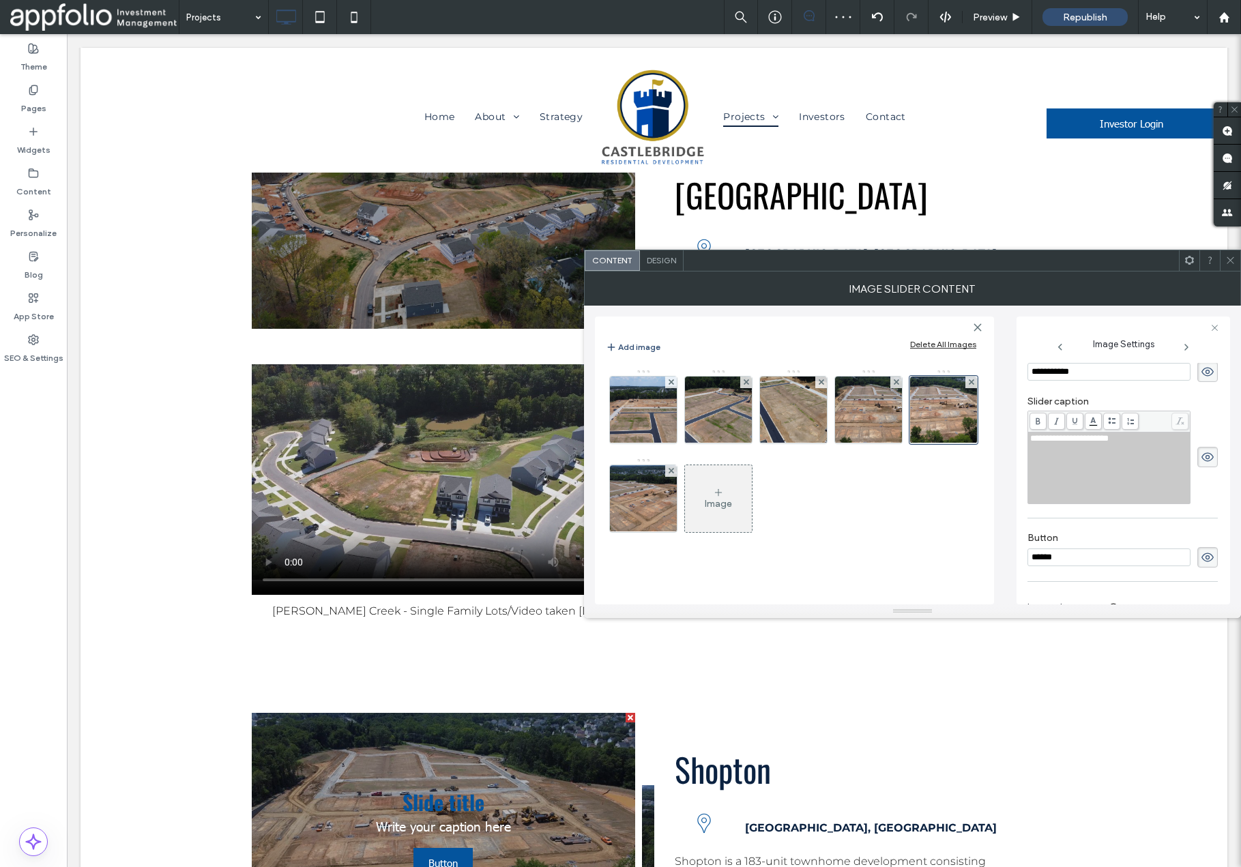
click at [1201, 377] on icon at bounding box center [1208, 371] width 14 height 15
click at [1202, 459] on use at bounding box center [1208, 457] width 12 height 9
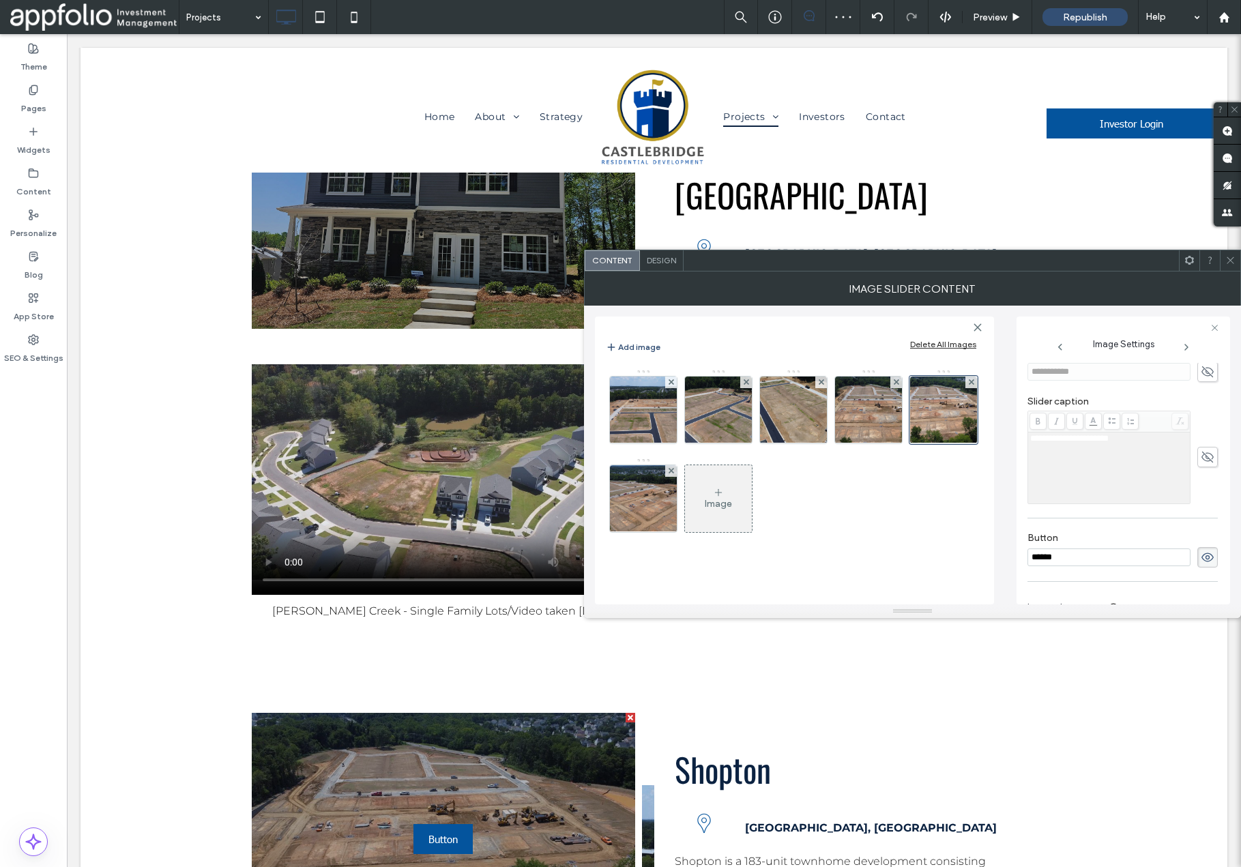
click at [1201, 557] on icon at bounding box center [1208, 557] width 14 height 15
click at [656, 500] on img at bounding box center [643, 498] width 119 height 67
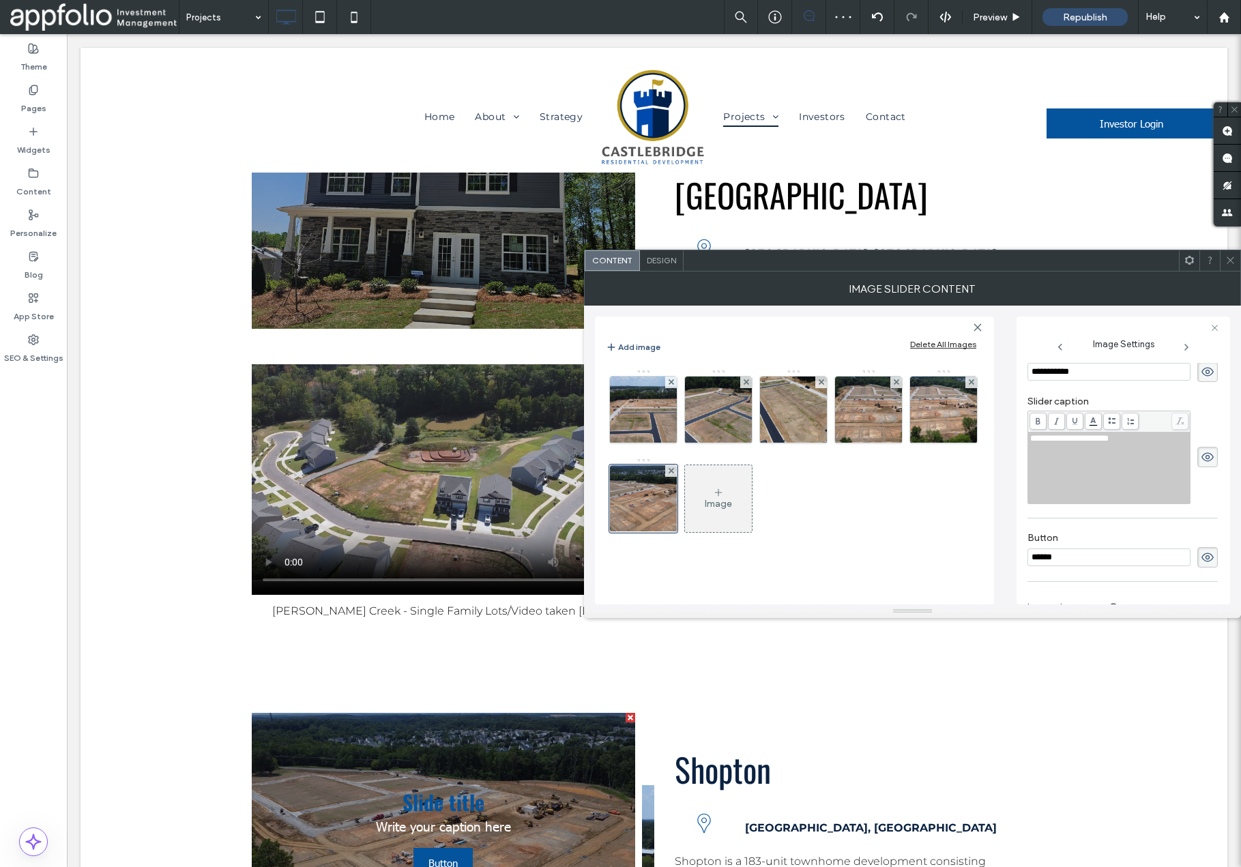
click at [1202, 375] on use at bounding box center [1208, 371] width 12 height 9
click at [1202, 461] on use at bounding box center [1208, 457] width 12 height 9
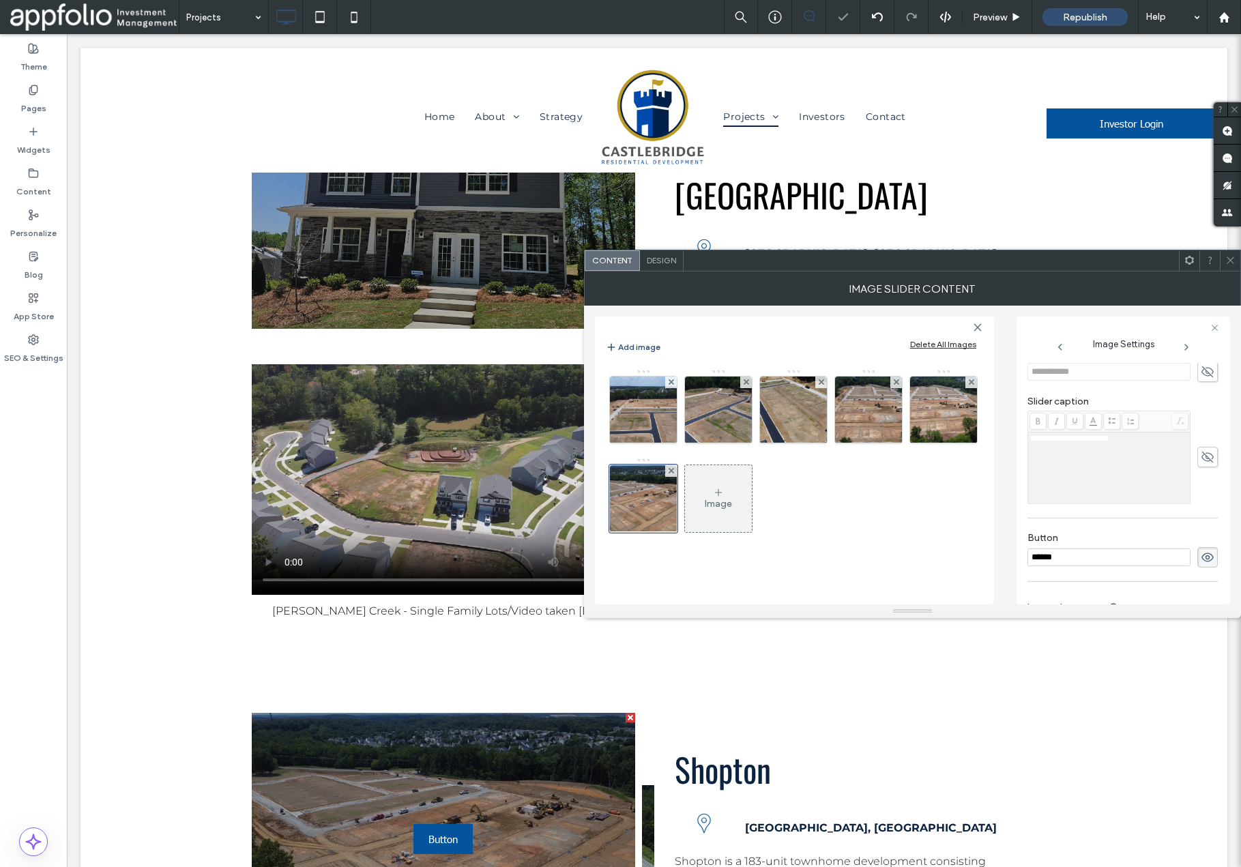
click at [1203, 553] on use at bounding box center [1208, 557] width 12 height 9
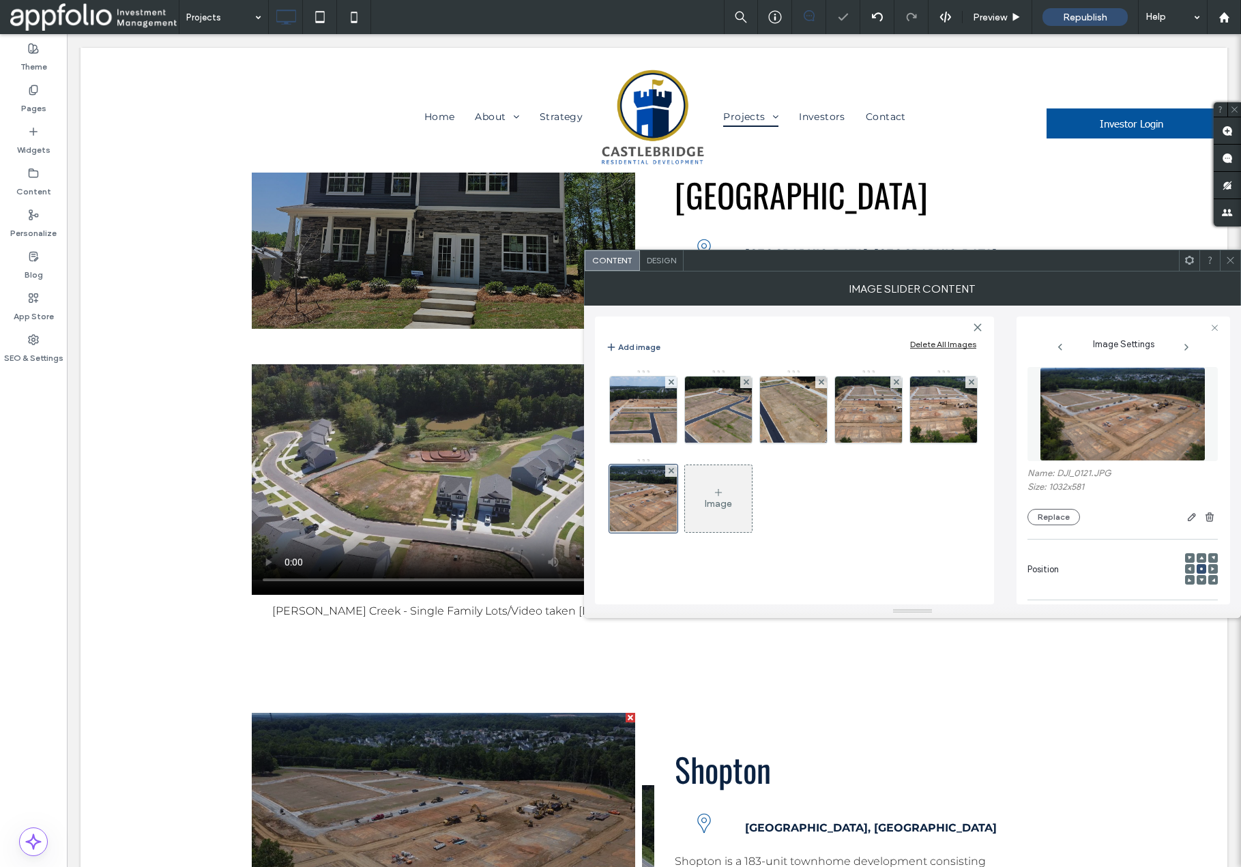
scroll to position [2, 0]
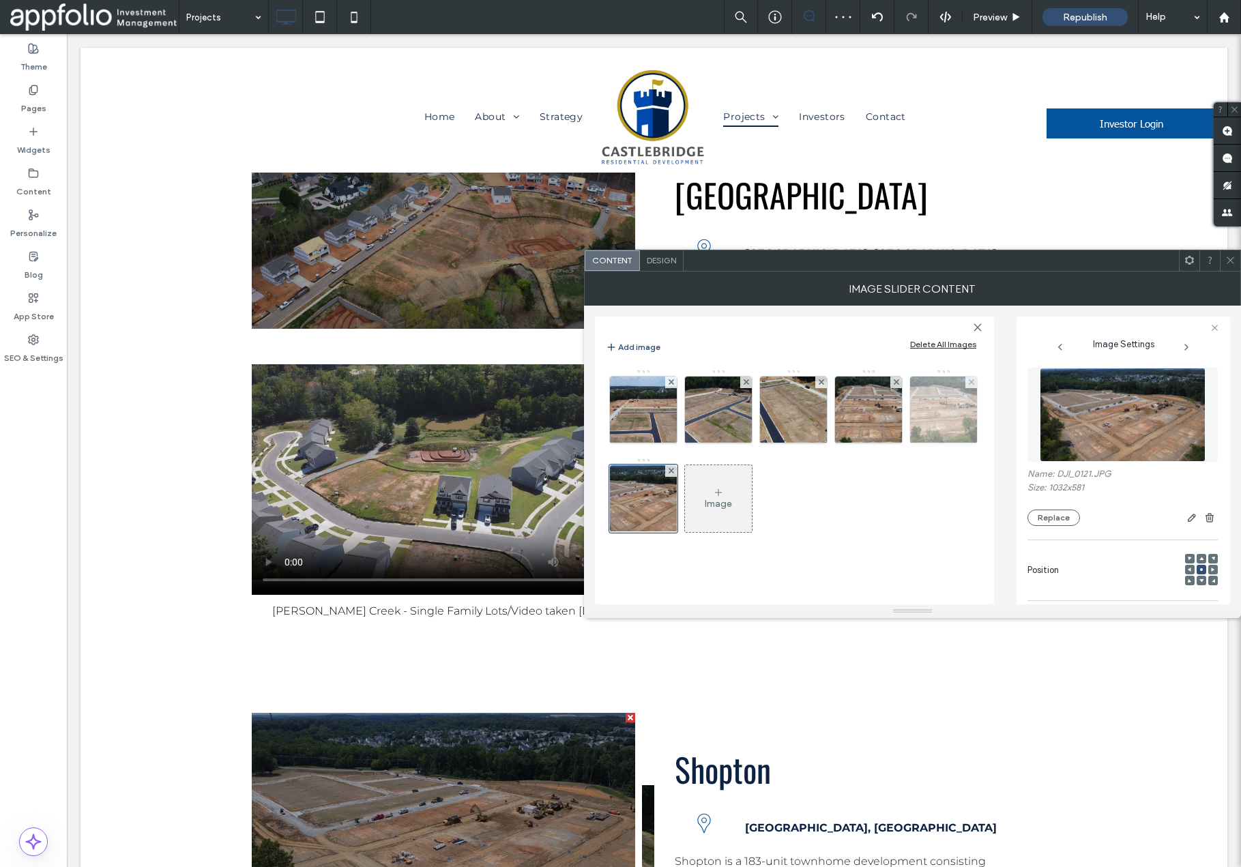
click at [944, 396] on img at bounding box center [943, 410] width 119 height 67
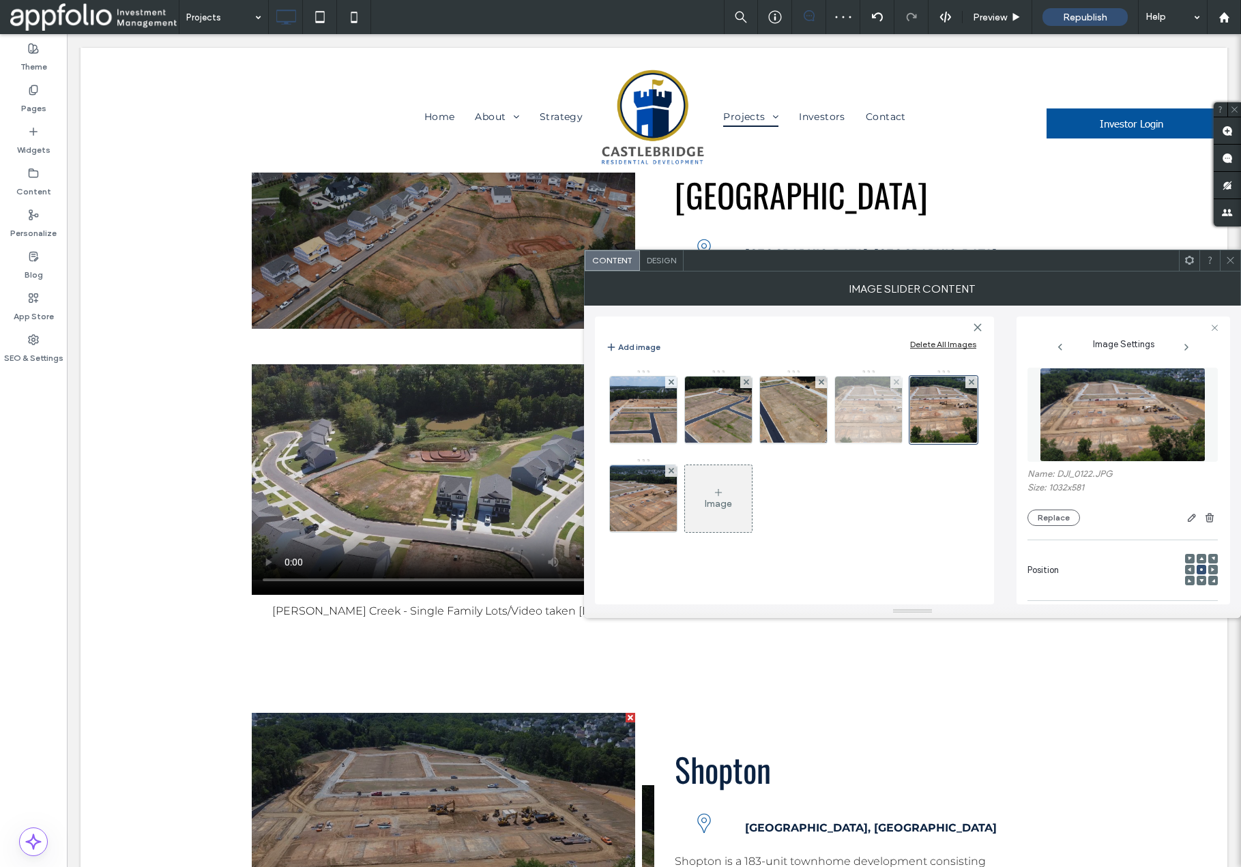
click at [862, 416] on img at bounding box center [868, 410] width 119 height 67
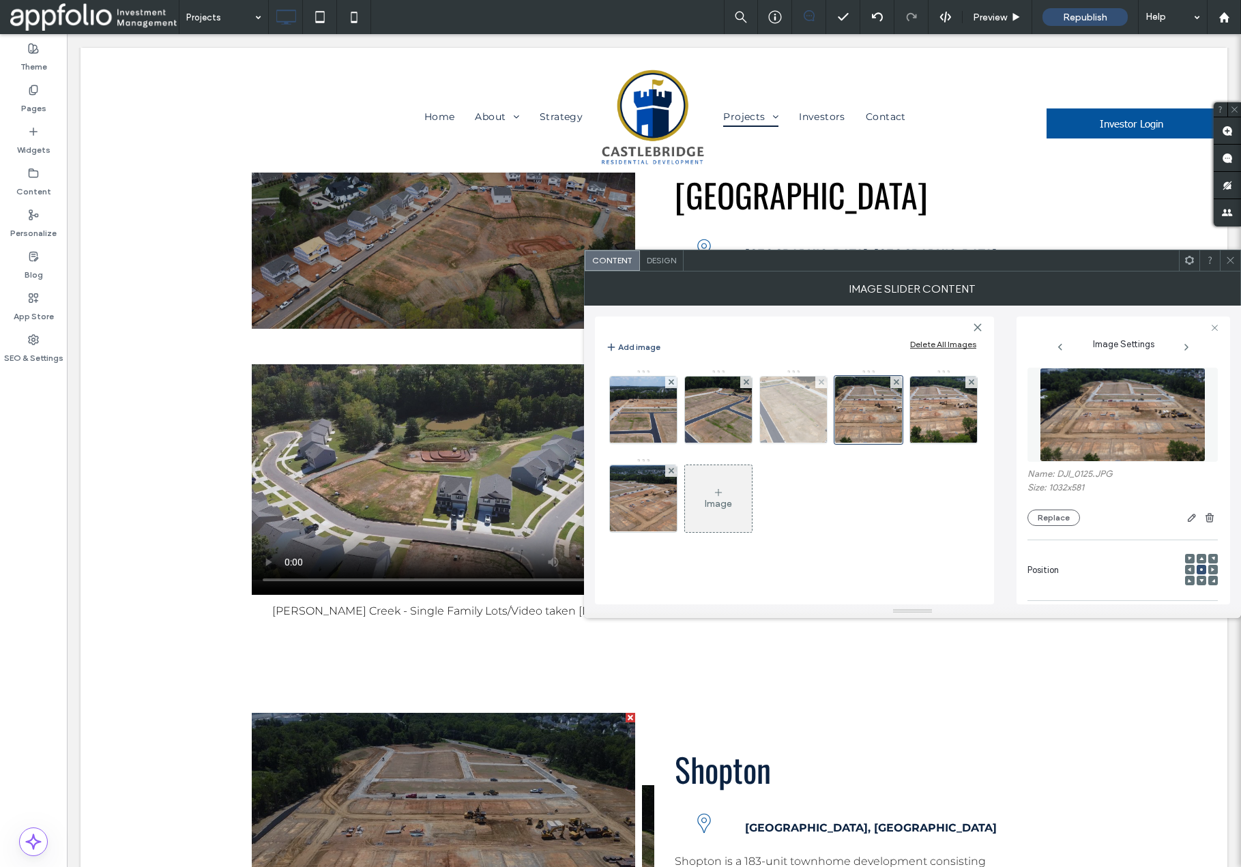
click at [790, 417] on img at bounding box center [793, 410] width 119 height 67
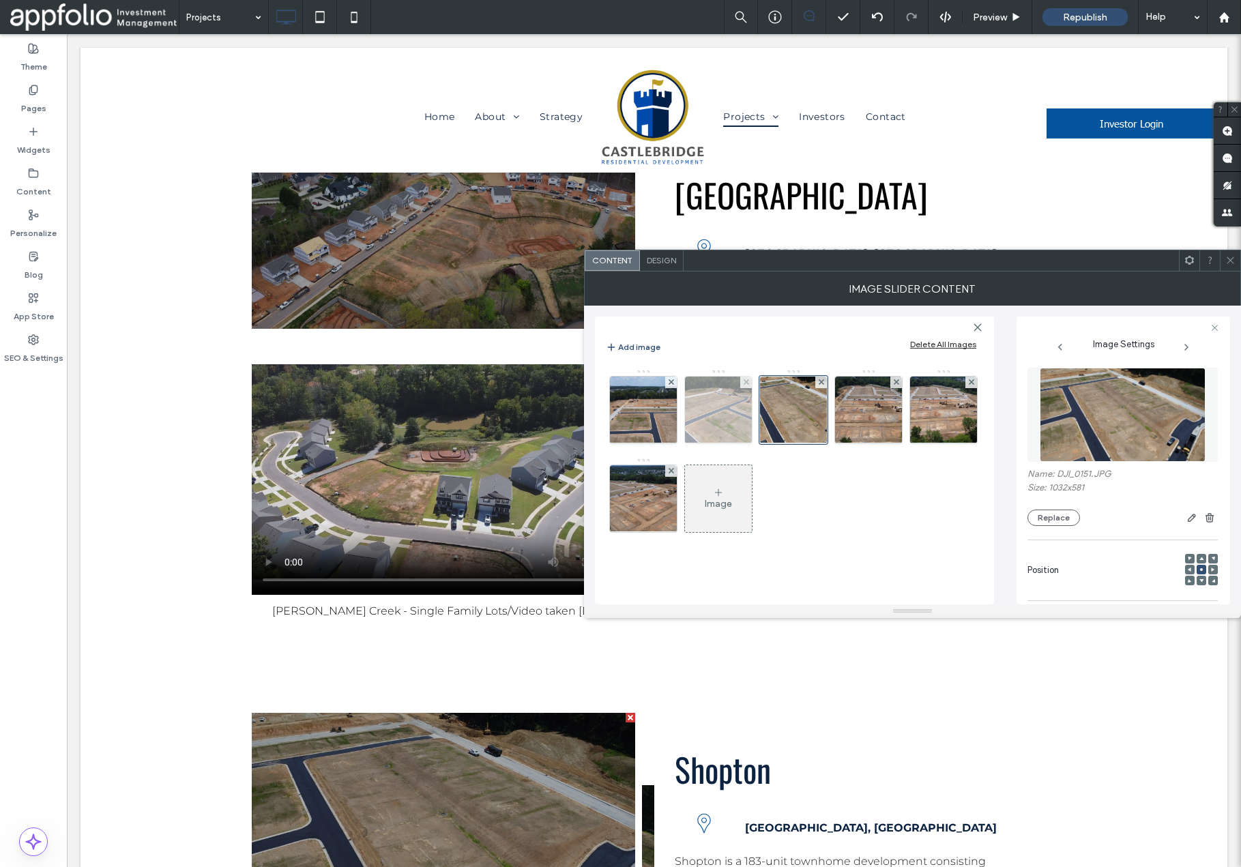
click at [717, 418] on img at bounding box center [718, 410] width 119 height 67
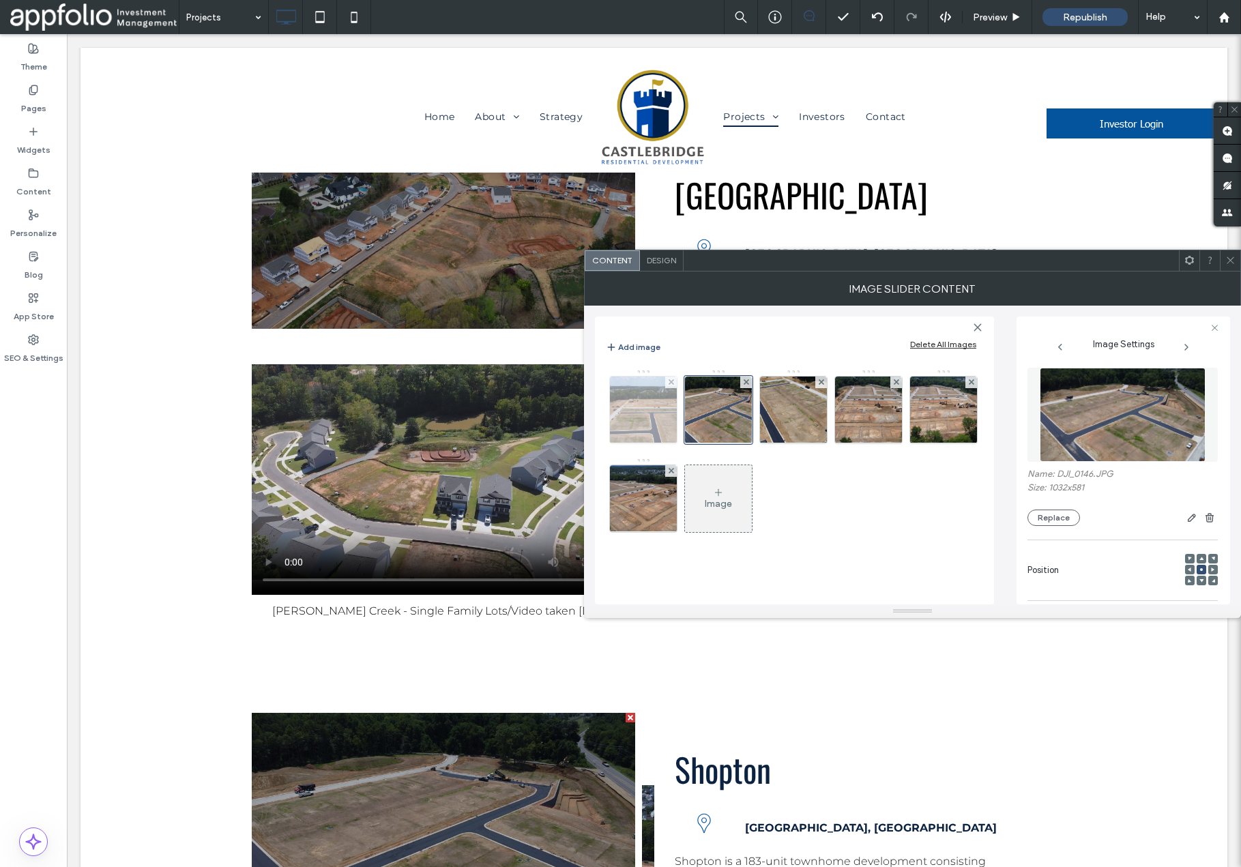
click at [645, 414] on img at bounding box center [643, 410] width 119 height 67
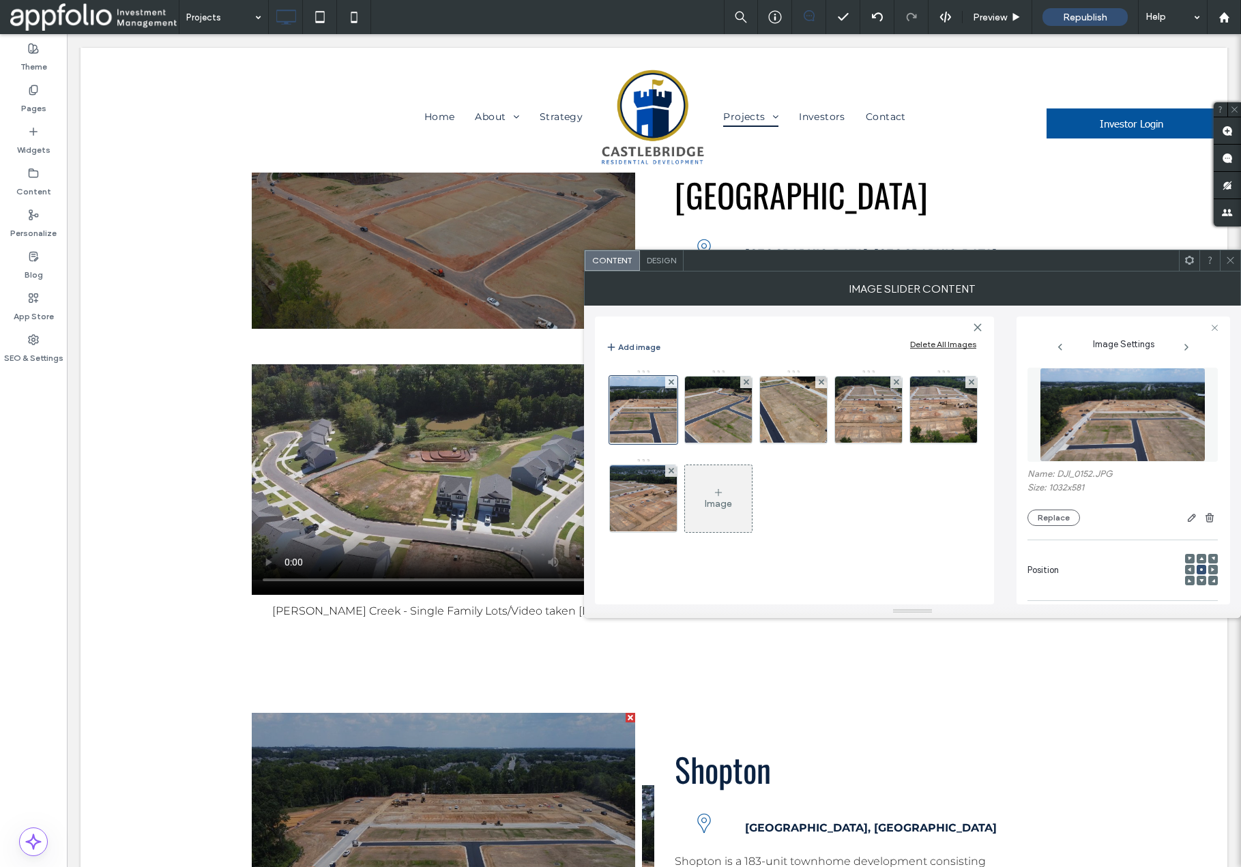
click at [1230, 266] on span at bounding box center [1231, 260] width 10 height 20
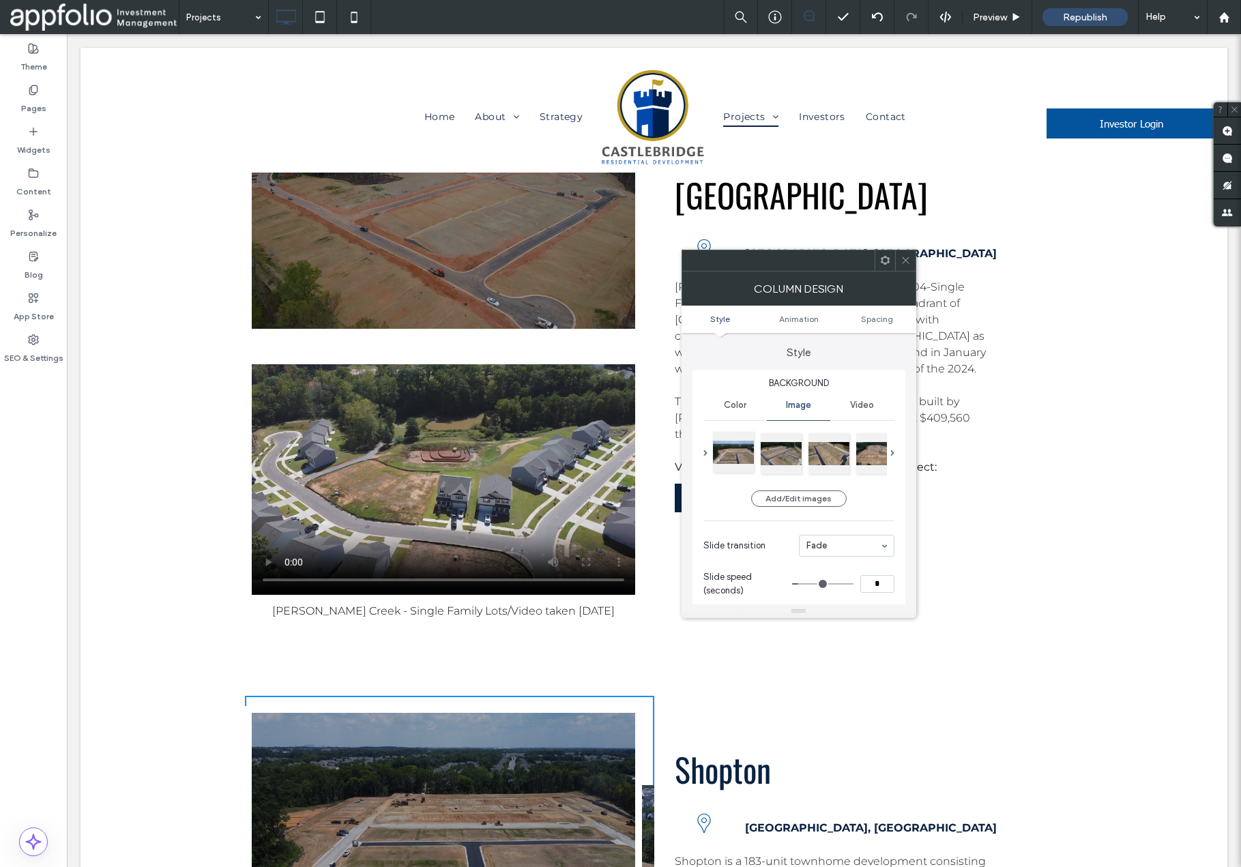
click at [733, 457] on div at bounding box center [733, 452] width 41 height 41
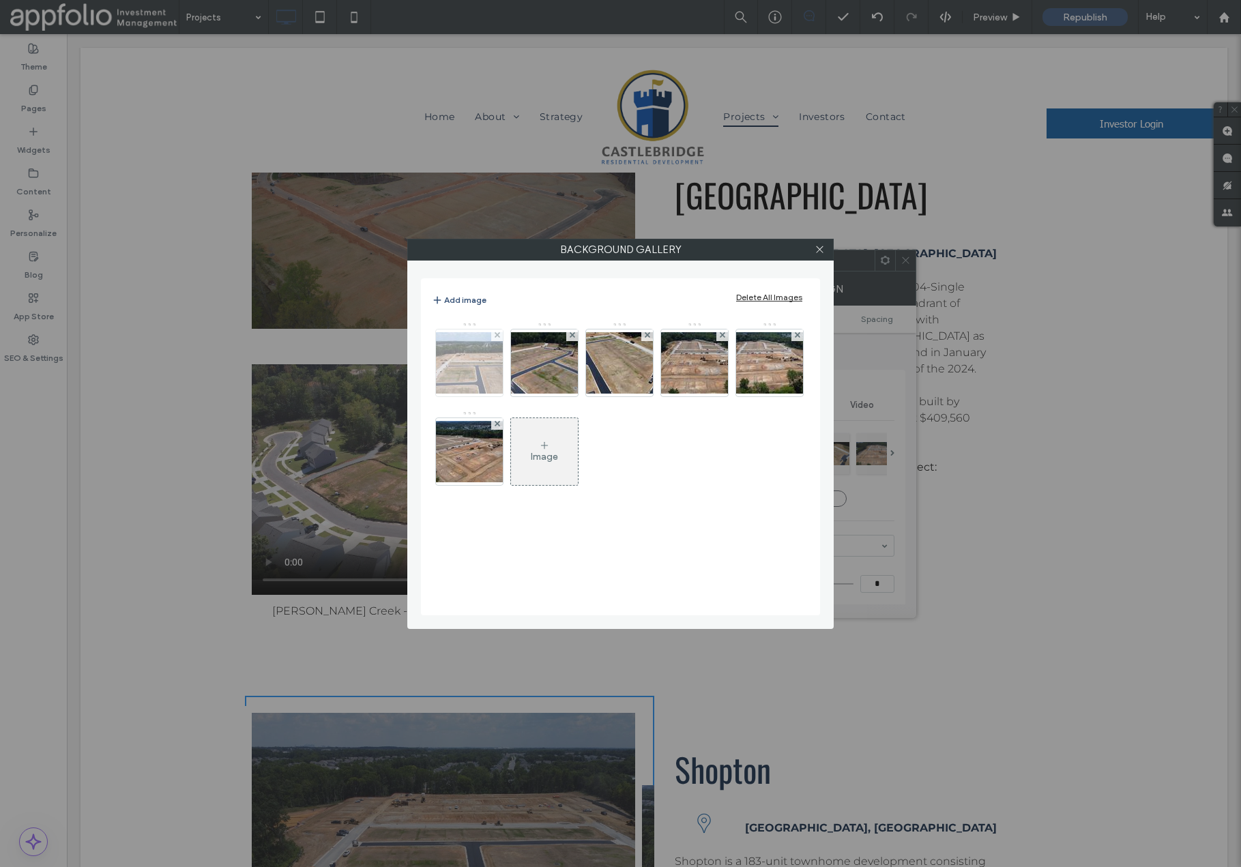
click at [486, 379] on img at bounding box center [469, 362] width 109 height 61
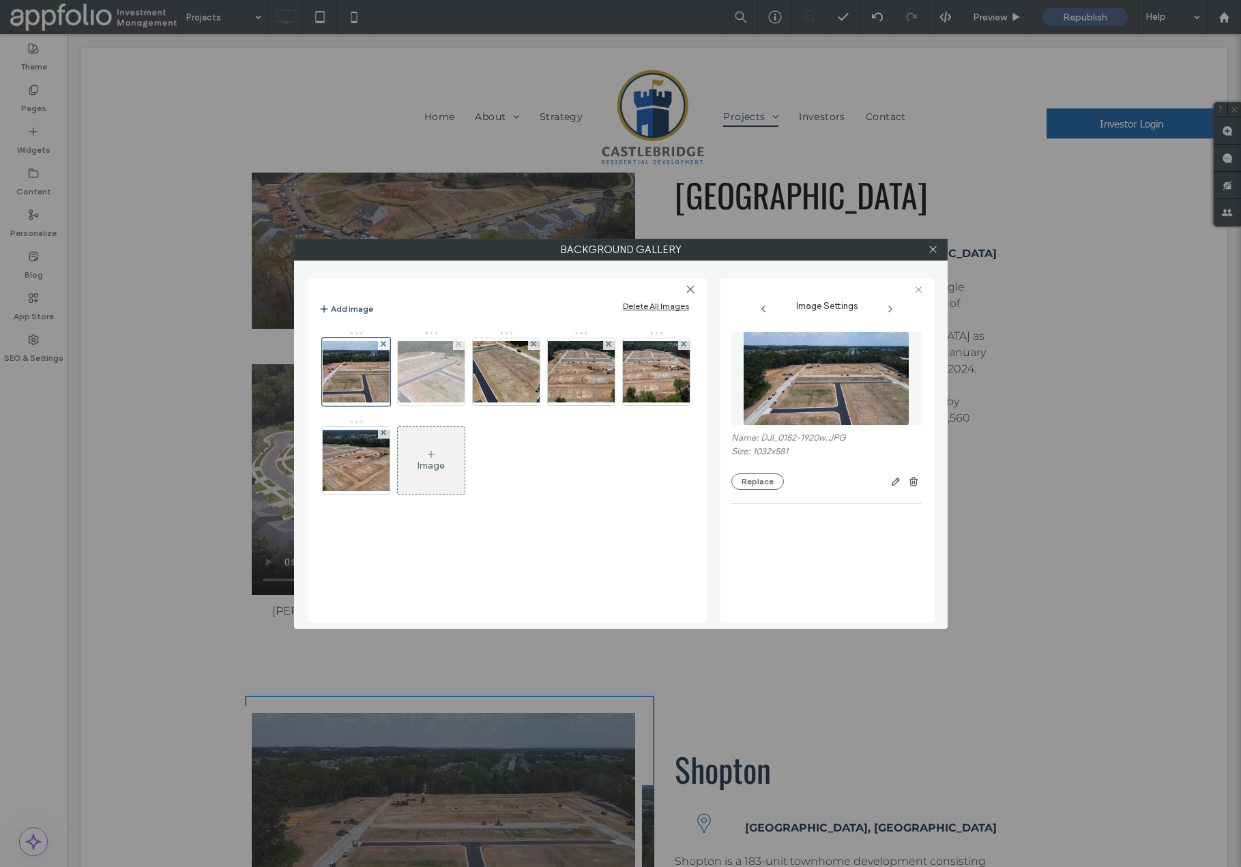
click at [442, 379] on img at bounding box center [431, 371] width 109 height 61
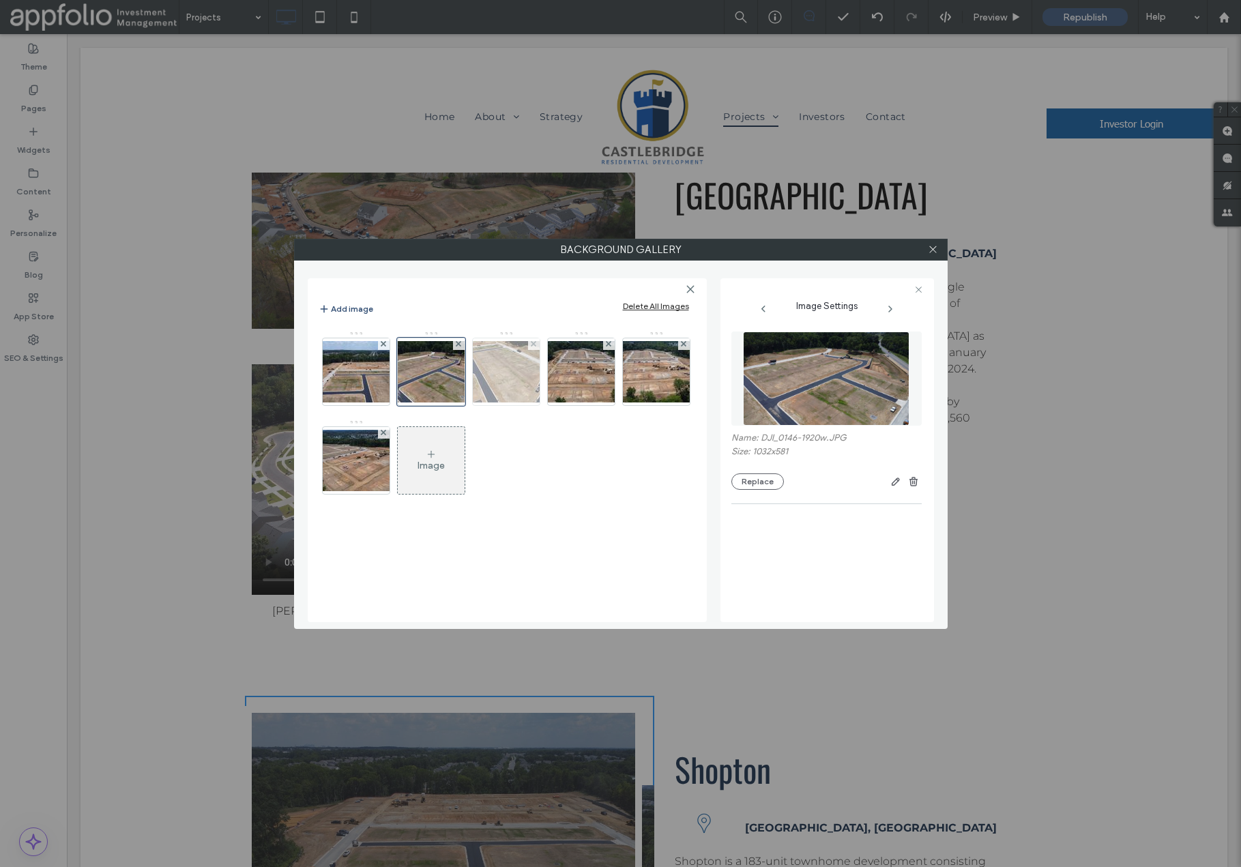
click at [495, 382] on img at bounding box center [506, 371] width 109 height 61
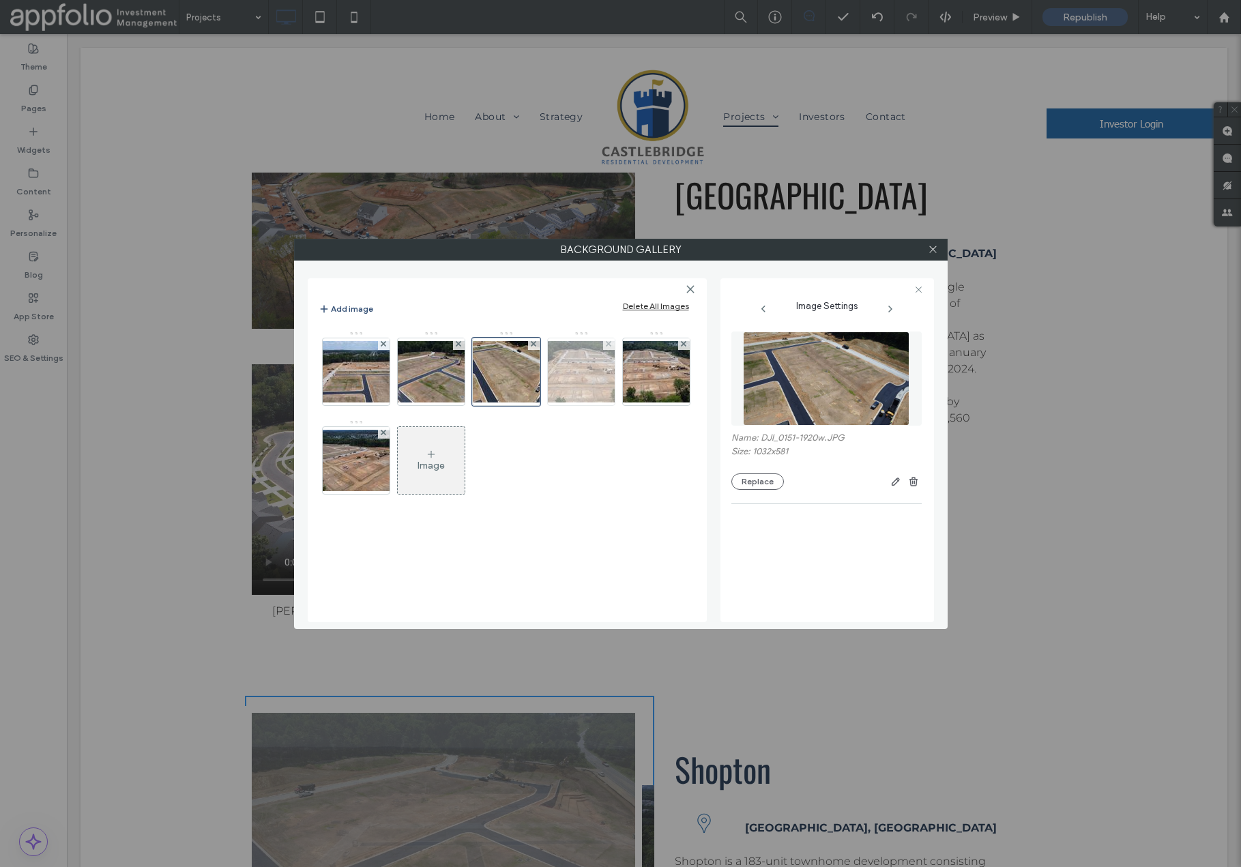
click at [576, 375] on img at bounding box center [581, 371] width 109 height 61
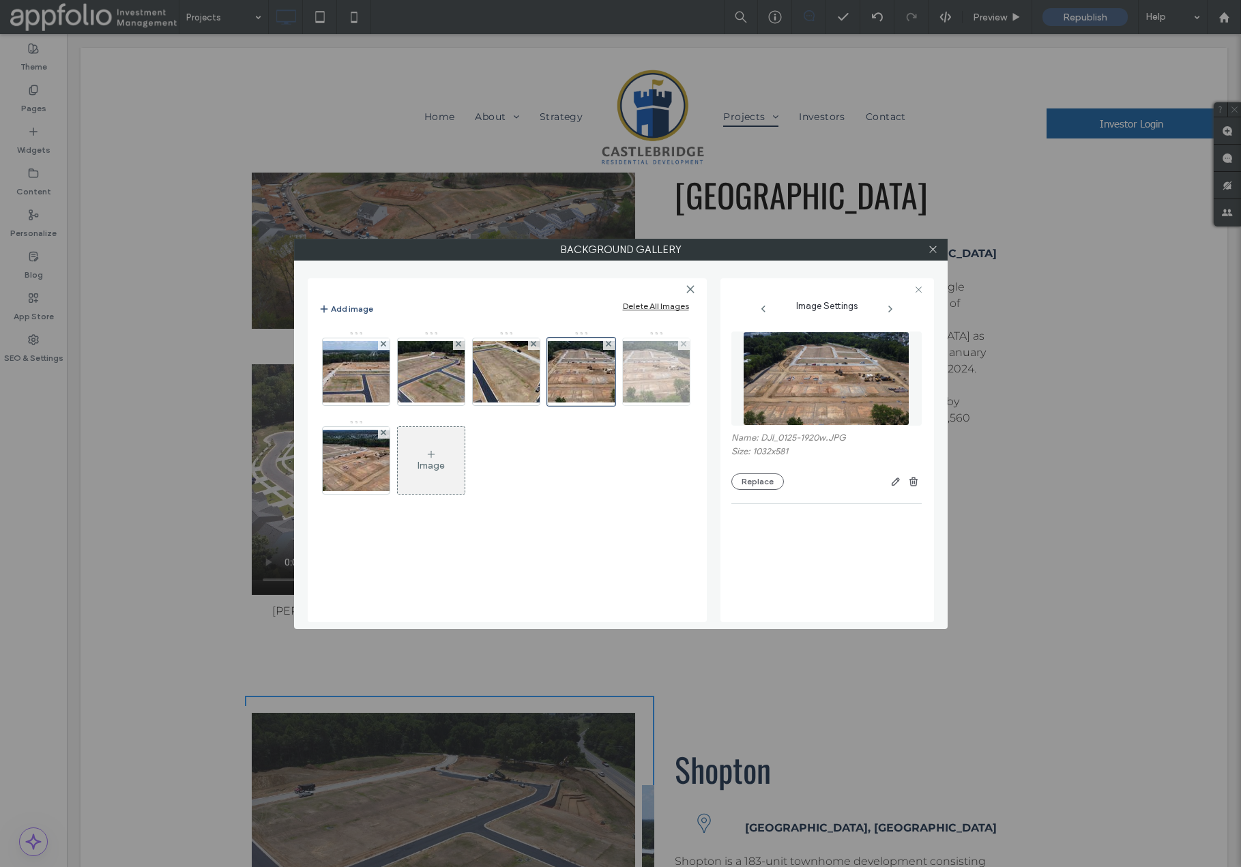
click at [652, 379] on img at bounding box center [656, 371] width 109 height 61
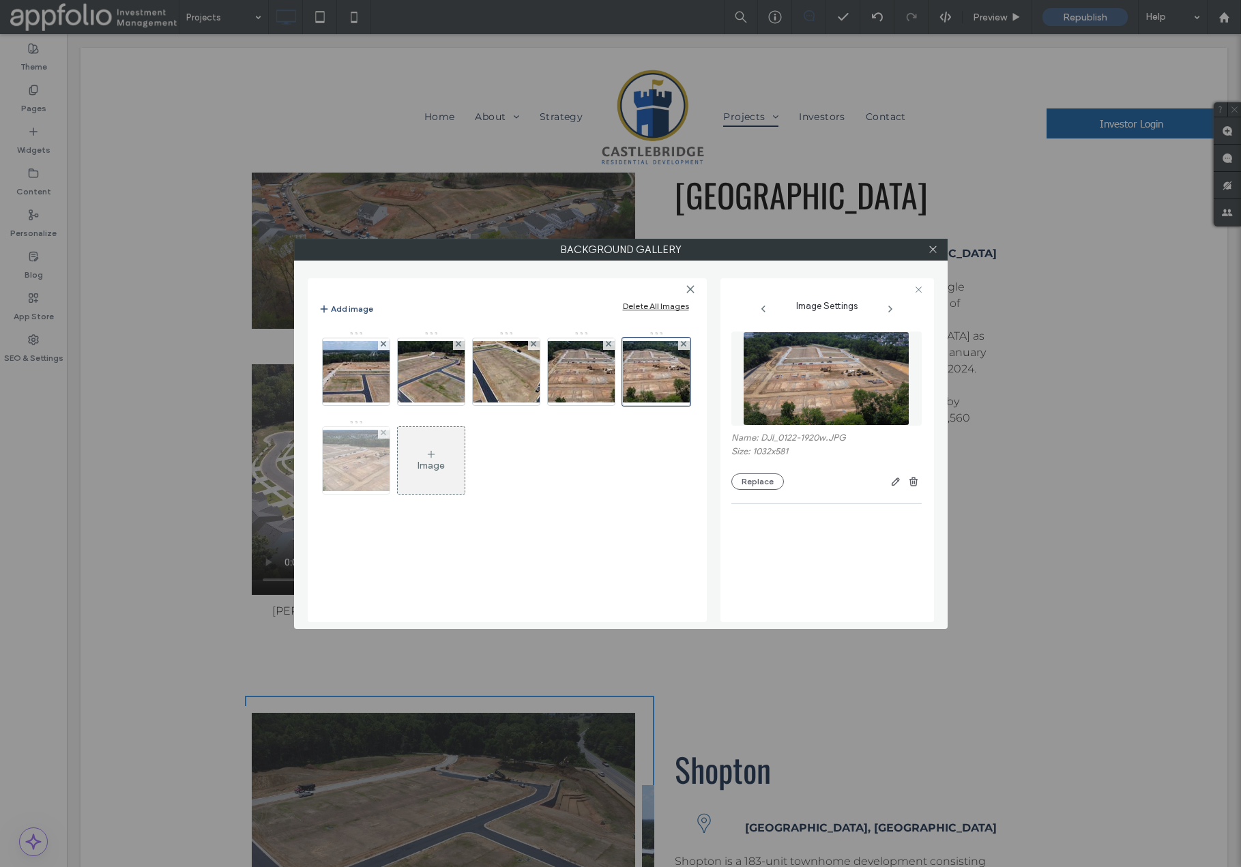
click at [361, 453] on img at bounding box center [356, 460] width 109 height 61
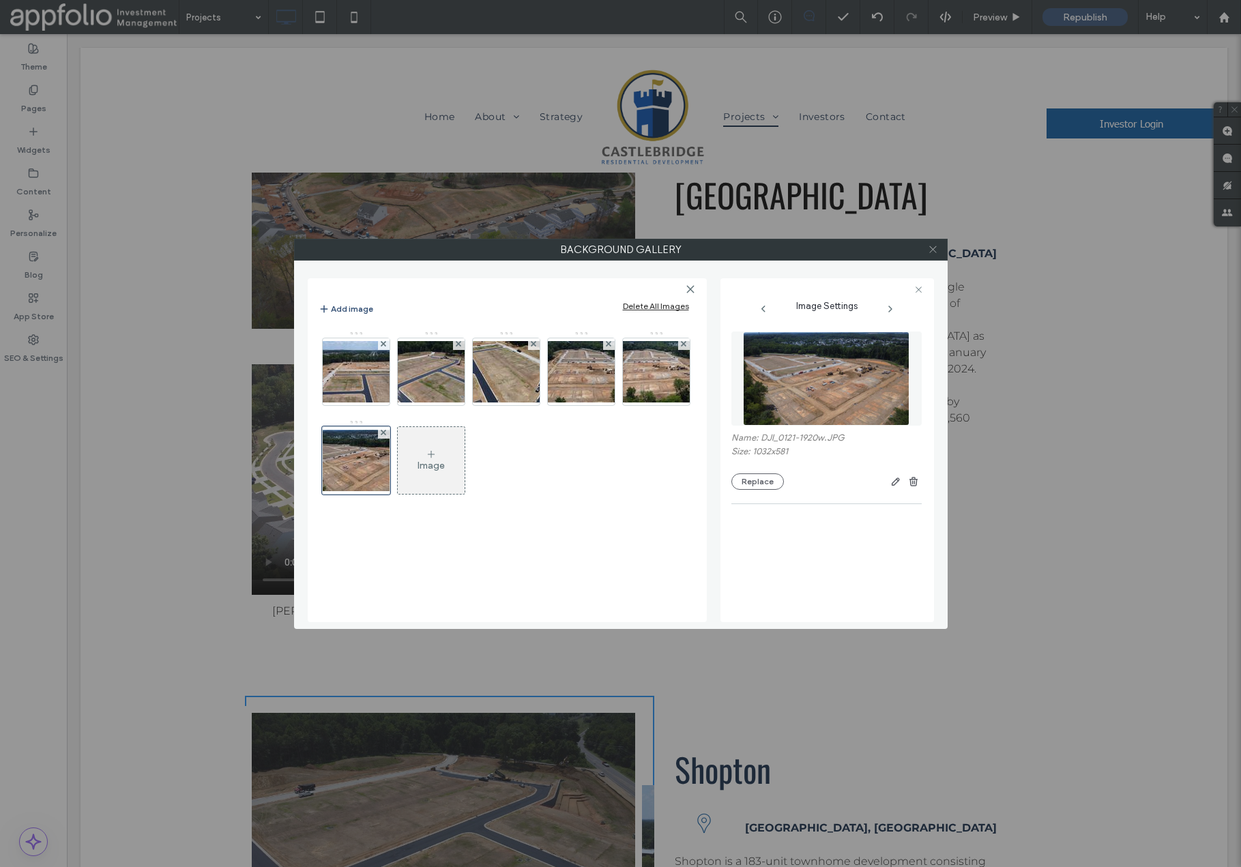
click at [931, 246] on use at bounding box center [932, 249] width 7 height 7
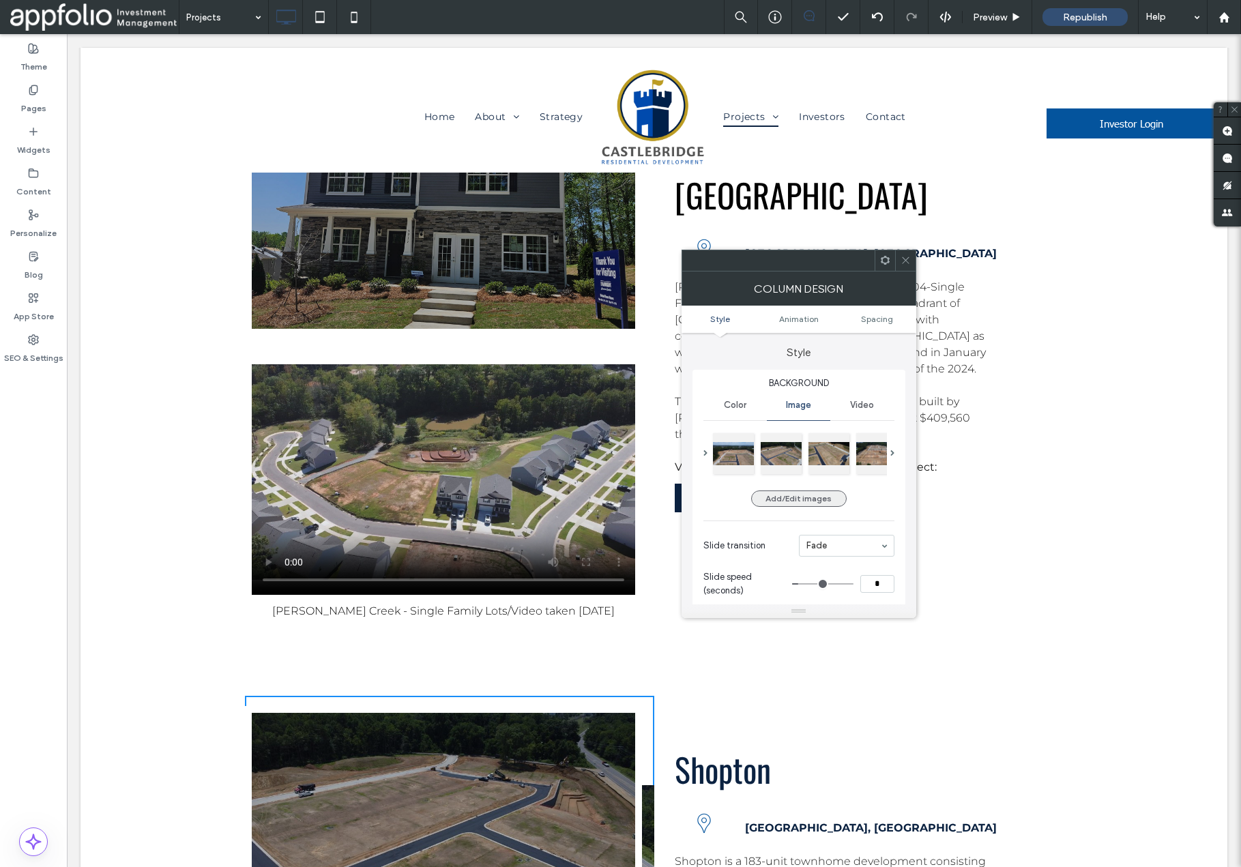
click at [796, 501] on button "Add/Edit images" at bounding box center [799, 499] width 96 height 16
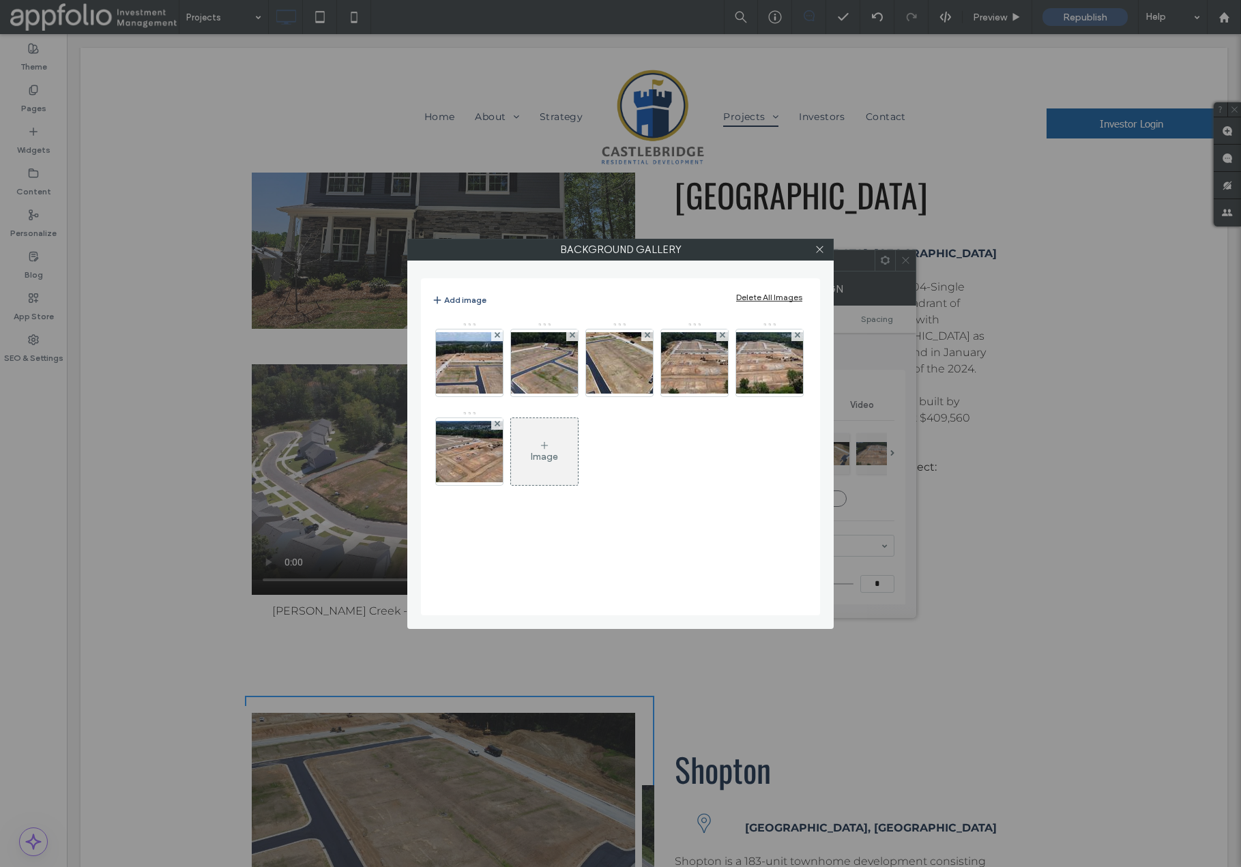
click at [762, 302] on div "Delete All Images" at bounding box center [769, 297] width 66 height 10
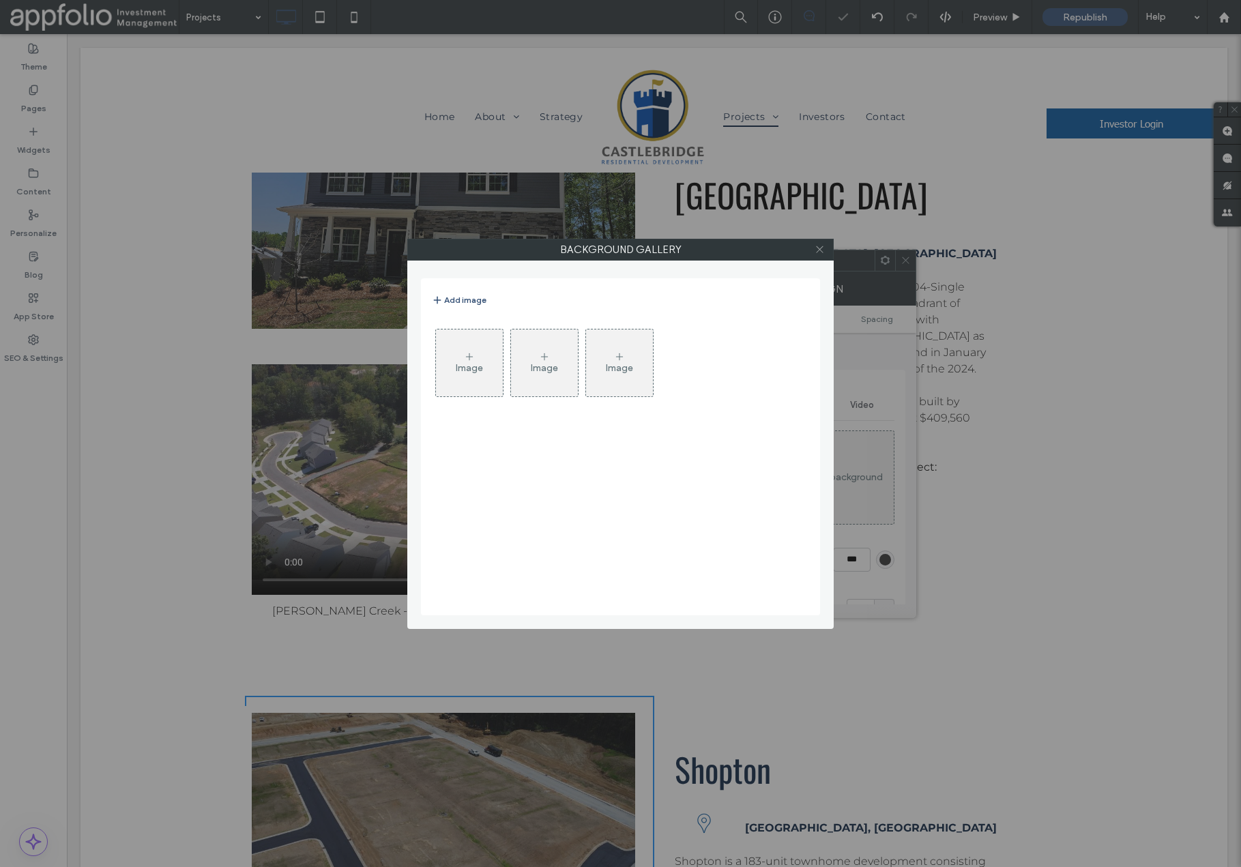
click at [824, 248] on icon at bounding box center [820, 249] width 10 height 10
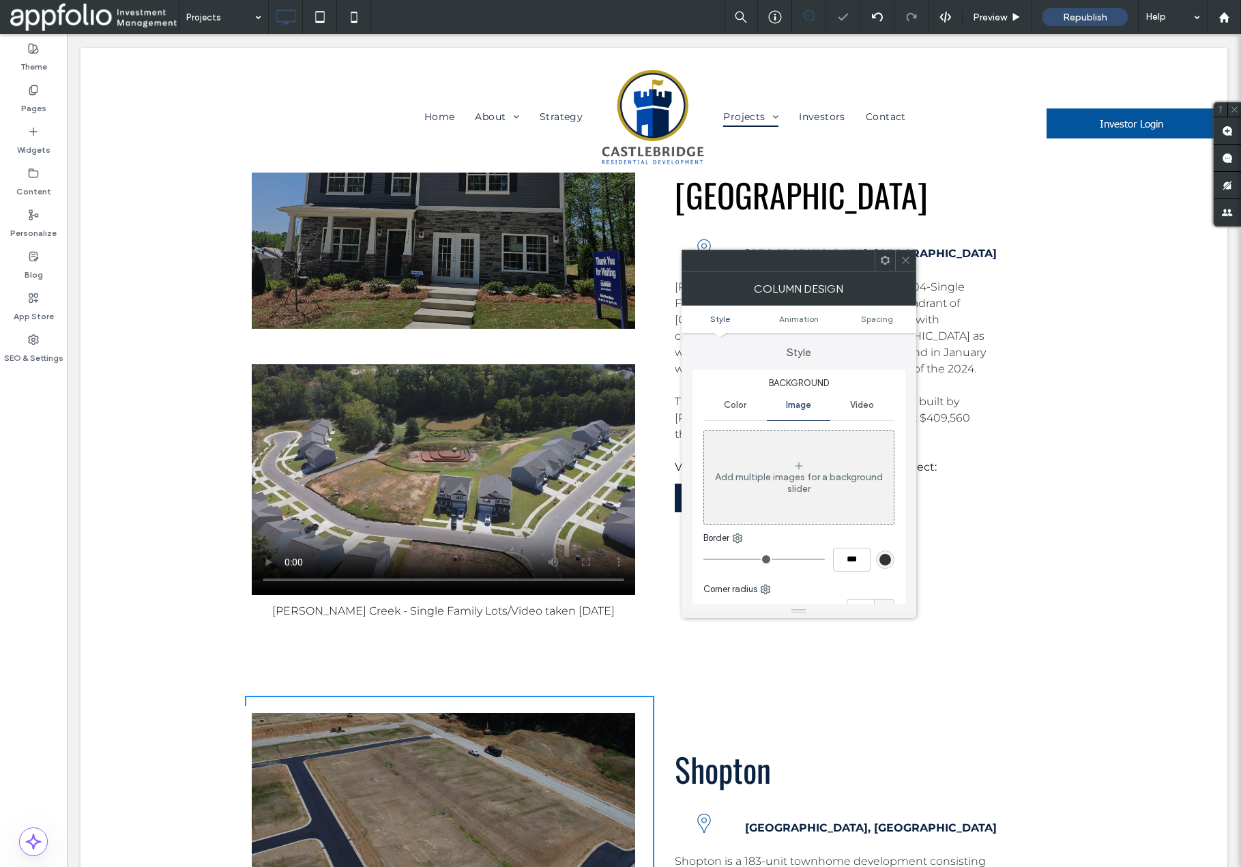
click at [904, 266] on span at bounding box center [906, 260] width 10 height 20
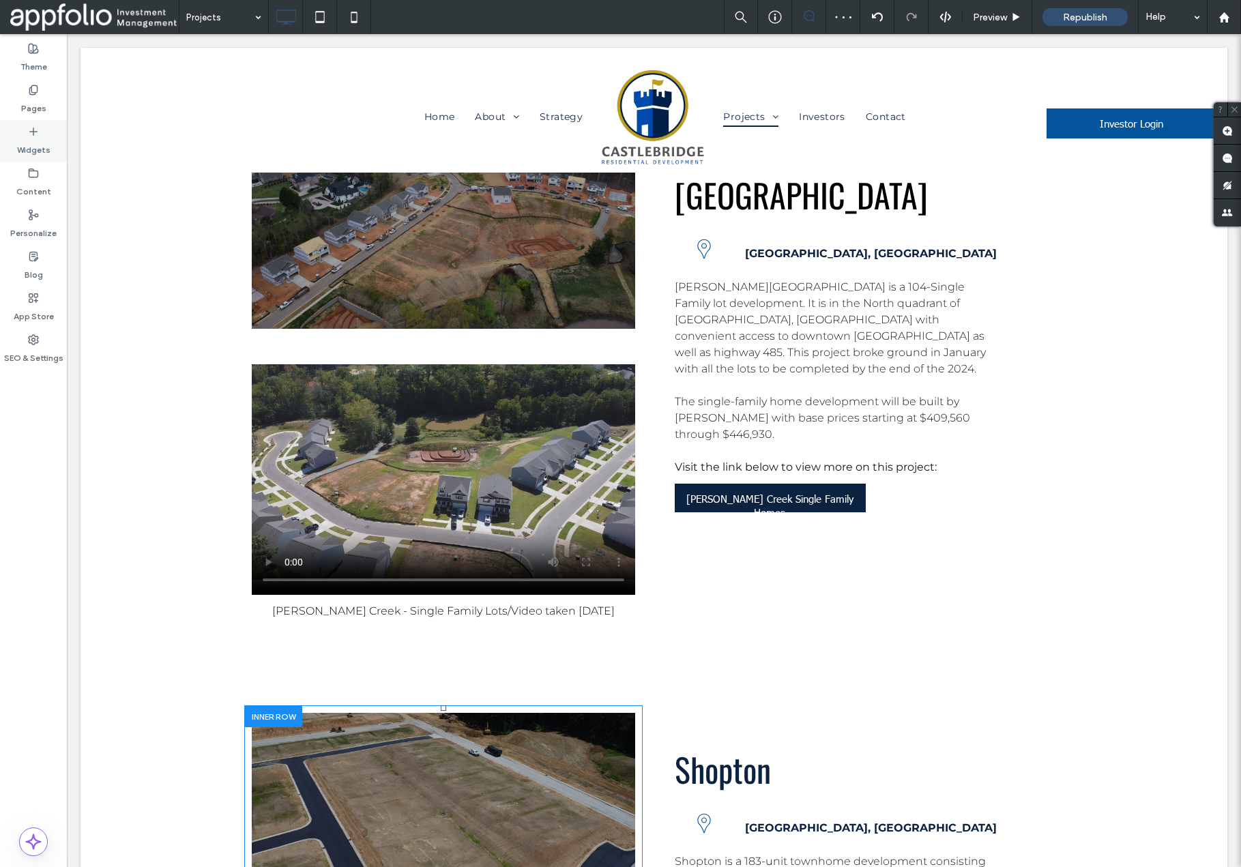
click at [35, 135] on icon at bounding box center [33, 131] width 11 height 11
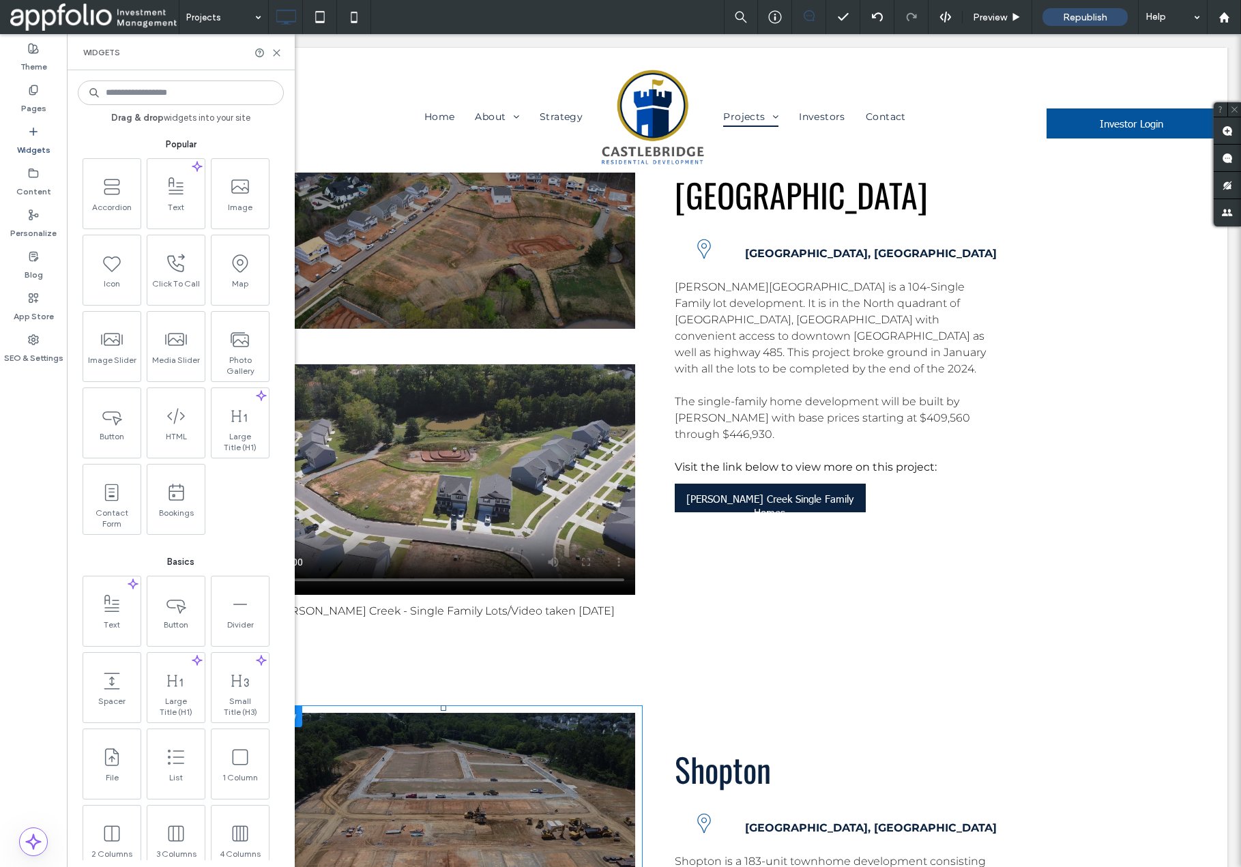
click at [192, 94] on input at bounding box center [181, 93] width 206 height 25
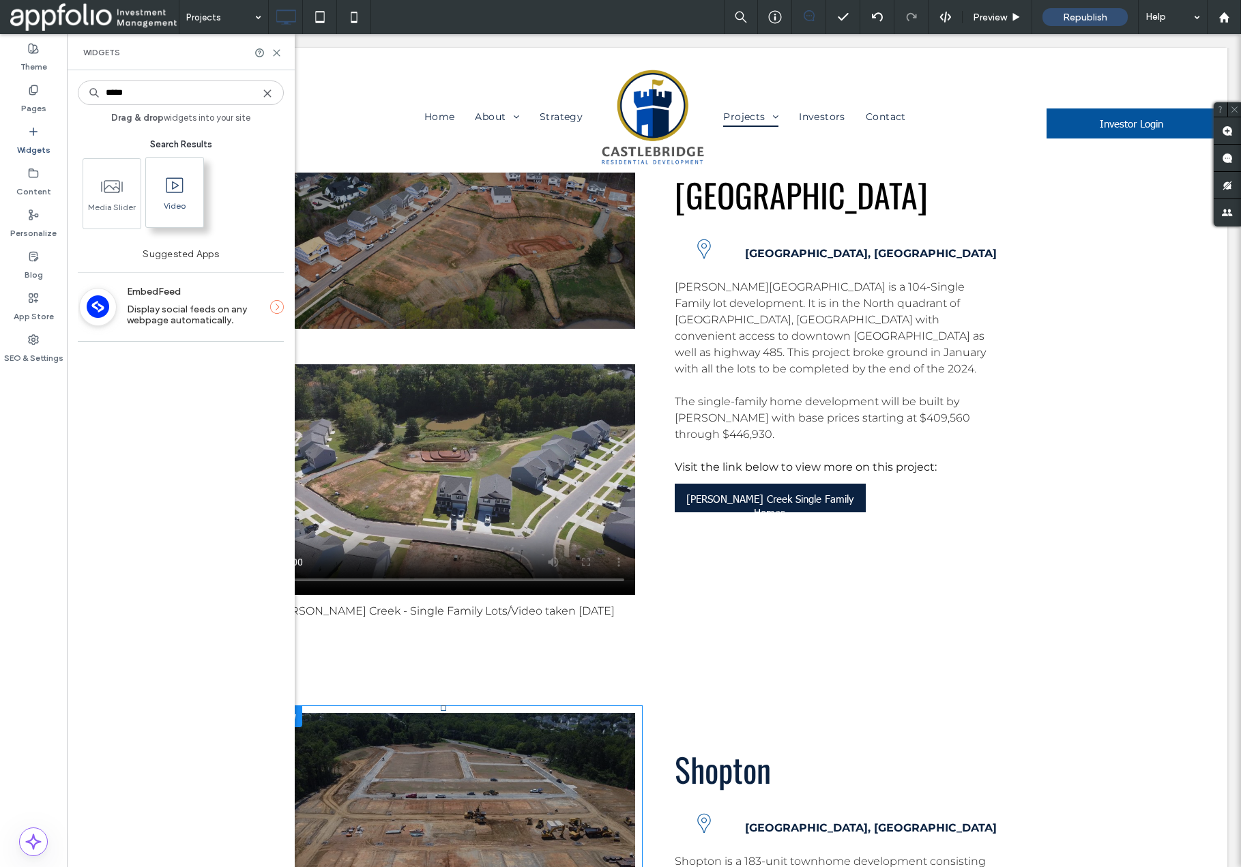
type input "*****"
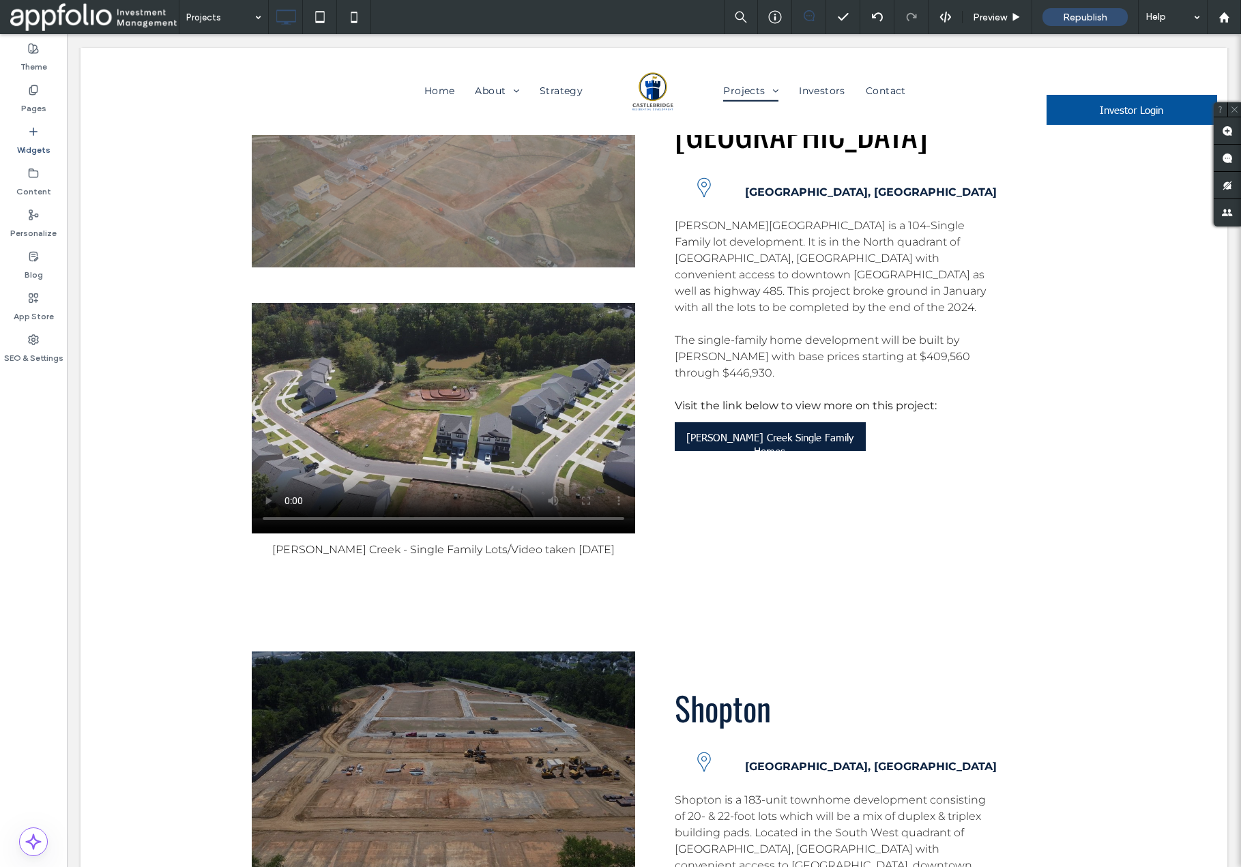
scroll to position [5550, 0]
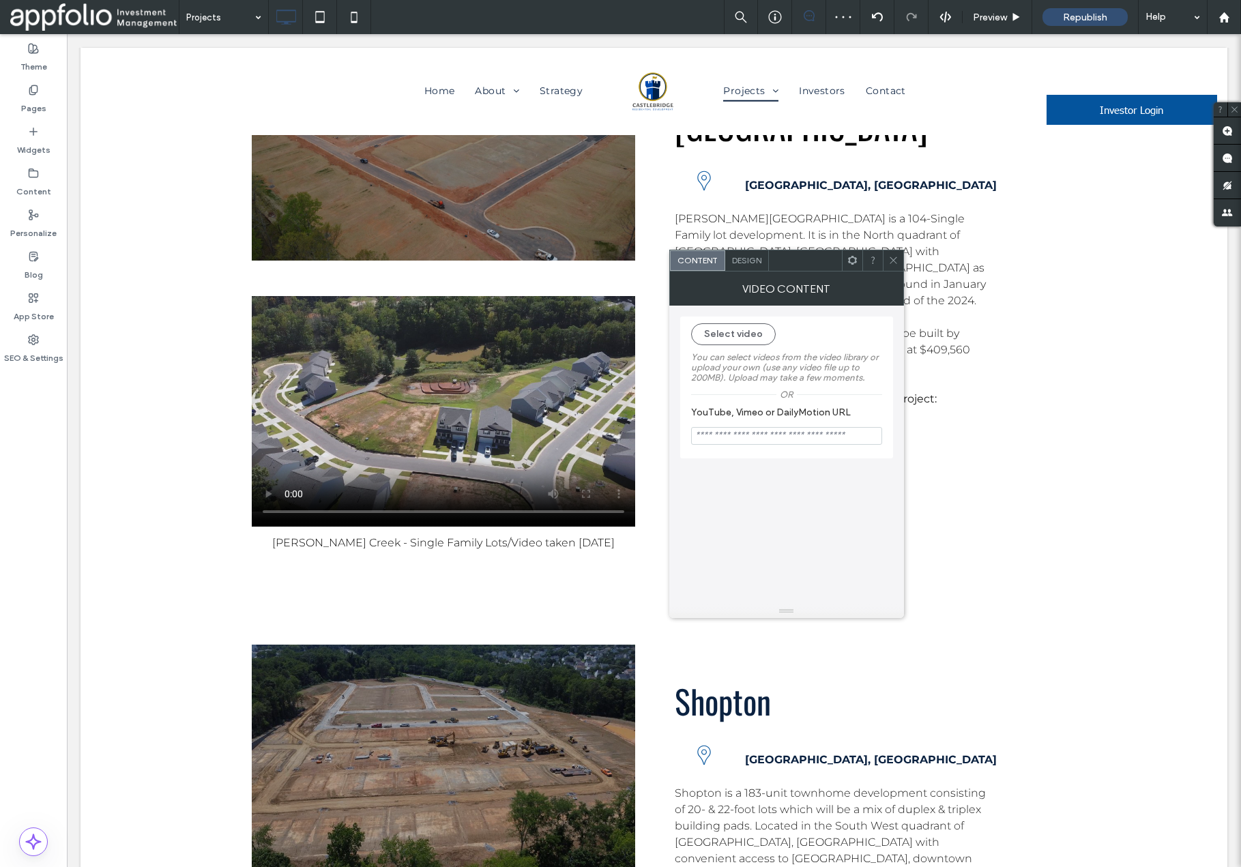
click at [896, 263] on icon at bounding box center [894, 260] width 10 height 10
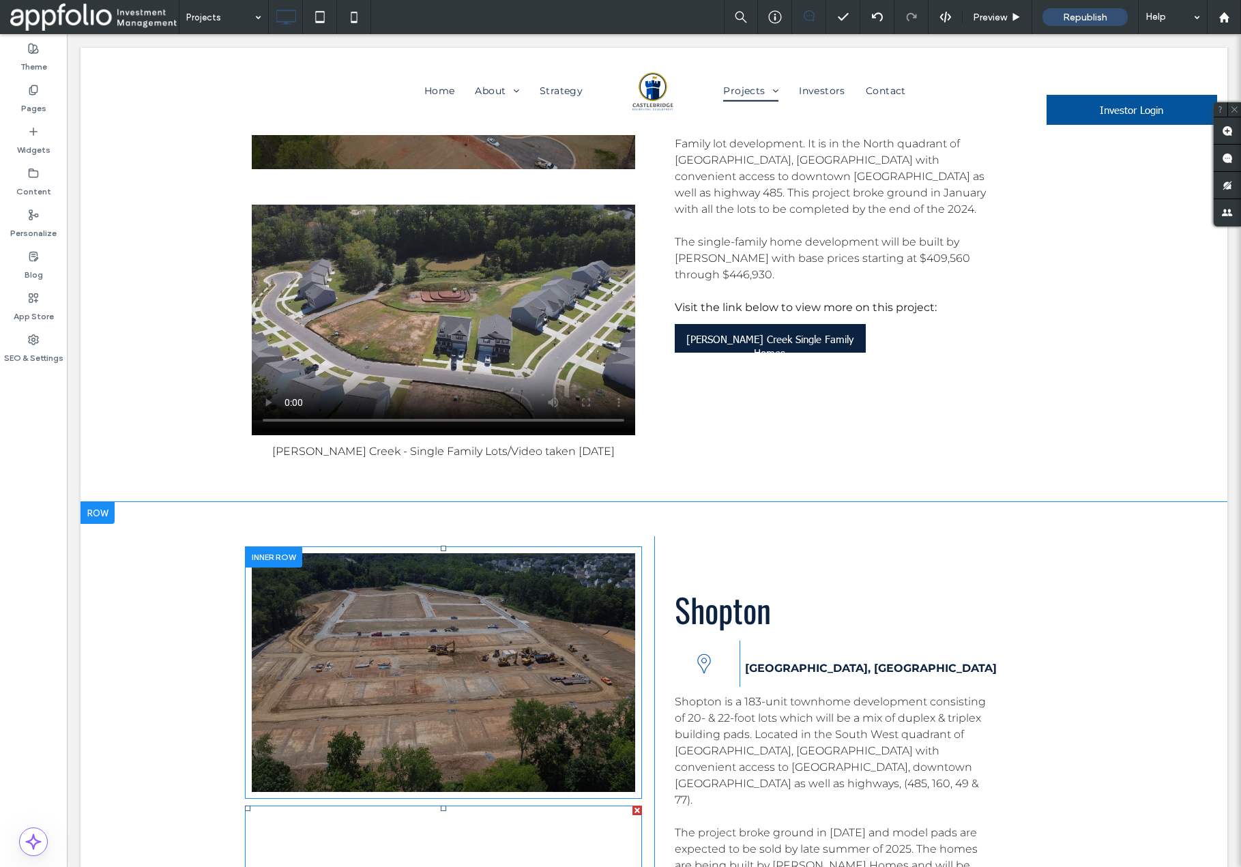
scroll to position [5566, 0]
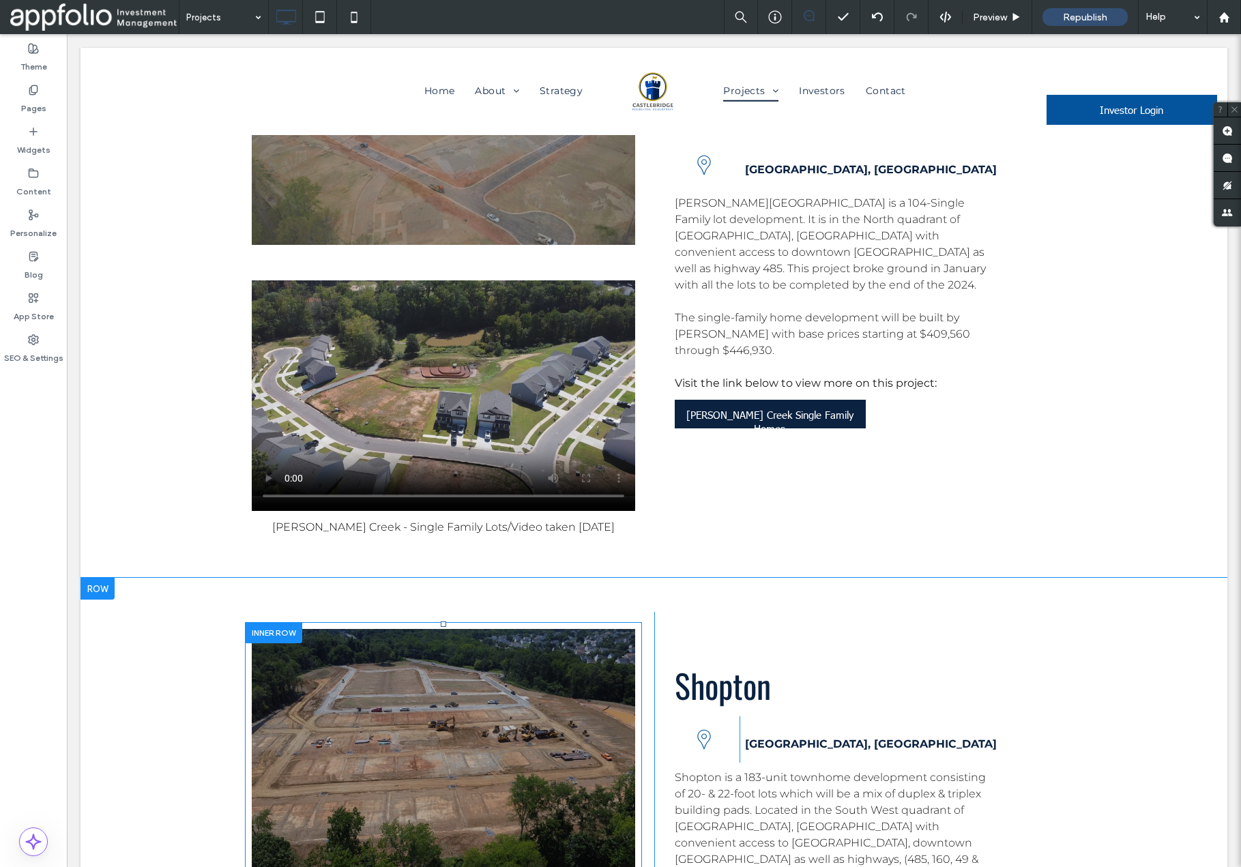
click at [97, 578] on div at bounding box center [98, 589] width 34 height 22
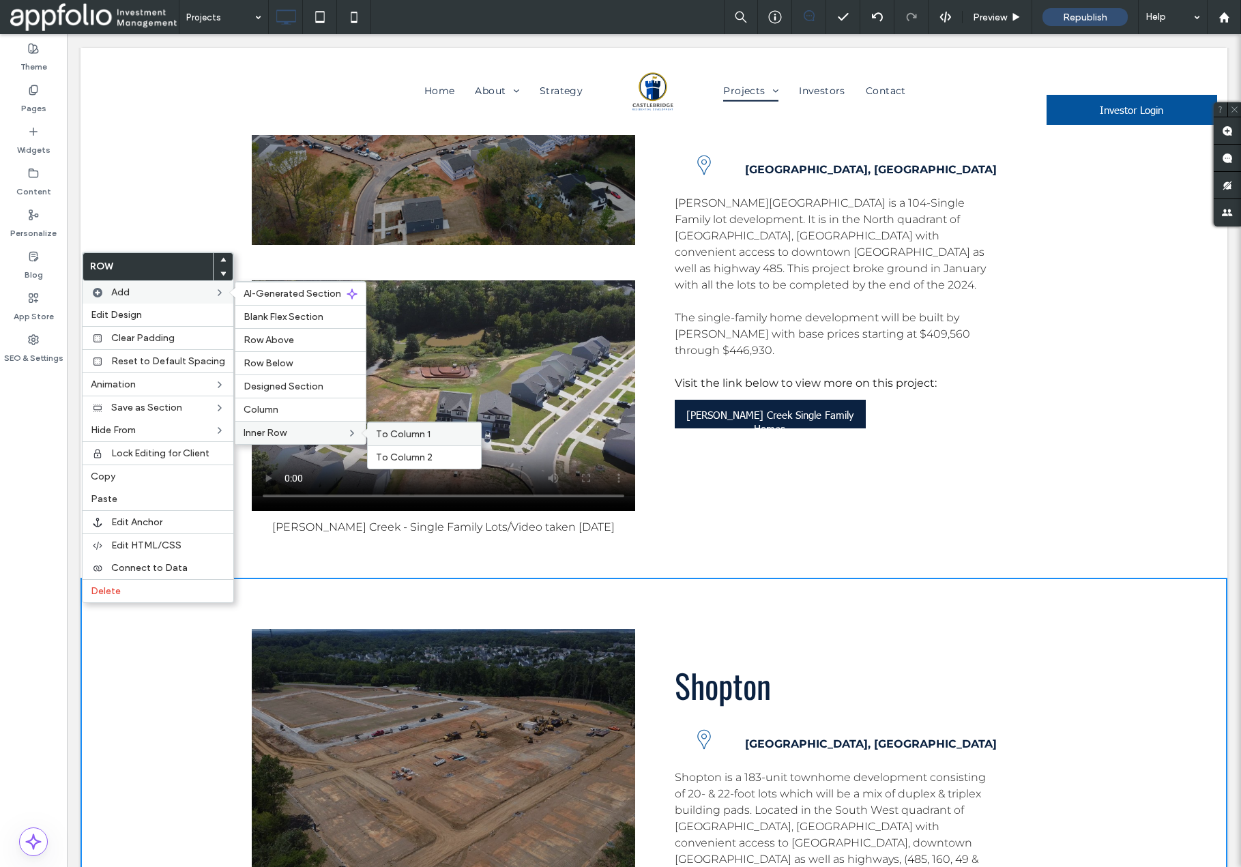
click at [407, 434] on span "To Column 1" at bounding box center [403, 435] width 55 height 12
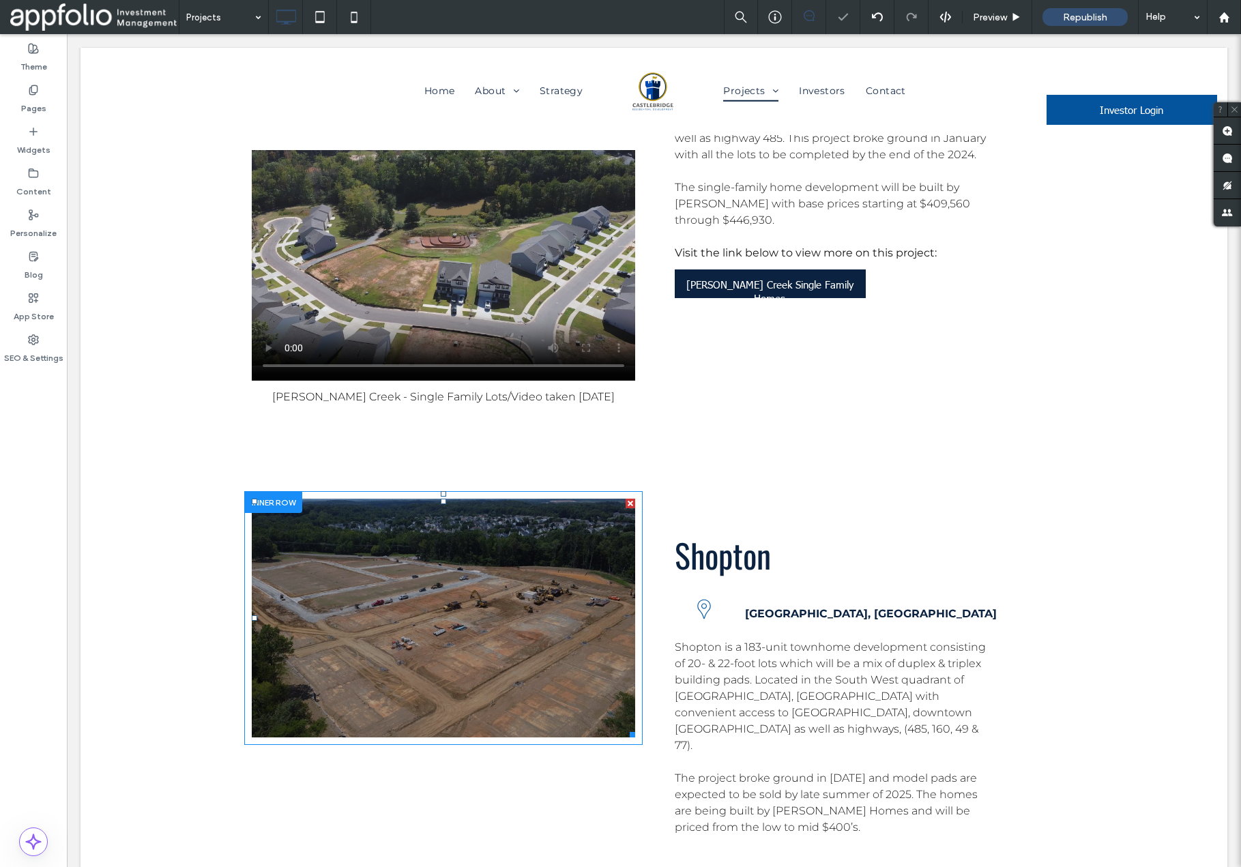
scroll to position [5758, 0]
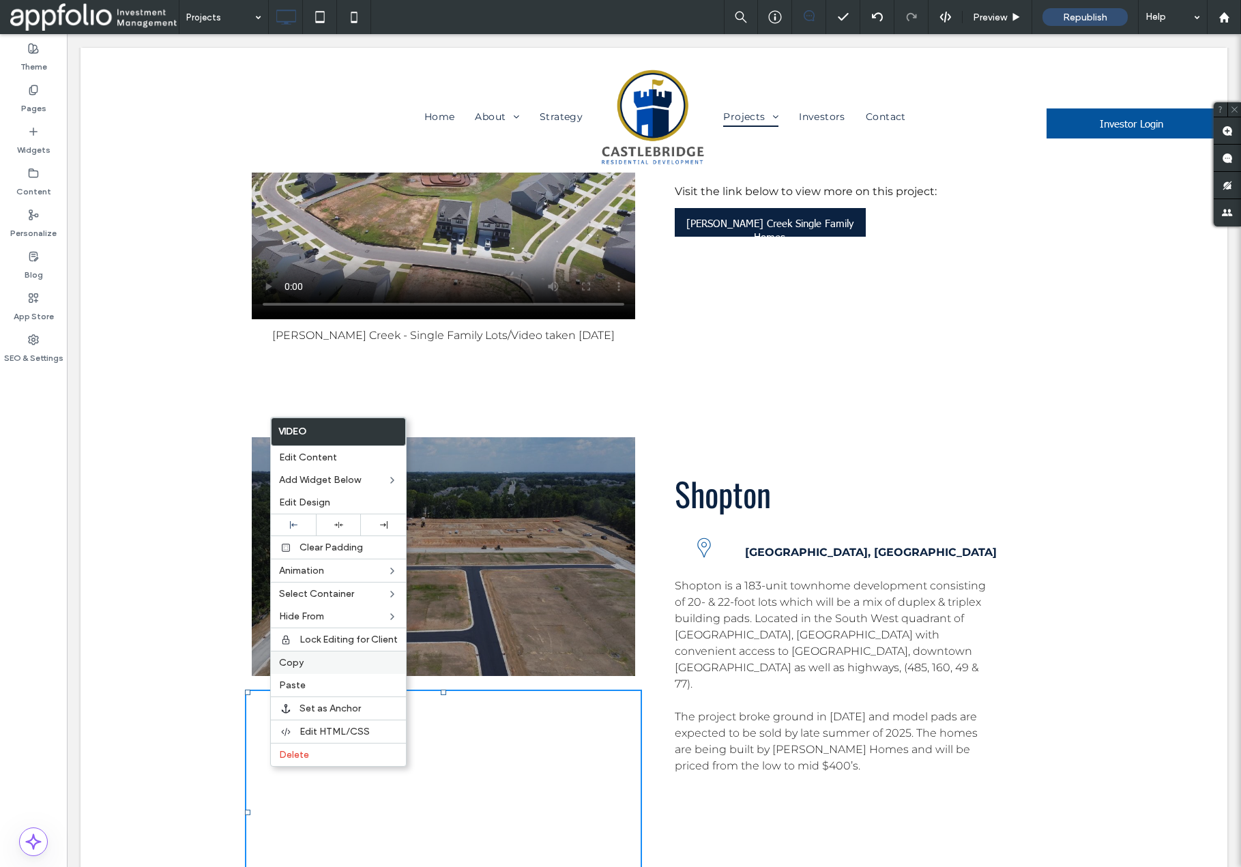
click at [309, 665] on label "Copy" at bounding box center [338, 663] width 119 height 12
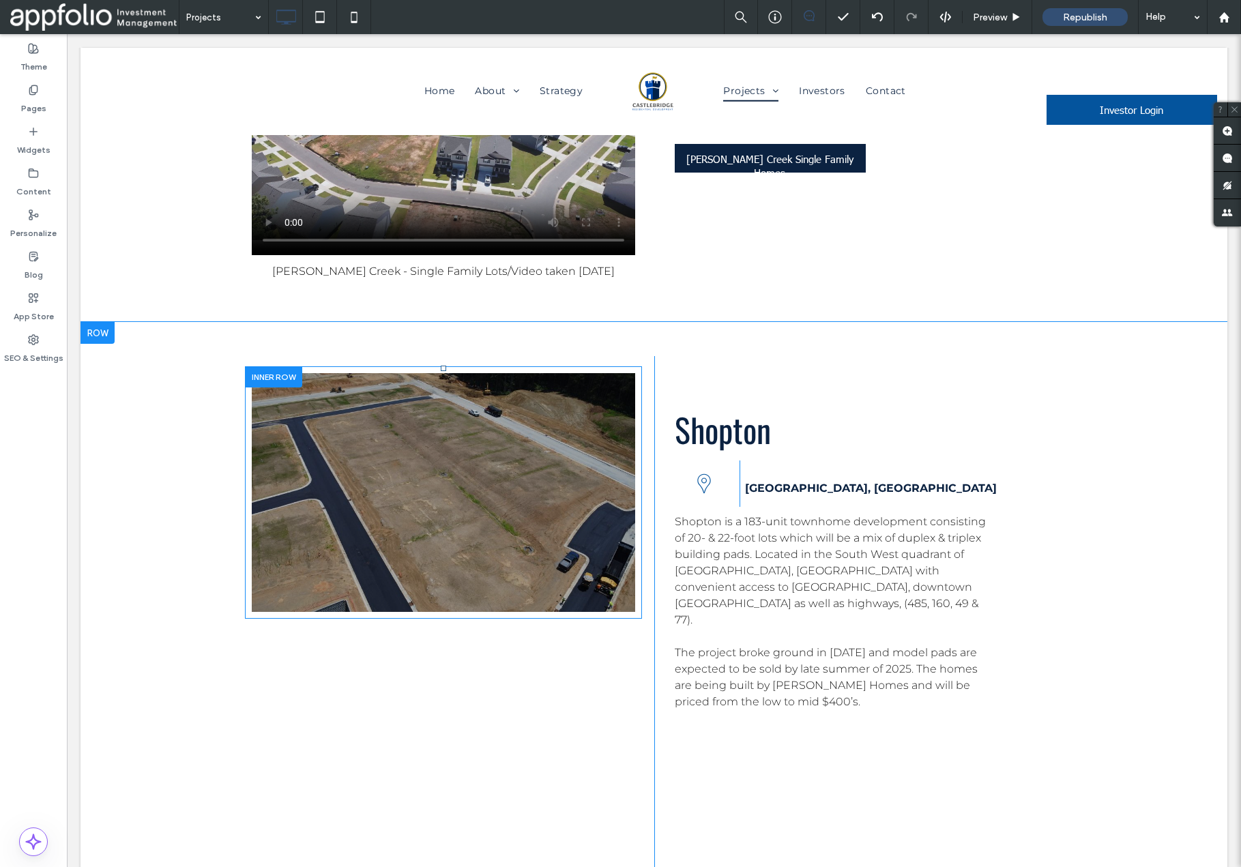
scroll to position [5830, 0]
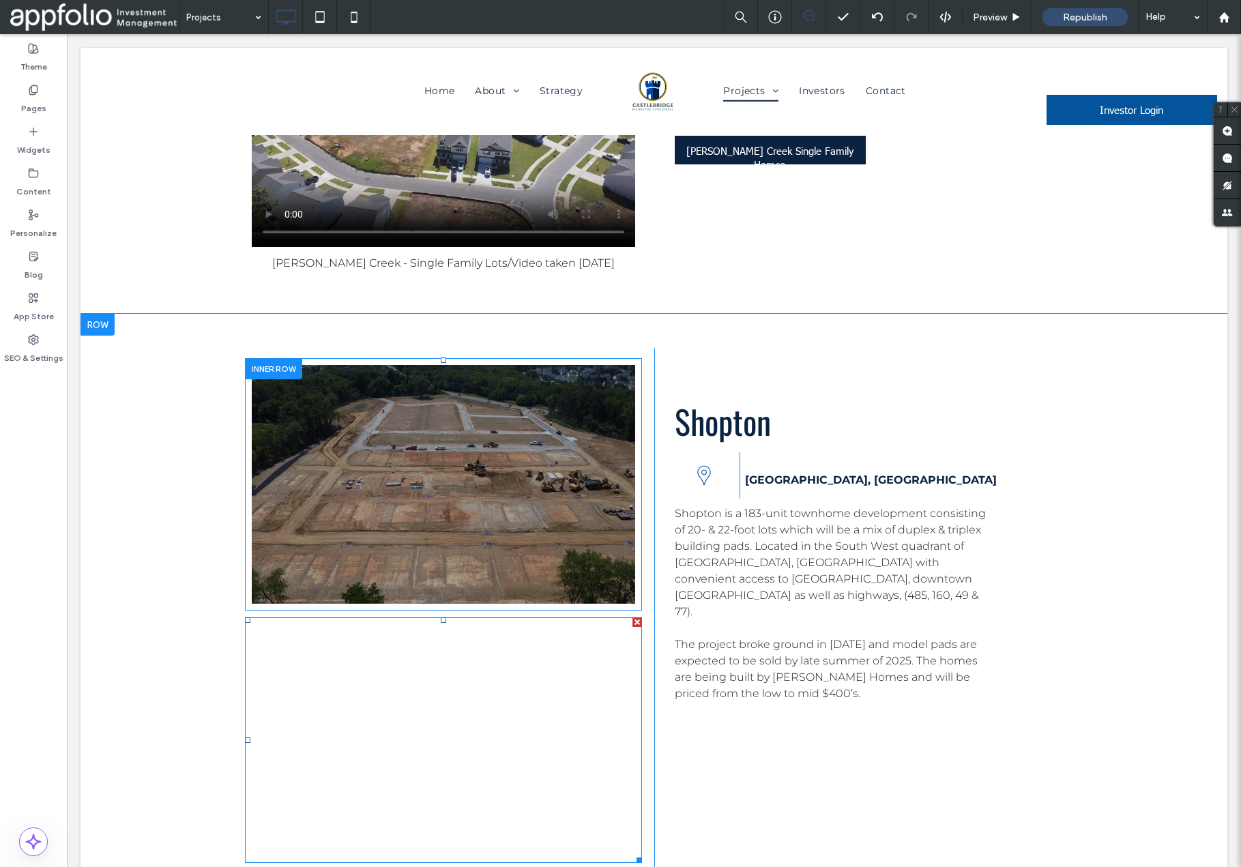
click at [516, 618] on span at bounding box center [443, 741] width 397 height 246
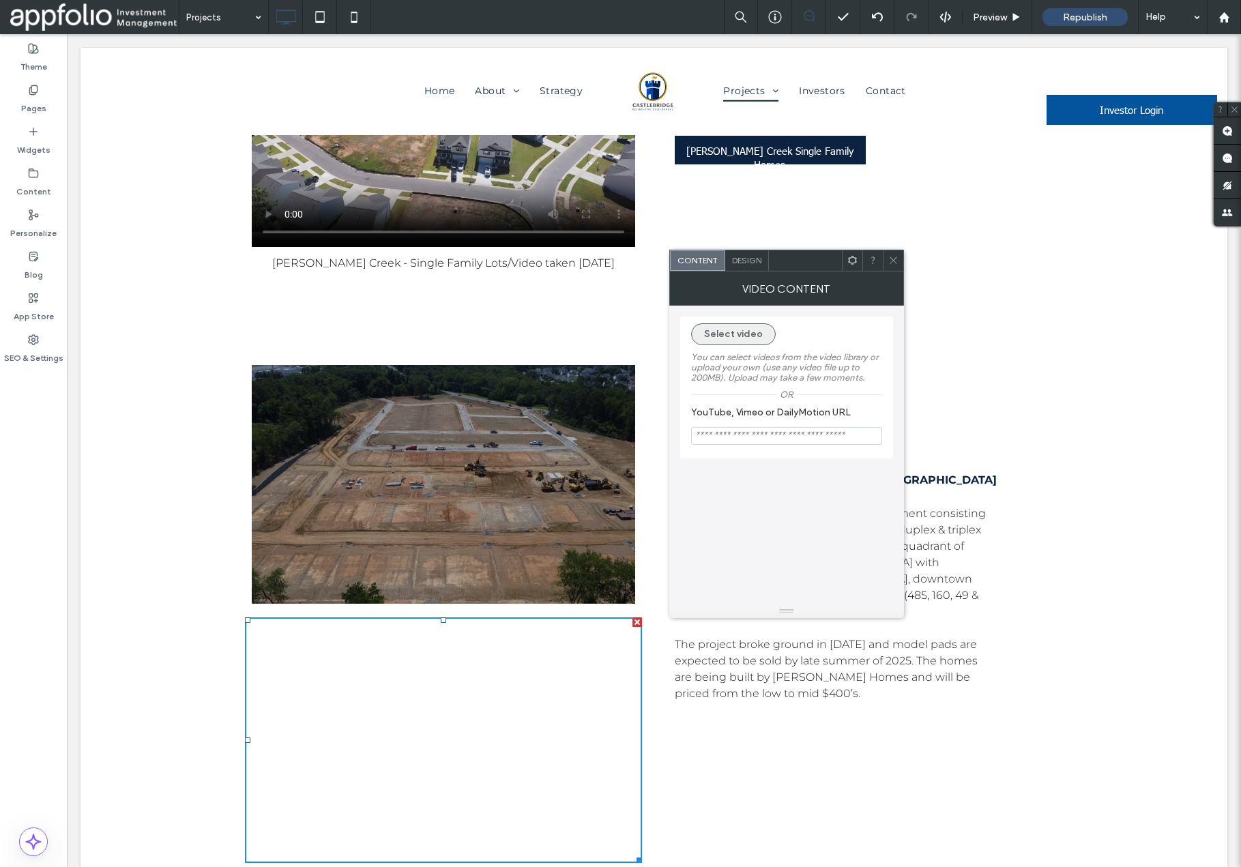
click at [733, 332] on button "Select video" at bounding box center [733, 334] width 85 height 22
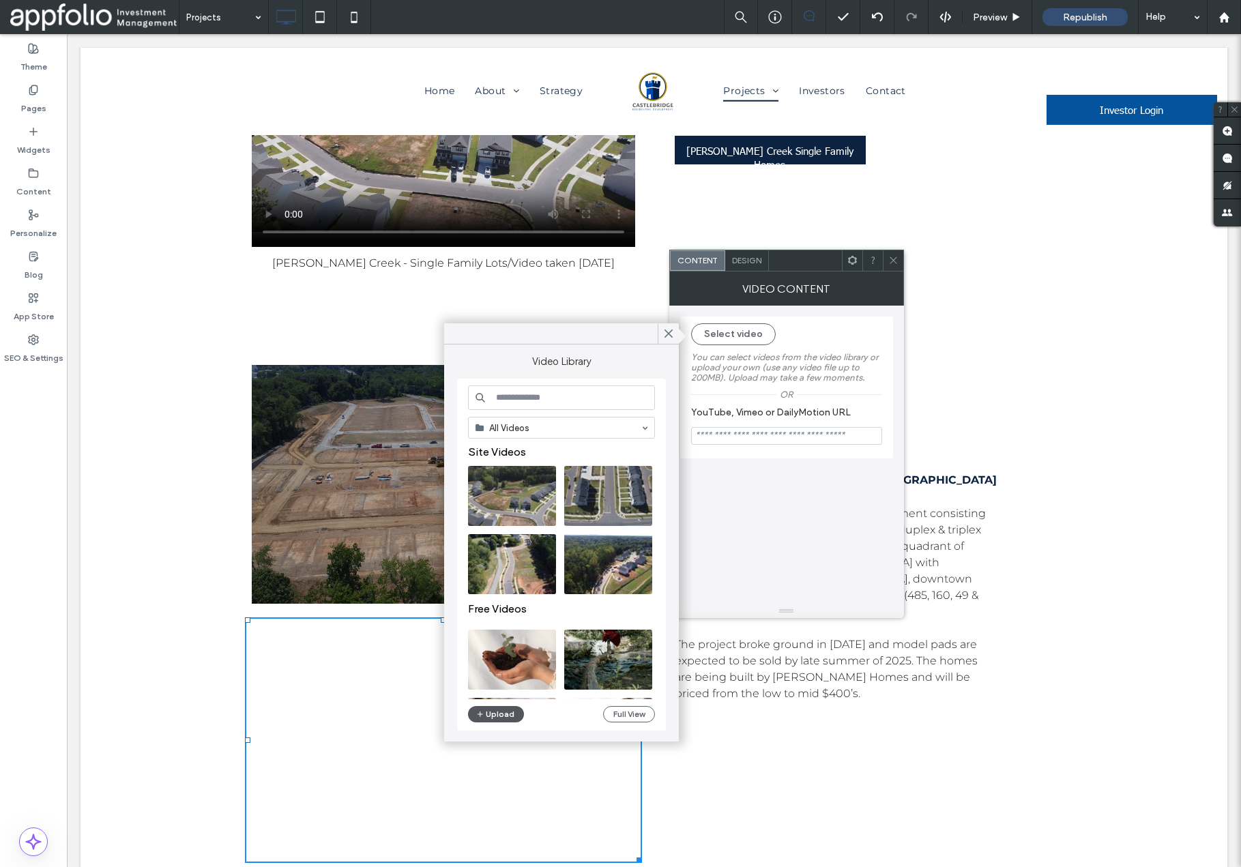
click at [510, 715] on button "Upload" at bounding box center [496, 714] width 56 height 16
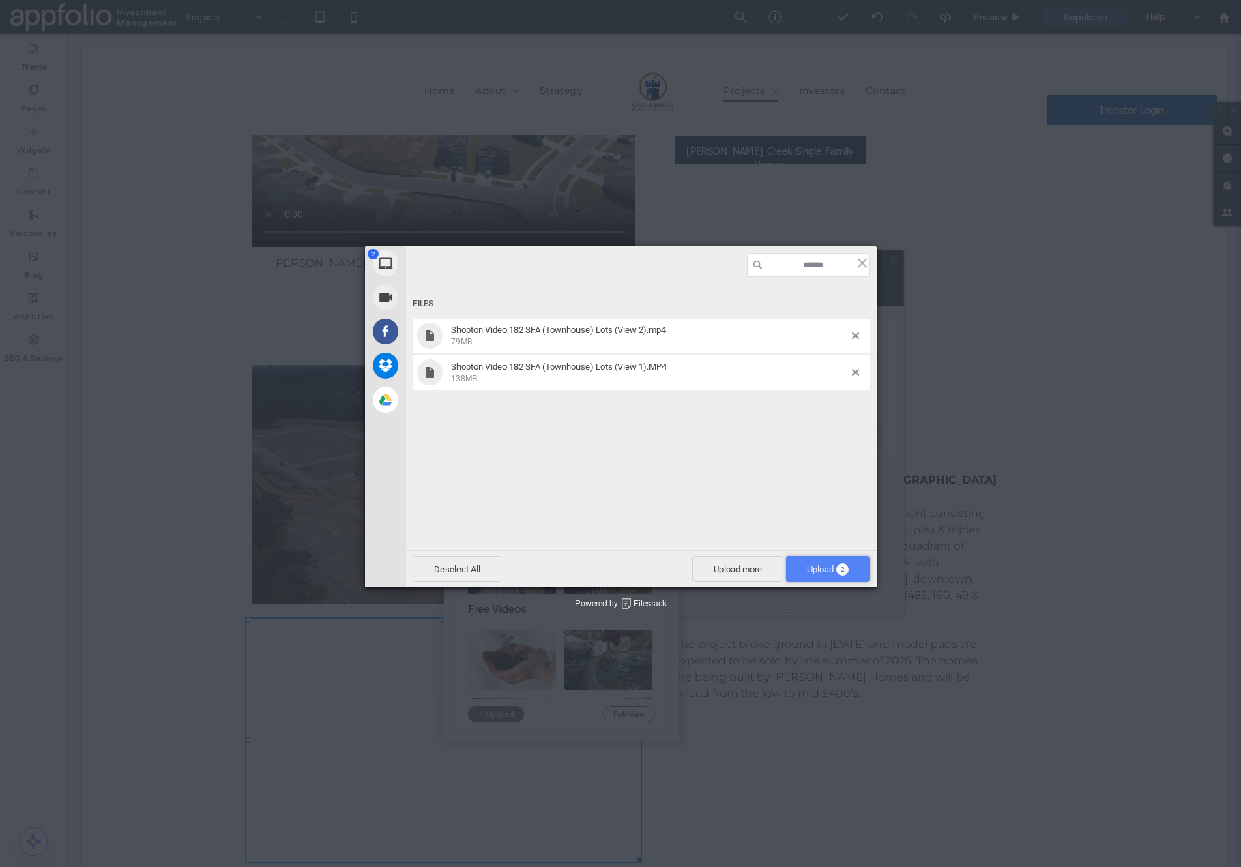
click at [824, 569] on span "Upload 2" at bounding box center [828, 569] width 42 height 10
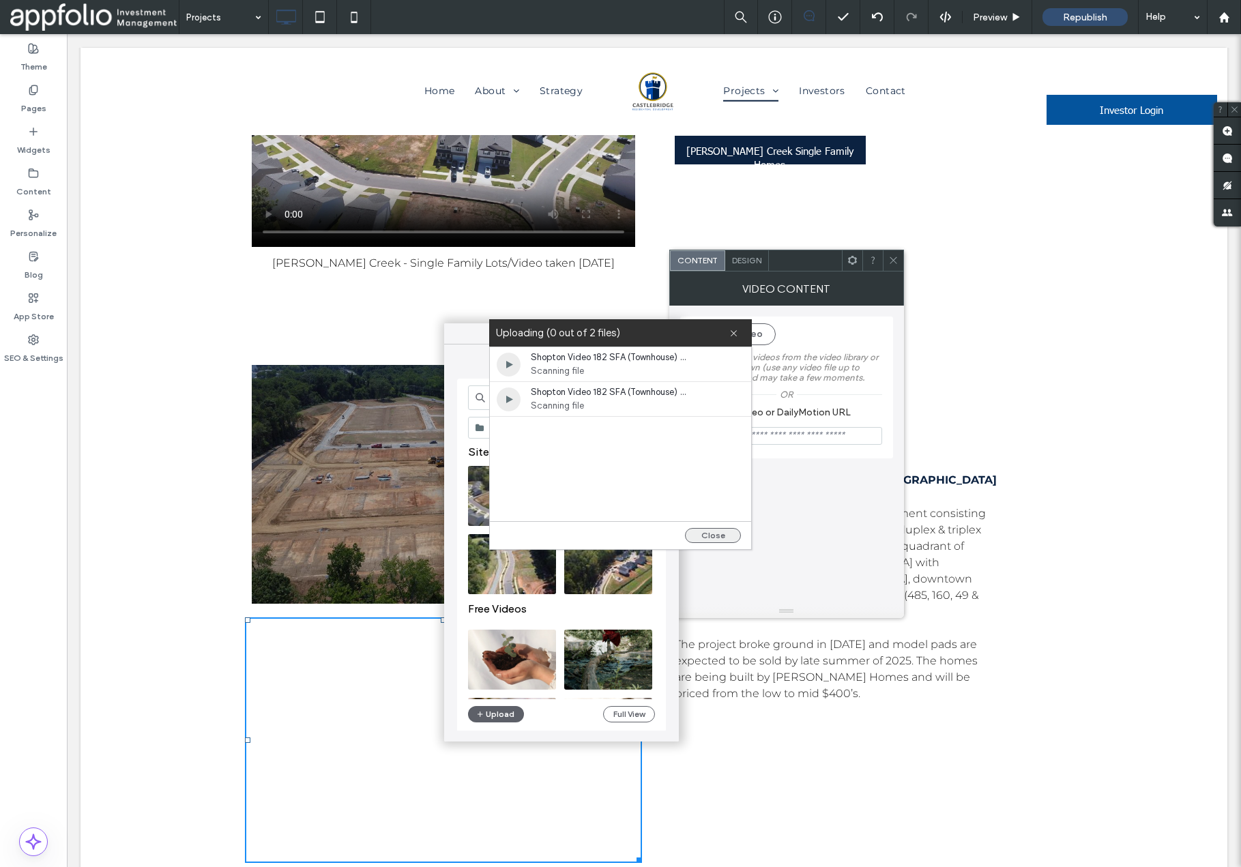
click at [714, 537] on button "Close" at bounding box center [713, 535] width 56 height 15
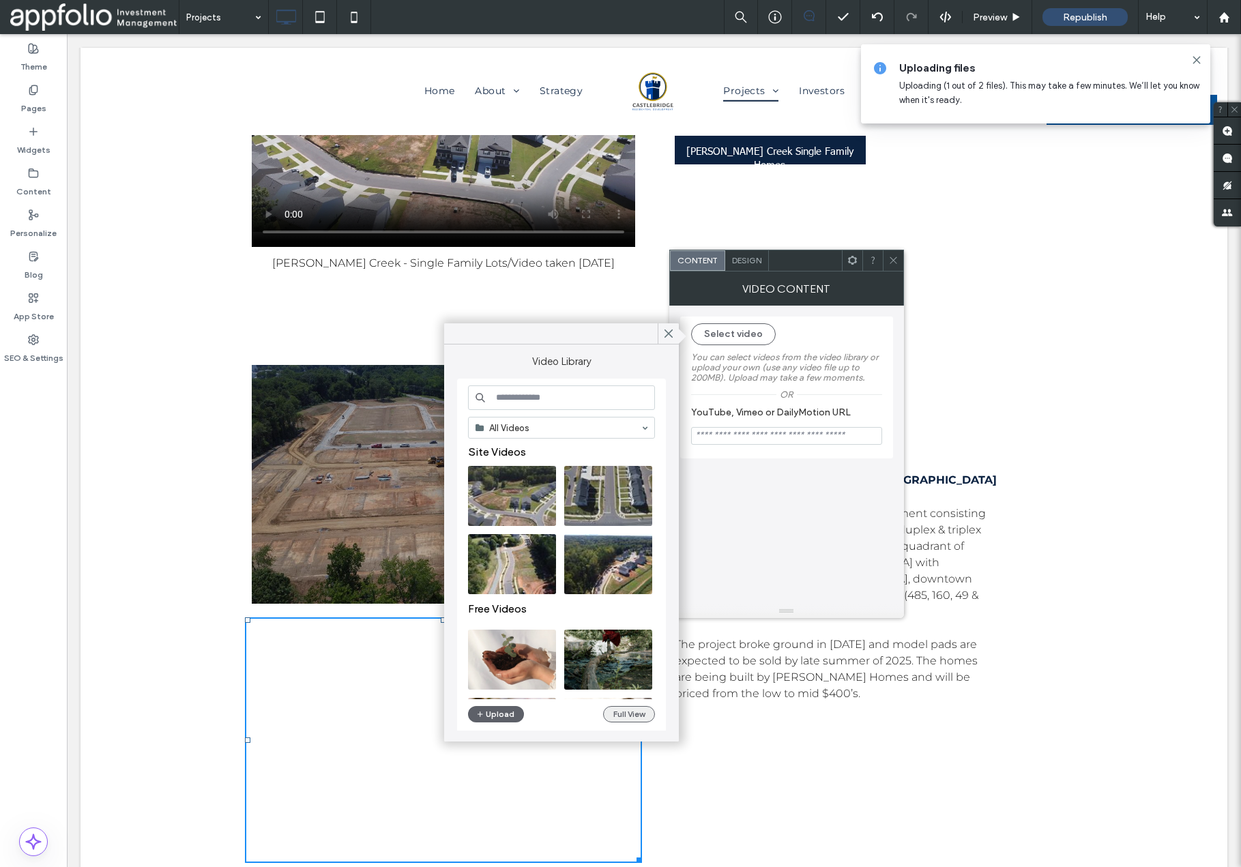
click at [633, 716] on button "Full View" at bounding box center [629, 714] width 52 height 16
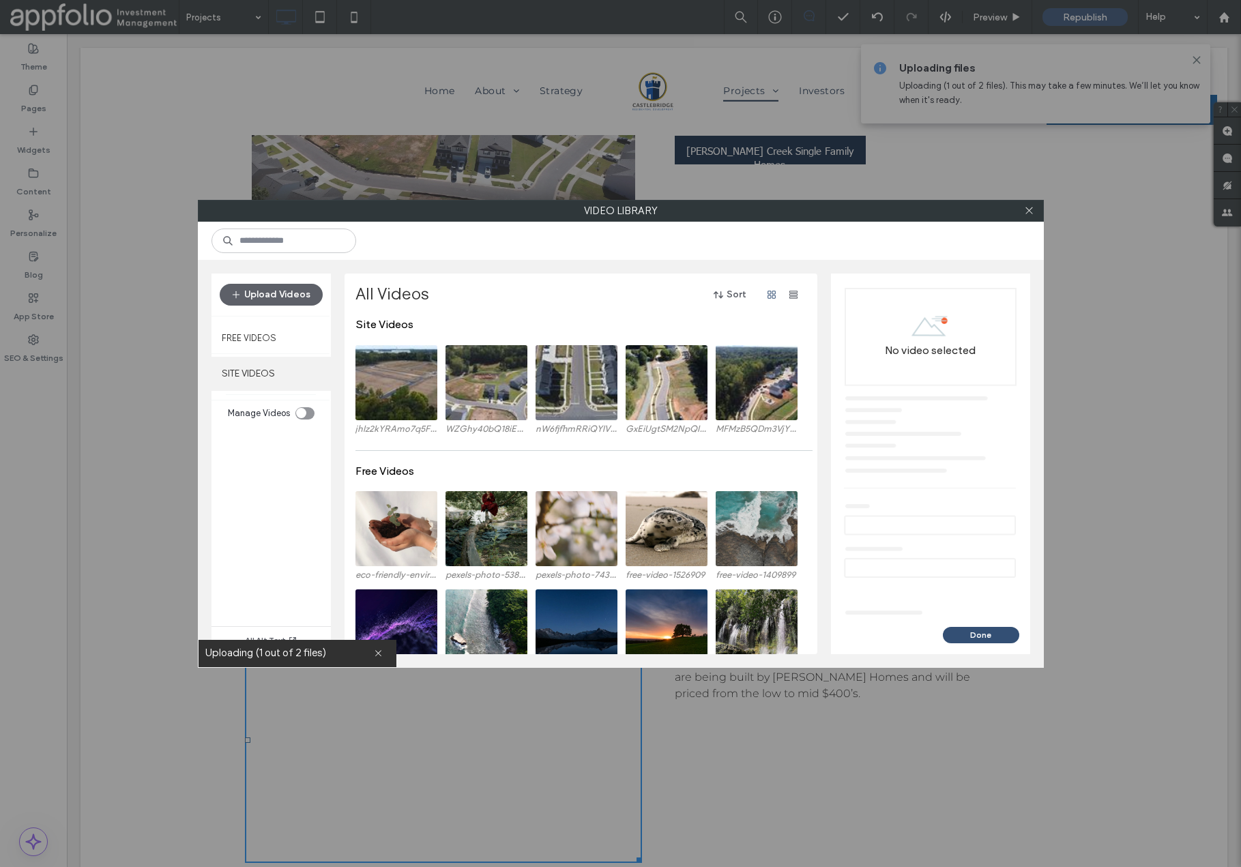
click at [246, 373] on label "SITE VIDEOS" at bounding box center [271, 374] width 119 height 34
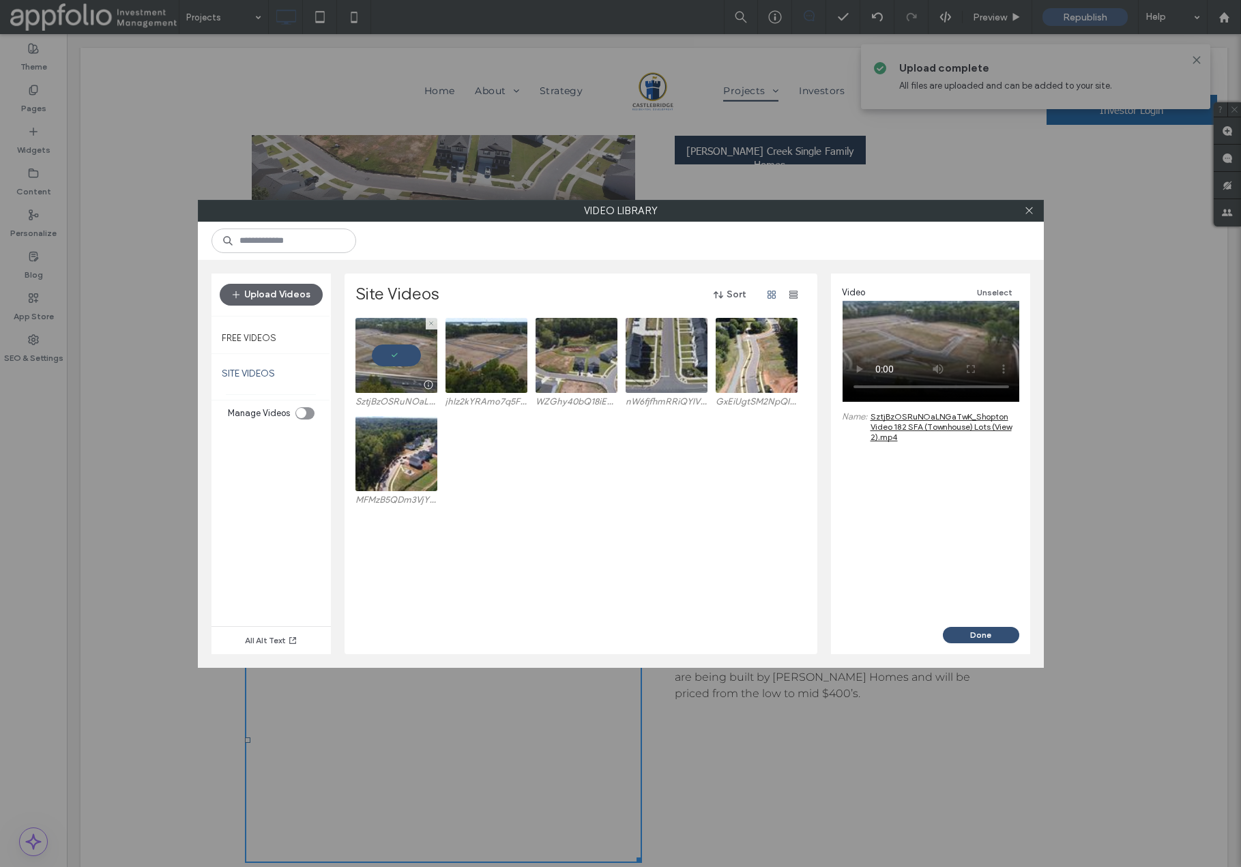
click at [409, 356] on video at bounding box center [397, 355] width 82 height 75
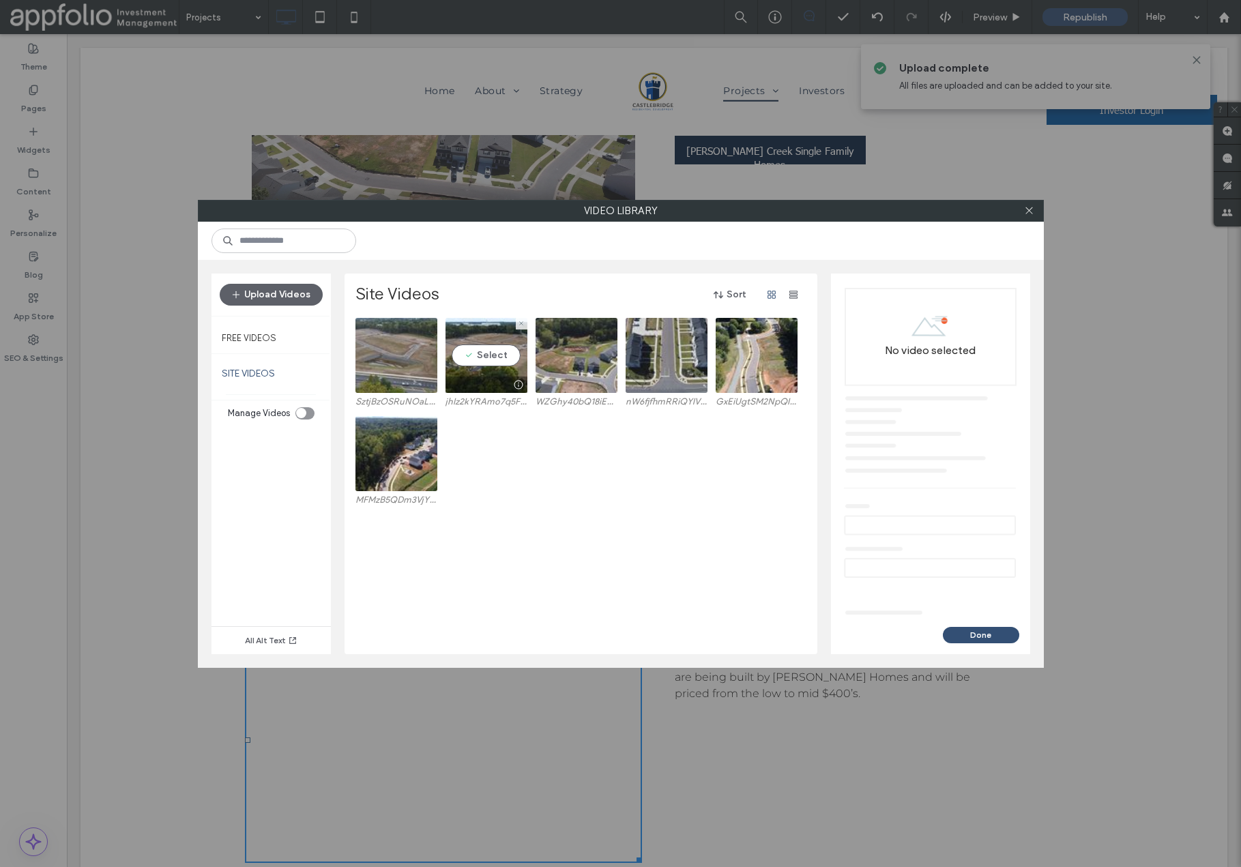
click at [485, 356] on video at bounding box center [487, 355] width 82 height 75
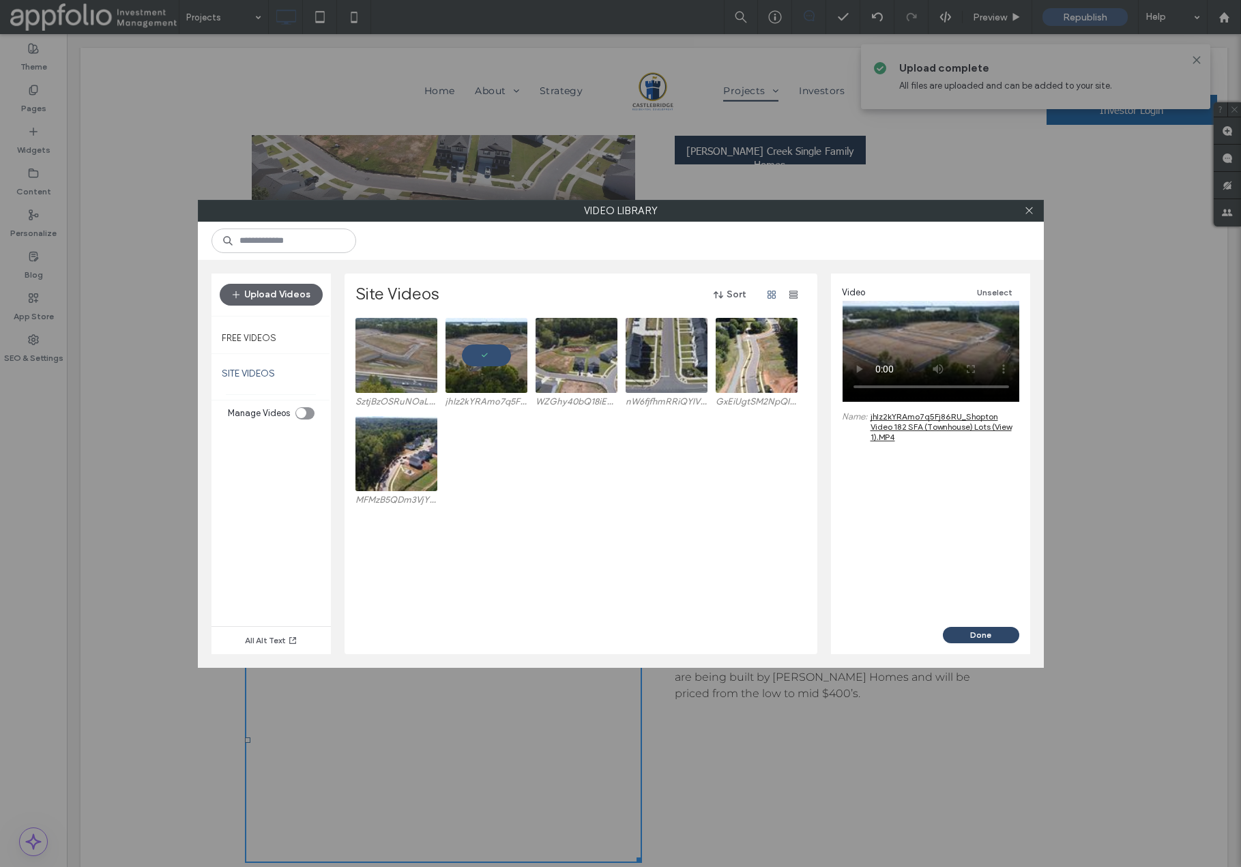
click at [985, 637] on button "Done" at bounding box center [981, 635] width 76 height 16
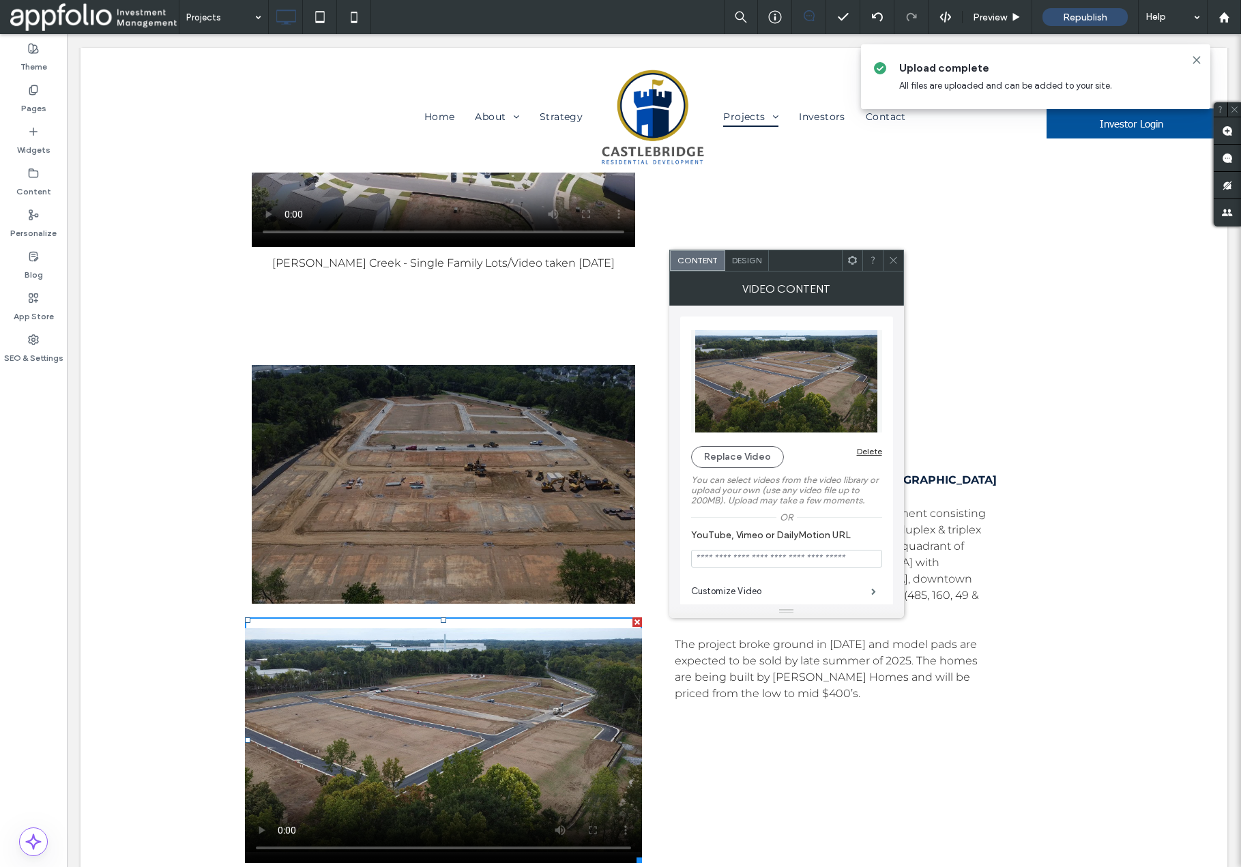
click at [891, 262] on use at bounding box center [893, 260] width 7 height 7
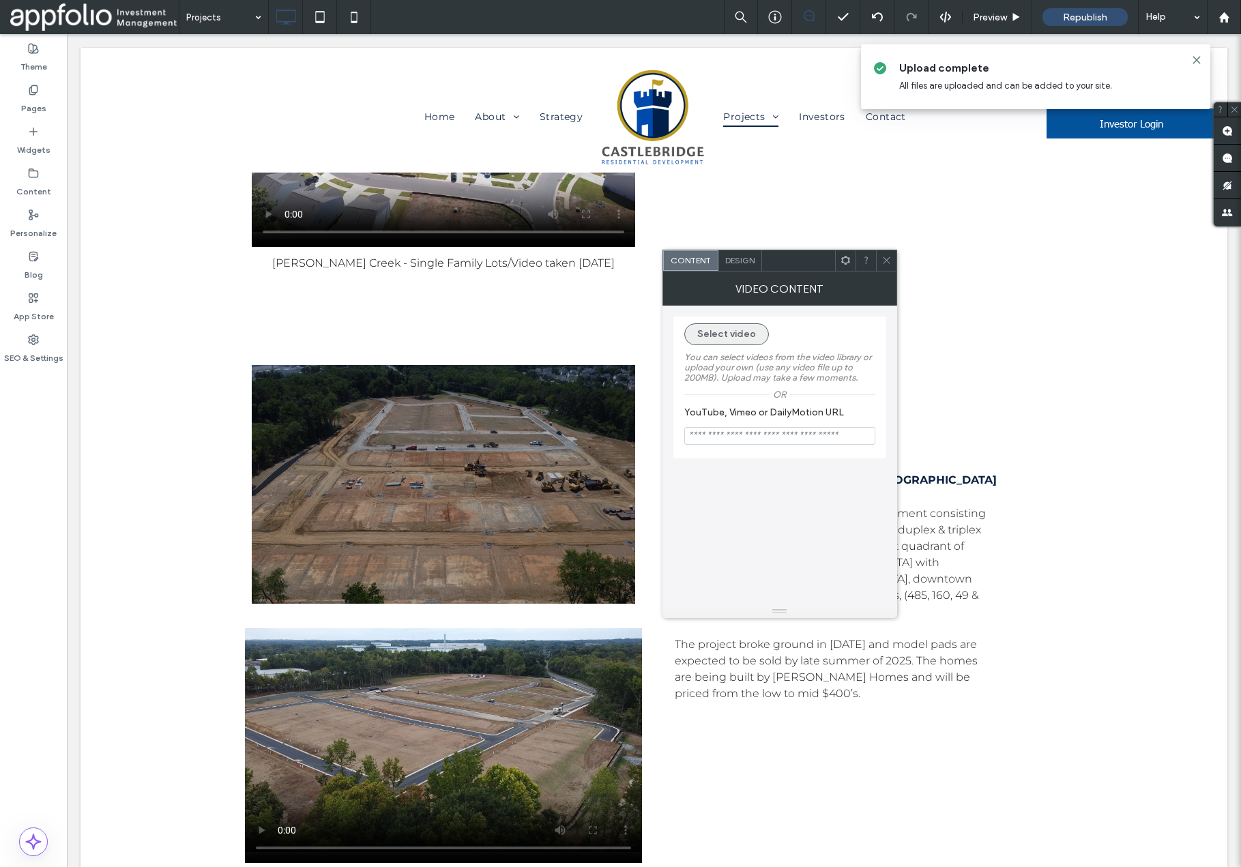
click at [715, 336] on button "Select video" at bounding box center [726, 334] width 85 height 22
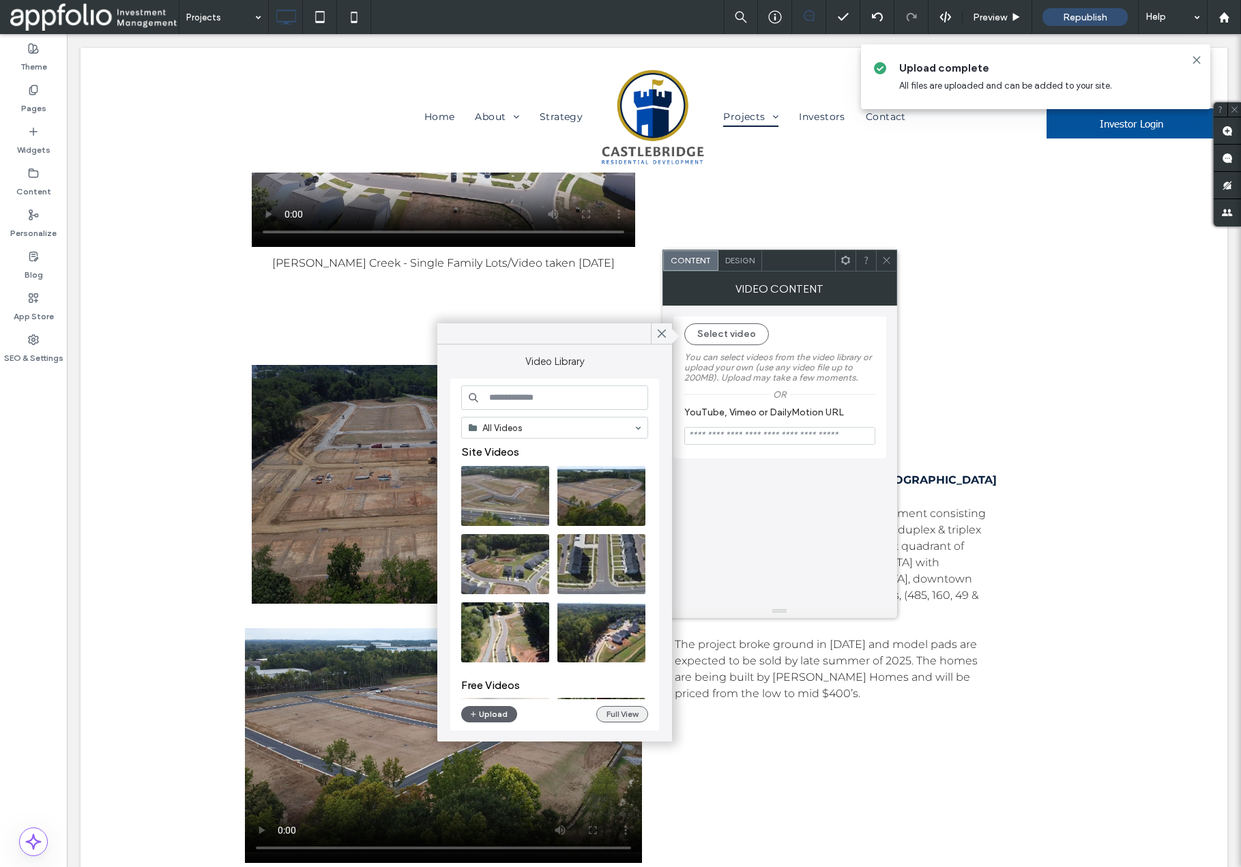
click at [611, 714] on button "Full View" at bounding box center [622, 714] width 52 height 16
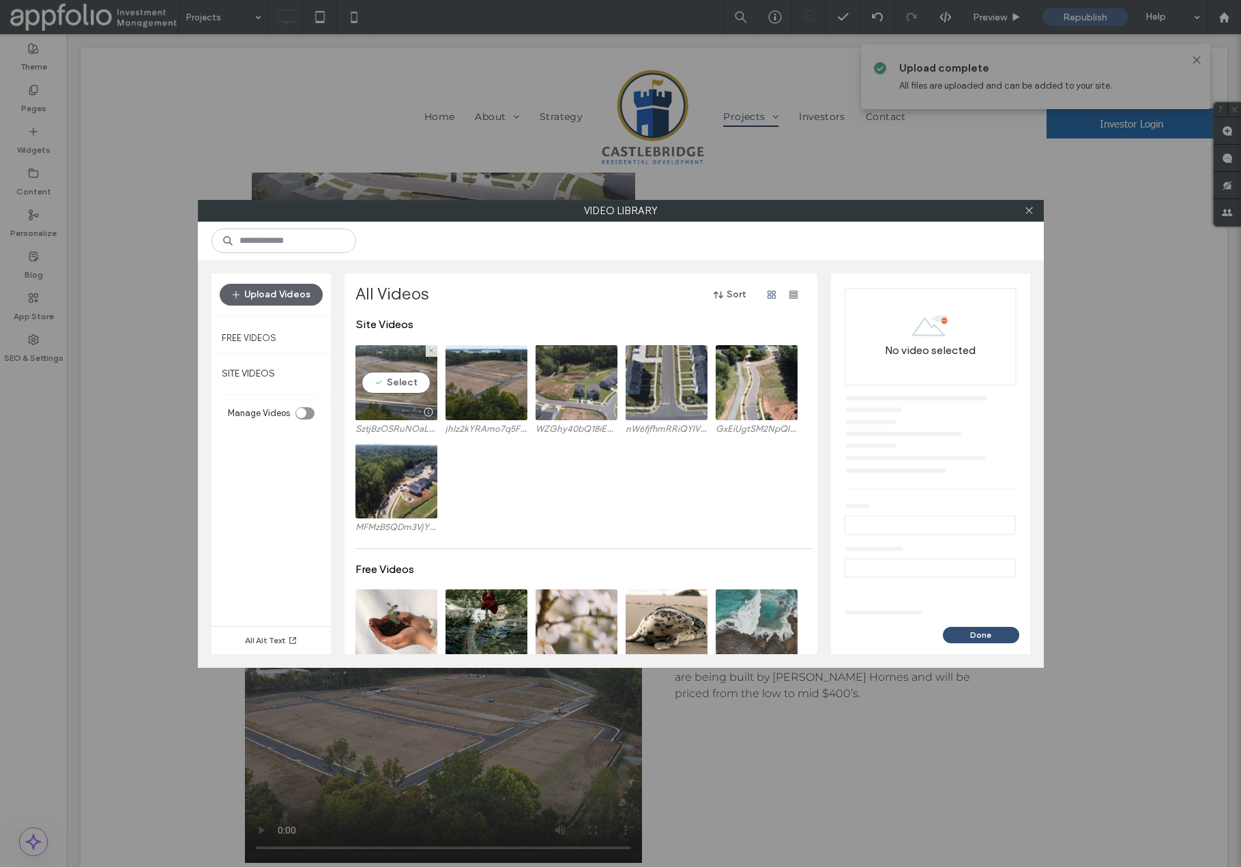
click at [396, 386] on video at bounding box center [397, 382] width 82 height 75
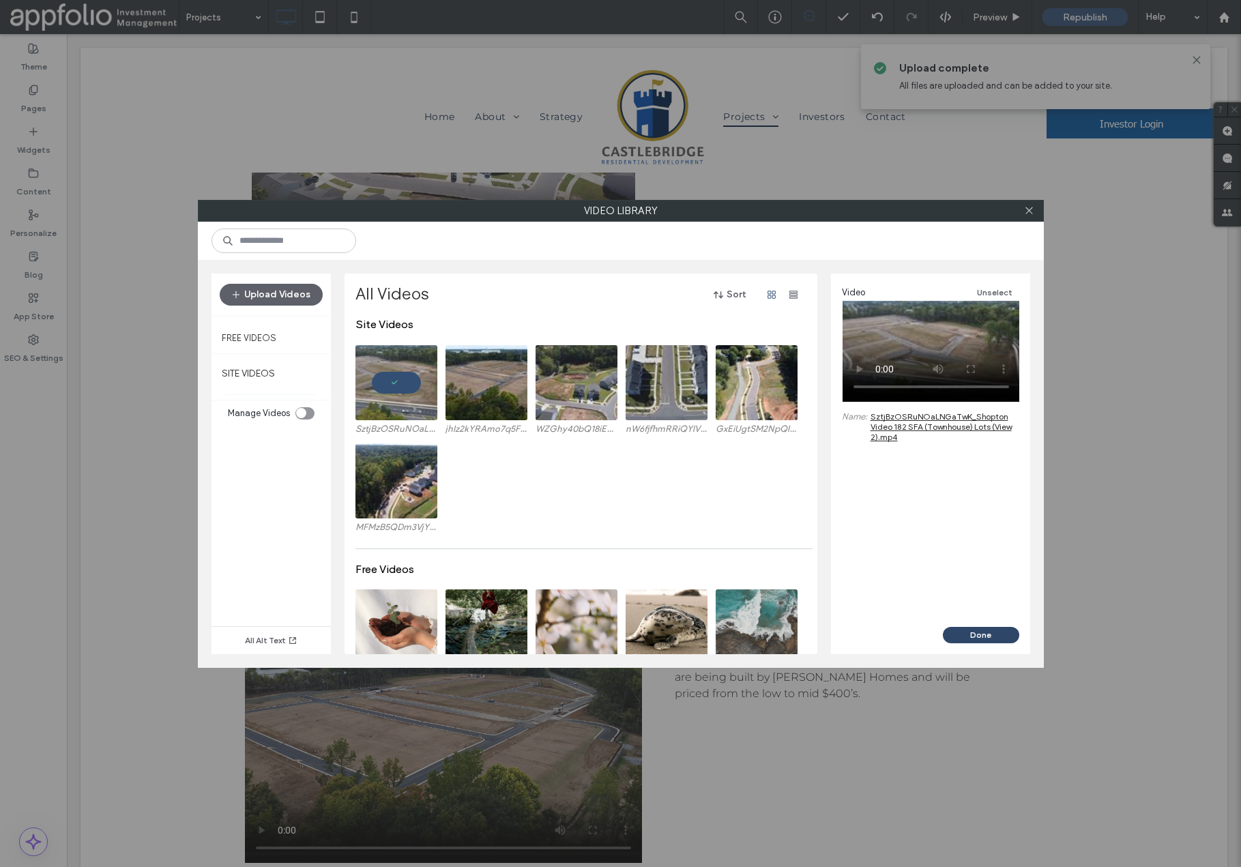
click at [984, 634] on button "Done" at bounding box center [981, 635] width 76 height 16
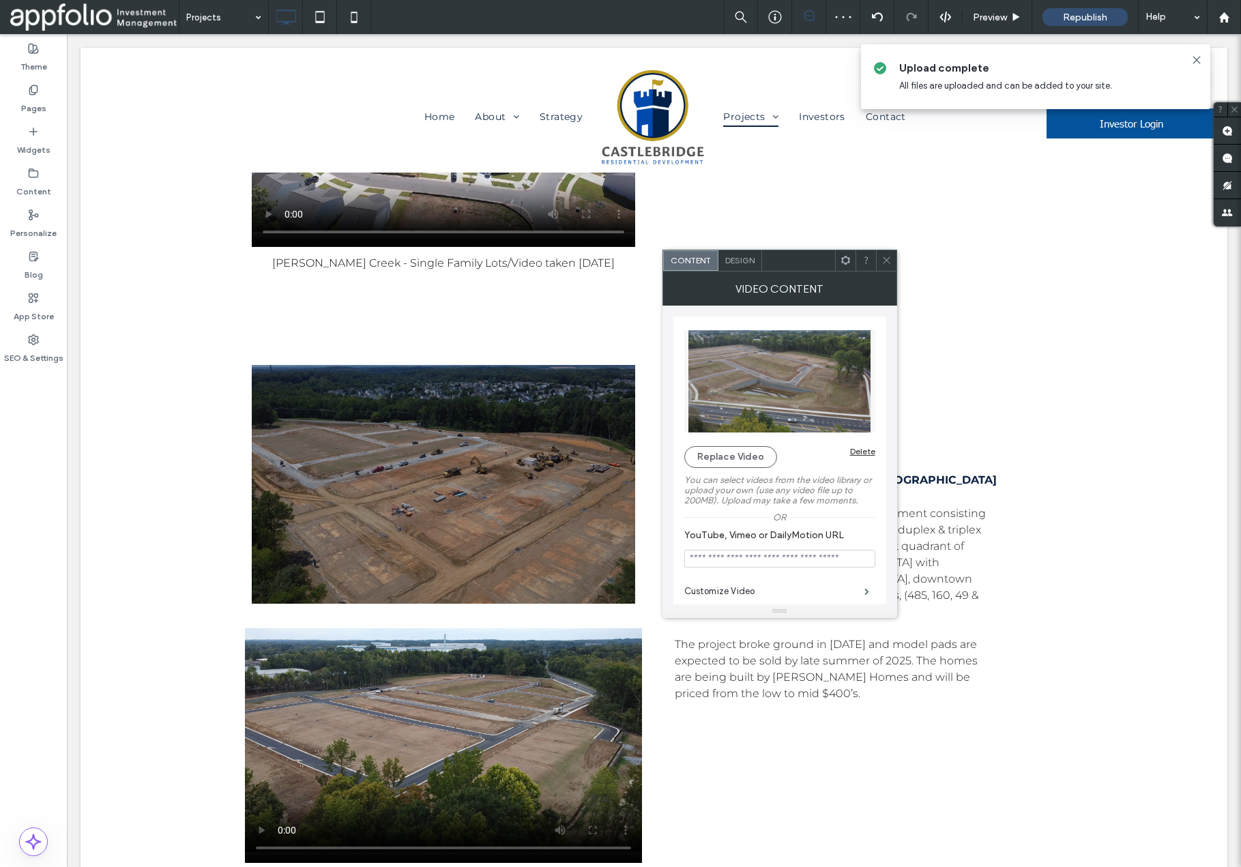
click at [888, 259] on icon at bounding box center [887, 260] width 10 height 10
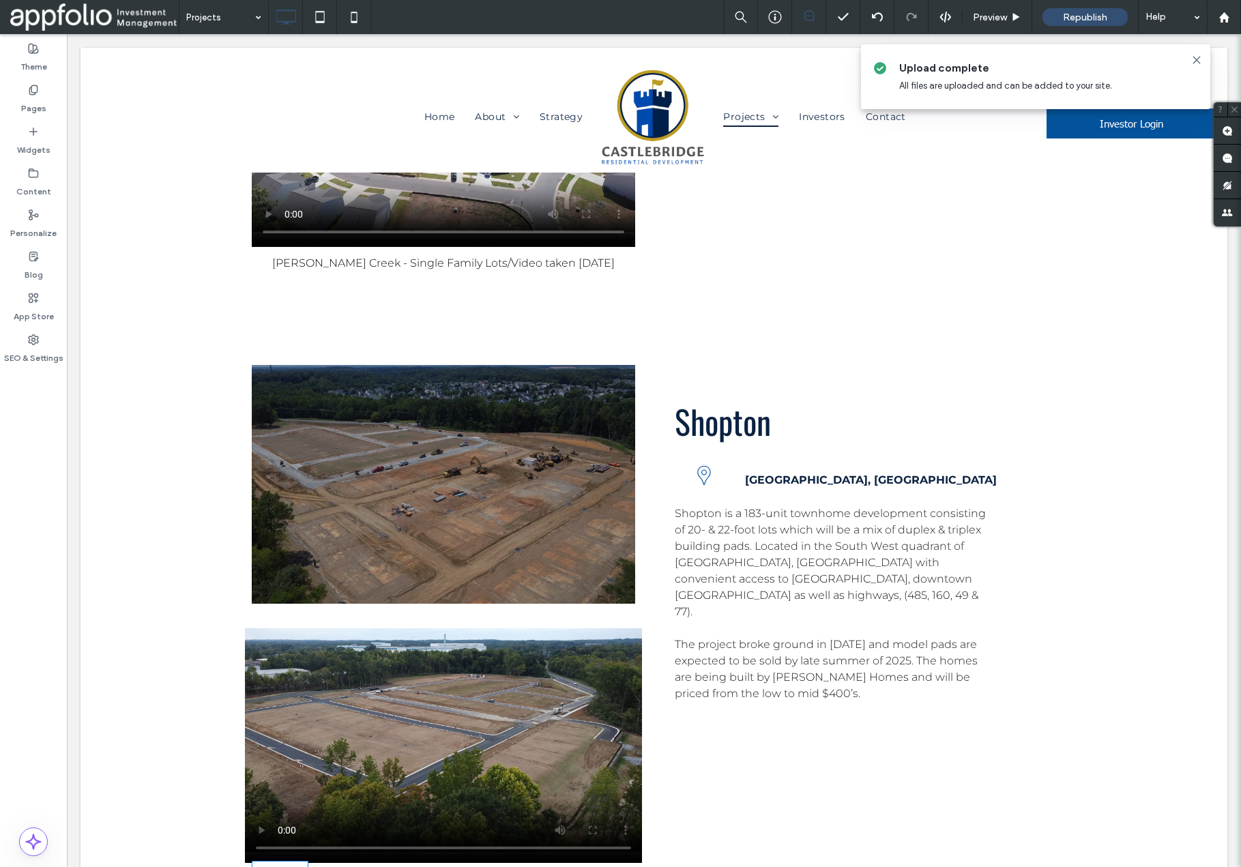
drag, startPoint x: 633, startPoint y: 796, endPoint x: 644, endPoint y: 796, distance: 10.9
click at [644, 796] on div "Click To Paste Click To Paste Click To Paste Slide title Write your caption her…" at bounding box center [449, 745] width 409 height 795
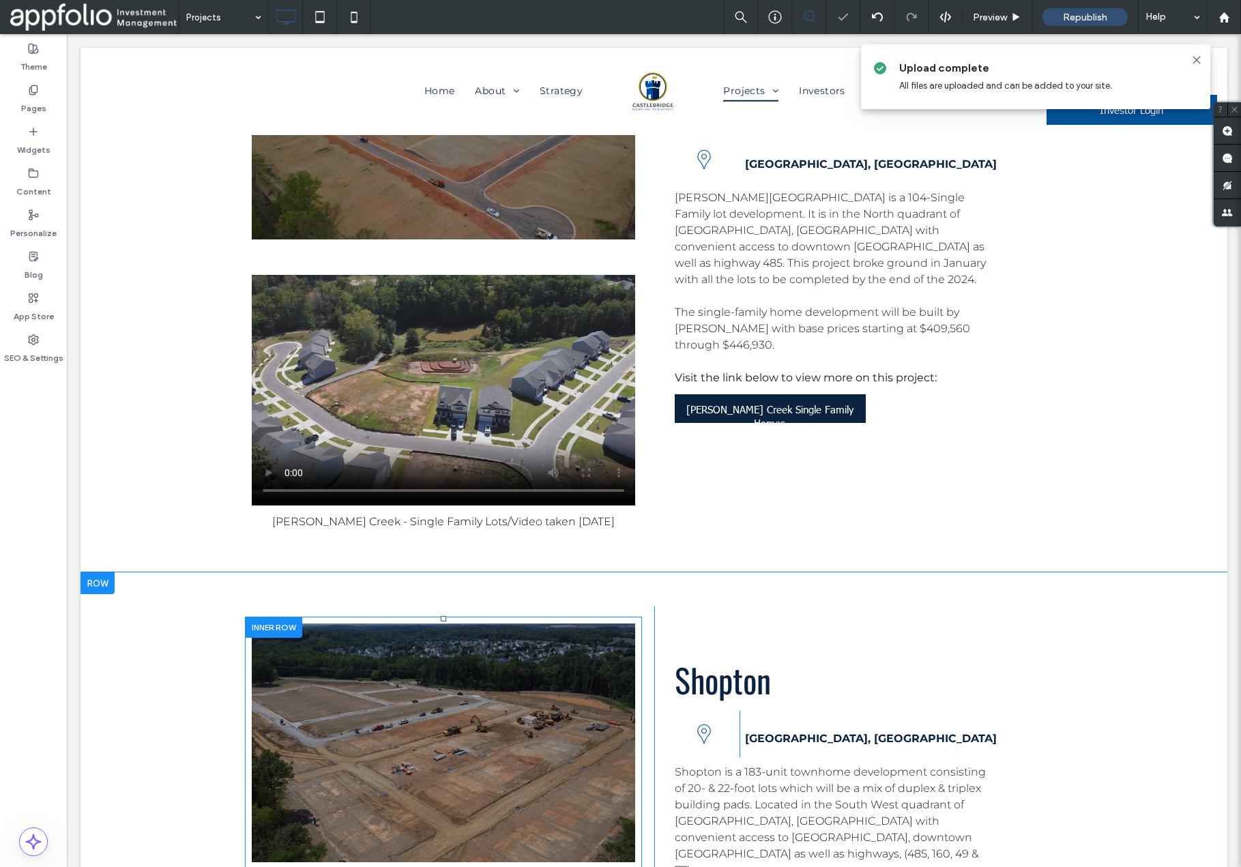
scroll to position [5543, 0]
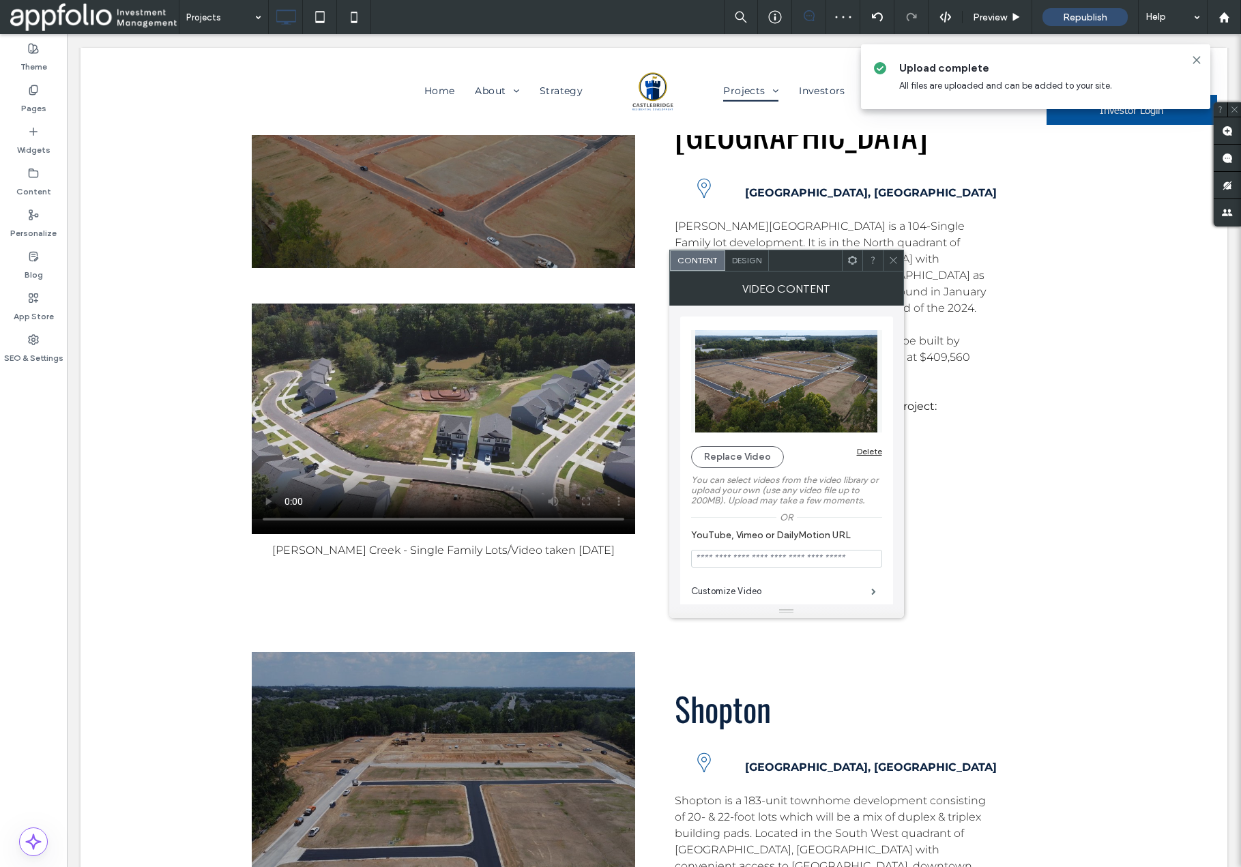
click at [740, 257] on span "Design" at bounding box center [746, 260] width 29 height 10
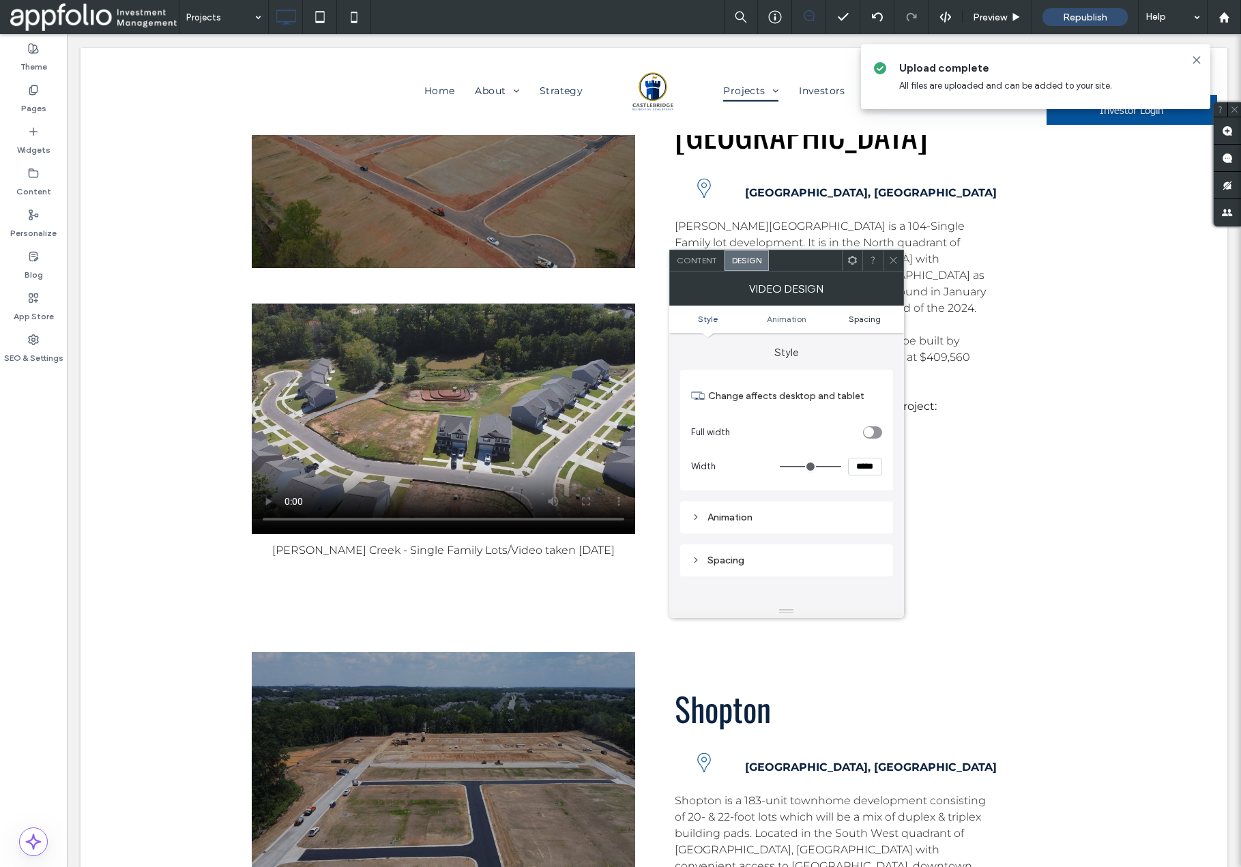
click at [863, 321] on span "Spacing" at bounding box center [865, 319] width 32 height 10
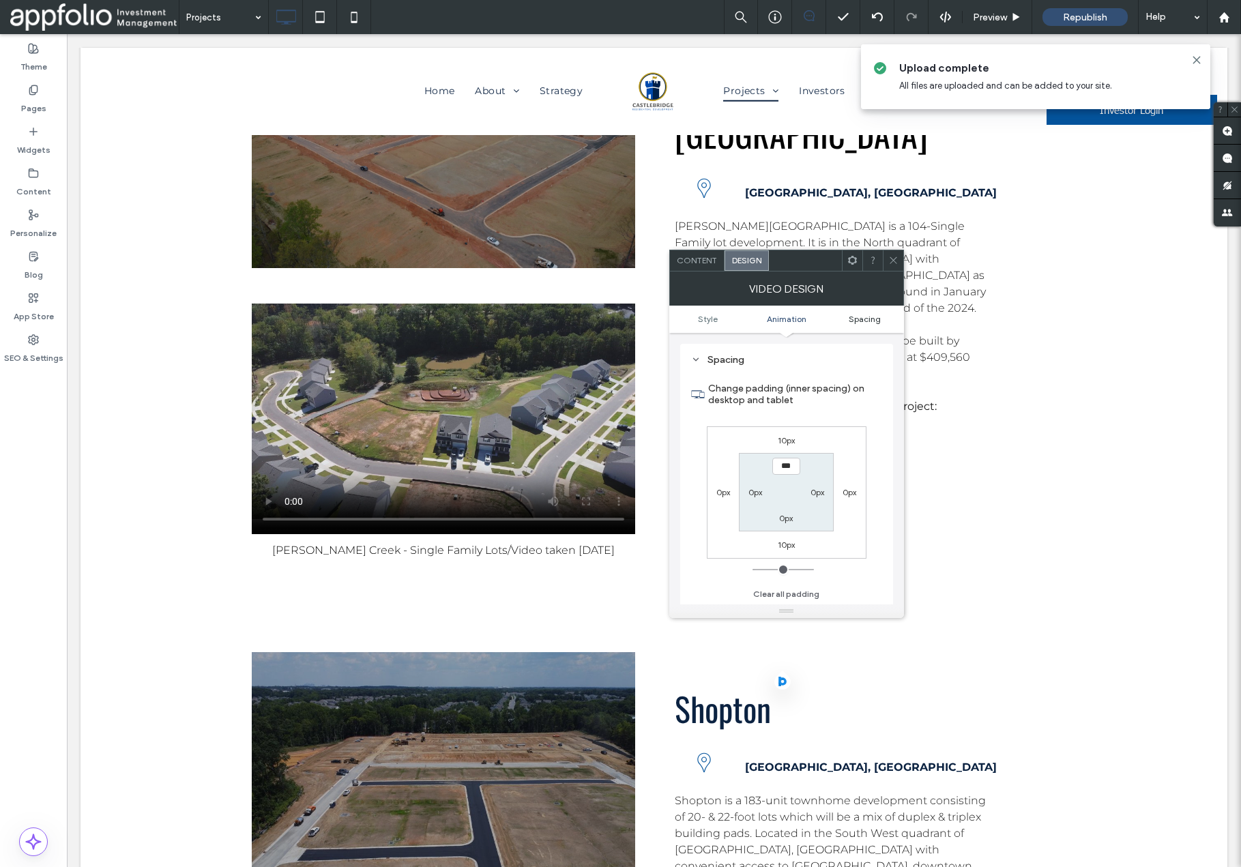
scroll to position [201, 0]
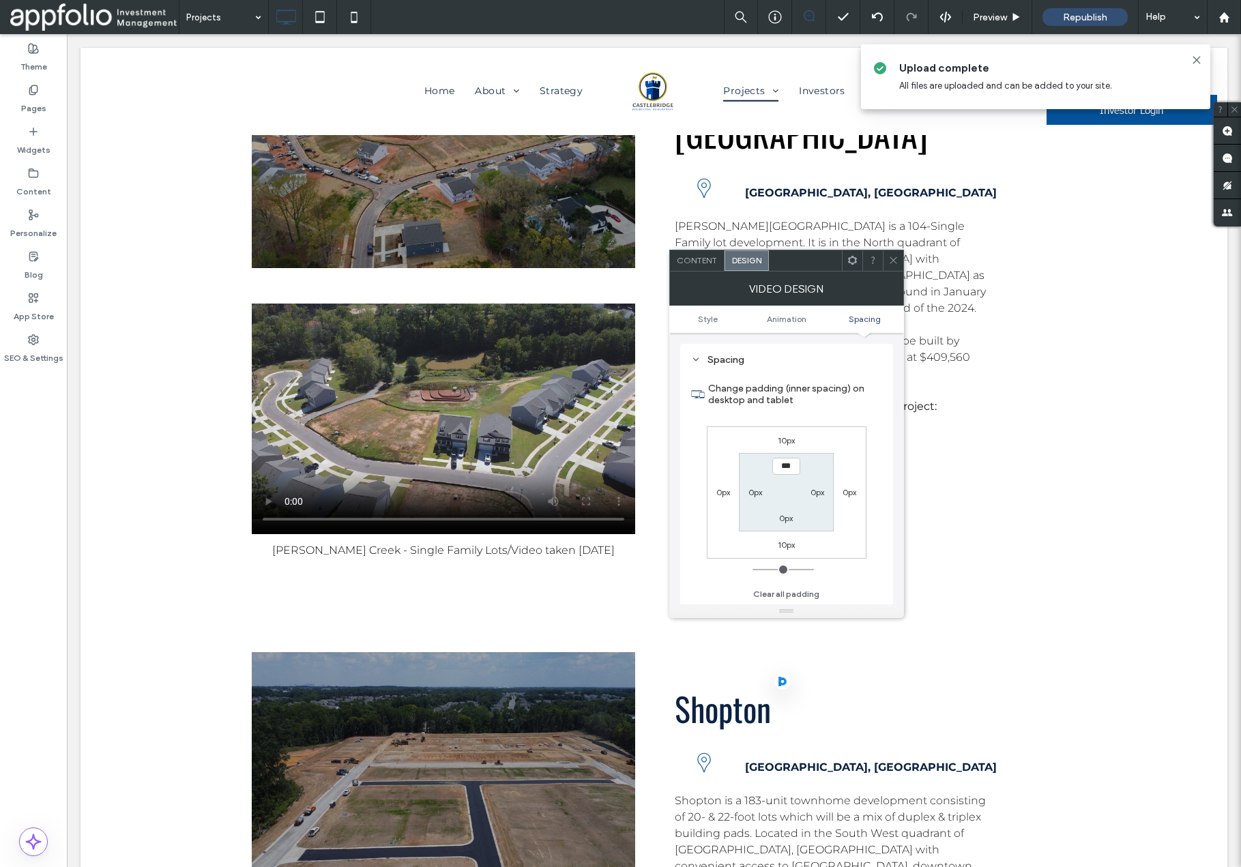
click at [891, 260] on icon at bounding box center [894, 260] width 10 height 10
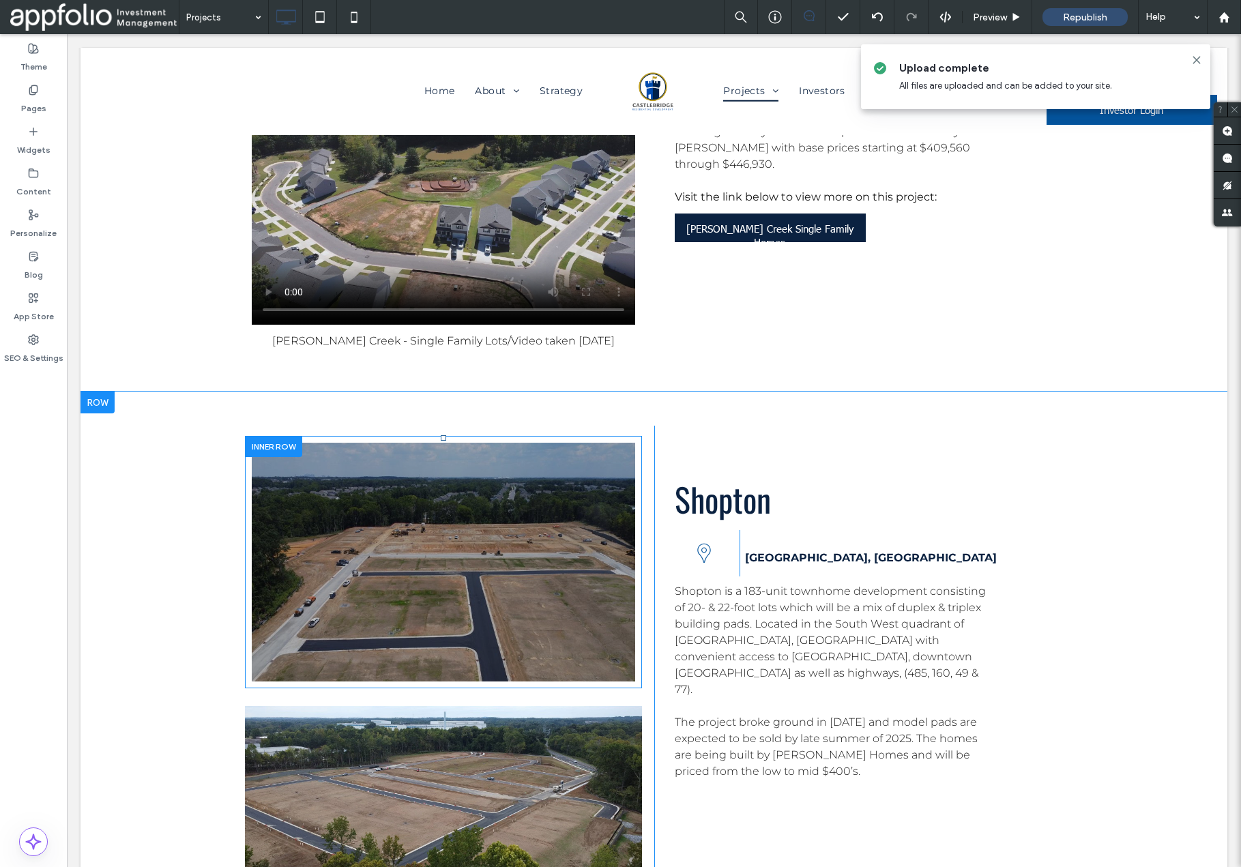
scroll to position [5762, 0]
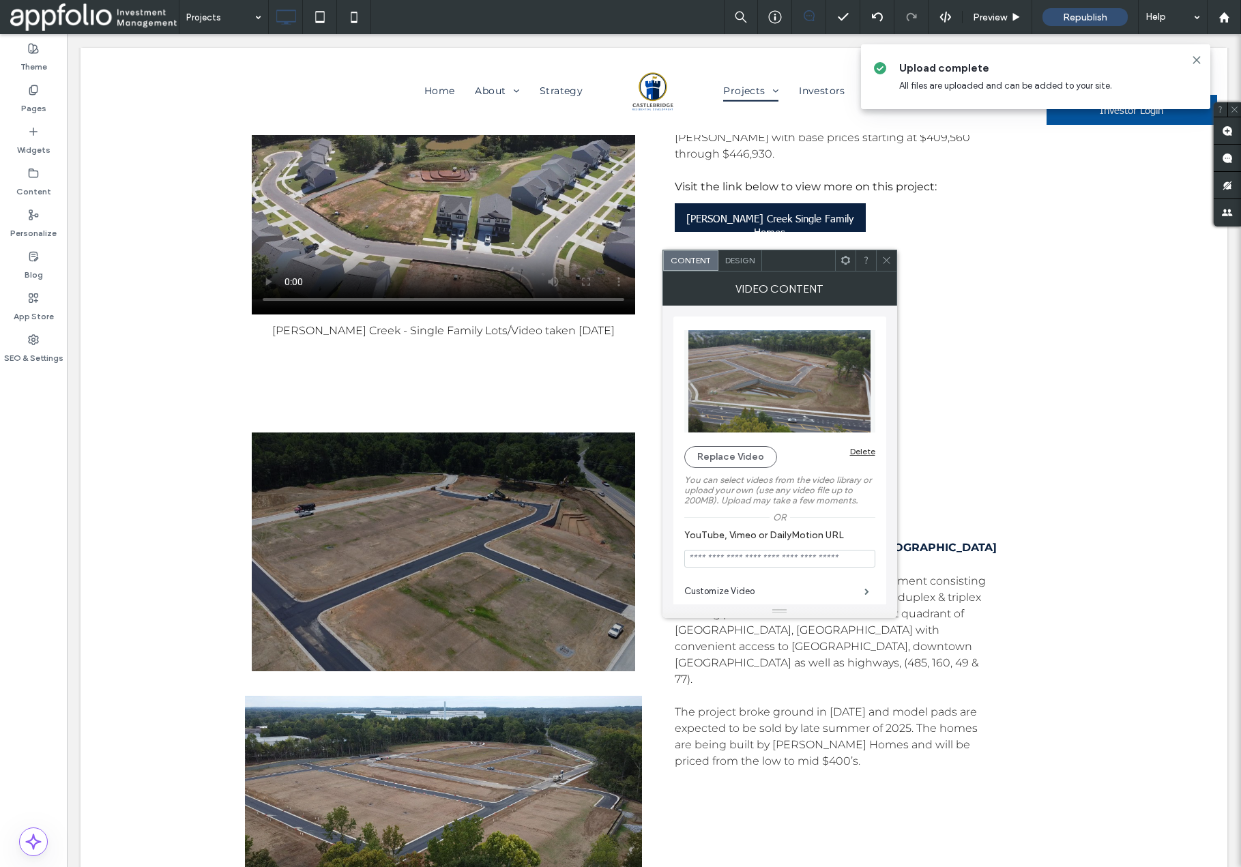
click at [740, 263] on span "Design" at bounding box center [739, 260] width 29 height 10
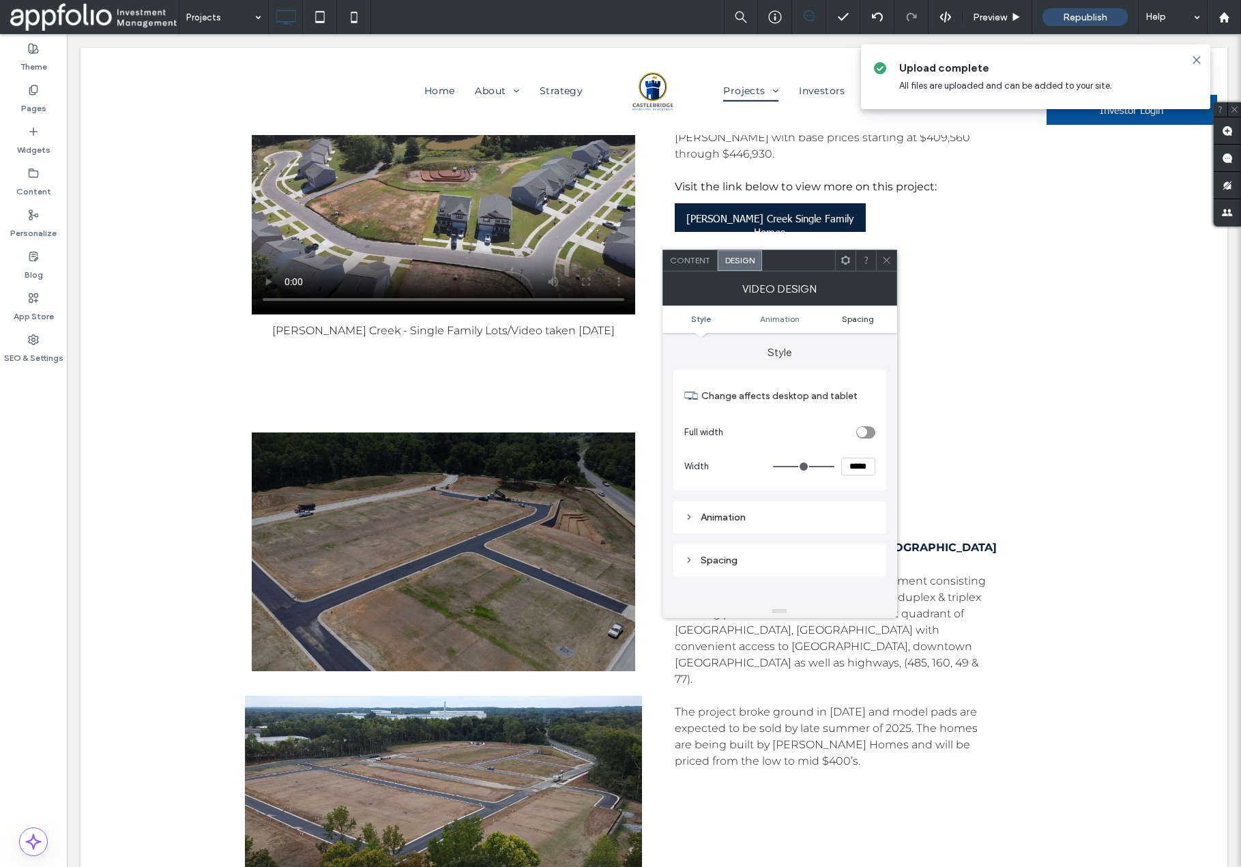
click at [855, 314] on span "Spacing" at bounding box center [858, 319] width 32 height 10
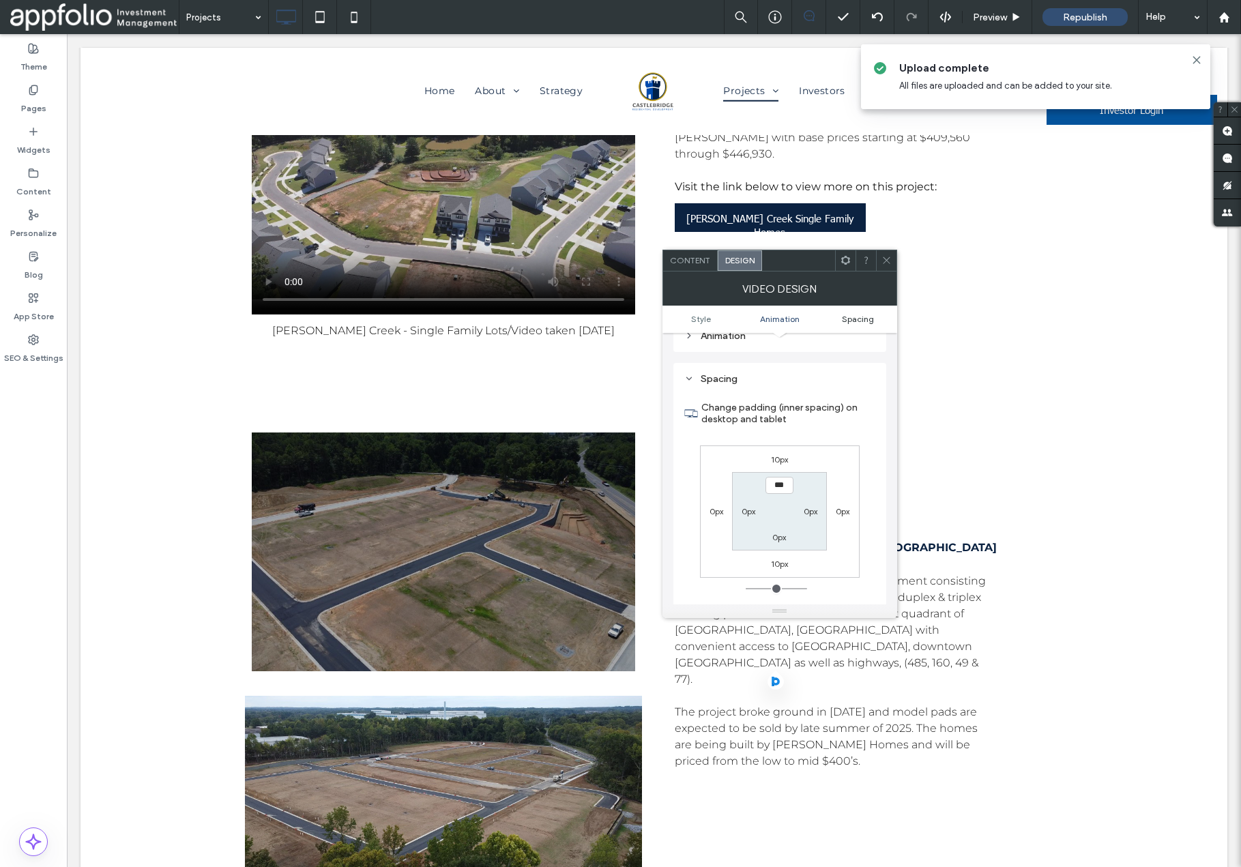
scroll to position [201, 0]
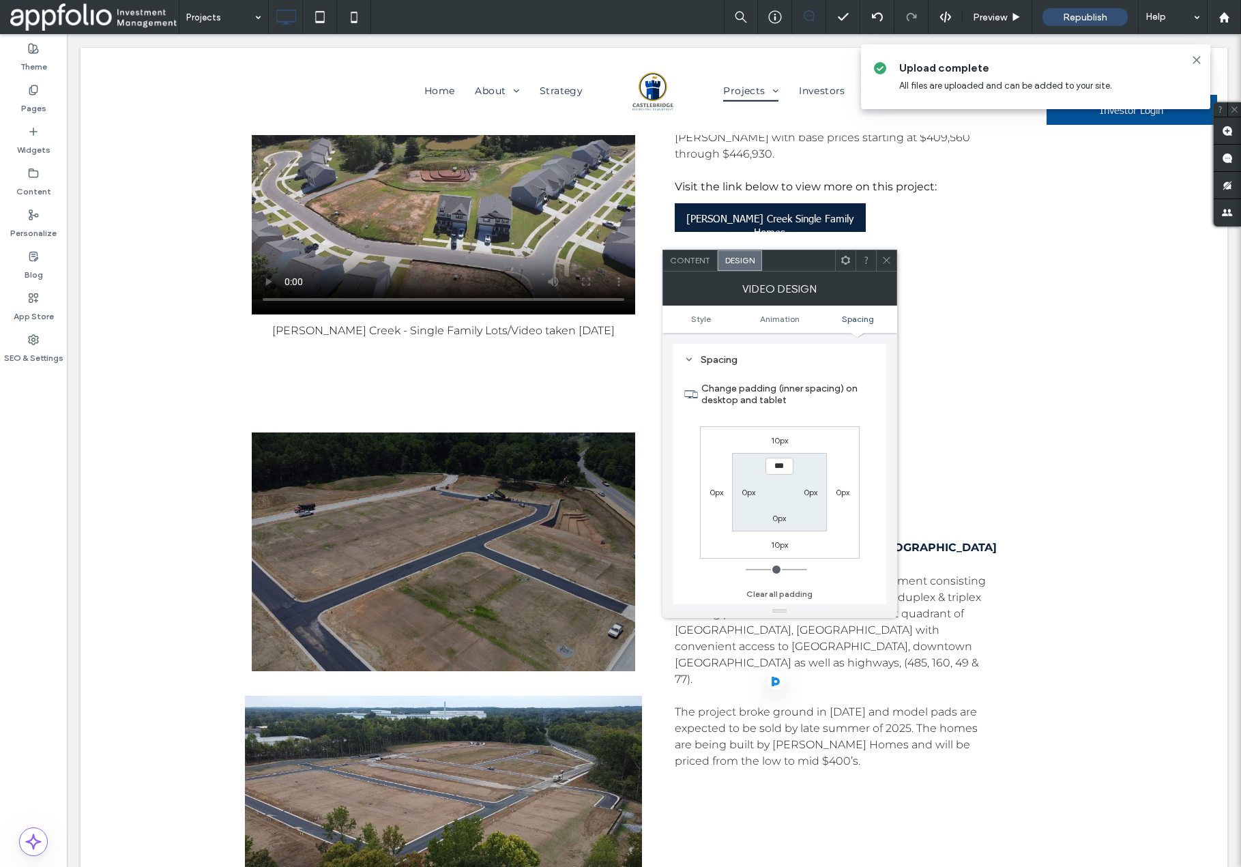
click at [885, 257] on icon at bounding box center [887, 260] width 10 height 10
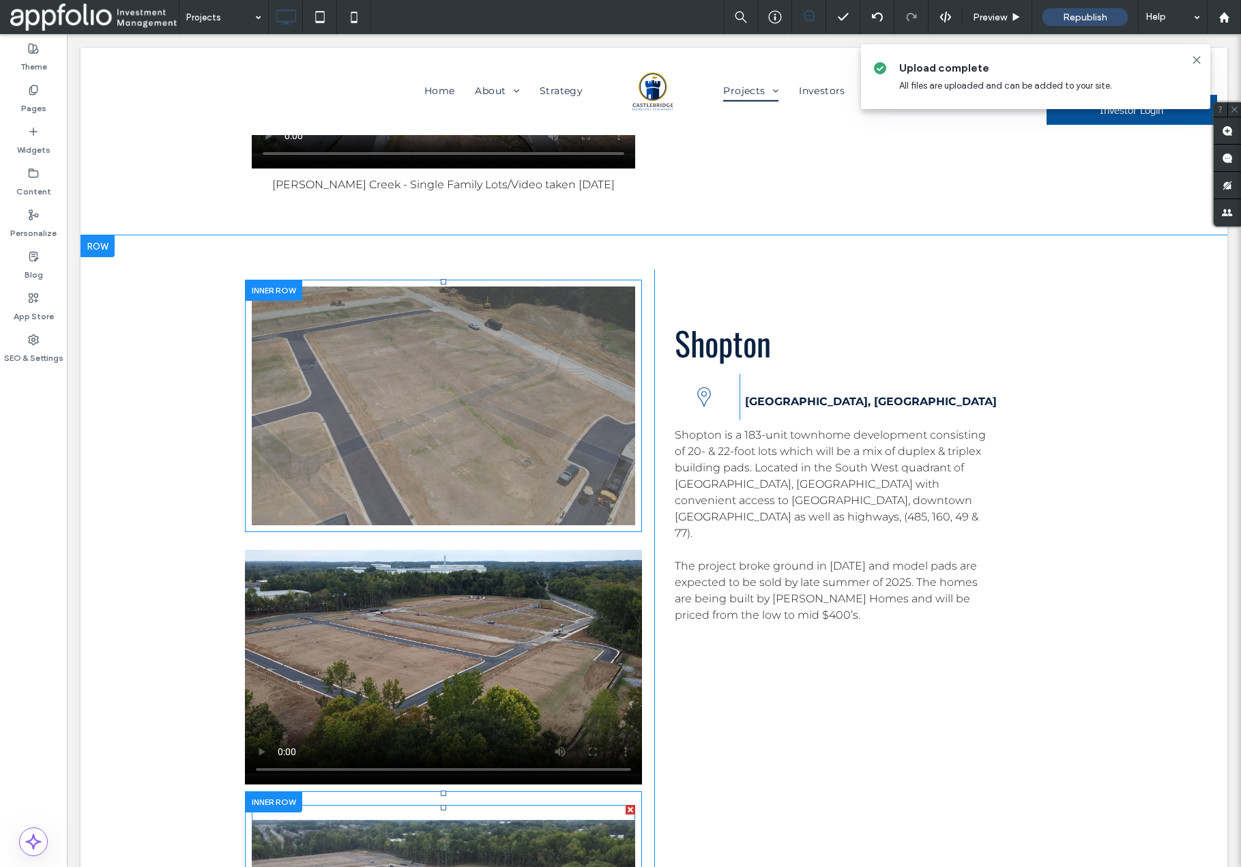
scroll to position [5919, 0]
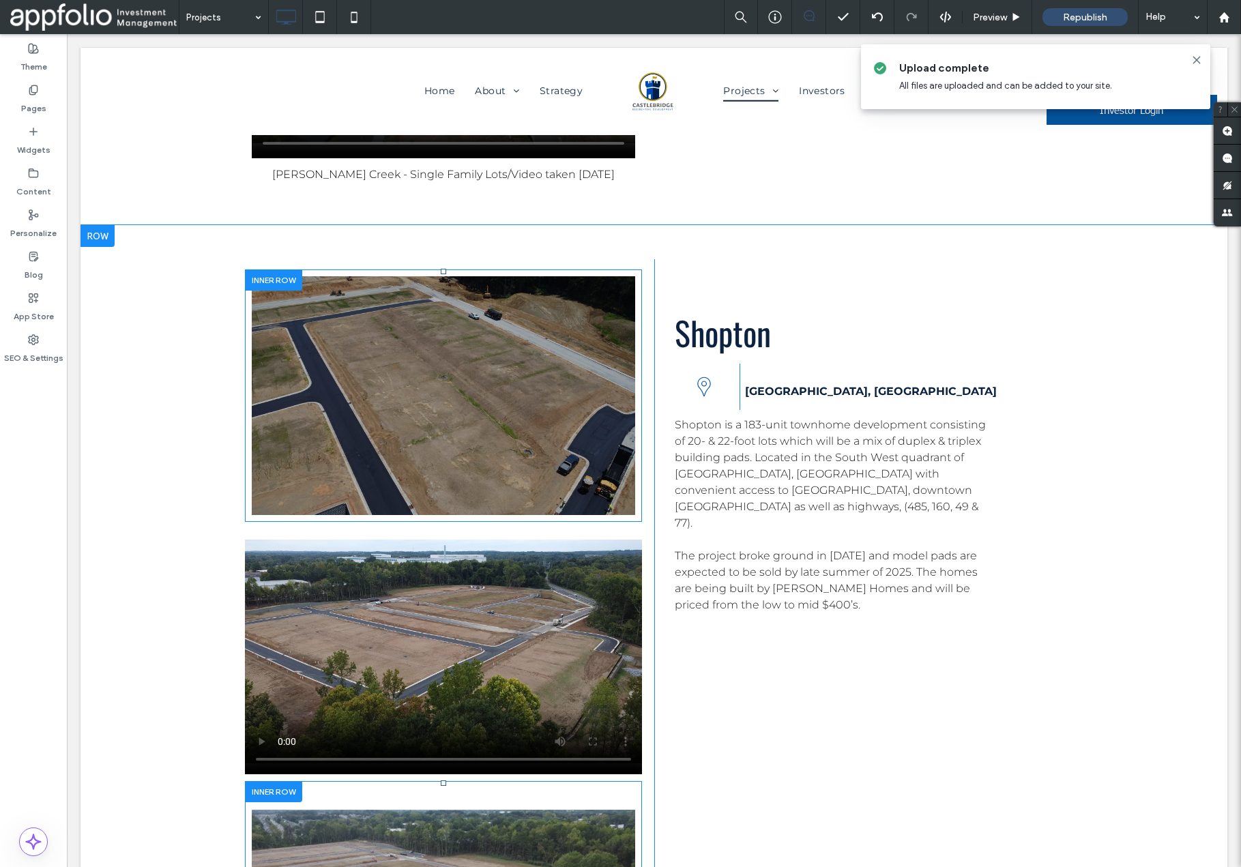
click at [270, 781] on div at bounding box center [273, 791] width 57 height 21
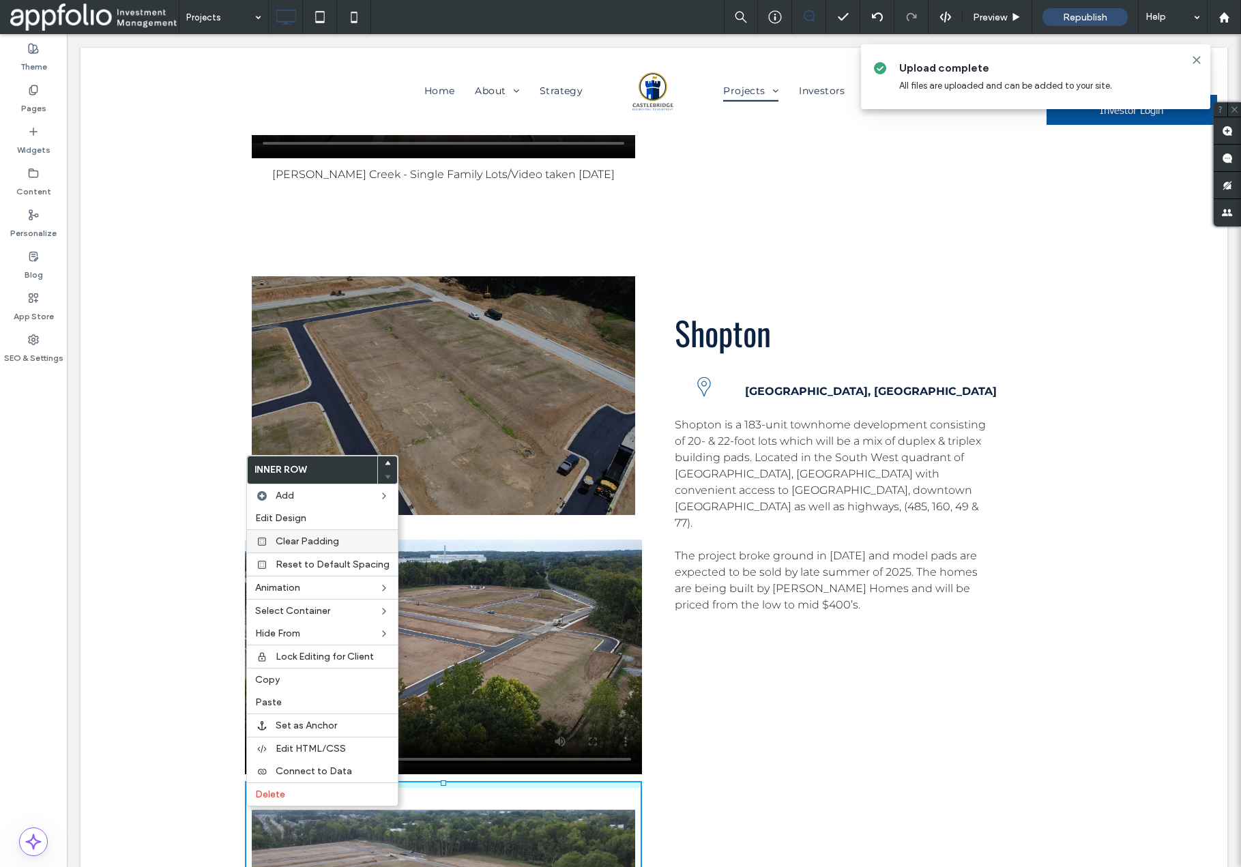
click at [289, 537] on span "Clear Padding" at bounding box center [307, 542] width 63 height 12
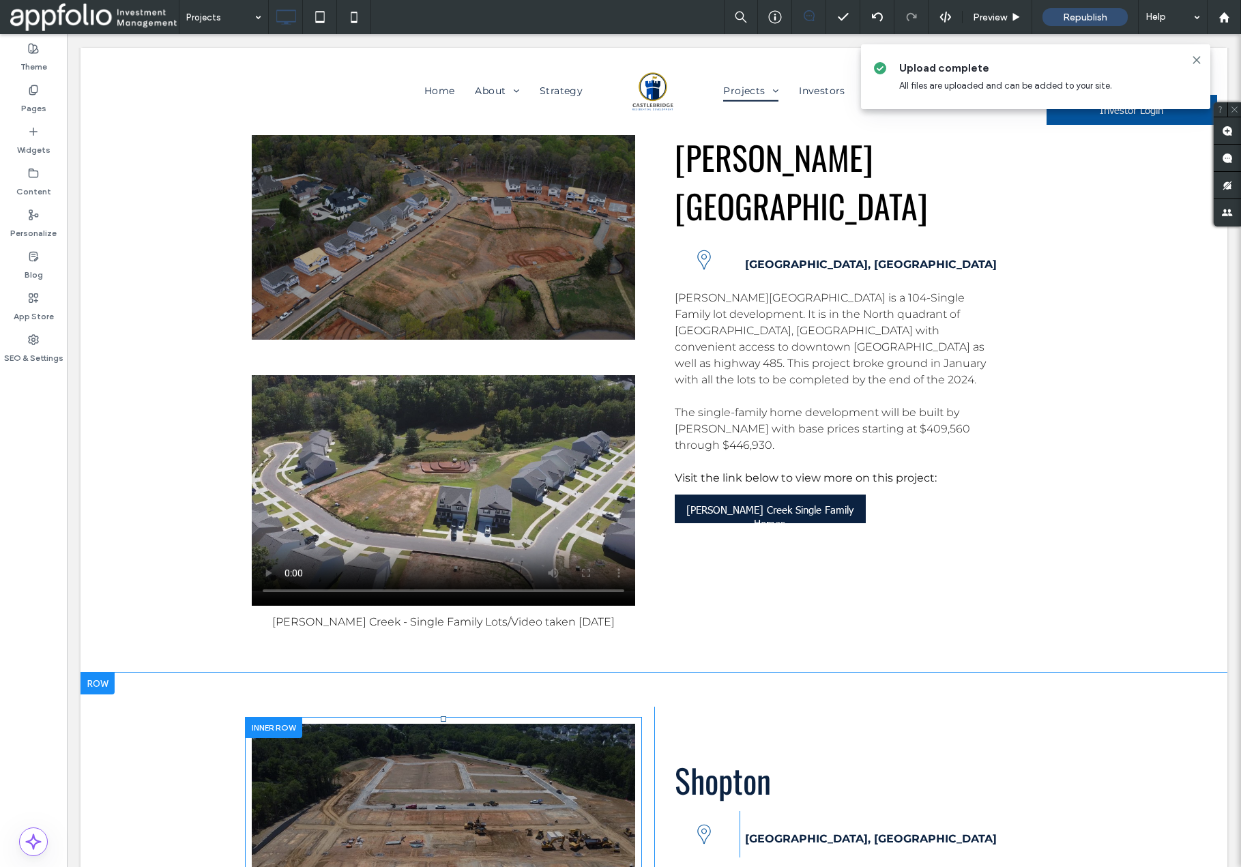
scroll to position [5455, 0]
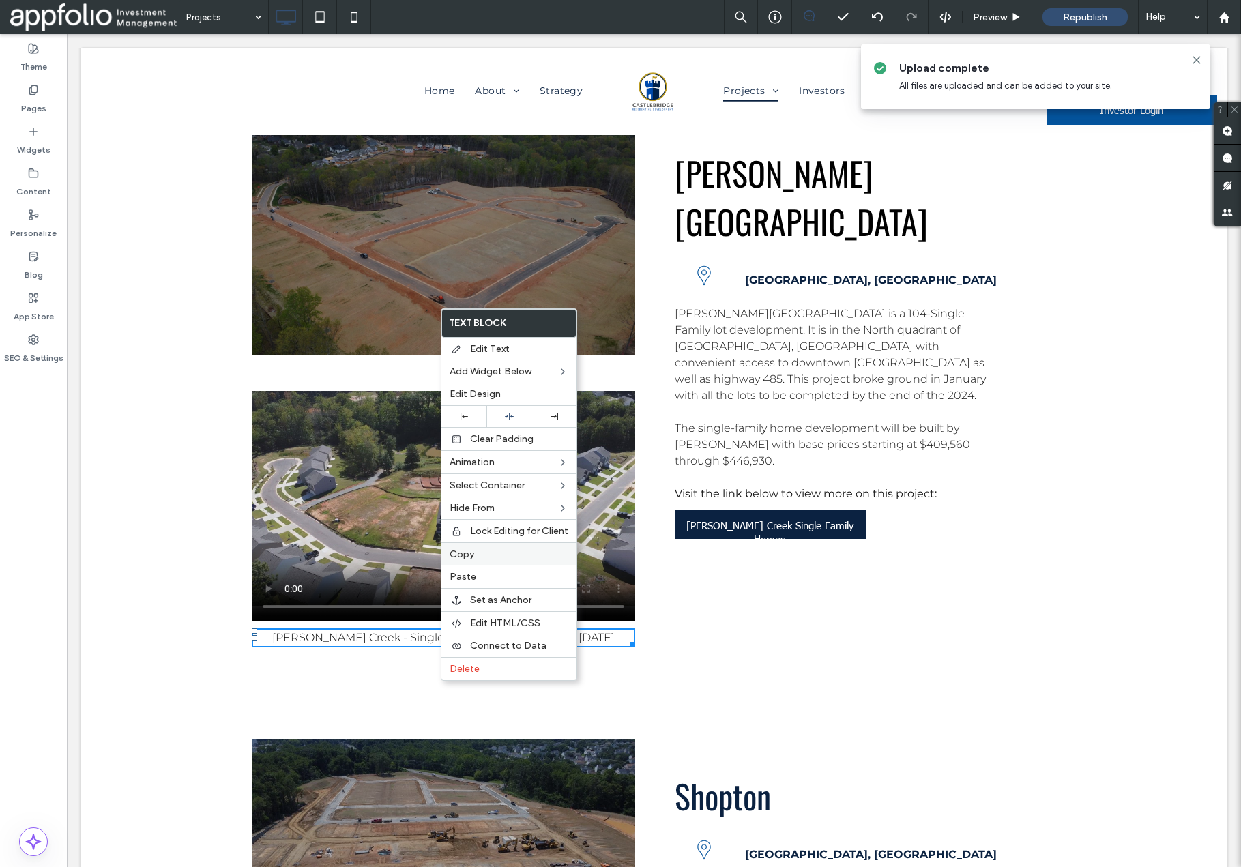
click at [485, 557] on label "Copy" at bounding box center [509, 555] width 119 height 12
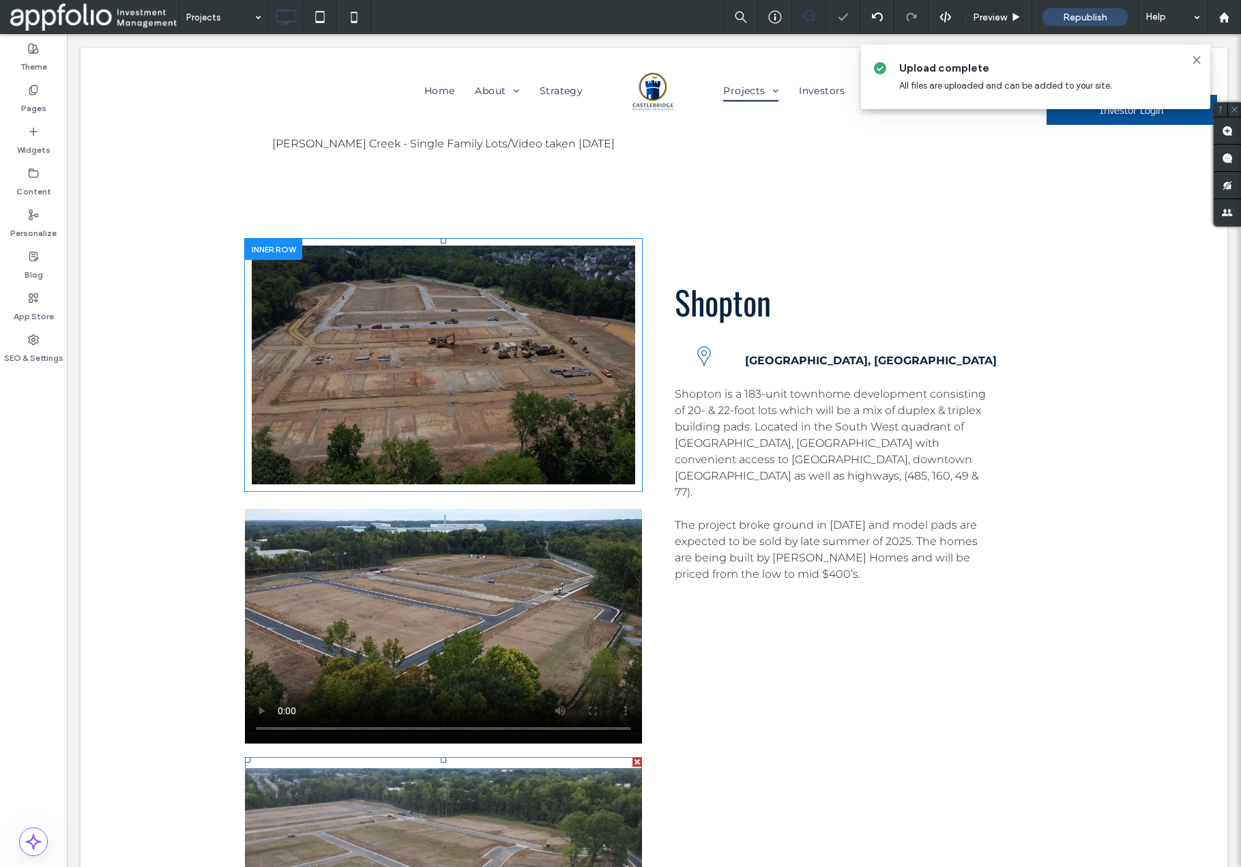
scroll to position [6018, 0]
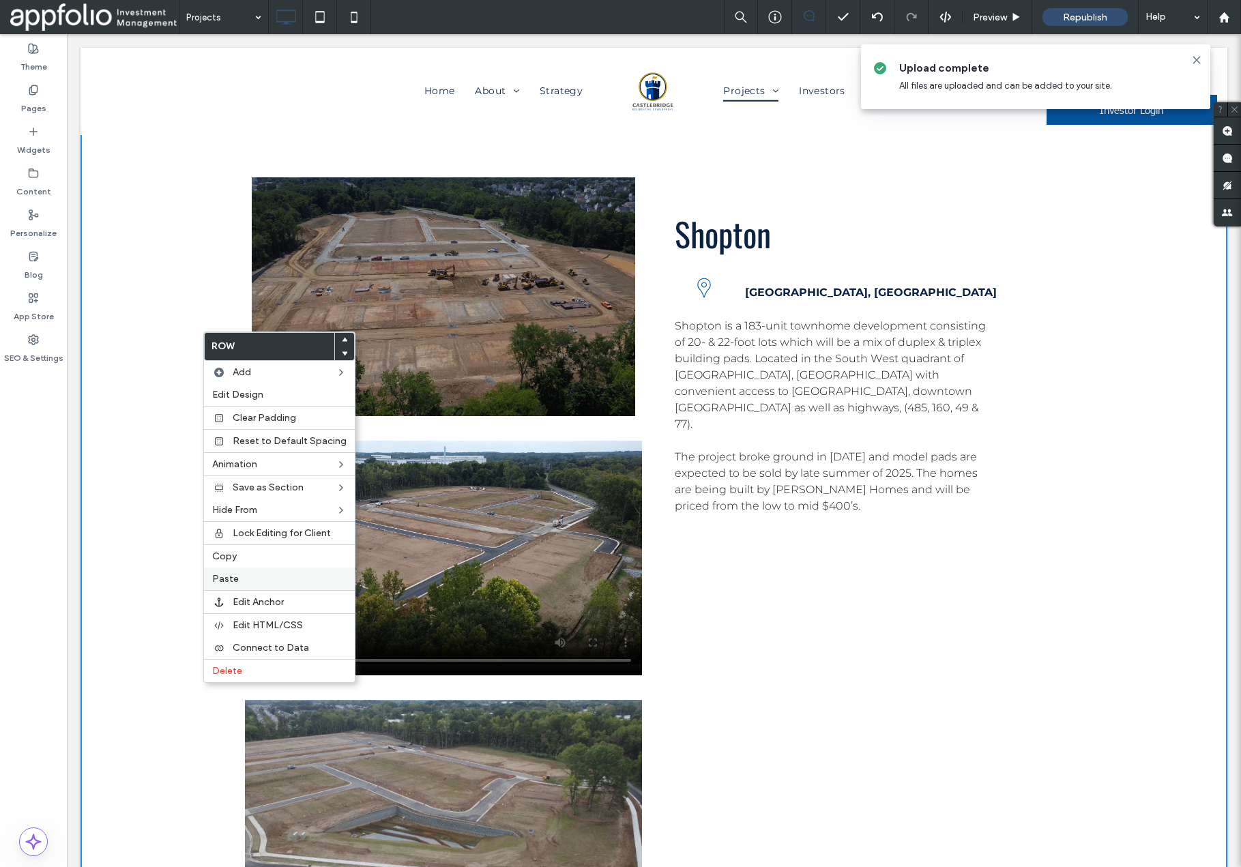
click at [250, 573] on label "Paste" at bounding box center [279, 579] width 134 height 12
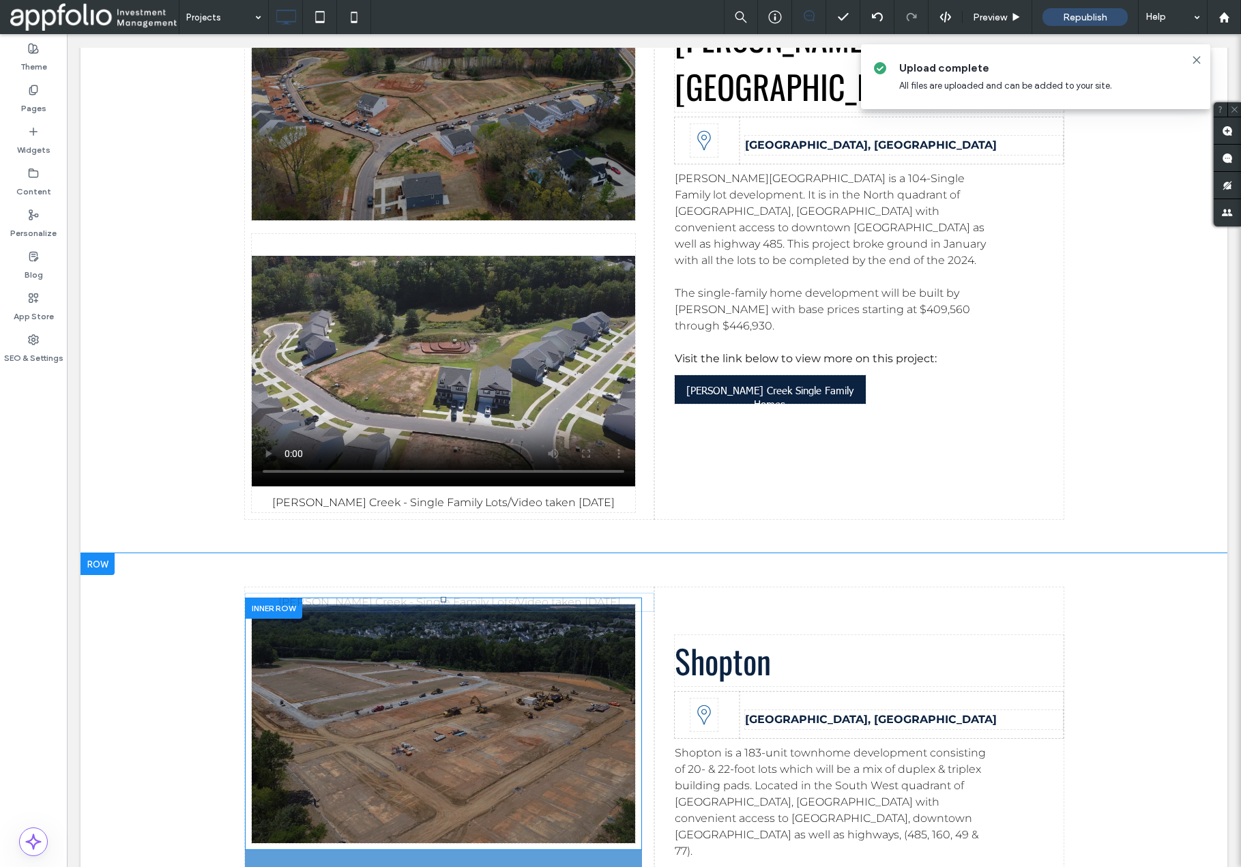
scroll to position [5698, 0]
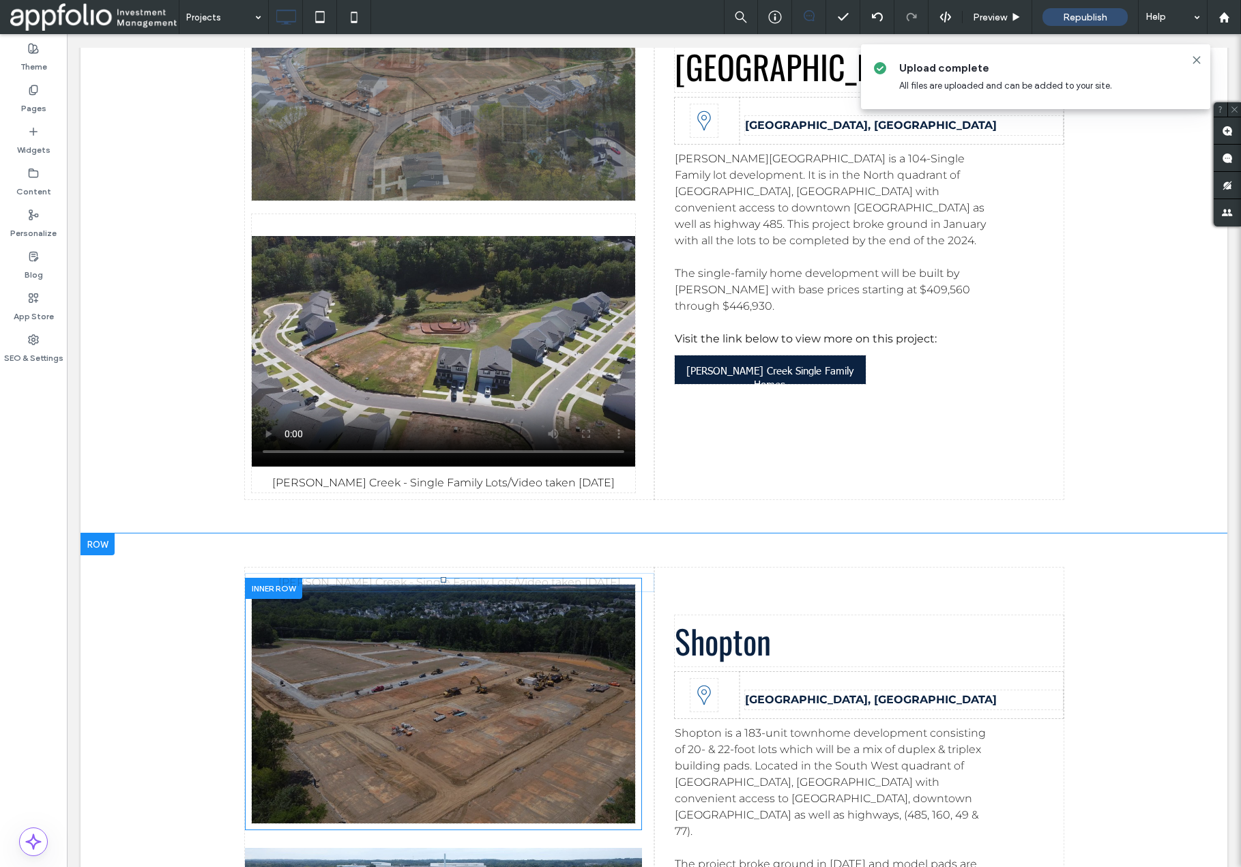
drag, startPoint x: 394, startPoint y: 259, endPoint x: 391, endPoint y: 791, distance: 531.6
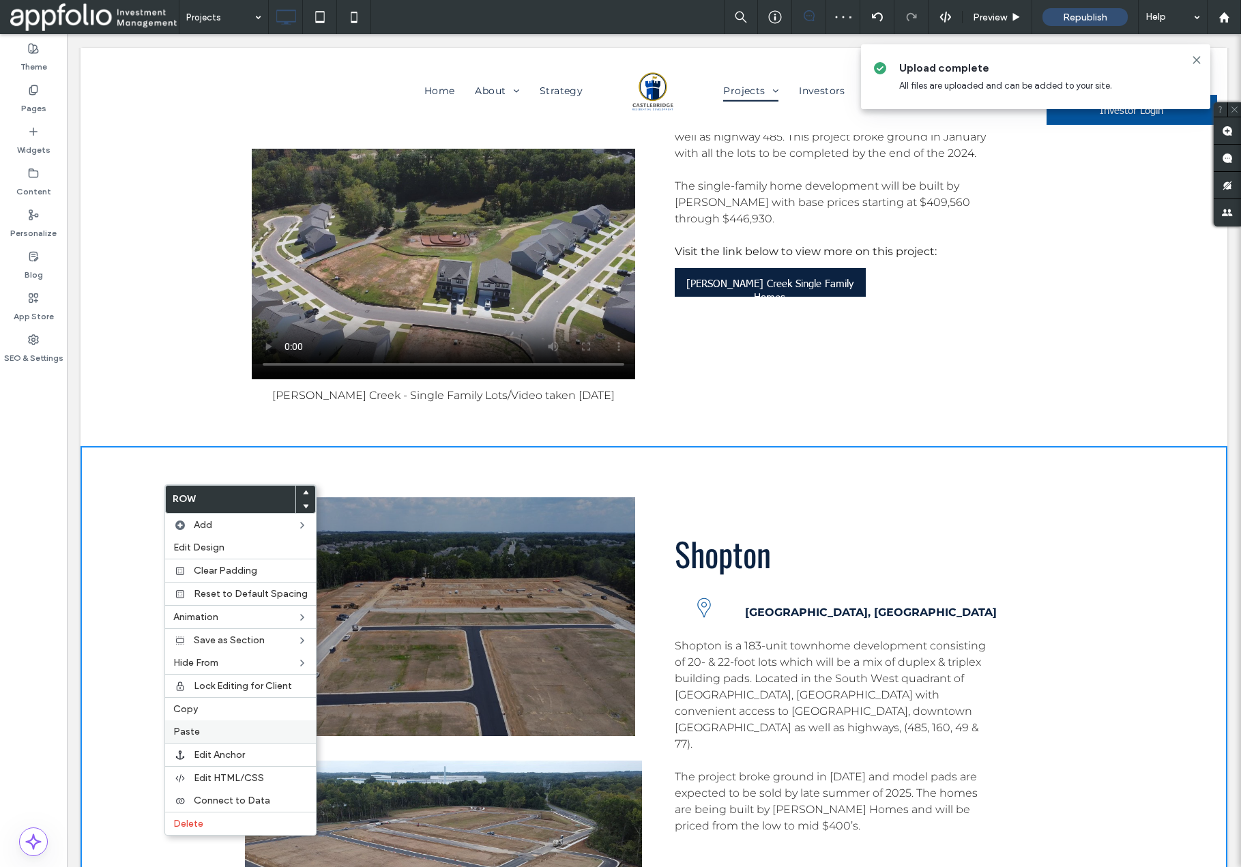
click at [210, 732] on label "Paste" at bounding box center [240, 732] width 134 height 12
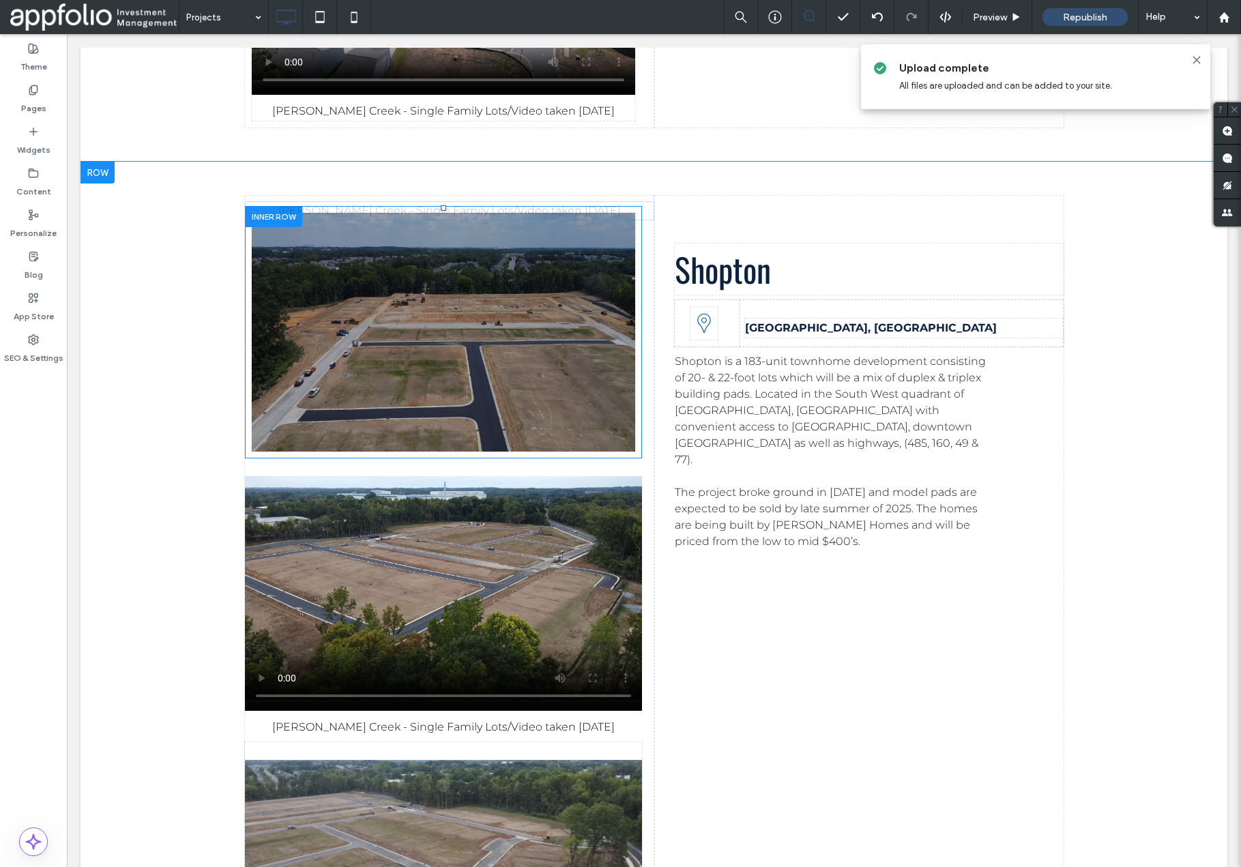
scroll to position [6071, 0]
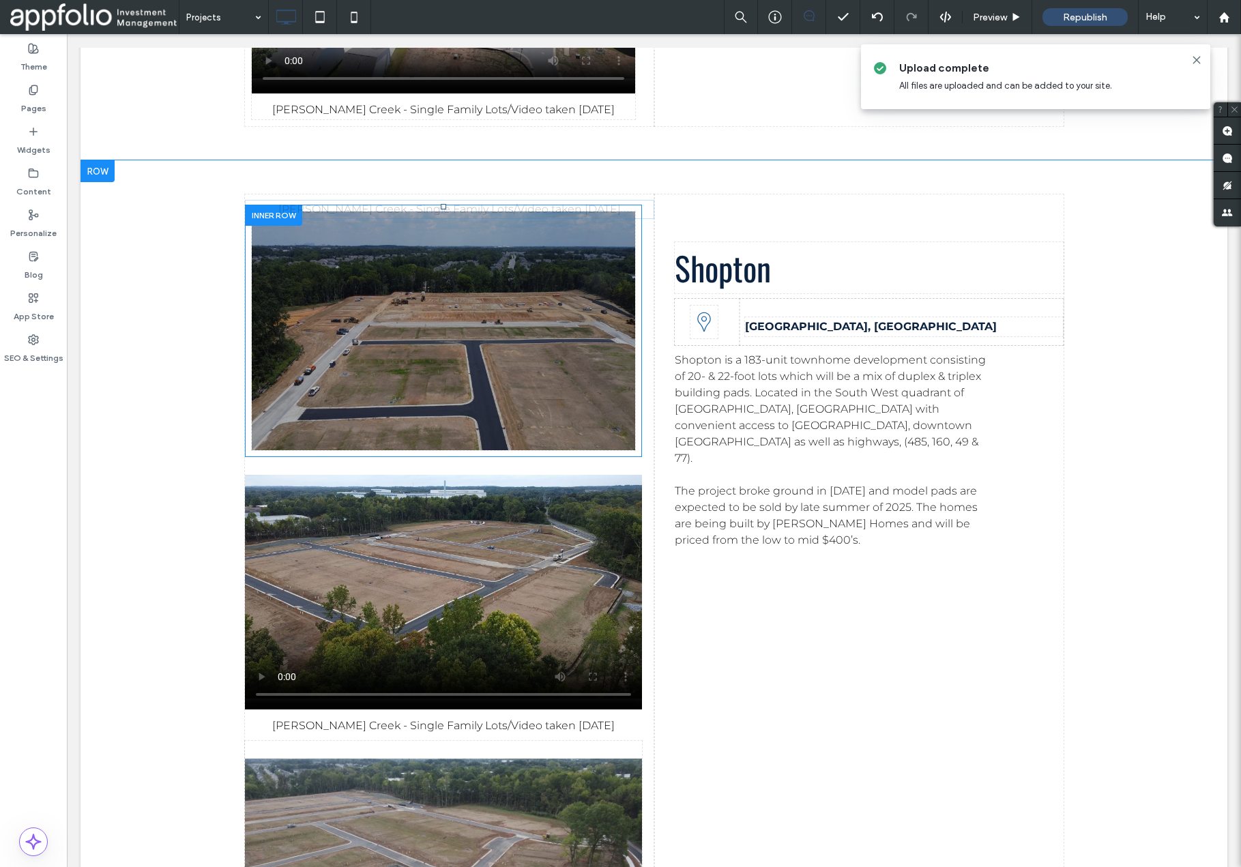
drag, startPoint x: 415, startPoint y: 167, endPoint x: 389, endPoint y: 697, distance: 530.2
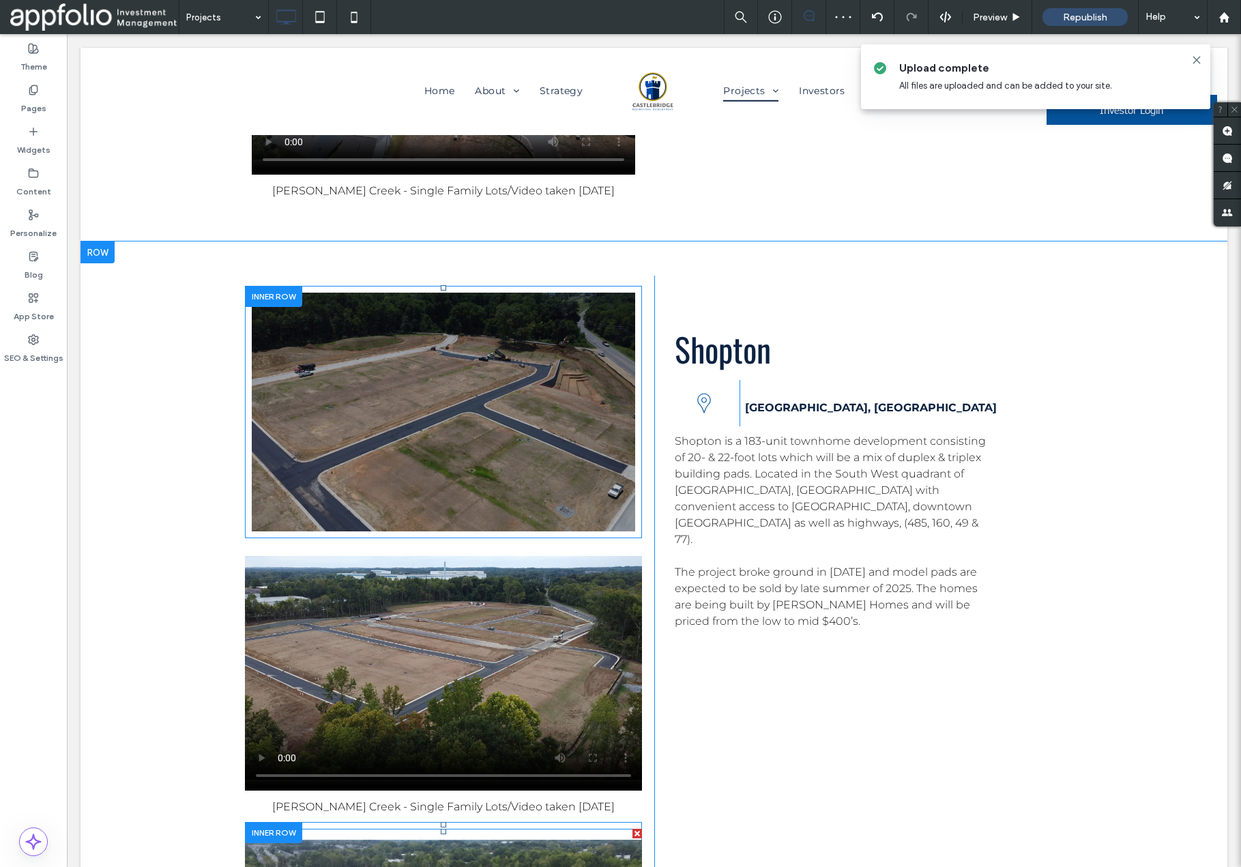
scroll to position [5913, 0]
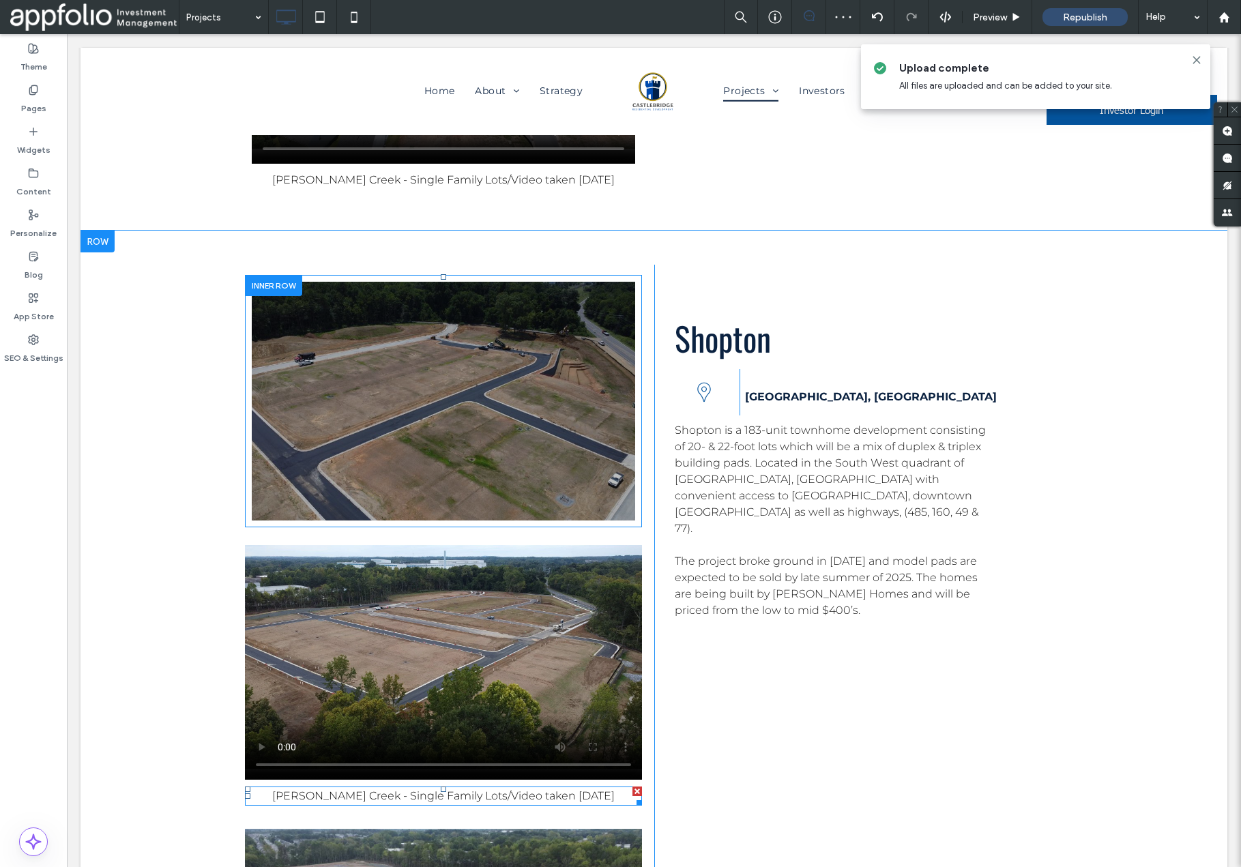
click at [359, 790] on span "Reedy Creek - Single Family Lots/Video taken 10/02/2025" at bounding box center [443, 796] width 343 height 13
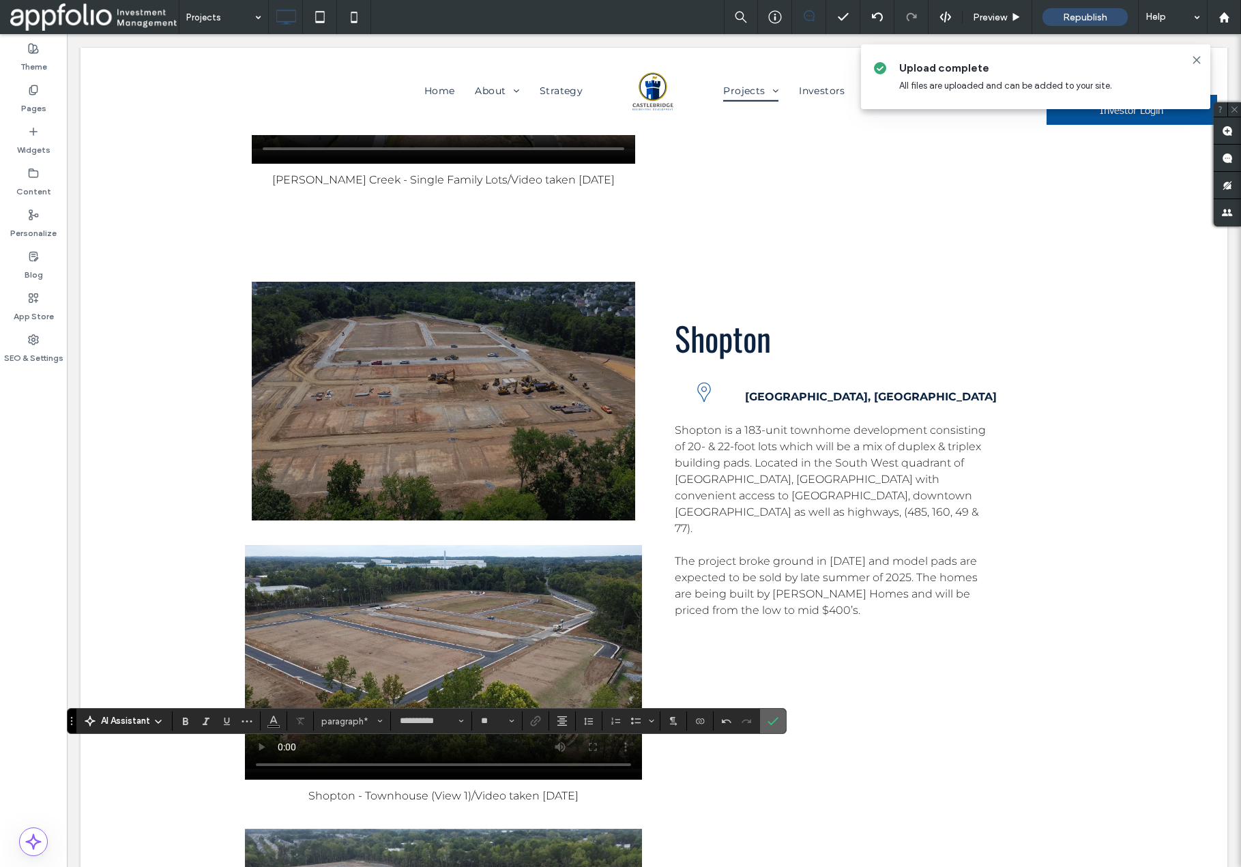
click at [776, 721] on icon "Confirm" at bounding box center [773, 721] width 11 height 11
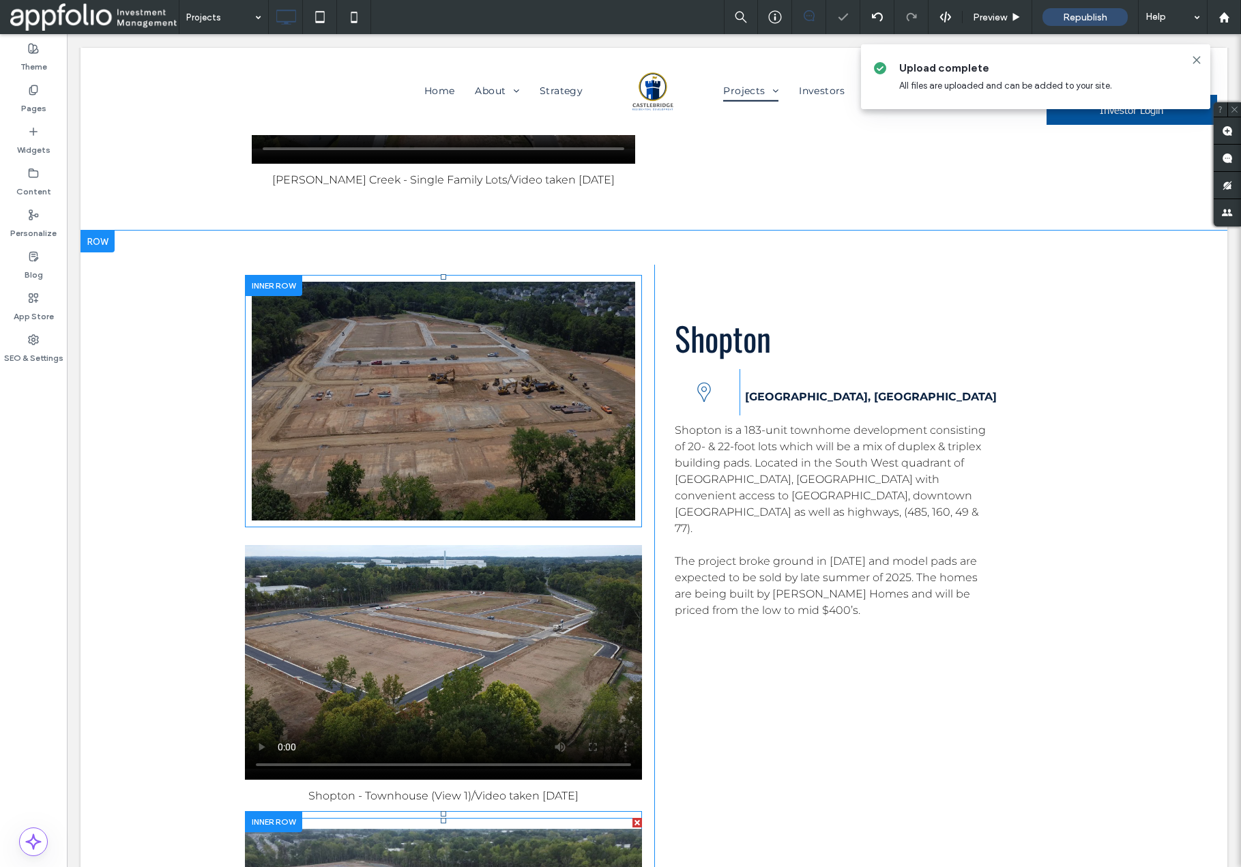
scroll to position [5821, 0]
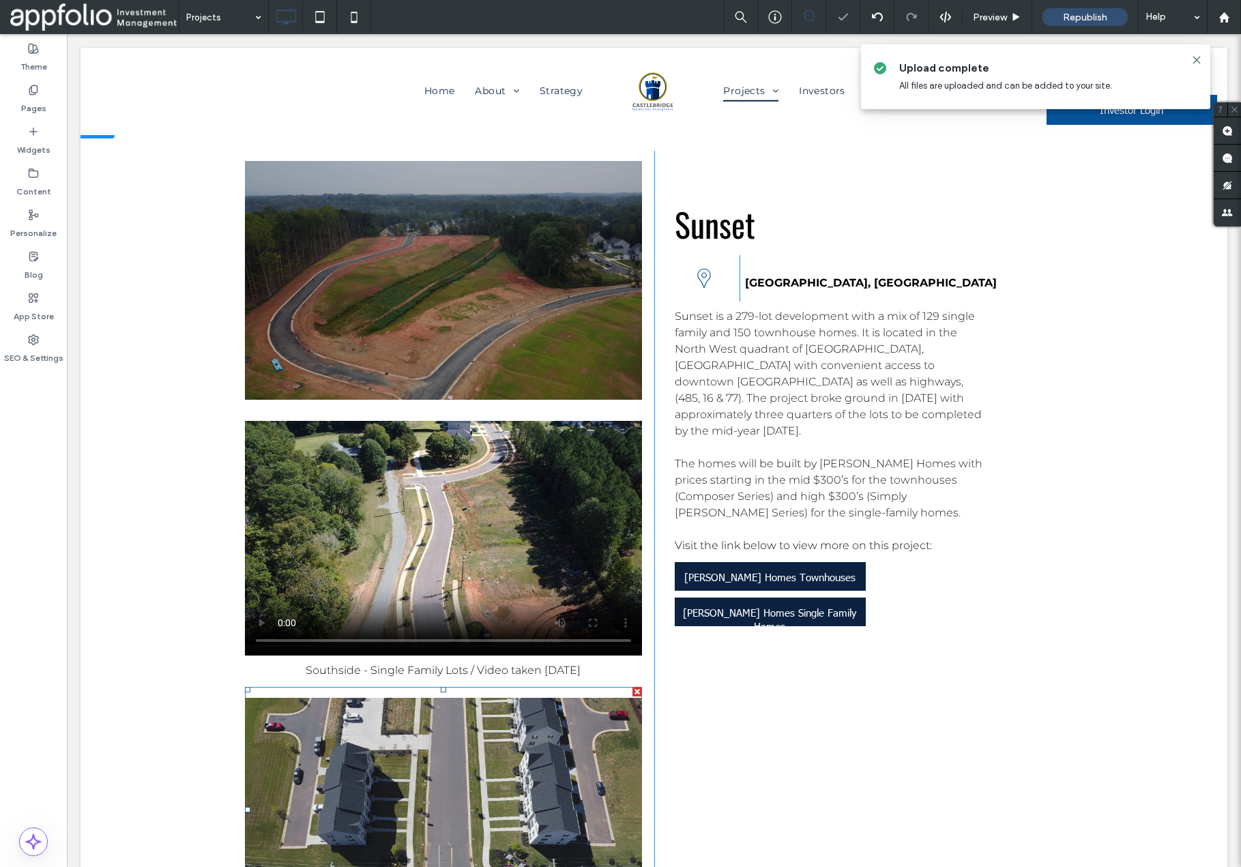
scroll to position [4498, 0]
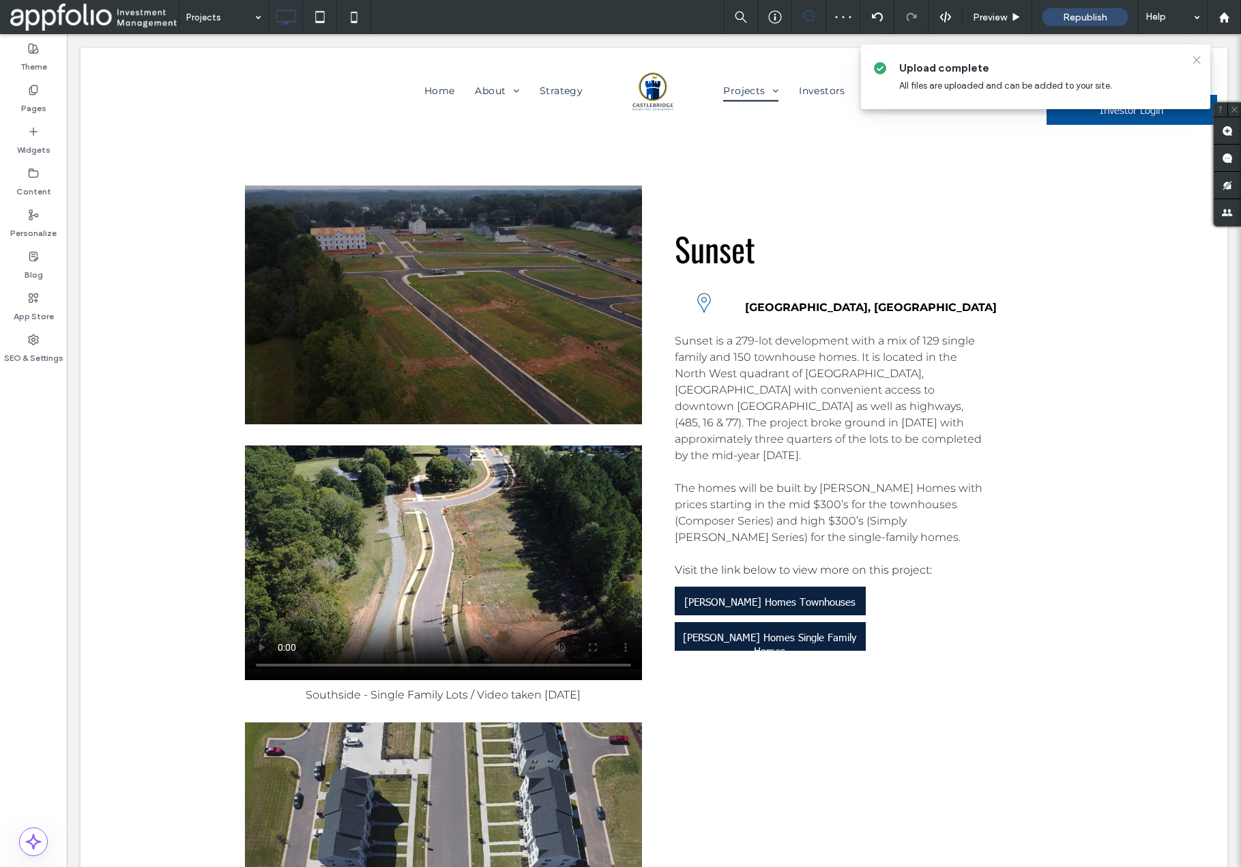
click at [1198, 60] on icon at bounding box center [1197, 60] width 11 height 11
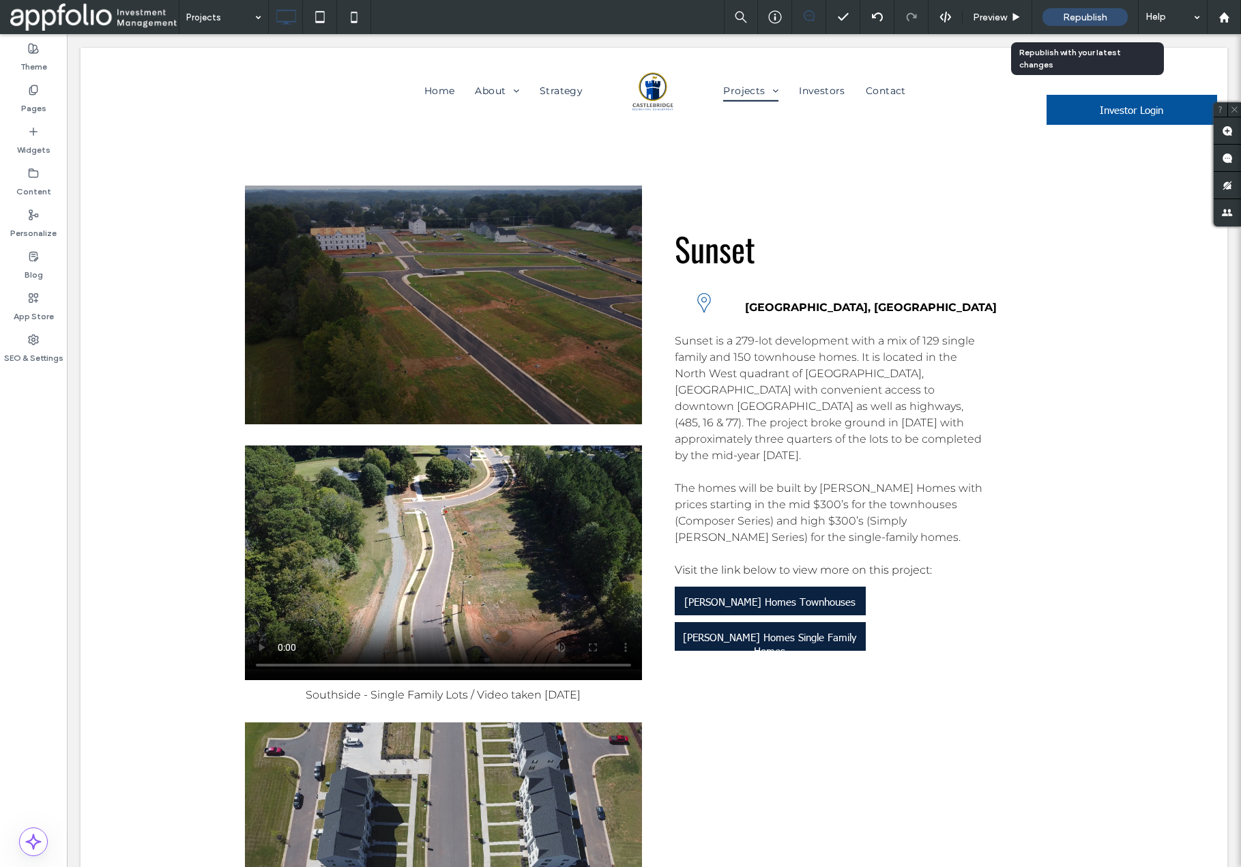
click at [1095, 19] on span "Republish" at bounding box center [1085, 18] width 44 height 12
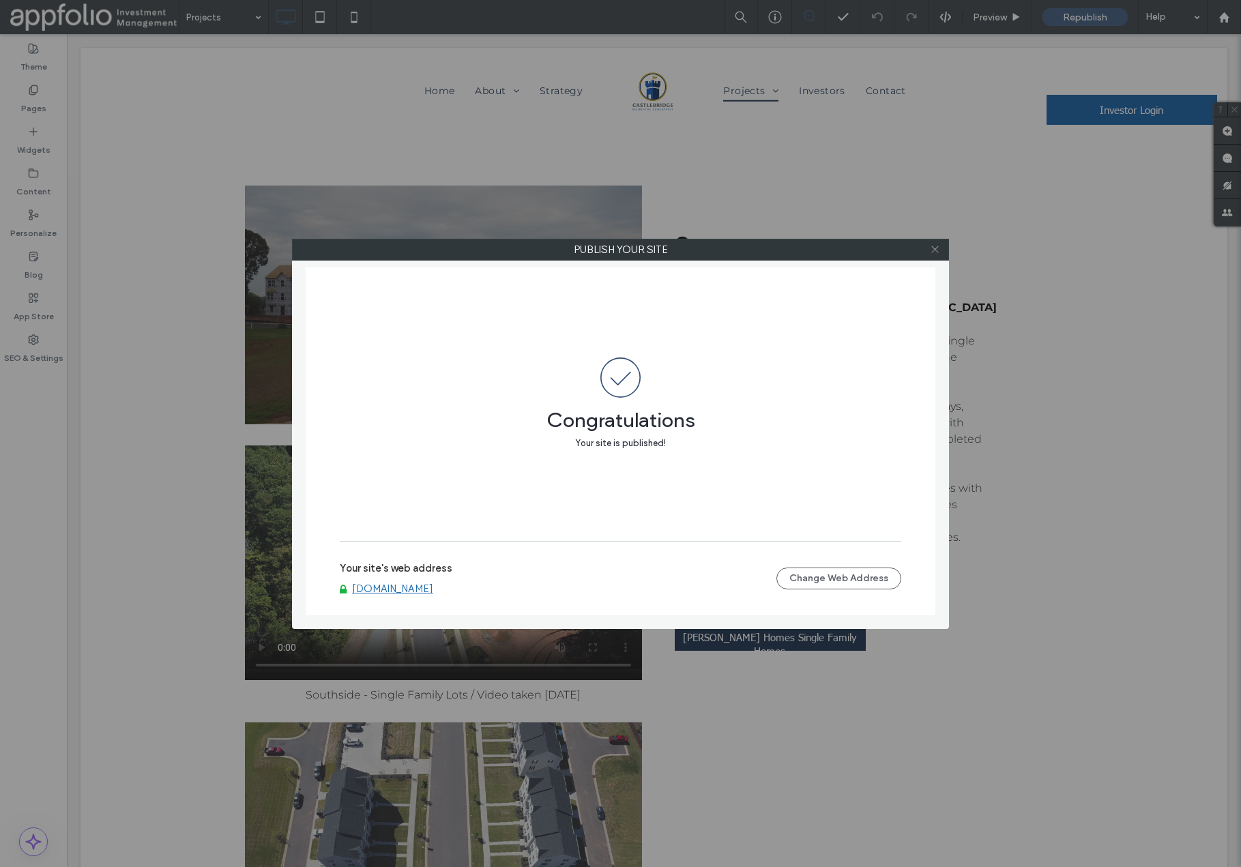
click at [936, 254] on icon at bounding box center [935, 249] width 10 height 10
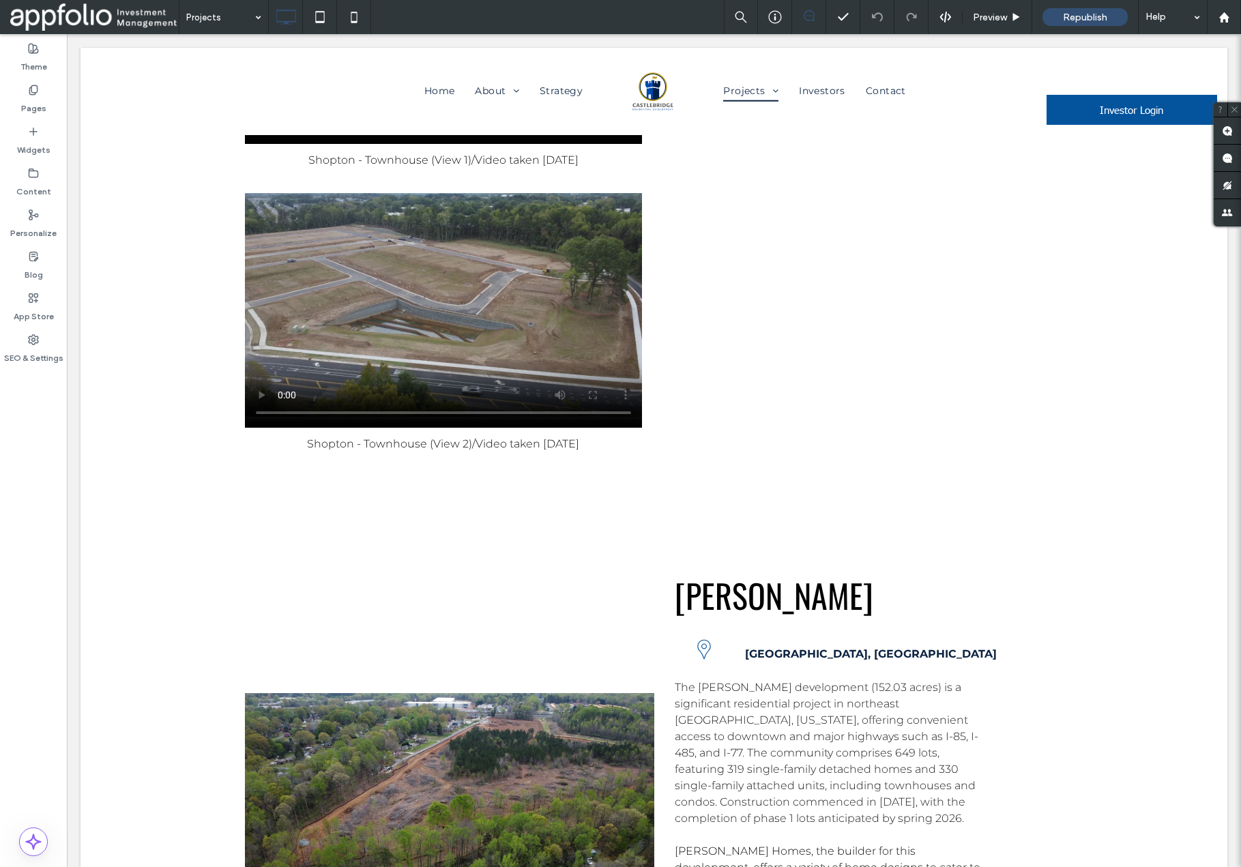
scroll to position [6550, 0]
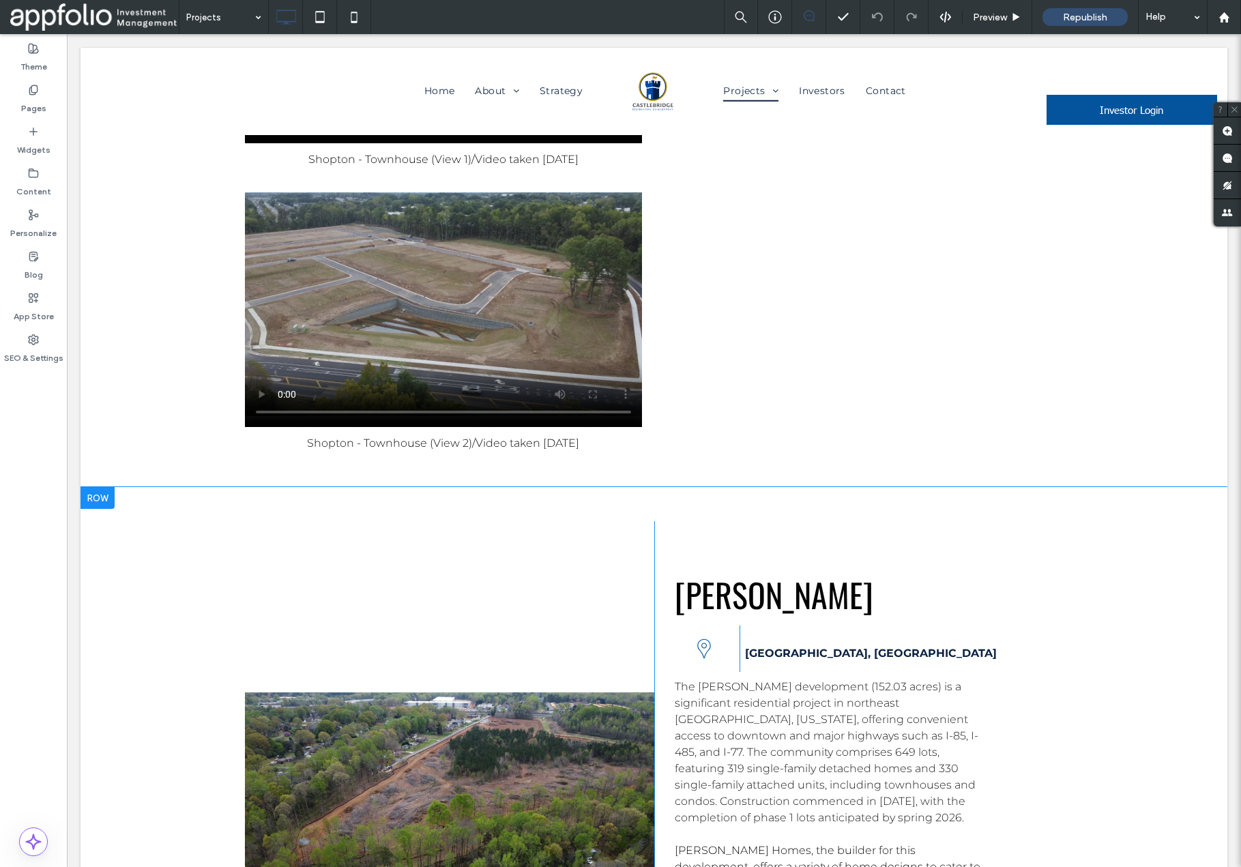
click at [364, 521] on div at bounding box center [449, 807] width 409 height 573
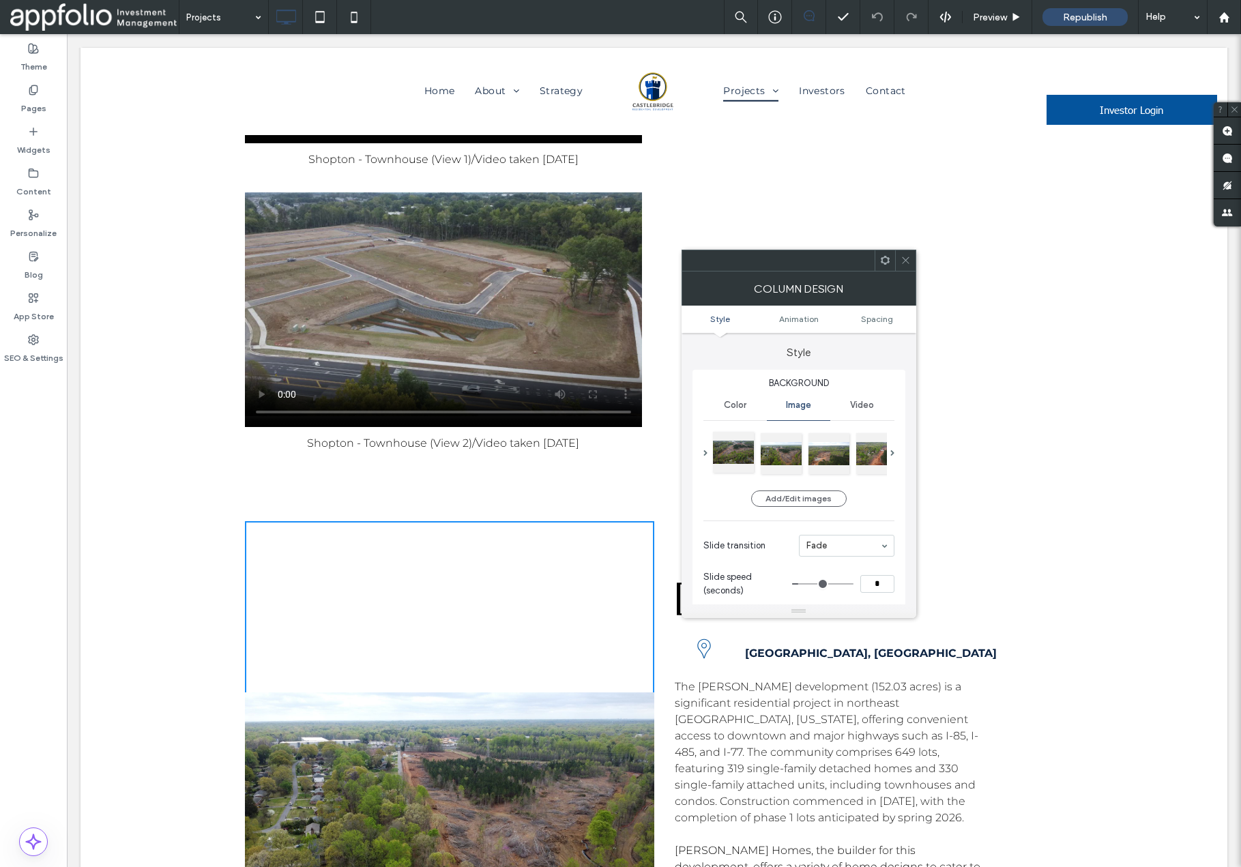
click at [734, 452] on div at bounding box center [733, 452] width 41 height 41
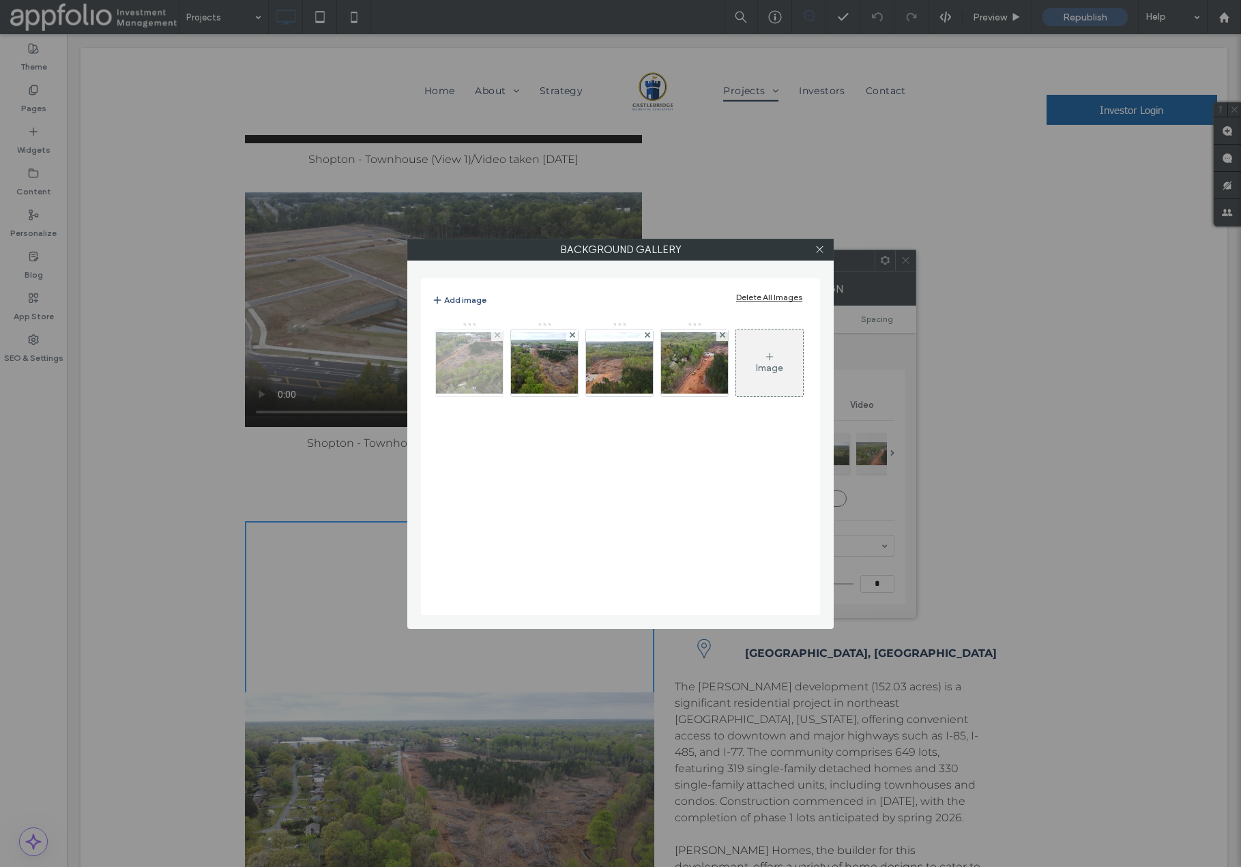
click at [471, 366] on img at bounding box center [469, 362] width 109 height 61
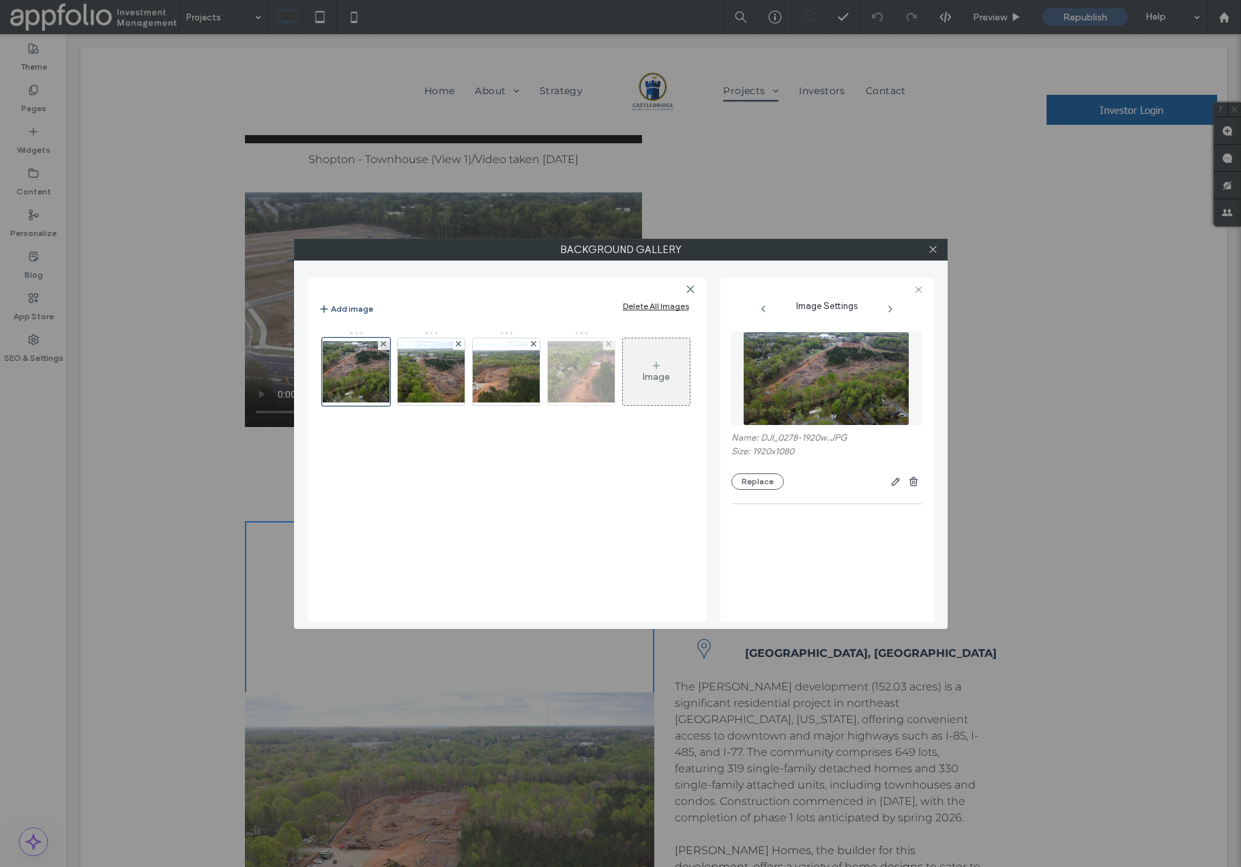
click at [579, 384] on img at bounding box center [581, 371] width 109 height 61
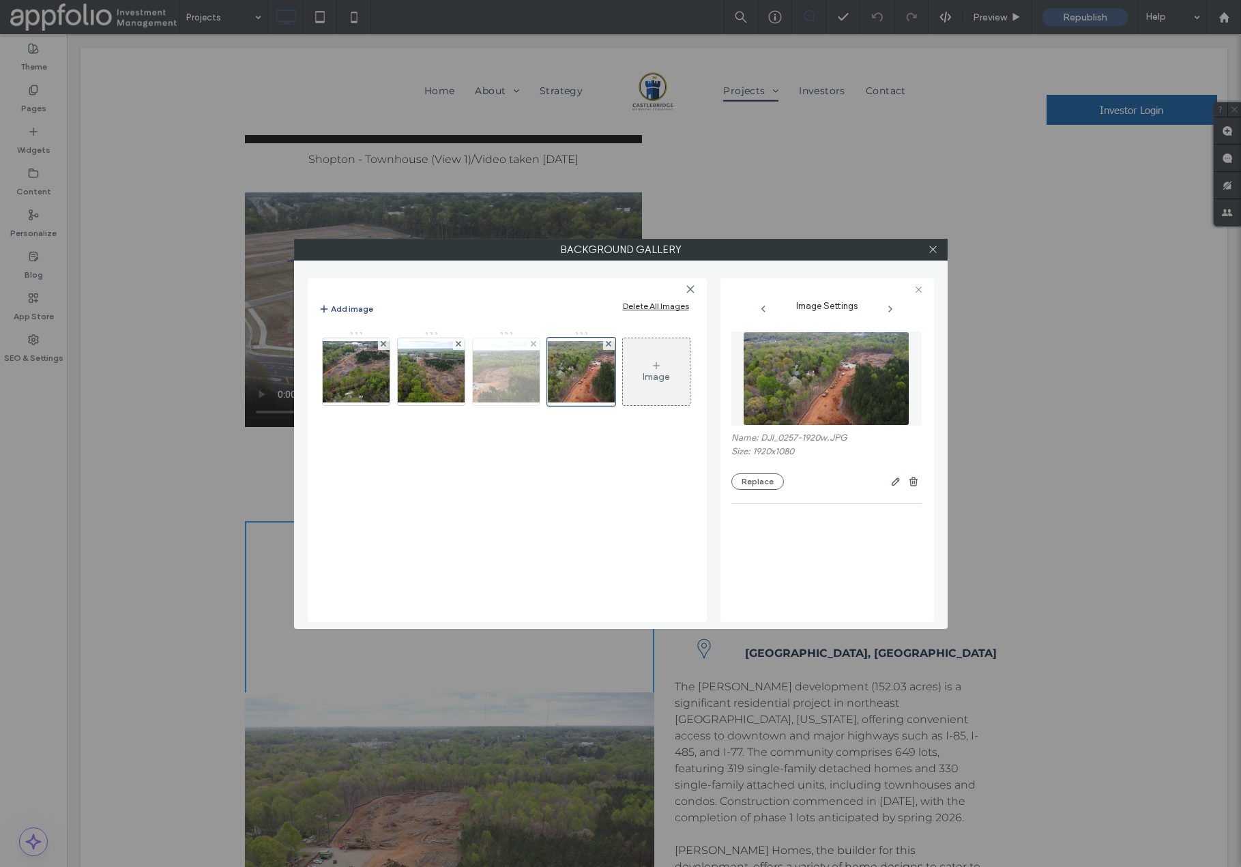
click at [512, 381] on img at bounding box center [506, 371] width 109 height 61
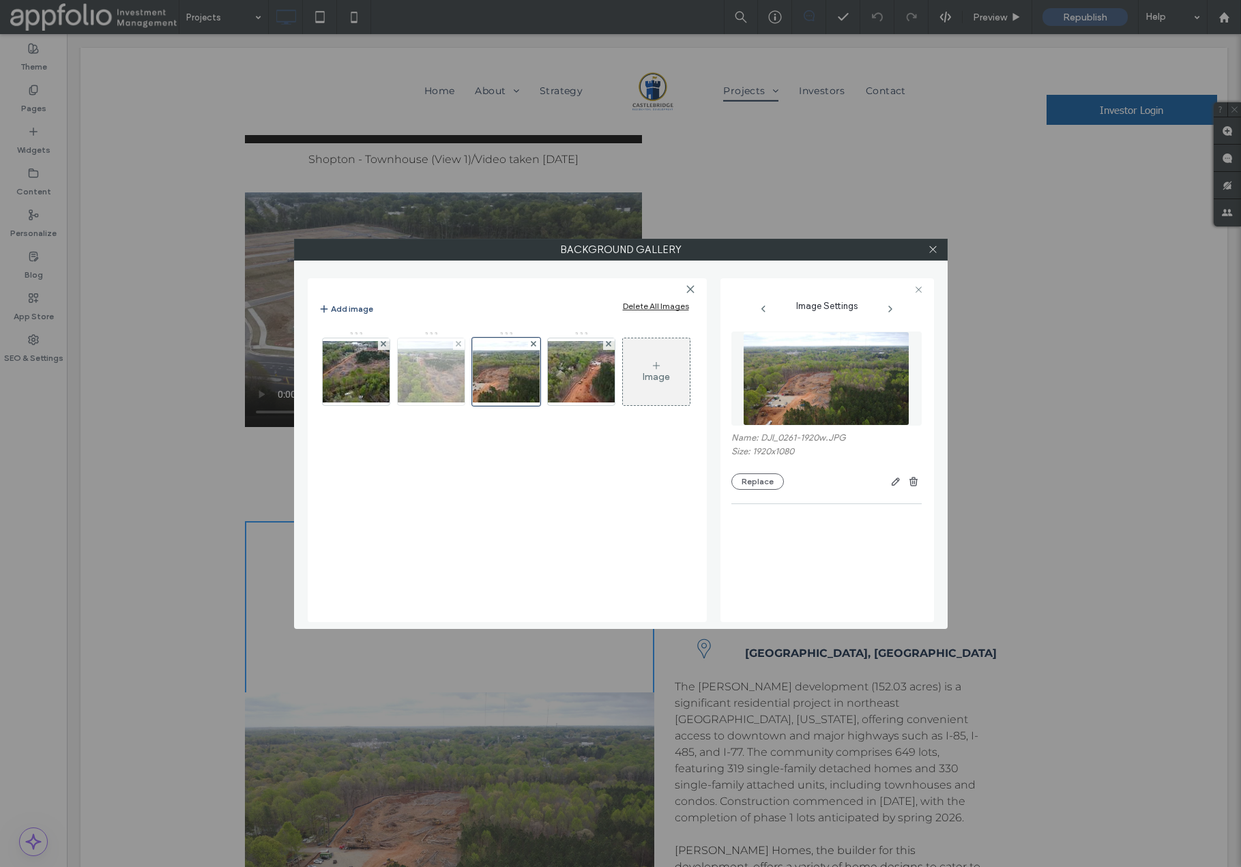
click at [443, 378] on img at bounding box center [431, 371] width 109 height 61
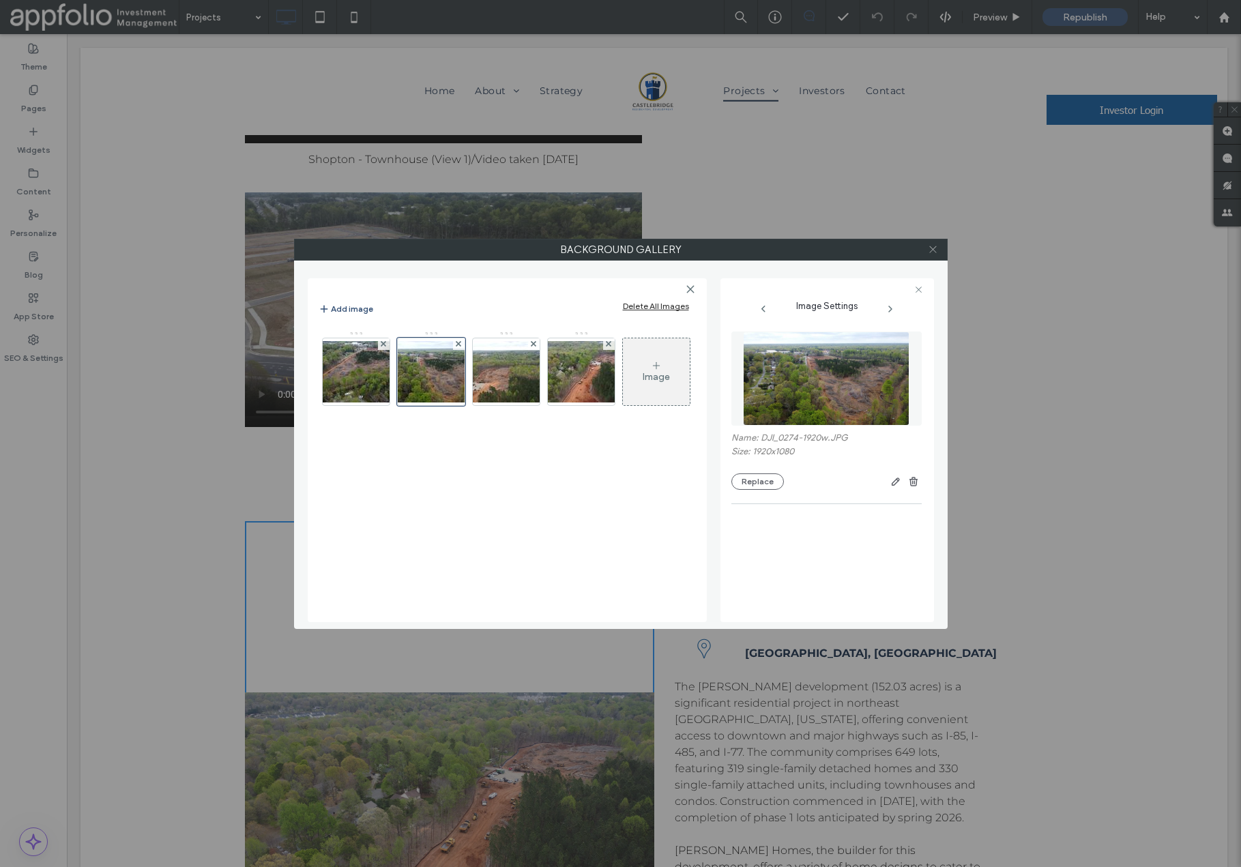
click at [934, 252] on icon at bounding box center [933, 249] width 10 height 10
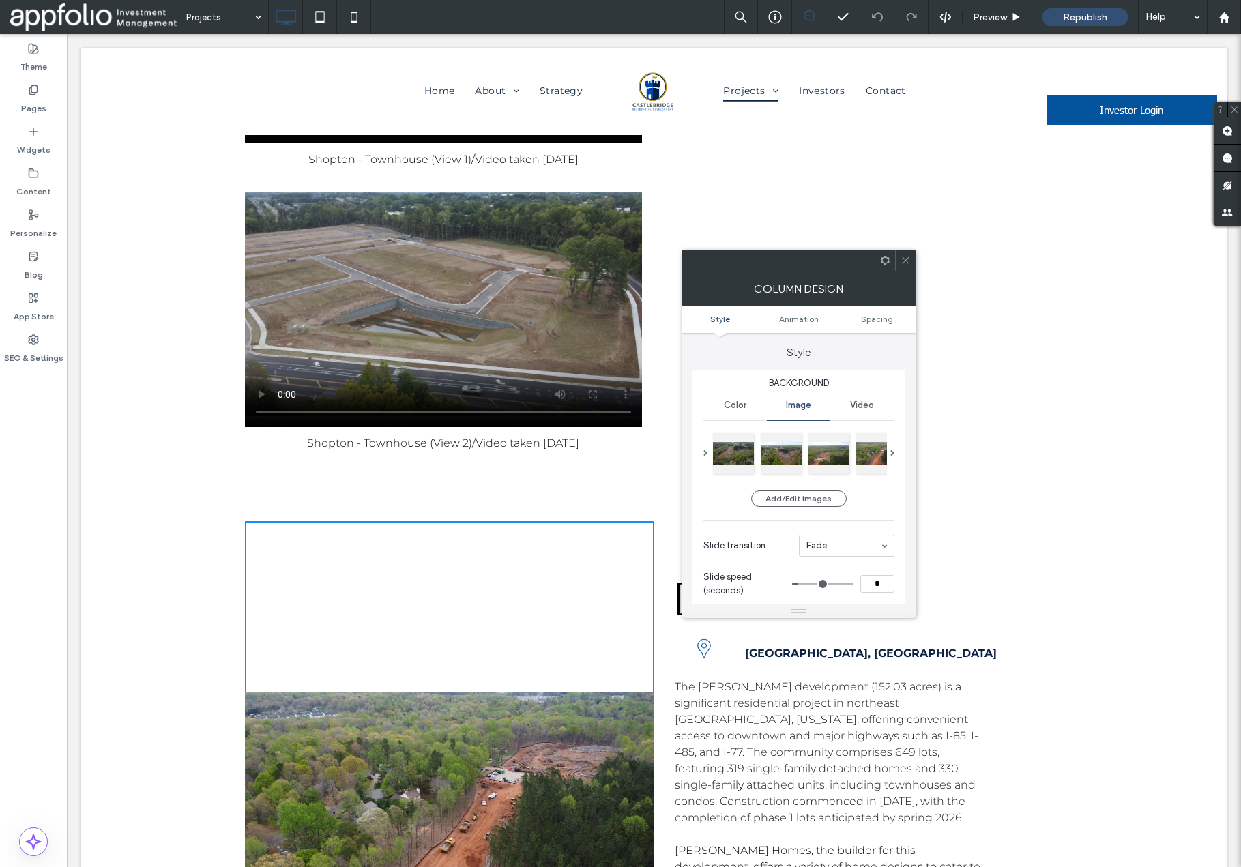
click at [908, 264] on icon at bounding box center [906, 260] width 10 height 10
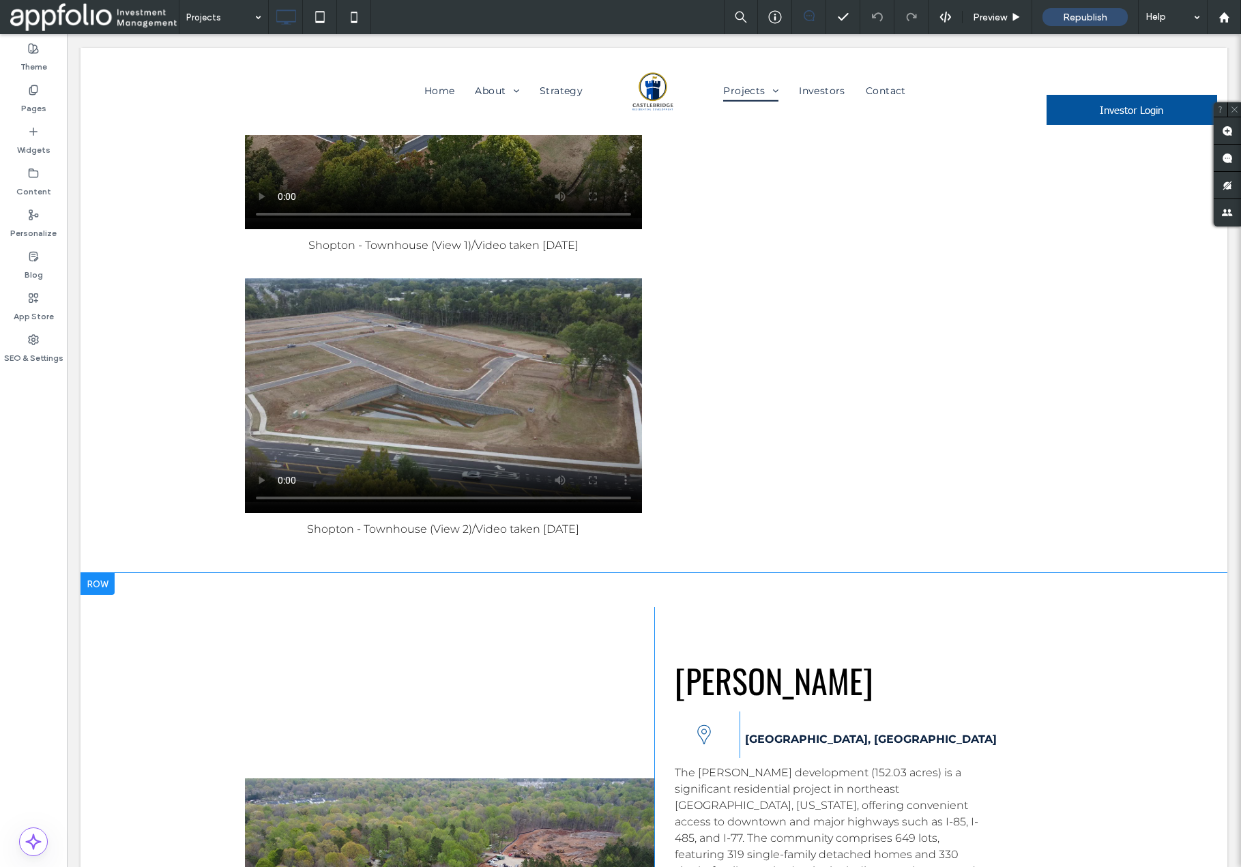
scroll to position [6456, 0]
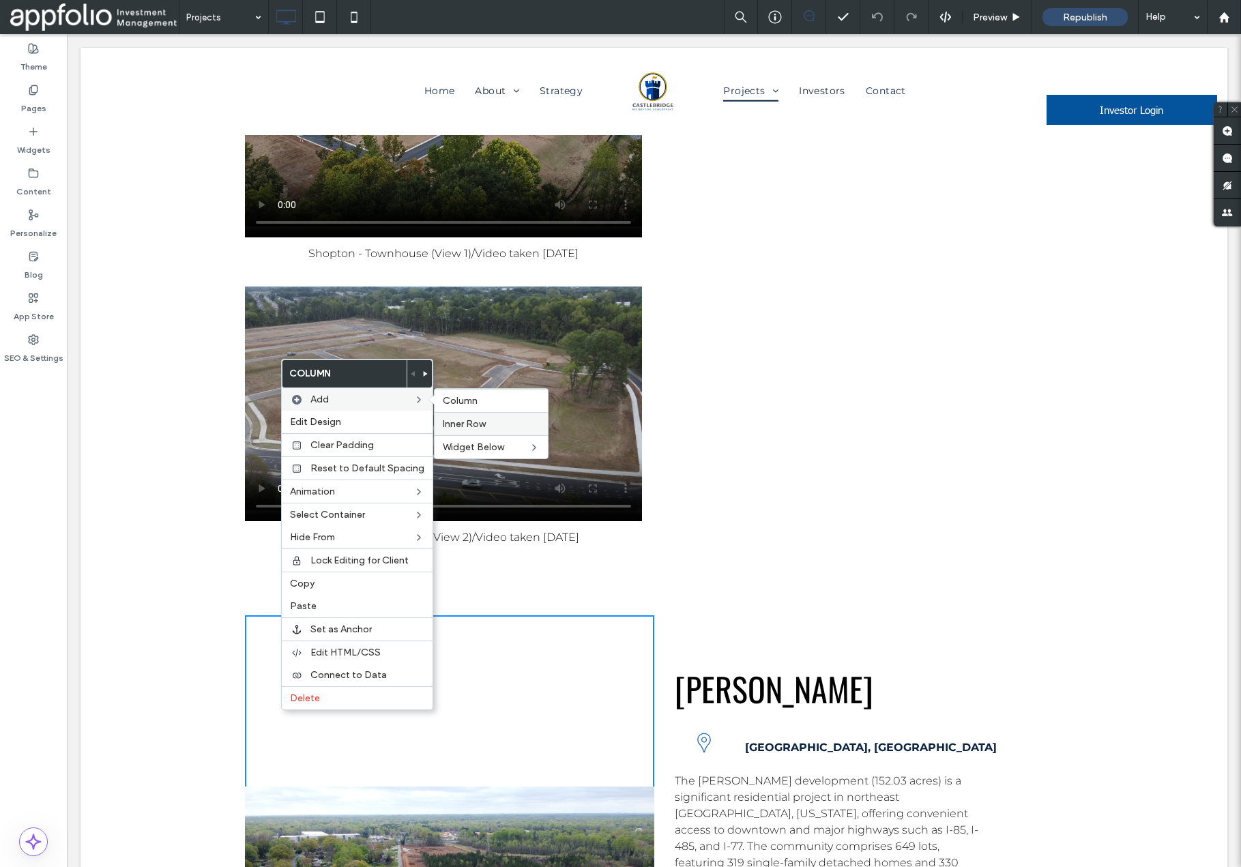
click at [491, 420] on label "Inner Row" at bounding box center [491, 424] width 97 height 12
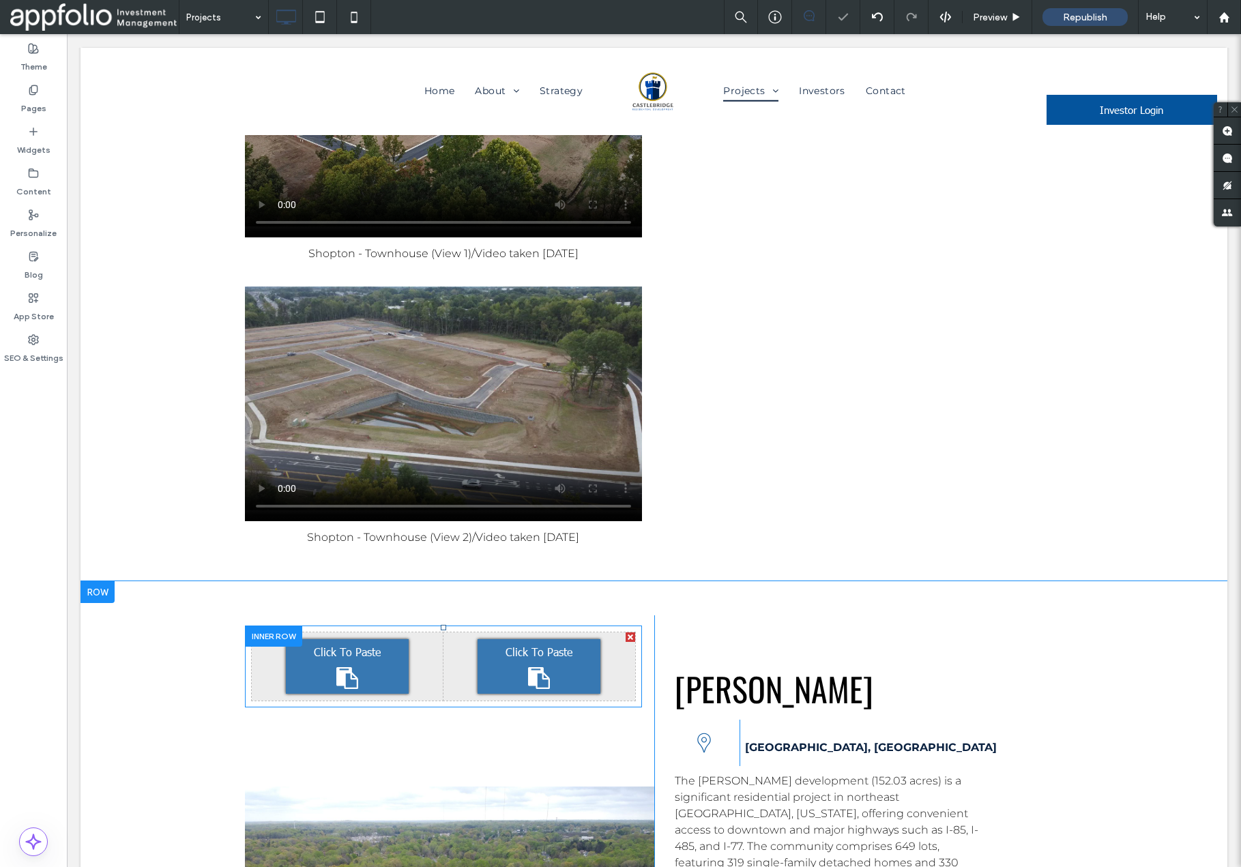
click at [631, 633] on div at bounding box center [631, 638] width 10 height 10
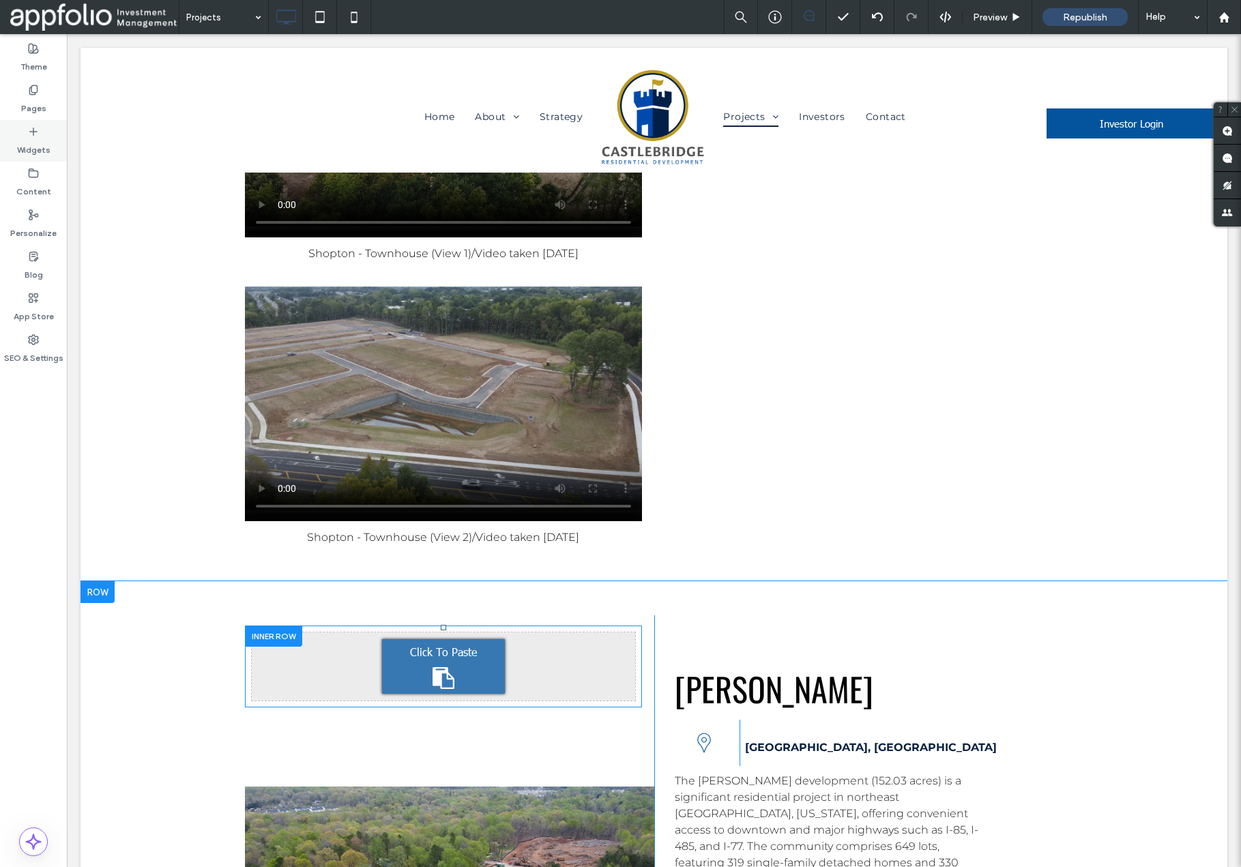
click at [42, 144] on label "Widgets" at bounding box center [33, 146] width 33 height 19
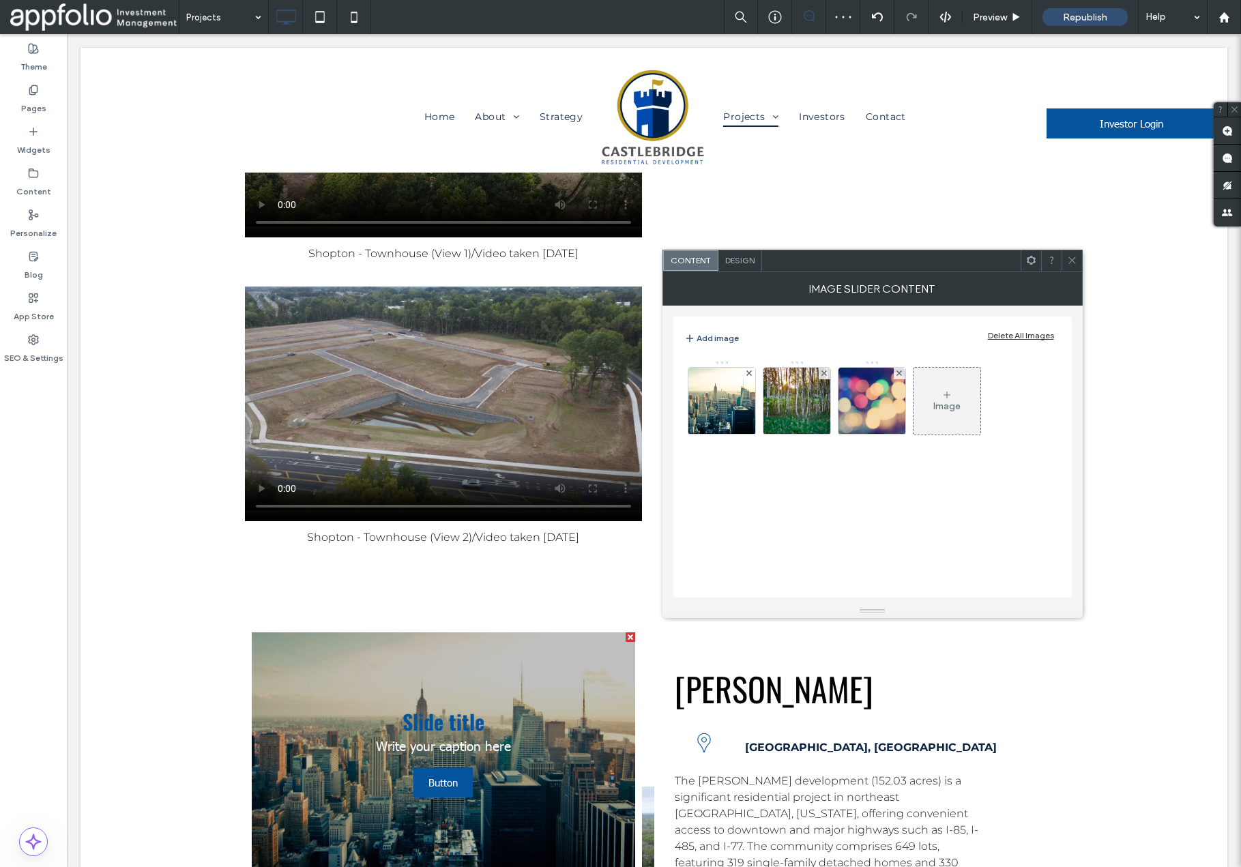
click at [1027, 337] on div "Delete All Images" at bounding box center [1021, 335] width 66 height 10
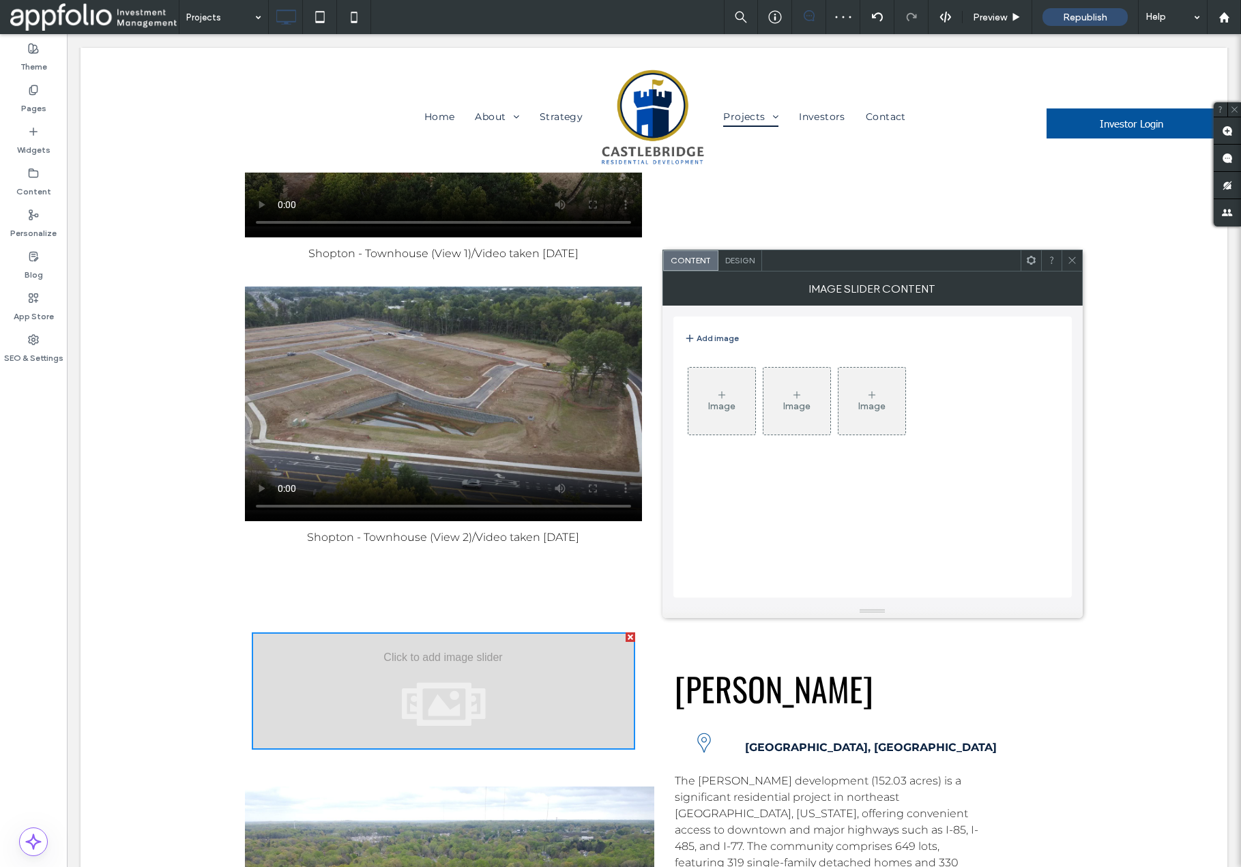
click at [736, 407] on div "Image" at bounding box center [722, 401] width 67 height 64
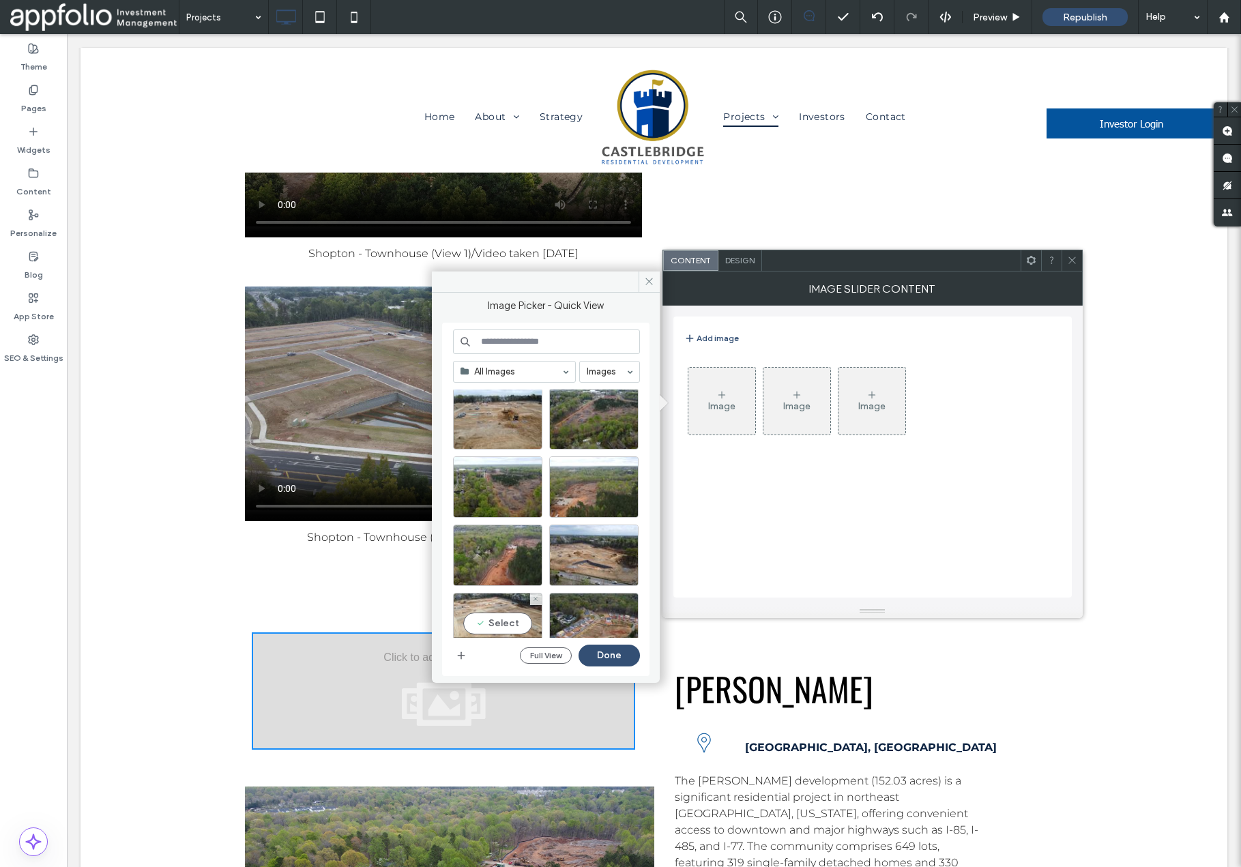
scroll to position [362, 0]
click at [591, 427] on div "Select" at bounding box center [593, 419] width 89 height 61
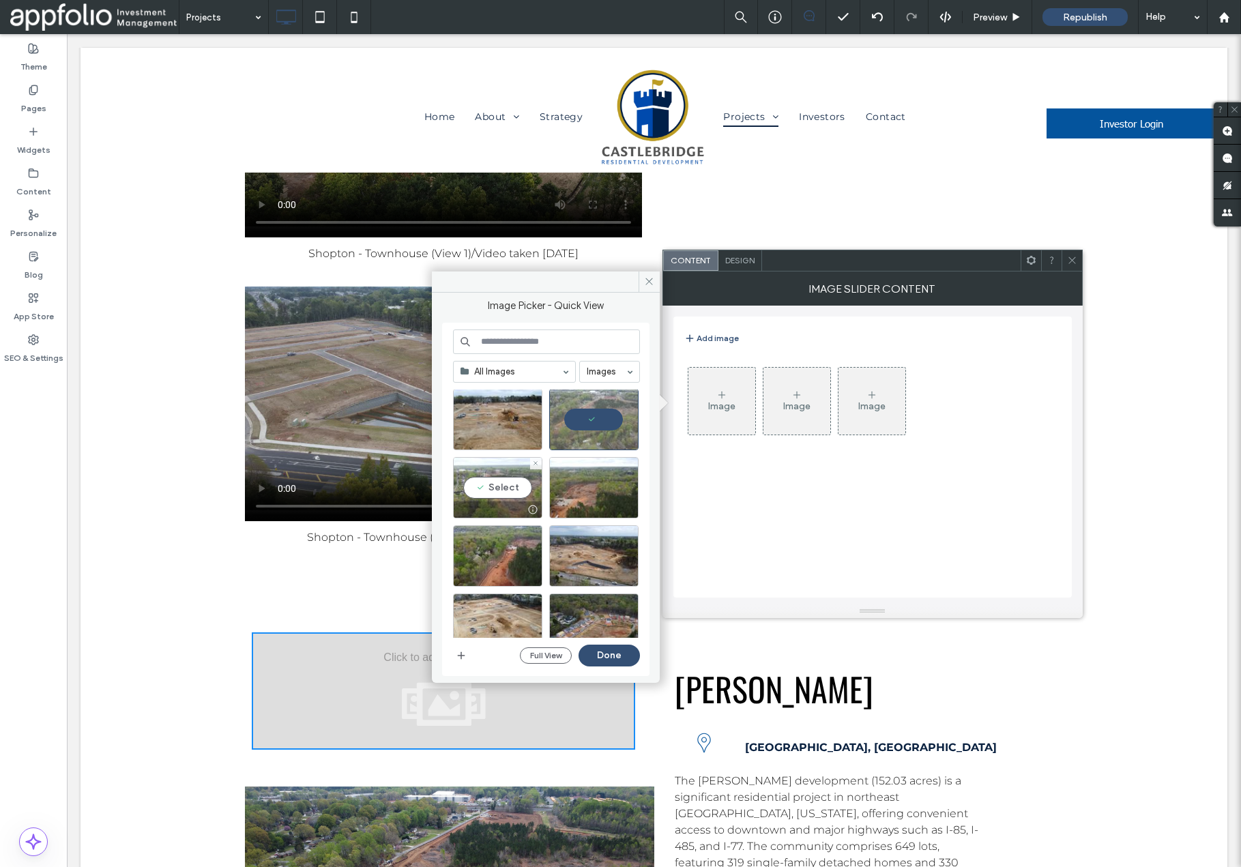
click at [497, 488] on div "Select" at bounding box center [497, 487] width 89 height 61
click at [583, 487] on div "Select" at bounding box center [593, 487] width 89 height 61
click at [497, 553] on div "Select" at bounding box center [497, 555] width 89 height 61
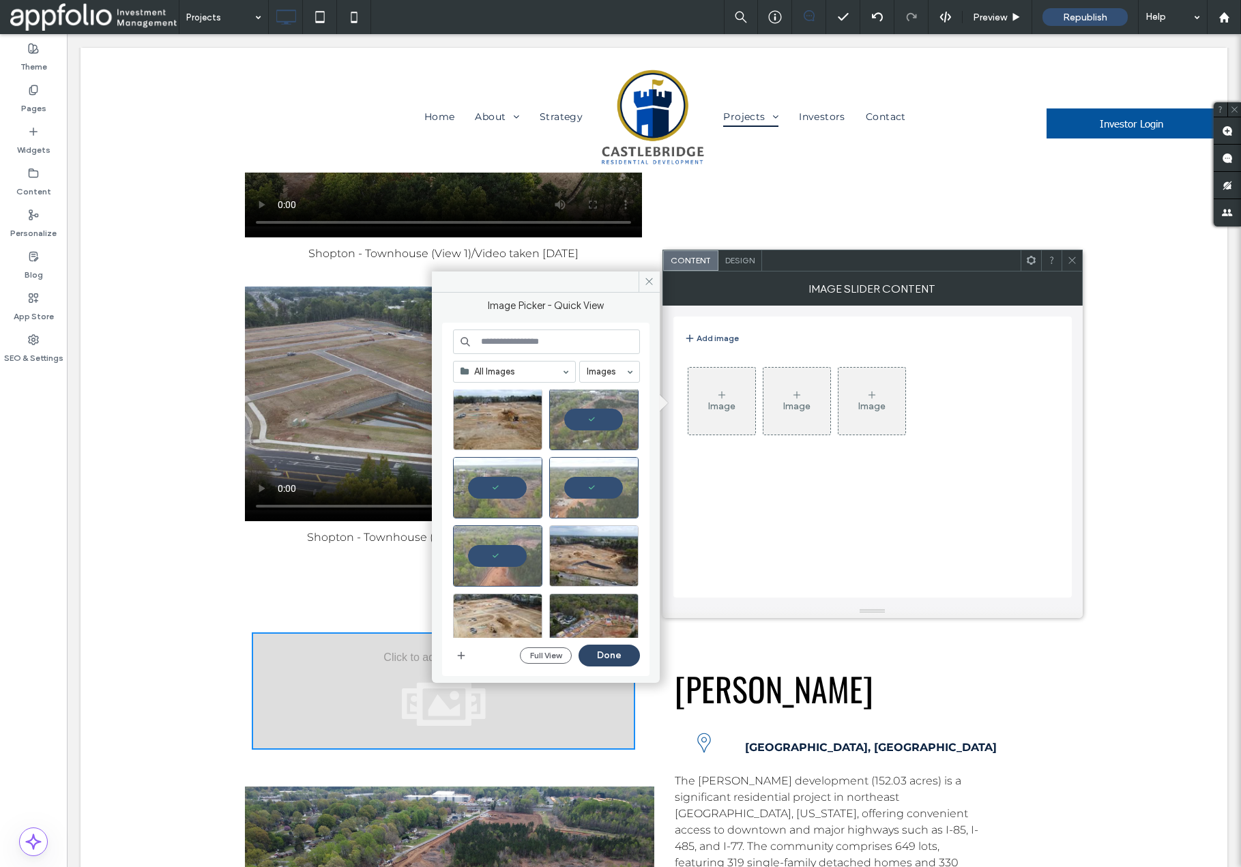
click at [611, 657] on button "Done" at bounding box center [609, 656] width 61 height 22
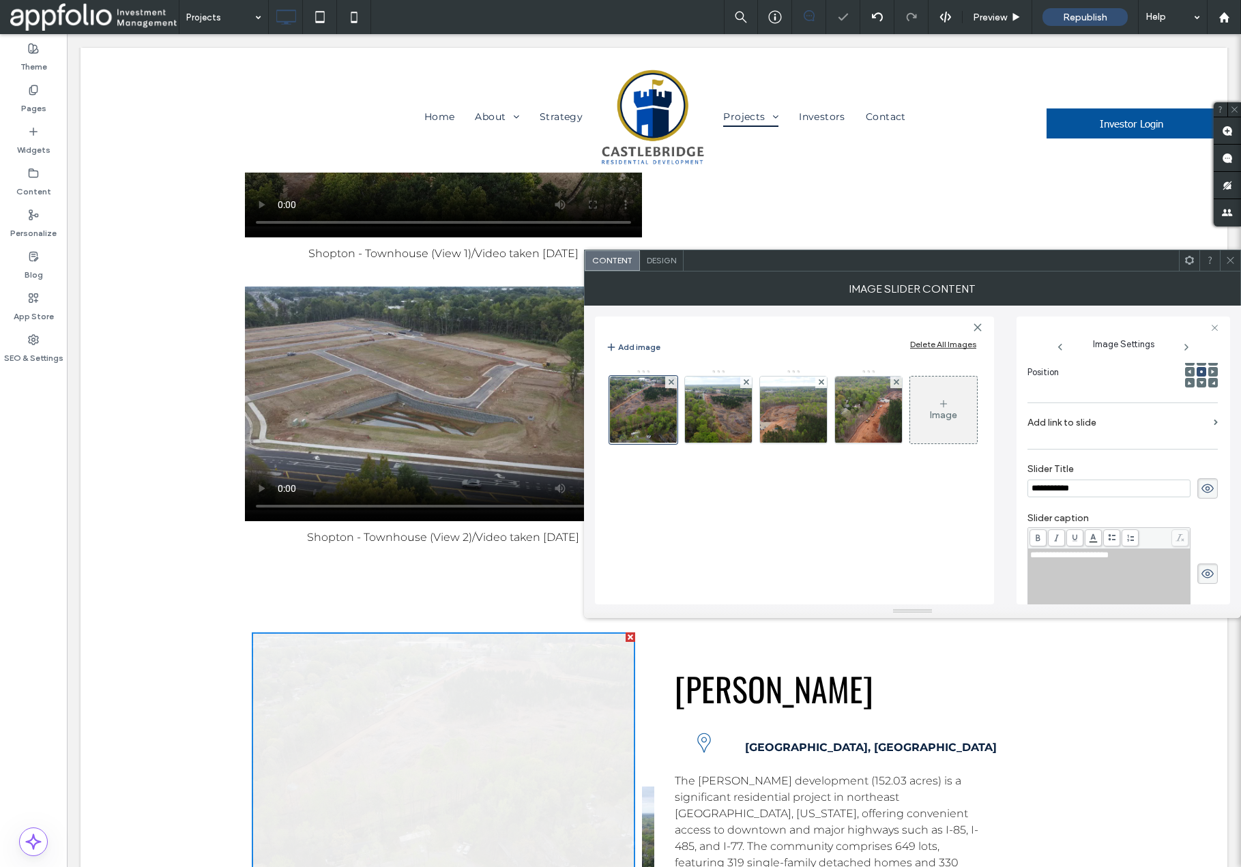
scroll to position [0, 0]
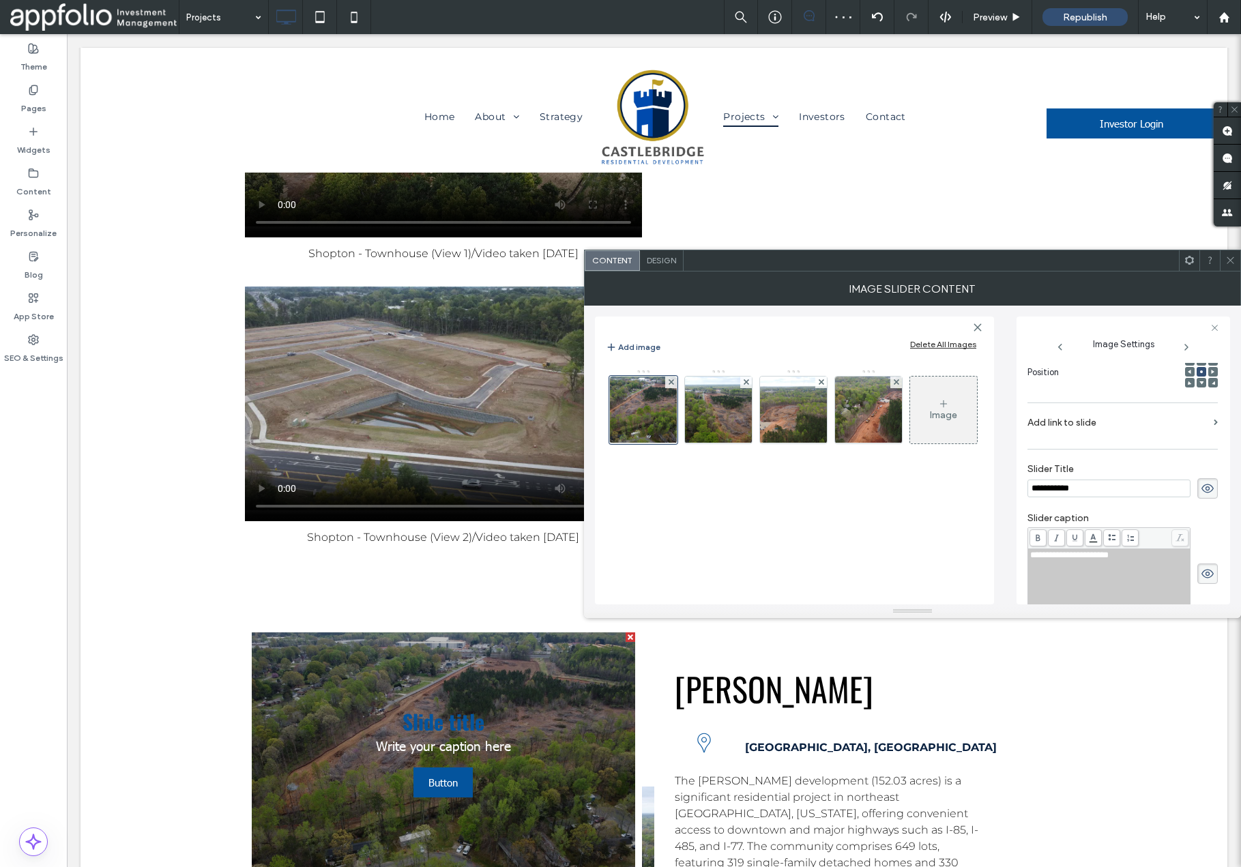
click at [1201, 491] on icon at bounding box center [1208, 488] width 14 height 15
click at [1202, 579] on icon at bounding box center [1208, 573] width 14 height 15
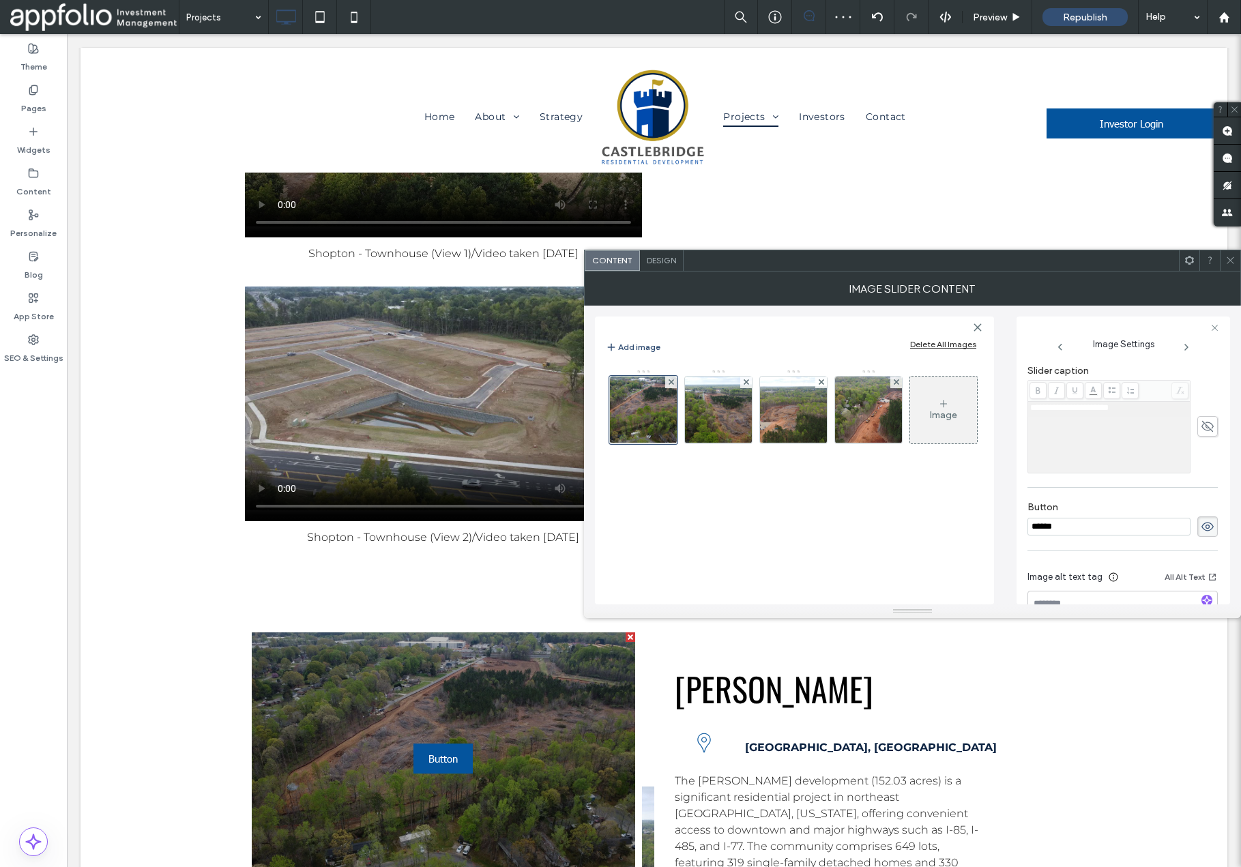
click at [1202, 526] on icon at bounding box center [1208, 526] width 14 height 15
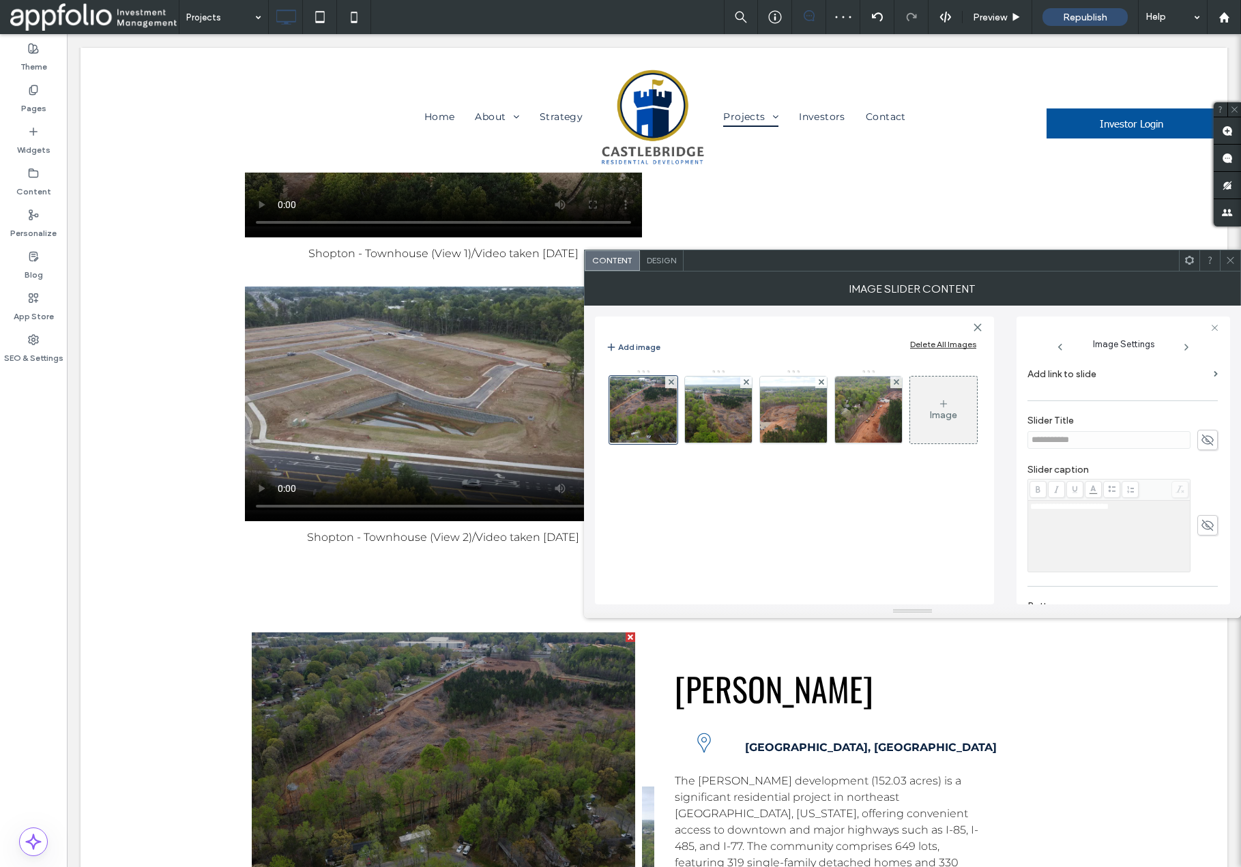
scroll to position [237, 0]
click at [728, 424] on img at bounding box center [718, 410] width 119 height 67
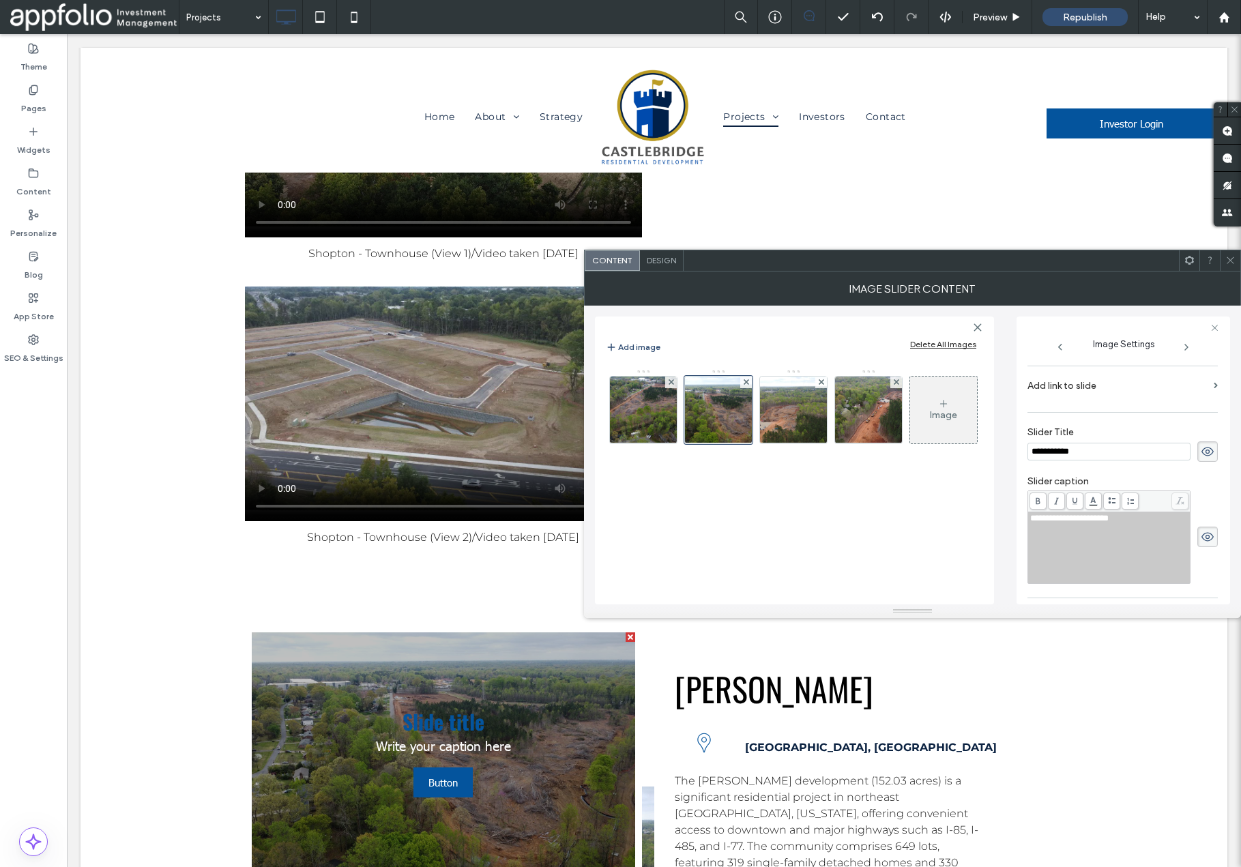
click at [1202, 452] on use at bounding box center [1208, 451] width 12 height 9
click at [1207, 536] on icon at bounding box center [1208, 537] width 14 height 15
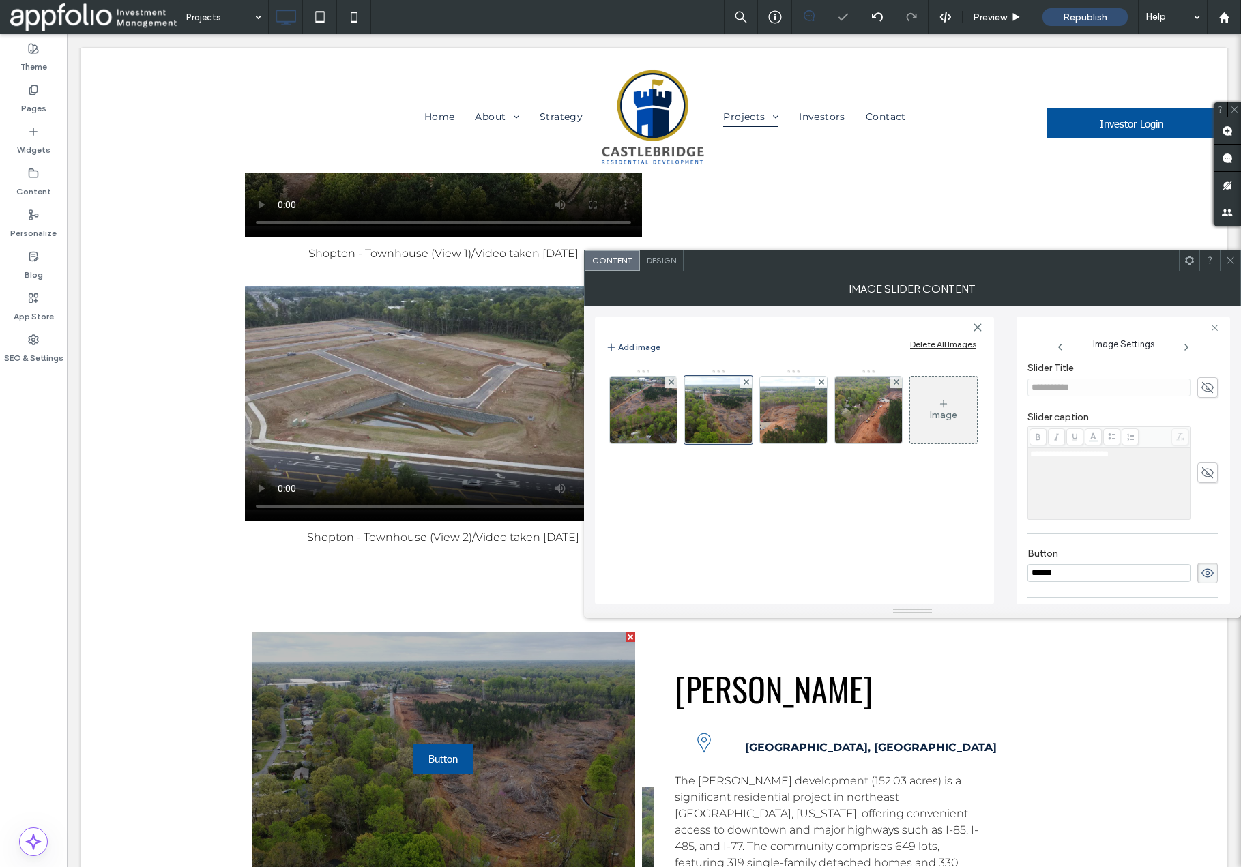
scroll to position [313, 0]
click at [1203, 560] on use at bounding box center [1208, 561] width 12 height 9
click at [792, 418] on img at bounding box center [793, 410] width 119 height 67
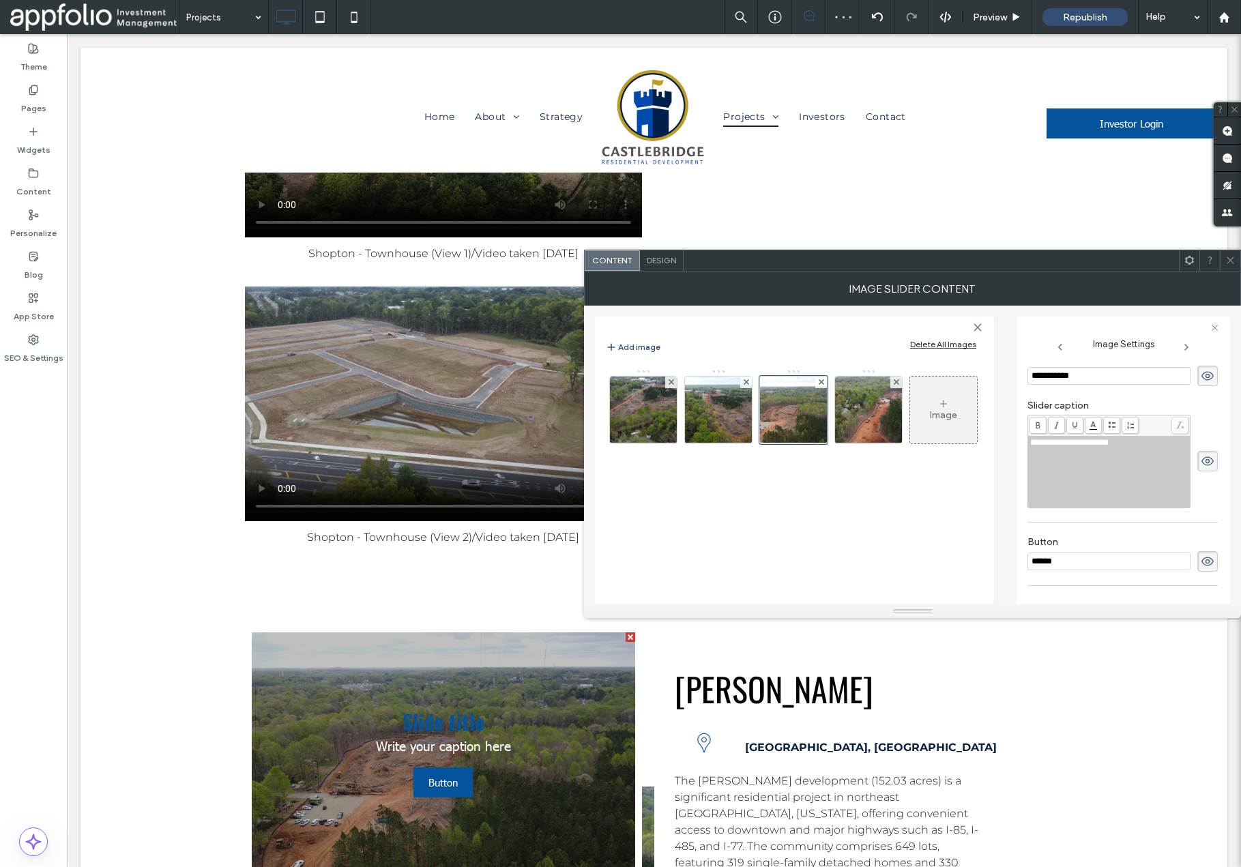
click at [1201, 375] on icon at bounding box center [1208, 376] width 14 height 15
click at [1209, 466] on span at bounding box center [1208, 461] width 20 height 20
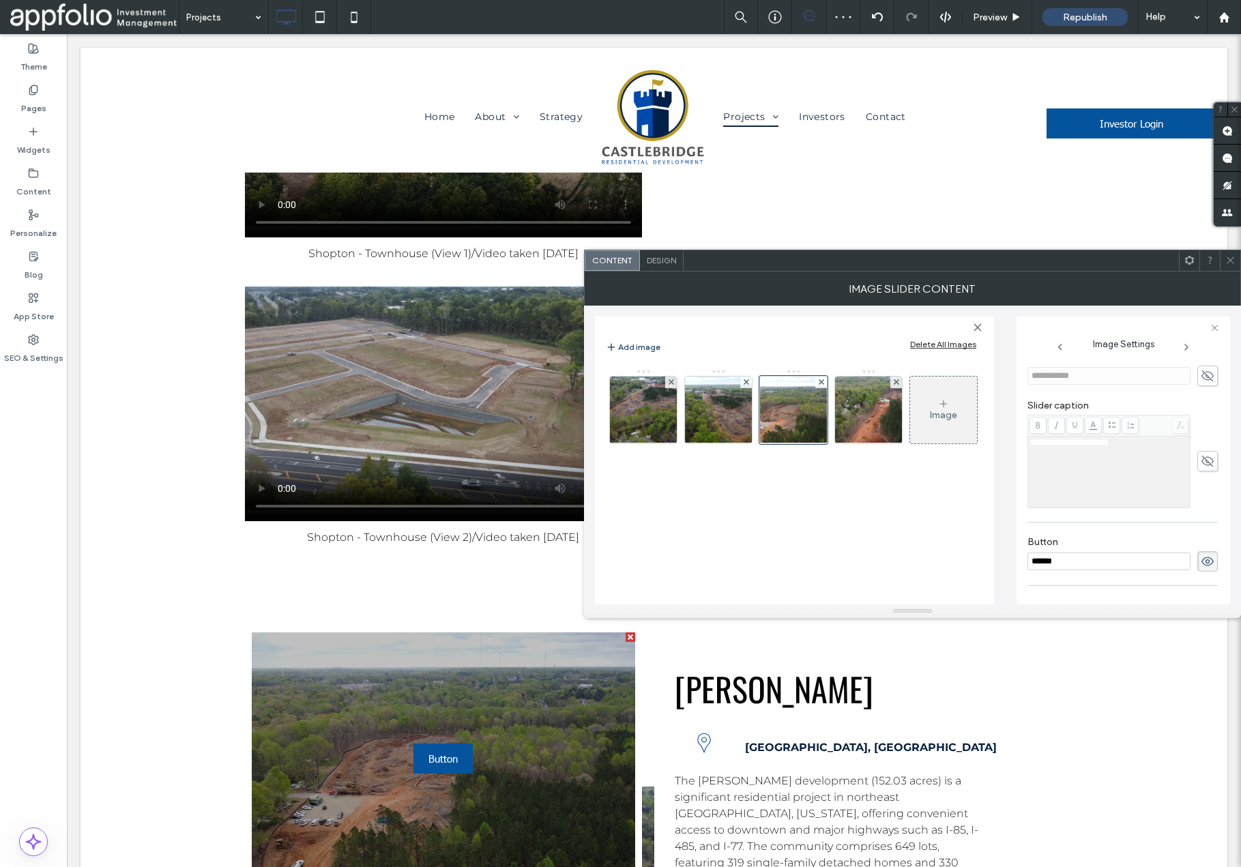
click at [1204, 564] on icon at bounding box center [1208, 561] width 14 height 15
click at [870, 422] on img at bounding box center [868, 410] width 119 height 67
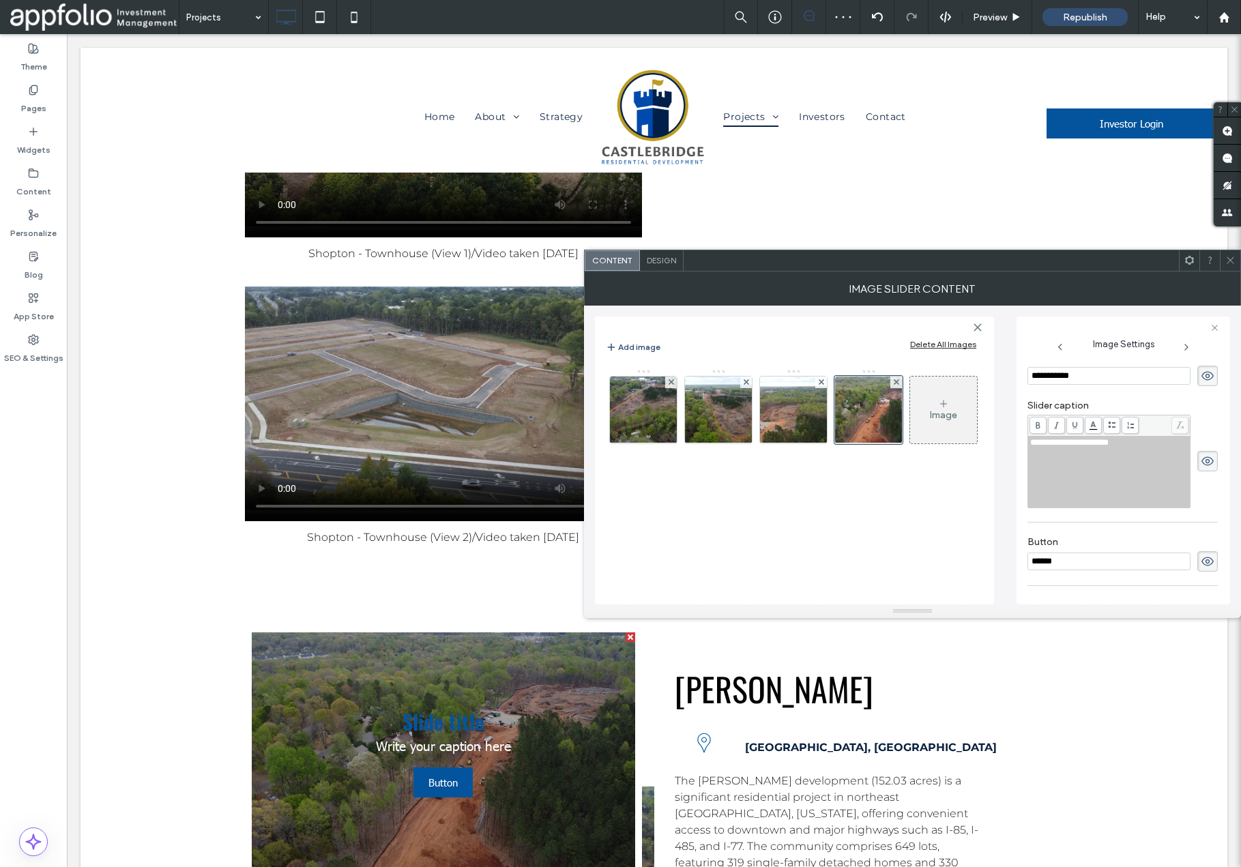
click at [1202, 382] on icon at bounding box center [1208, 376] width 14 height 15
click at [1208, 462] on icon at bounding box center [1208, 461] width 14 height 15
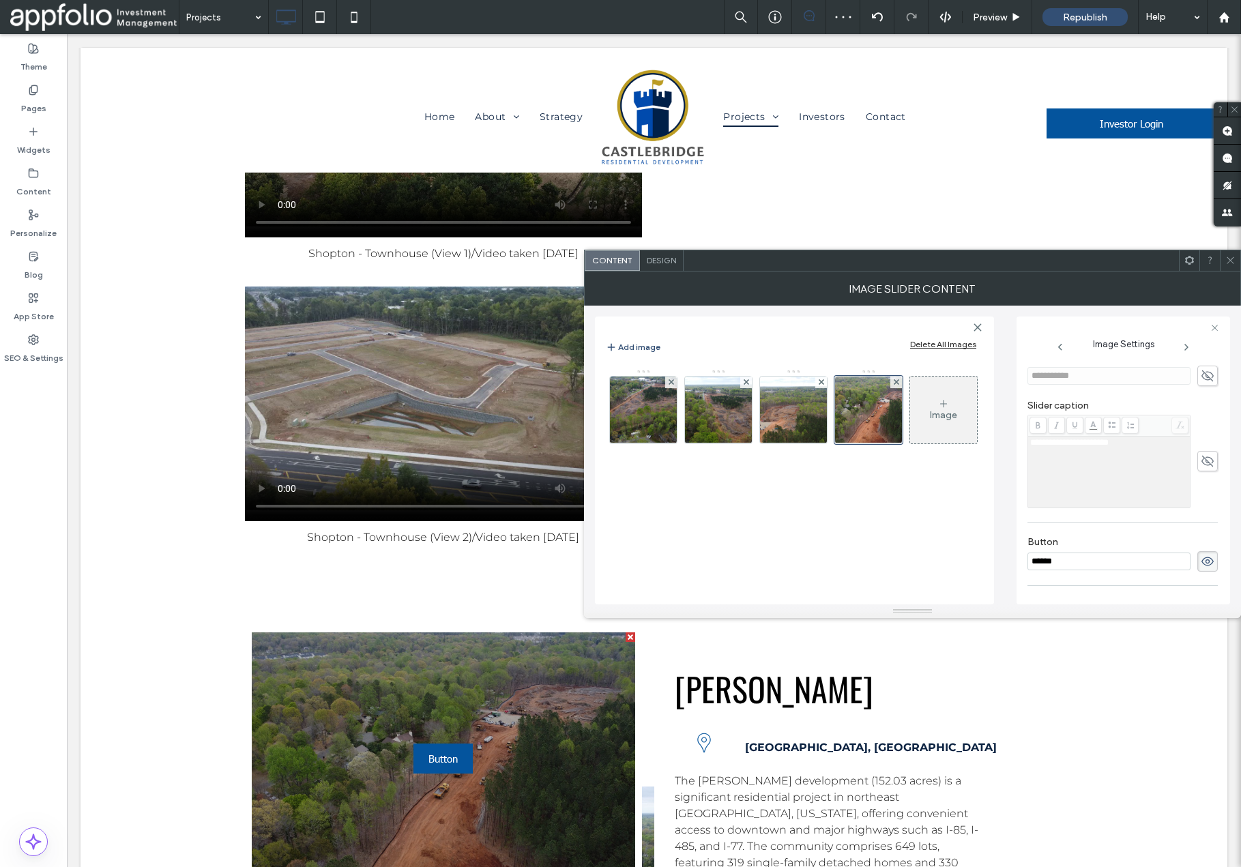
click at [1202, 552] on span at bounding box center [1208, 561] width 20 height 20
click at [1206, 562] on icon at bounding box center [1208, 561] width 14 height 15
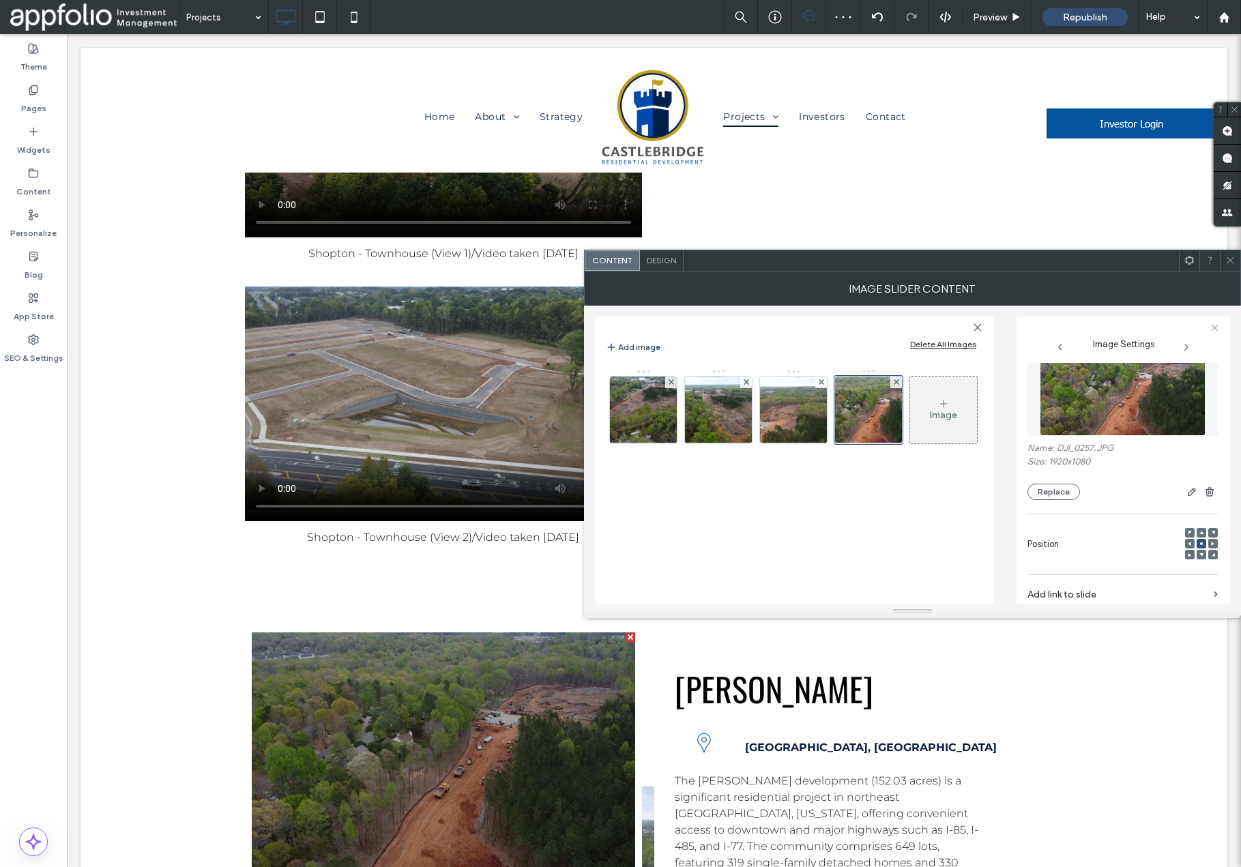
scroll to position [0, 0]
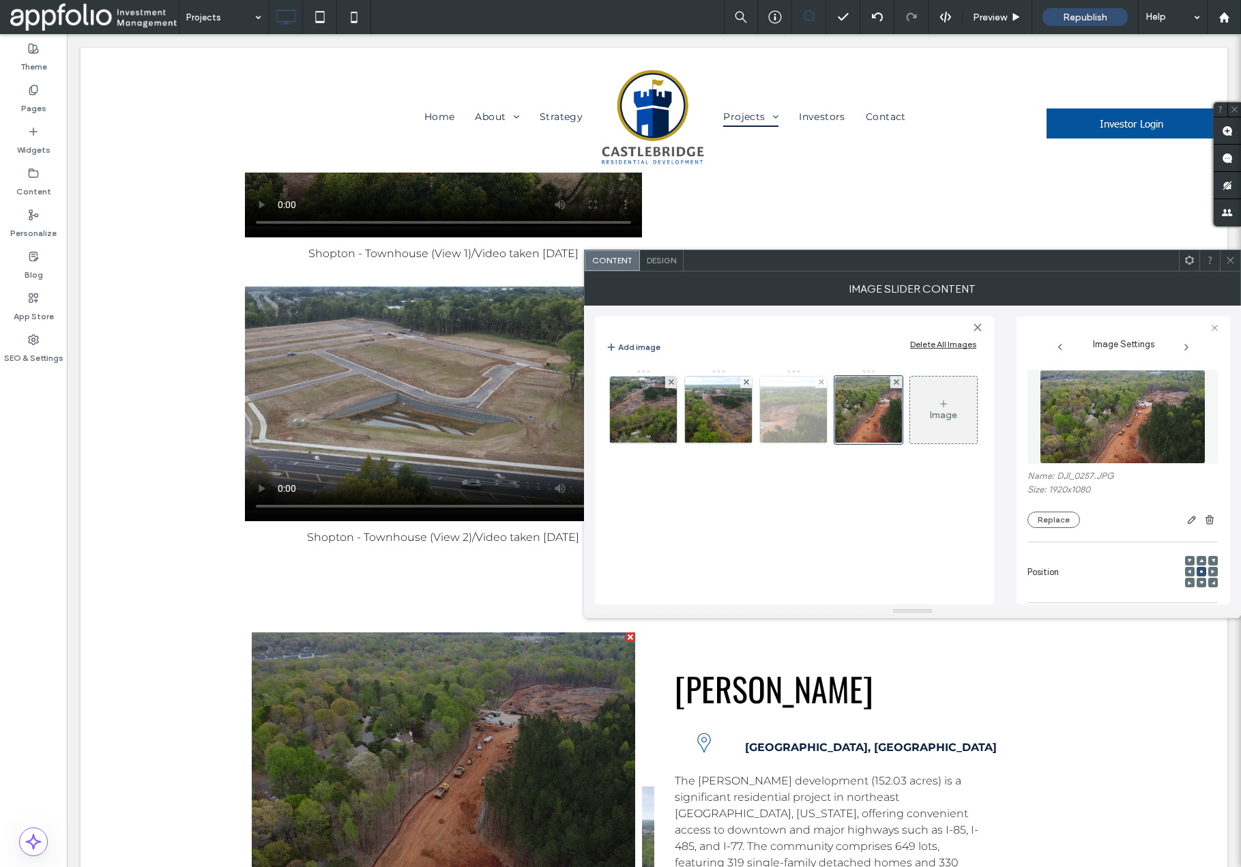
click at [785, 418] on img at bounding box center [793, 410] width 119 height 67
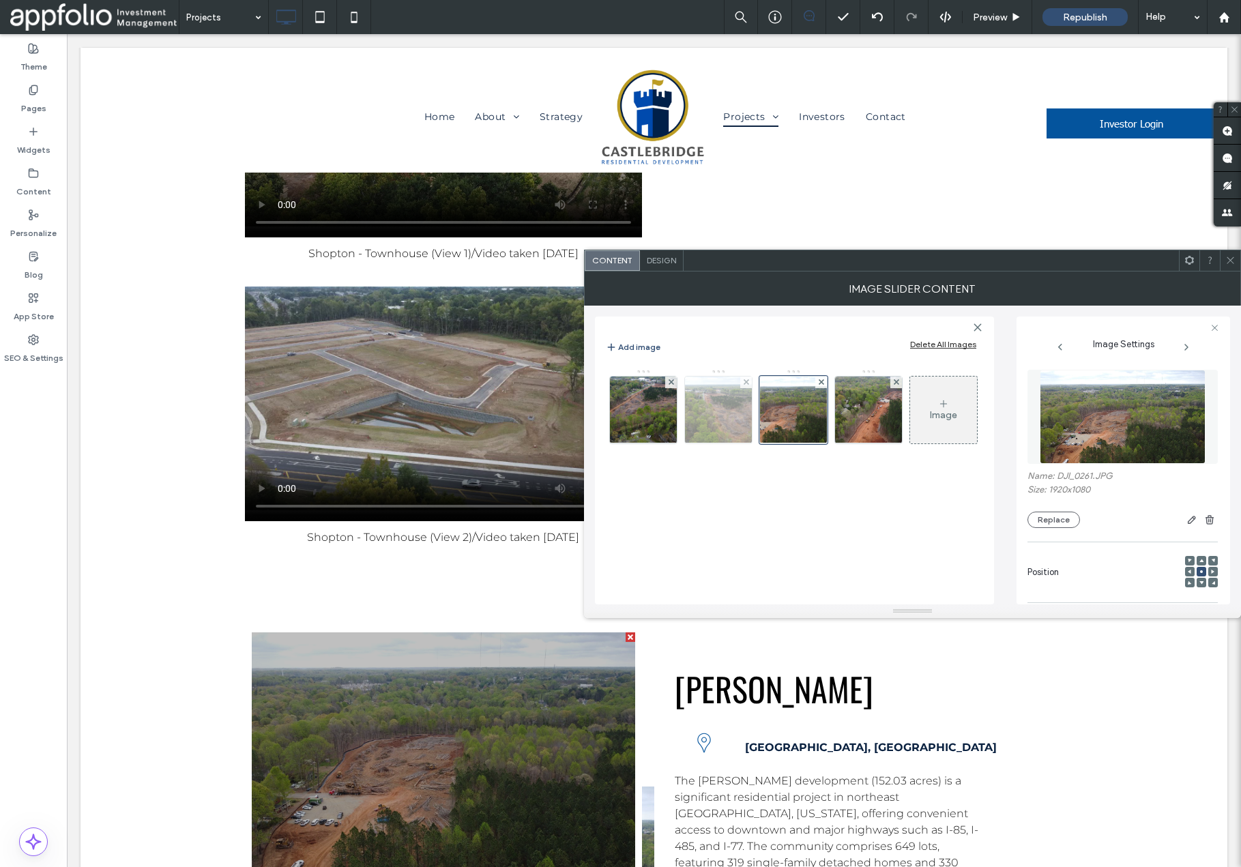
click at [715, 412] on img at bounding box center [718, 410] width 119 height 67
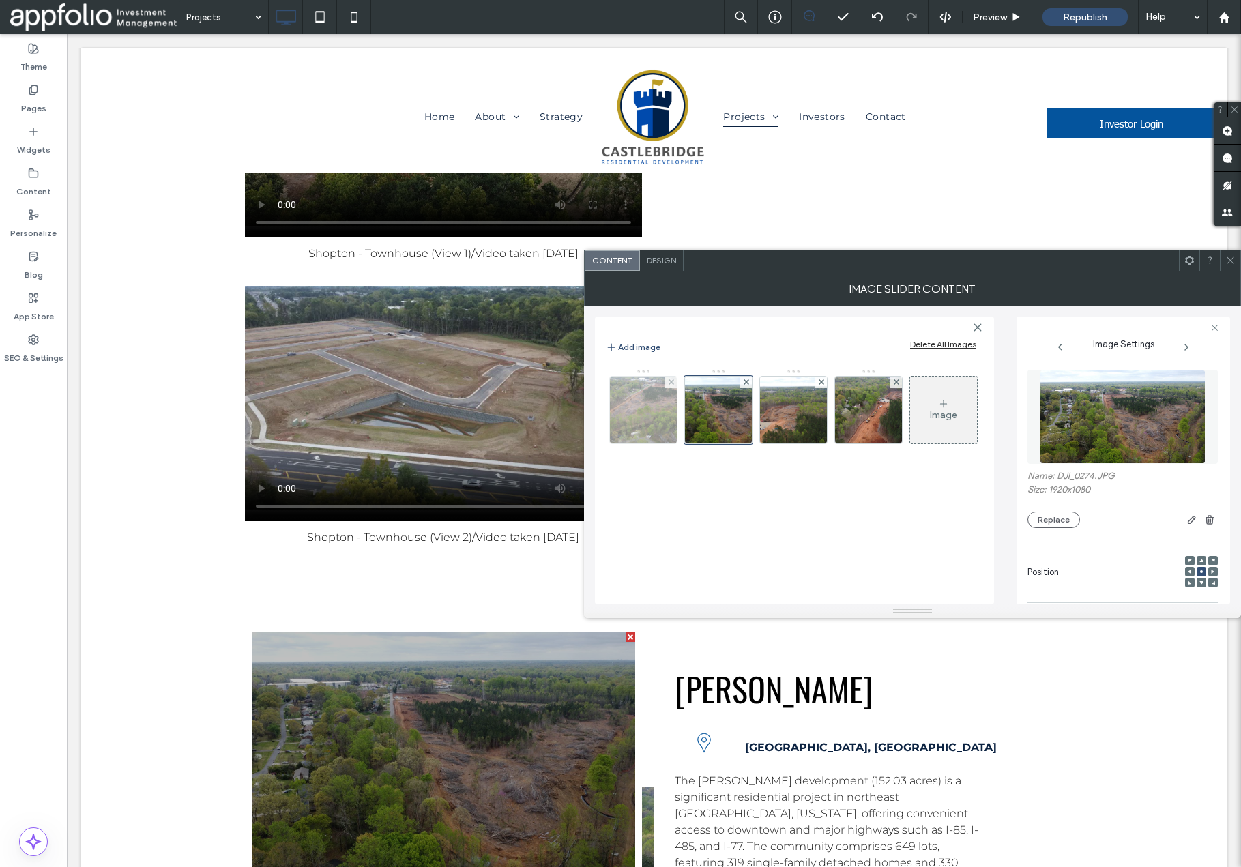
click at [654, 414] on img at bounding box center [643, 410] width 119 height 67
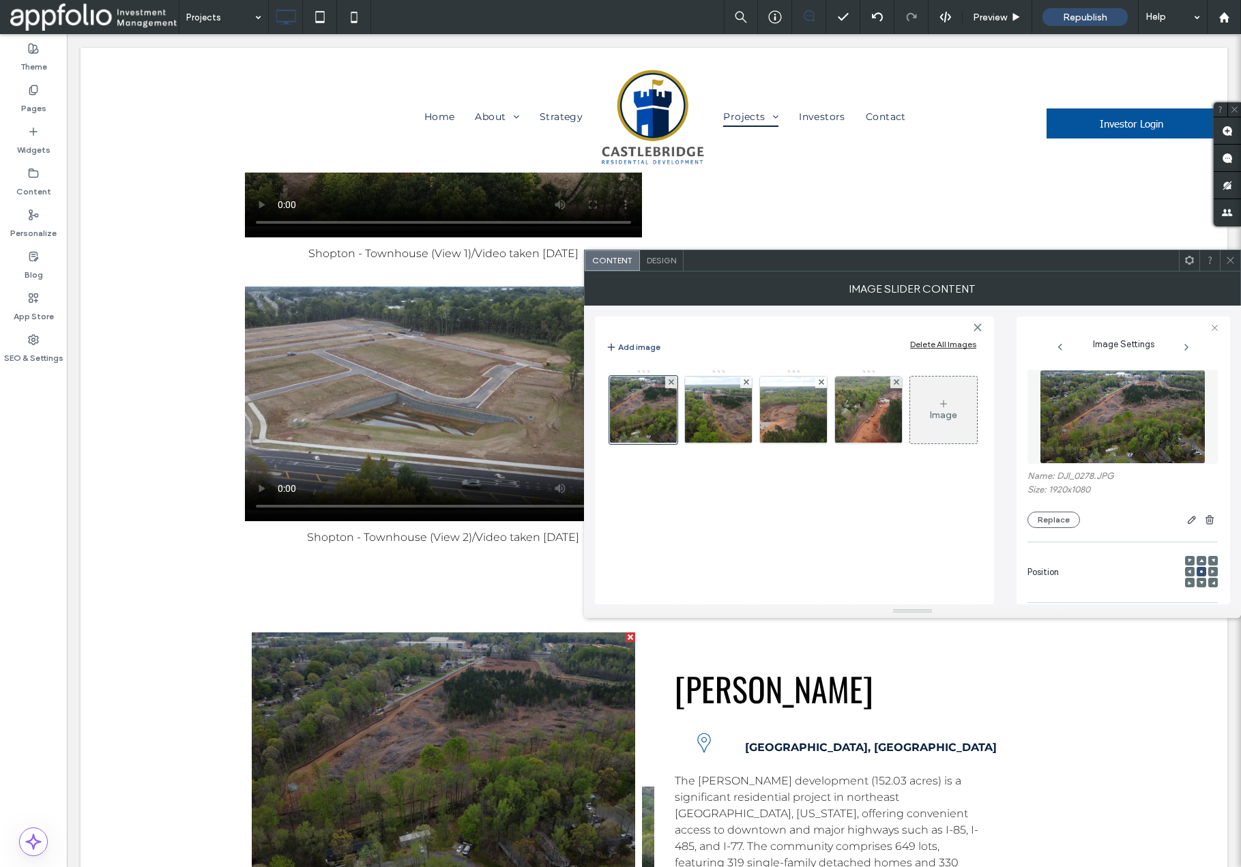
click at [1228, 261] on icon at bounding box center [1231, 260] width 10 height 10
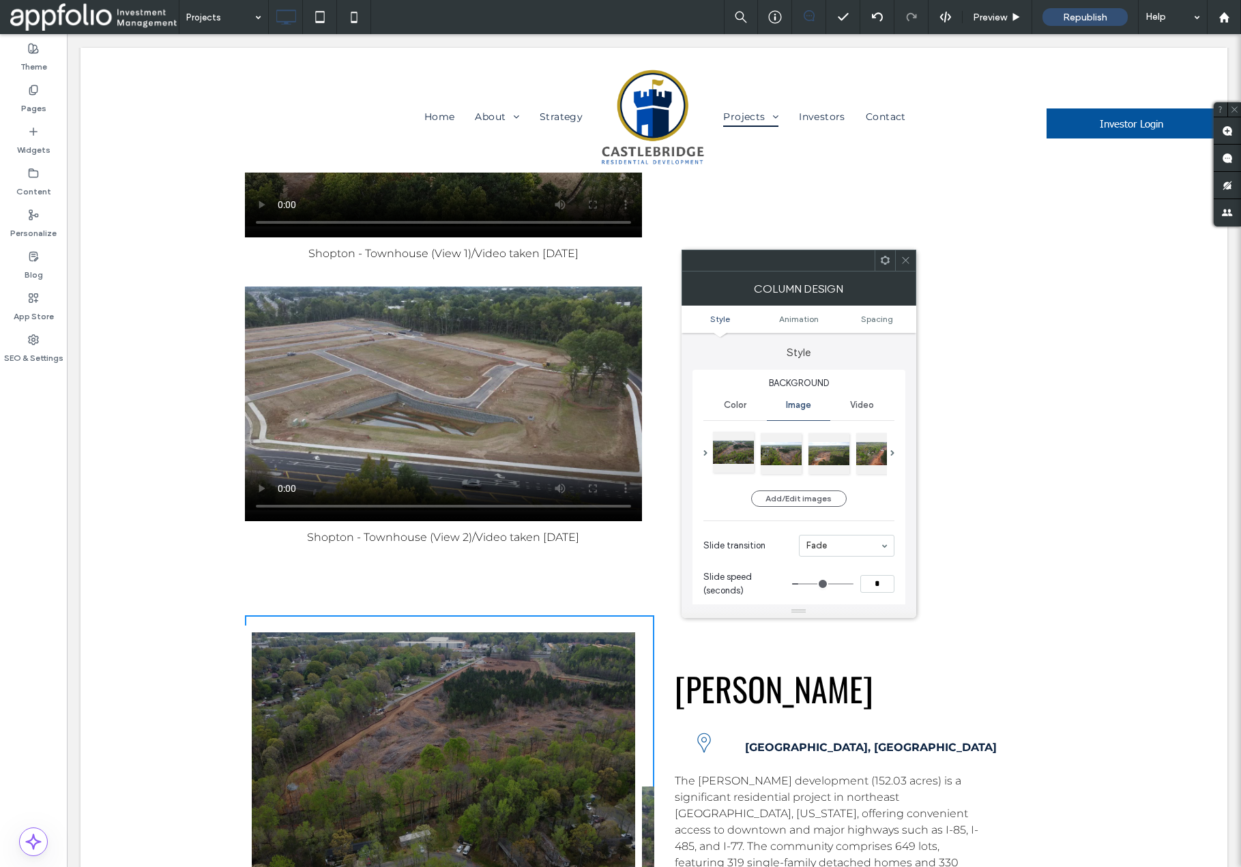
click at [736, 459] on div at bounding box center [733, 452] width 41 height 41
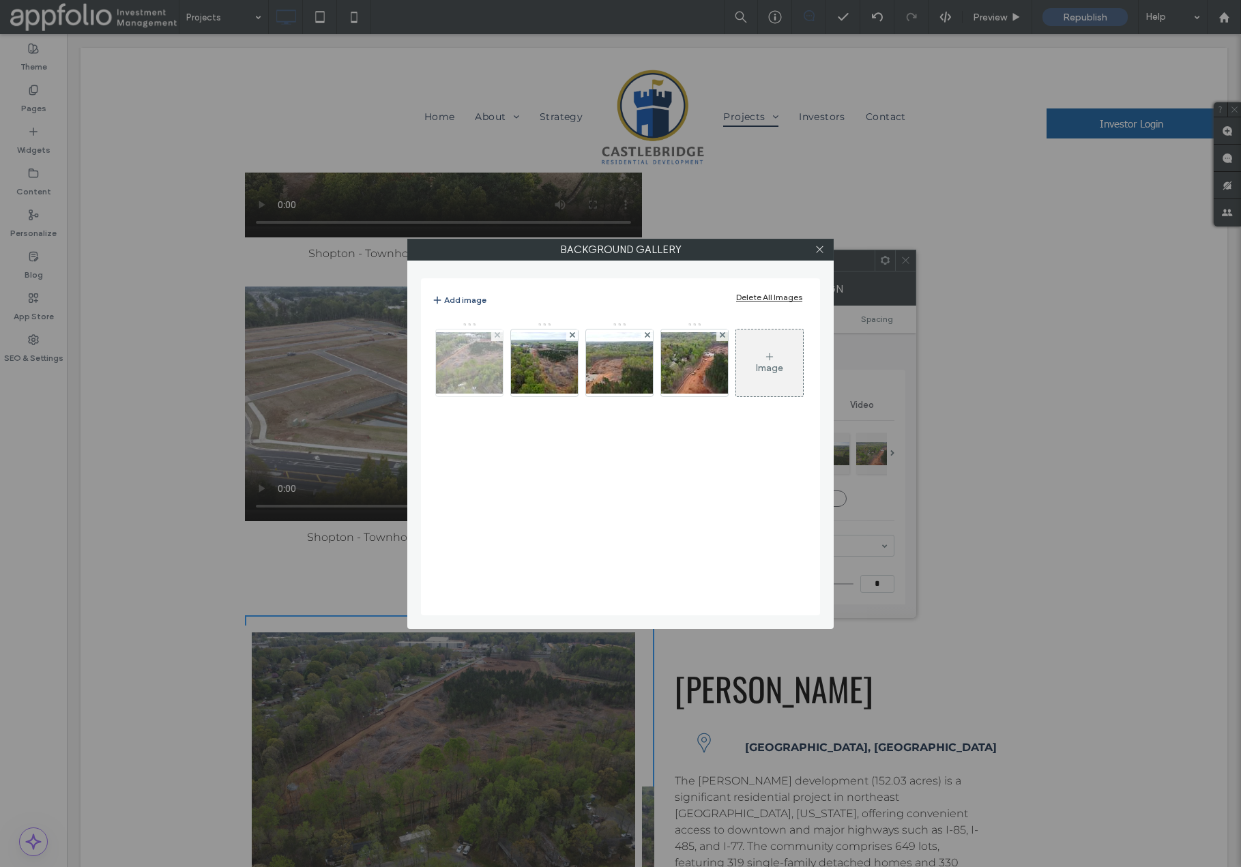
click at [471, 367] on img at bounding box center [469, 362] width 109 height 61
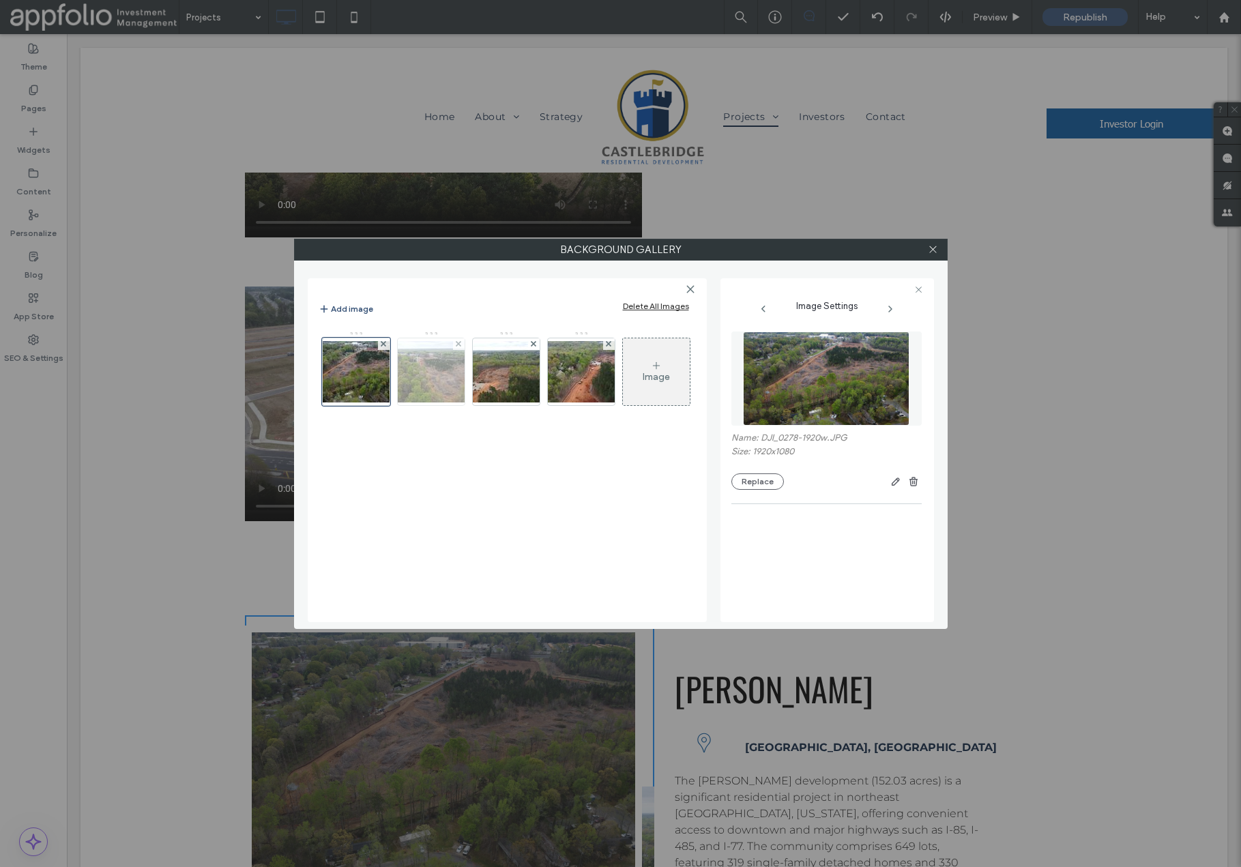
click at [433, 377] on img at bounding box center [431, 371] width 109 height 61
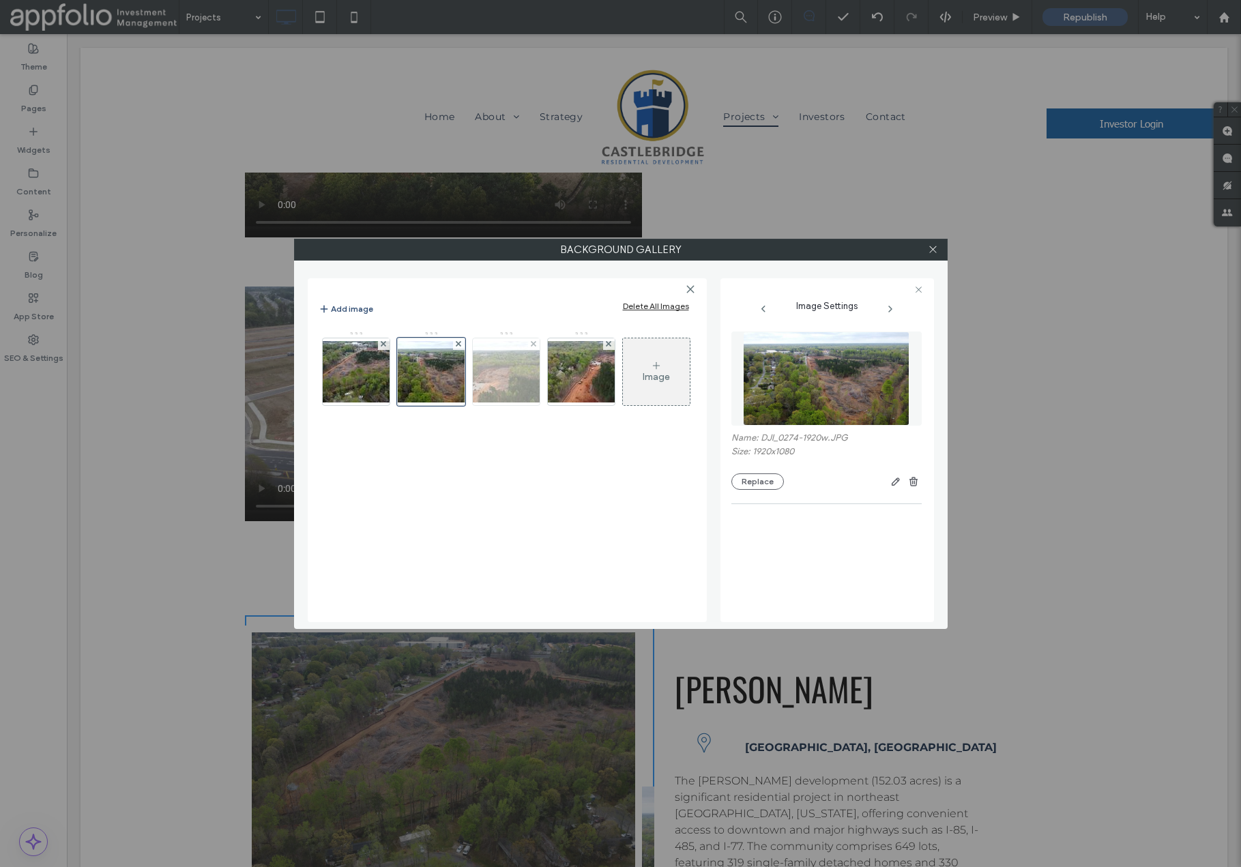
click at [482, 377] on img at bounding box center [506, 371] width 109 height 61
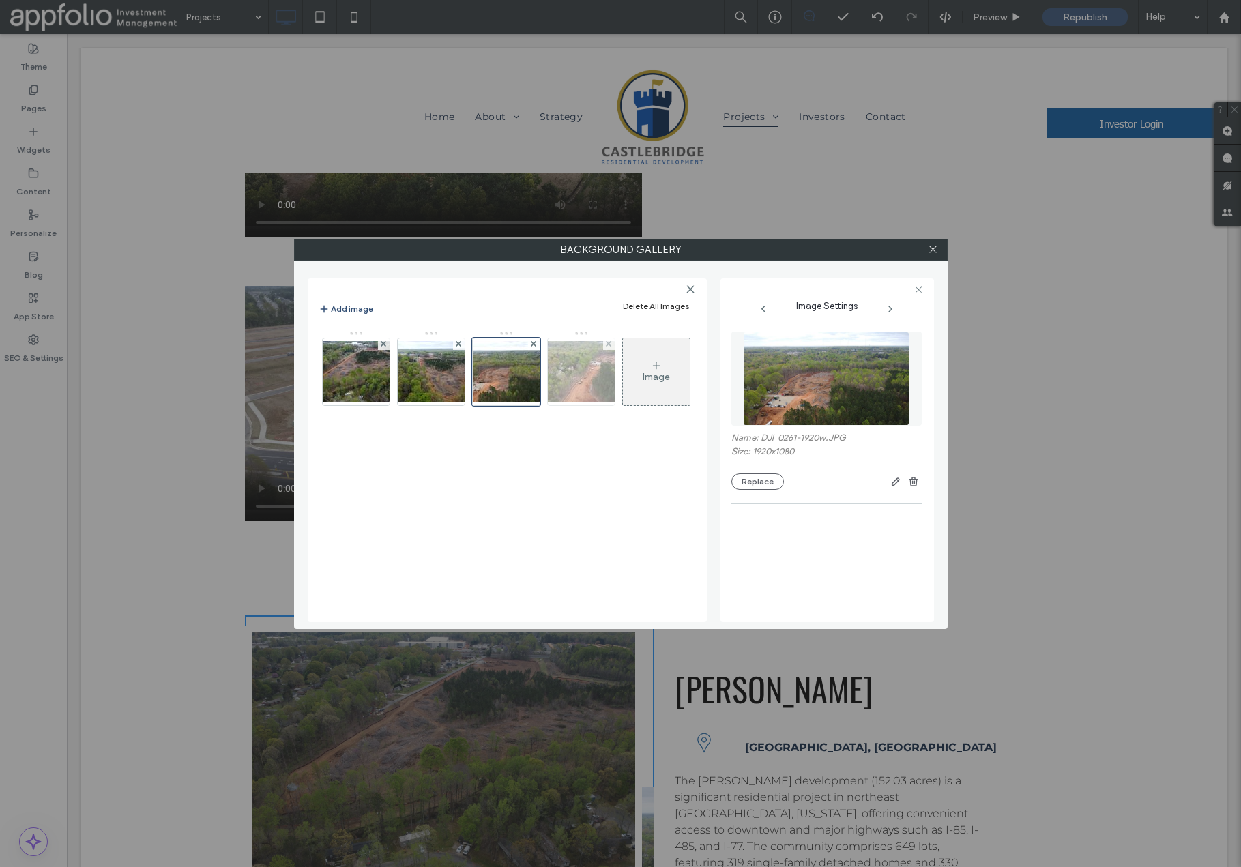
click at [551, 378] on img at bounding box center [581, 371] width 109 height 61
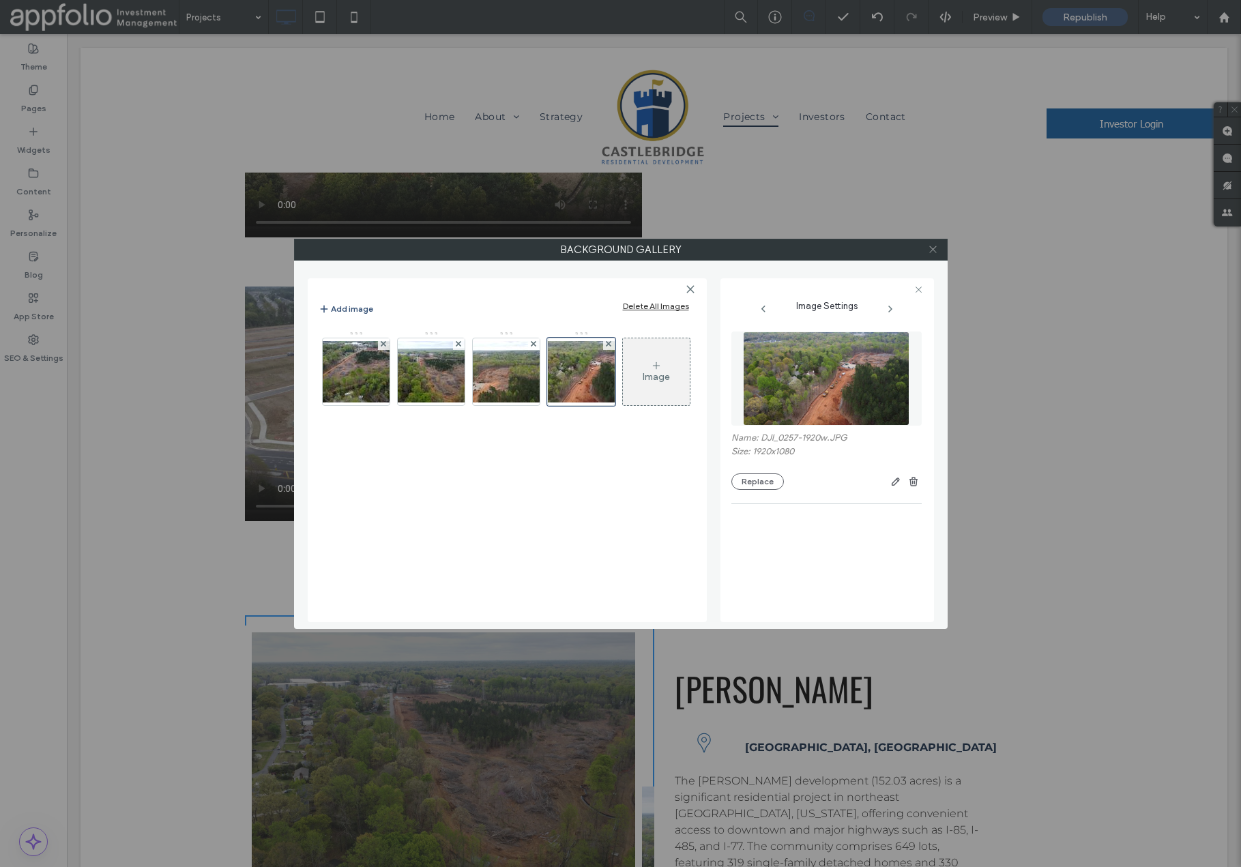
click at [936, 248] on icon at bounding box center [933, 249] width 10 height 10
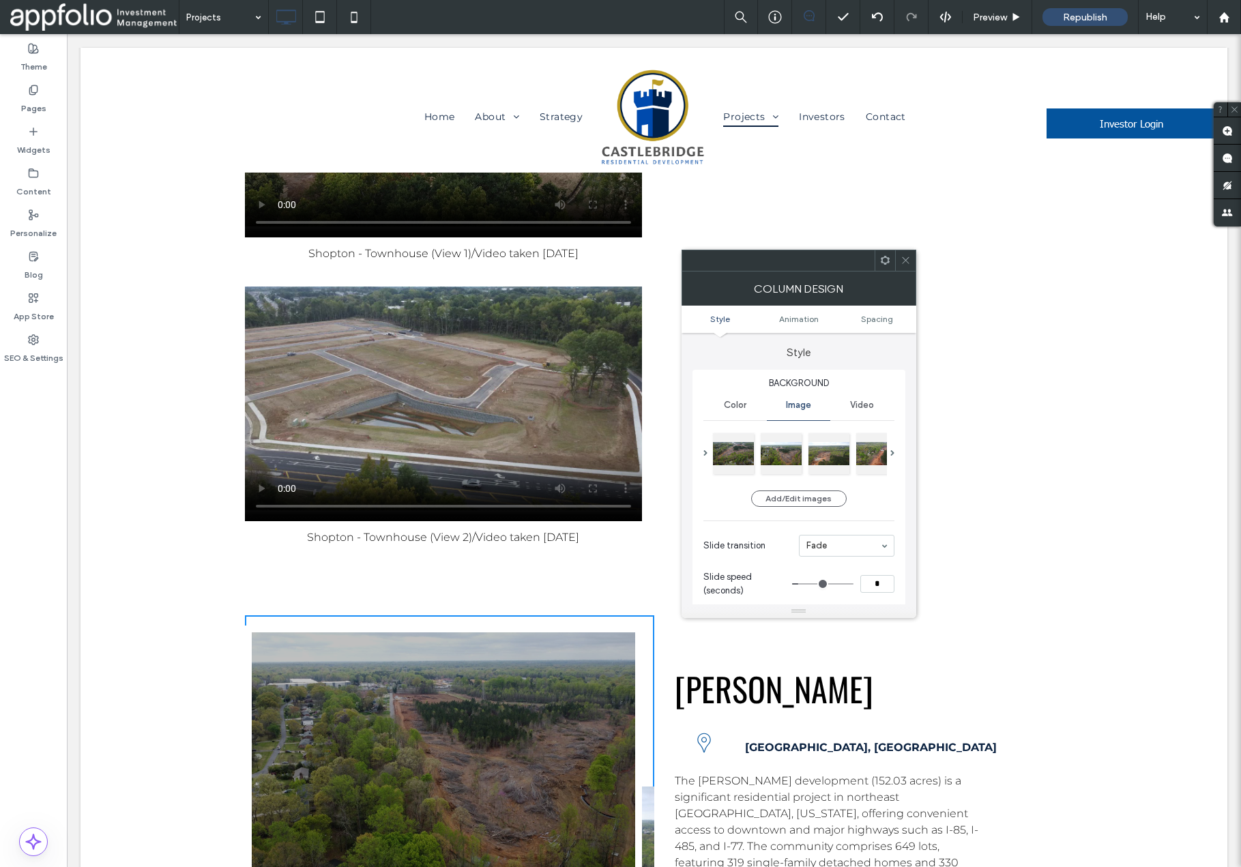
click at [906, 261] on icon at bounding box center [906, 260] width 10 height 10
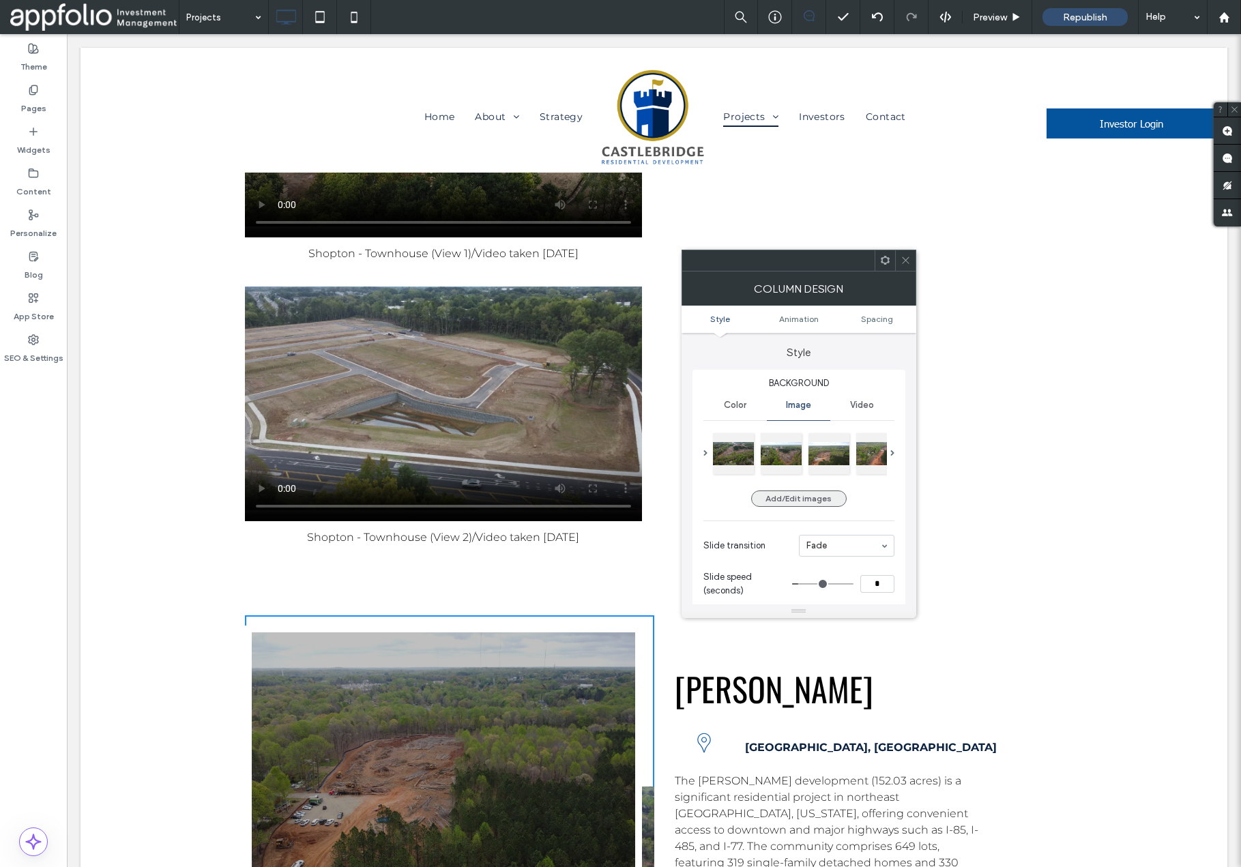
click at [790, 504] on button "Add/Edit images" at bounding box center [799, 499] width 96 height 16
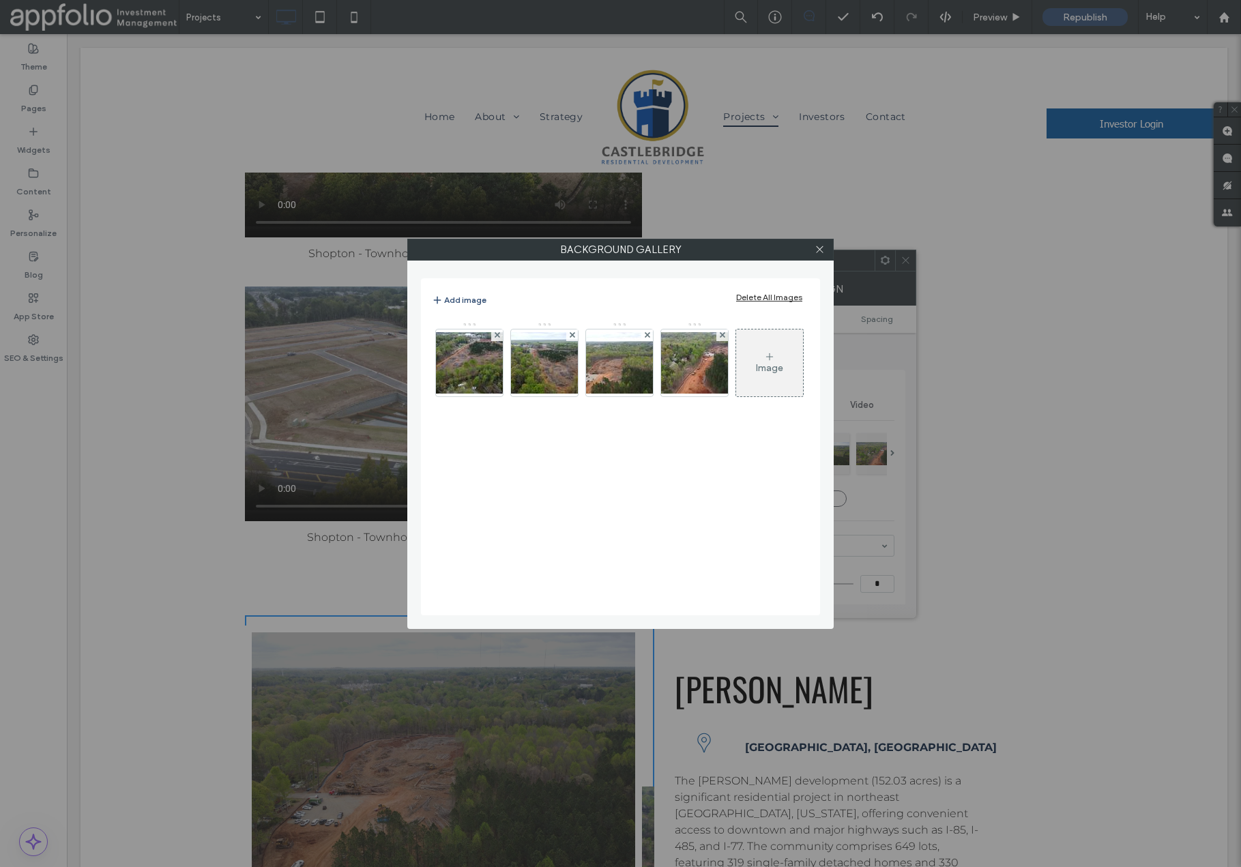
click at [755, 294] on div "Delete All Images" at bounding box center [769, 297] width 66 height 10
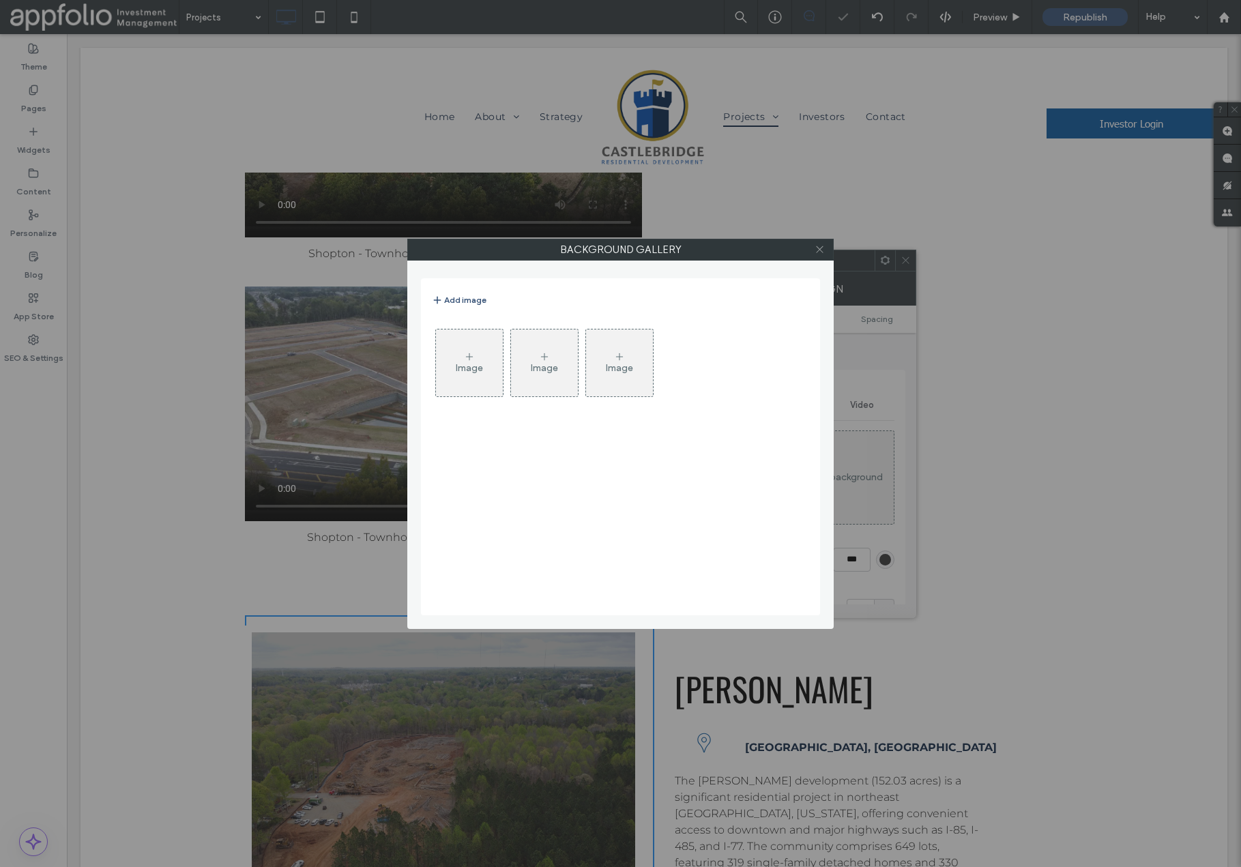
click at [824, 248] on icon at bounding box center [820, 249] width 10 height 10
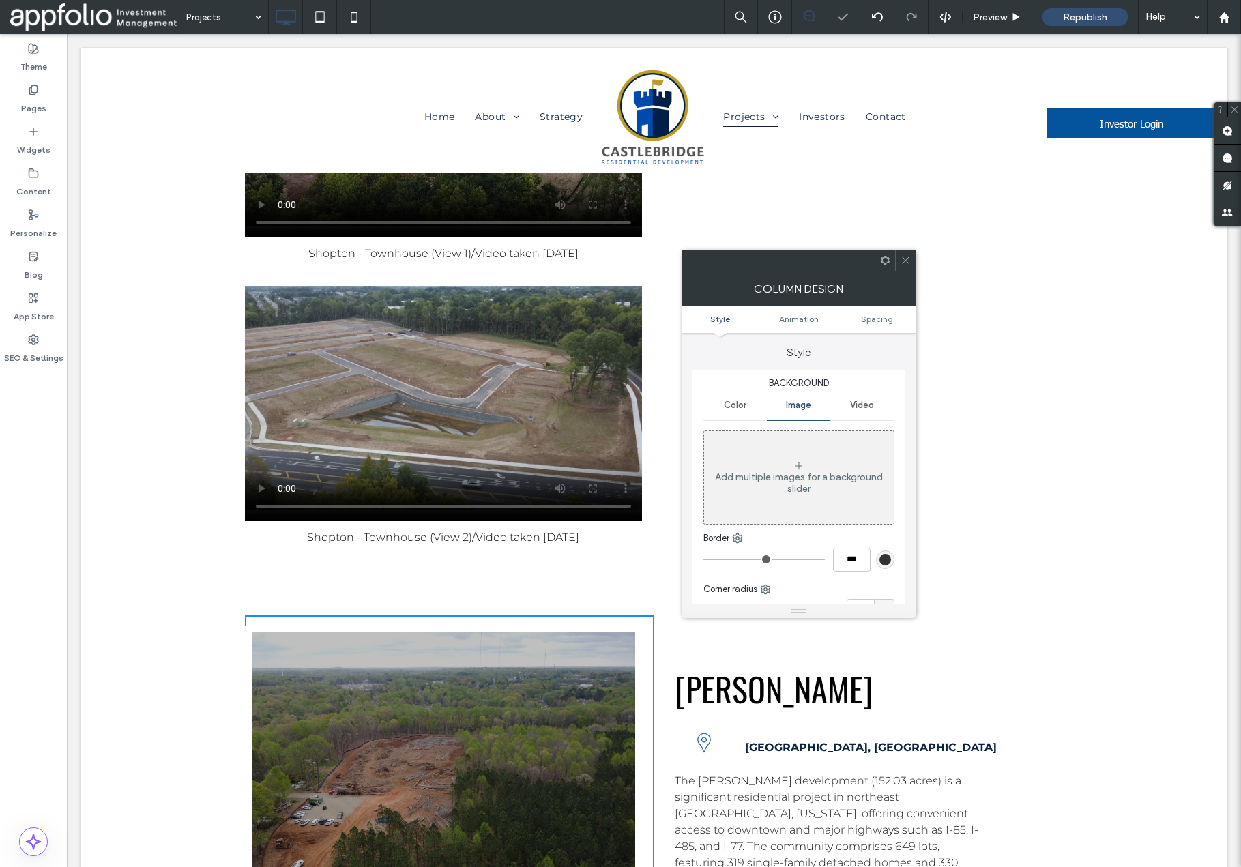
click at [907, 258] on use at bounding box center [905, 260] width 7 height 7
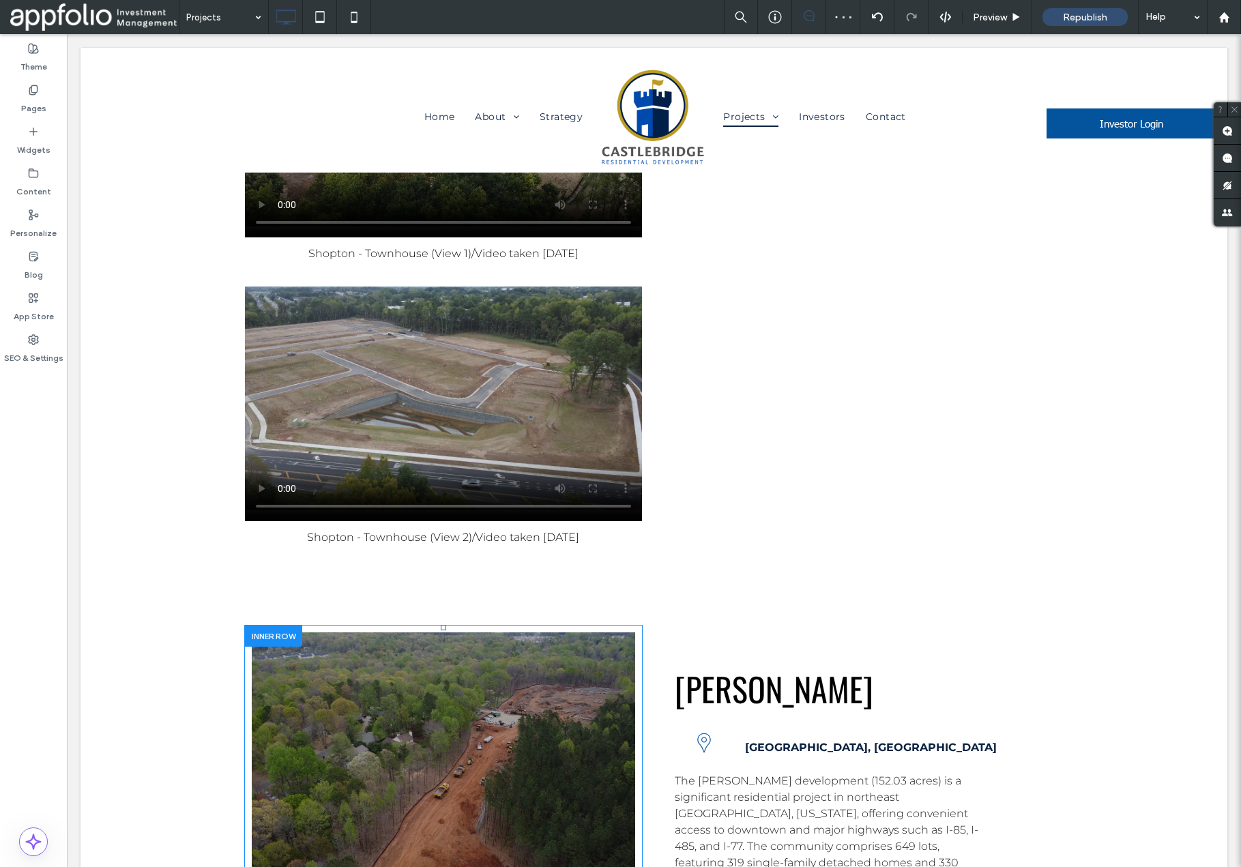
click at [282, 626] on div at bounding box center [273, 636] width 57 height 21
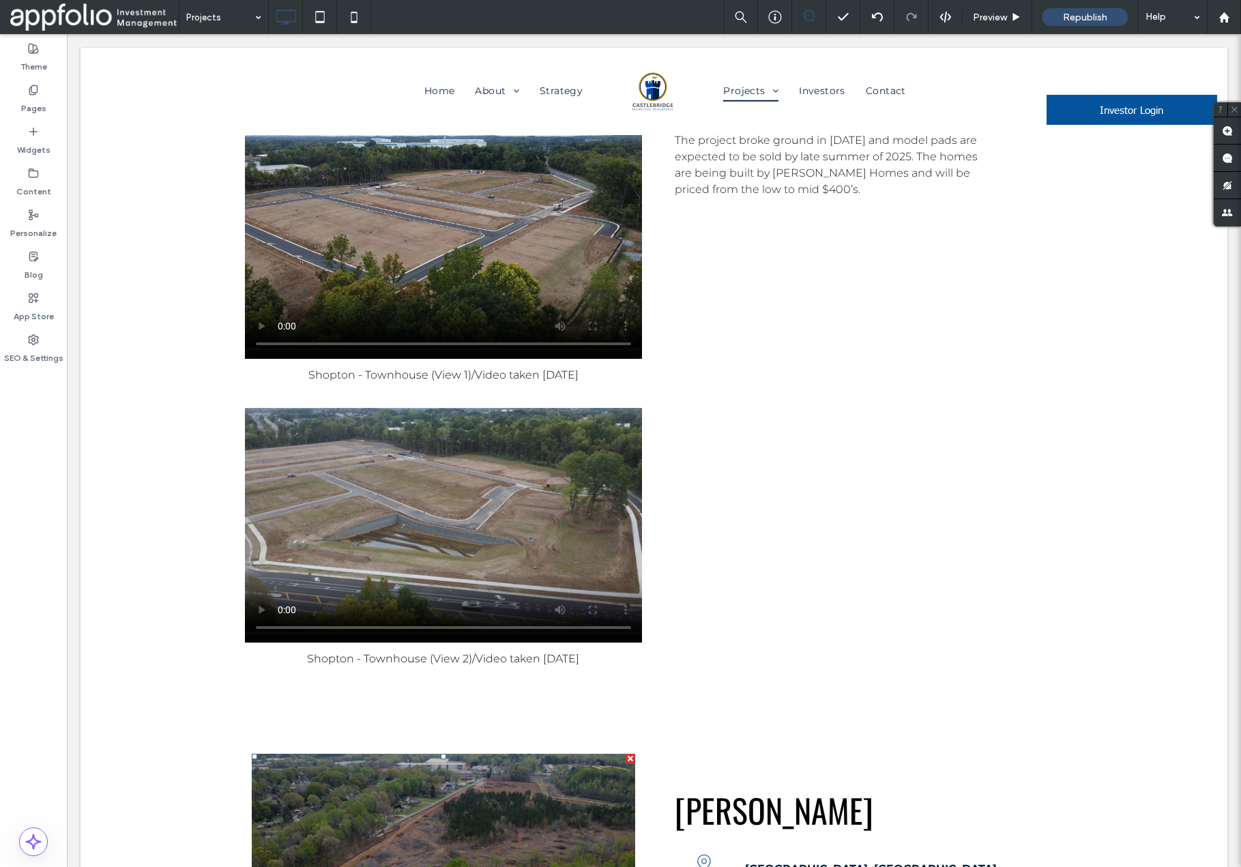
scroll to position [6425, 0]
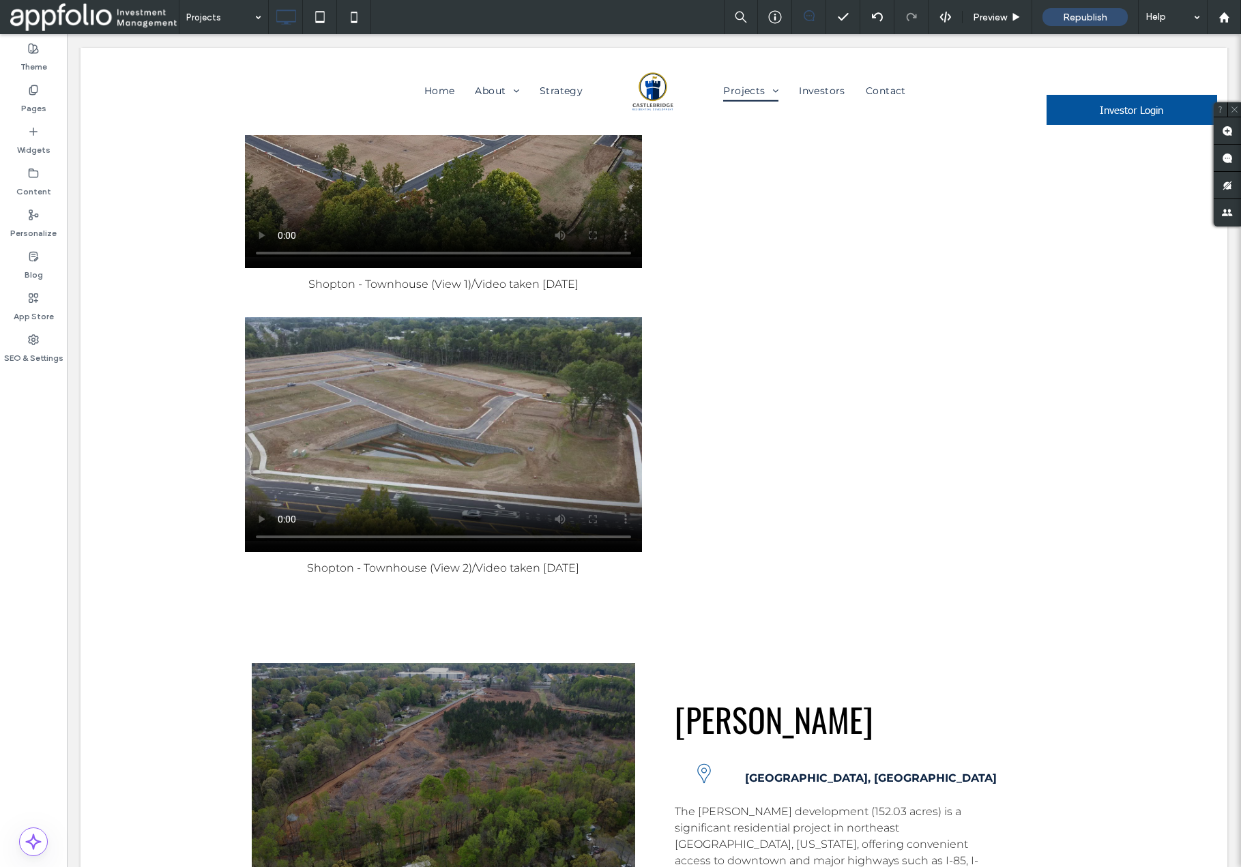
click at [105, 612] on div at bounding box center [98, 623] width 34 height 22
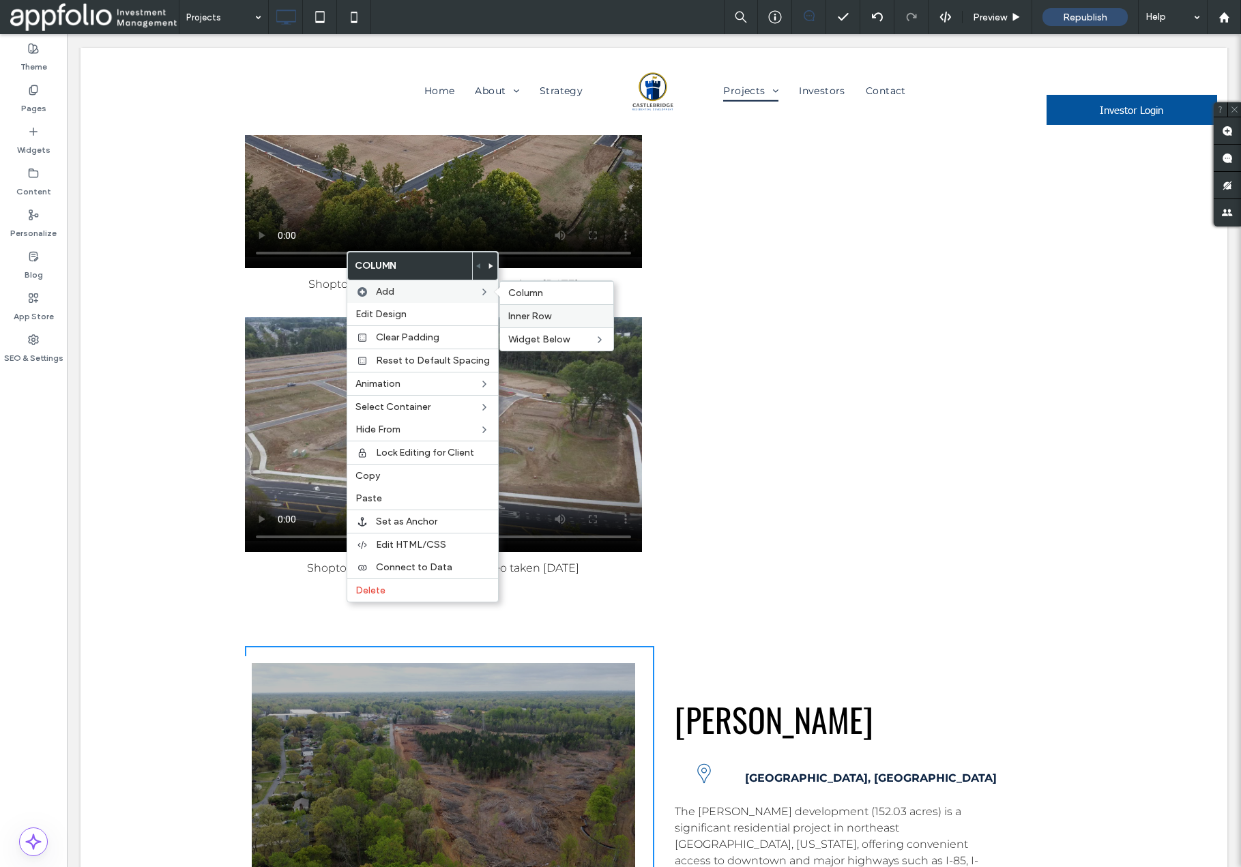
click at [530, 319] on span "Inner Row" at bounding box center [529, 317] width 43 height 12
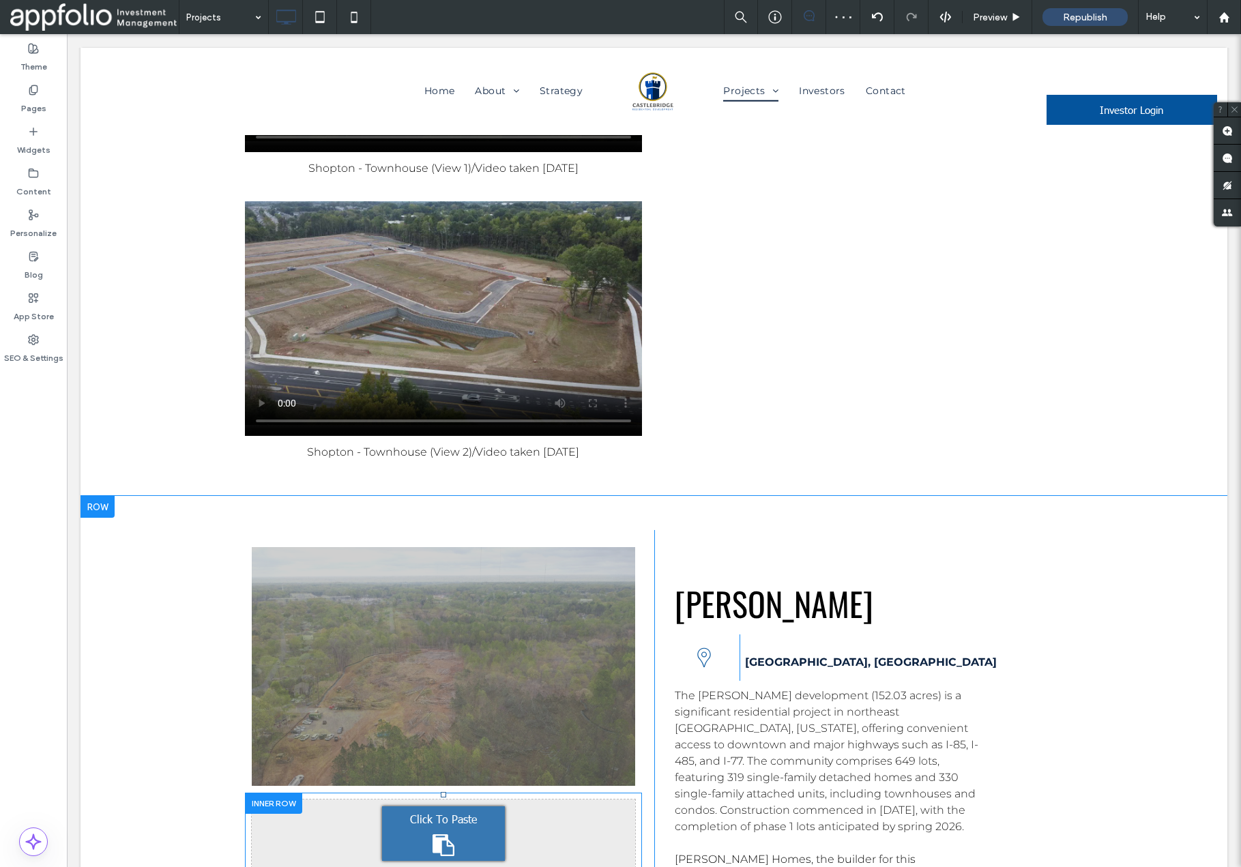
scroll to position [6549, 0]
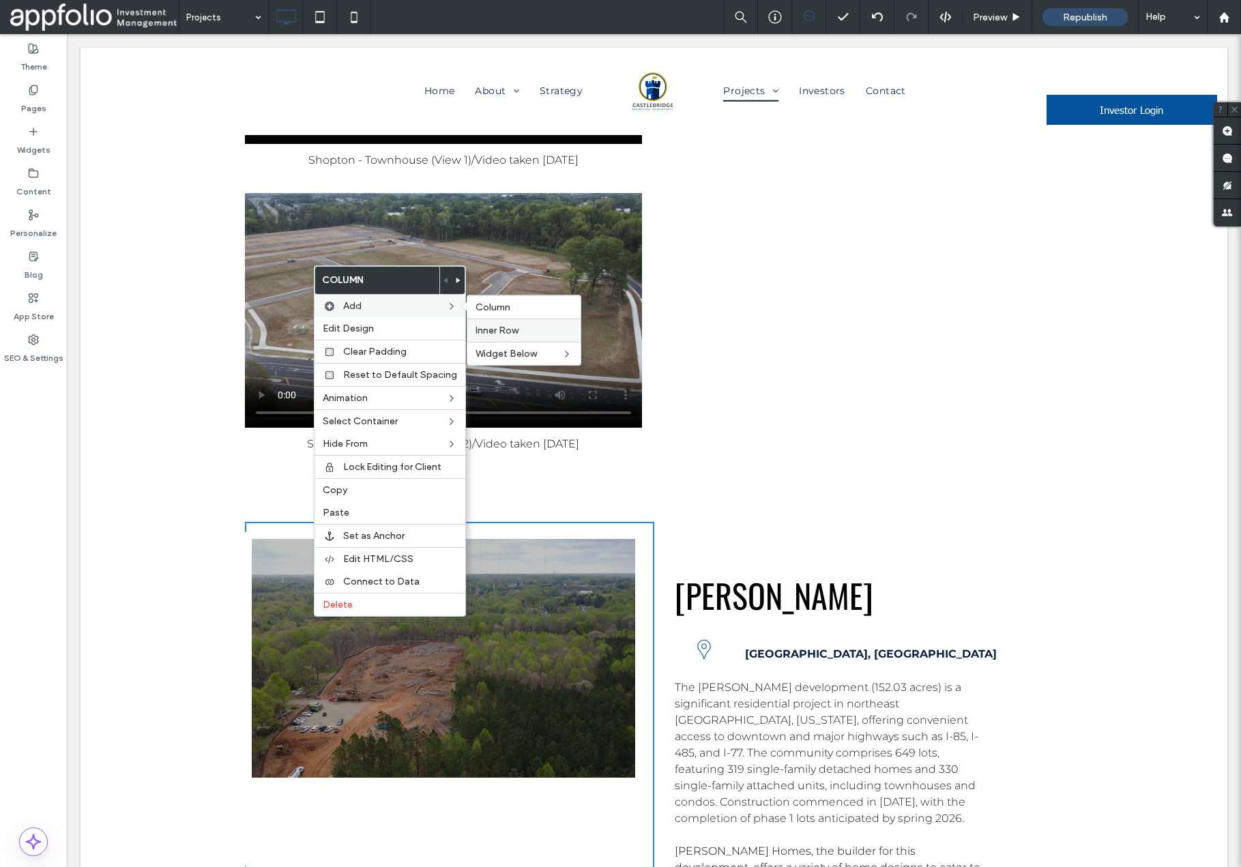
click at [511, 332] on span "Inner Row" at bounding box center [497, 331] width 43 height 12
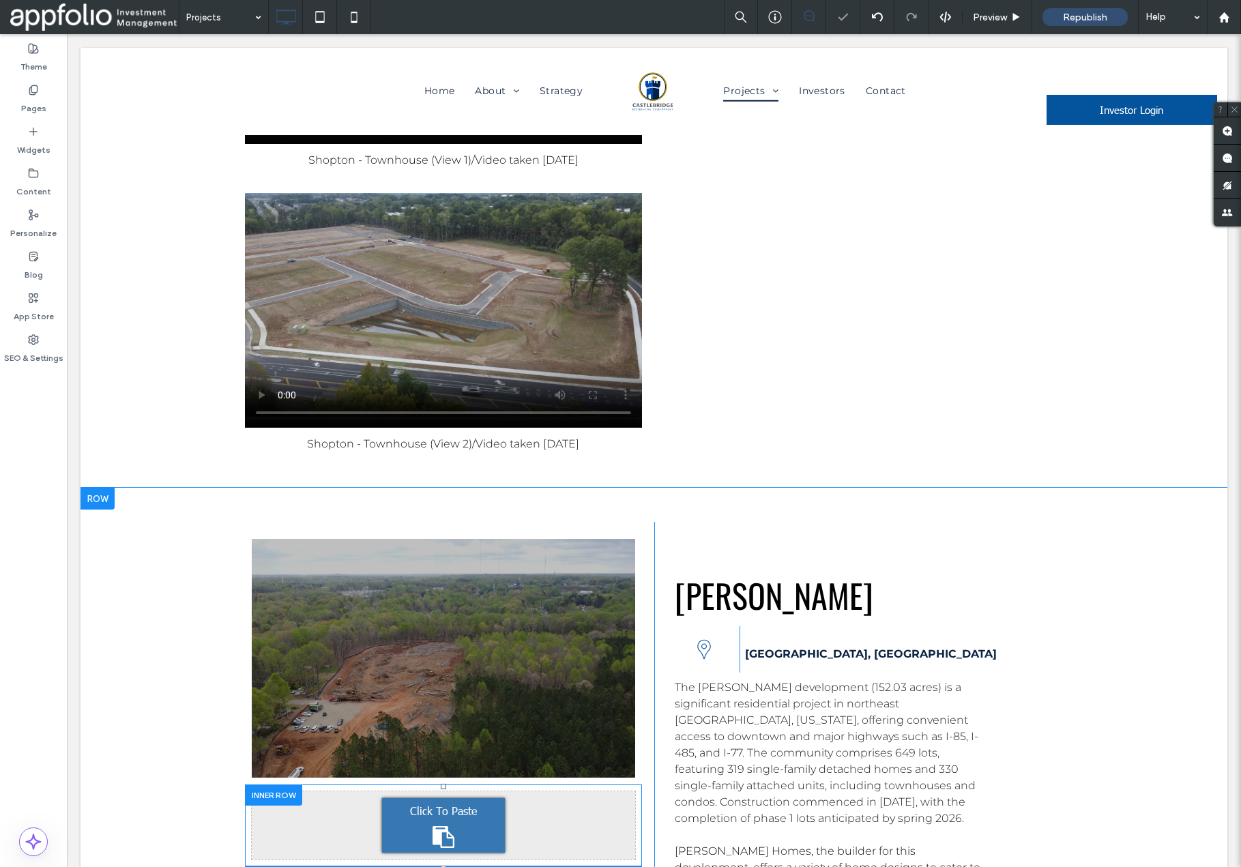
click at [631, 867] on div at bounding box center [631, 879] width 10 height 10
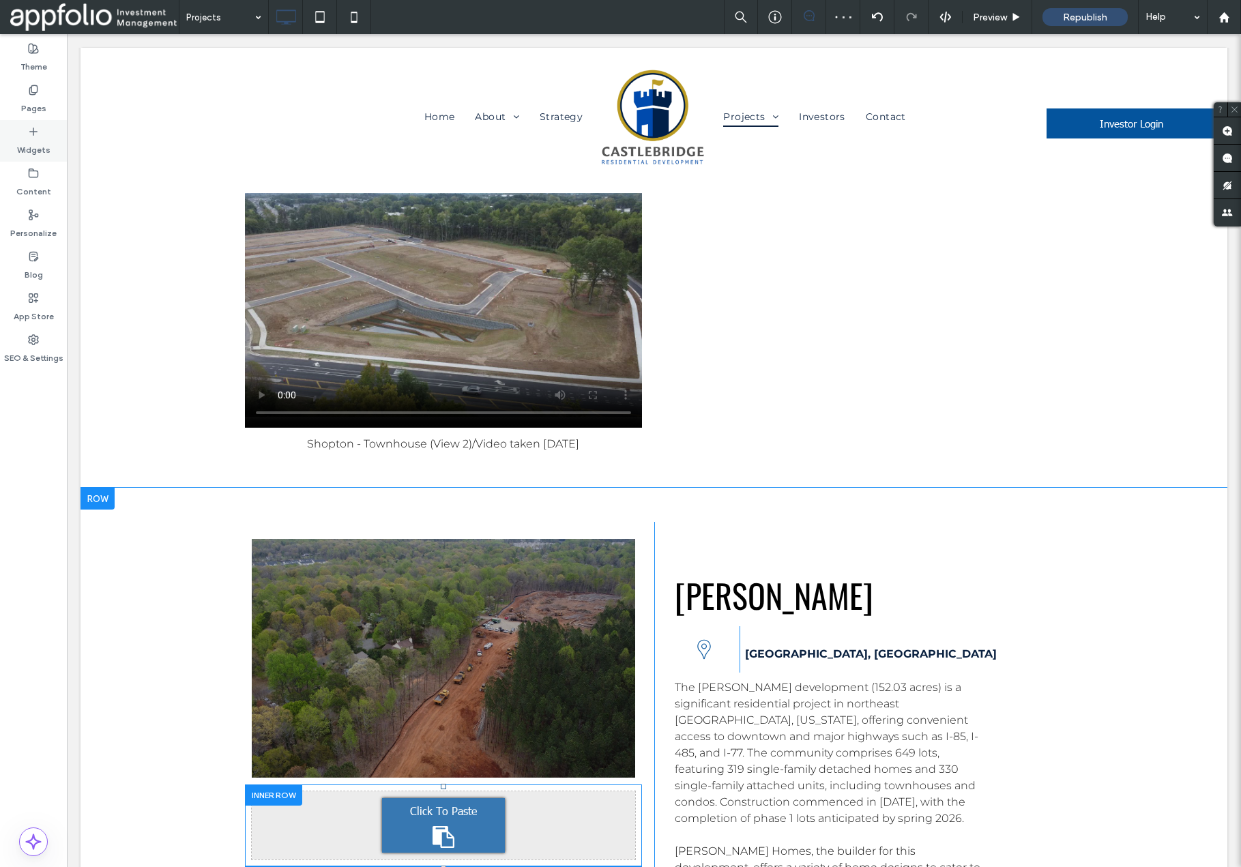
click at [30, 141] on label "Widgets" at bounding box center [33, 146] width 33 height 19
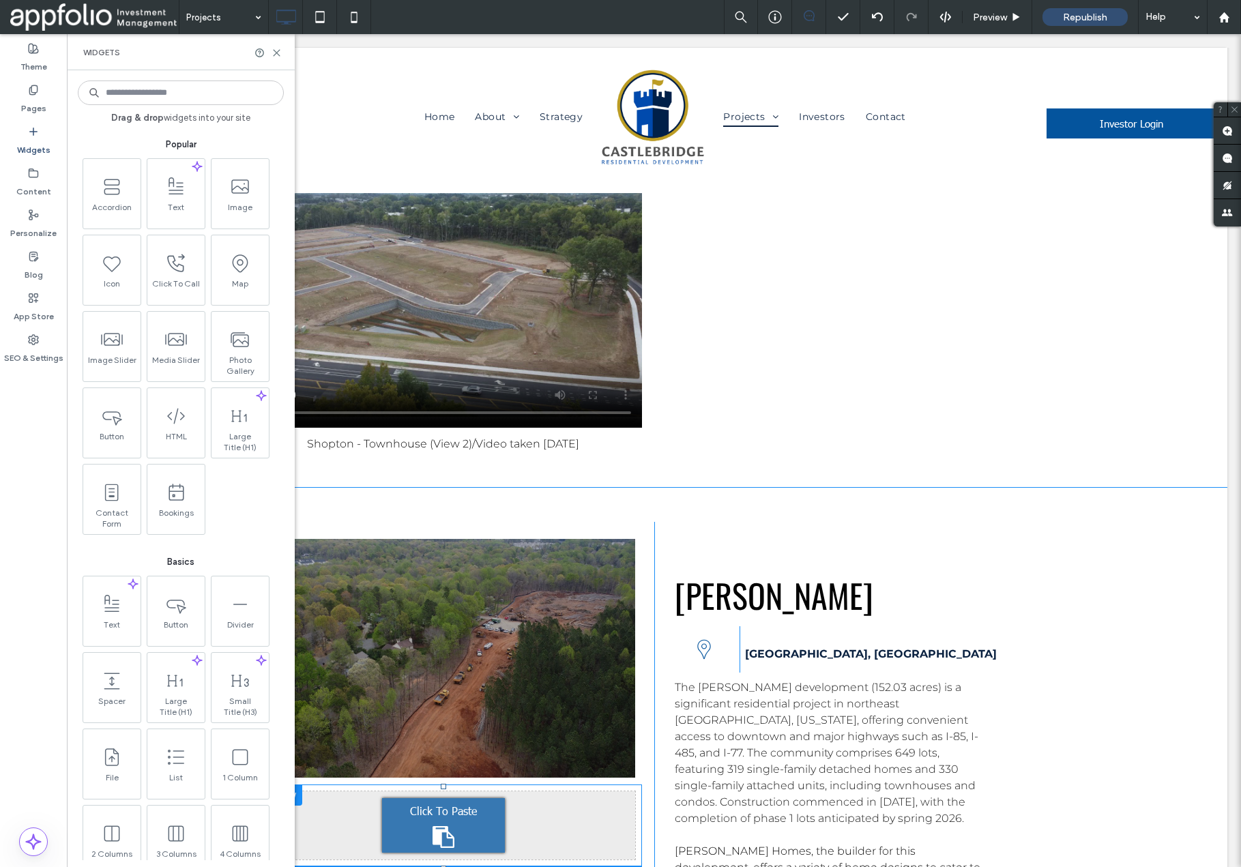
click at [194, 89] on input at bounding box center [181, 93] width 206 height 25
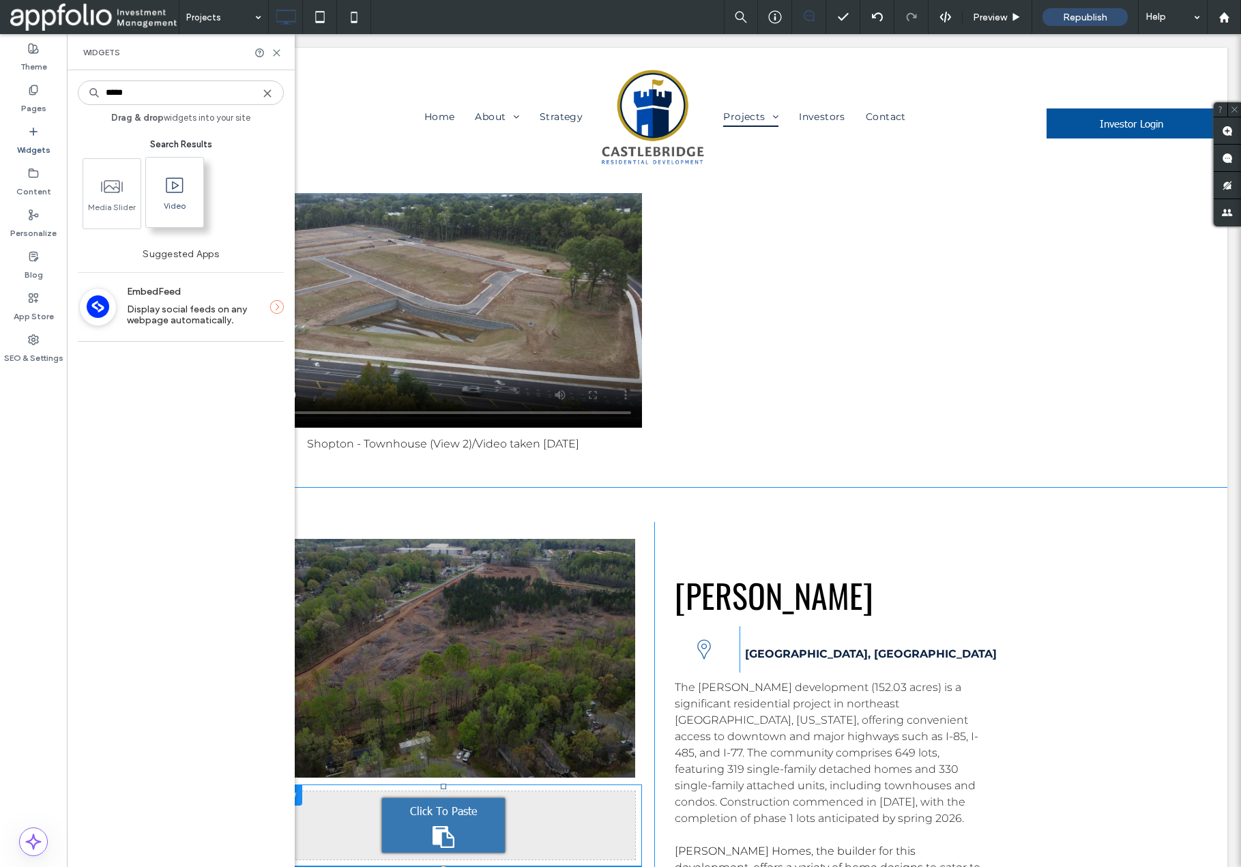
type input "*****"
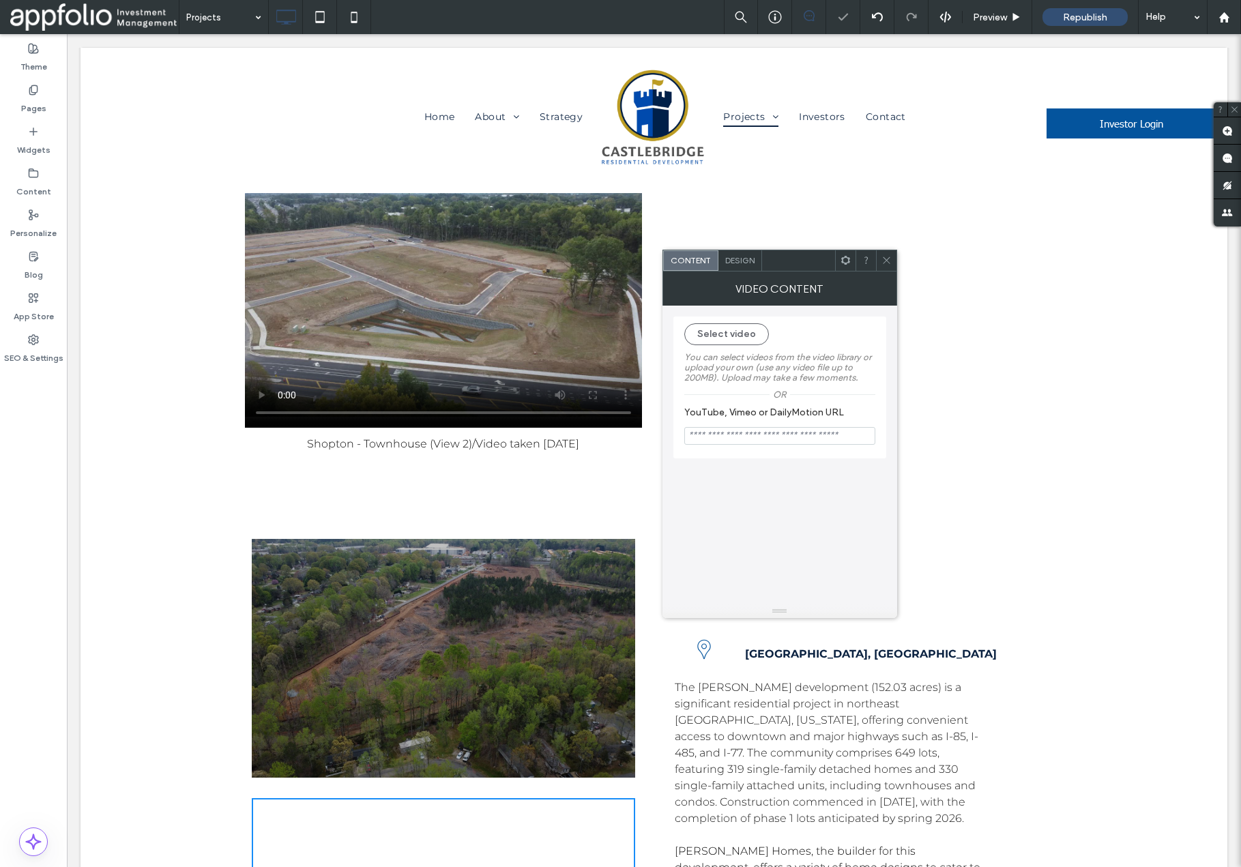
click at [887, 265] on span at bounding box center [887, 260] width 10 height 20
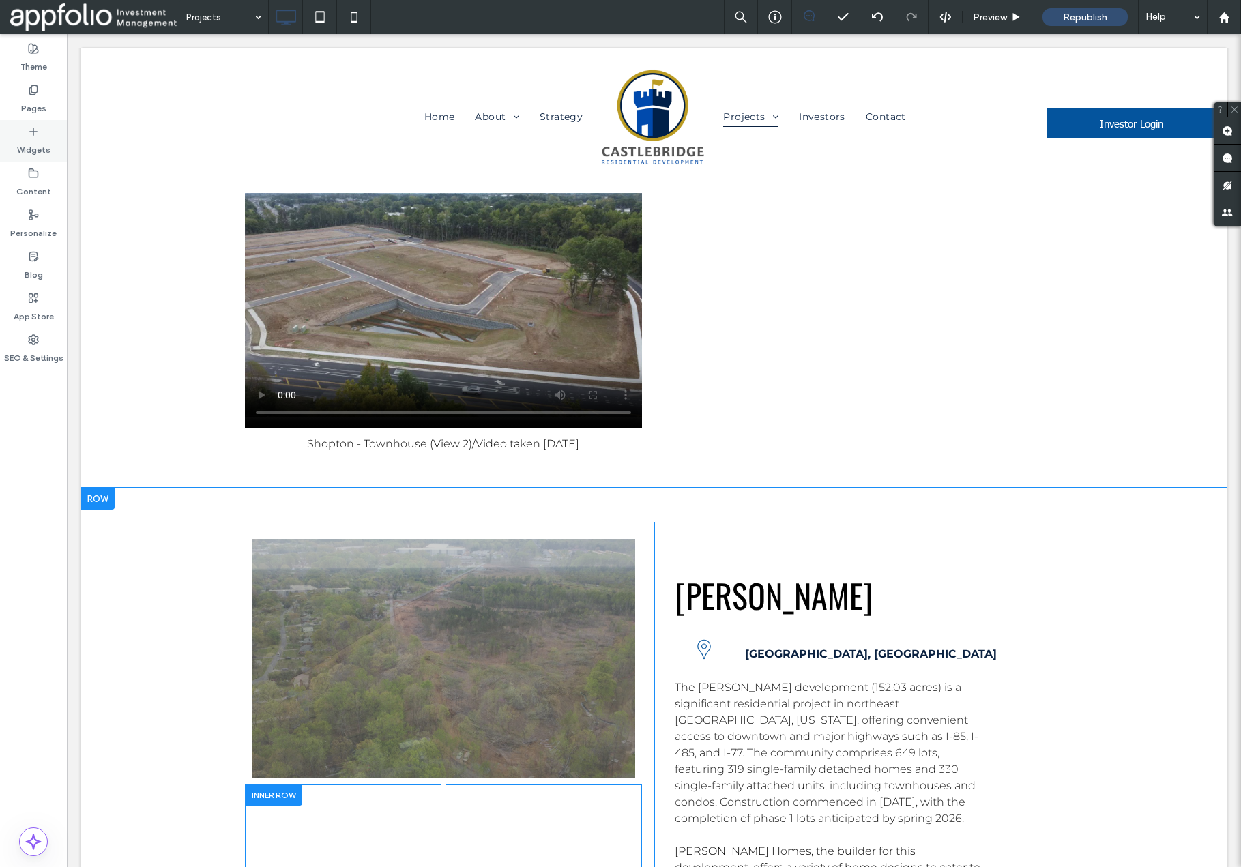
click at [40, 138] on label "Widgets" at bounding box center [33, 146] width 33 height 19
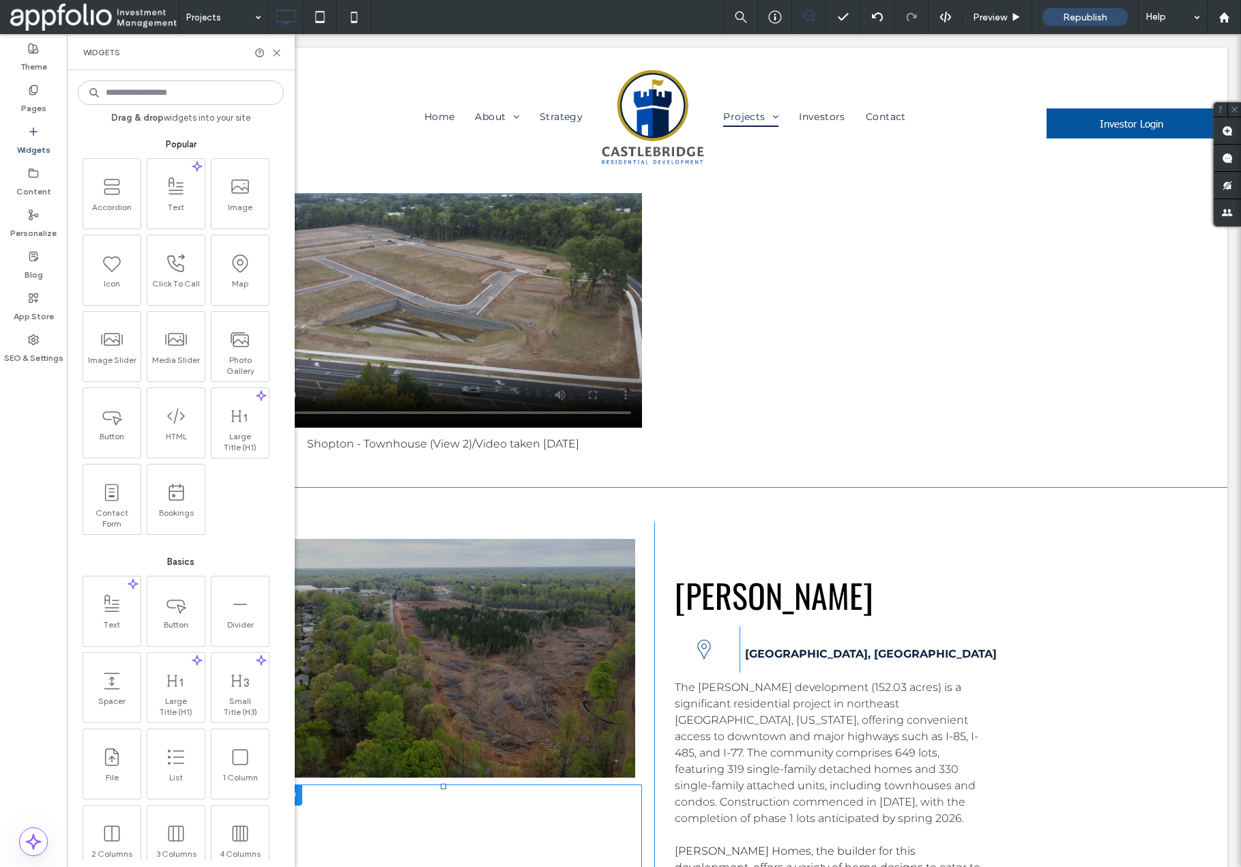
click at [165, 93] on input at bounding box center [181, 93] width 206 height 25
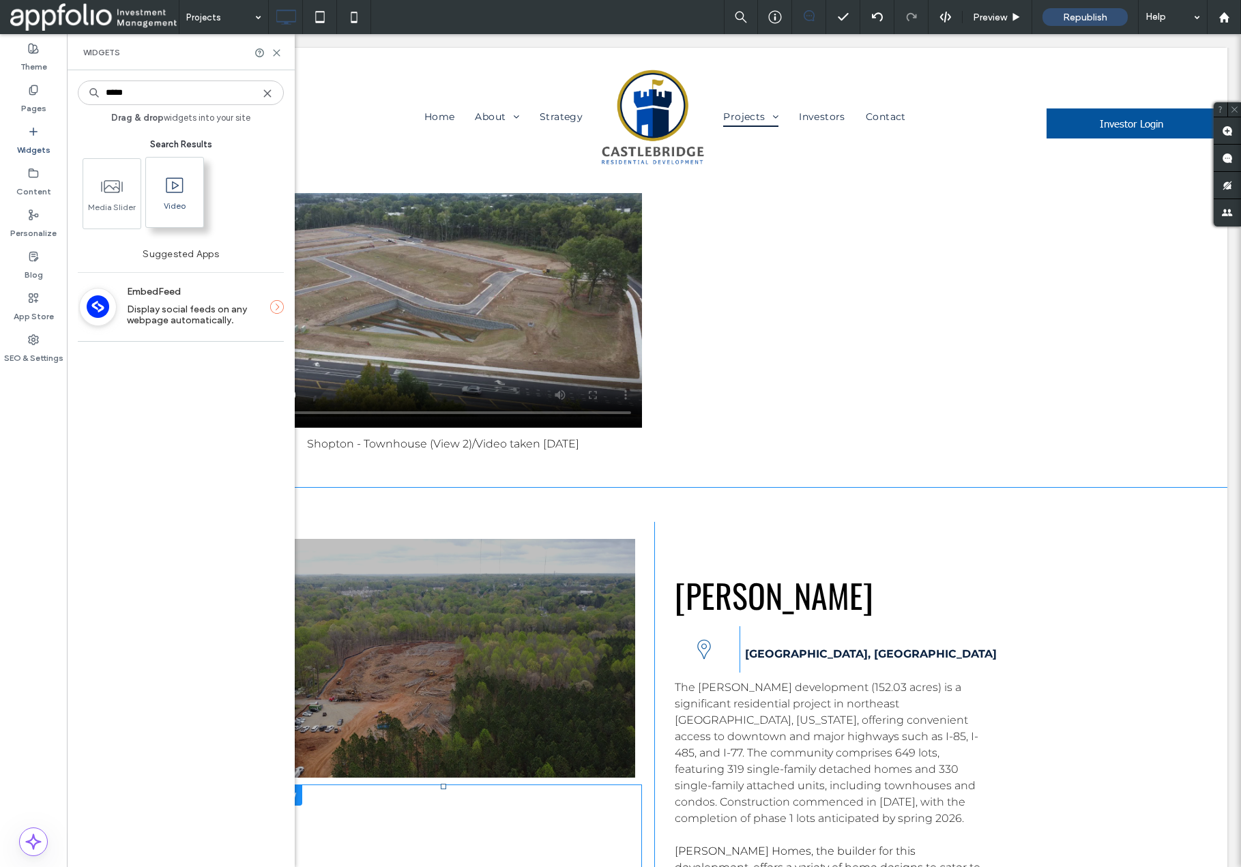
type input "*****"
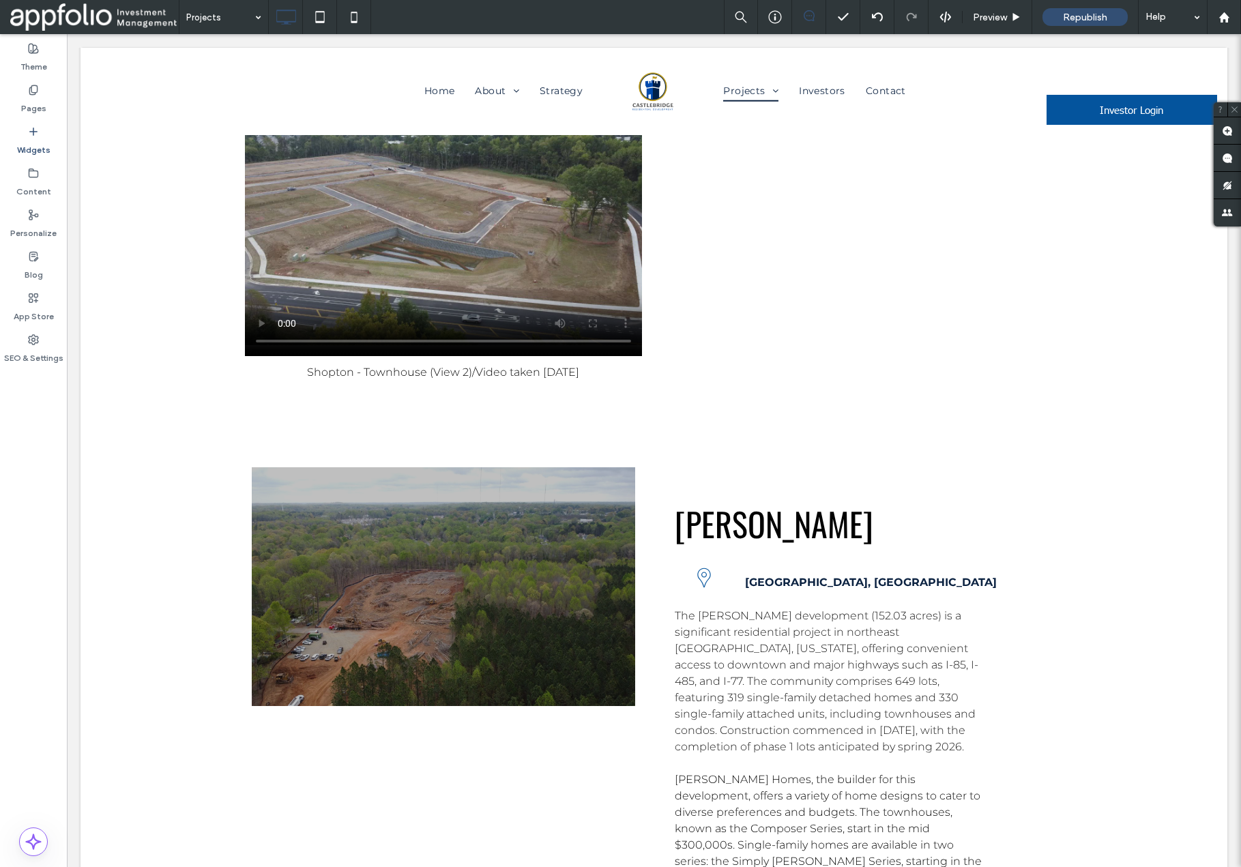
scroll to position [6645, 0]
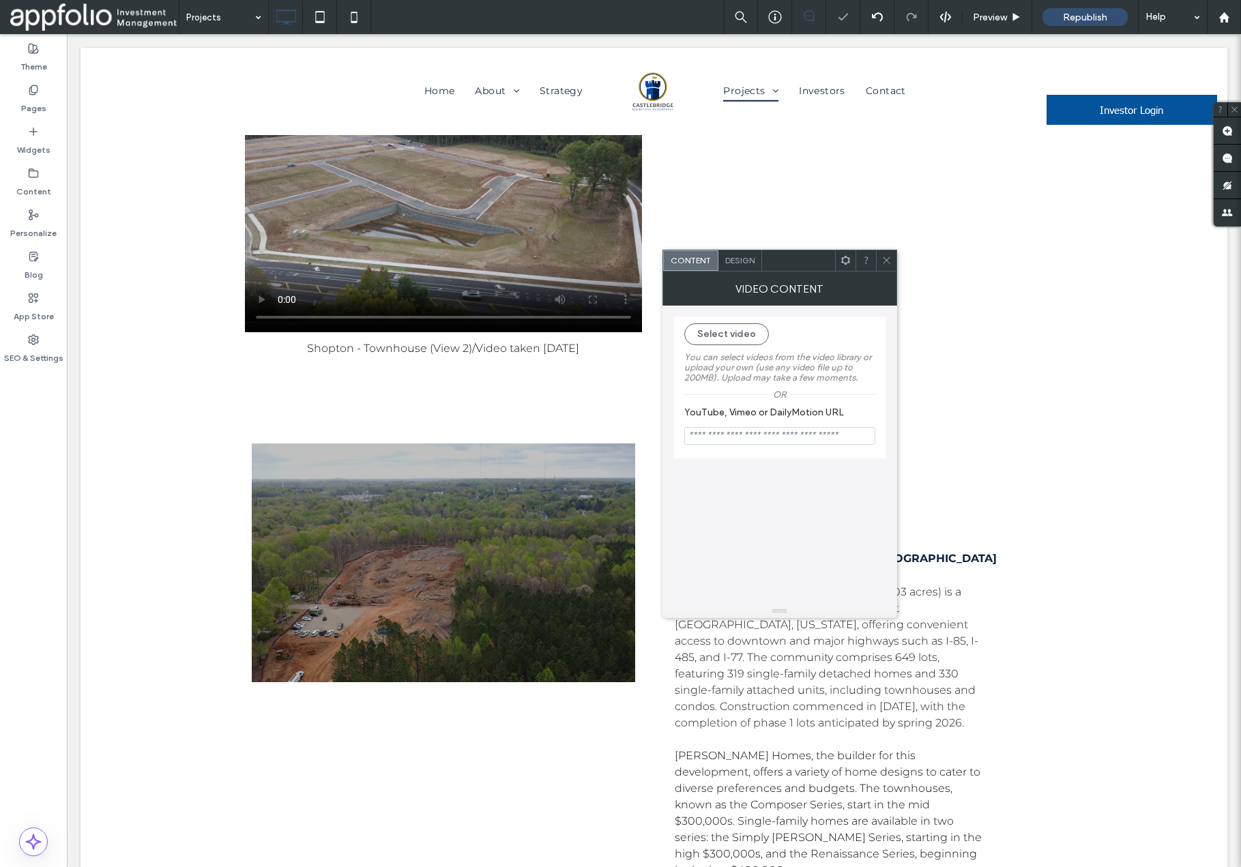
click at [887, 261] on use at bounding box center [886, 260] width 7 height 7
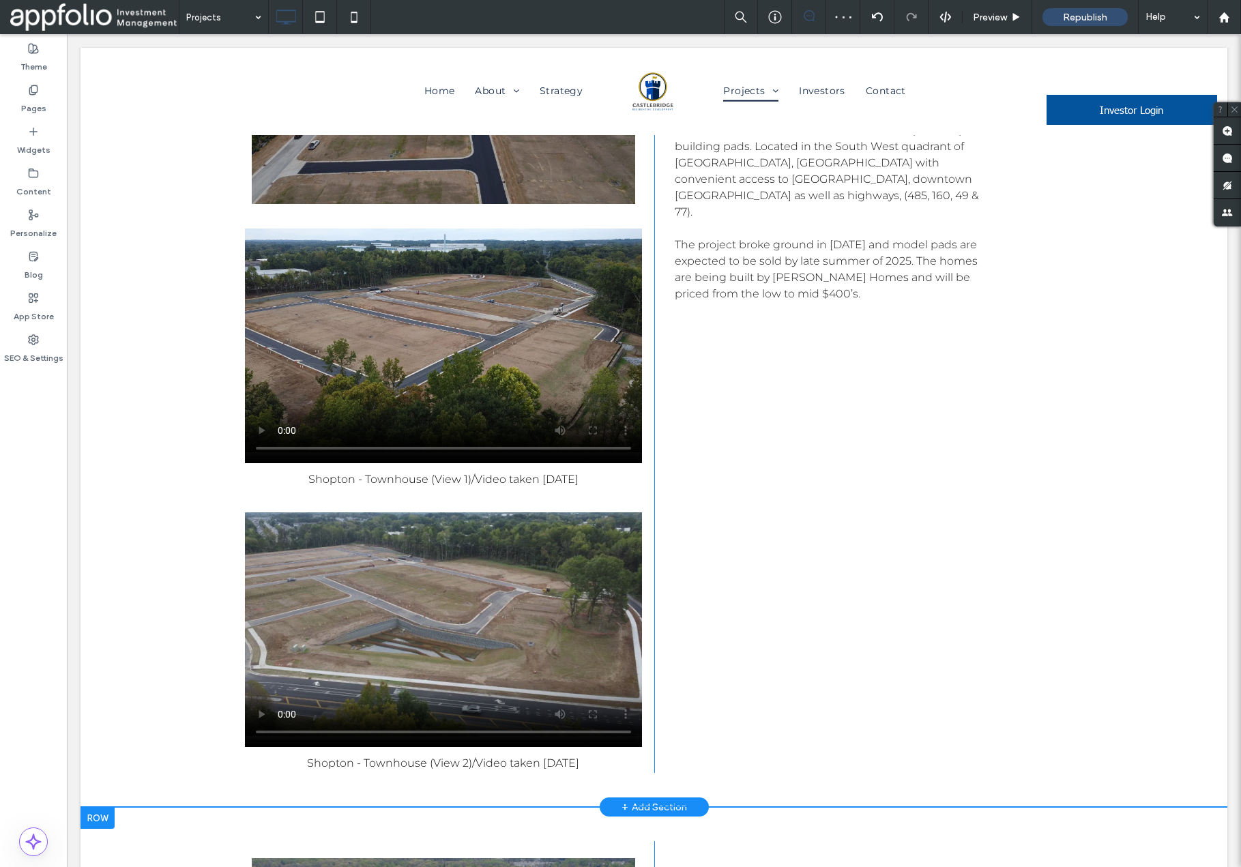
scroll to position [6224, 0]
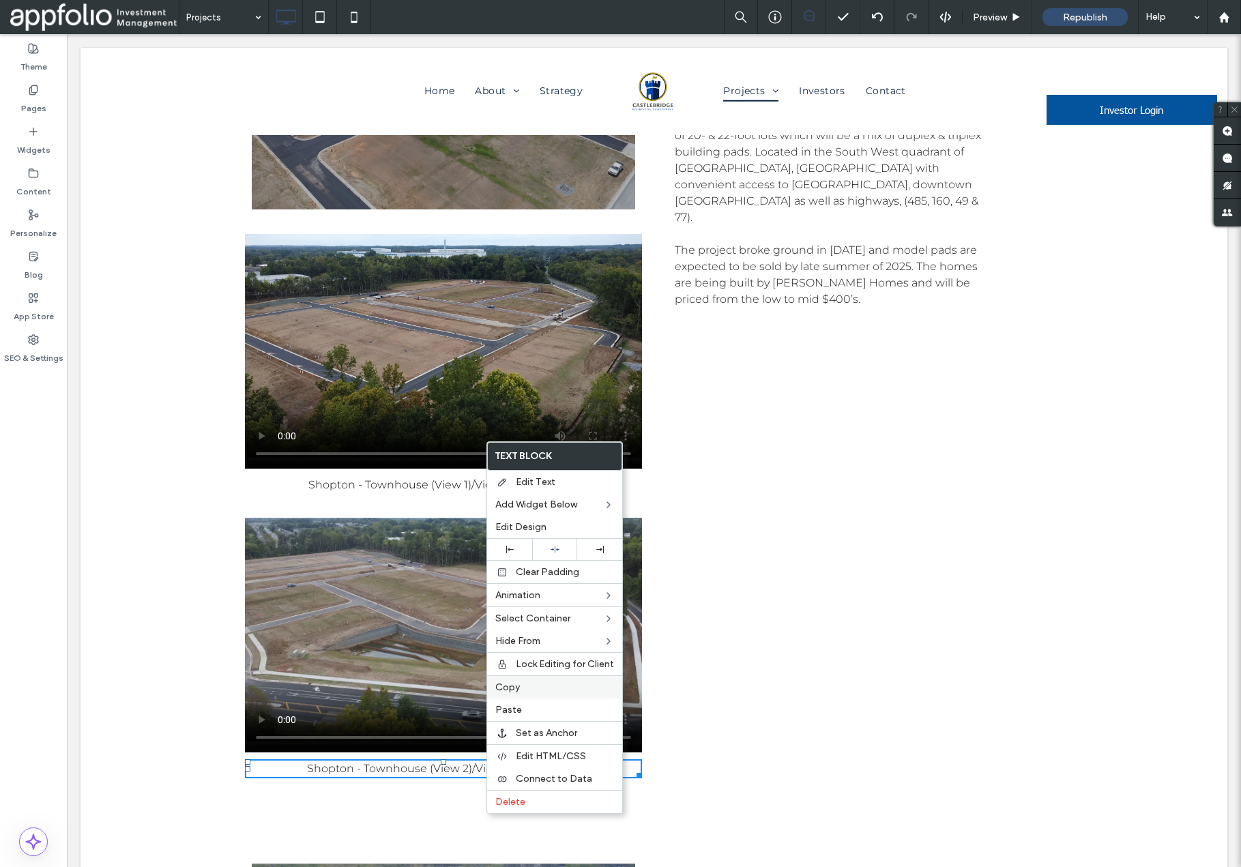
click at [524, 689] on label "Copy" at bounding box center [554, 688] width 119 height 12
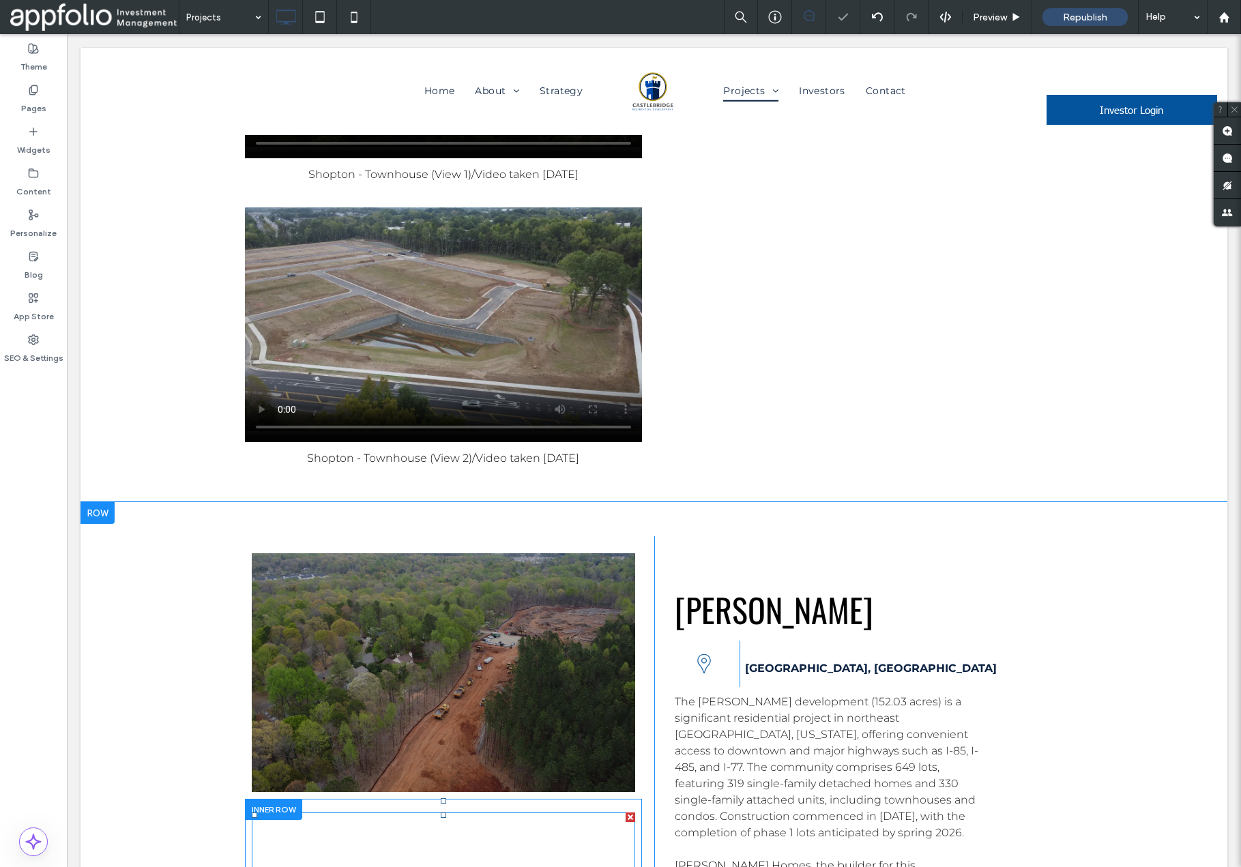
scroll to position [6538, 0]
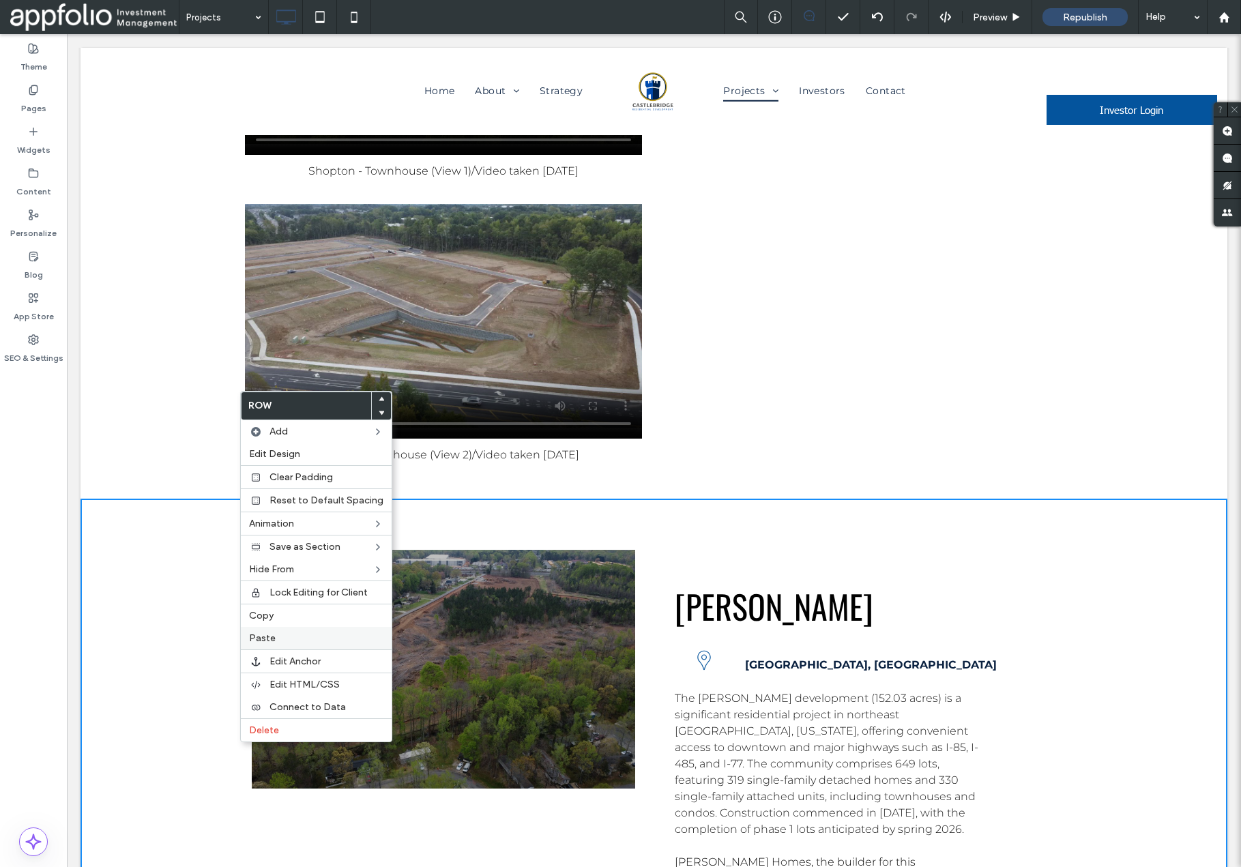
click at [271, 639] on span "Paste" at bounding box center [262, 639] width 27 height 12
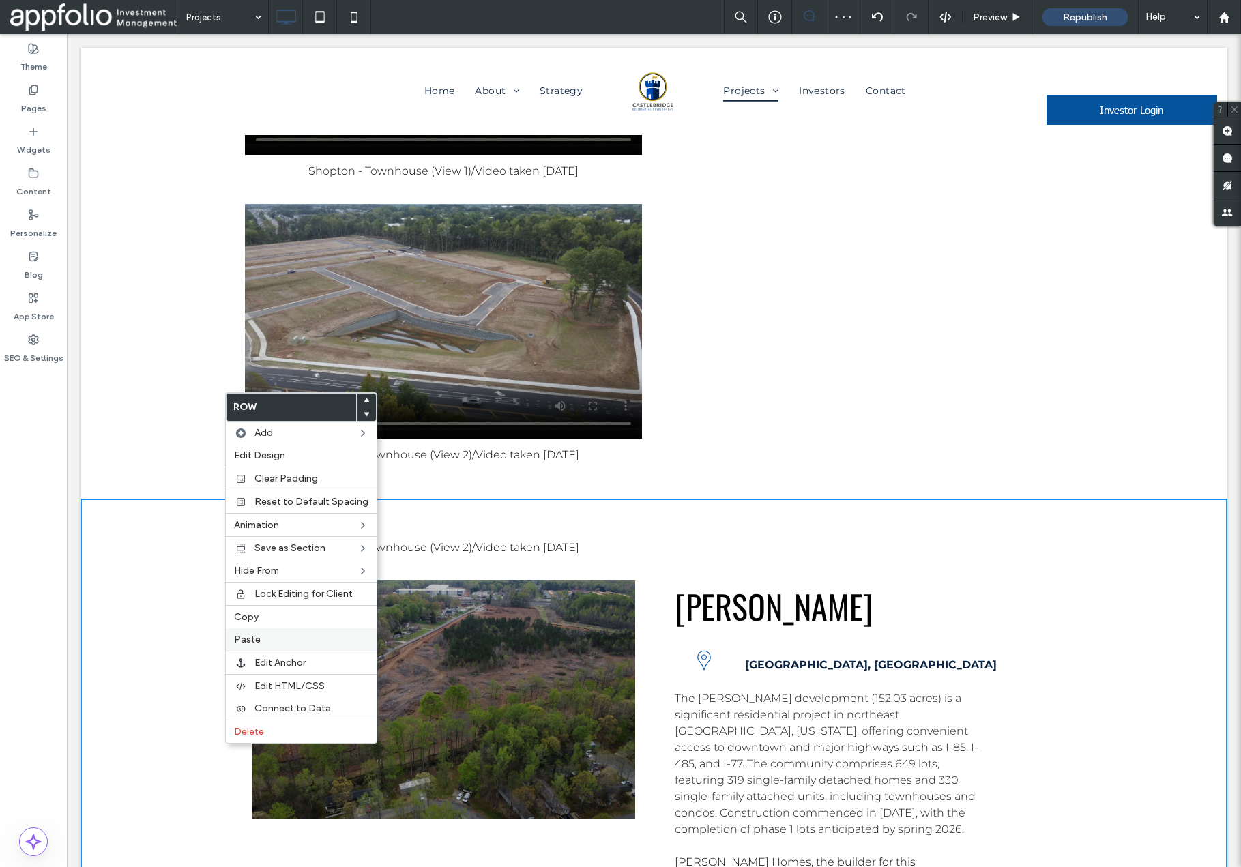
click at [249, 639] on span "Paste" at bounding box center [247, 640] width 27 height 12
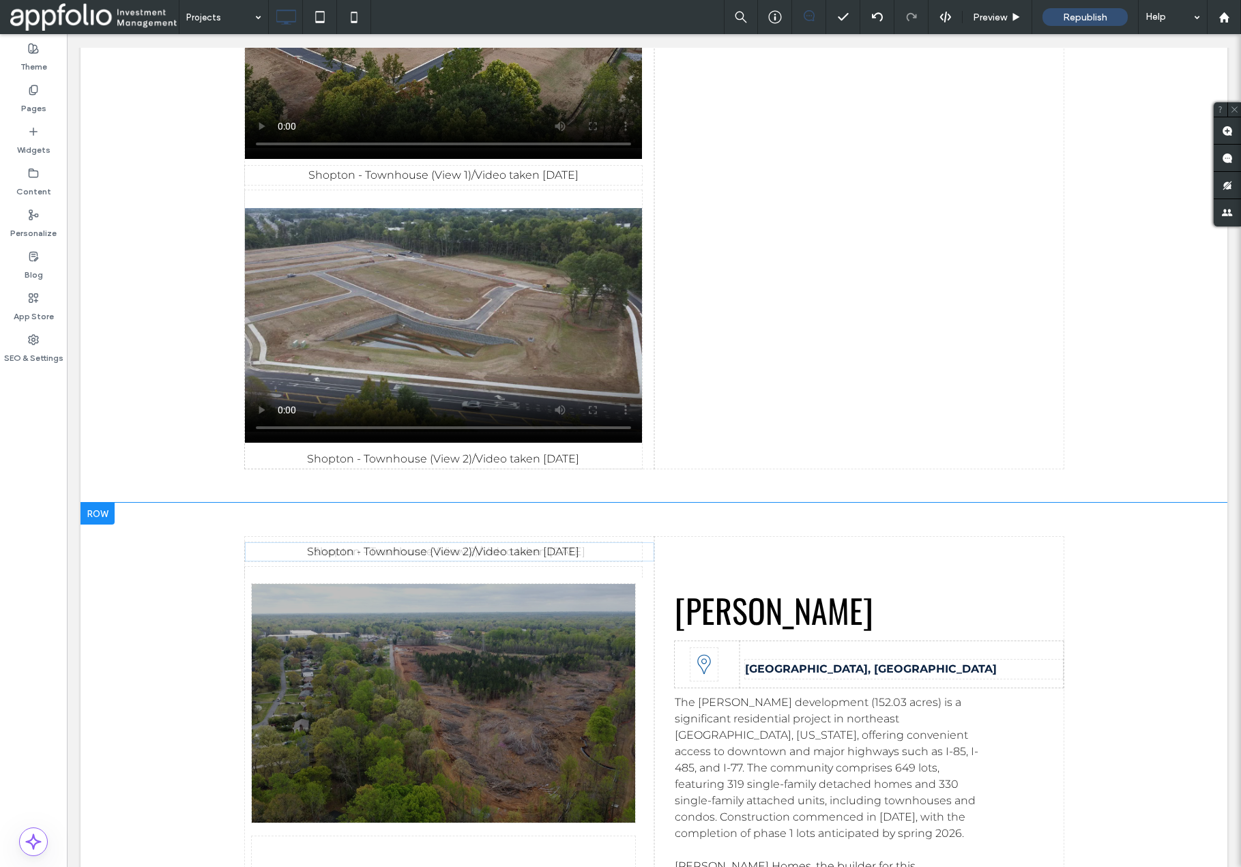
scroll to position [6627, 0]
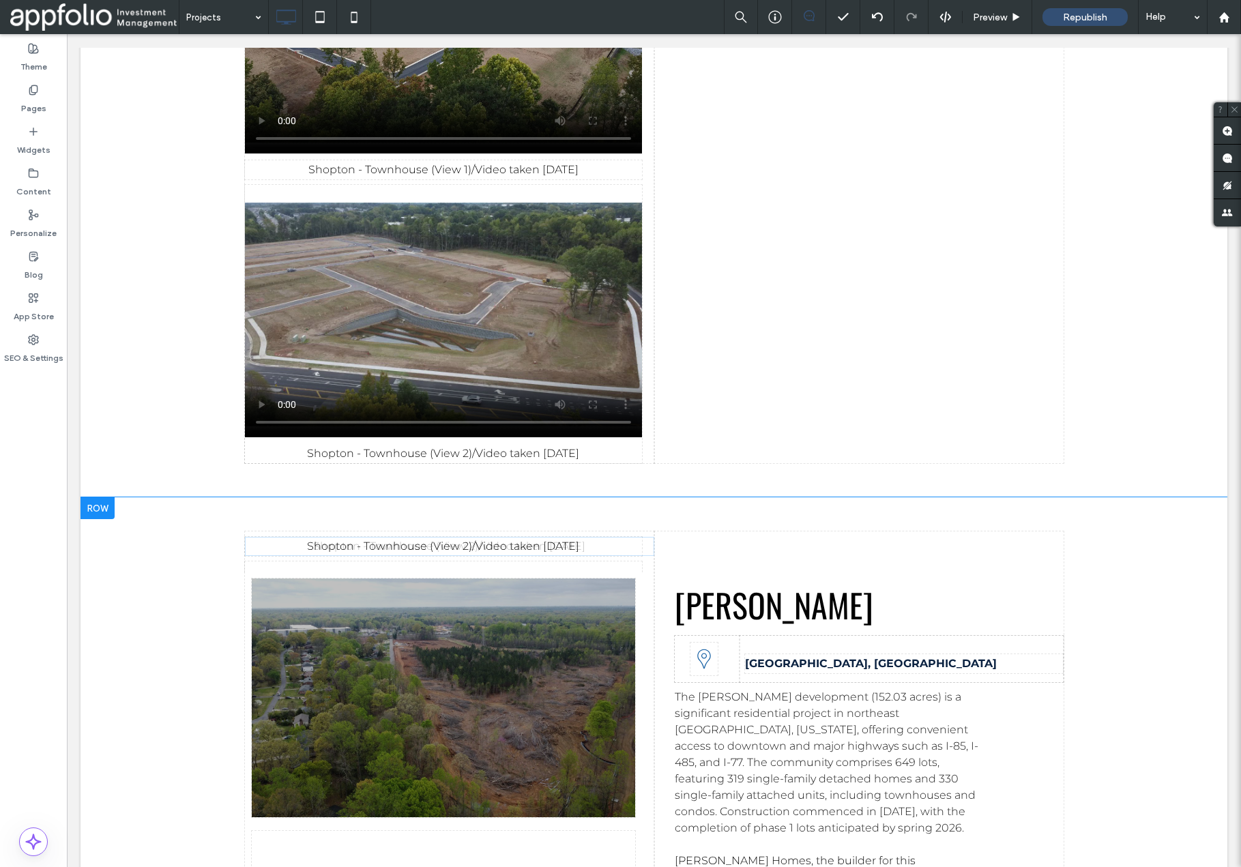
drag, startPoint x: 481, startPoint y: 221, endPoint x: 468, endPoint y: 778, distance: 557.0
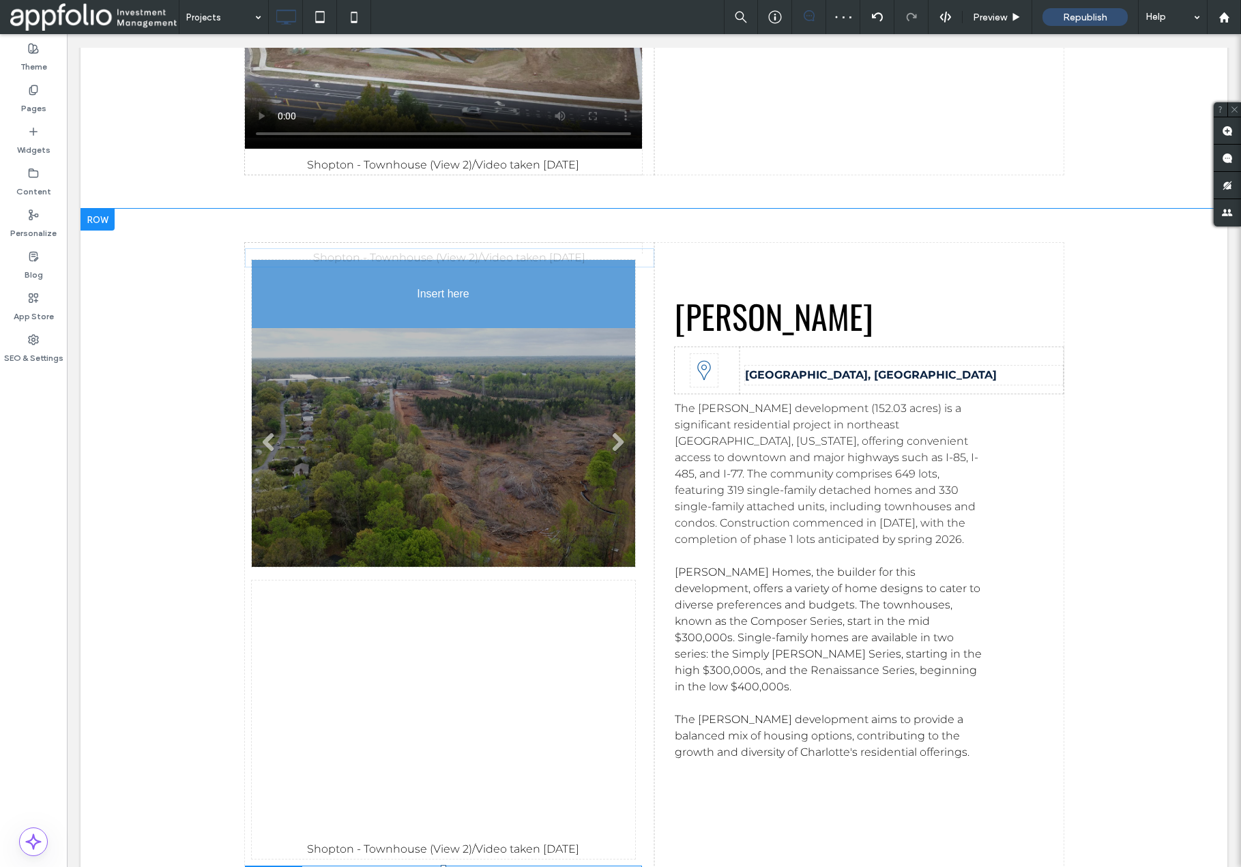
scroll to position [6919, 0]
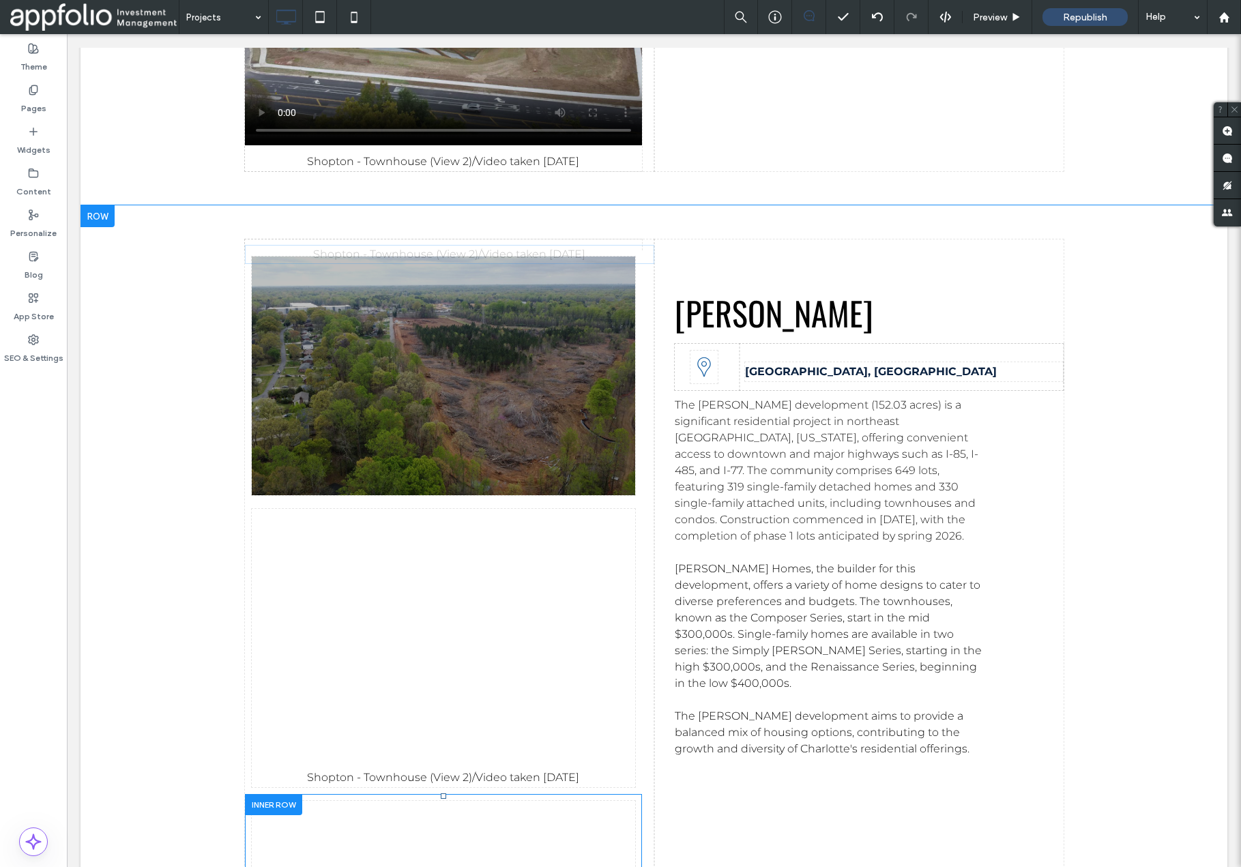
drag, startPoint x: 471, startPoint y: 356, endPoint x: 480, endPoint y: 760, distance: 404.1
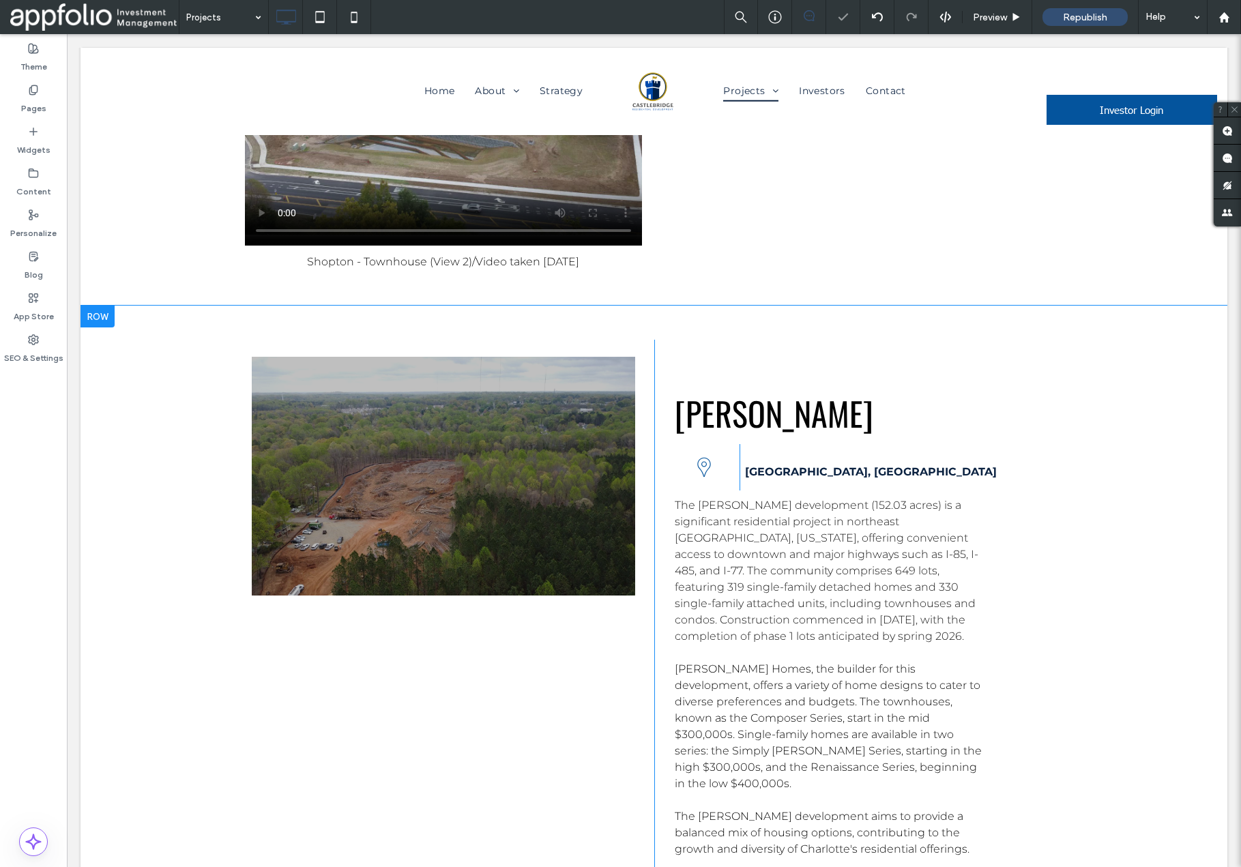
scroll to position [6713, 0]
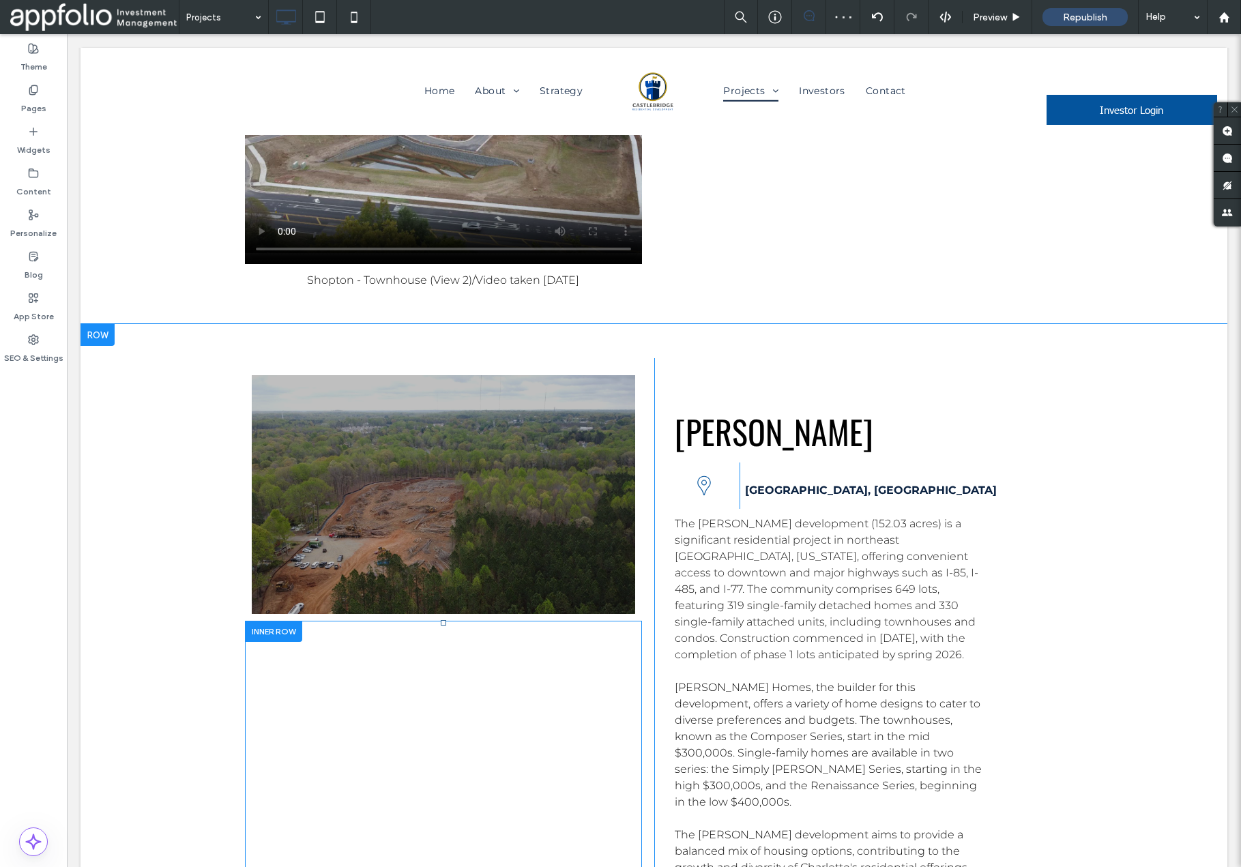
type input "**********"
type input "**"
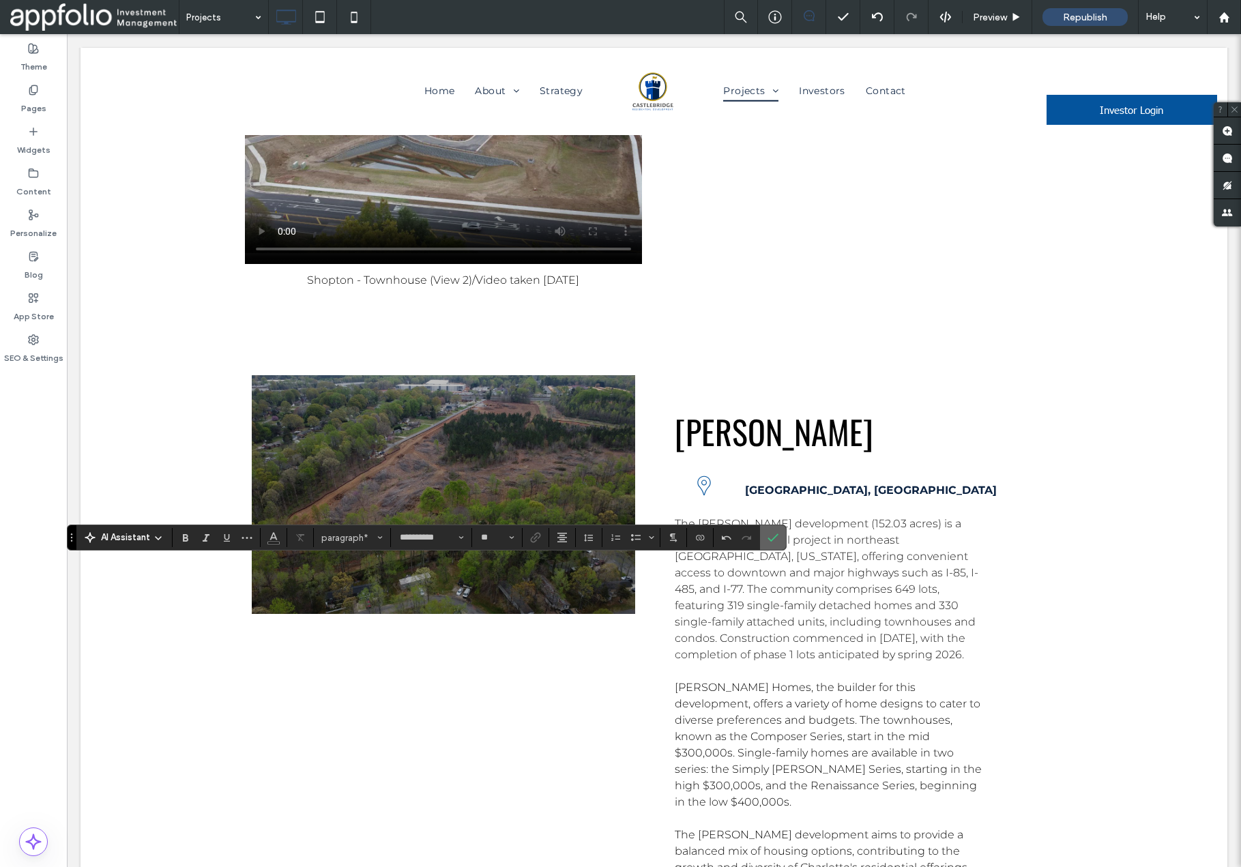
click at [783, 539] on section at bounding box center [773, 537] width 26 height 25
click at [773, 540] on icon "Confirm" at bounding box center [773, 537] width 11 height 11
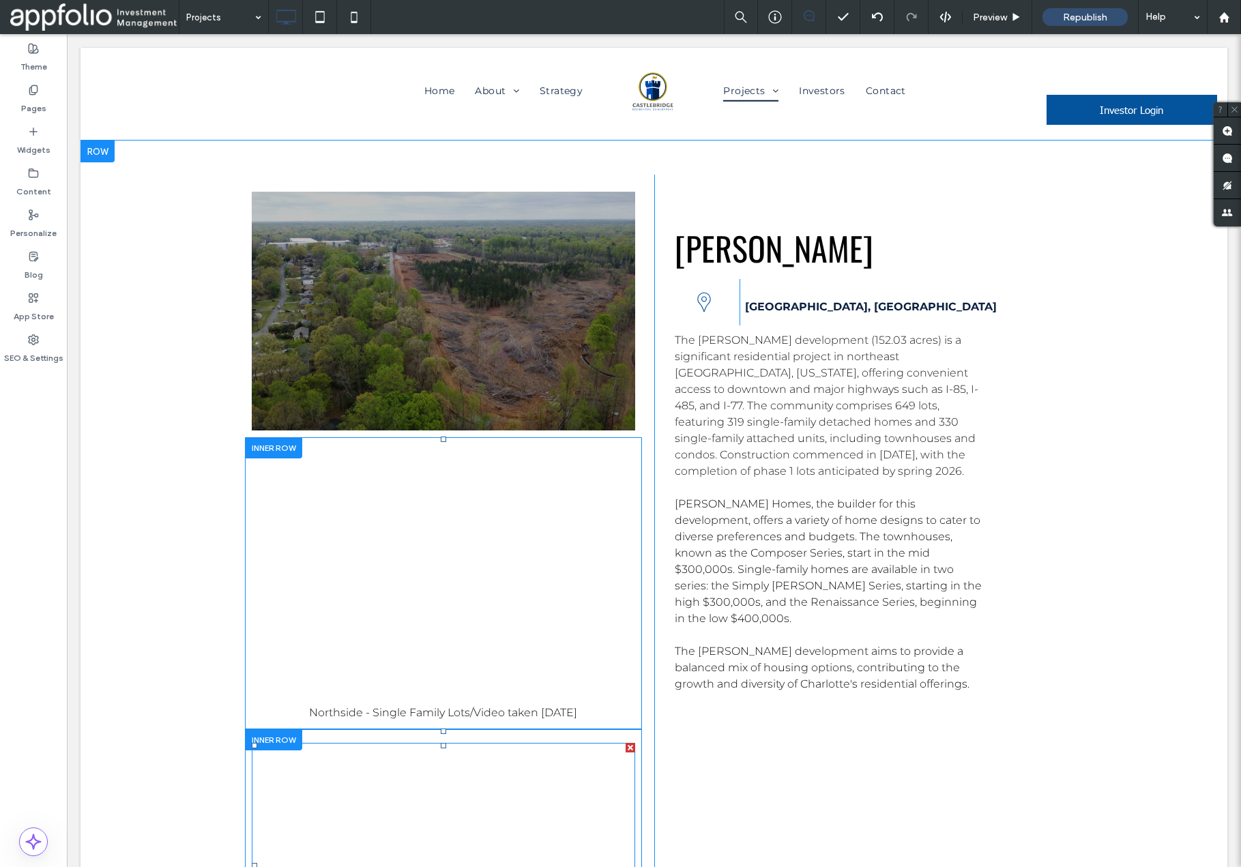
scroll to position [6918, 0]
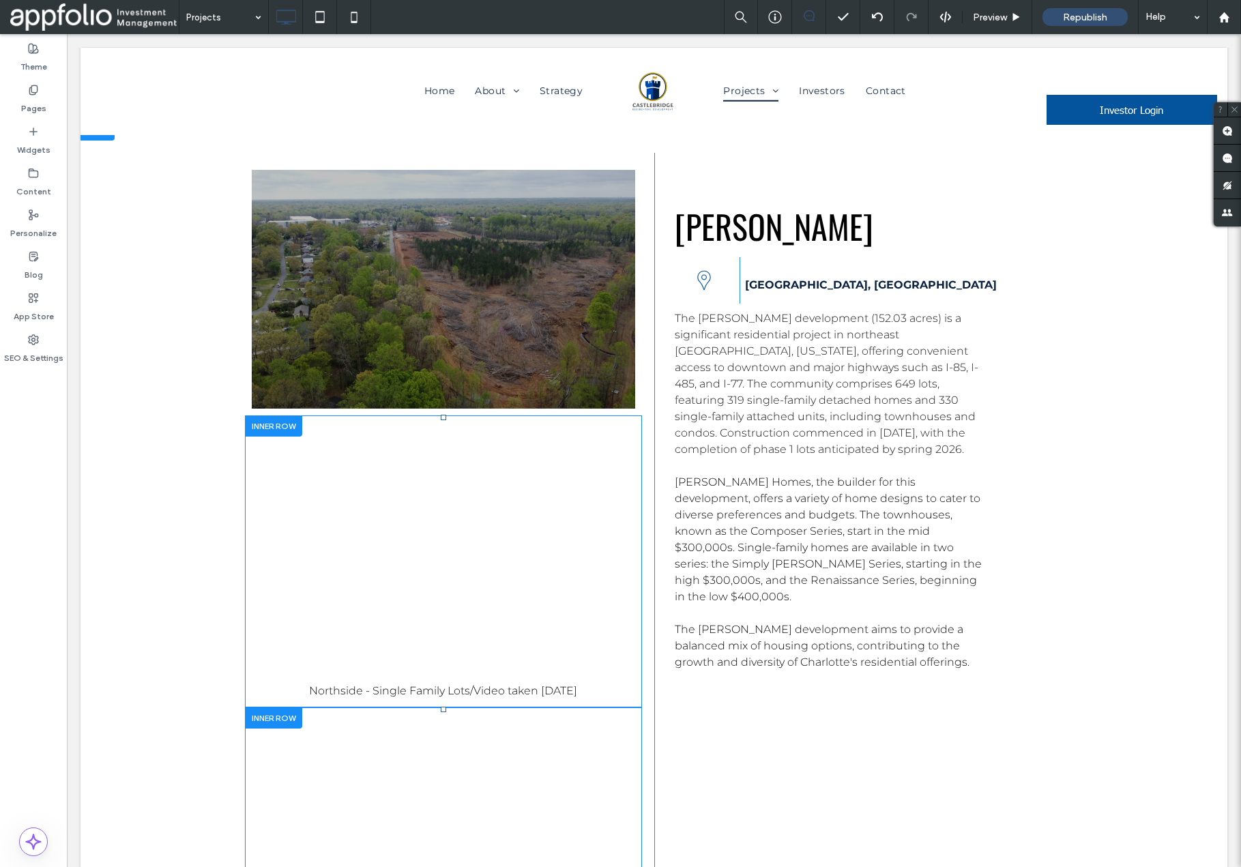
type input "**********"
type input "**"
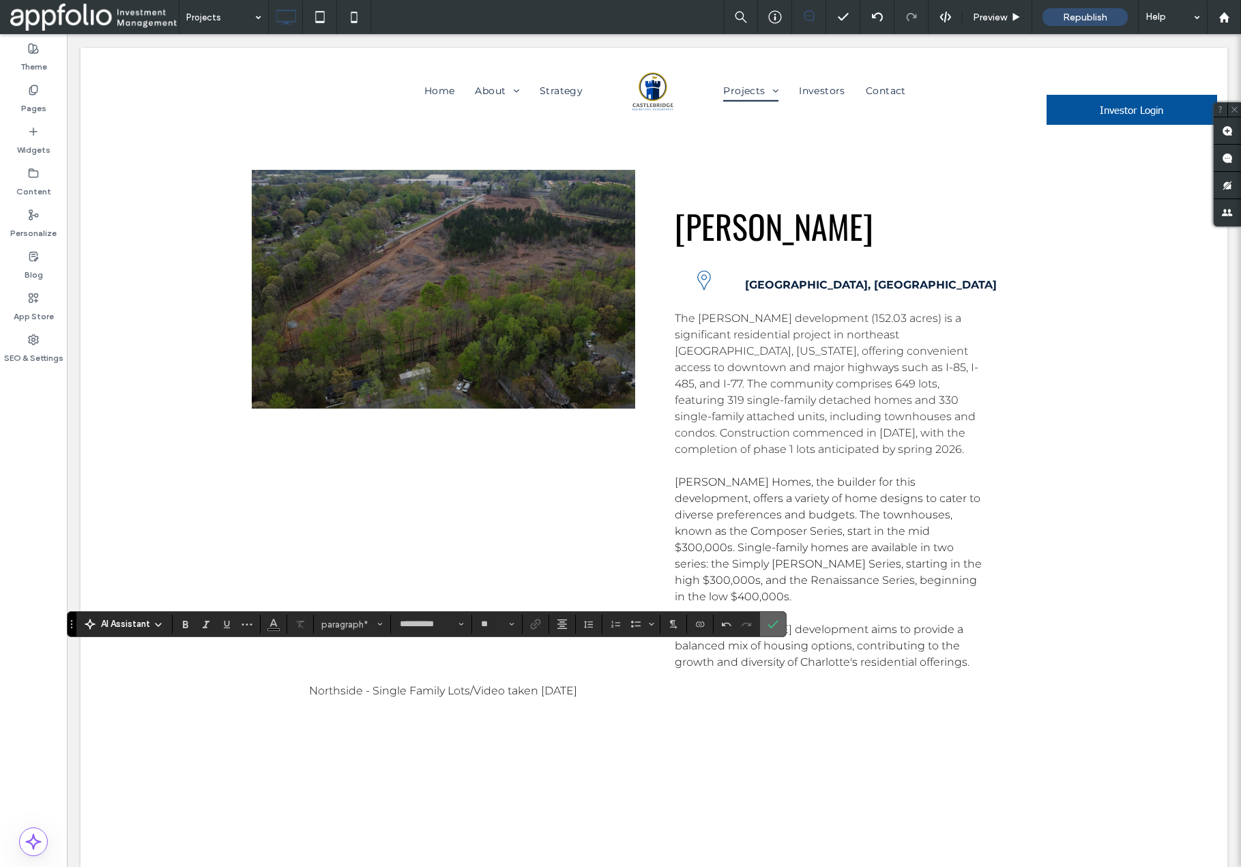
click at [777, 630] on span "Confirm" at bounding box center [773, 624] width 11 height 23
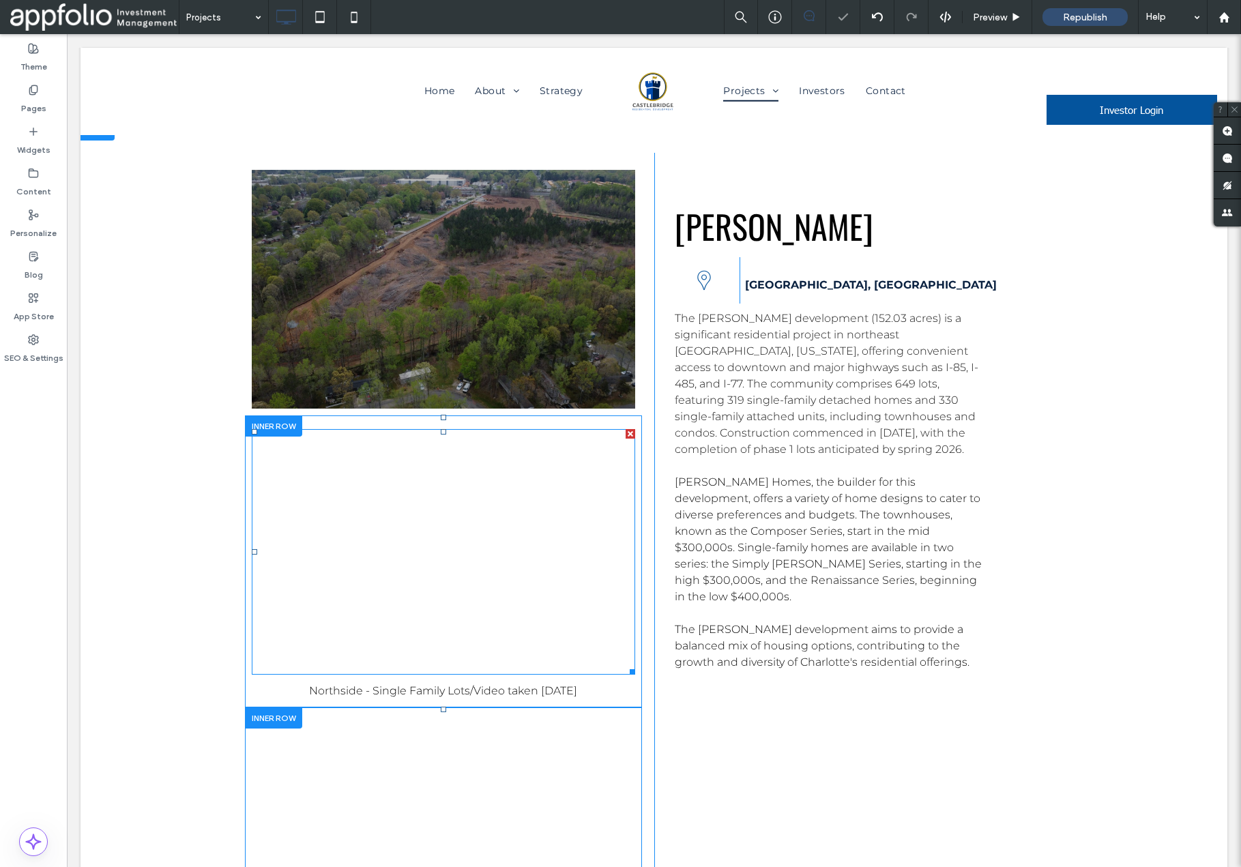
click at [485, 429] on span at bounding box center [444, 552] width 384 height 246
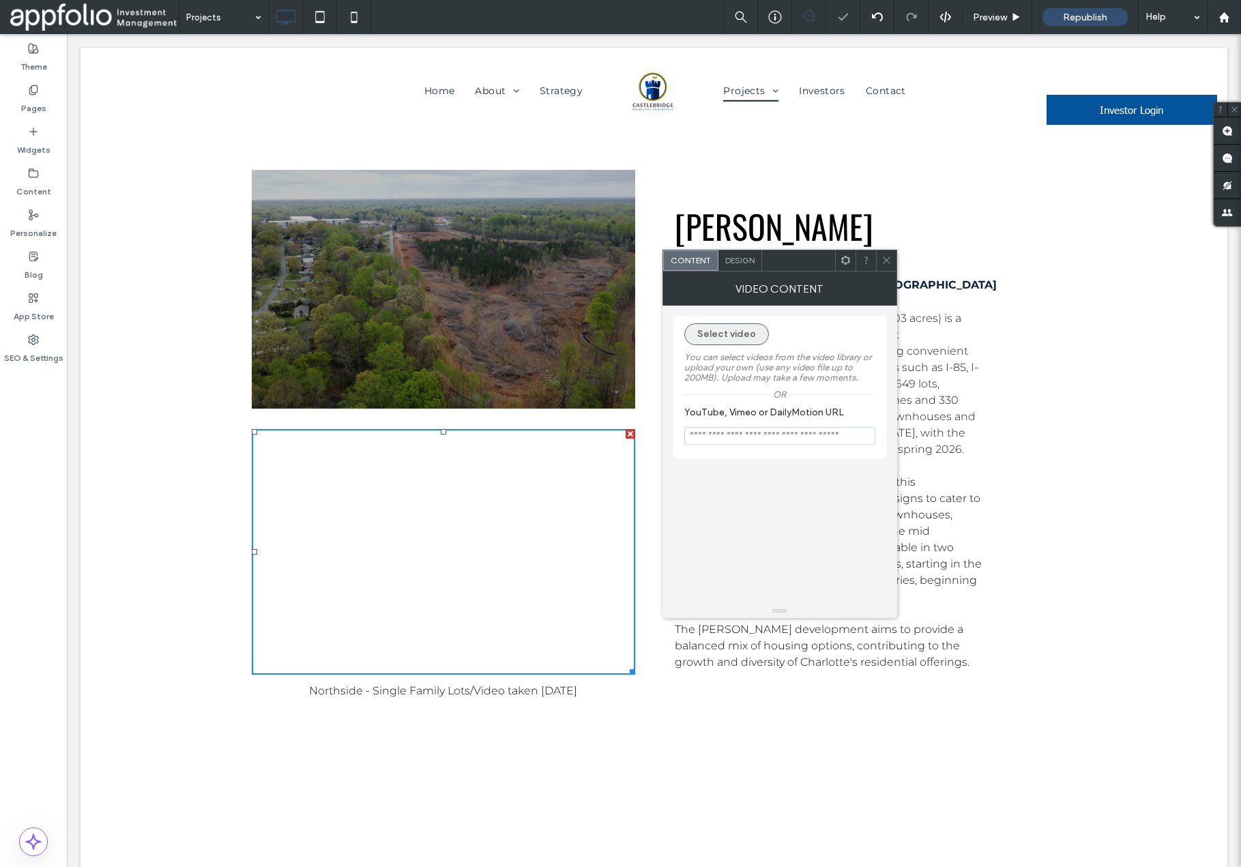
click at [736, 337] on button "Select video" at bounding box center [726, 334] width 85 height 22
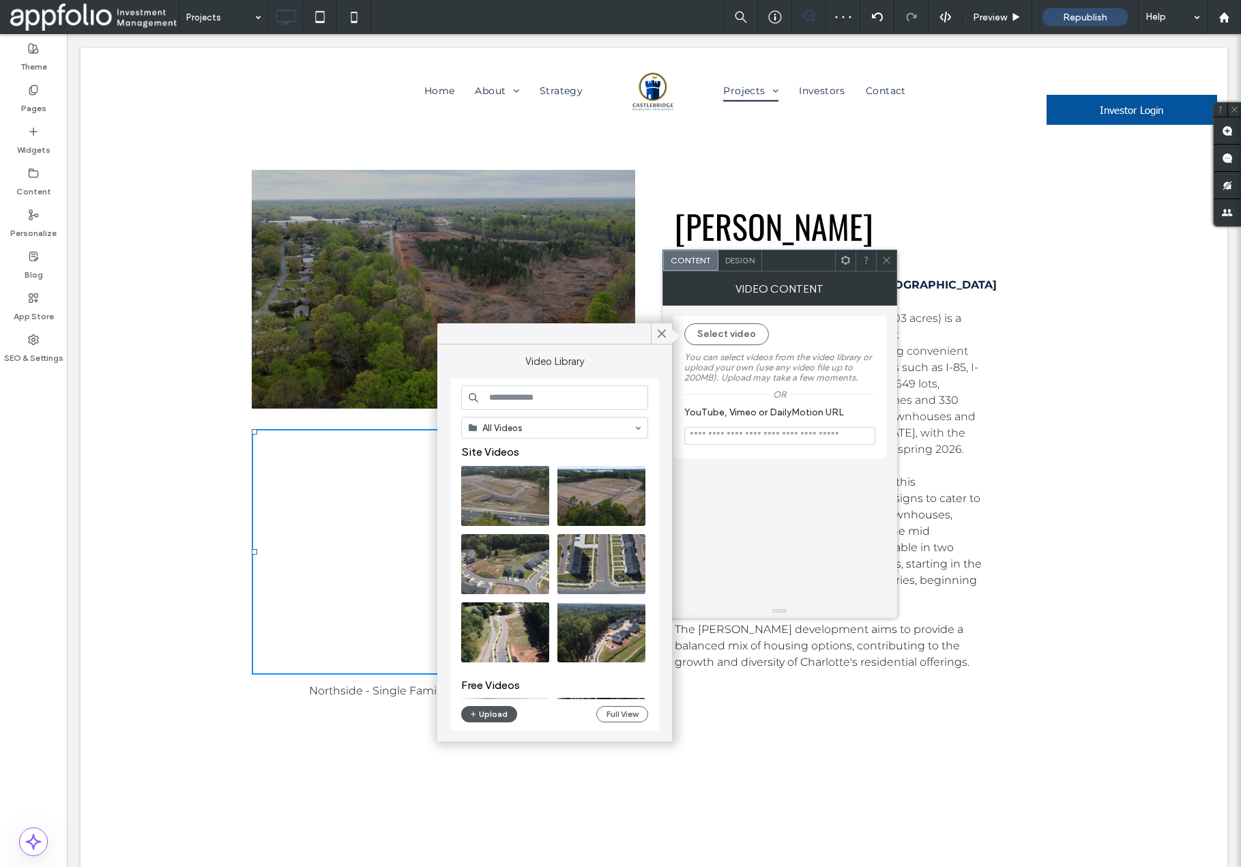
click at [487, 718] on button "Upload" at bounding box center [489, 714] width 56 height 16
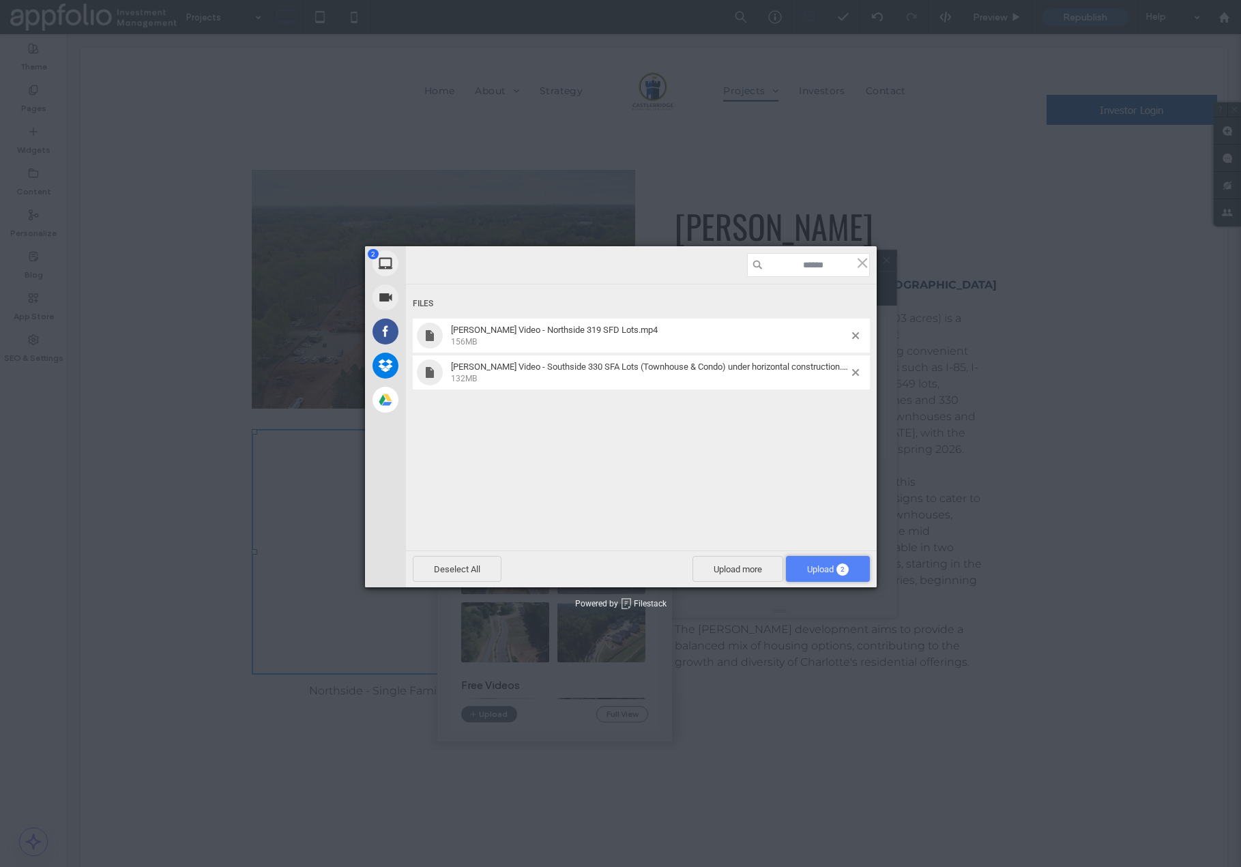
click at [809, 573] on span "Upload 2" at bounding box center [828, 569] width 42 height 10
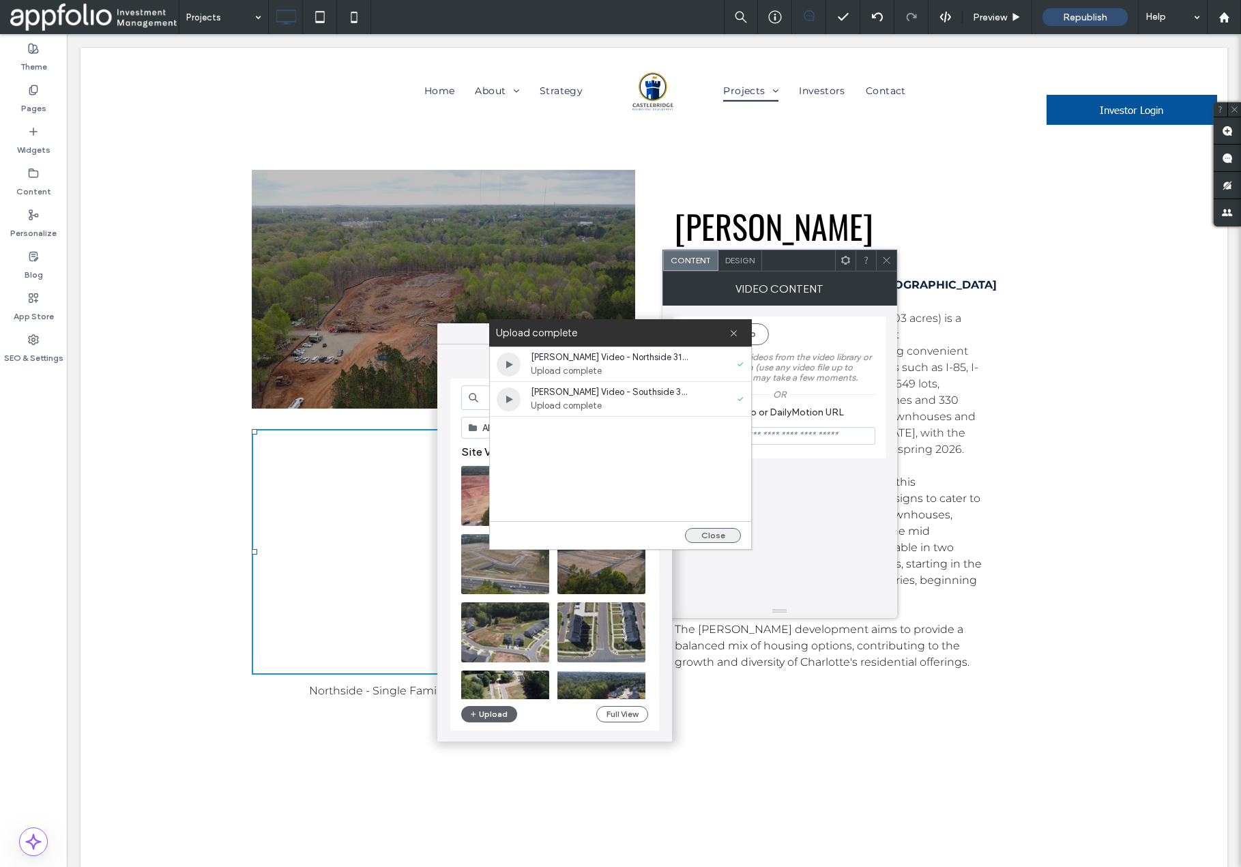
click at [712, 538] on button "Close" at bounding box center [713, 535] width 56 height 15
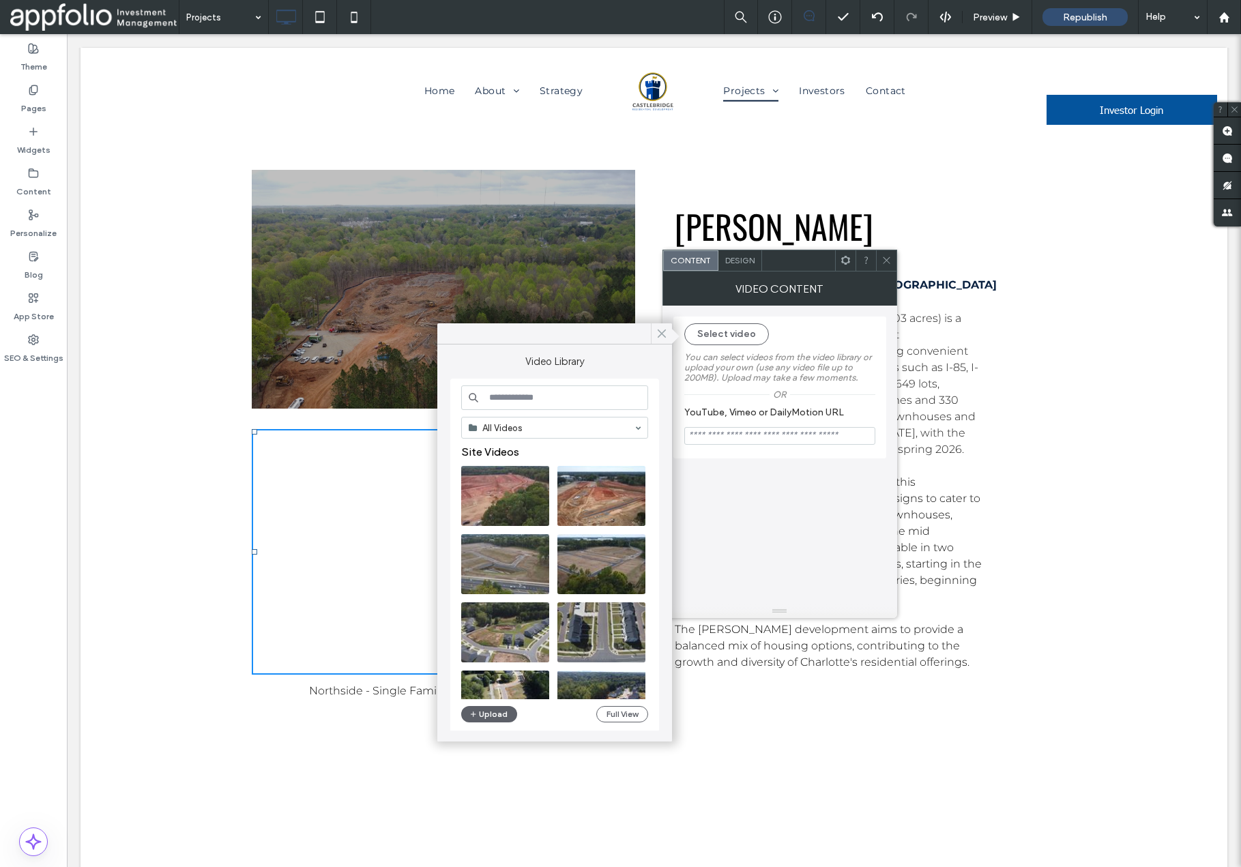
click at [659, 329] on icon at bounding box center [662, 334] width 12 height 12
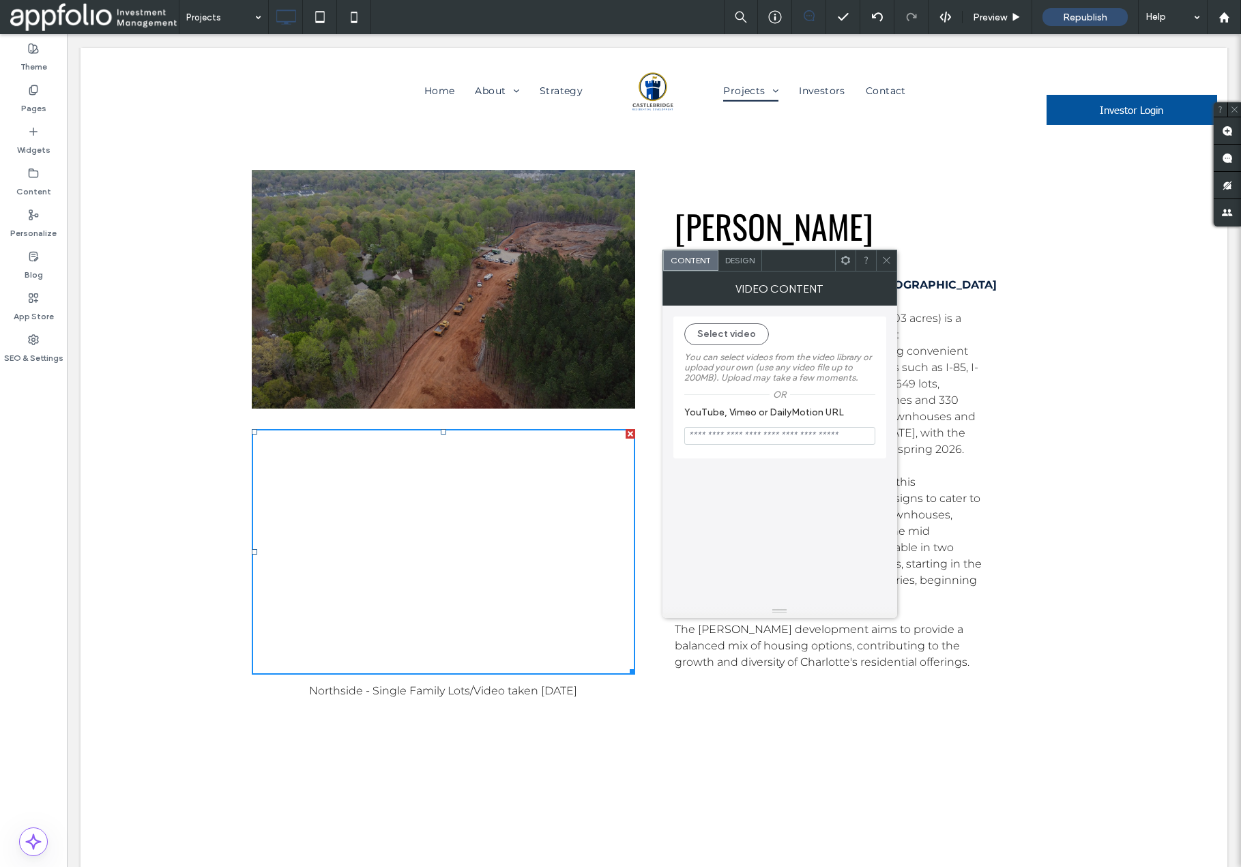
click at [889, 261] on icon at bounding box center [887, 260] width 10 height 10
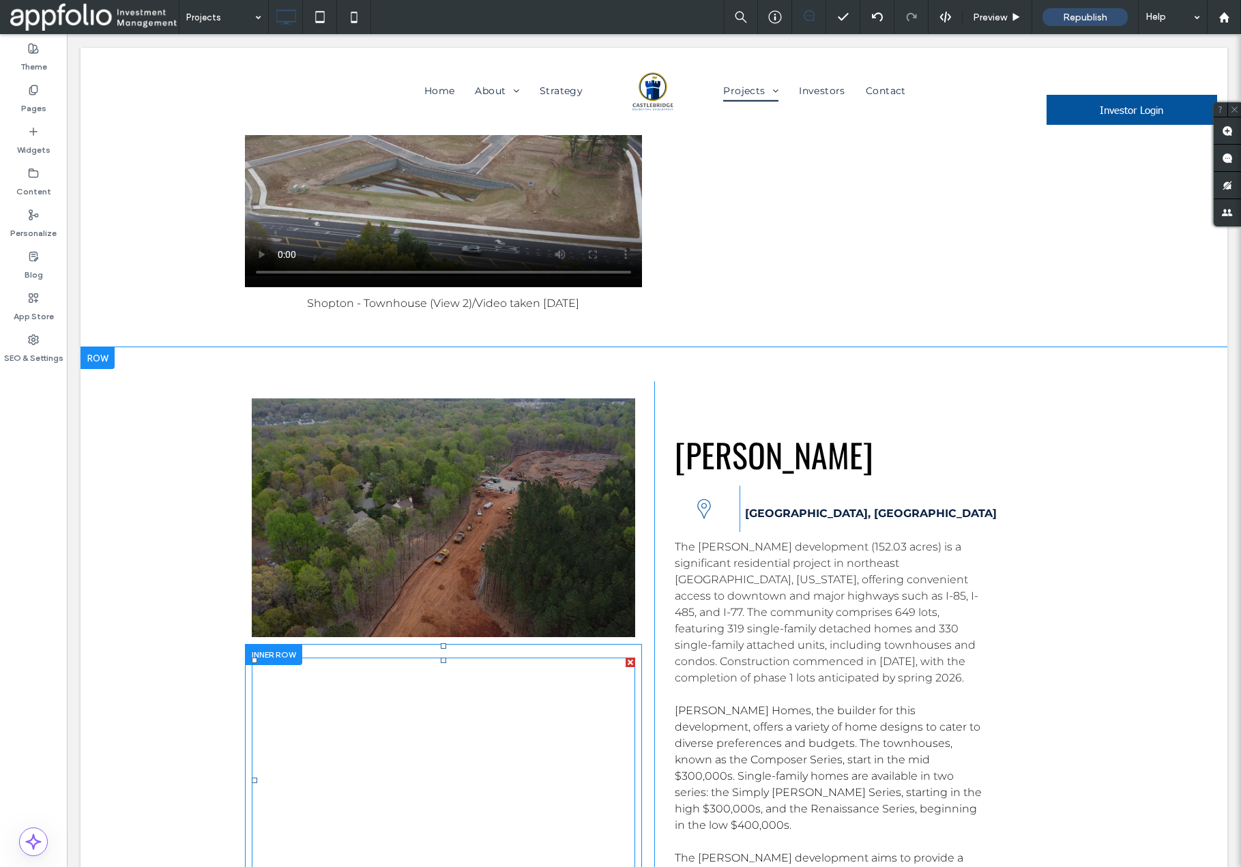
scroll to position [6665, 0]
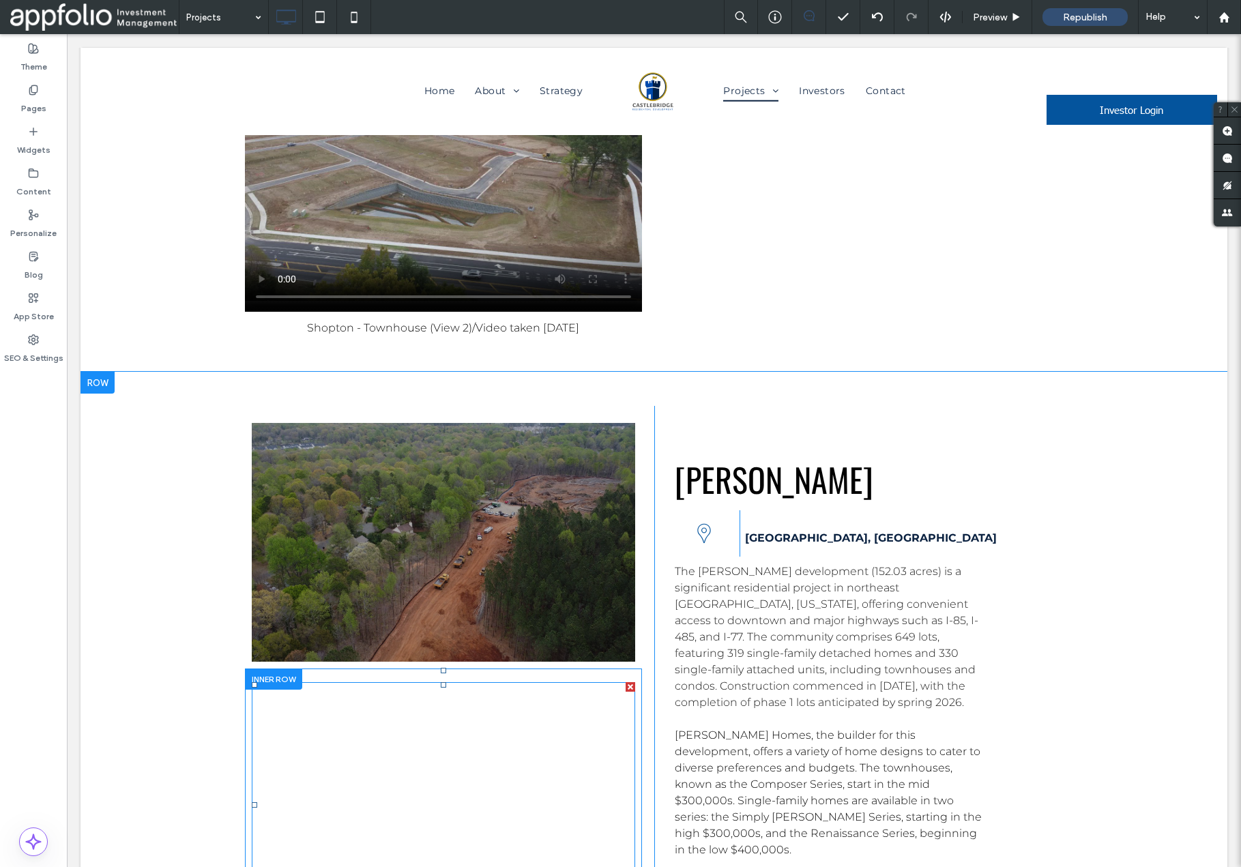
click at [518, 682] on span at bounding box center [444, 805] width 384 height 246
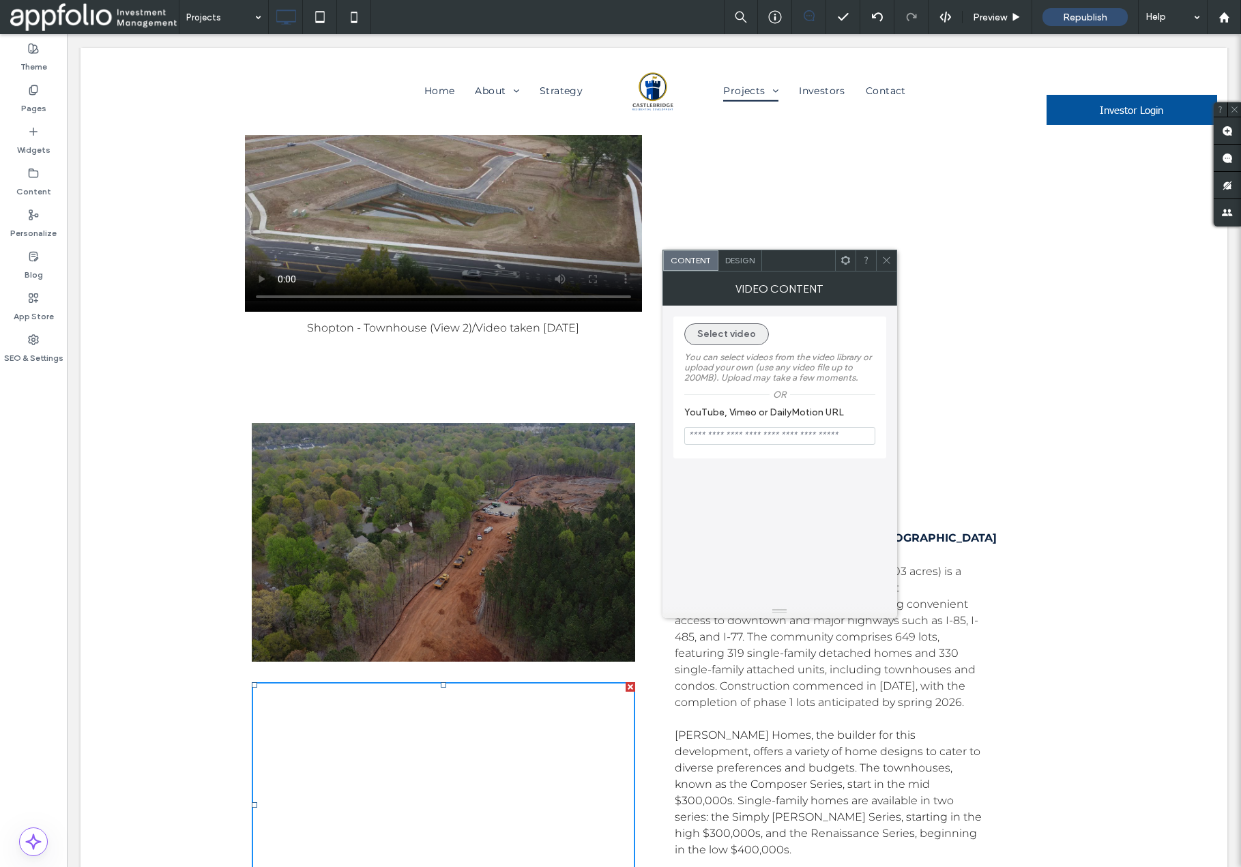
click at [717, 330] on button "Select video" at bounding box center [726, 334] width 85 height 22
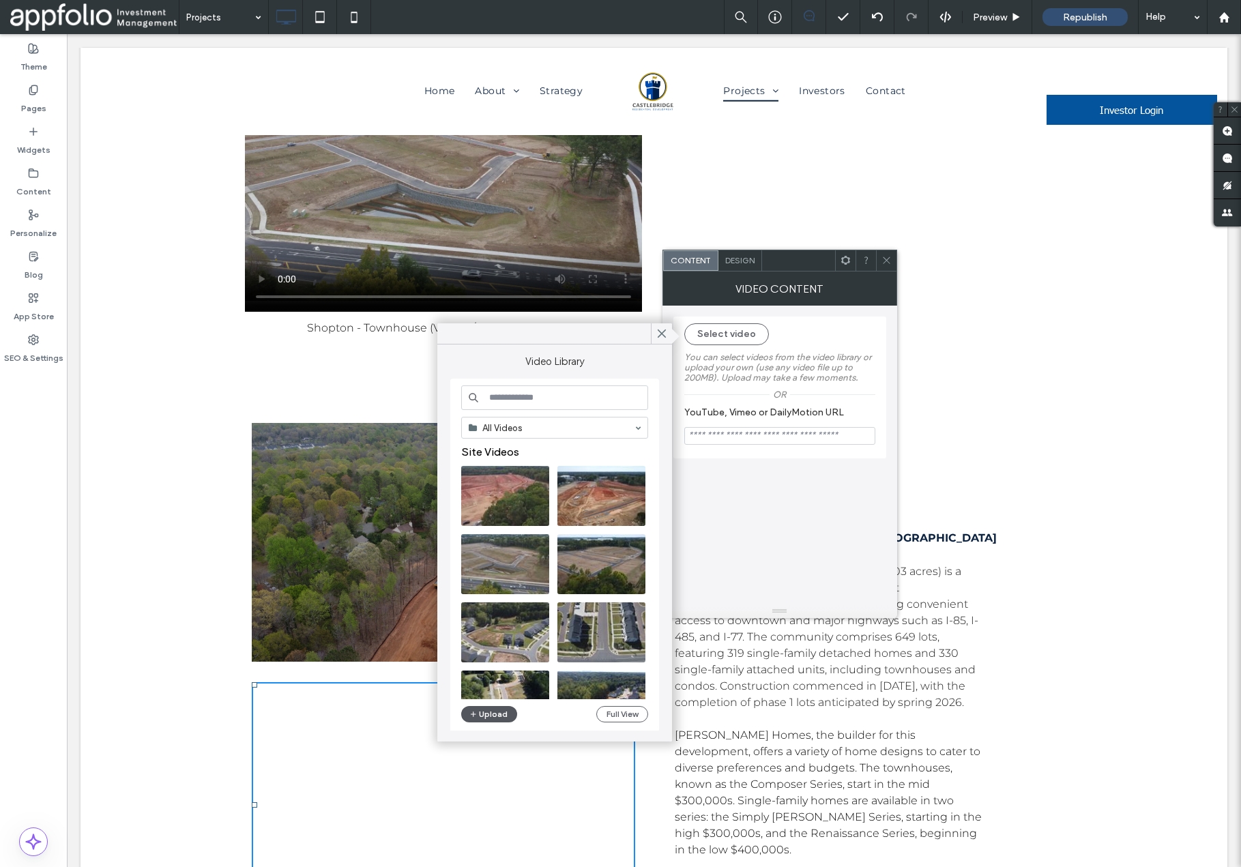
click at [491, 713] on button "Upload" at bounding box center [489, 714] width 56 height 16
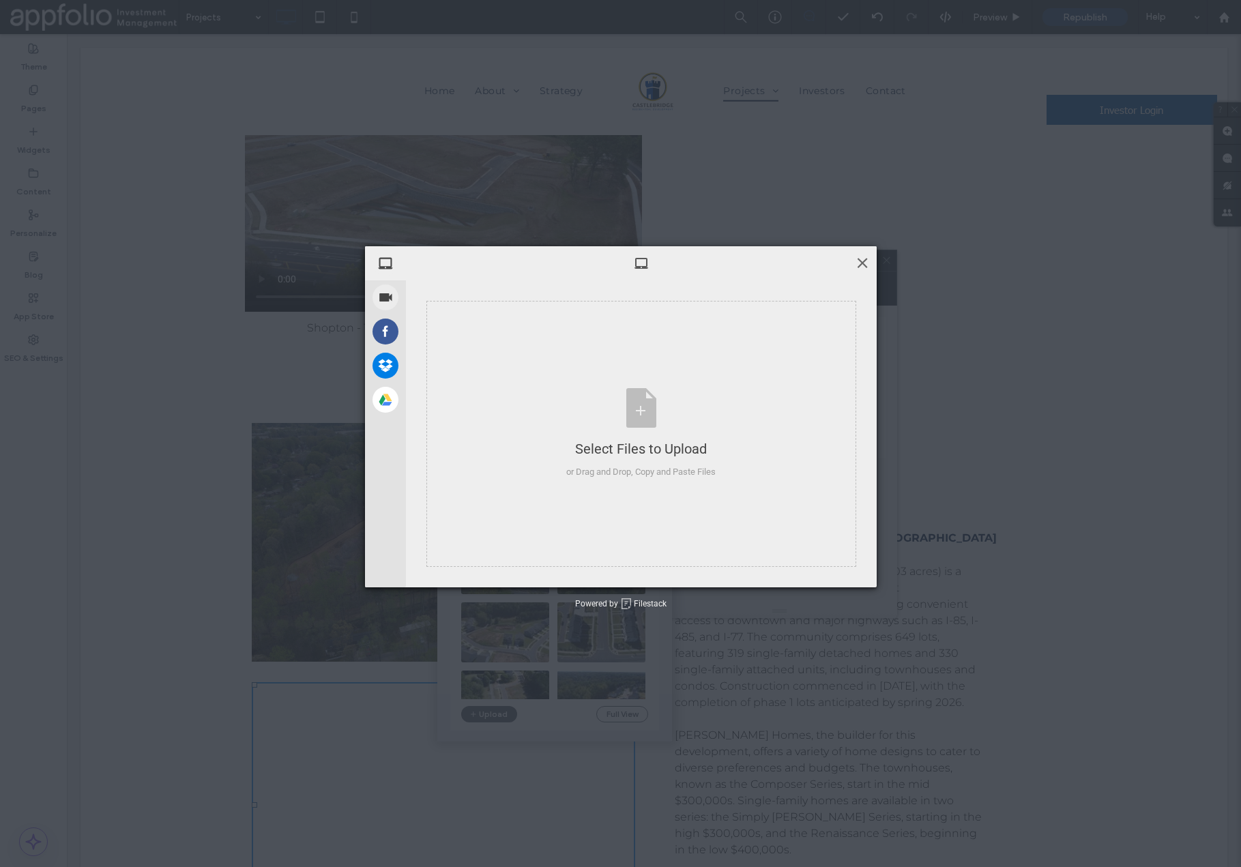
click at [863, 263] on span at bounding box center [862, 262] width 15 height 15
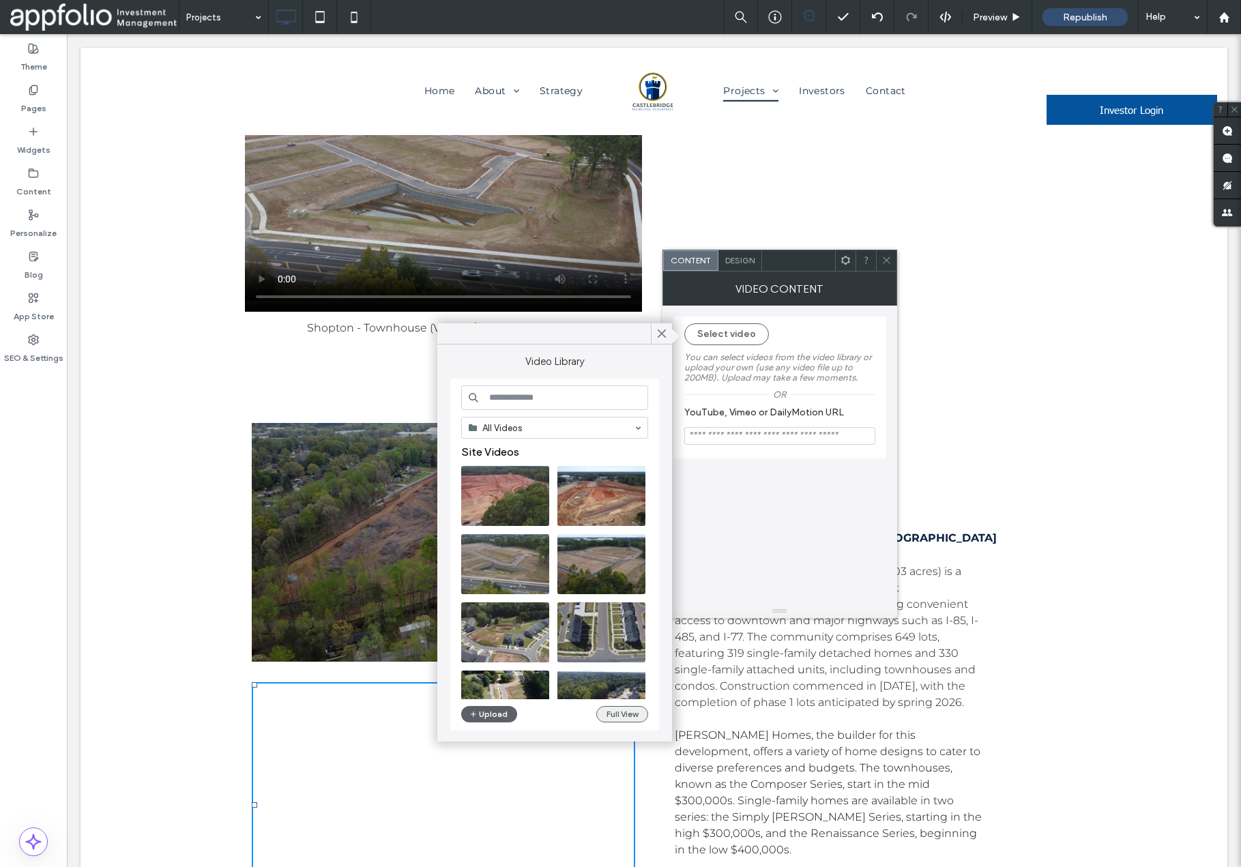
click at [618, 716] on button "Full View" at bounding box center [622, 714] width 52 height 16
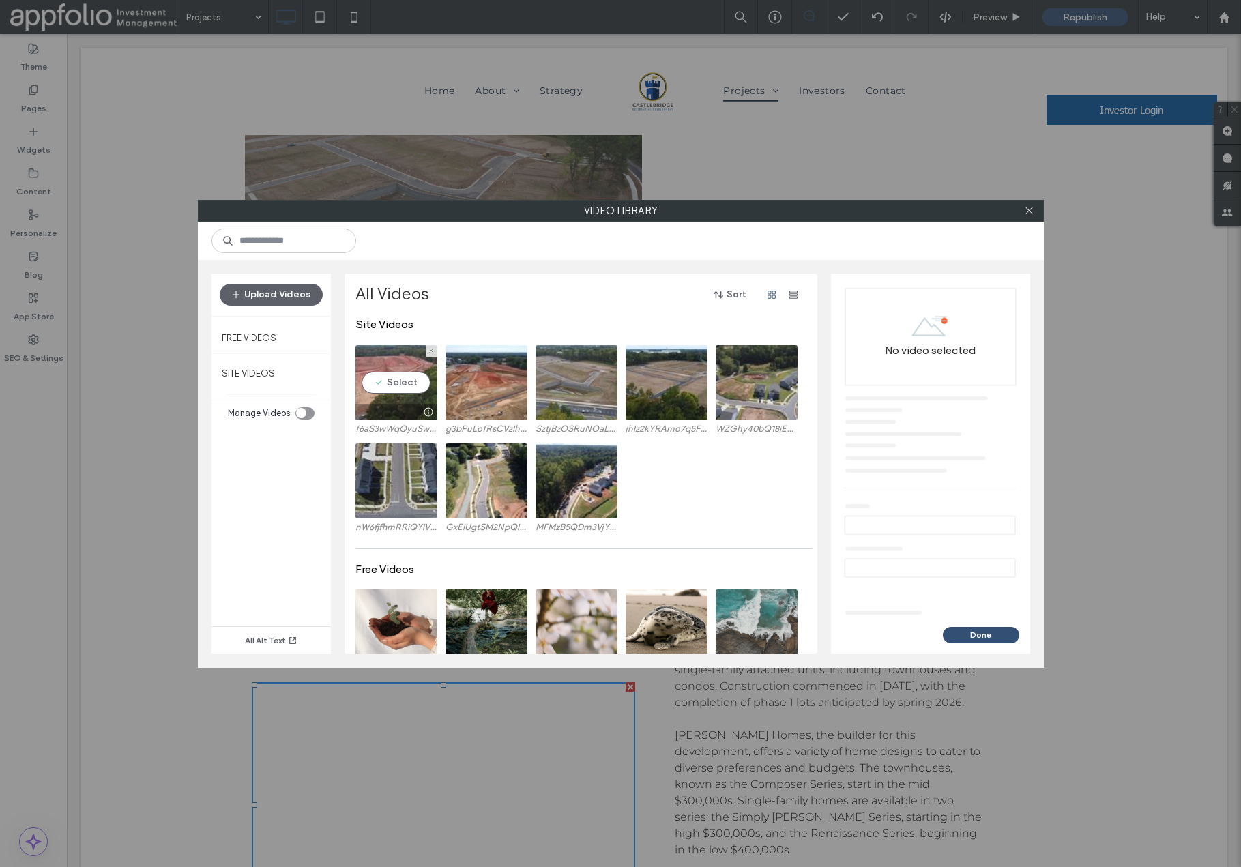
click at [396, 394] on video at bounding box center [397, 382] width 82 height 75
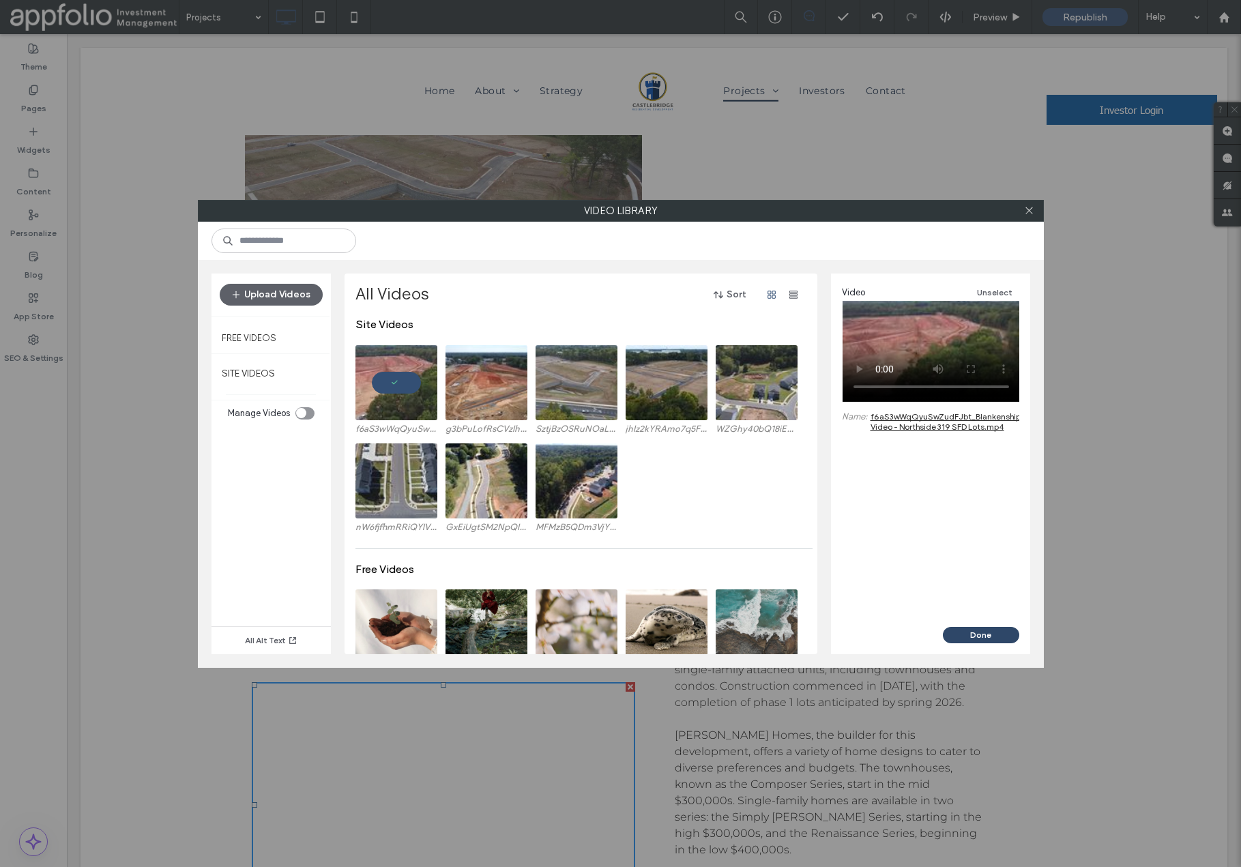
click at [975, 633] on button "Done" at bounding box center [981, 635] width 76 height 16
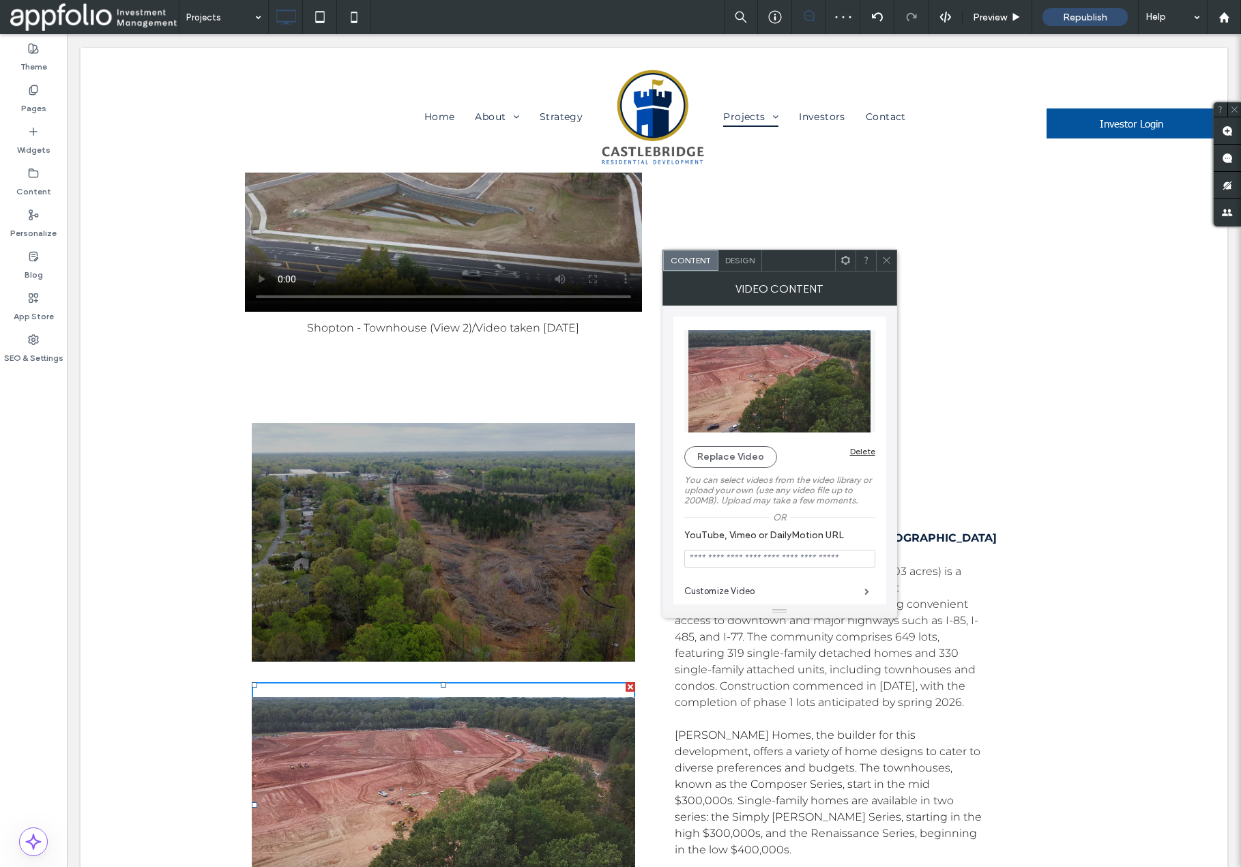
click at [888, 261] on icon at bounding box center [887, 260] width 10 height 10
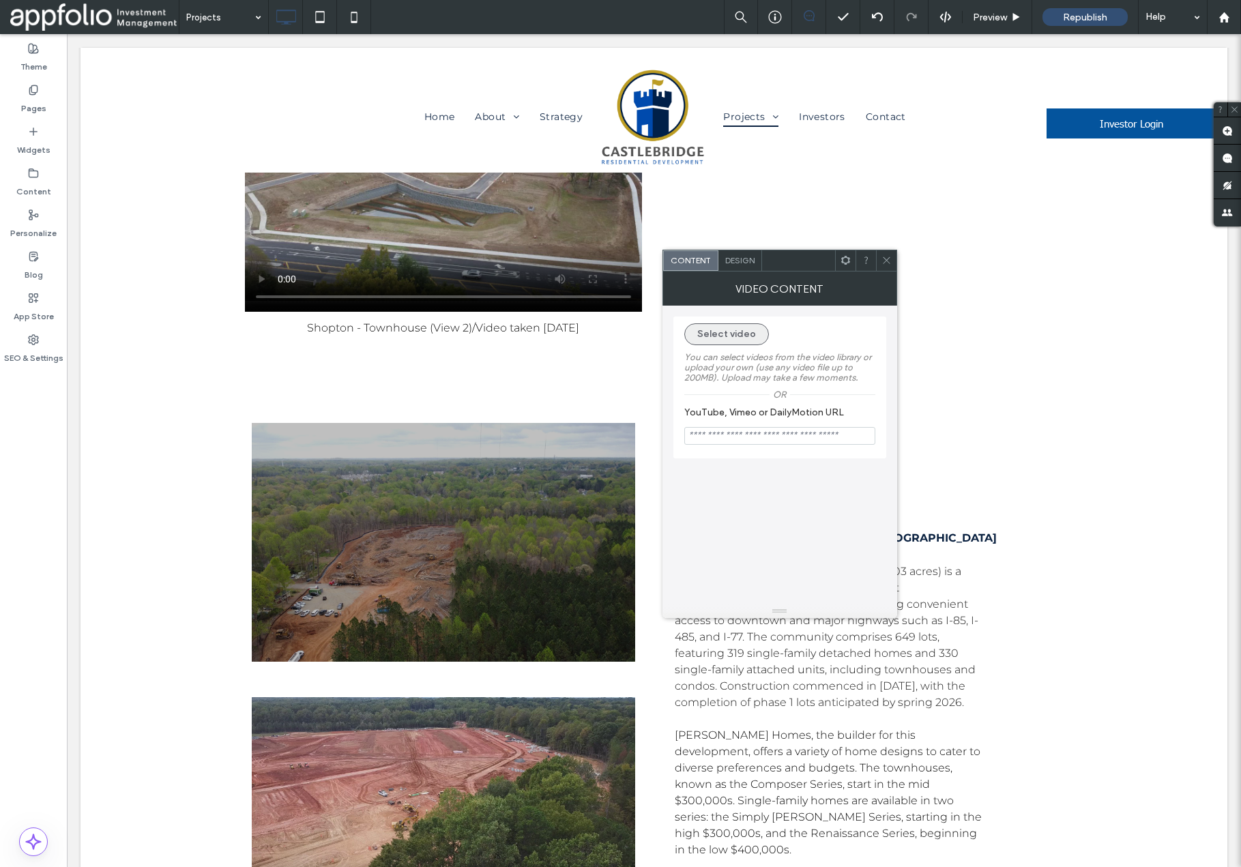
click at [732, 336] on button "Select video" at bounding box center [726, 334] width 85 height 22
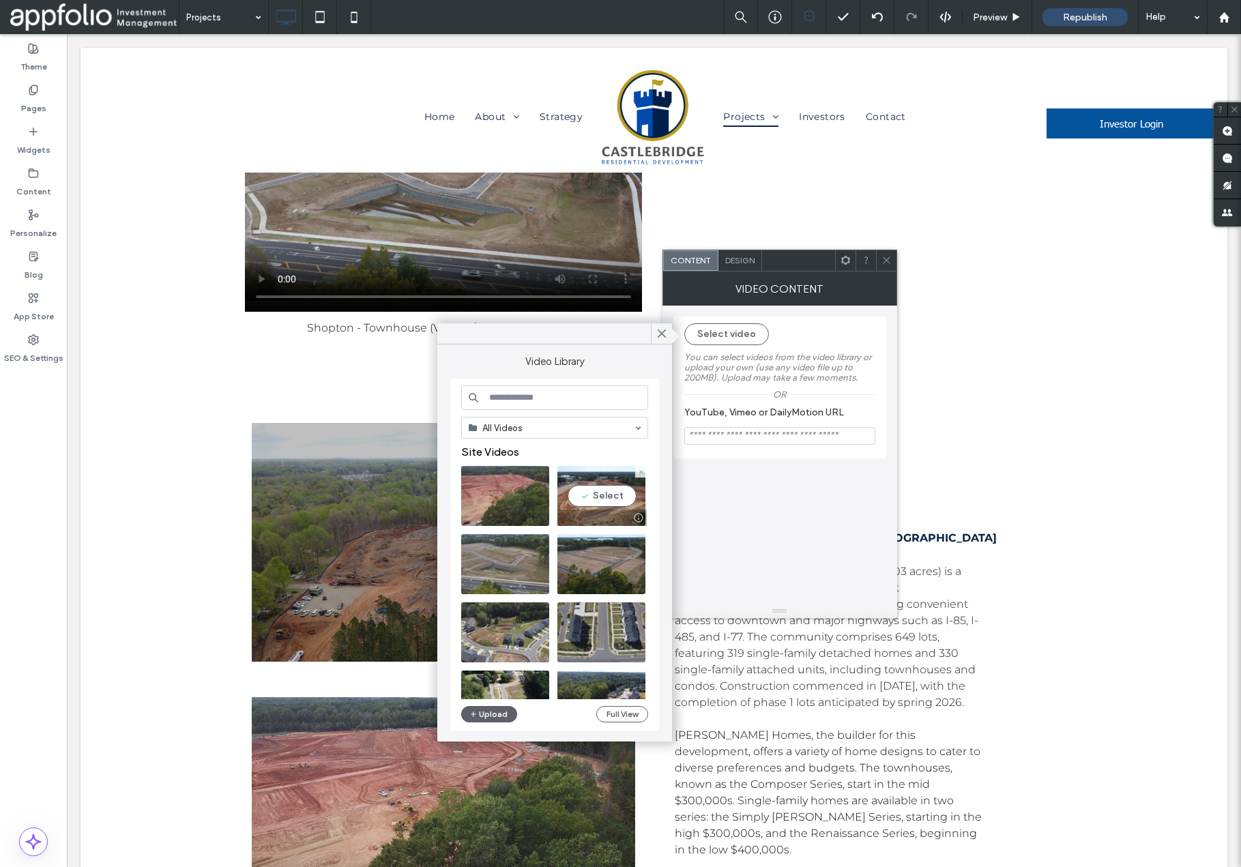
click at [595, 496] on video at bounding box center [602, 496] width 88 height 60
type input "**********"
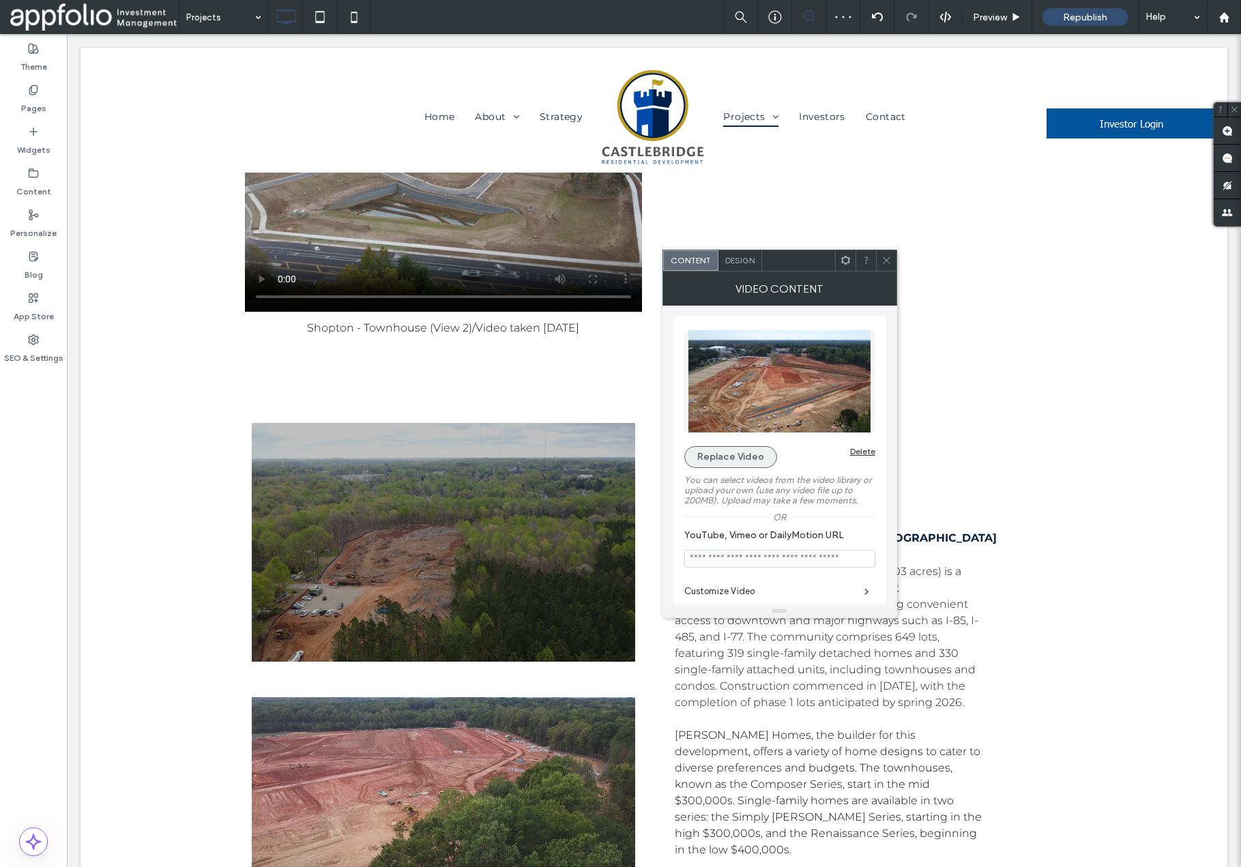
click at [738, 460] on button "Replace Video" at bounding box center [730, 457] width 93 height 22
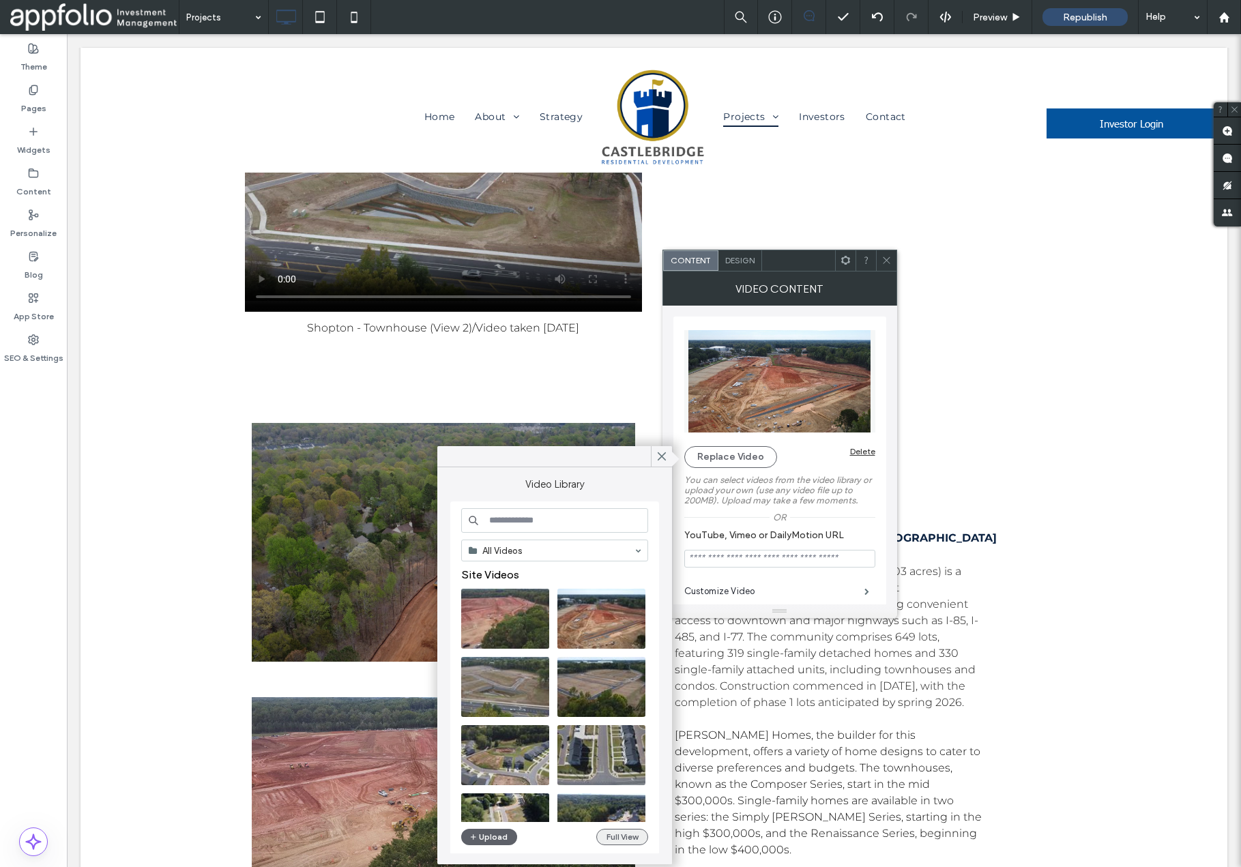
click at [628, 840] on button "Full View" at bounding box center [622, 837] width 52 height 16
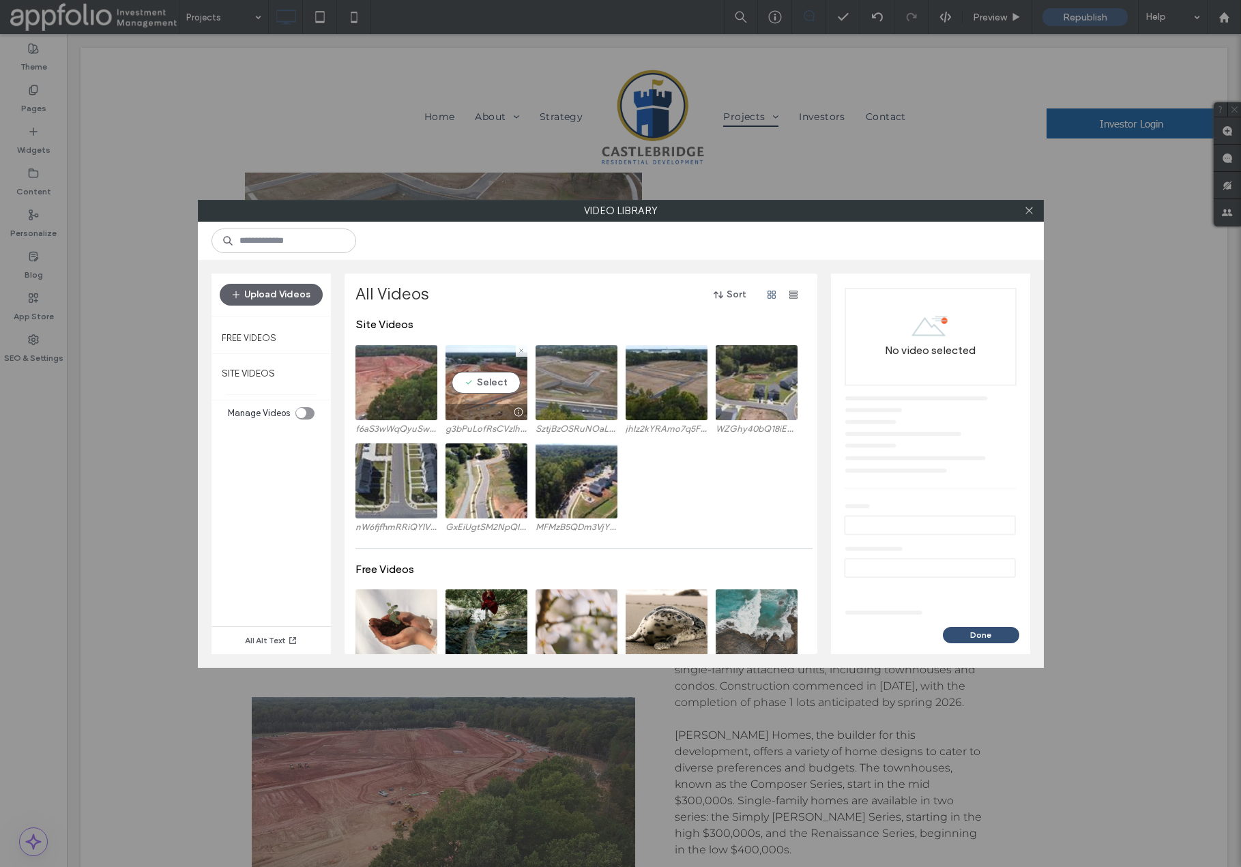
click at [481, 394] on video at bounding box center [487, 382] width 82 height 75
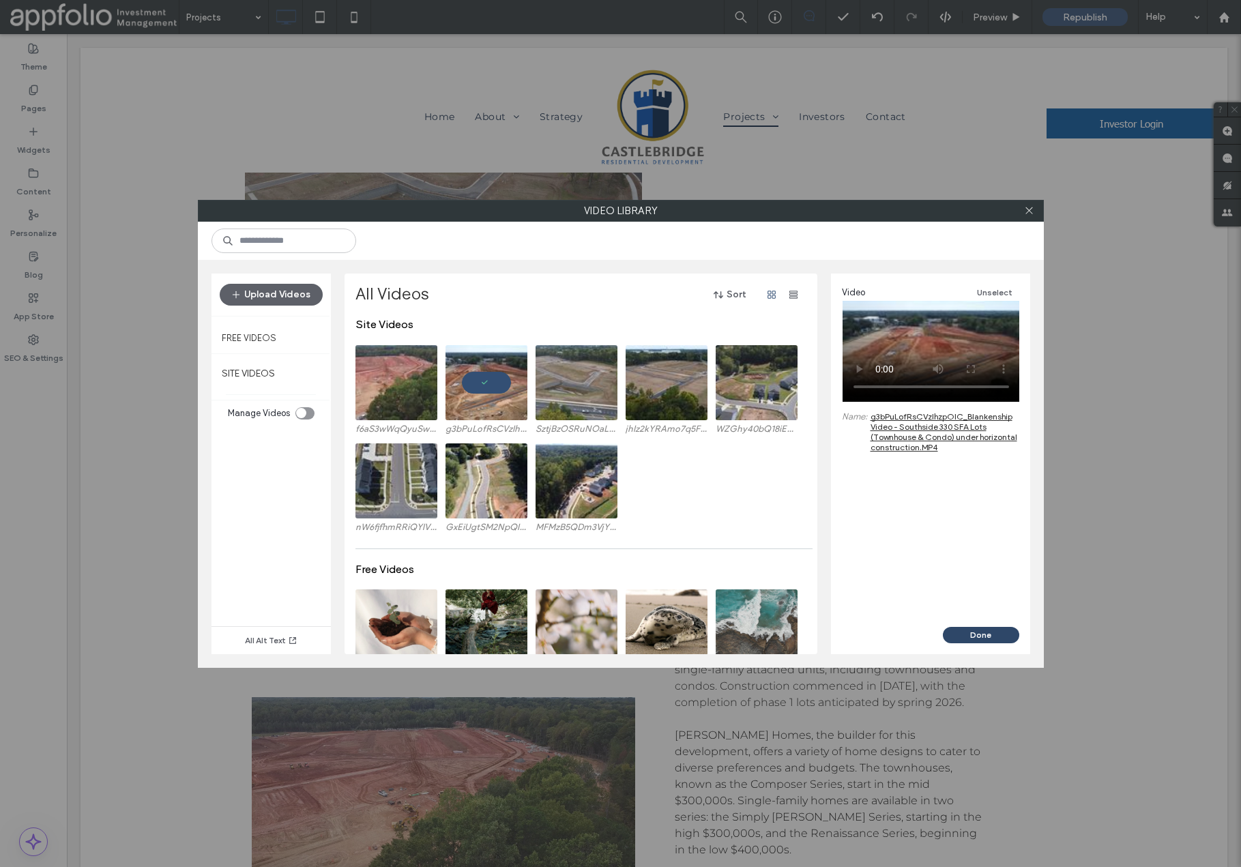
click at [983, 631] on button "Done" at bounding box center [981, 635] width 76 height 16
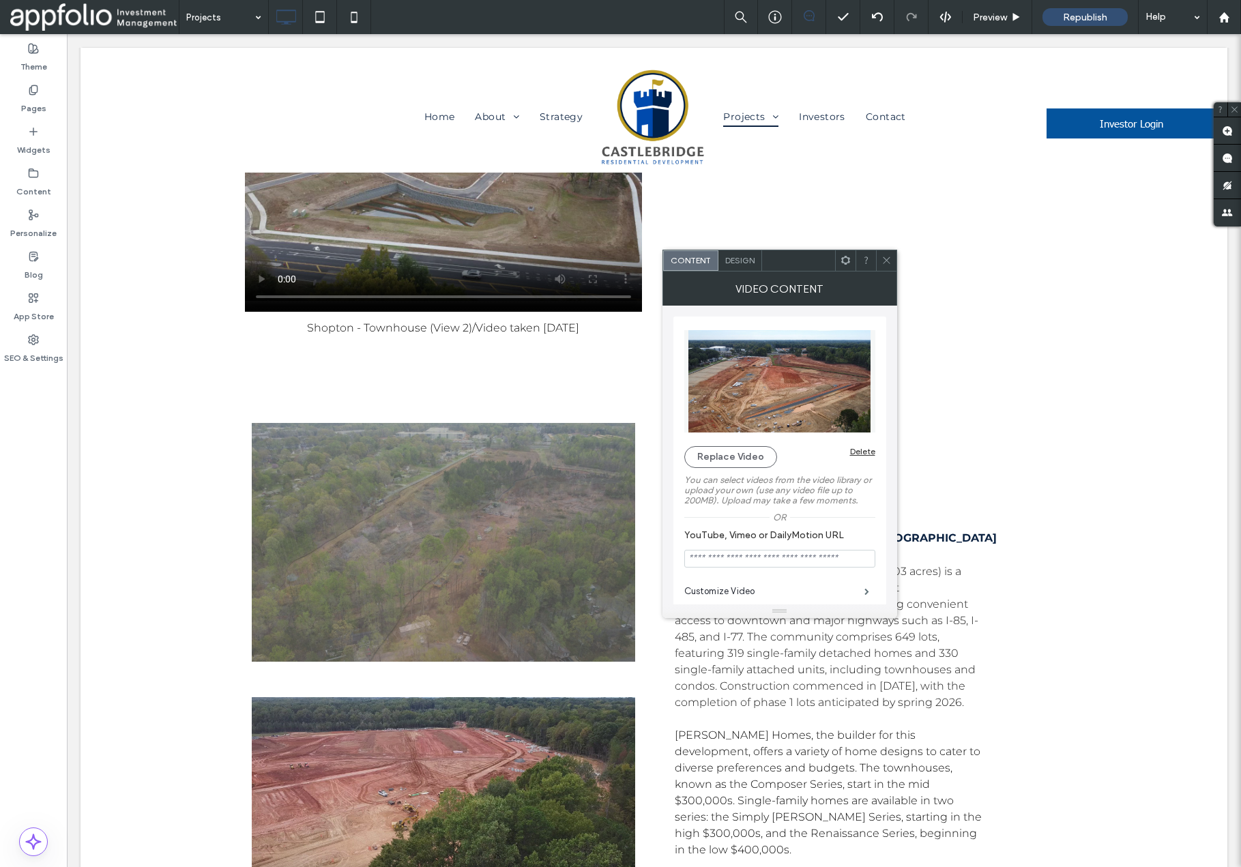
click at [887, 259] on use at bounding box center [886, 260] width 7 height 7
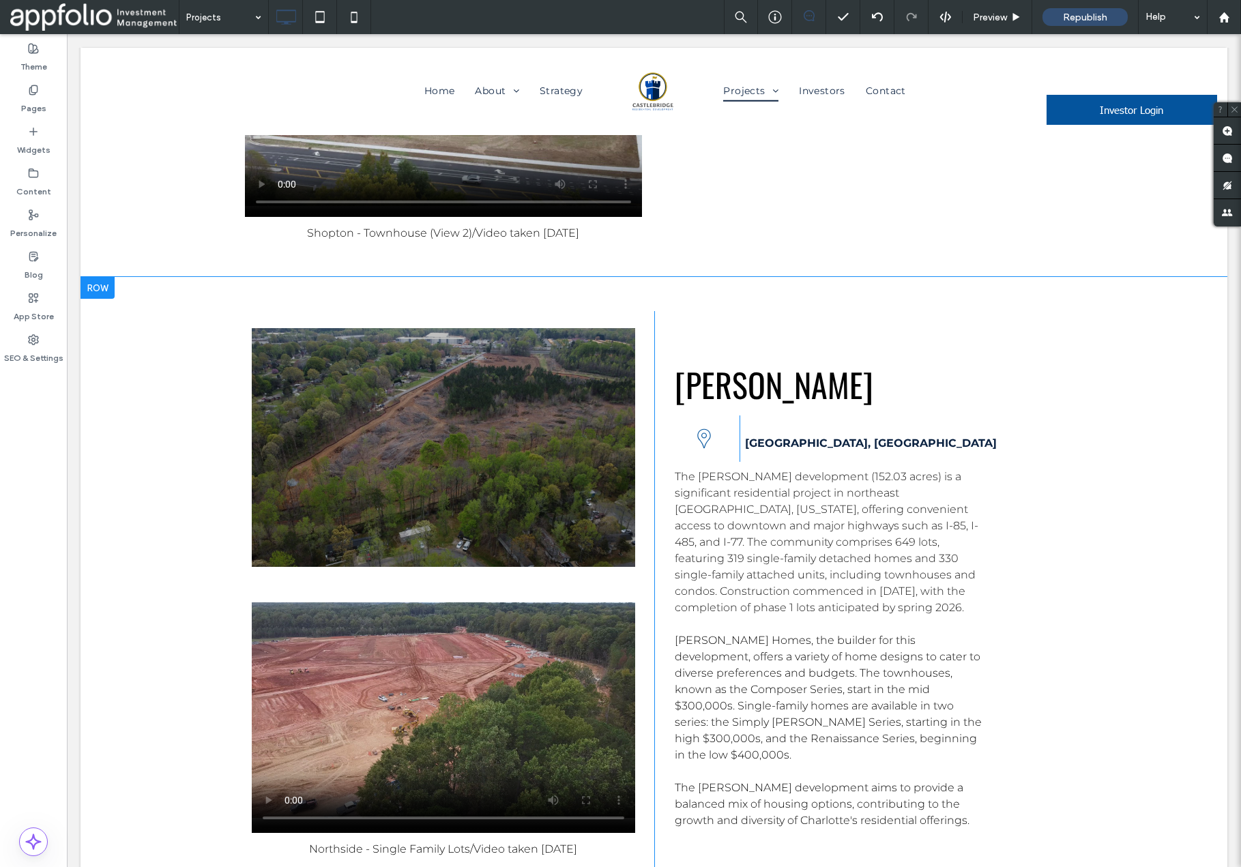
scroll to position [6744, 0]
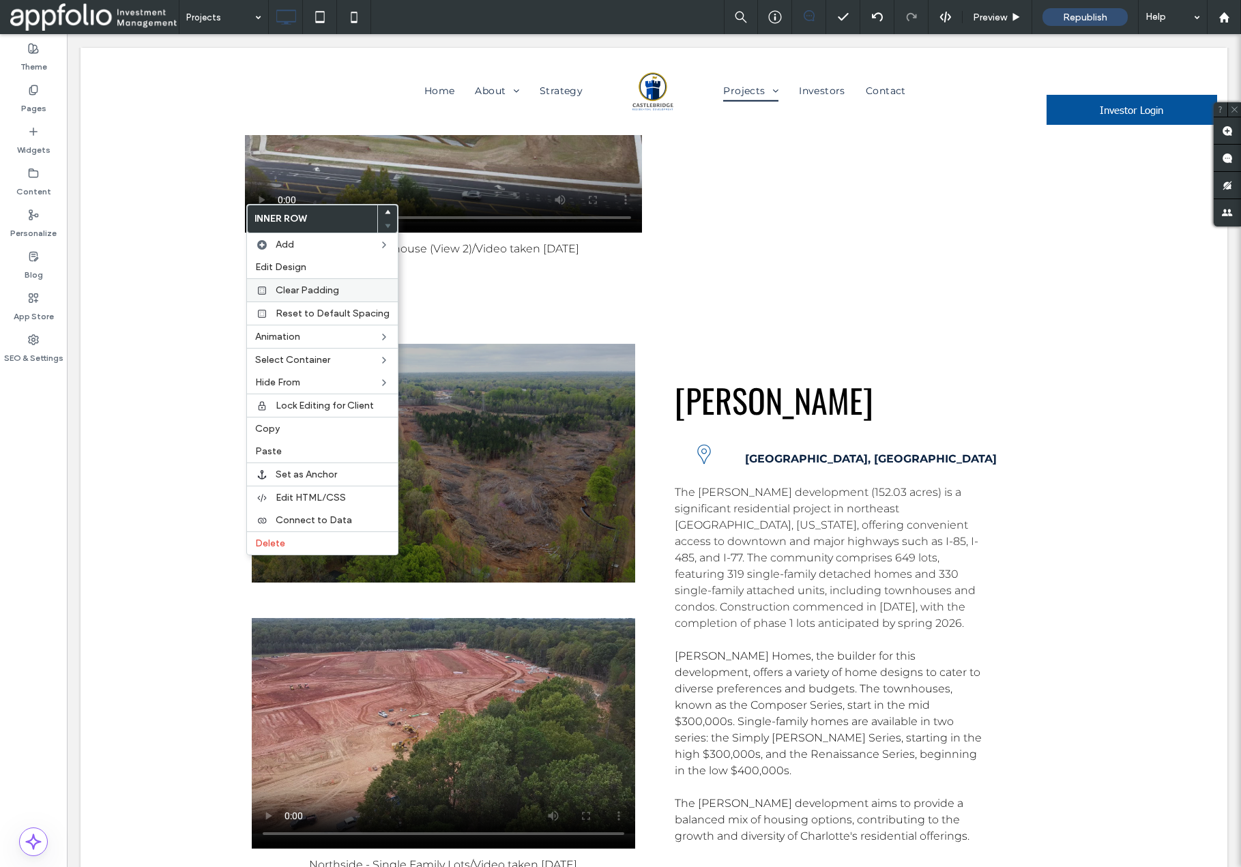
click at [313, 288] on span "Clear Padding" at bounding box center [307, 291] width 63 height 12
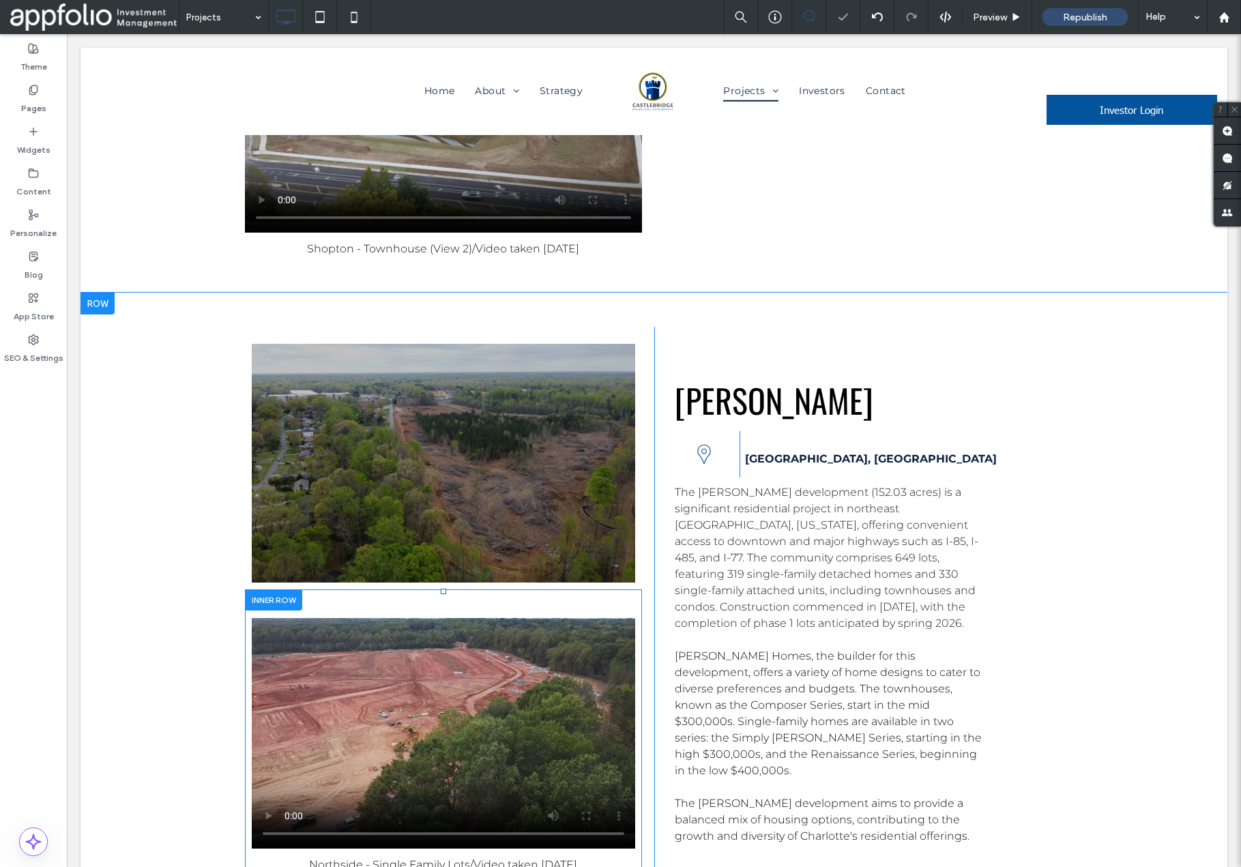
click at [274, 590] on div at bounding box center [273, 600] width 57 height 21
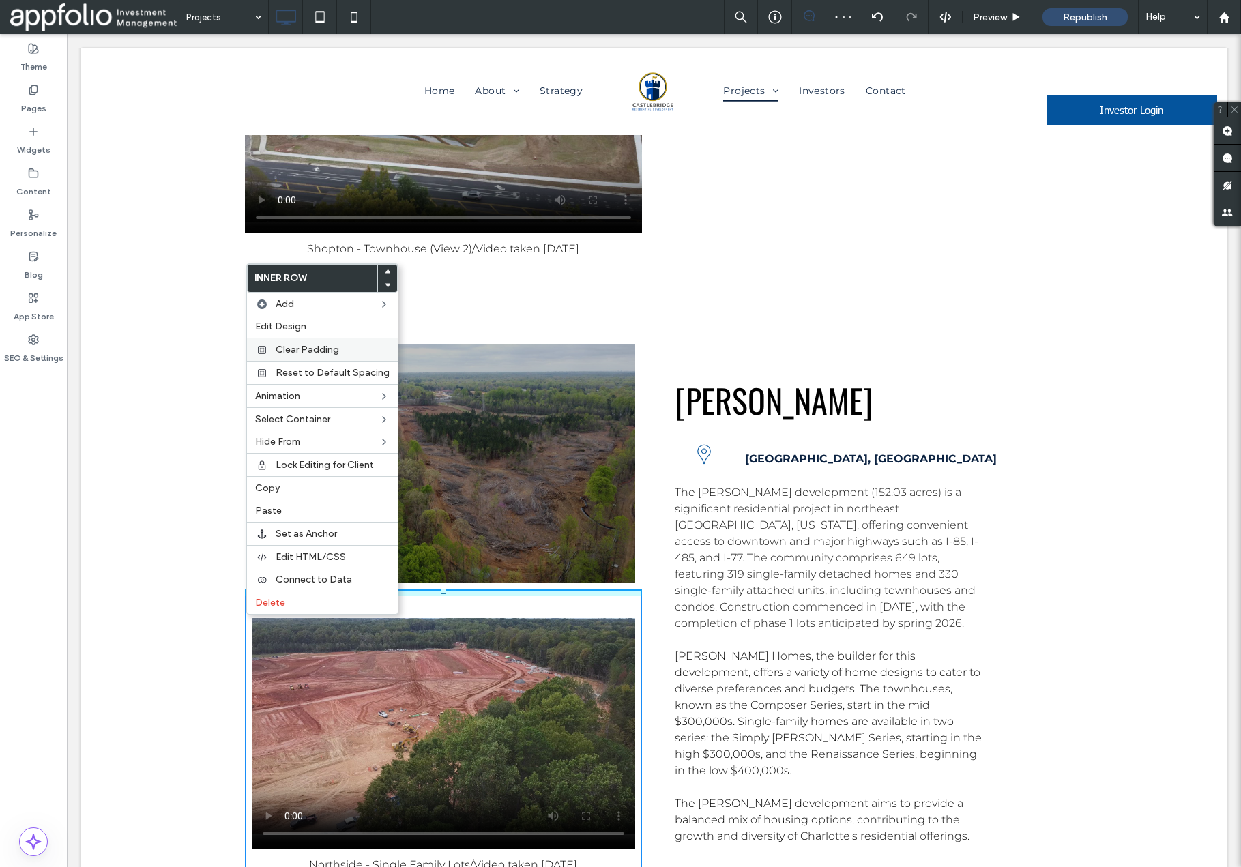
click at [291, 350] on span "Clear Padding" at bounding box center [307, 350] width 63 height 12
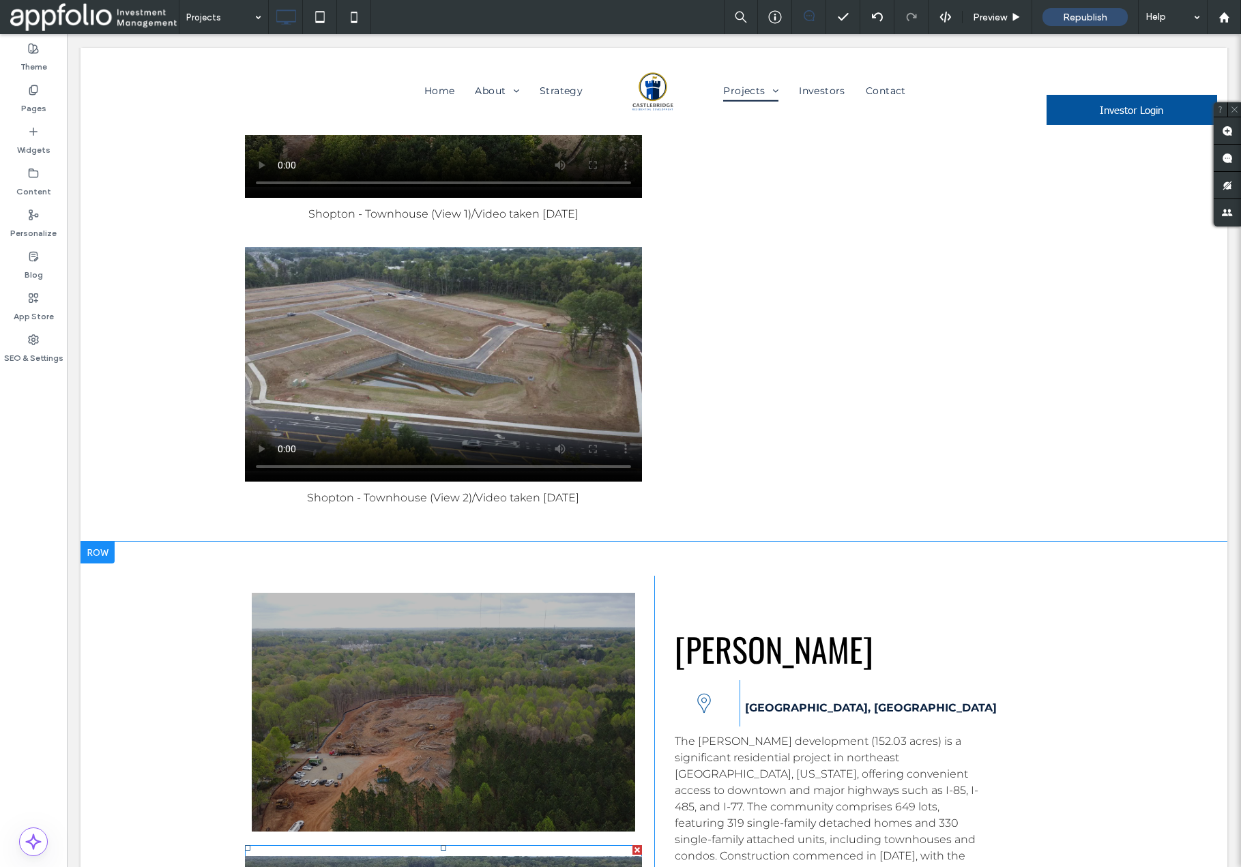
scroll to position [6493, 0]
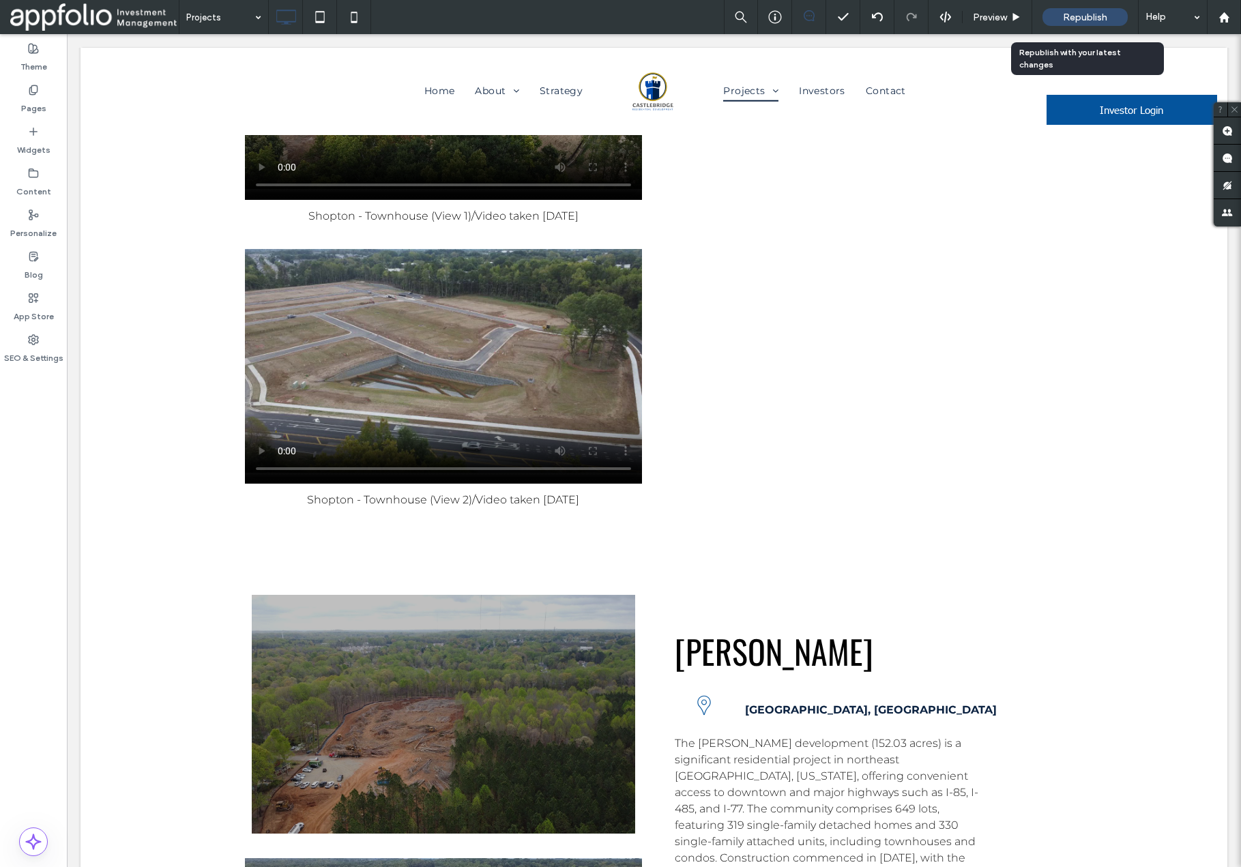
click at [1071, 12] on span "Republish" at bounding box center [1085, 18] width 44 height 12
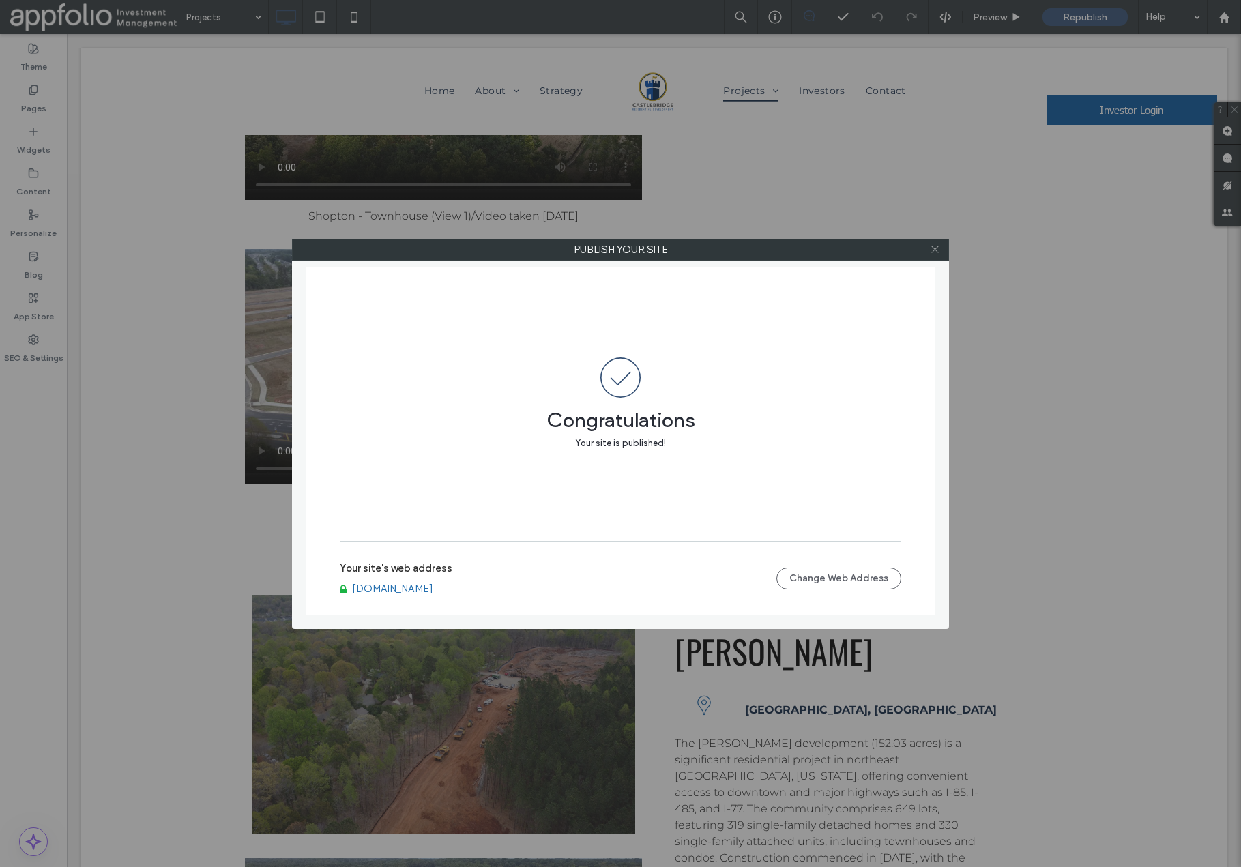
click at [938, 252] on icon at bounding box center [935, 249] width 10 height 10
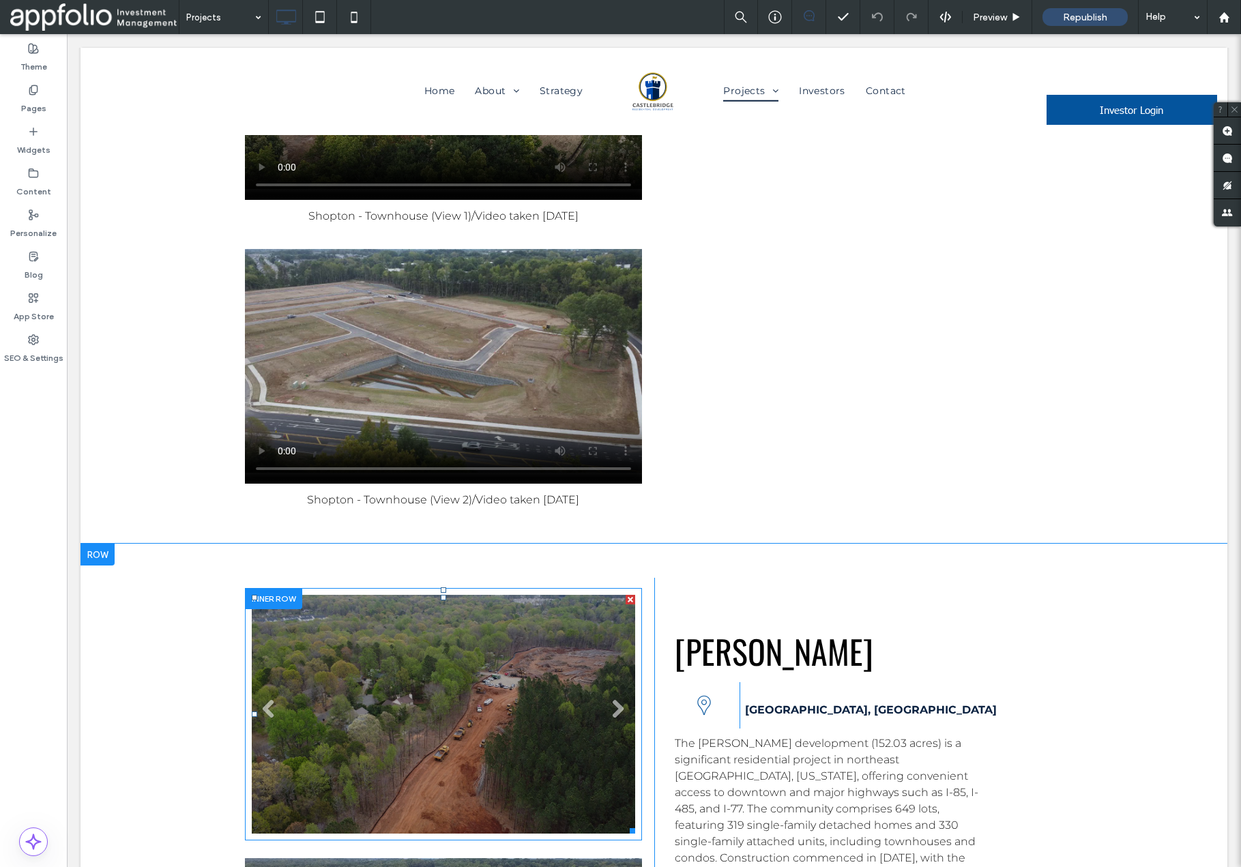
click at [595, 595] on li "Slide title Write your caption here Button" at bounding box center [444, 714] width 384 height 239
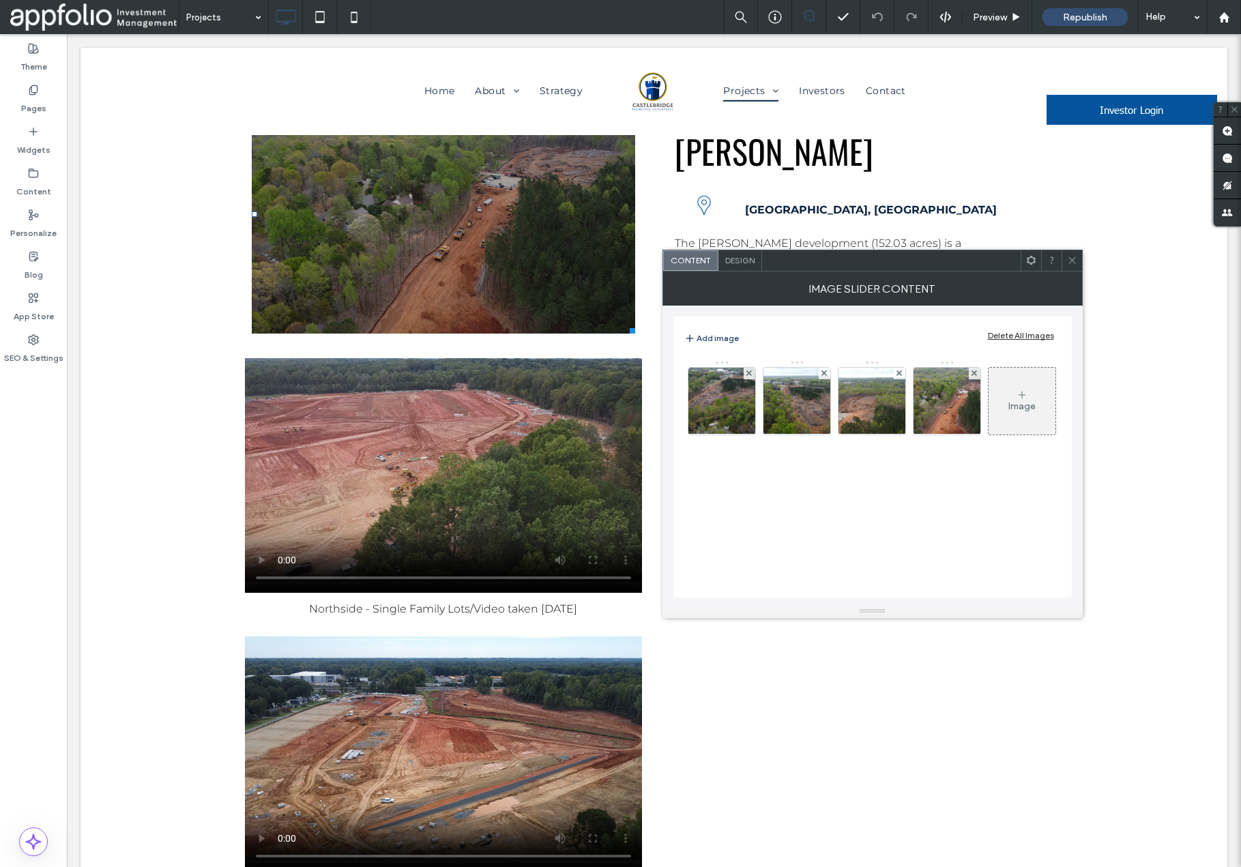
scroll to position [6996, 0]
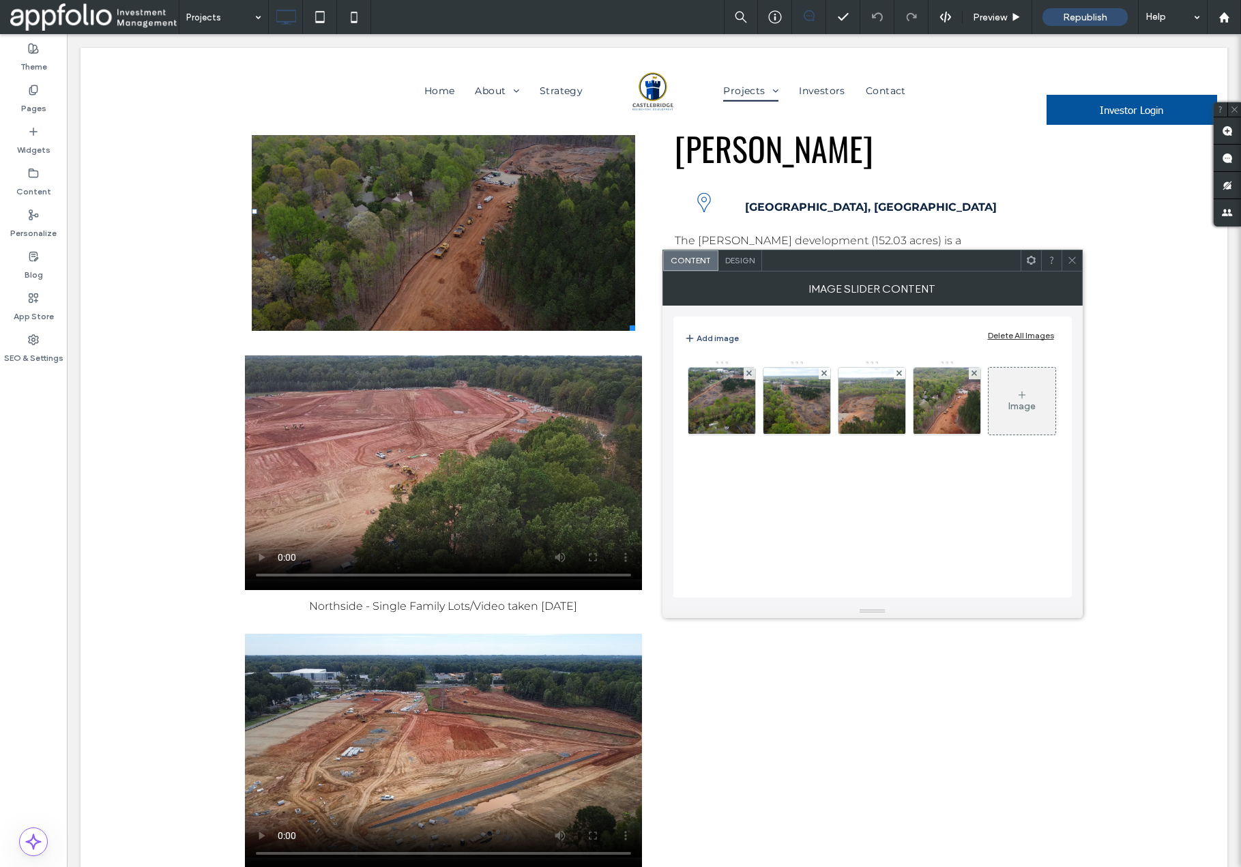
click at [1072, 261] on use at bounding box center [1072, 260] width 7 height 7
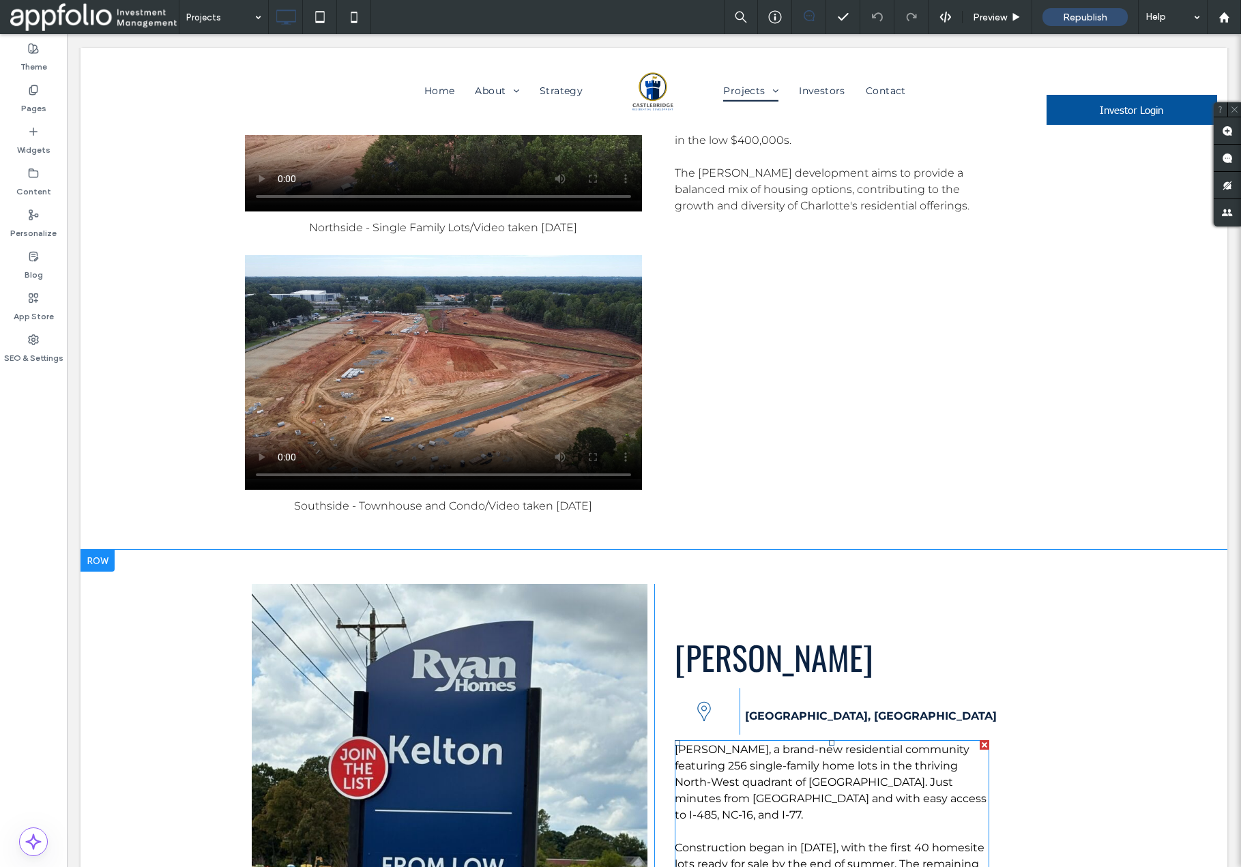
scroll to position [7372, 0]
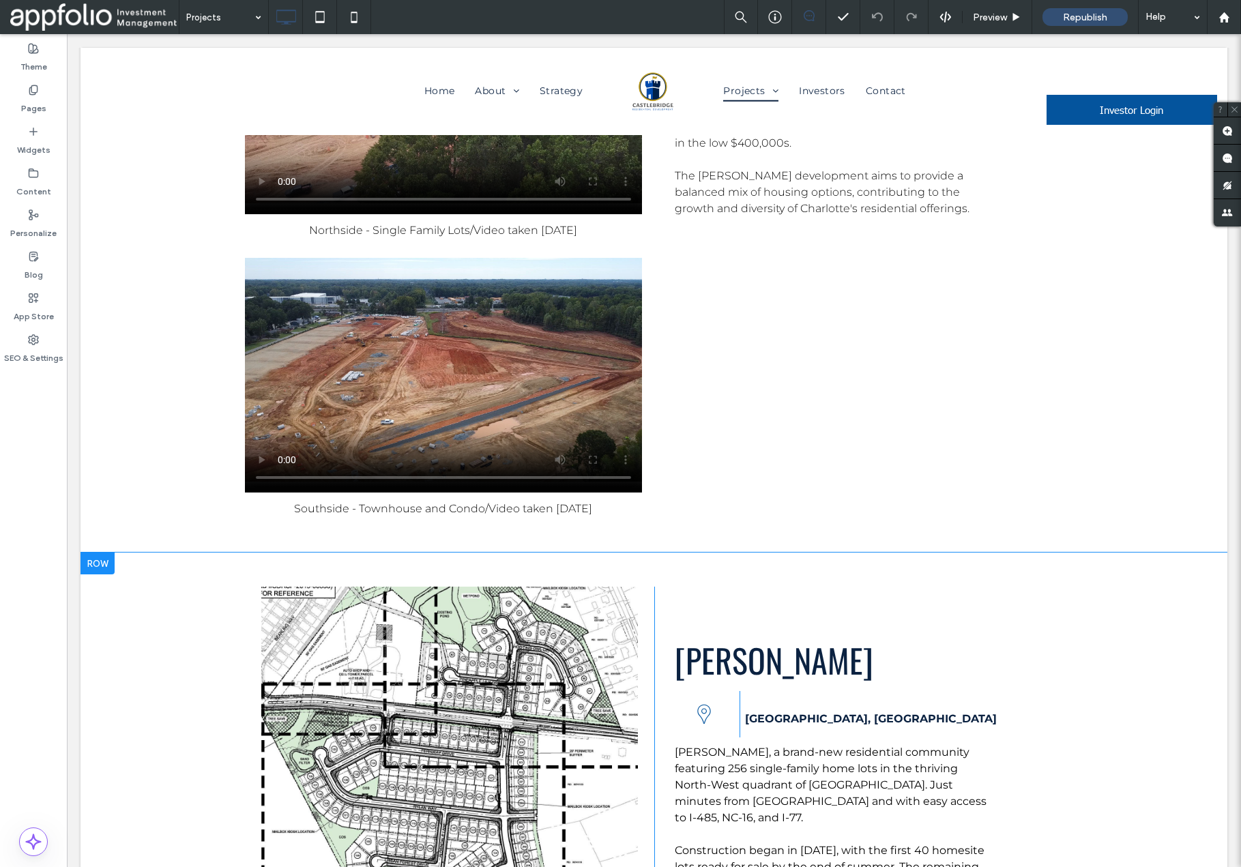
click at [500, 587] on div at bounding box center [449, 851] width 409 height 528
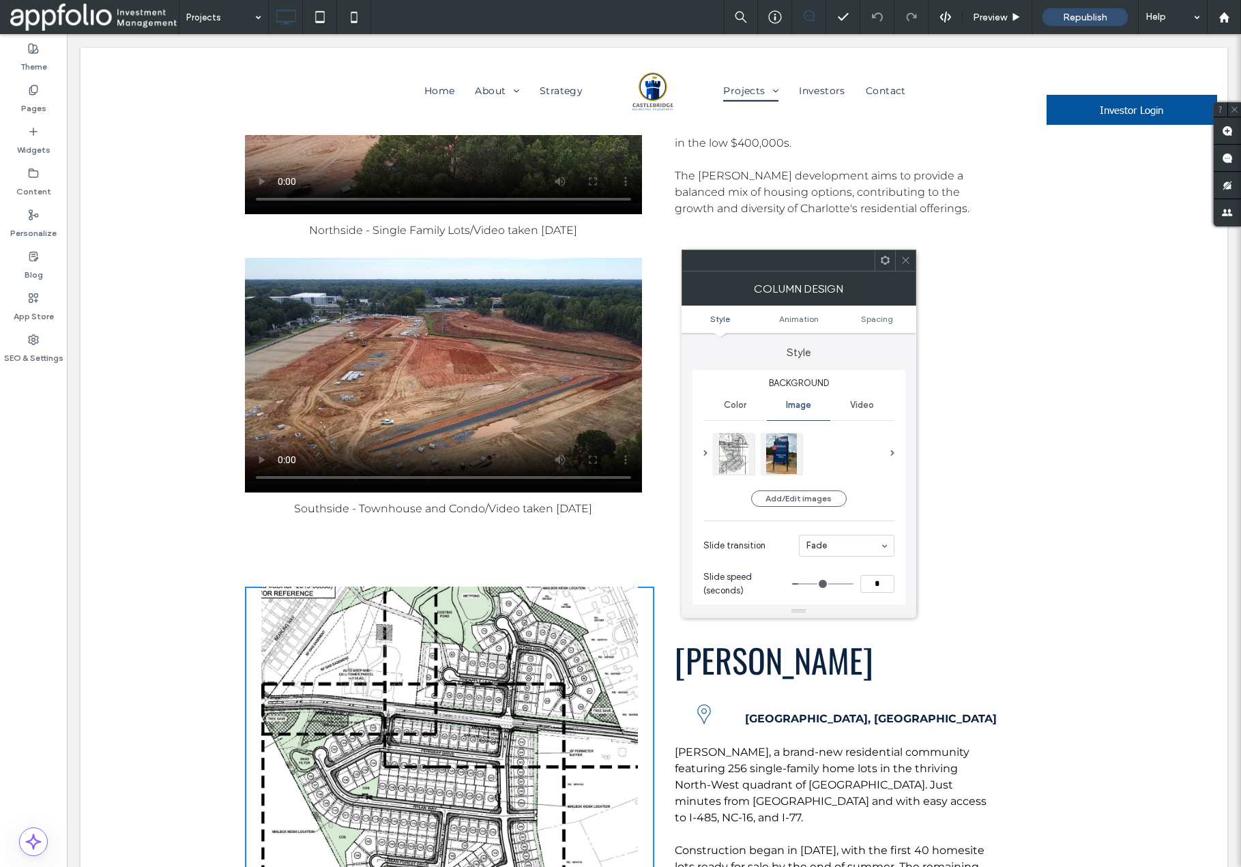
click at [906, 261] on icon at bounding box center [906, 260] width 10 height 10
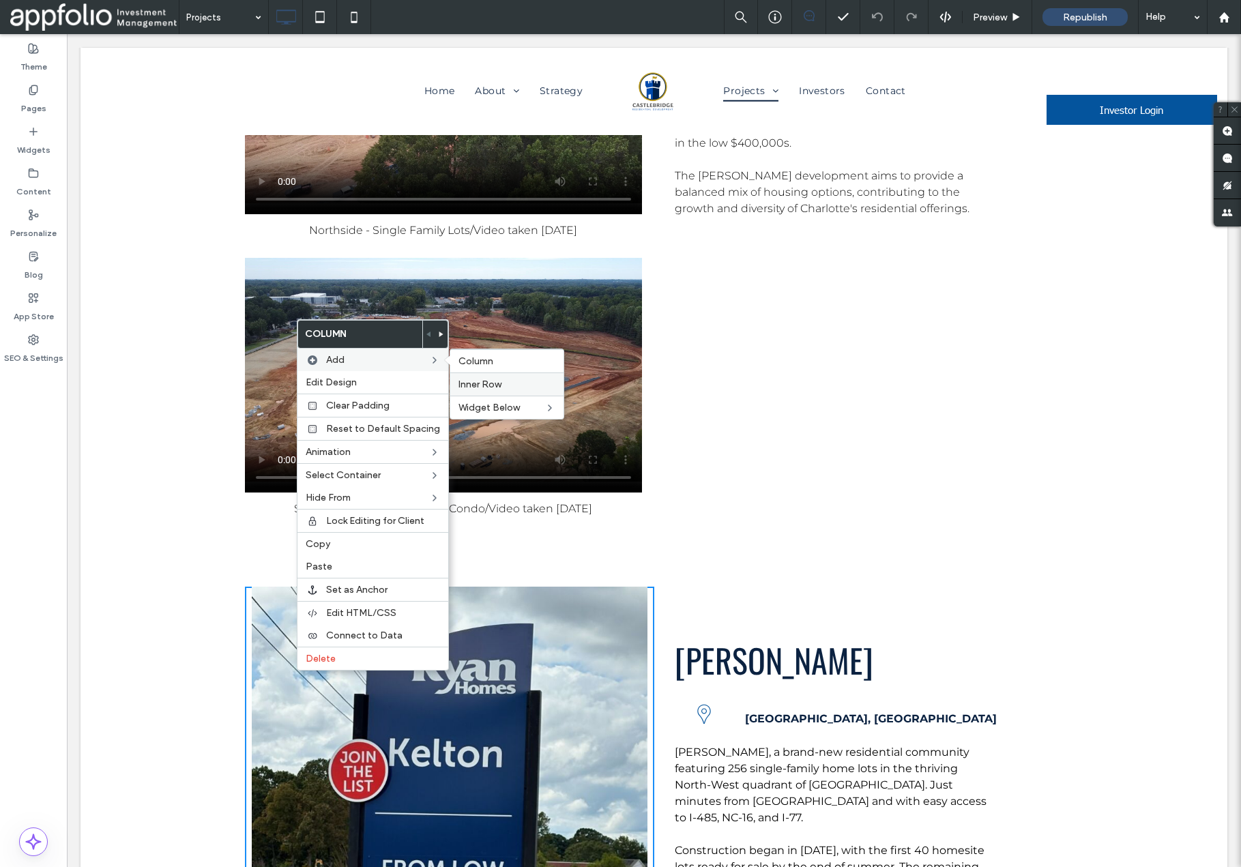
click at [478, 383] on span "Inner Row" at bounding box center [480, 385] width 43 height 12
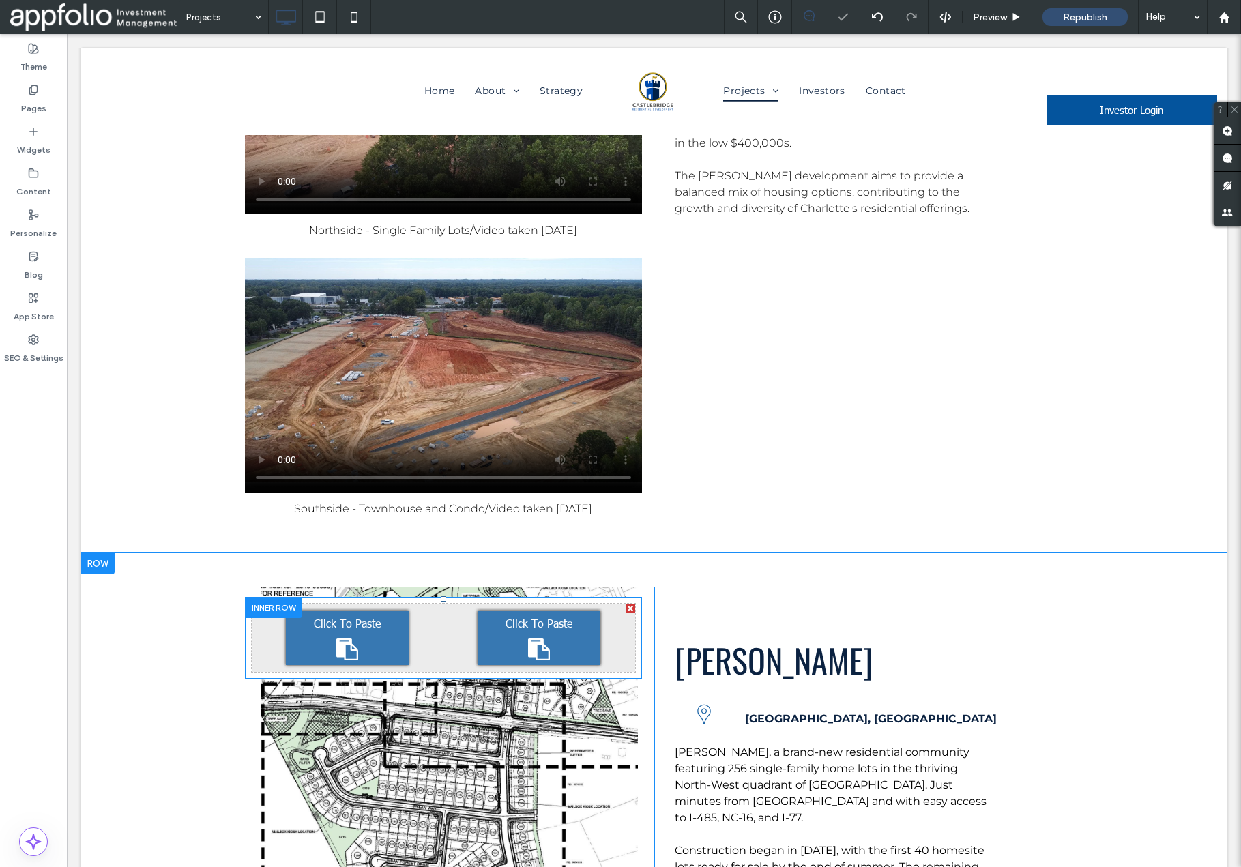
click at [630, 604] on div at bounding box center [631, 609] width 10 height 10
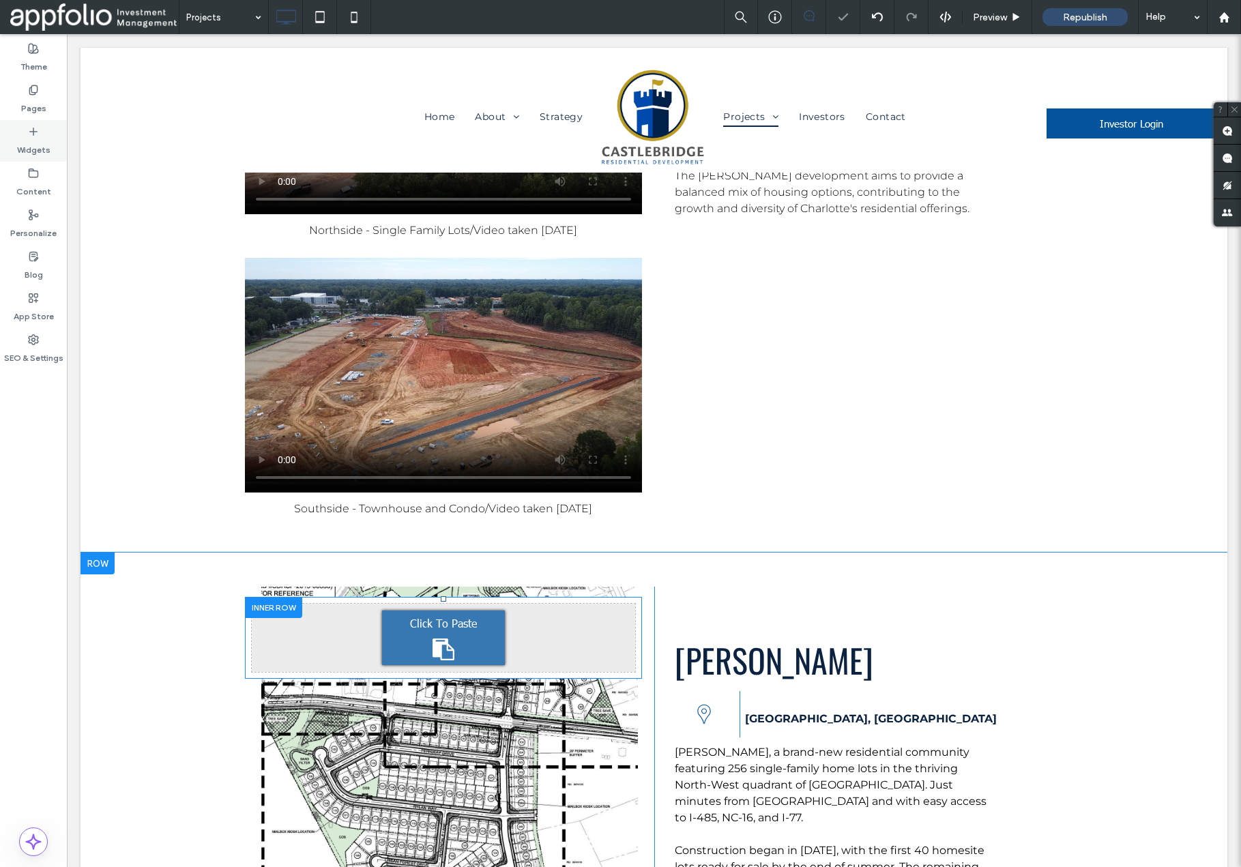
click at [33, 132] on icon at bounding box center [33, 131] width 11 height 11
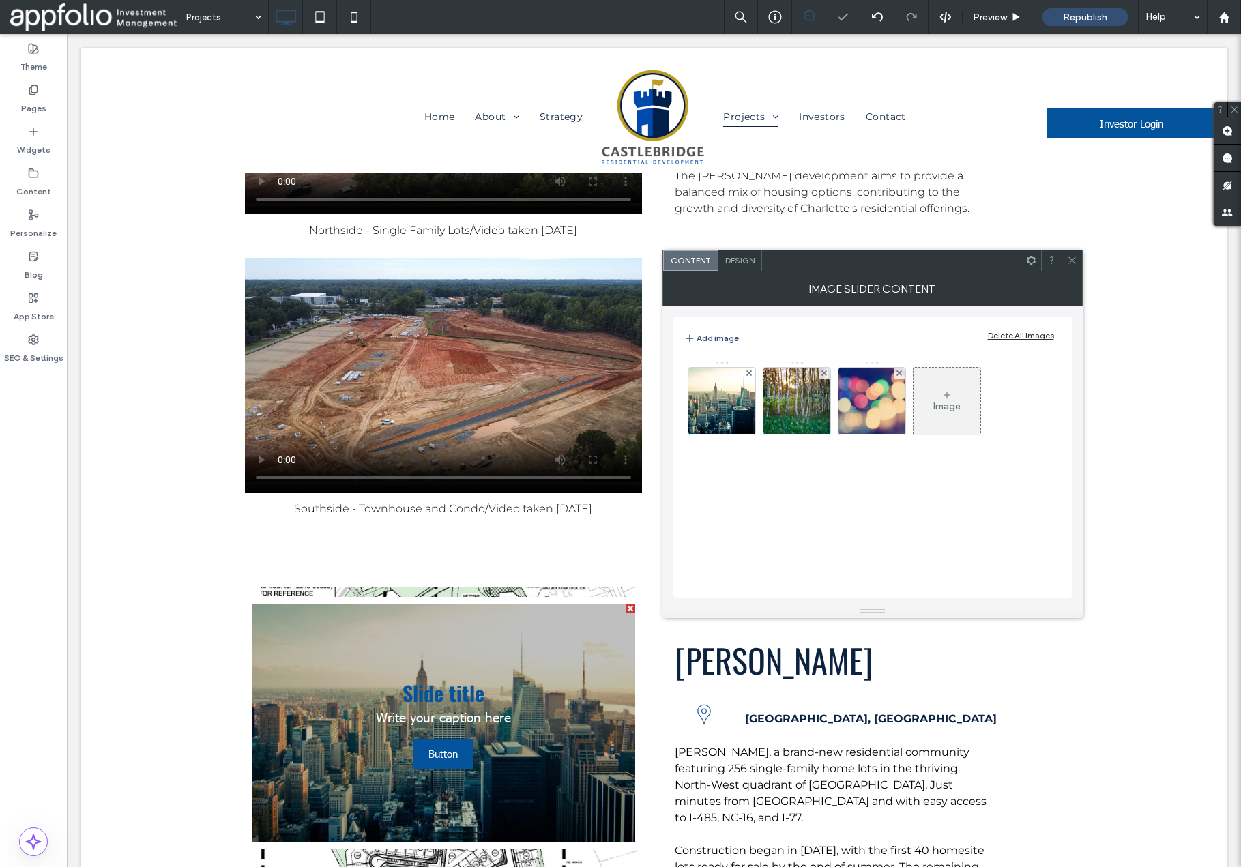
click at [1014, 338] on div "Delete All Images" at bounding box center [1021, 335] width 66 height 10
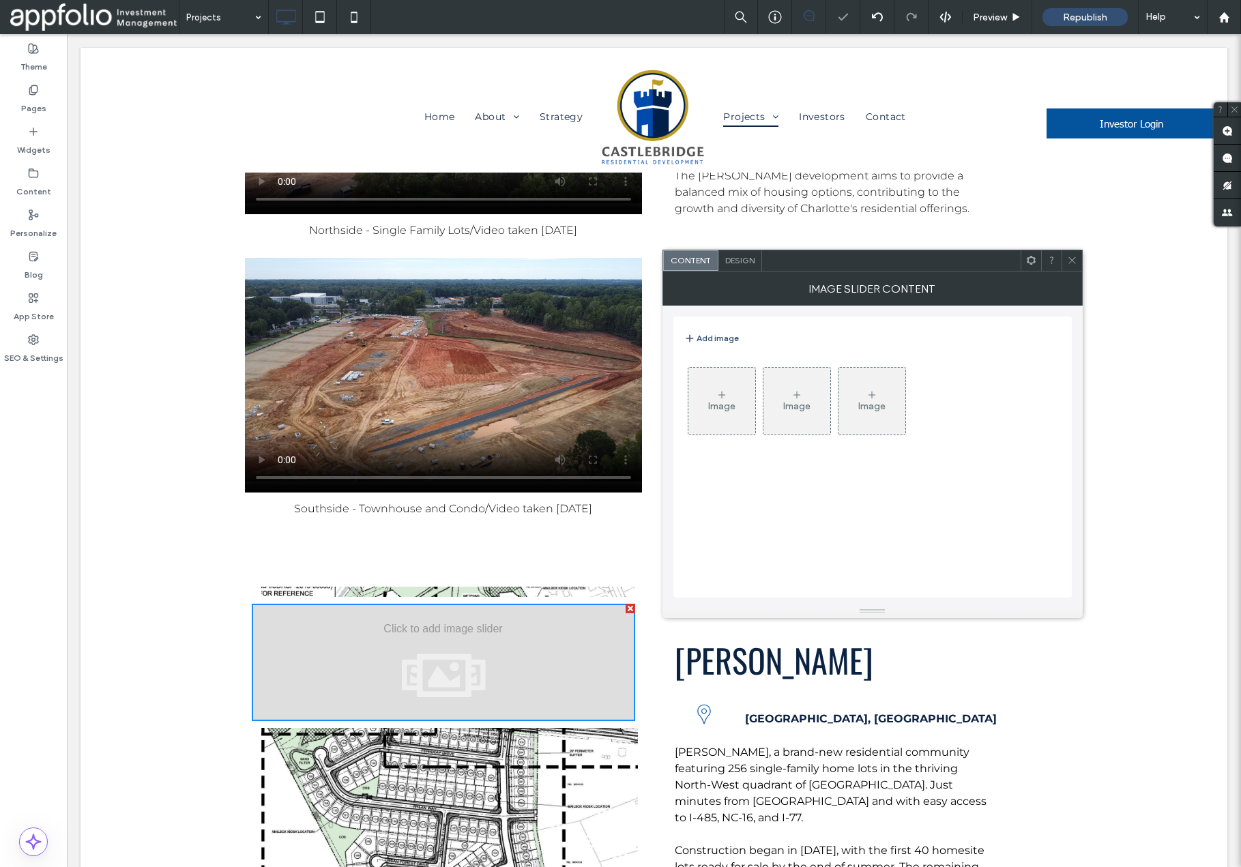
click at [726, 406] on div "Image" at bounding box center [721, 407] width 27 height 12
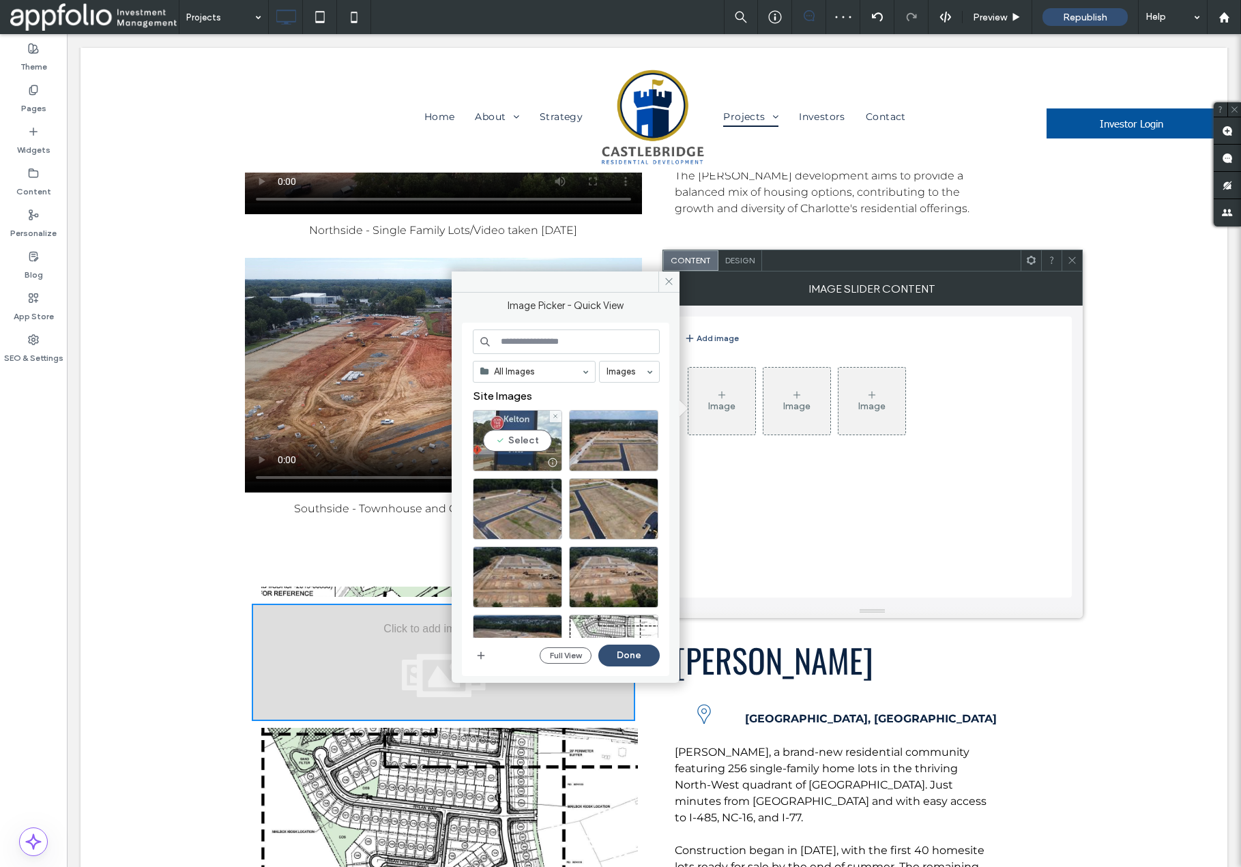
click at [528, 444] on div "Select" at bounding box center [517, 440] width 89 height 61
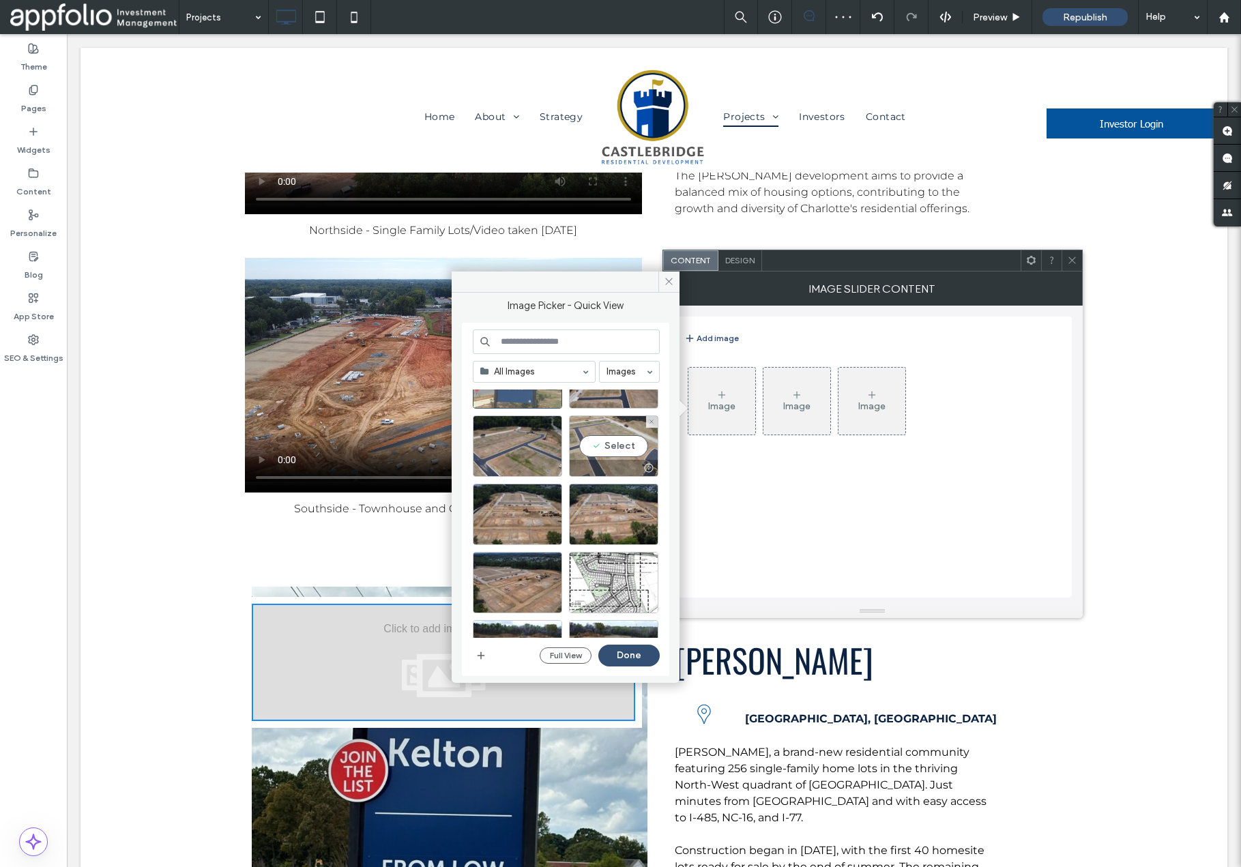
scroll to position [144, 0]
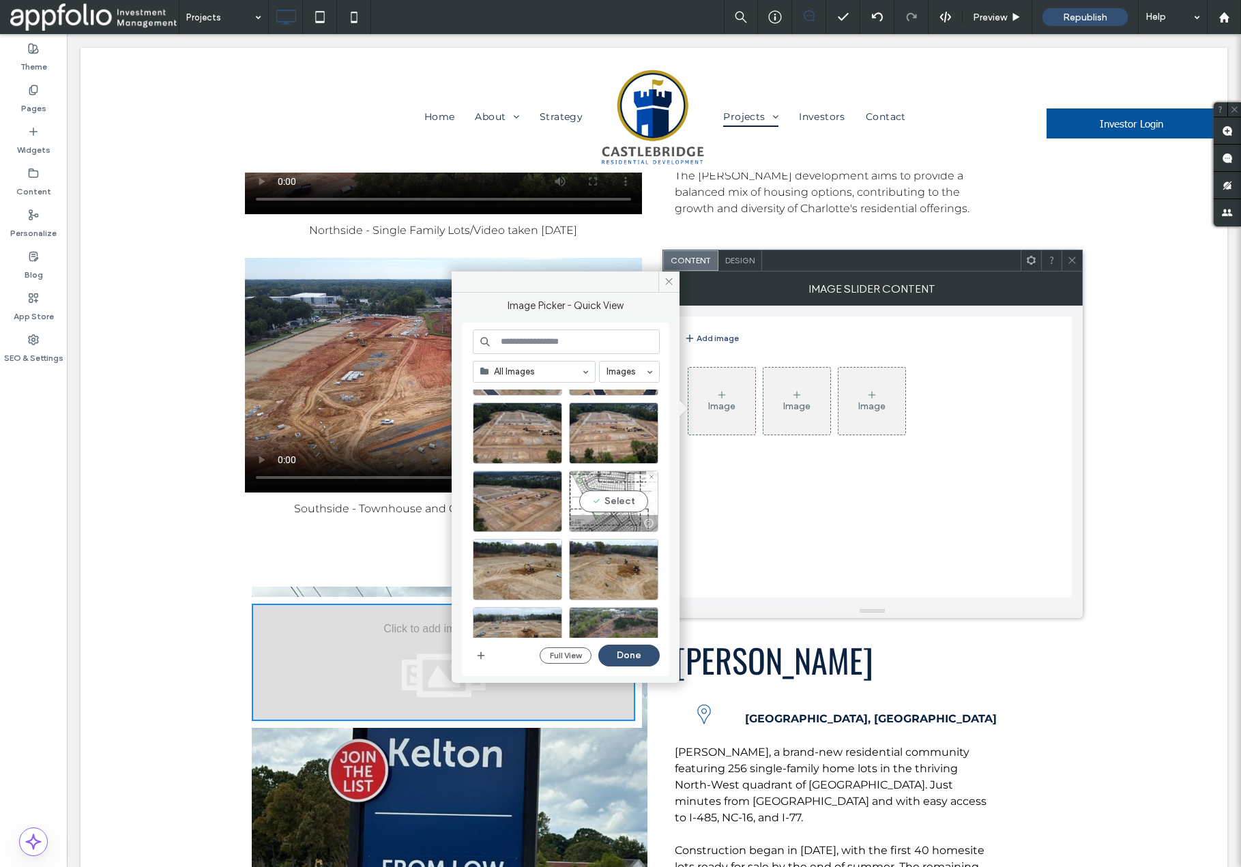
click at [601, 513] on div "Select" at bounding box center [613, 501] width 89 height 61
click at [624, 656] on button "Done" at bounding box center [628, 656] width 61 height 22
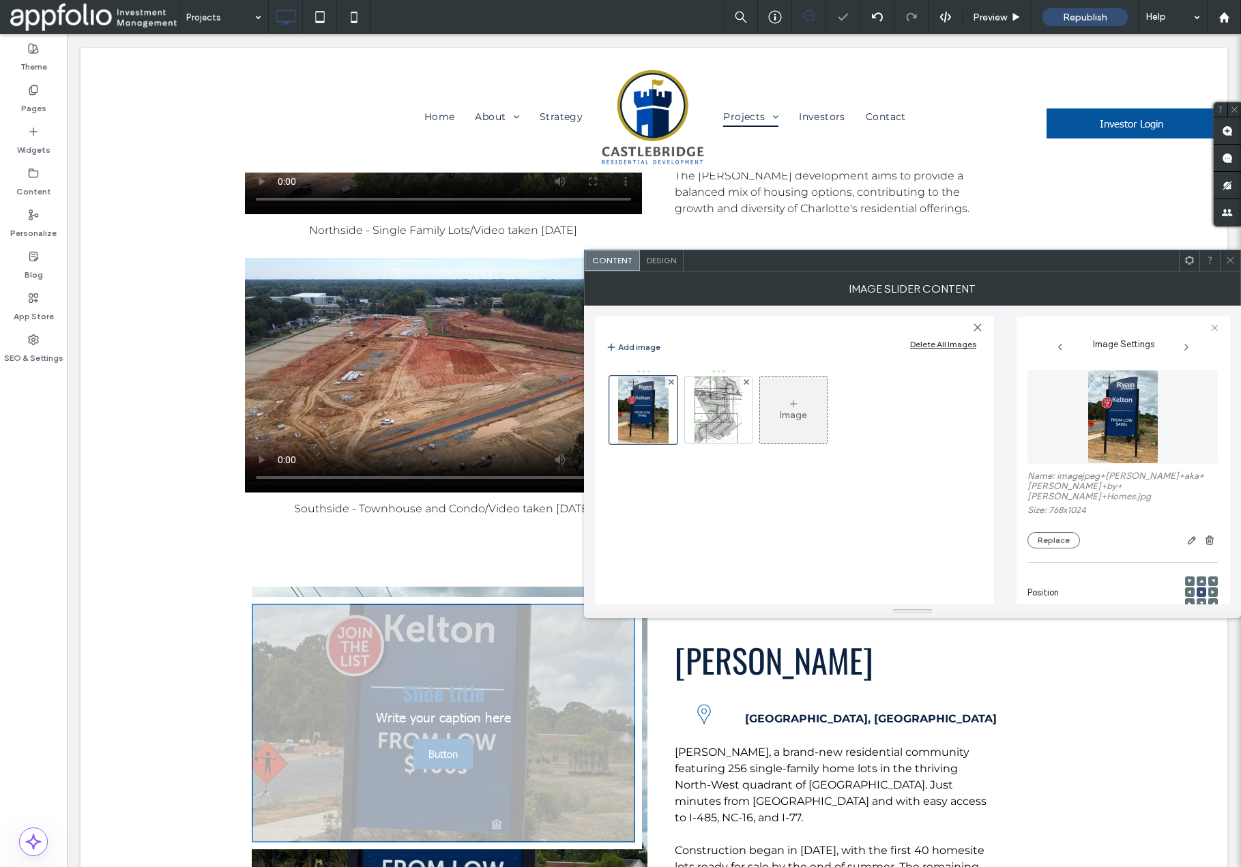
scroll to position [0, 0]
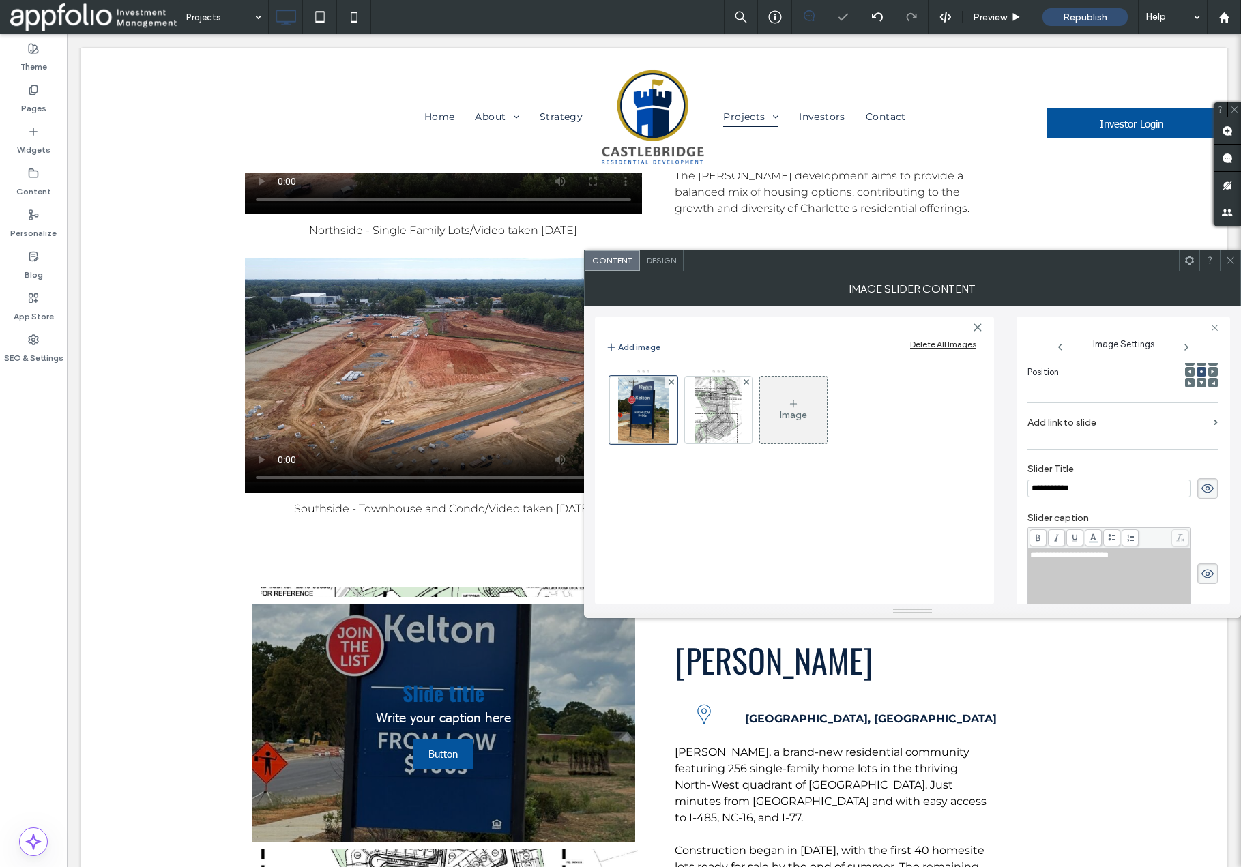
click at [1202, 487] on use at bounding box center [1208, 488] width 12 height 9
click at [1204, 575] on use at bounding box center [1208, 574] width 12 height 9
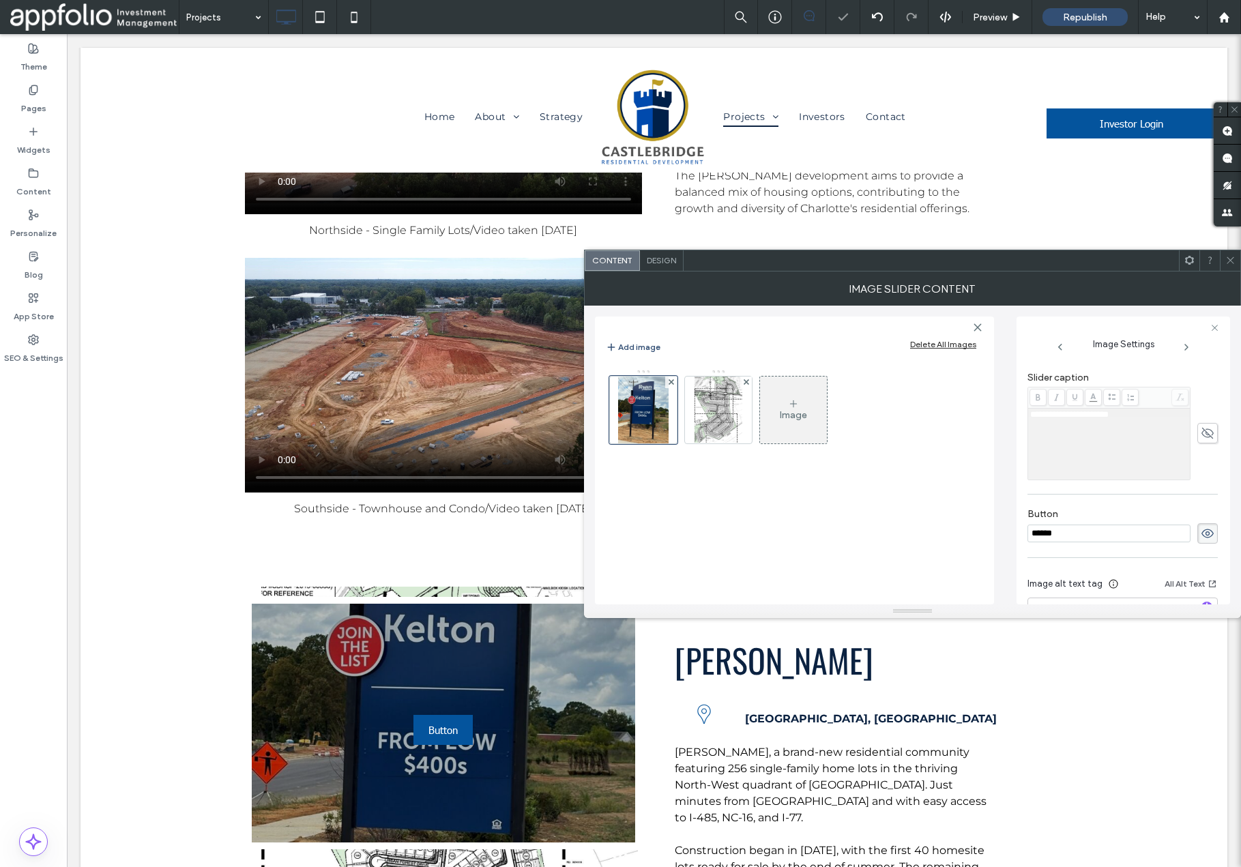
scroll to position [367, 0]
click at [1203, 524] on icon at bounding box center [1208, 527] width 14 height 15
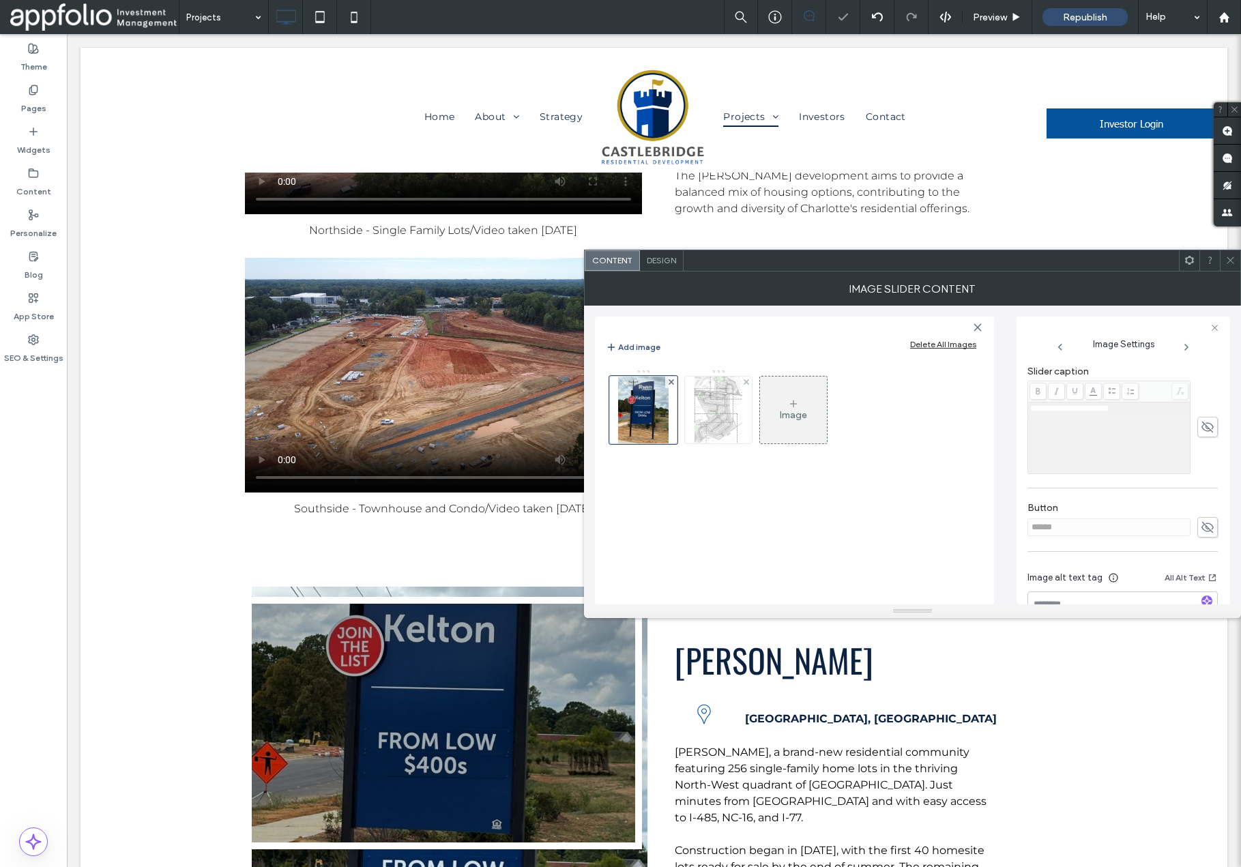
click at [712, 429] on img at bounding box center [719, 410] width 48 height 67
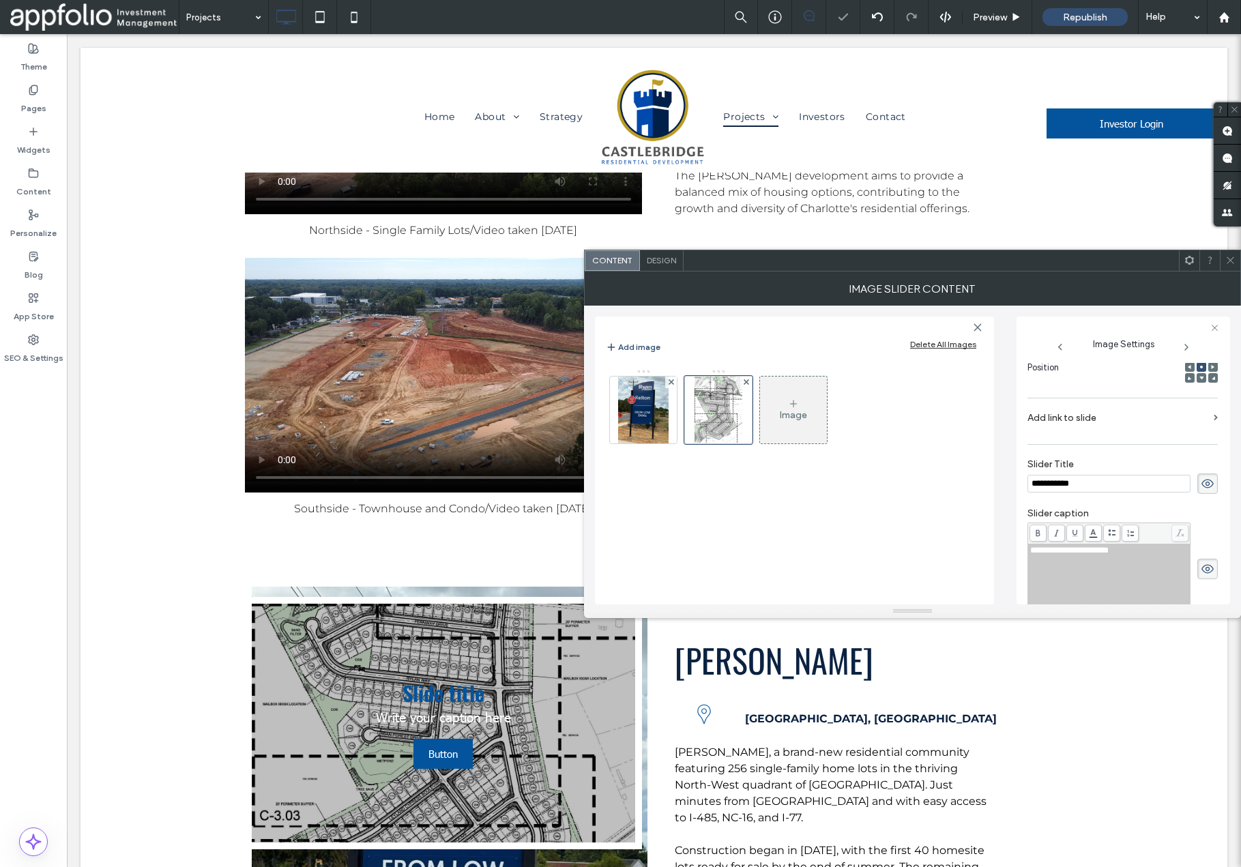
click at [1204, 489] on icon at bounding box center [1208, 483] width 14 height 15
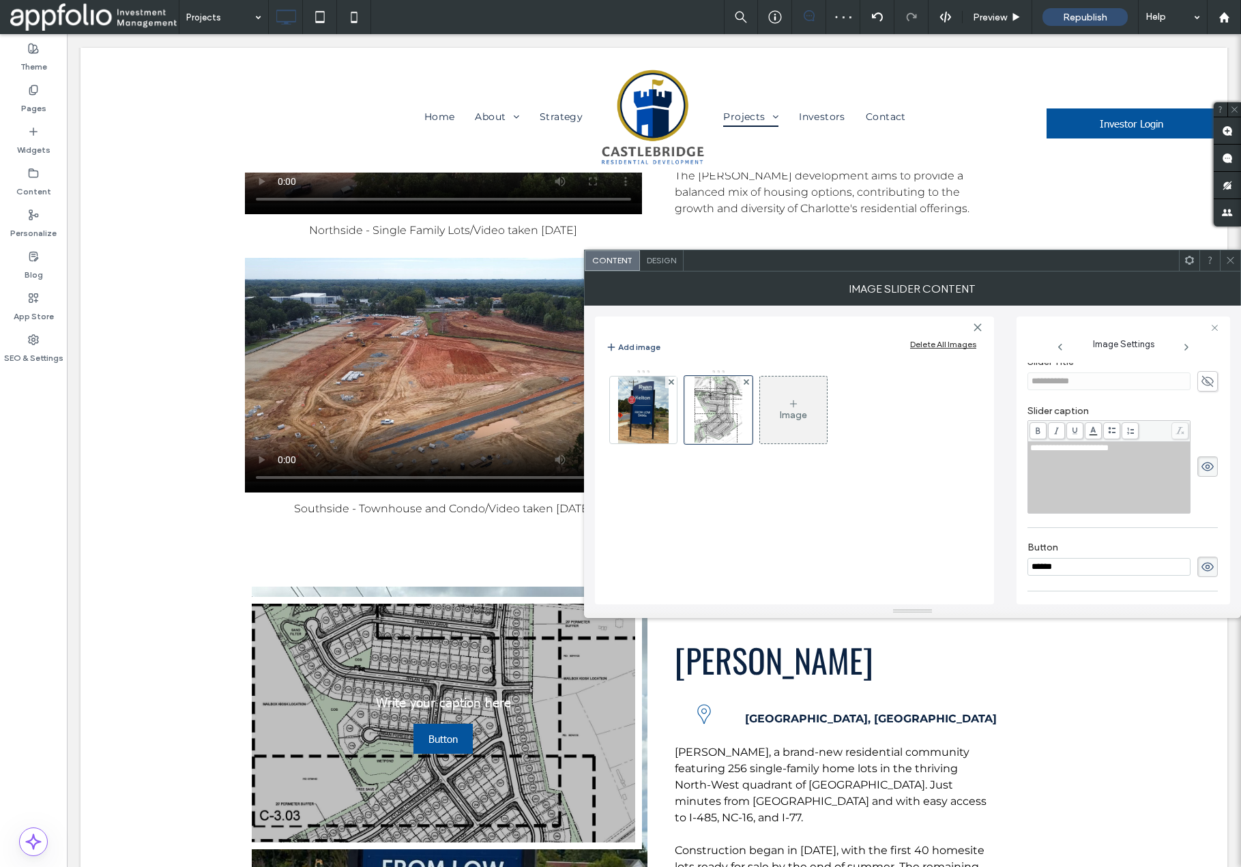
scroll to position [311, 0]
click at [1204, 464] on icon at bounding box center [1208, 462] width 14 height 15
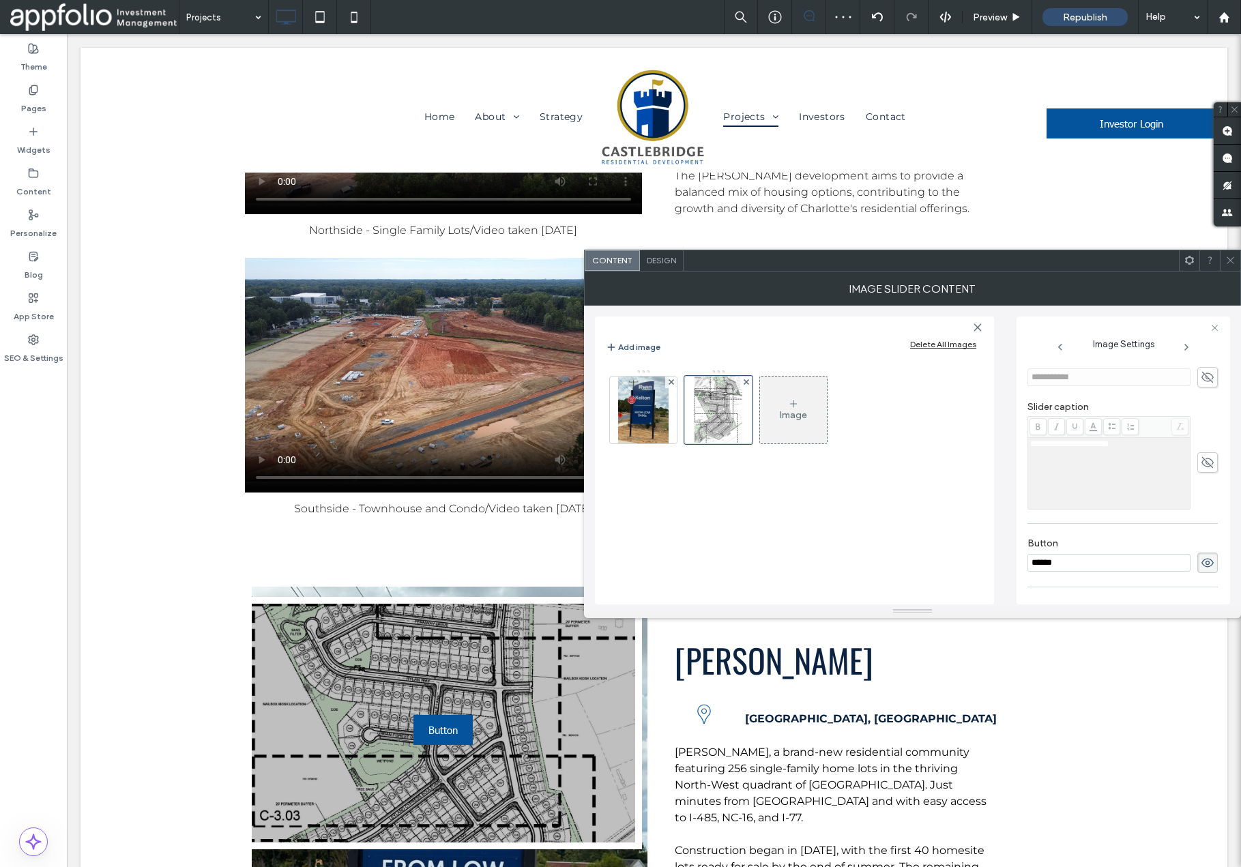
click at [1204, 561] on icon at bounding box center [1208, 562] width 14 height 15
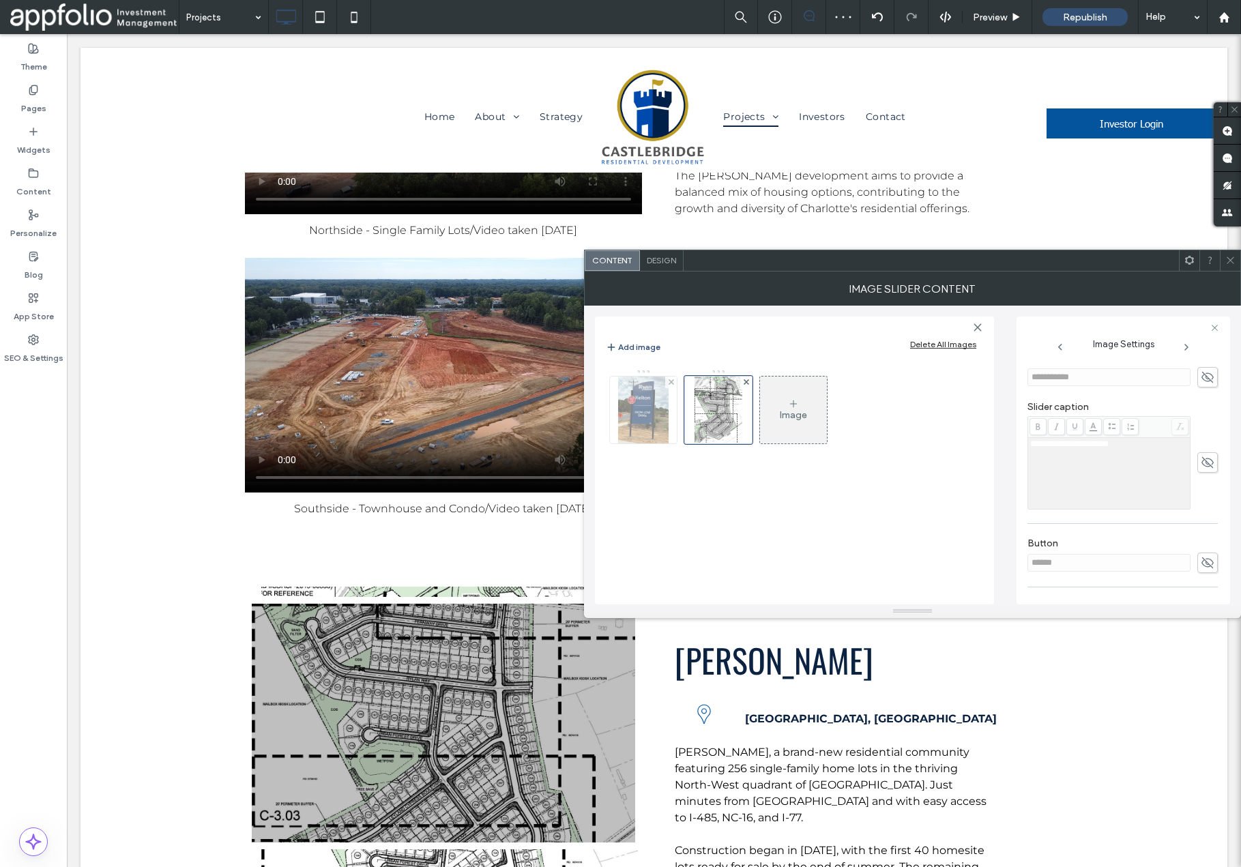
click at [655, 417] on img at bounding box center [643, 410] width 50 height 67
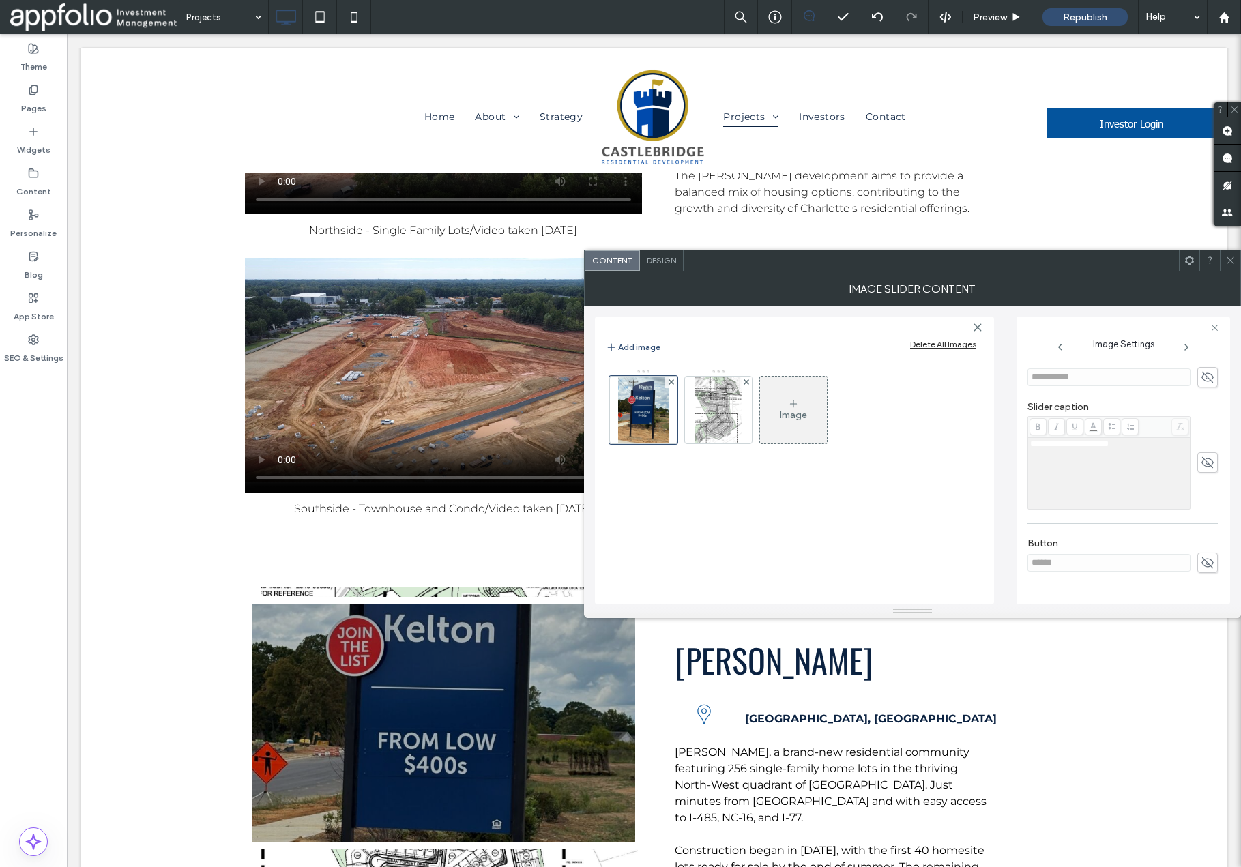
click at [1230, 257] on icon at bounding box center [1231, 260] width 10 height 10
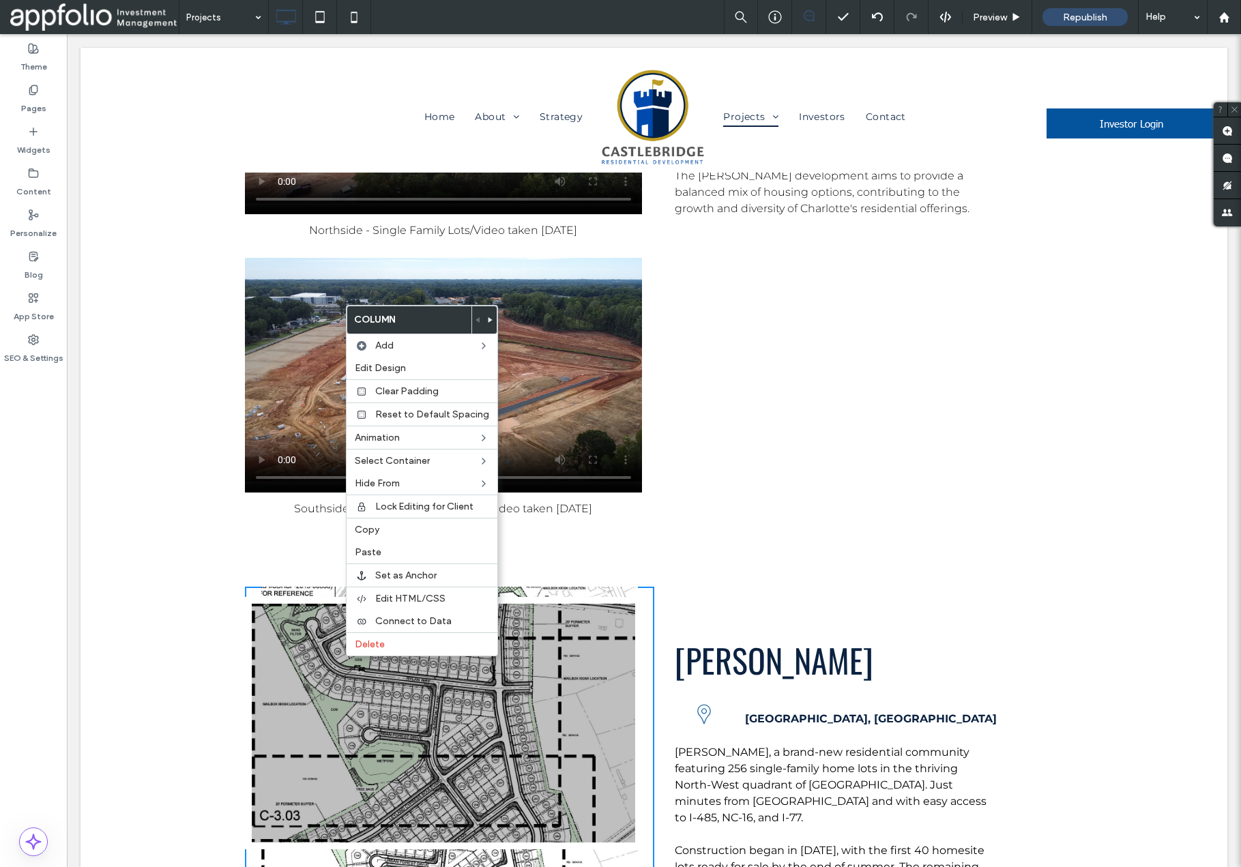
click at [322, 710] on div at bounding box center [449, 851] width 409 height 528
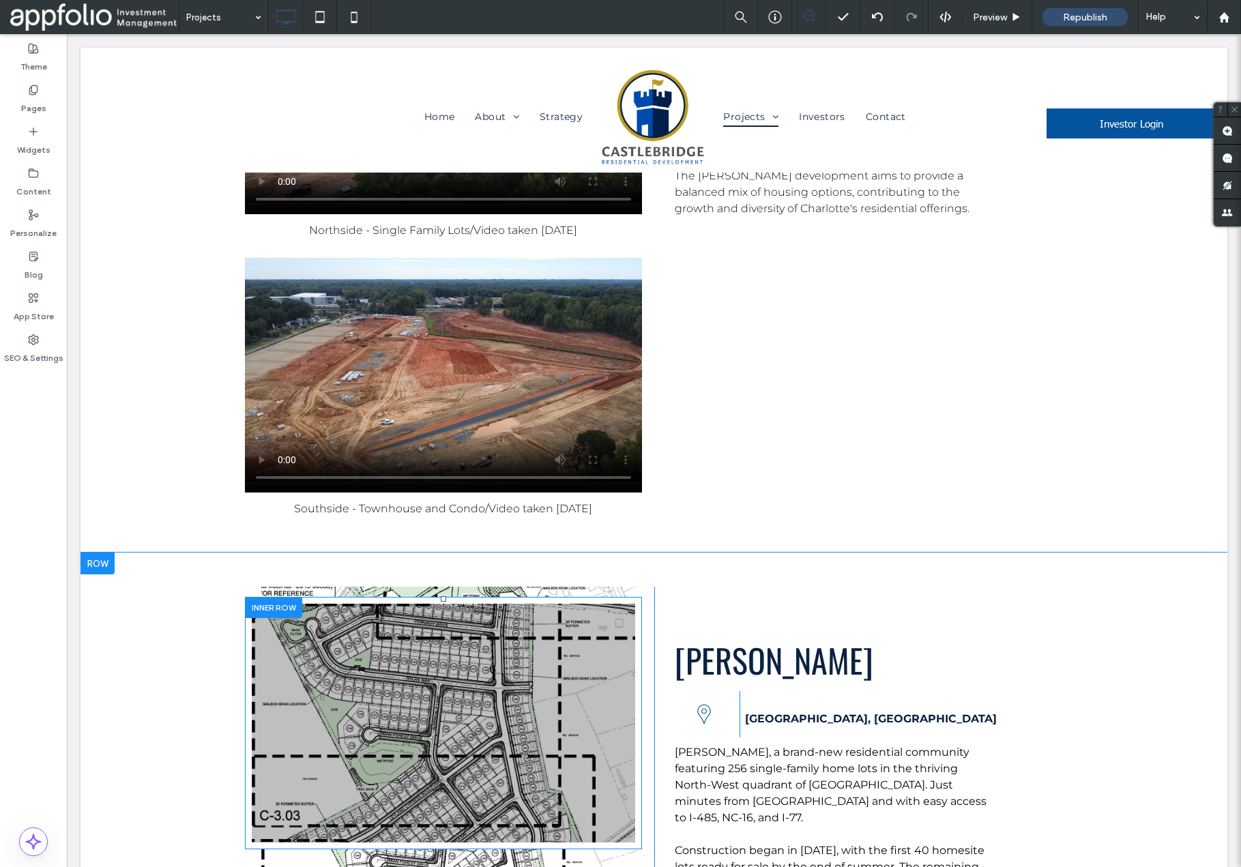
click at [351, 698] on div at bounding box center [449, 851] width 409 height 528
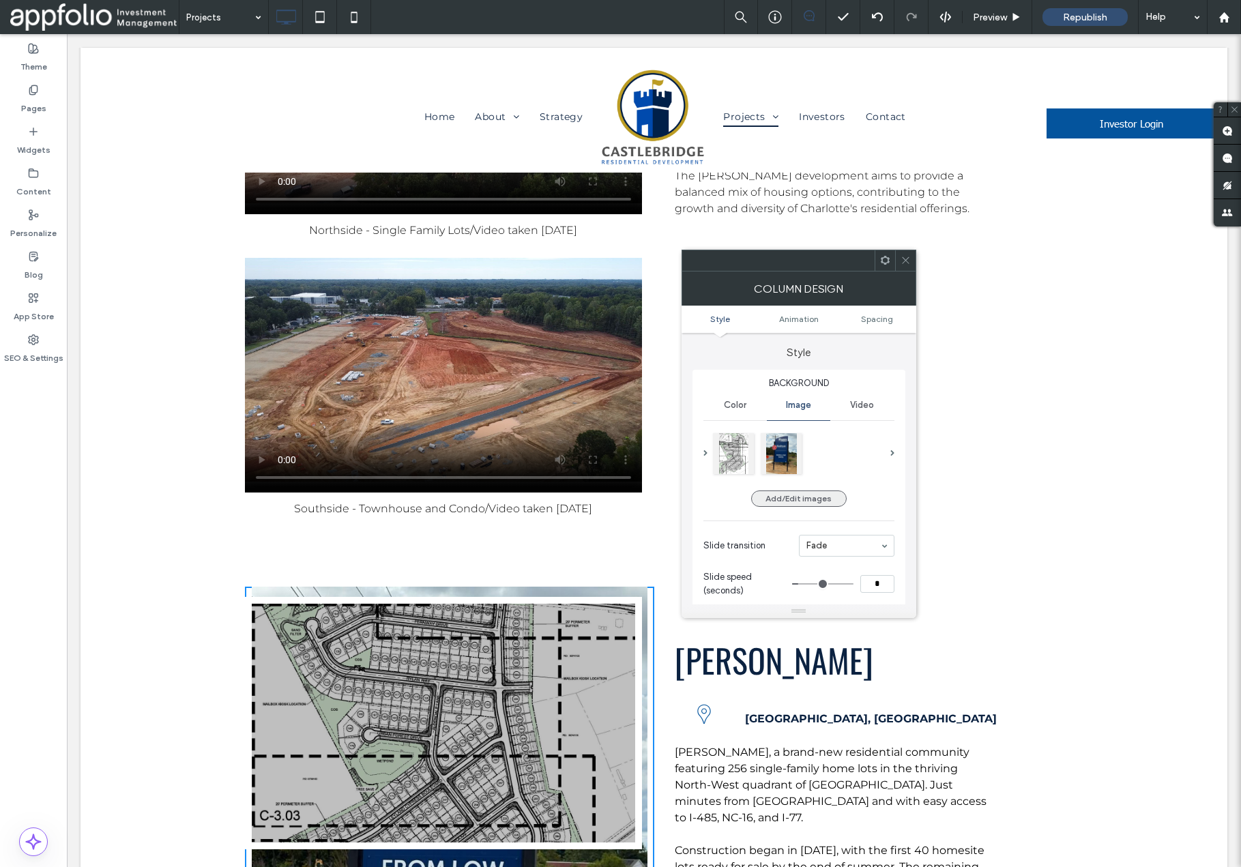
click at [788, 502] on button "Add/Edit images" at bounding box center [799, 499] width 96 height 16
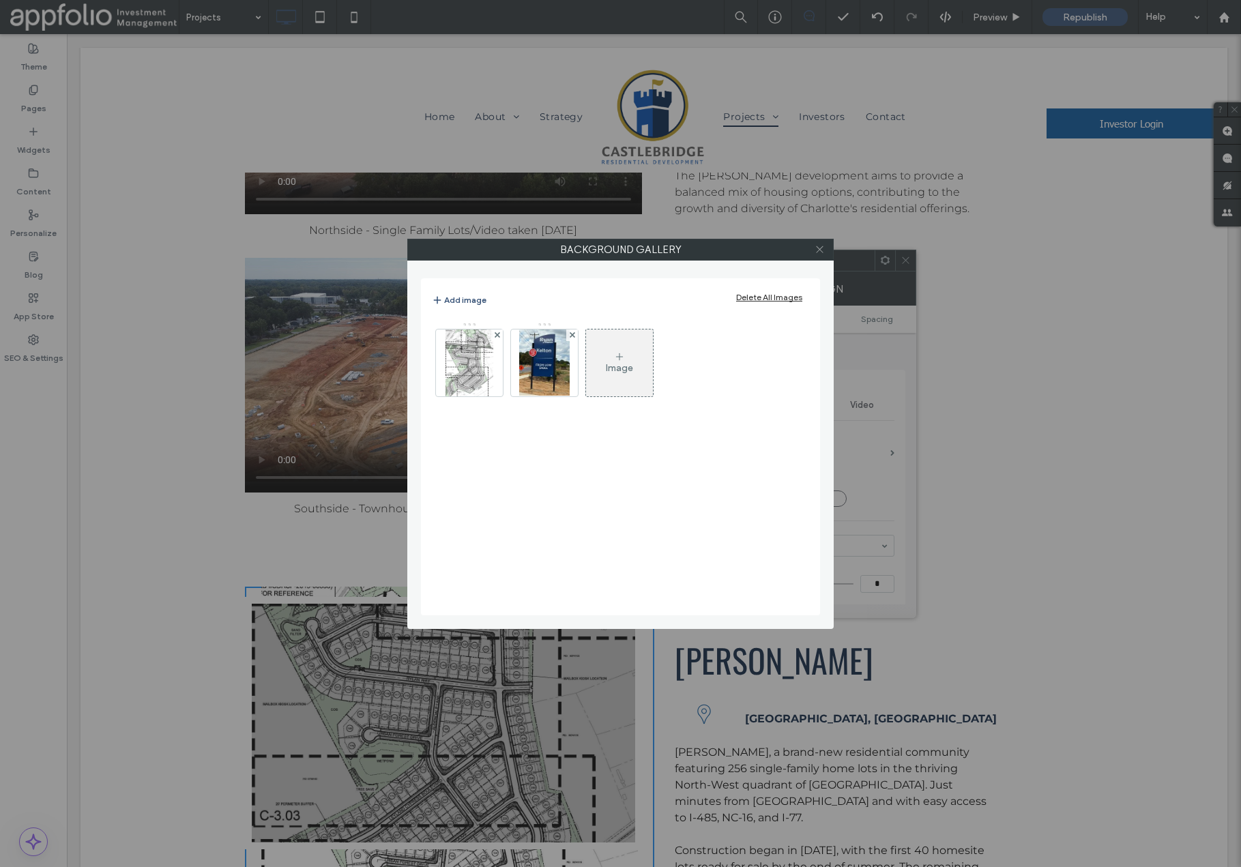
click at [817, 248] on icon at bounding box center [820, 249] width 10 height 10
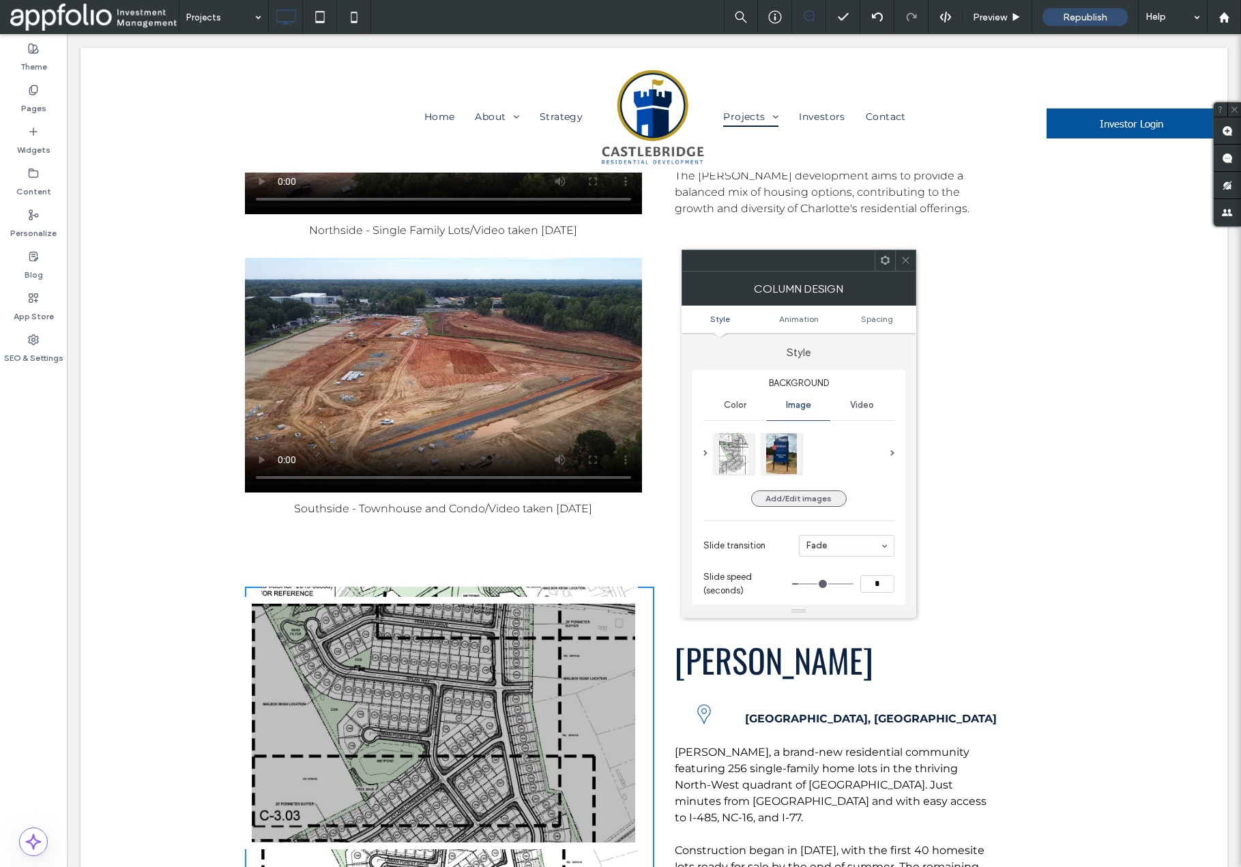
click at [803, 500] on button "Add/Edit images" at bounding box center [799, 499] width 96 height 16
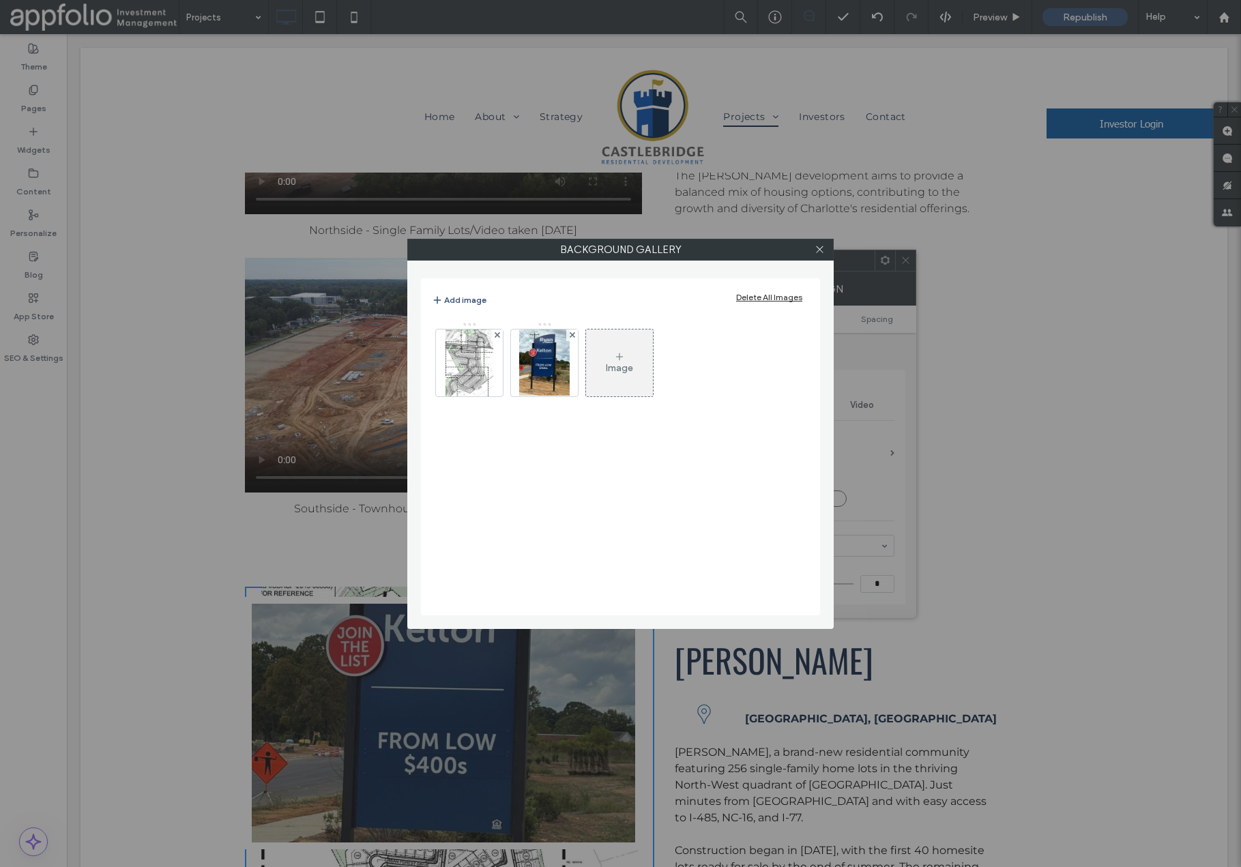
click at [770, 294] on div "Delete All Images" at bounding box center [769, 297] width 66 height 10
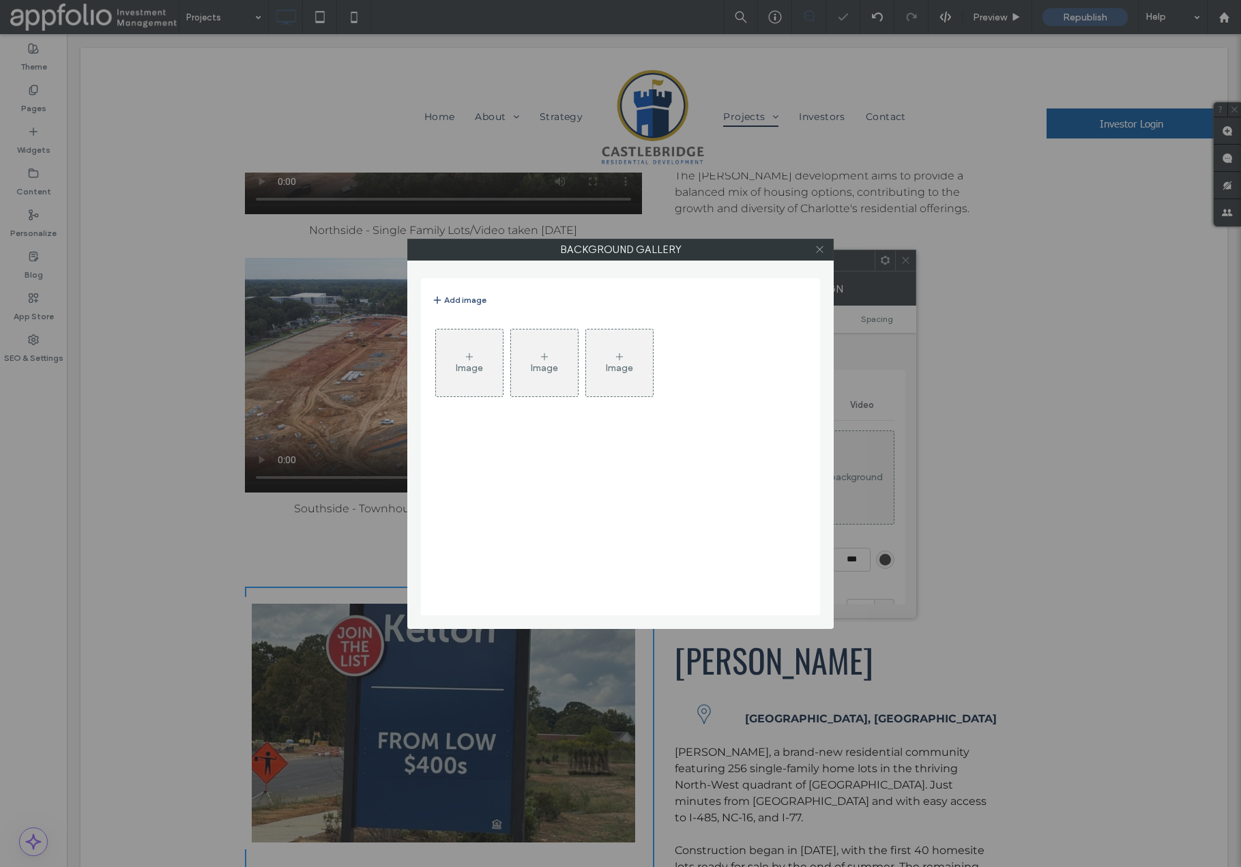
click at [822, 248] on icon at bounding box center [820, 249] width 10 height 10
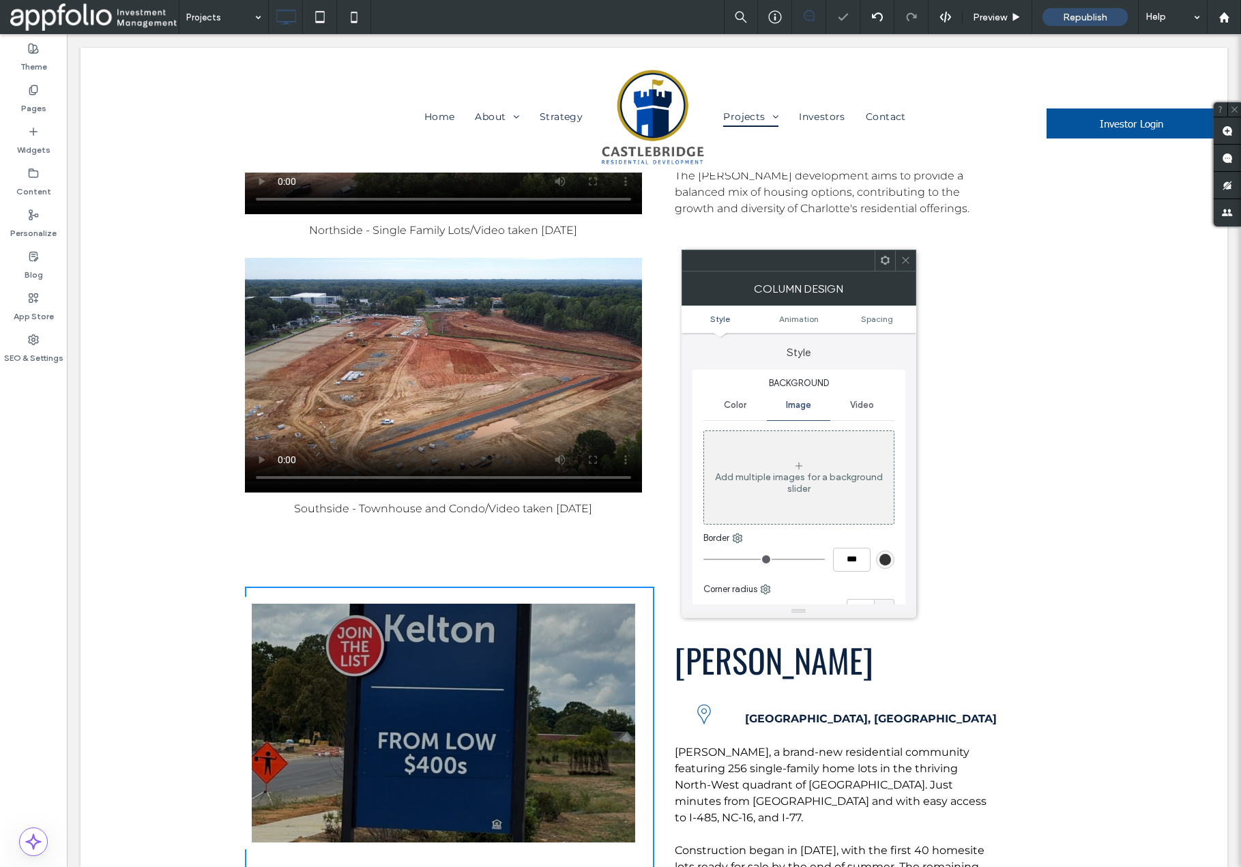
click at [904, 260] on icon at bounding box center [906, 260] width 10 height 10
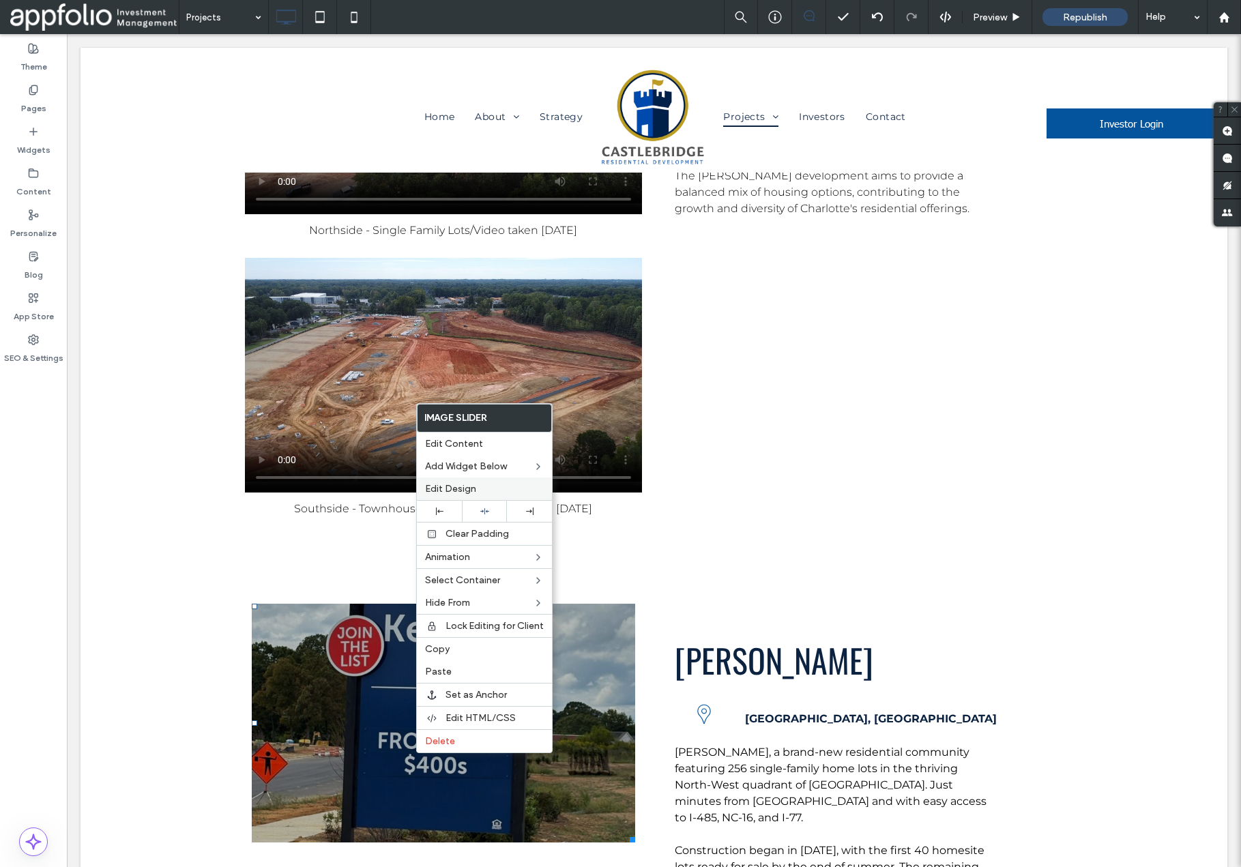
click at [455, 480] on div "Edit Design" at bounding box center [484, 489] width 135 height 23
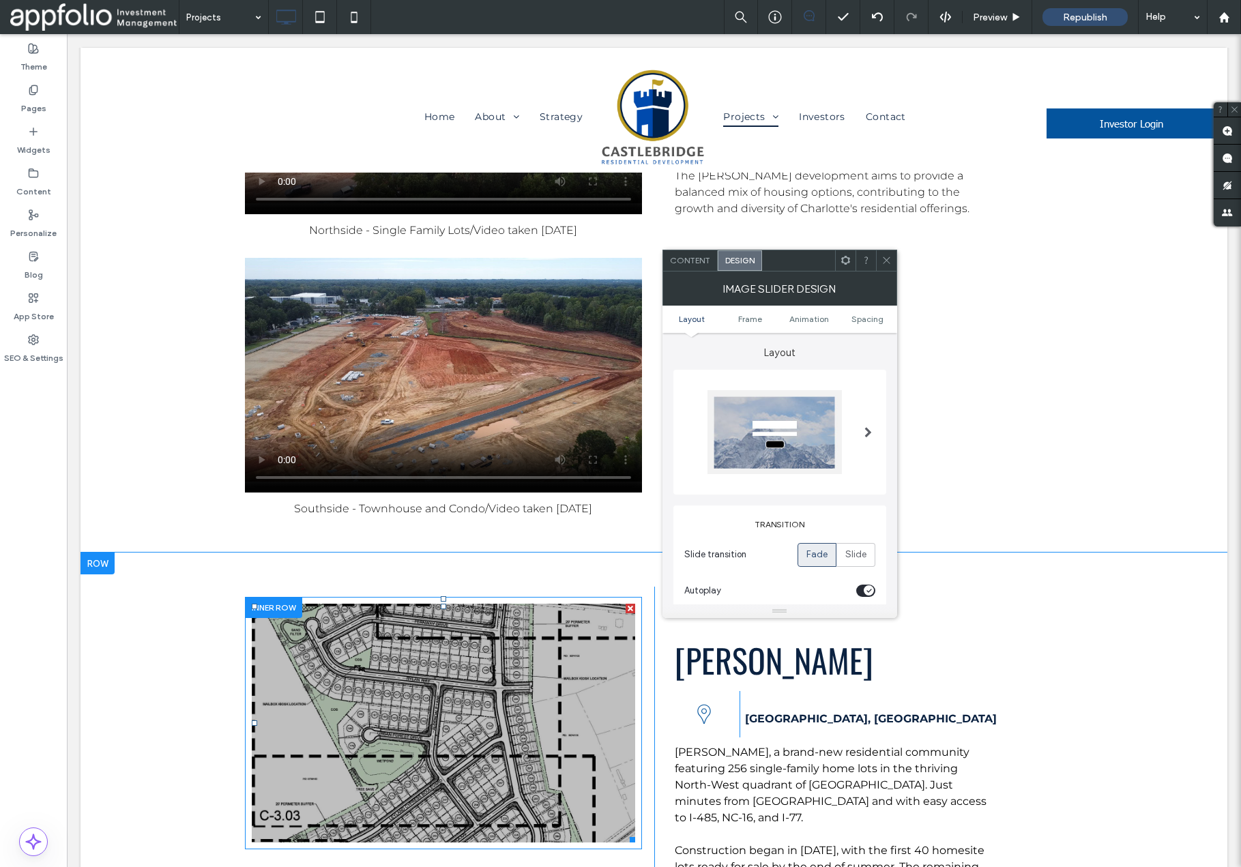
click at [691, 264] on span "Content" at bounding box center [690, 260] width 40 height 10
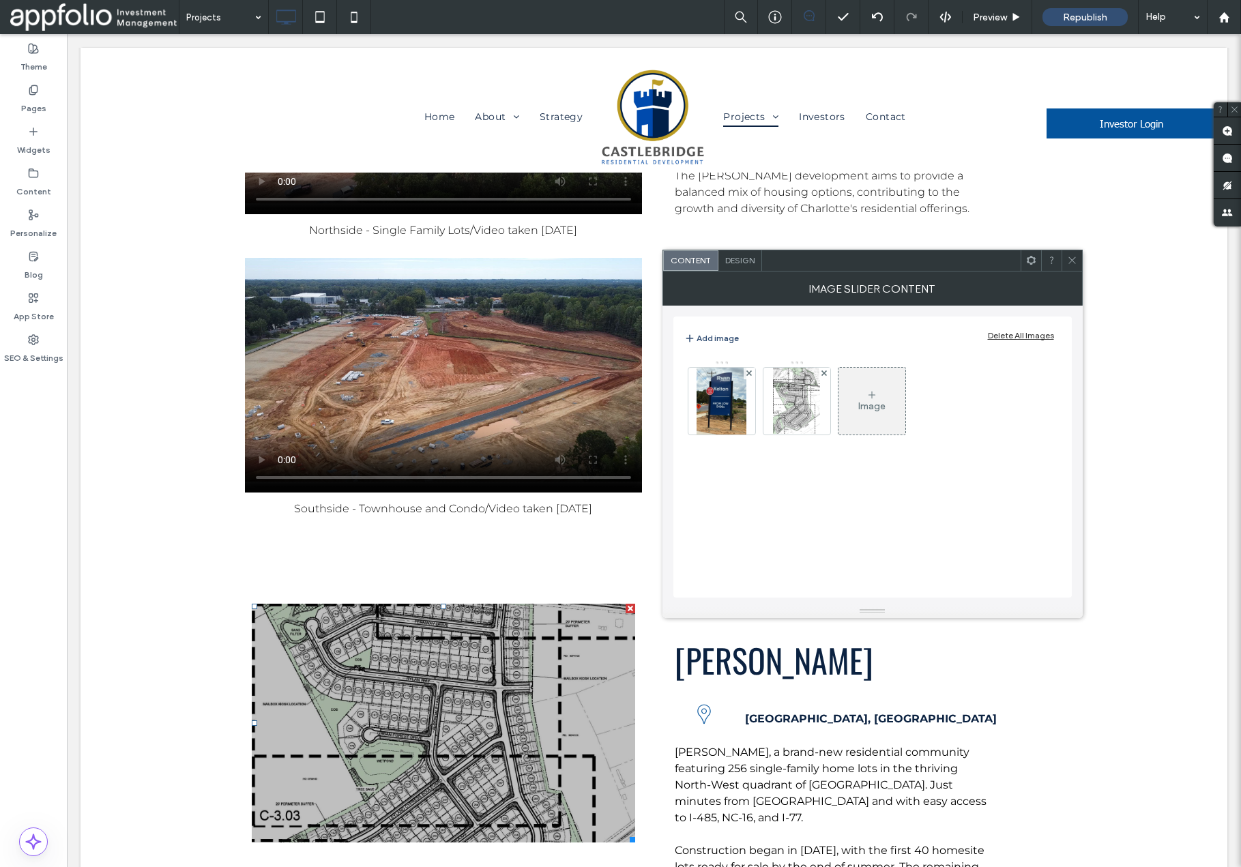
click at [1074, 261] on icon at bounding box center [1072, 260] width 10 height 10
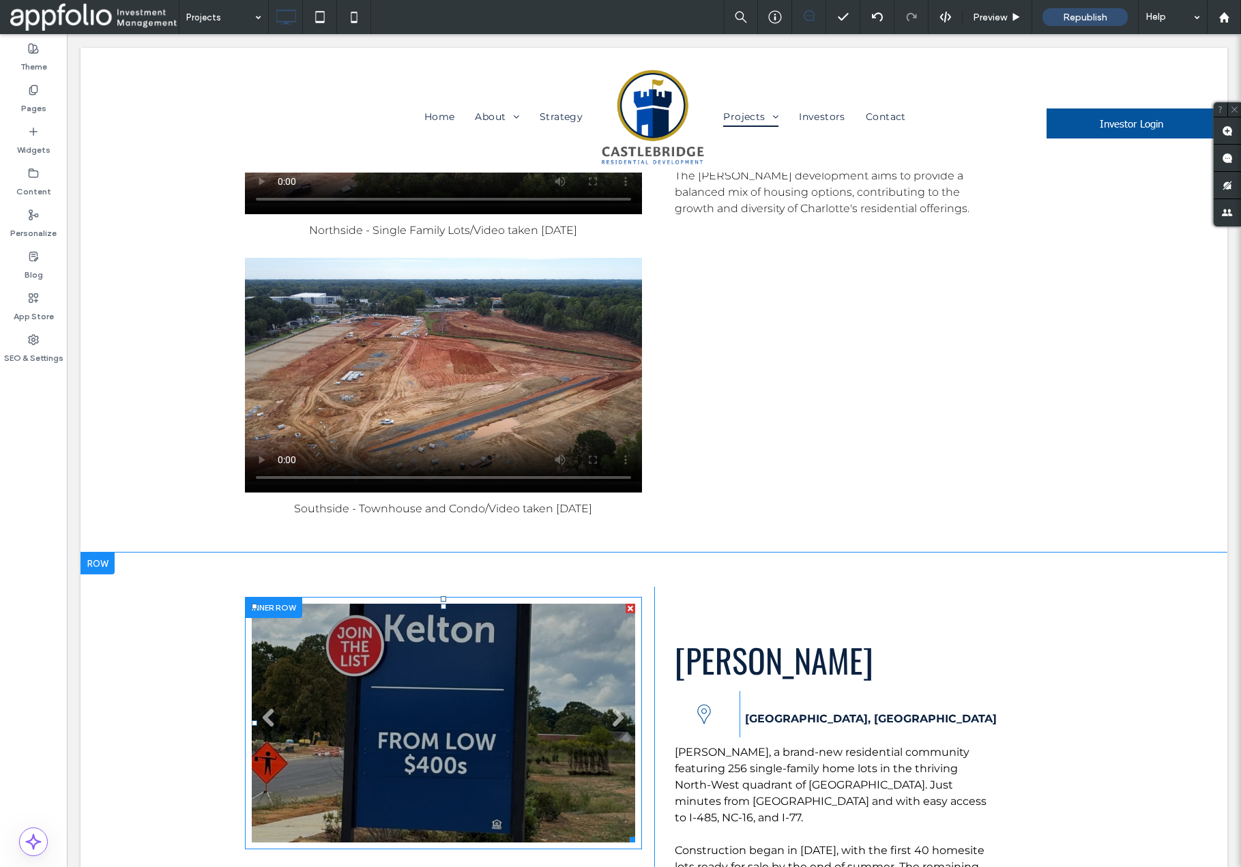
click at [454, 604] on li "Slide title Write your caption here Button" at bounding box center [444, 723] width 384 height 239
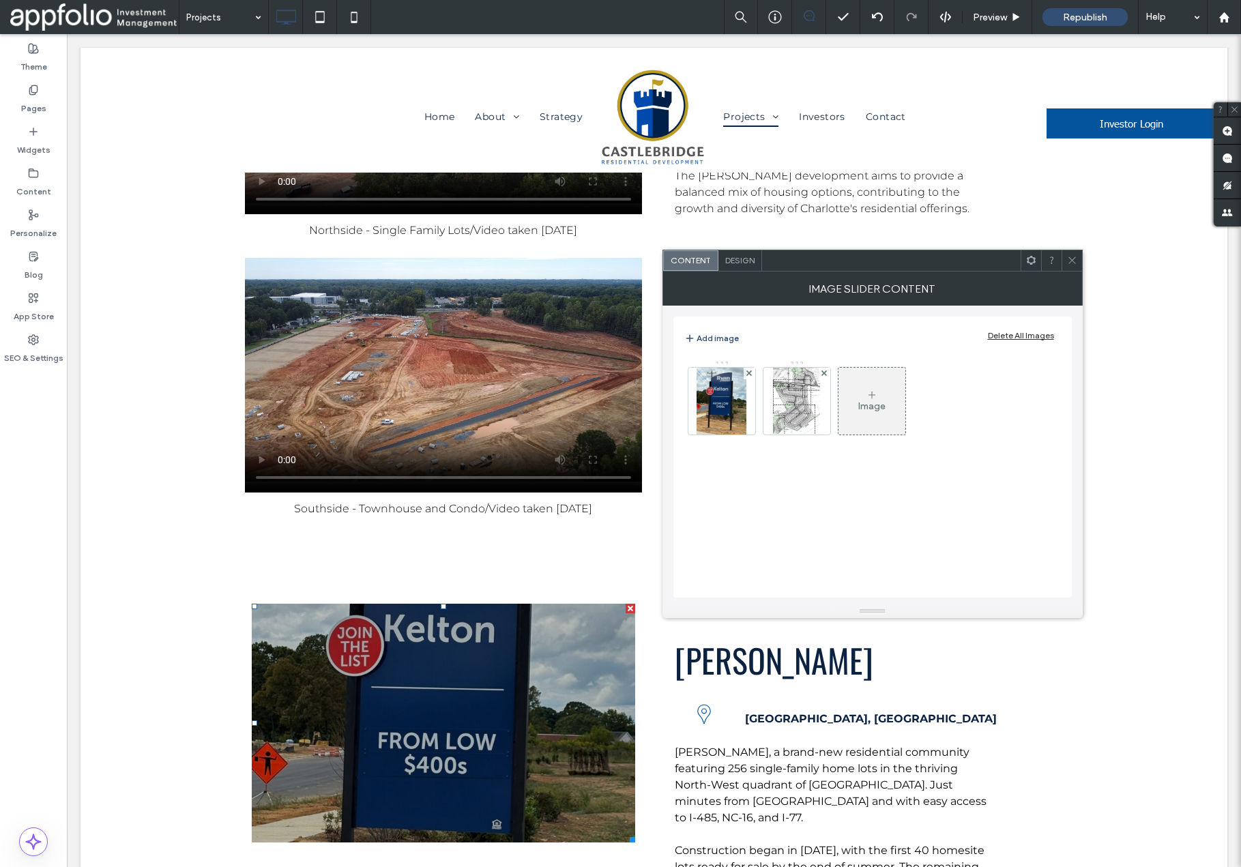
click at [727, 263] on span "Design" at bounding box center [739, 260] width 29 height 10
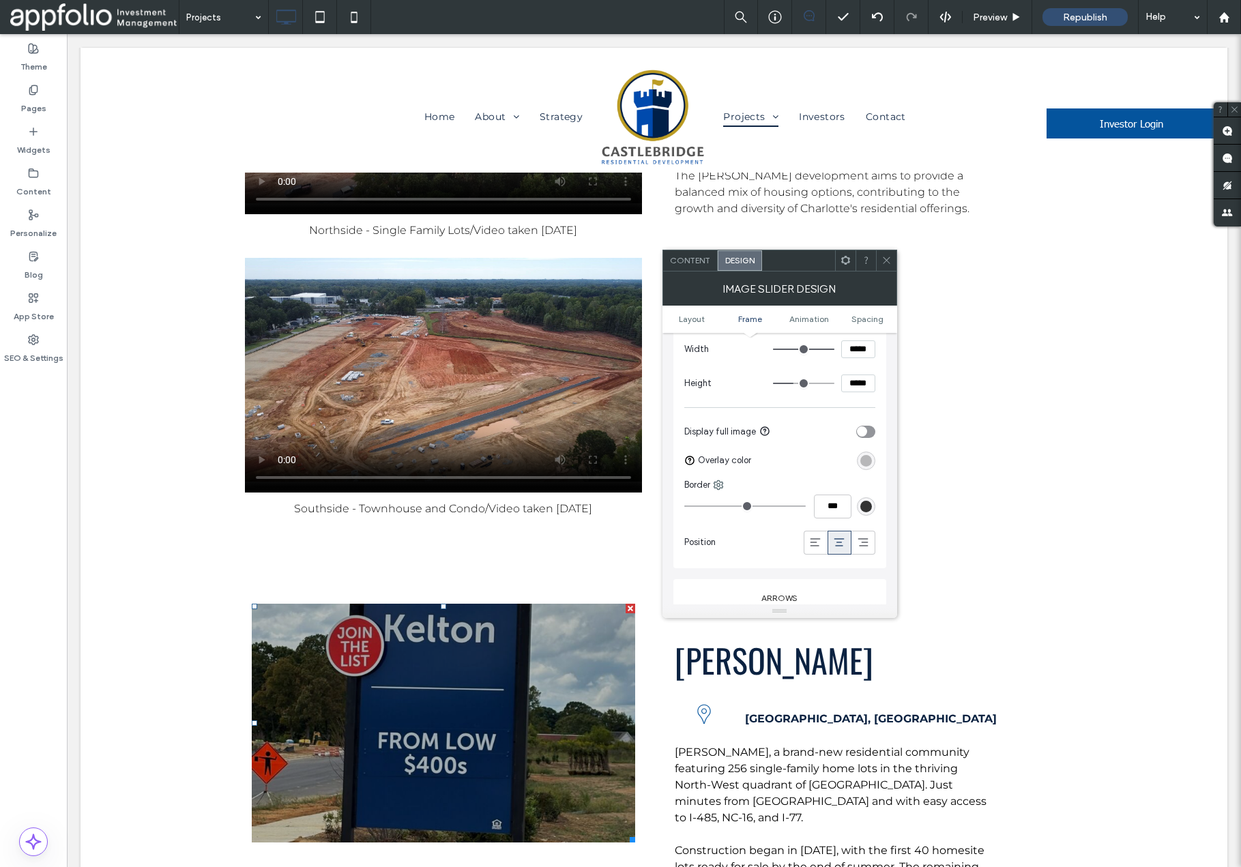
scroll to position [502, 0]
click at [867, 463] on div "rgba(0, 0, 0, 0.25)" at bounding box center [867, 463] width 12 height 12
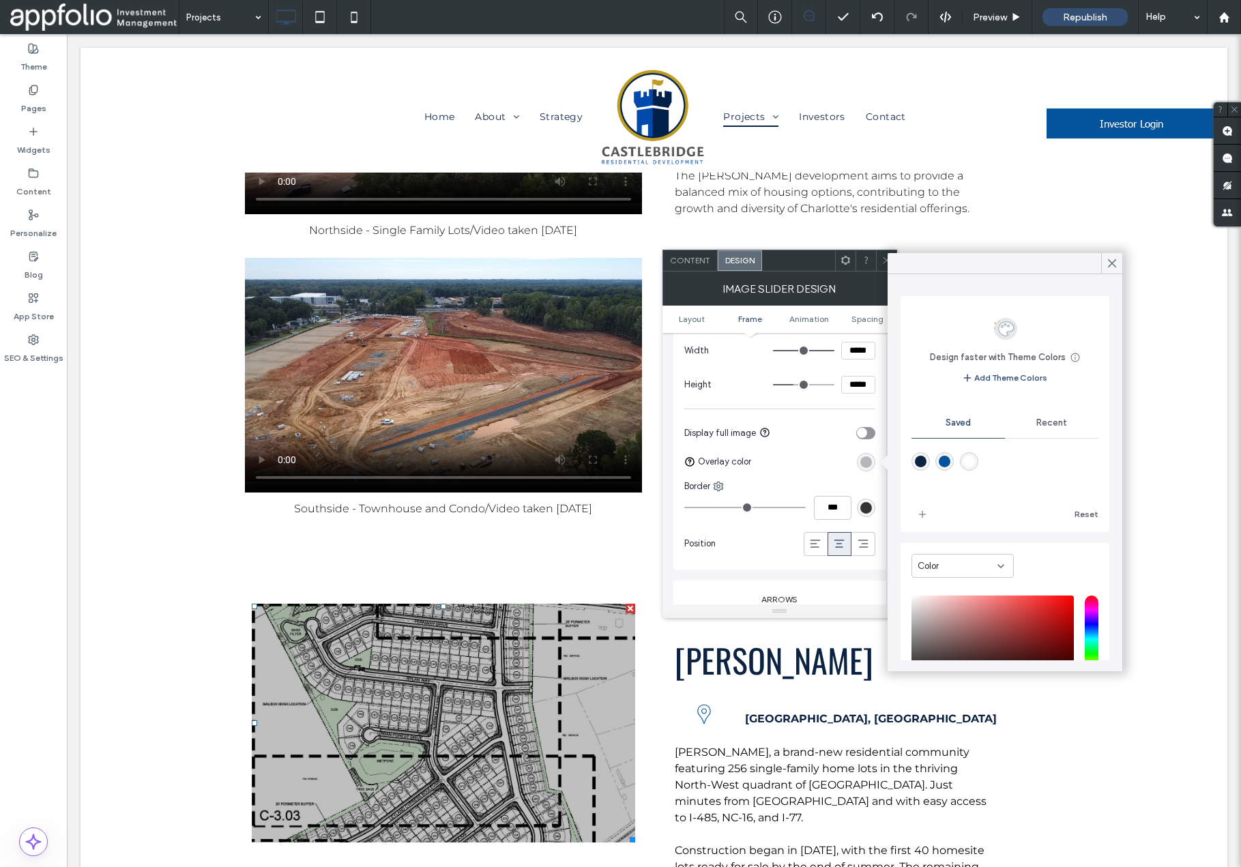
click at [972, 462] on div "rgba(255,255,255,1)" at bounding box center [970, 462] width 12 height 12
type input "*******"
type input "***"
type input "****"
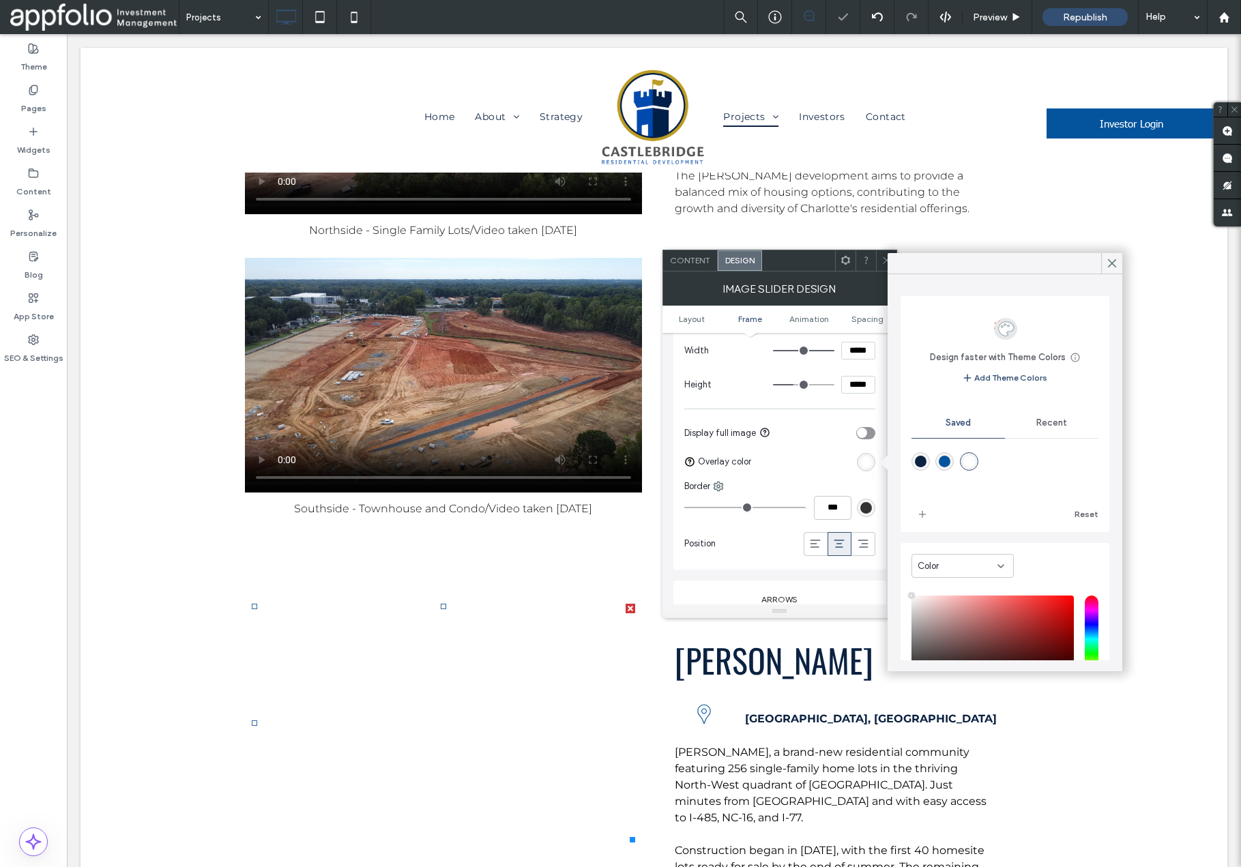
click at [1035, 427] on div "Recent" at bounding box center [1051, 423] width 93 height 30
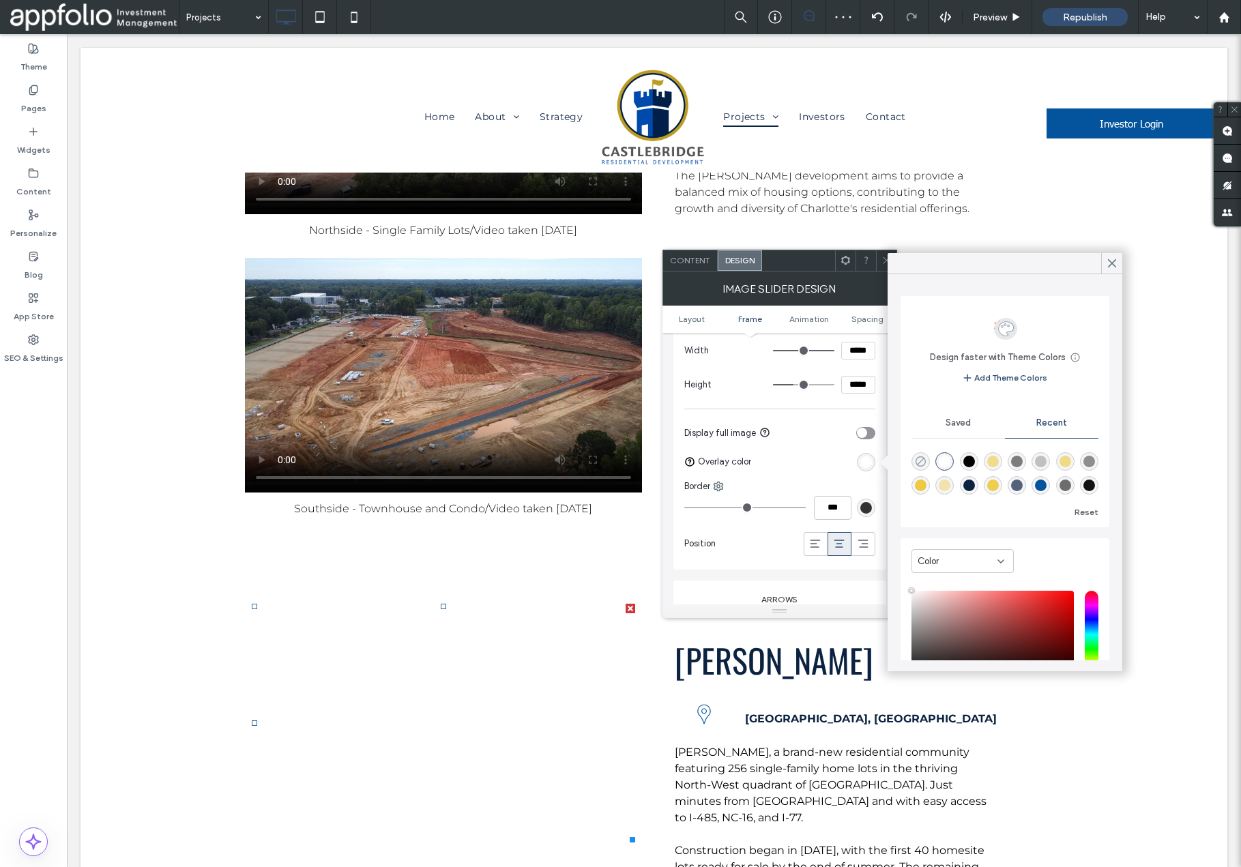
click at [921, 461] on use "rgba(0, 0, 0, 0)" at bounding box center [921, 462] width 10 height 10
type input "*******"
type input "*"
type input "**"
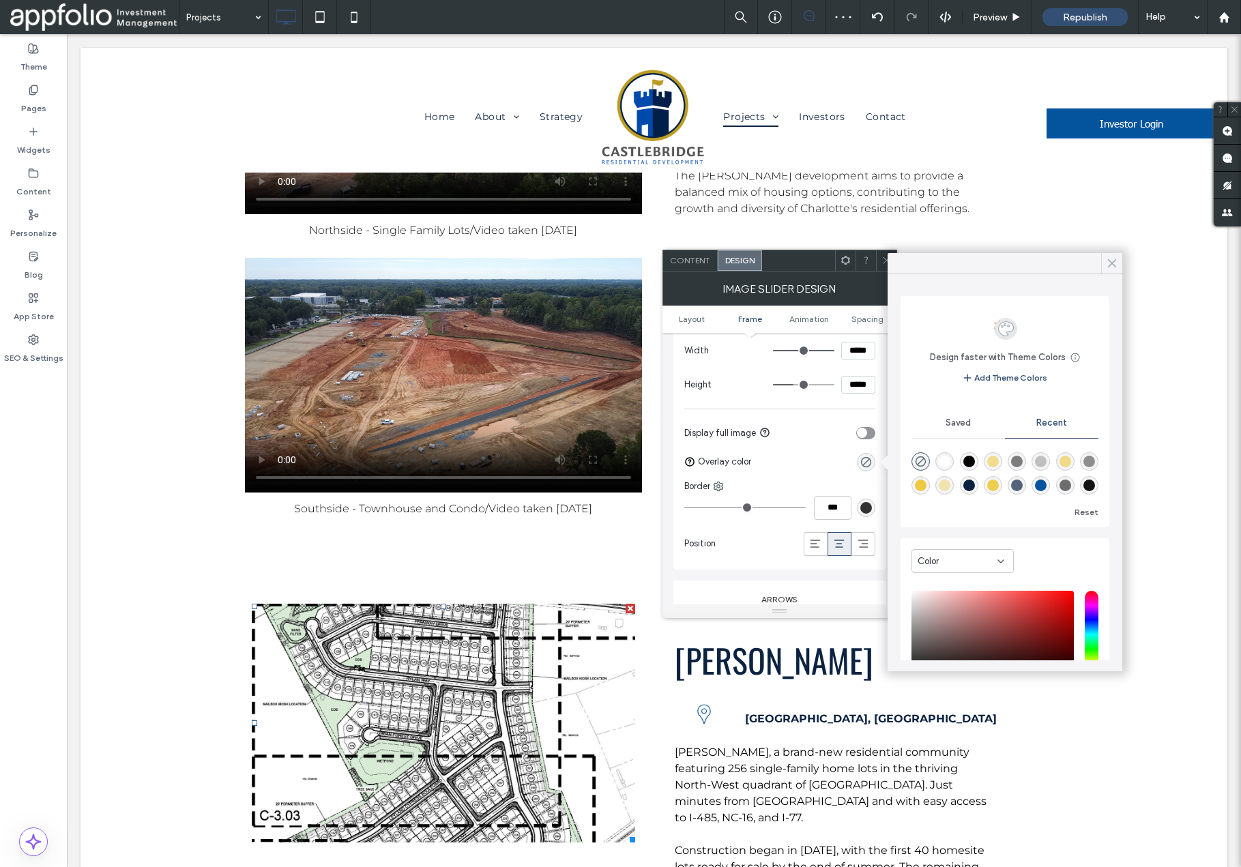
click at [1113, 264] on use at bounding box center [1112, 264] width 7 height 8
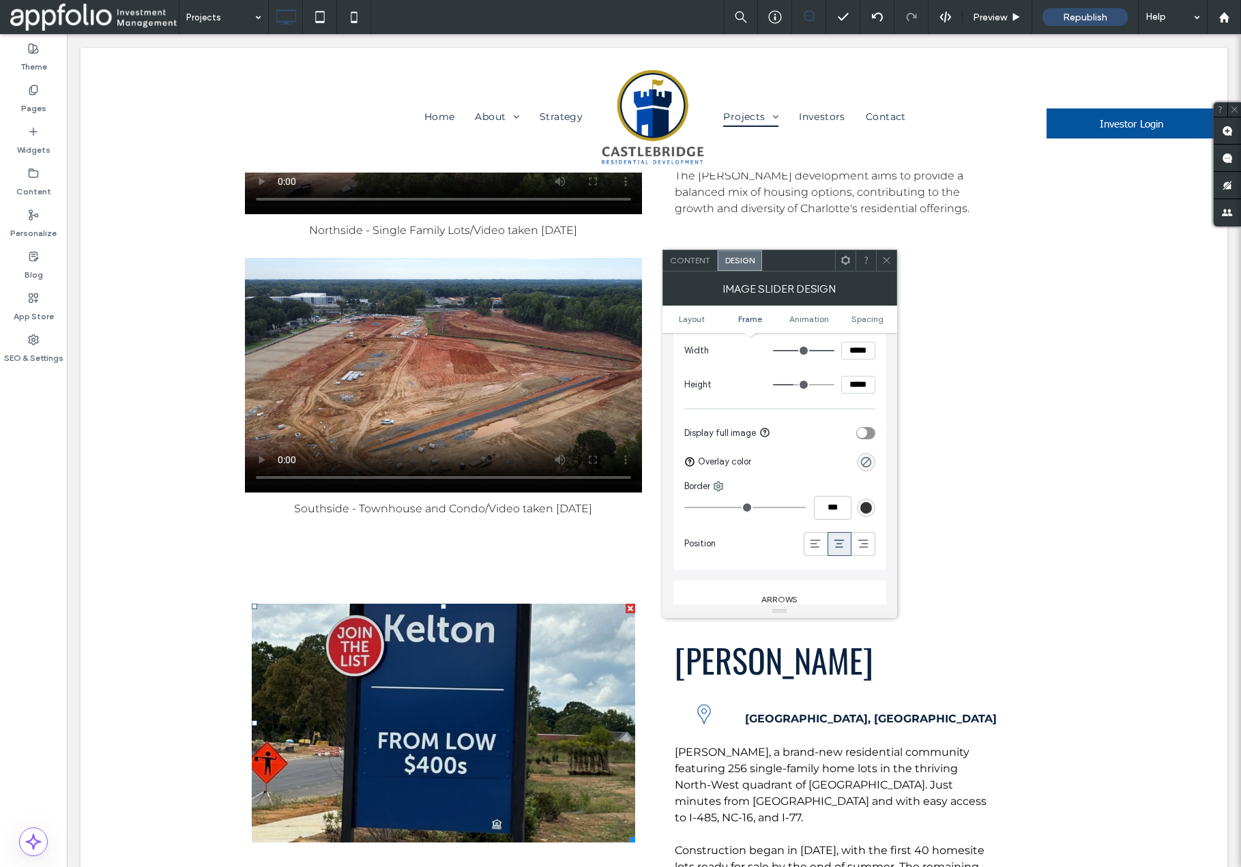
click at [889, 259] on icon at bounding box center [887, 260] width 10 height 10
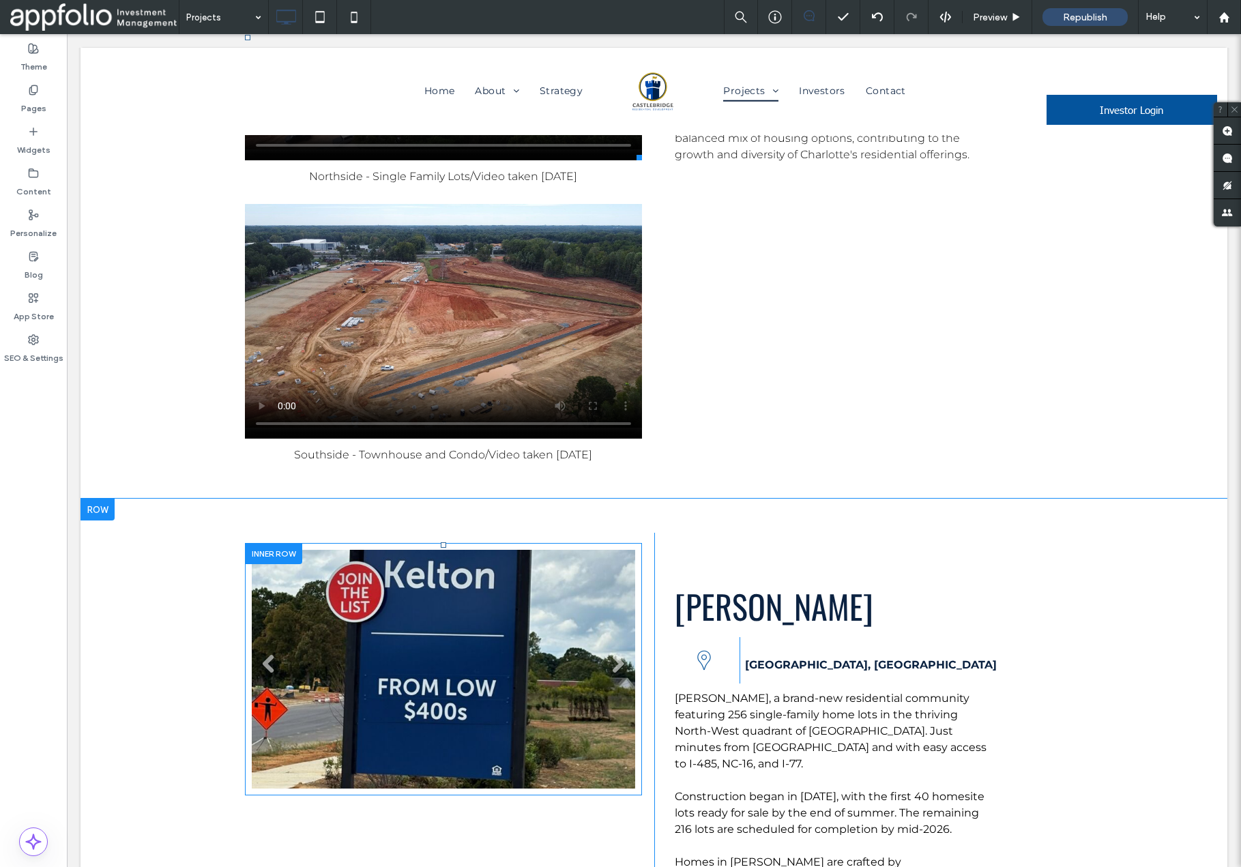
scroll to position [7445, 0]
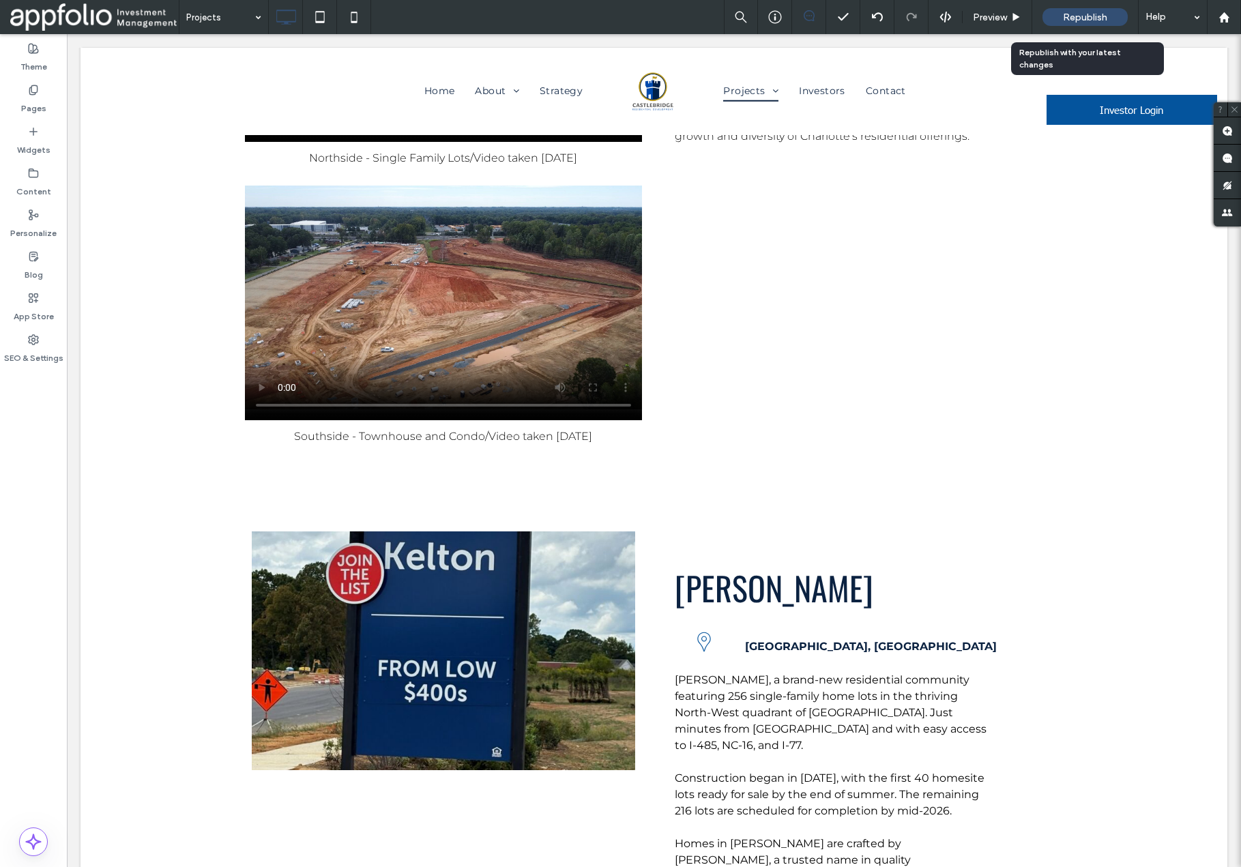
click at [1076, 18] on span "Republish" at bounding box center [1085, 18] width 44 height 12
